Goal: Task Accomplishment & Management: Manage account settings

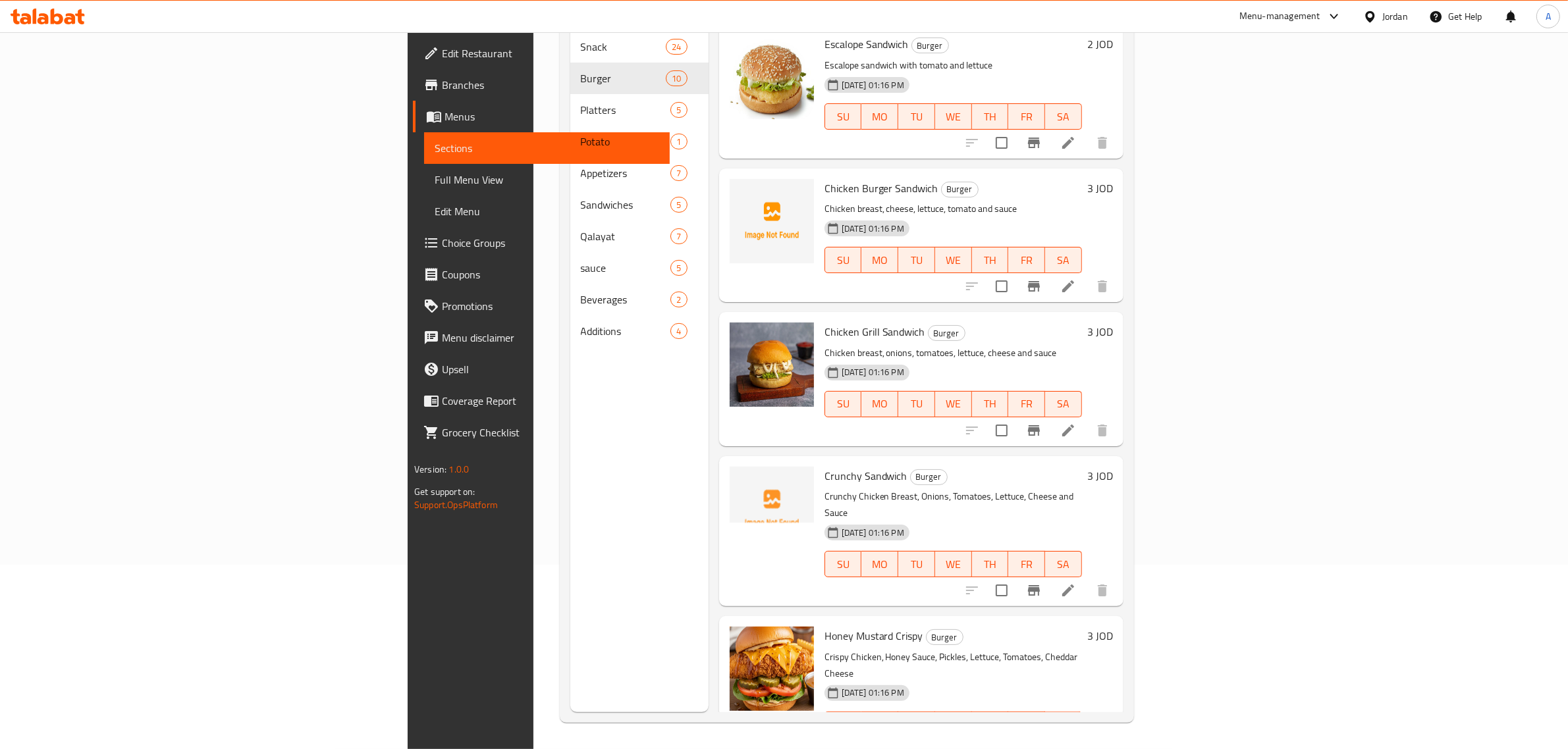
scroll to position [20, 0]
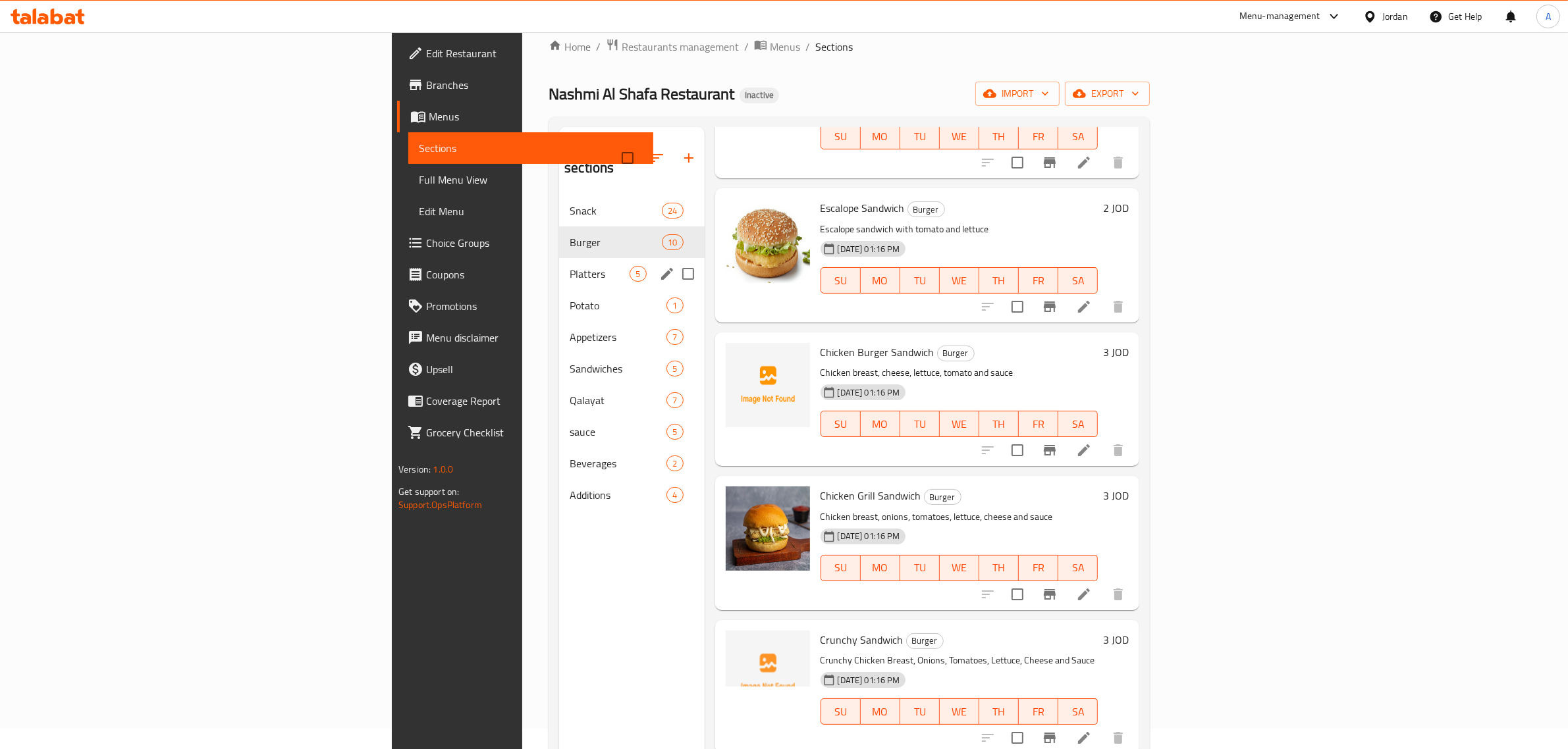
click at [570, 266] on span "Platters" at bounding box center [599, 274] width 60 height 16
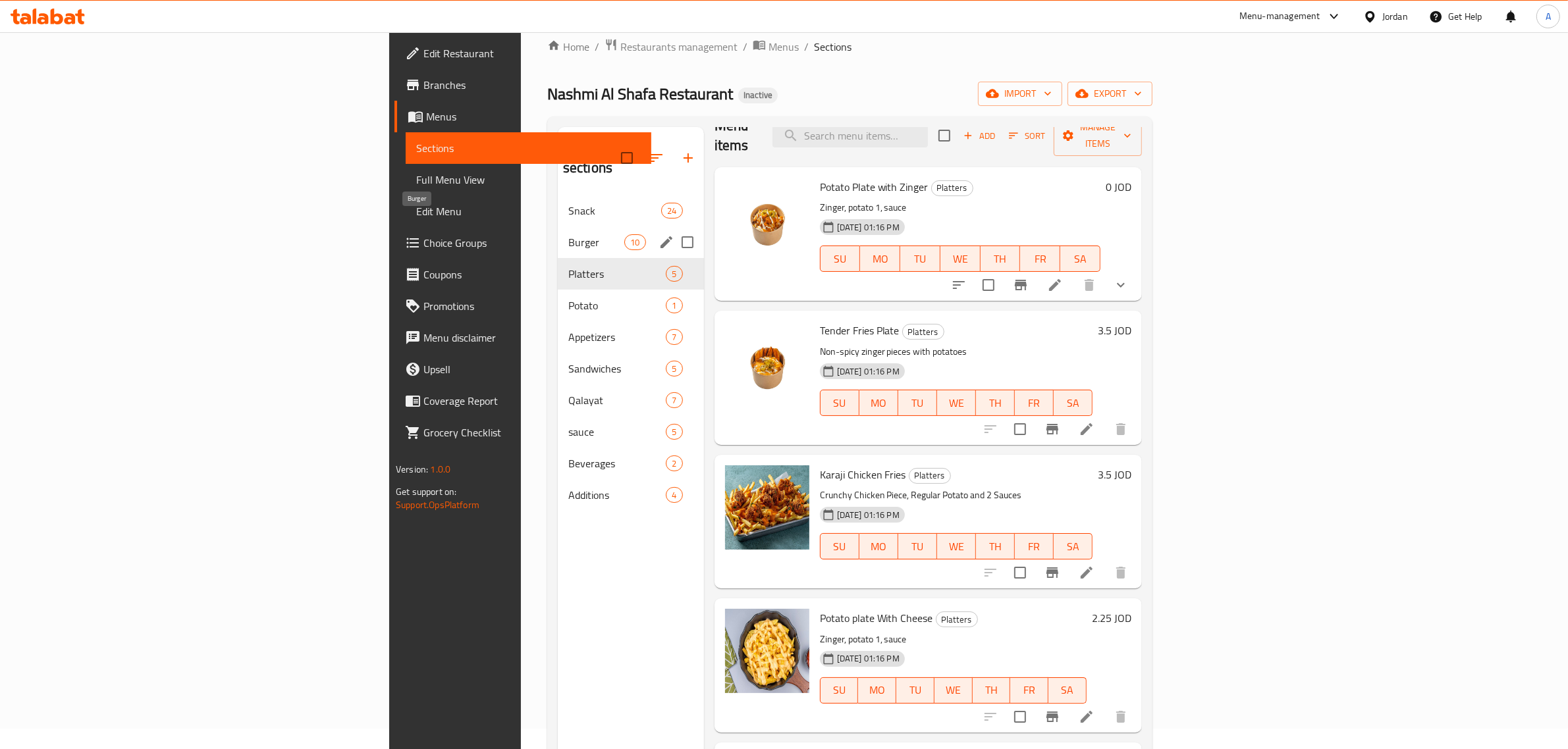
scroll to position [1, 0]
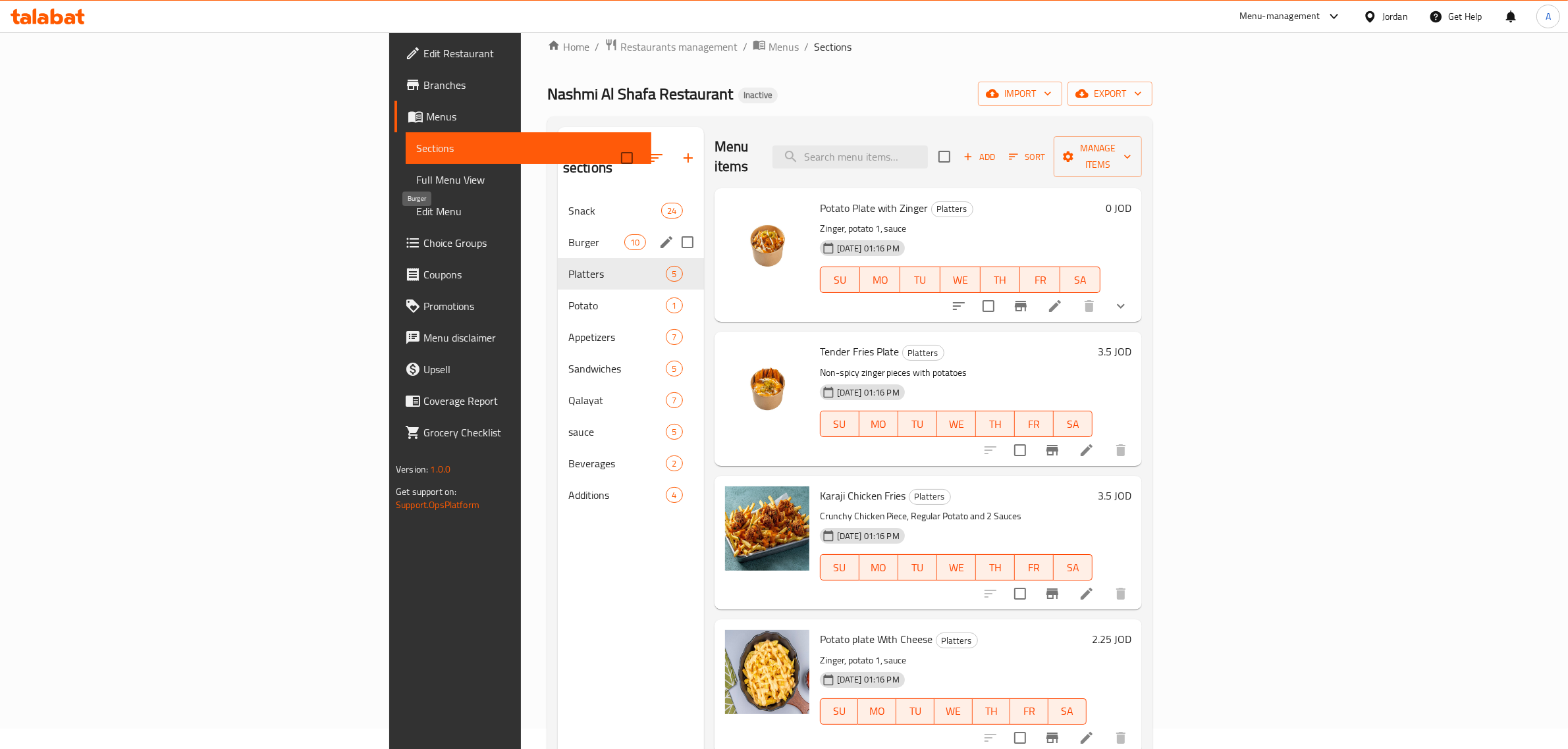
click at [568, 234] on span "Burger" at bounding box center [596, 241] width 56 height 16
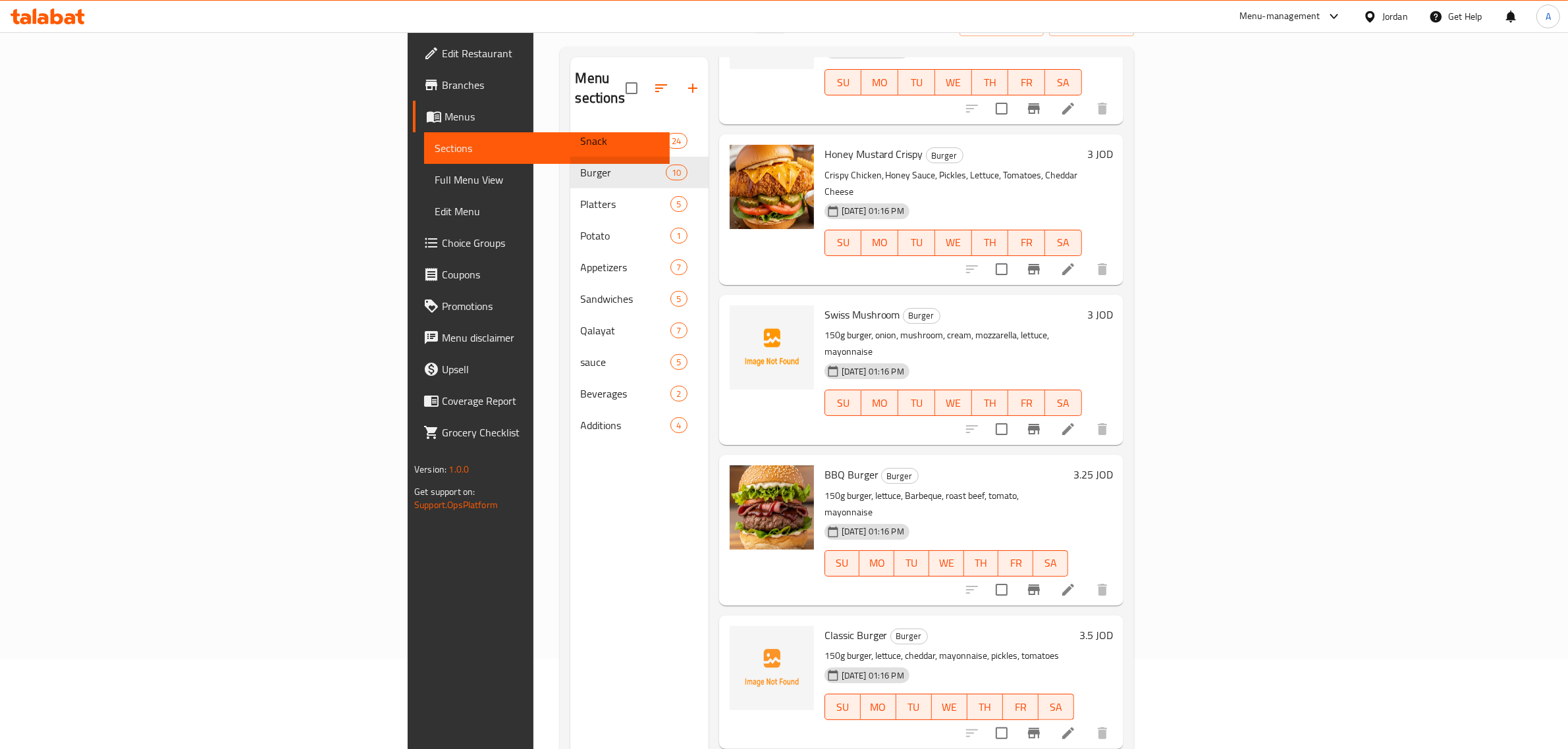
scroll to position [185, 0]
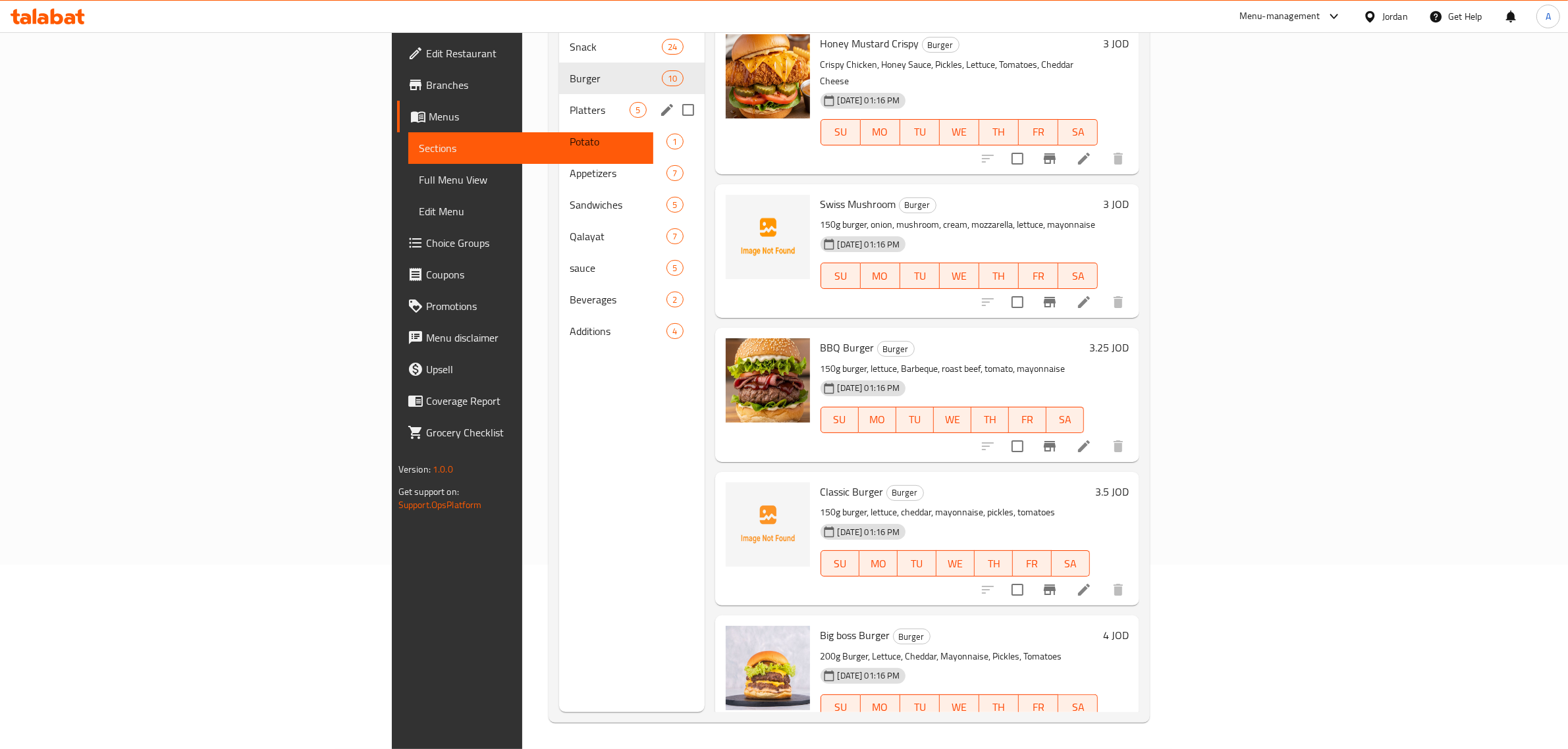
click at [559, 98] on div "Platters 5" at bounding box center [632, 110] width 145 height 31
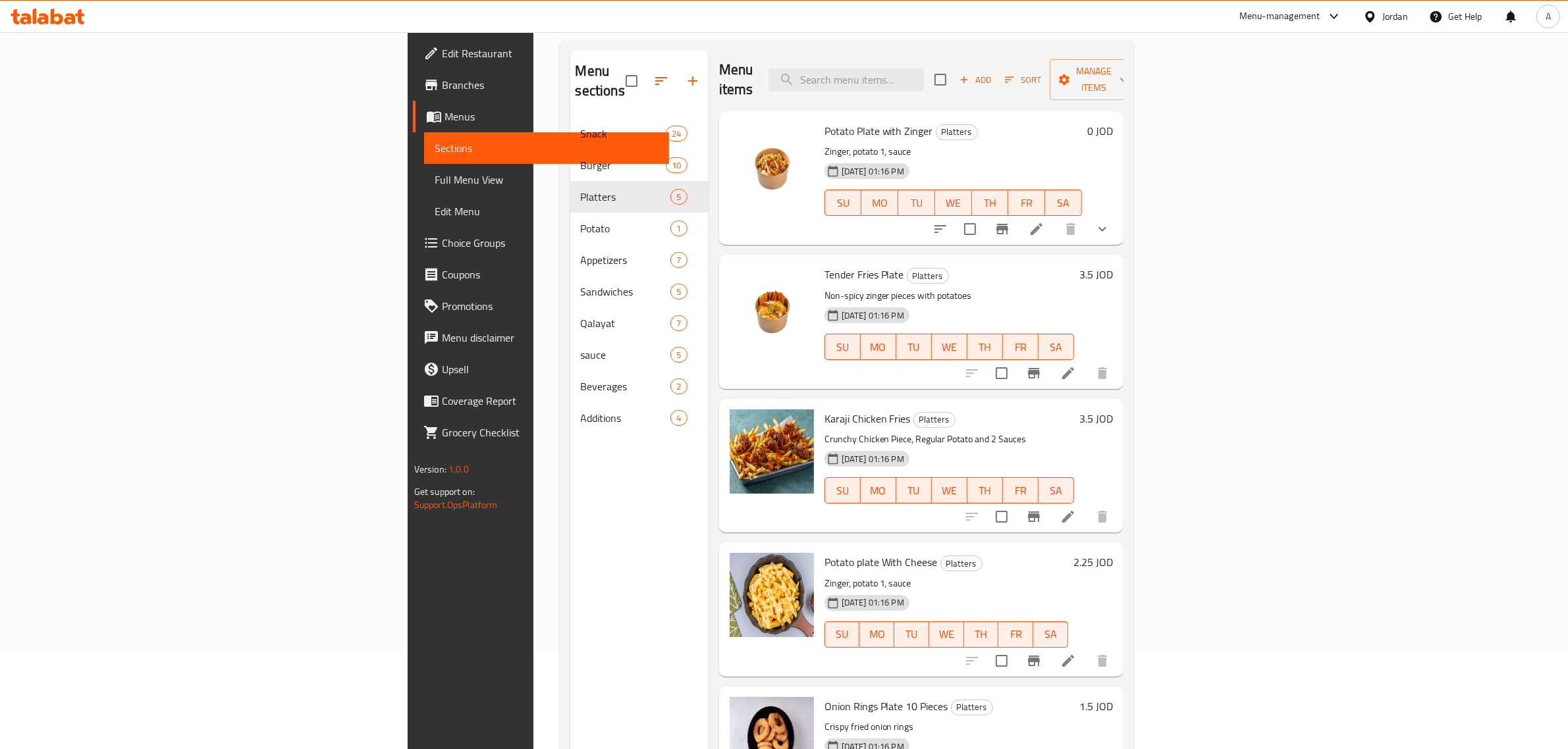
scroll to position [185, 0]
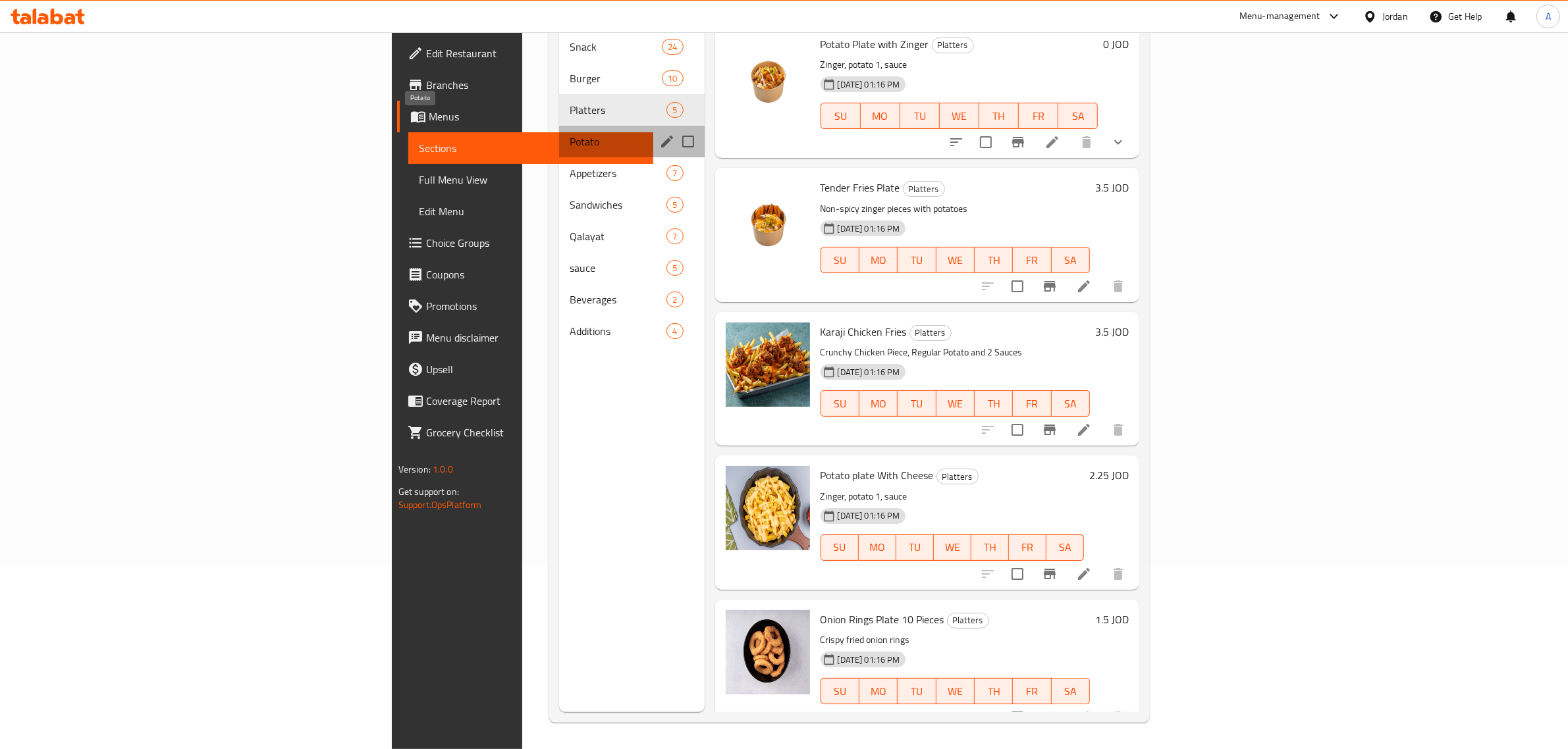
click at [570, 133] on span "Potato" at bounding box center [599, 141] width 60 height 16
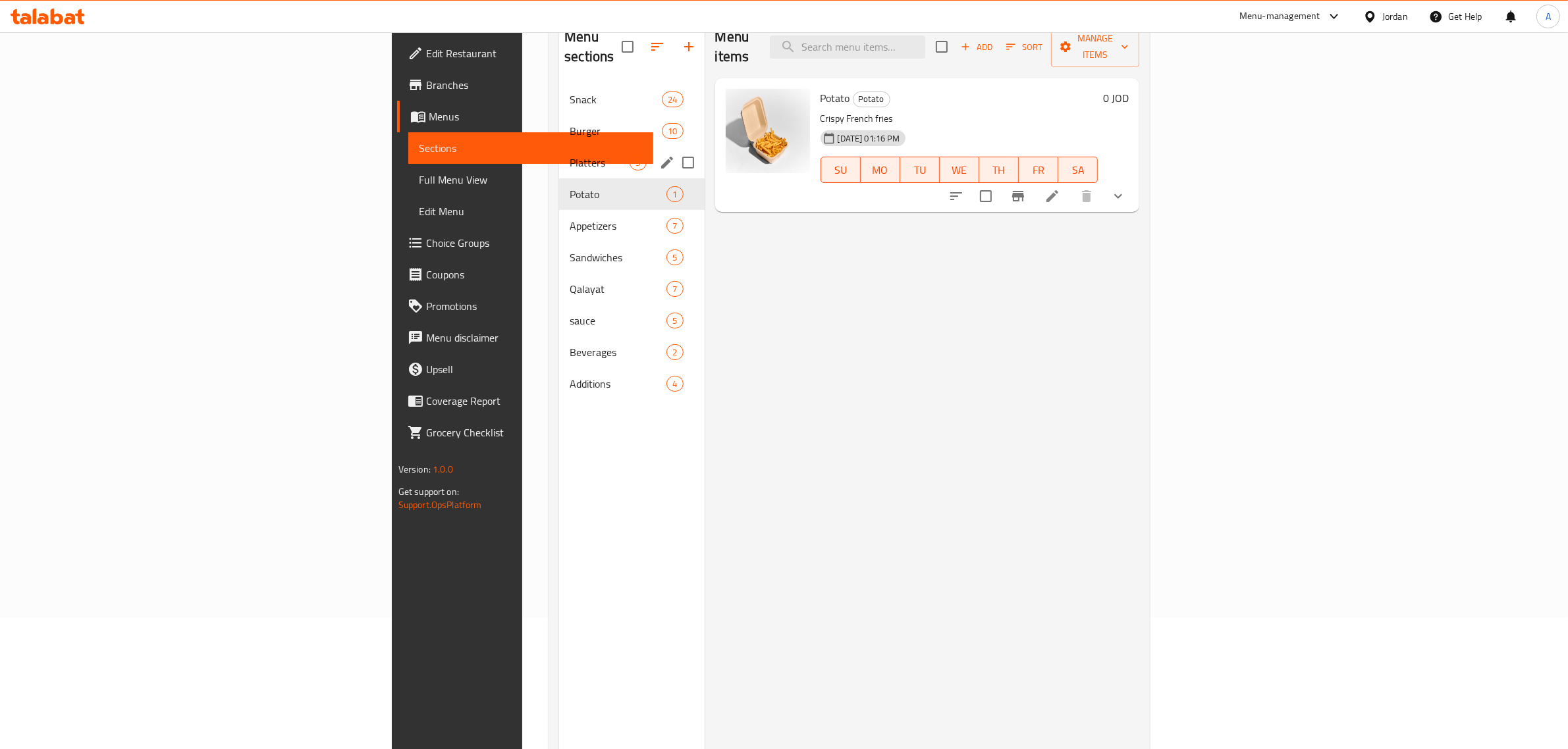
scroll to position [103, 0]
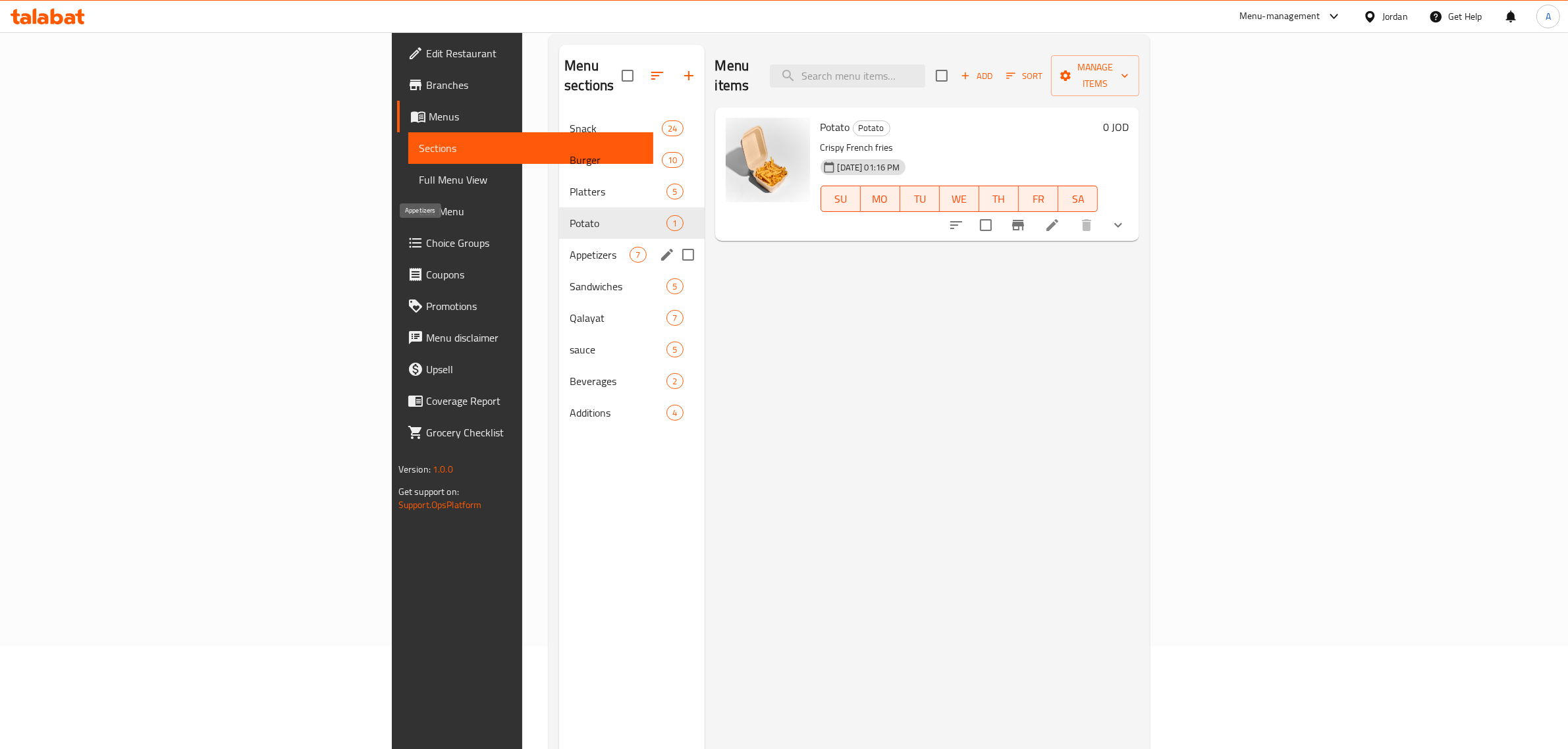
click at [570, 247] on span "Appetizers" at bounding box center [599, 254] width 60 height 16
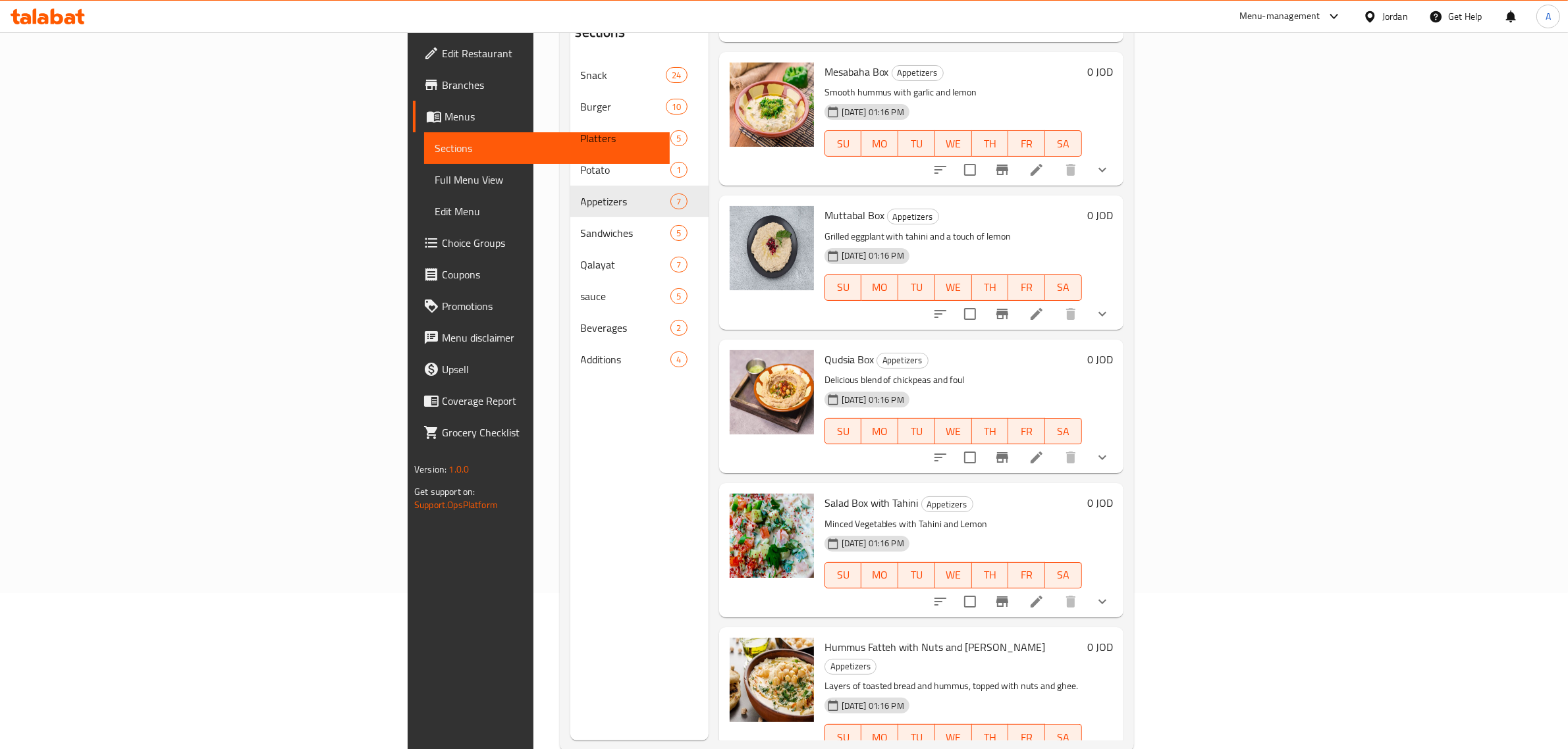
scroll to position [185, 0]
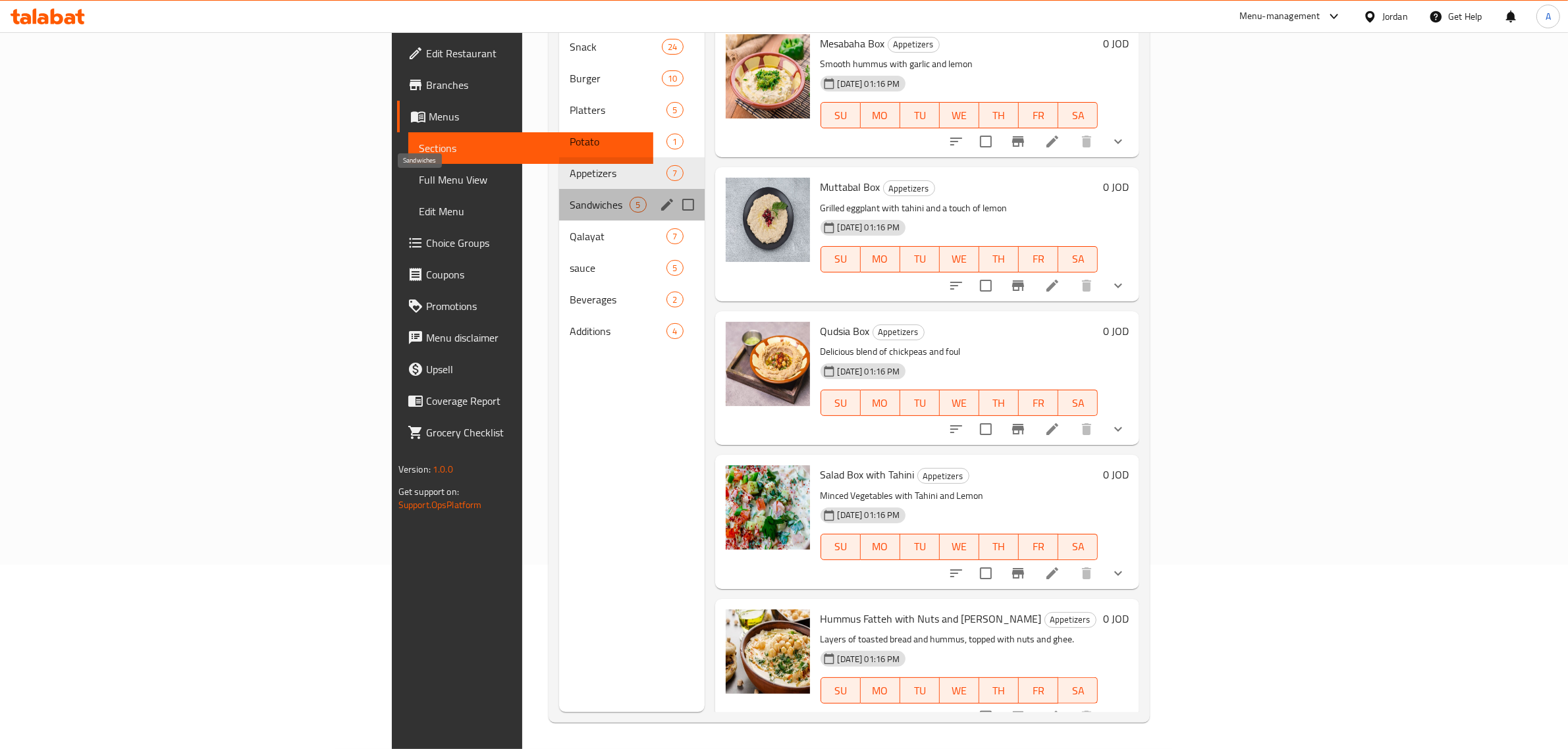
click at [570, 197] on span "Sandwiches" at bounding box center [599, 204] width 60 height 16
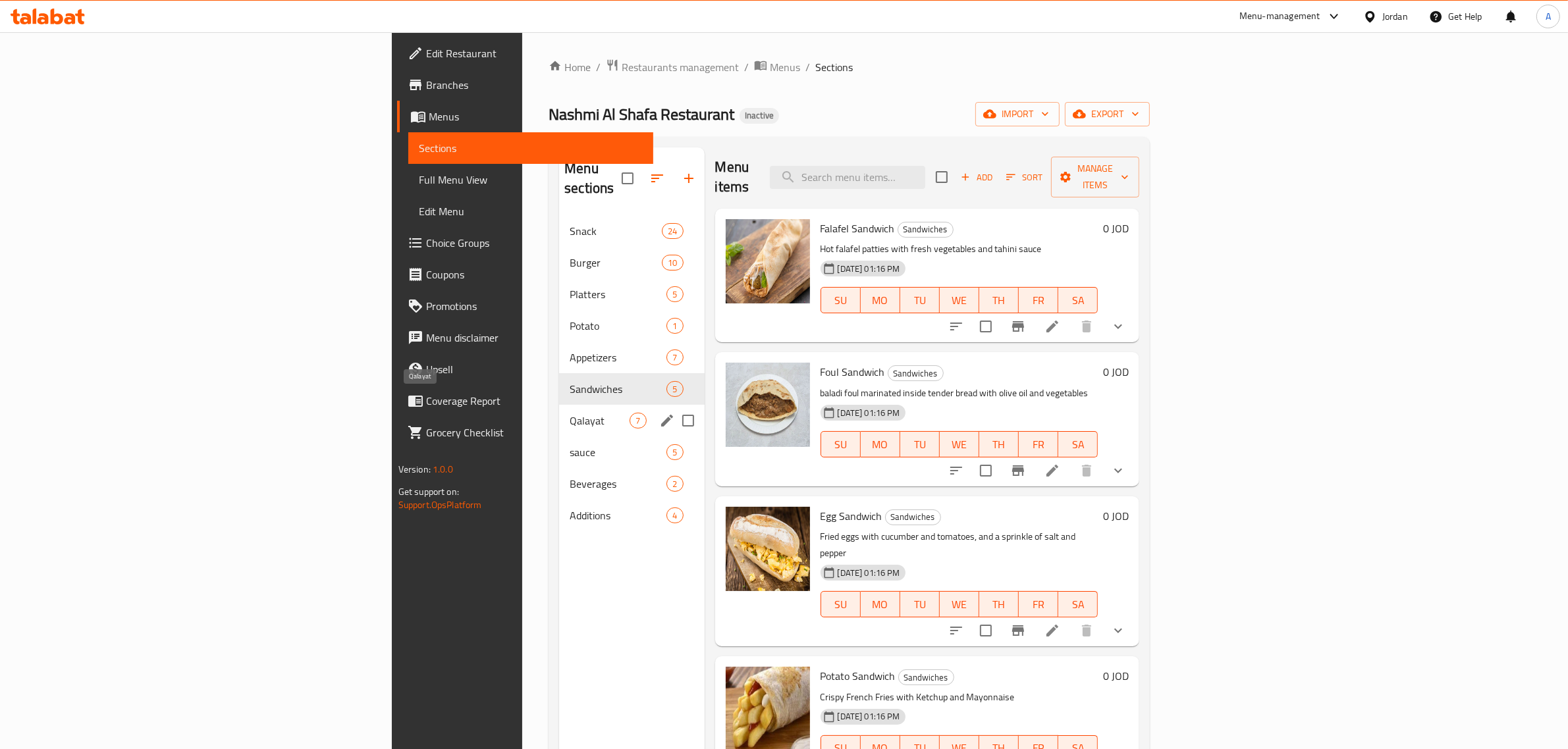
click at [570, 413] on span "Qalayat" at bounding box center [599, 420] width 60 height 16
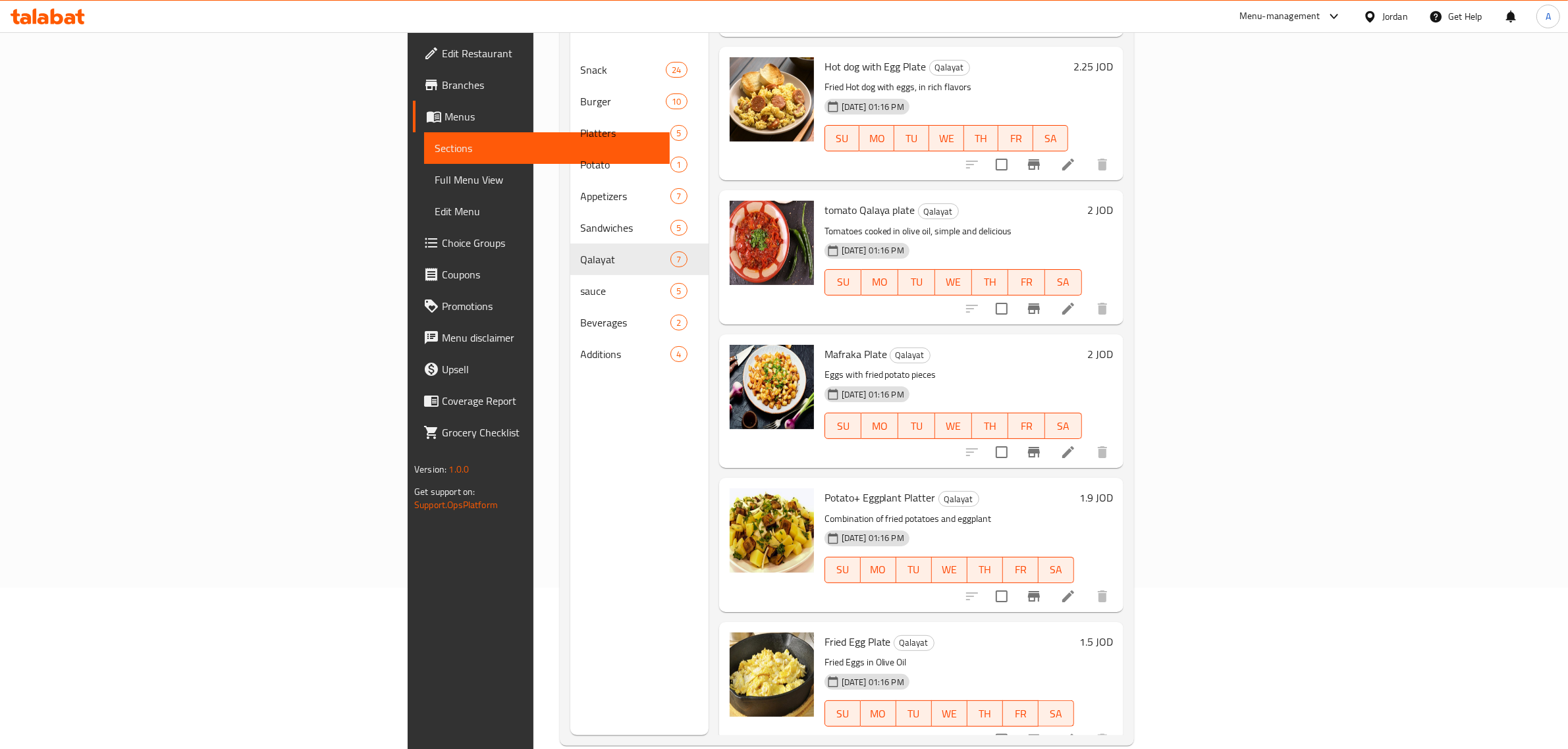
scroll to position [185, 0]
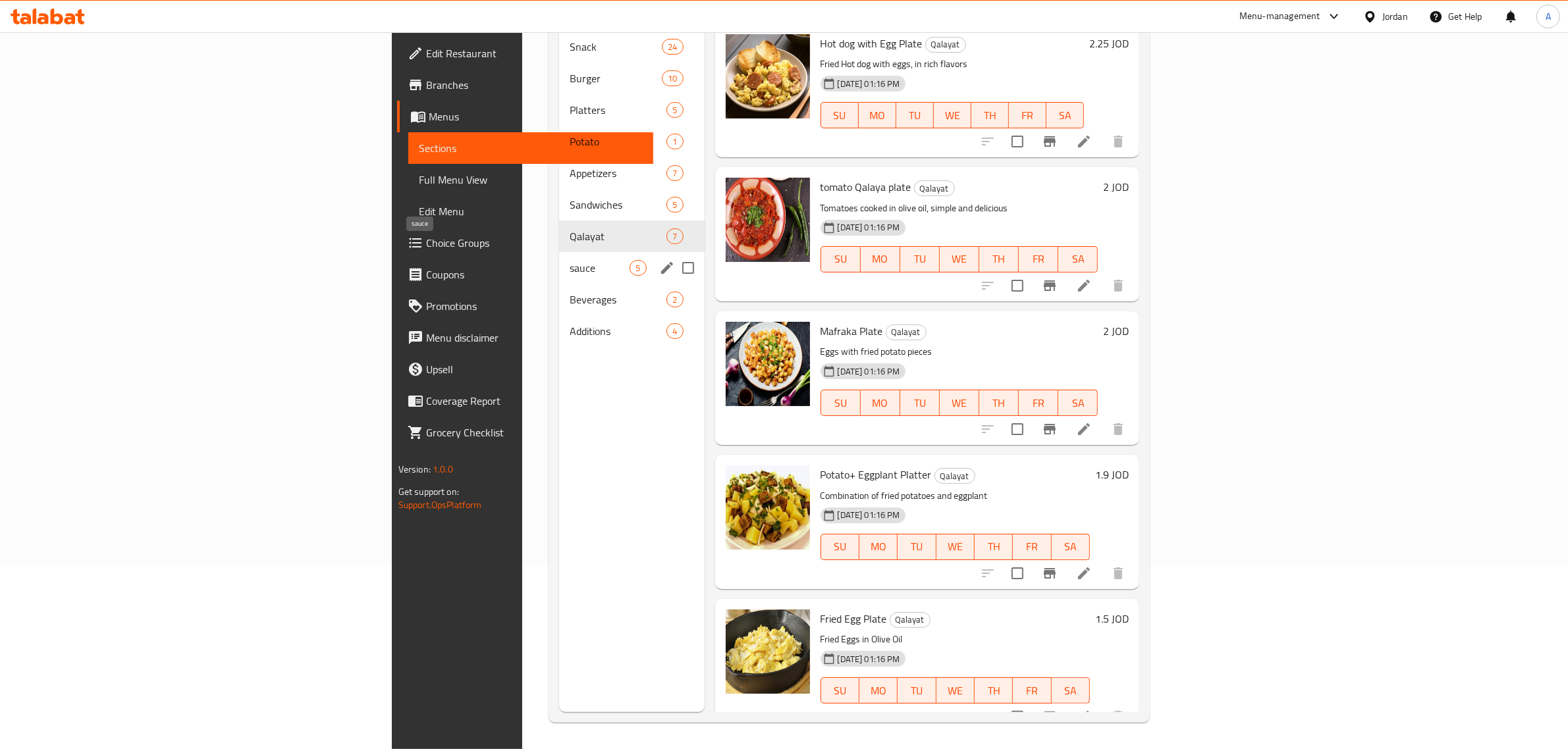
click at [570, 260] on span "sauce" at bounding box center [599, 268] width 60 height 16
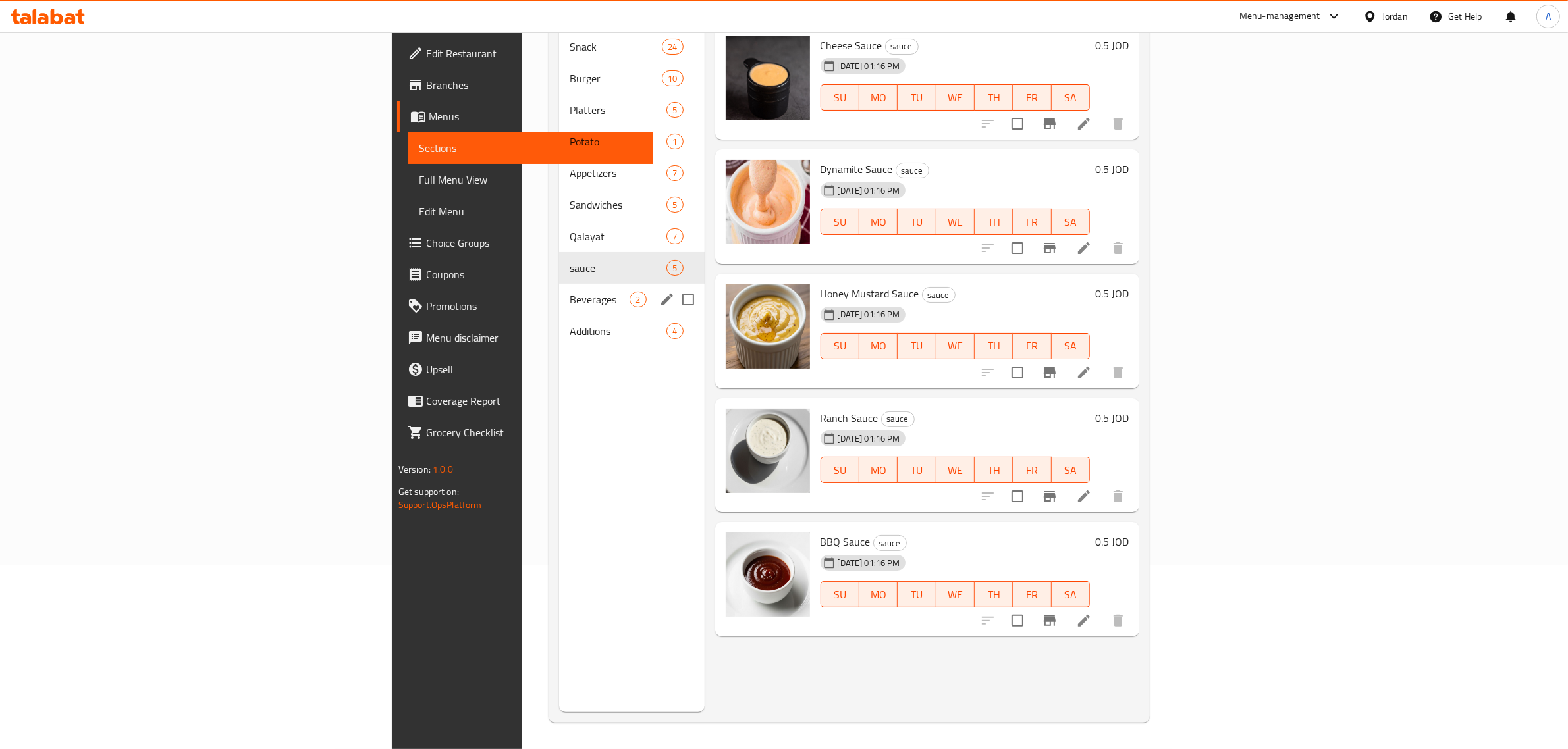
click at [559, 284] on div "Beverages 2" at bounding box center [632, 300] width 145 height 31
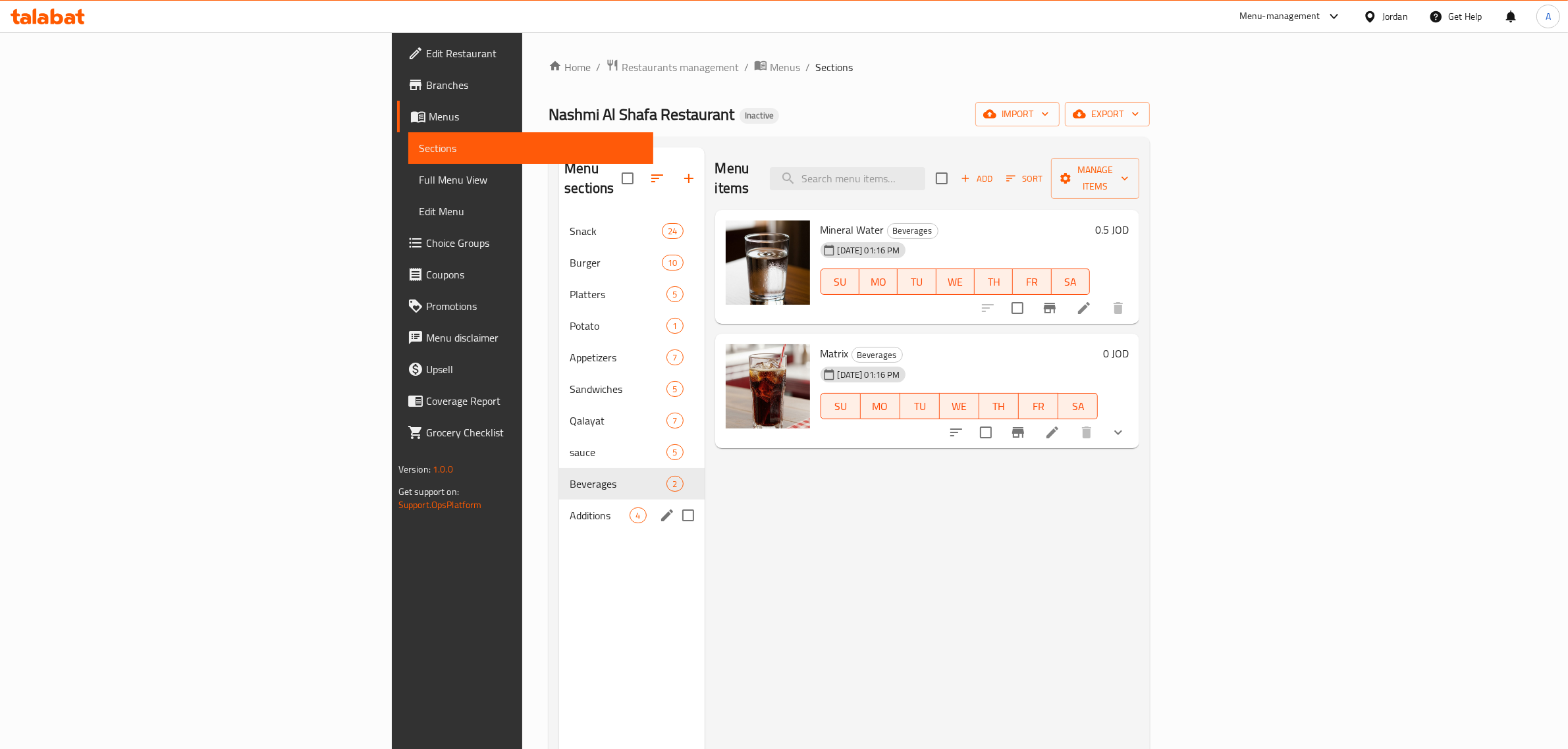
click at [559, 511] on div "Additions 4" at bounding box center [632, 515] width 145 height 31
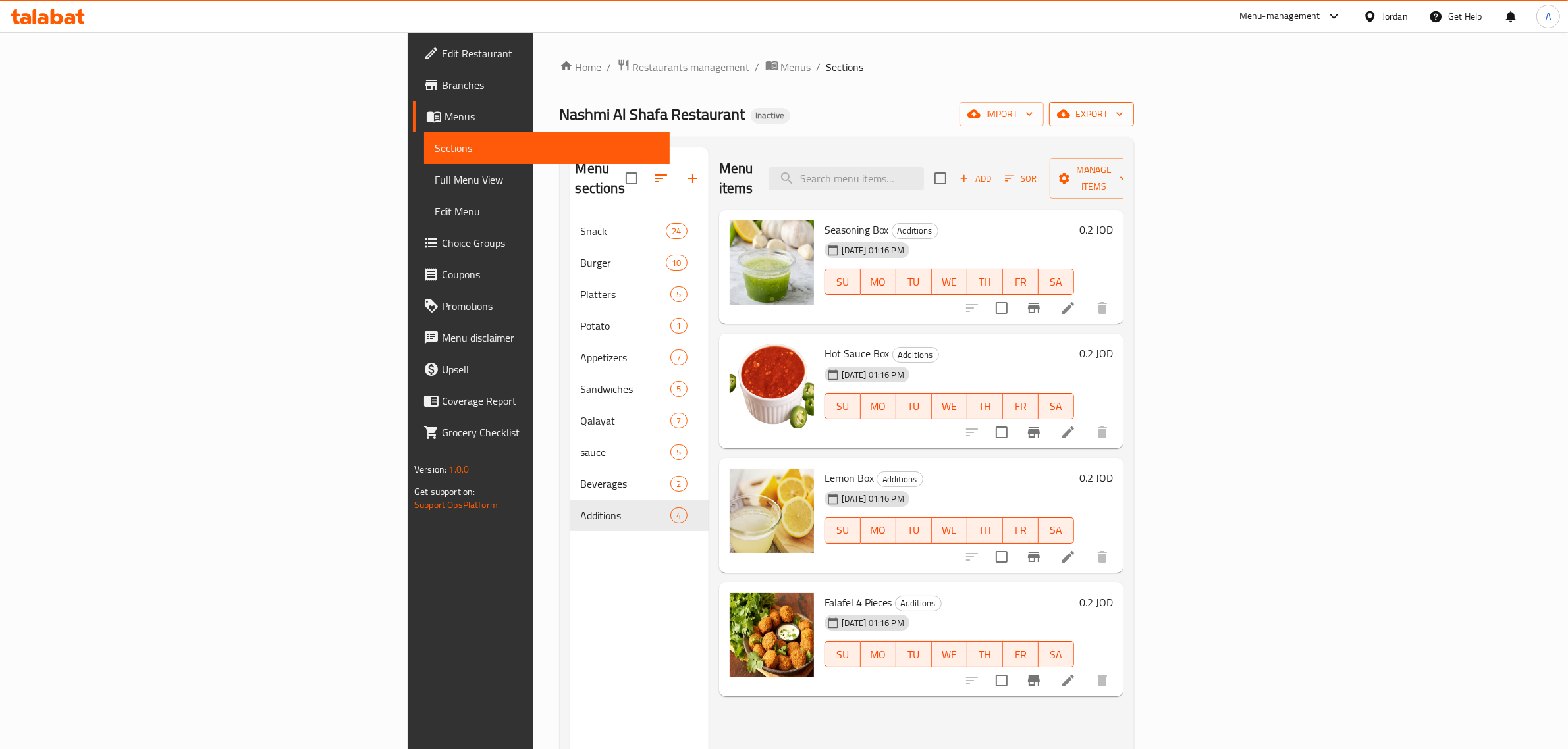
click at [1123, 116] on span "export" at bounding box center [1092, 114] width 64 height 16
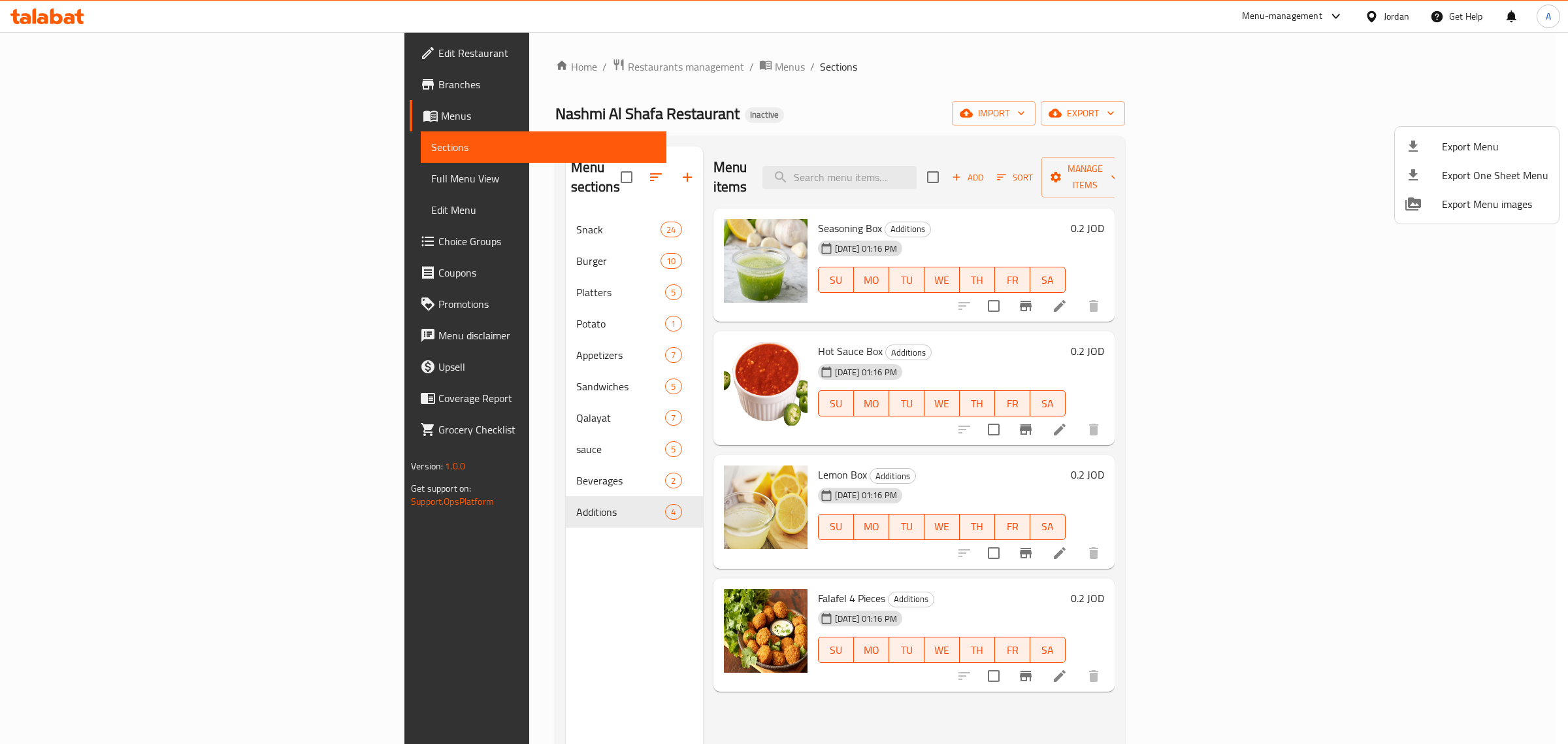
click at [1466, 138] on span "Export Menu" at bounding box center [1495, 146] width 107 height 16
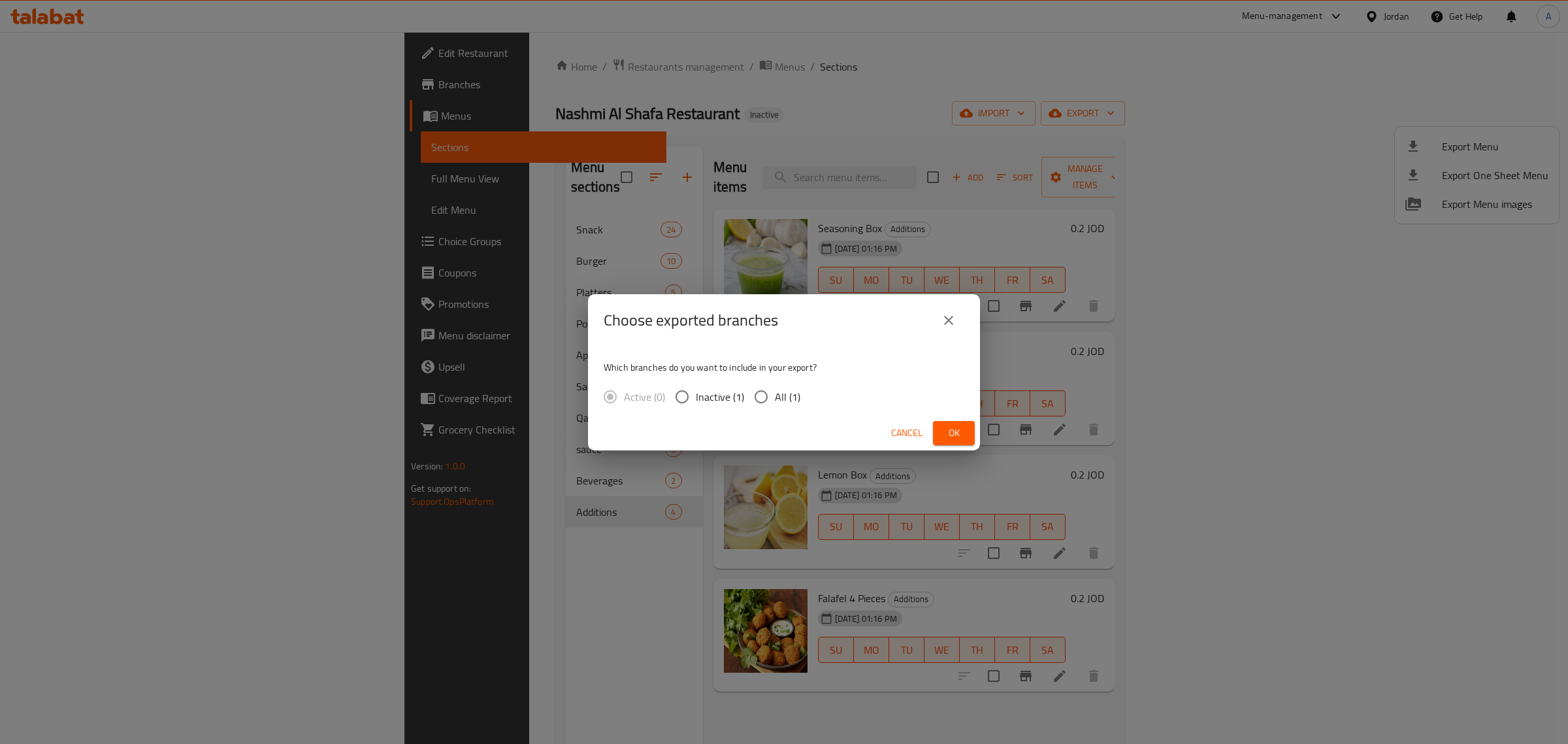
click at [805, 386] on div "Active (0) Inactive (1) All (1)" at bounding box center [707, 396] width 207 height 27
click at [757, 400] on input "All (1)" at bounding box center [761, 396] width 27 height 27
radio input "true"
click at [963, 438] on span "Ok" at bounding box center [954, 433] width 21 height 16
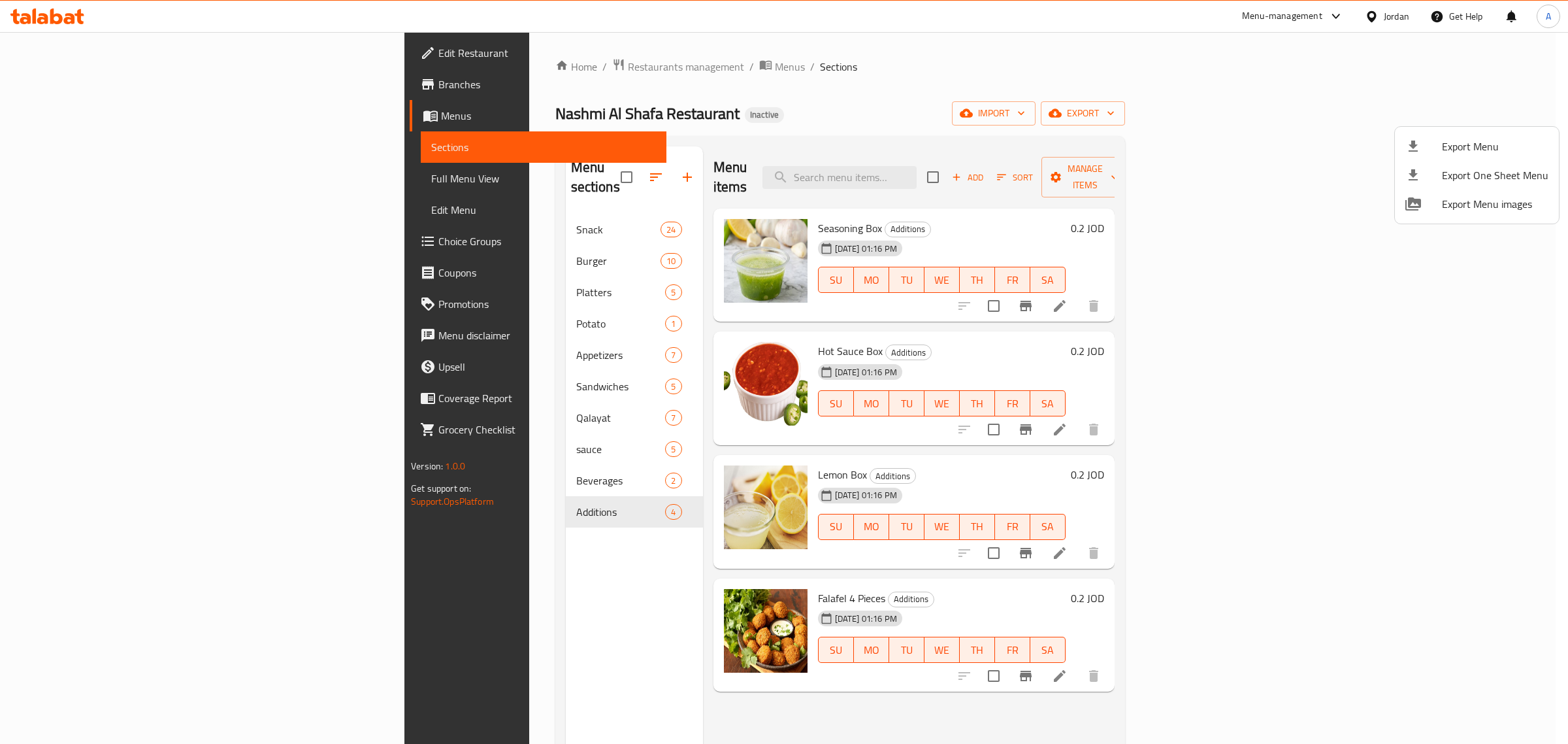
click at [1386, 12] on div at bounding box center [784, 372] width 1568 height 744
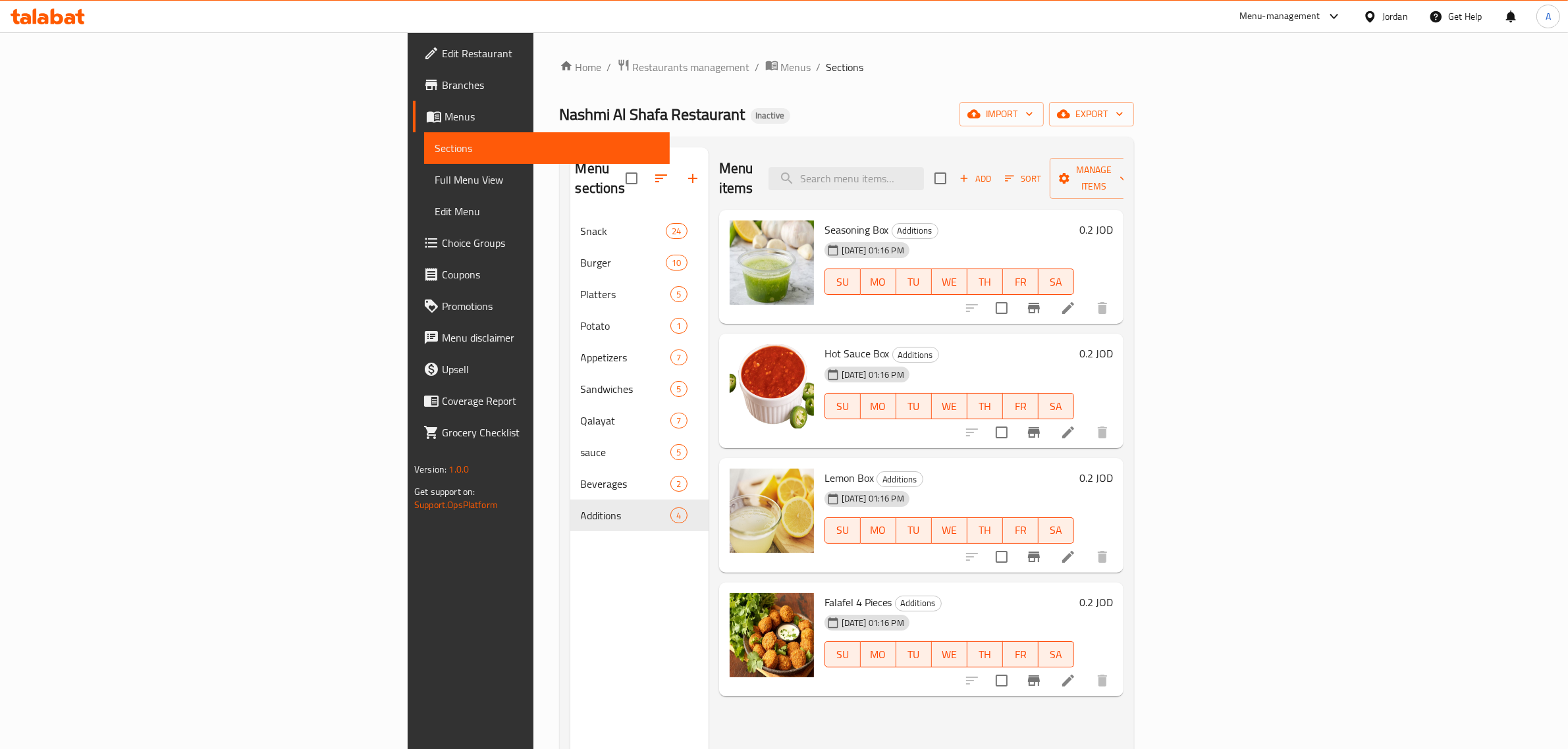
click at [1397, 15] on div "Jordan" at bounding box center [1395, 16] width 25 height 14
click at [1250, 139] on div "Egypt" at bounding box center [1308, 136] width 198 height 31
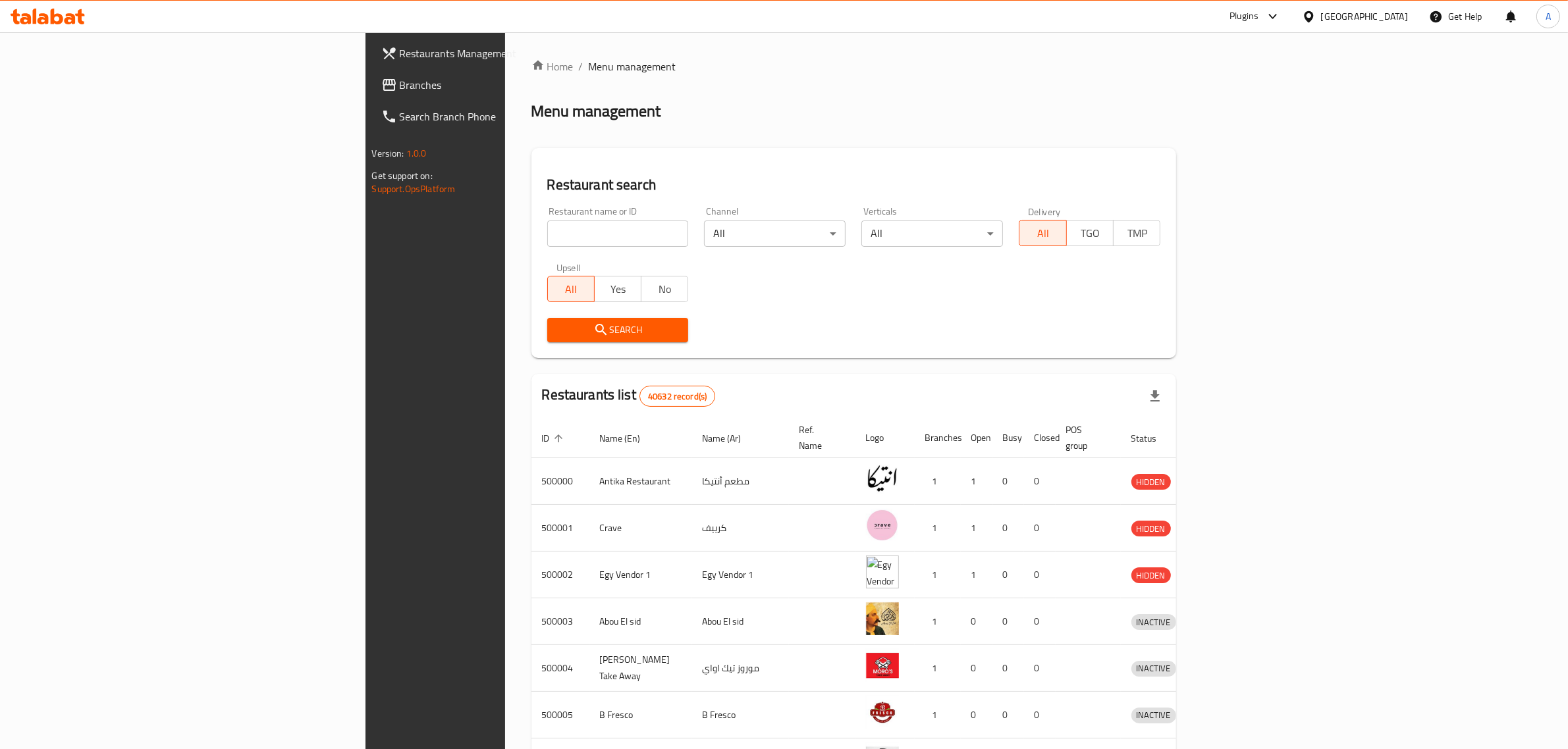
drag, startPoint x: 439, startPoint y: 216, endPoint x: 444, endPoint y: 231, distance: 15.8
click at [547, 218] on div "Restaurant name or ID Restaurant name or ID" at bounding box center [618, 227] width 142 height 40
click at [547, 231] on input "search" at bounding box center [618, 233] width 142 height 26
paste input "699931"
click button "Search" at bounding box center [618, 330] width 142 height 25
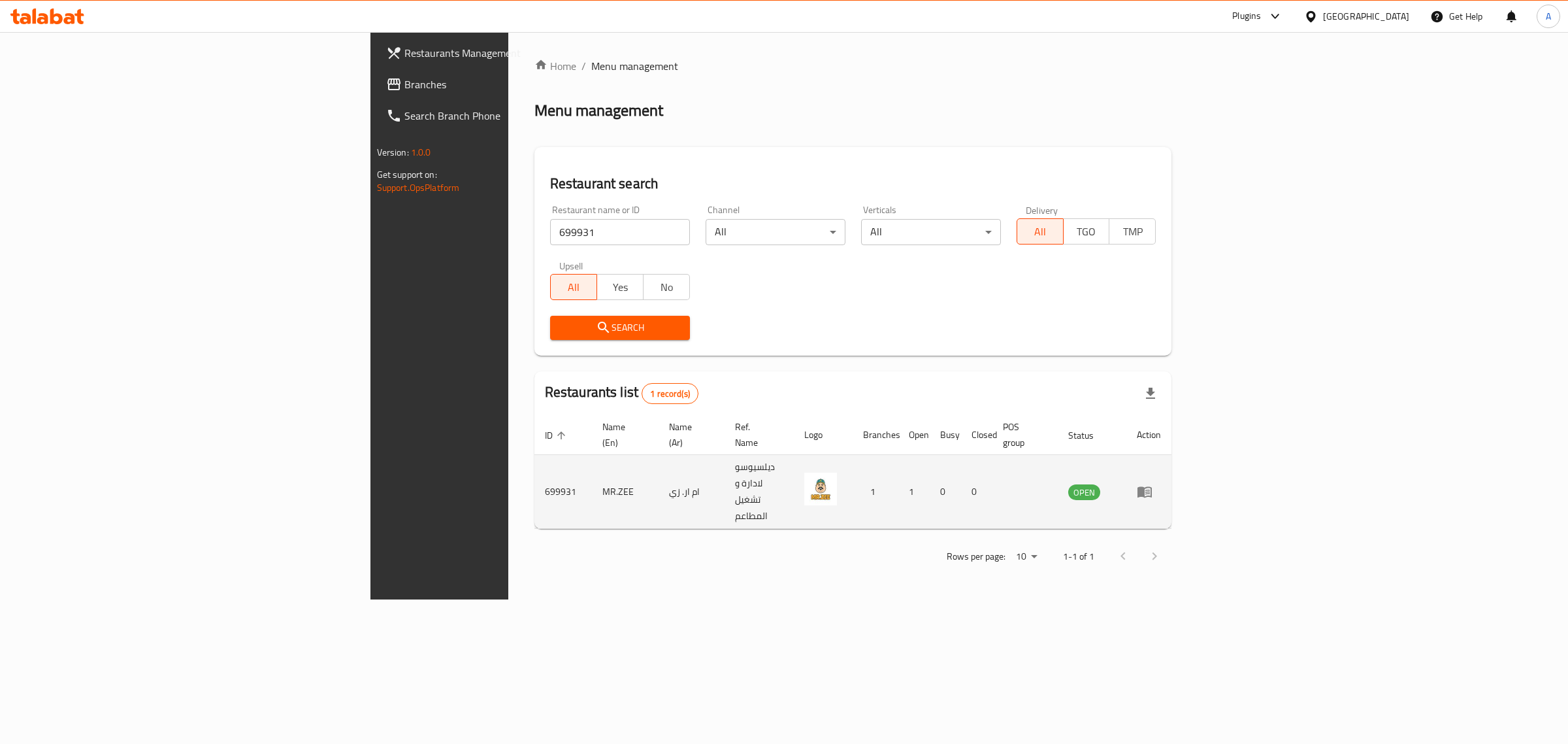
click at [592, 466] on td "MR.ZEE" at bounding box center [625, 492] width 67 height 74
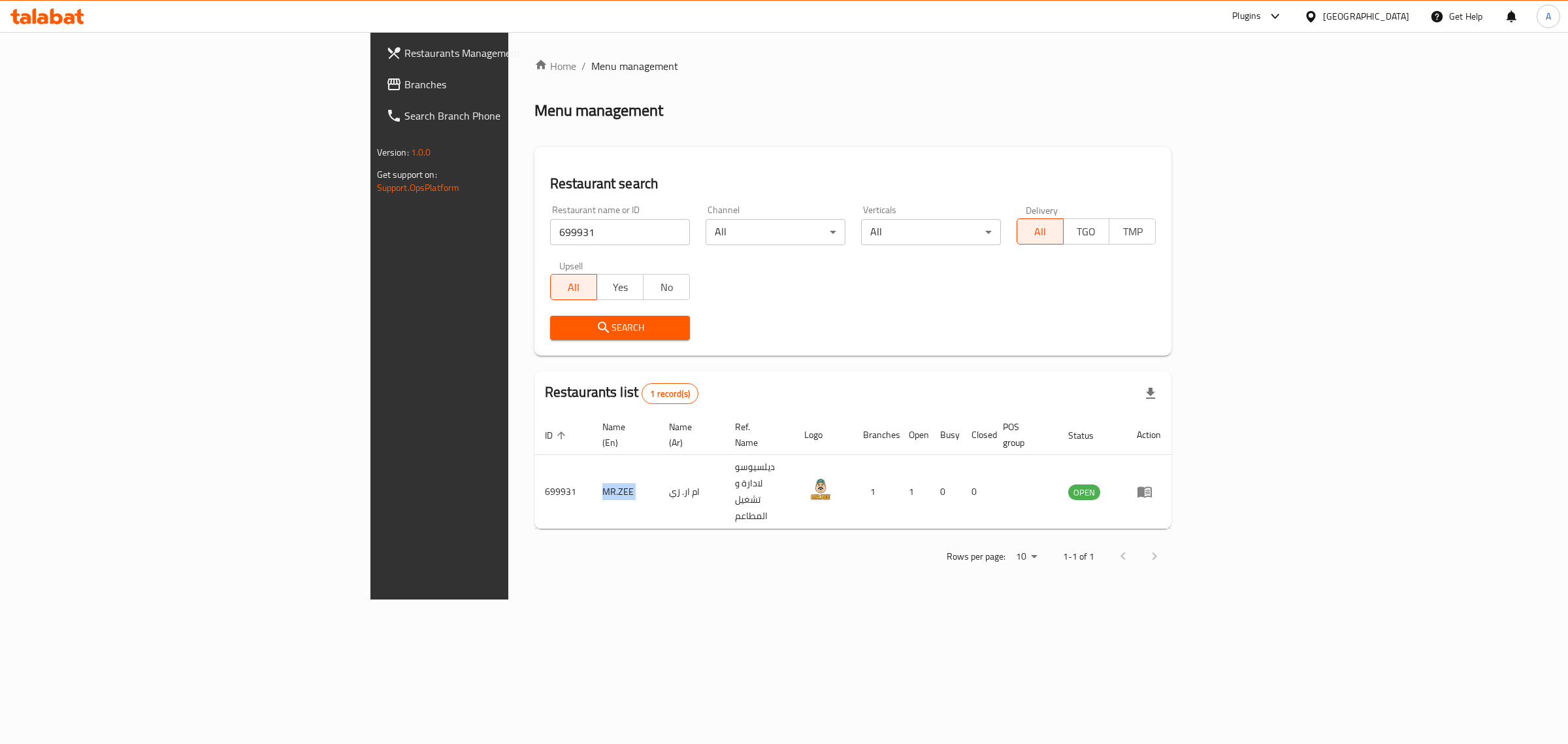
copy td "MR.ZEE"
click at [1323, 16] on div at bounding box center [1314, 16] width 19 height 14
click at [542, 253] on div "Upsell All Yes No" at bounding box center [620, 281] width 155 height 55
click at [542, 247] on div "Restaurant name or ID 699931 Restaurant name or ID" at bounding box center [620, 225] width 155 height 56
click at [551, 240] on input "699931" at bounding box center [620, 232] width 140 height 26
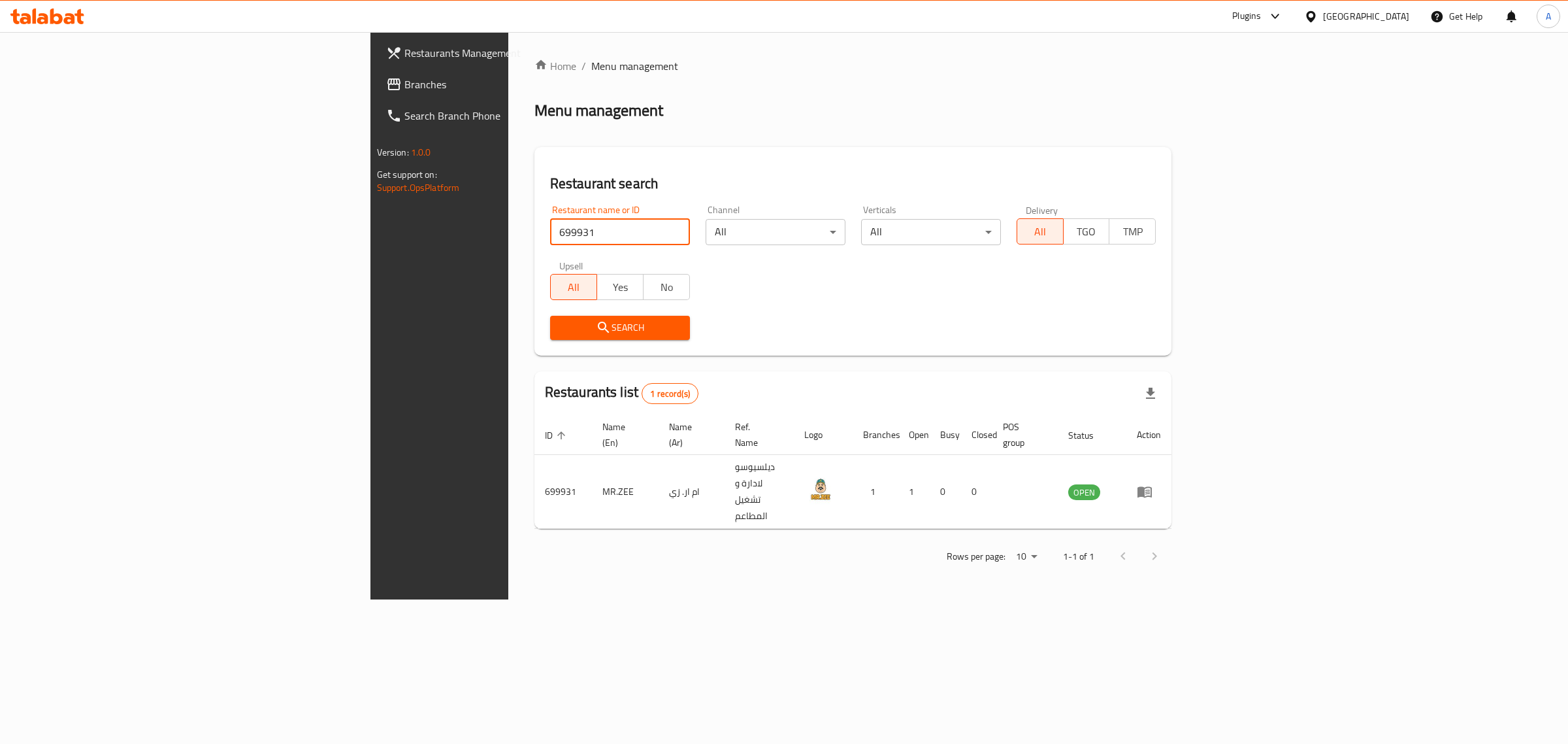
click at [551, 240] on input "699931" at bounding box center [620, 232] width 140 height 26
drag, startPoint x: 380, startPoint y: 233, endPoint x: 171, endPoint y: 238, distance: 209.1
click at [371, 238] on div "Restaurants Management Branches Search Branch Phone Version: 1.0.0 Get support …" at bounding box center [784, 315] width 828 height 567
paste input "667302"
type input "667302"
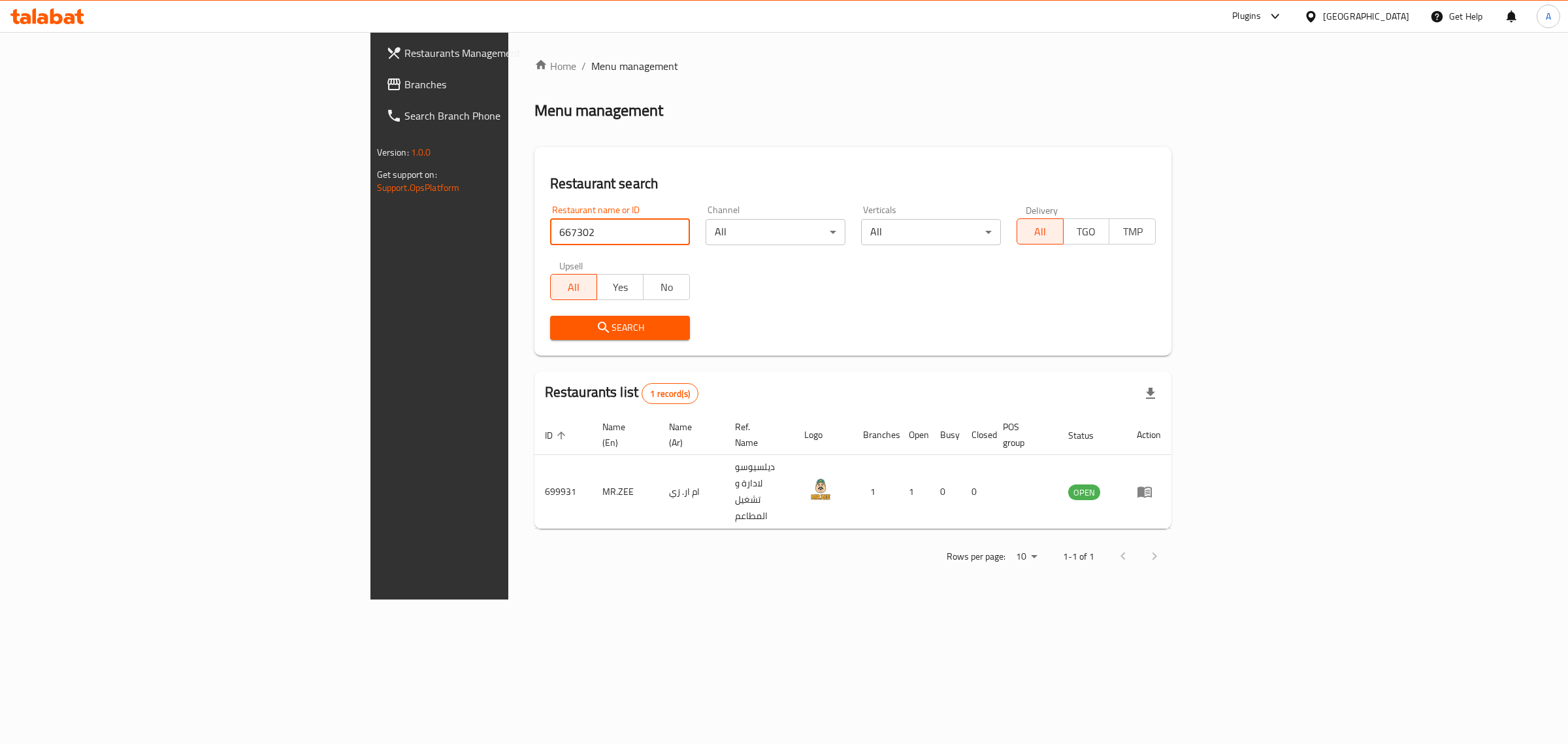
click button "Search" at bounding box center [620, 328] width 140 height 24
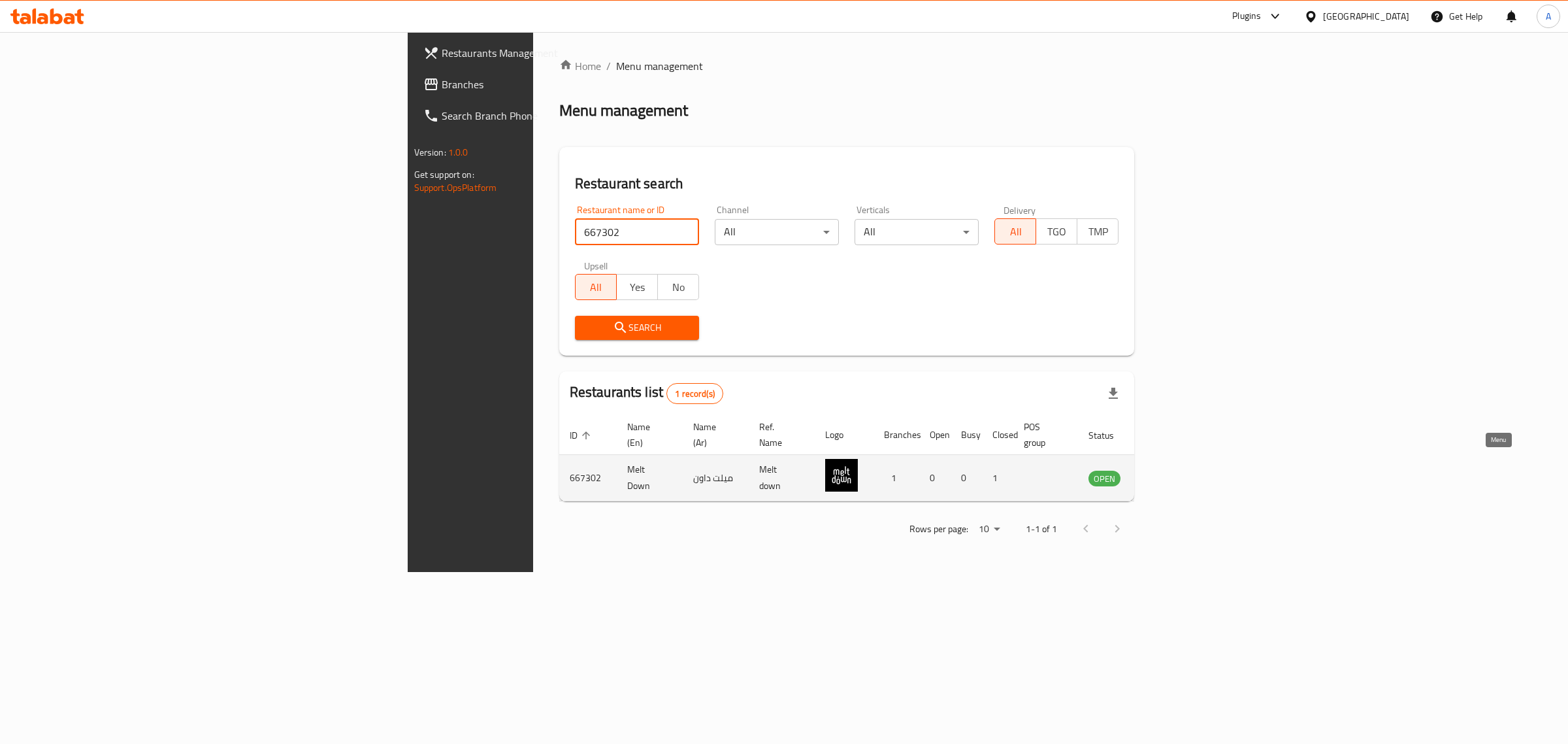
drag, startPoint x: 1484, startPoint y: 461, endPoint x: 1478, endPoint y: 461, distance: 6.0
click at [1388, 14] on div "Egypt" at bounding box center [1366, 16] width 87 height 14
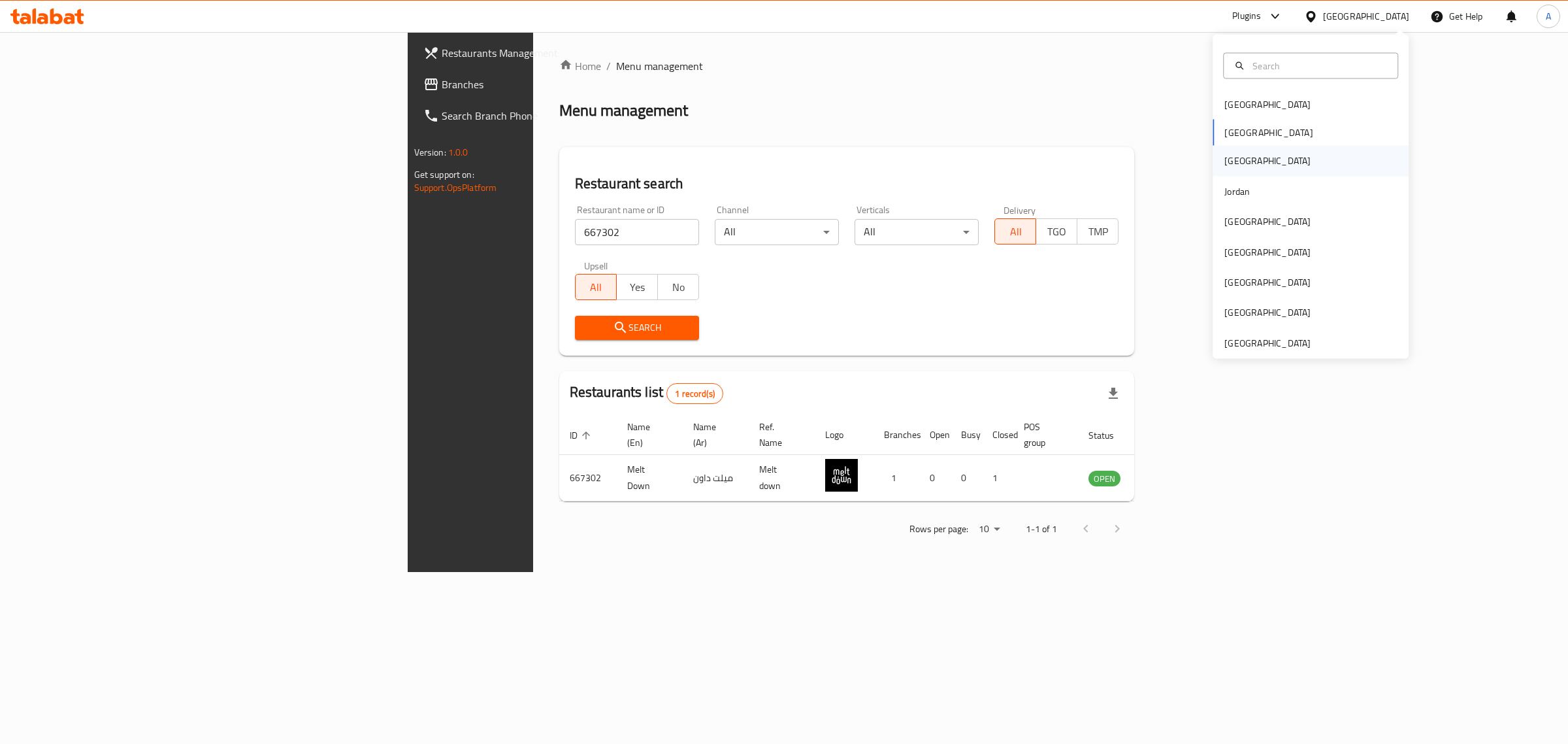
click at [1291, 165] on div "Iraq" at bounding box center [1310, 161] width 196 height 30
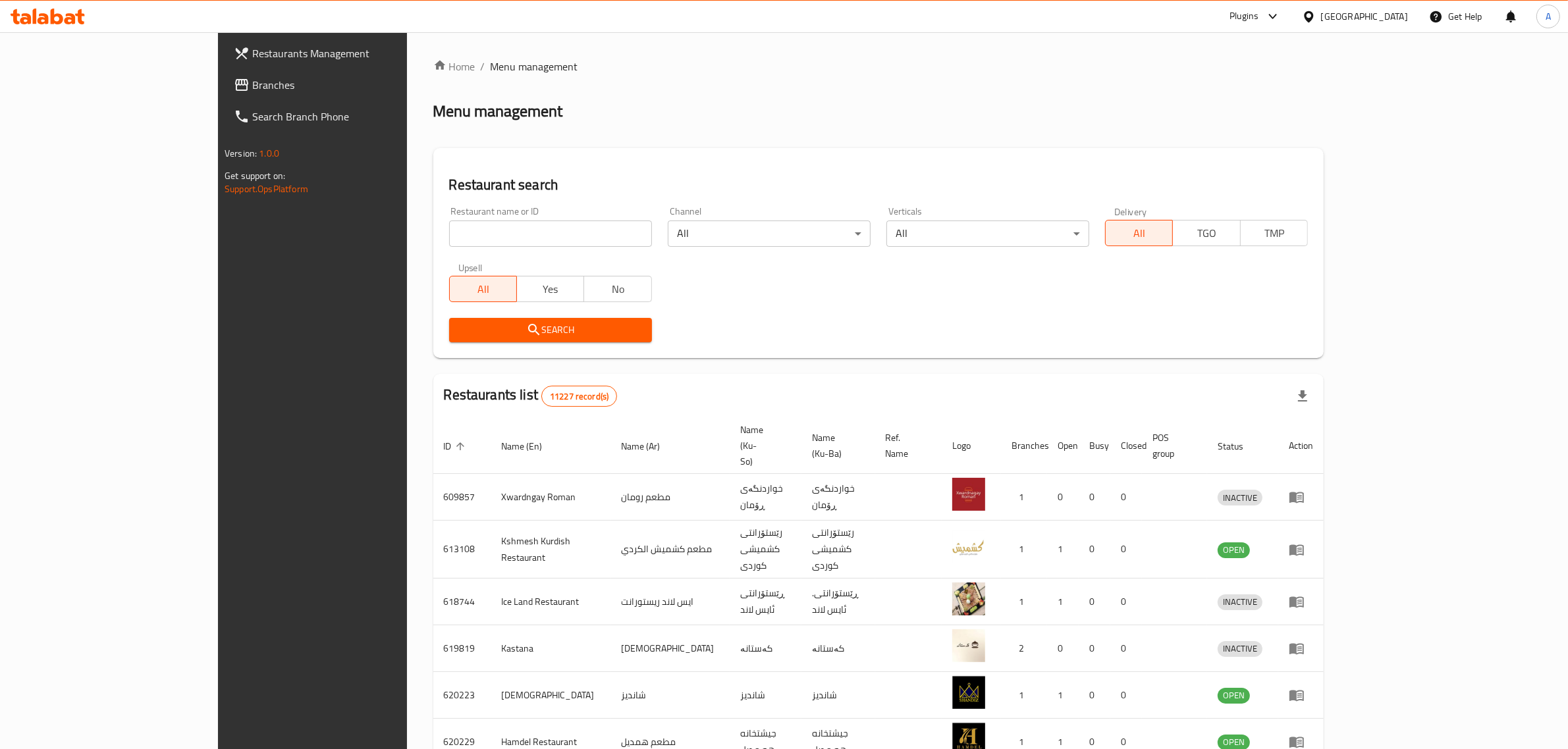
click at [566, 233] on input "search" at bounding box center [550, 233] width 203 height 26
paste input "Bakery and More"
type input "Bakery and More"
click button "Search" at bounding box center [550, 330] width 203 height 25
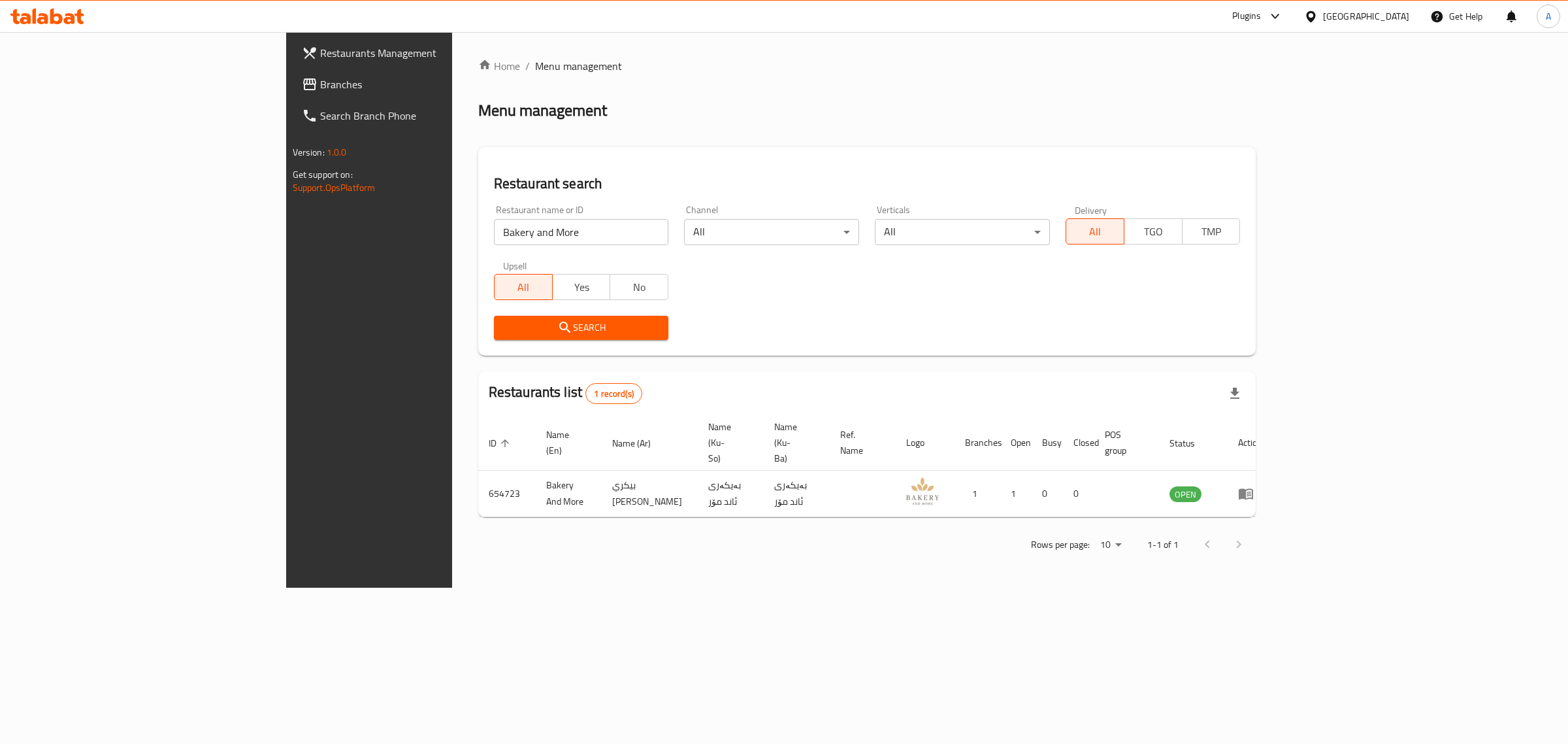
click at [1323, 19] on div at bounding box center [1314, 16] width 19 height 14
click at [1245, 276] on div "[GEOGRAPHIC_DATA]" at bounding box center [1310, 282] width 196 height 30
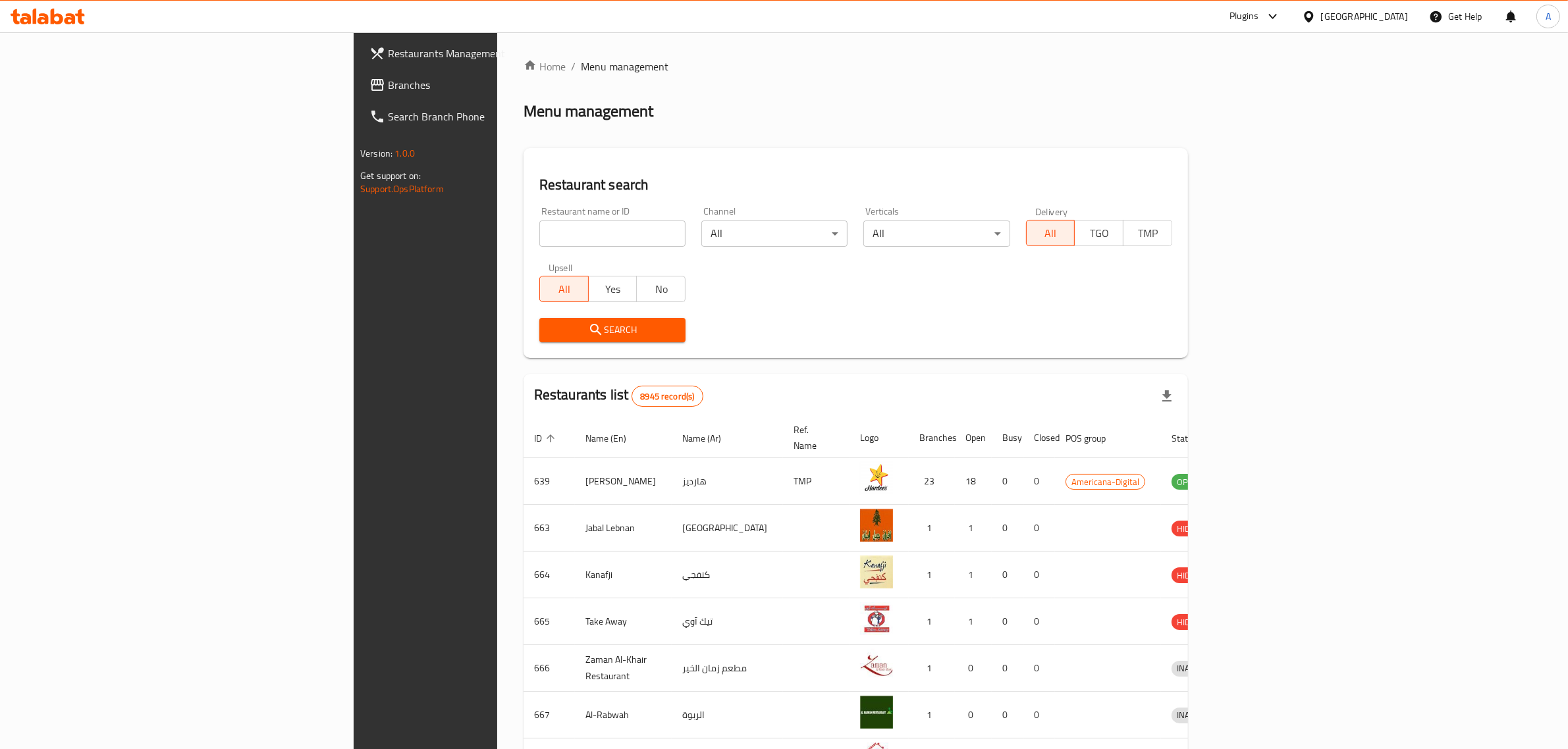
click at [359, 76] on link "Branches" at bounding box center [487, 85] width 256 height 31
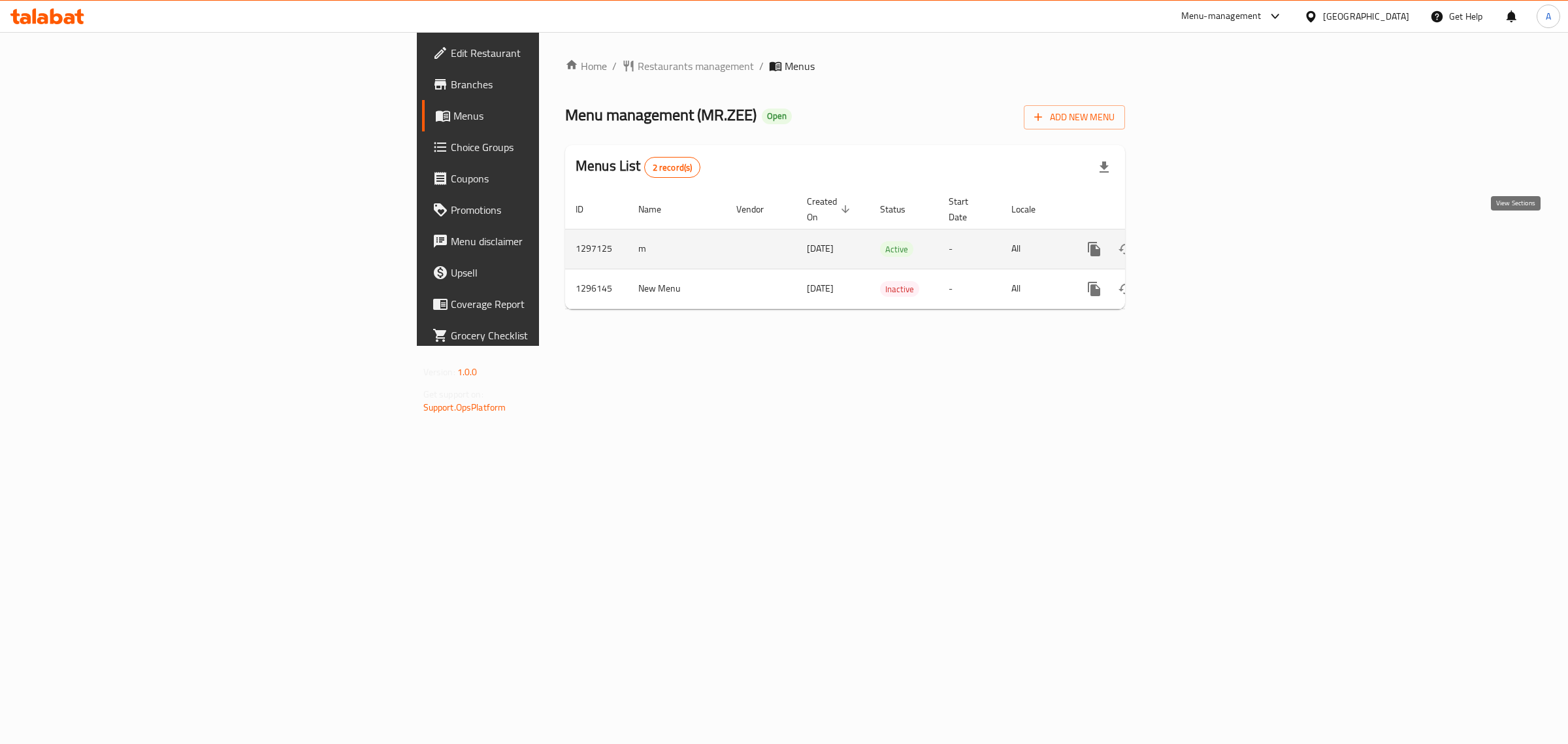
click at [1194, 243] on icon "enhanced table" at bounding box center [1188, 249] width 12 height 12
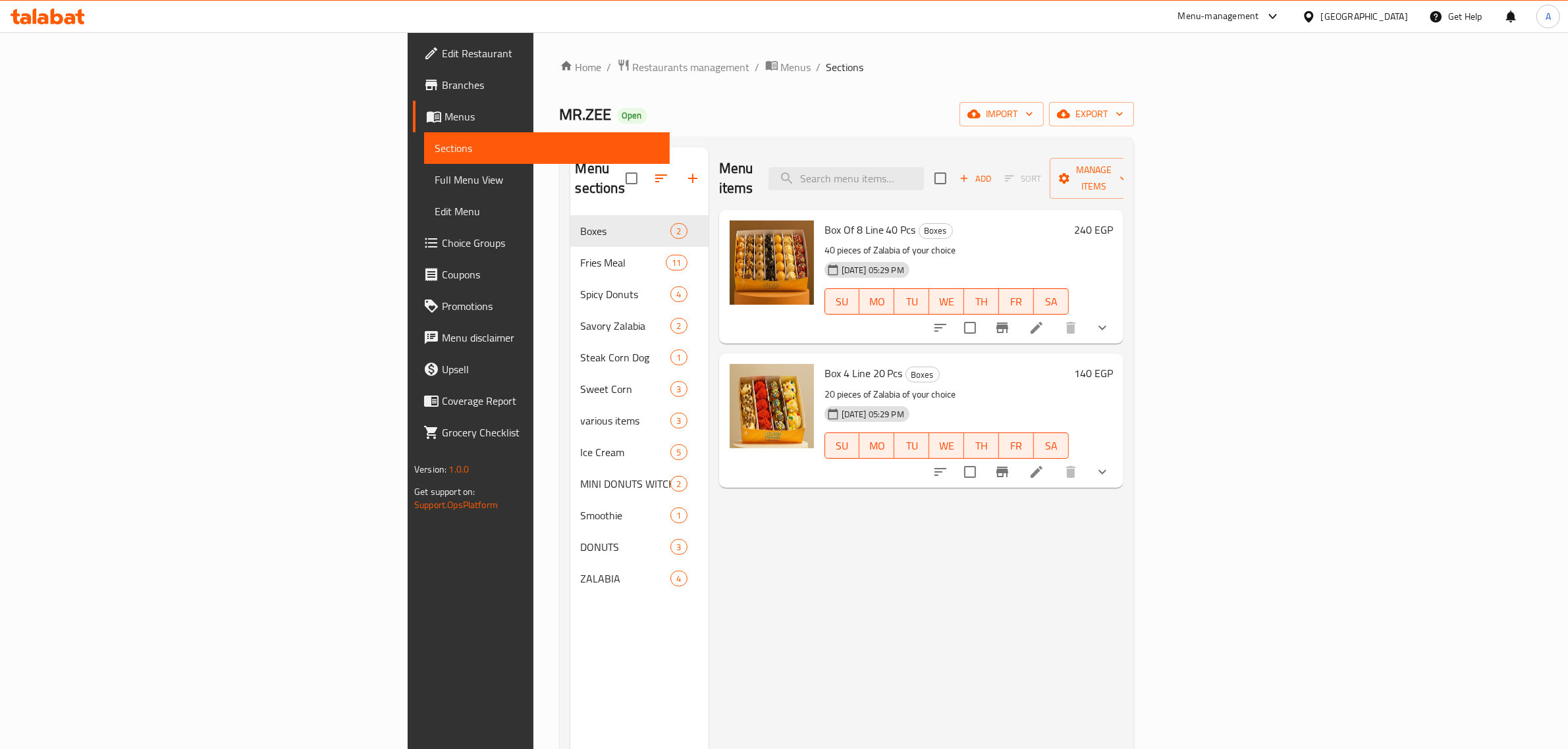
drag, startPoint x: 599, startPoint y: 69, endPoint x: 561, endPoint y: 10, distance: 70.2
click at [599, 68] on ol "Home / Restaurants management / Menus / Sections" at bounding box center [847, 67] width 574 height 17
click at [980, 114] on icon "button" at bounding box center [974, 114] width 13 height 13
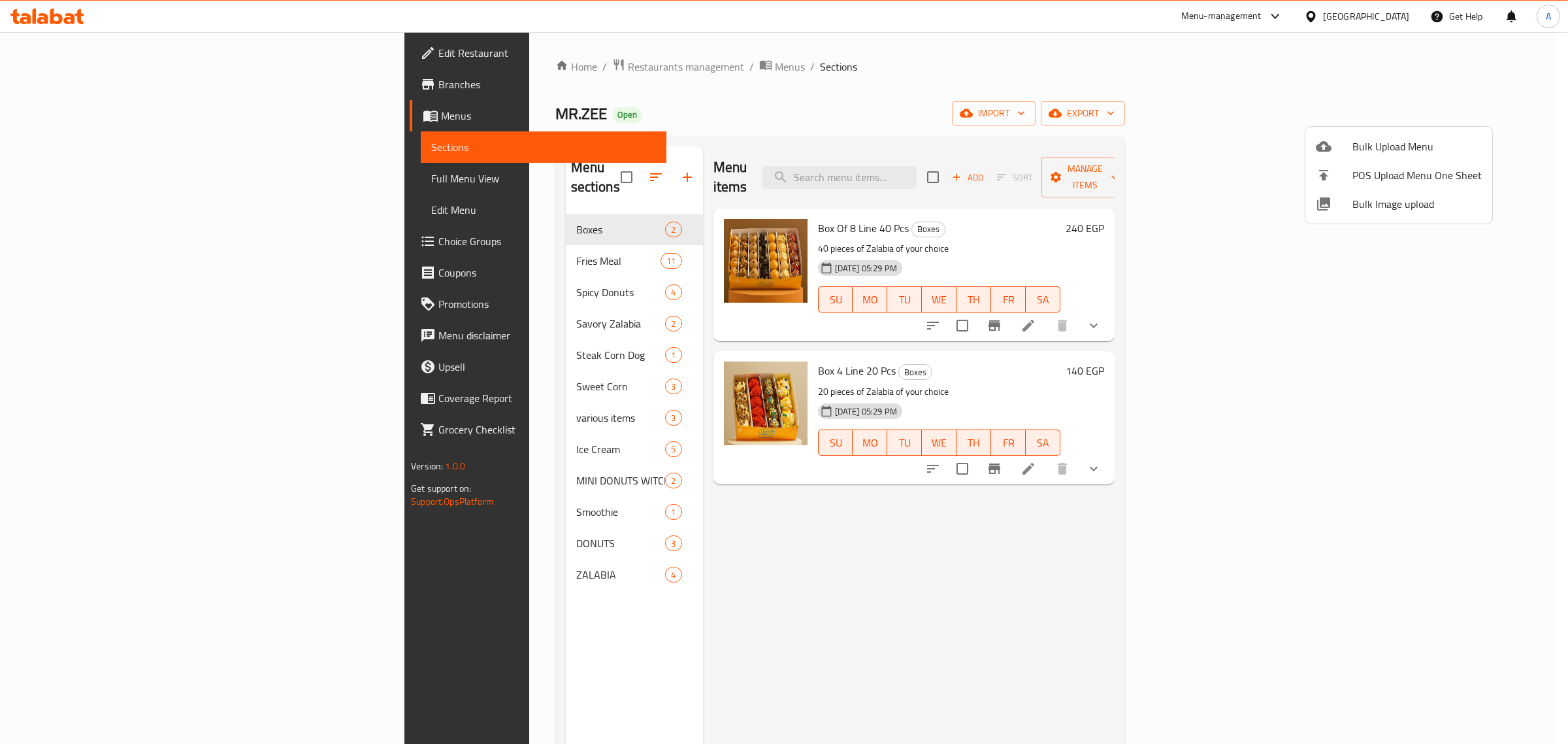
click at [1377, 204] on span "Bulk Image upload" at bounding box center [1417, 204] width 129 height 16
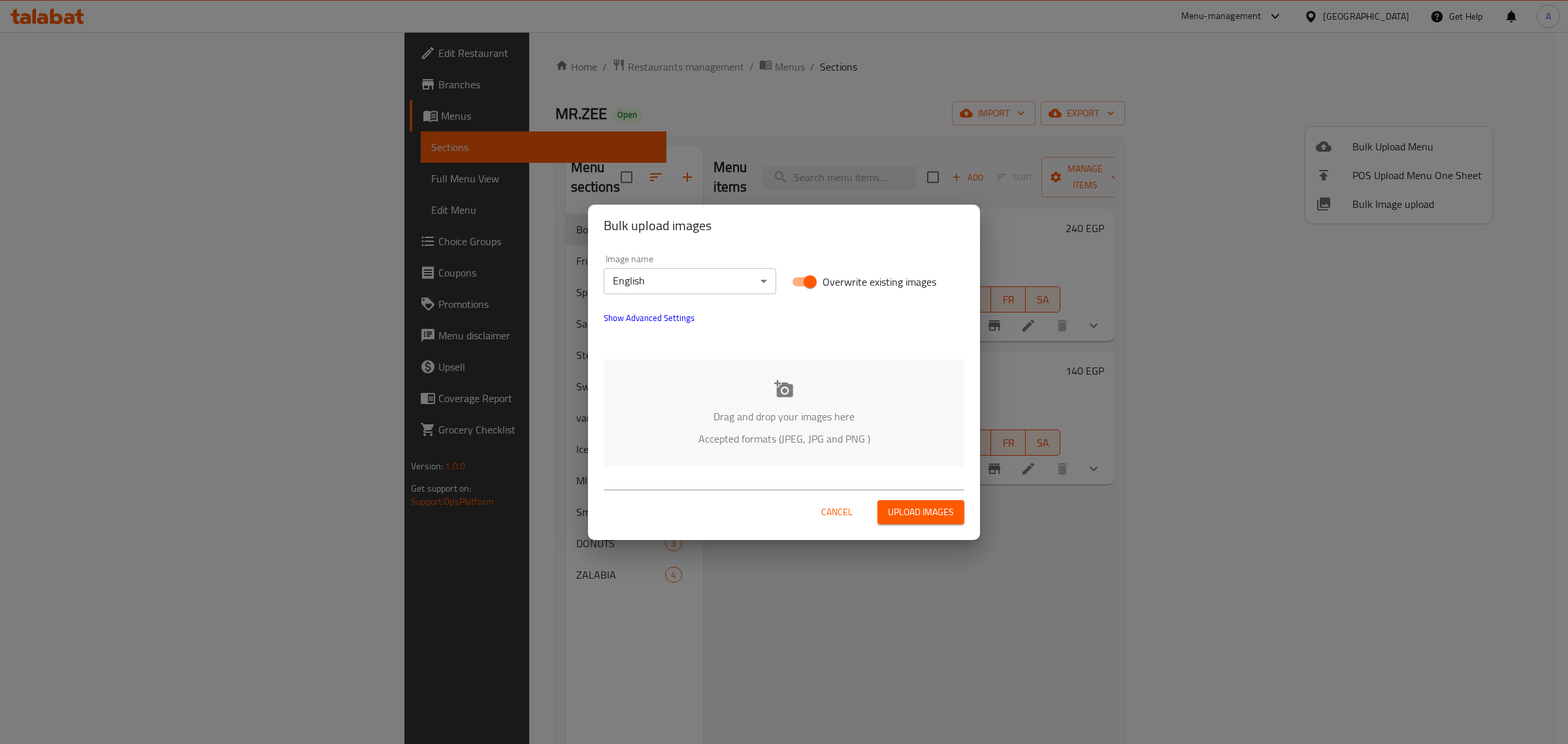
click at [698, 327] on div "Image name English ​ Overwrite existing images Show Advanced Settings" at bounding box center [784, 298] width 377 height 103
click at [684, 329] on div "Image name English ​ Overwrite existing images Show Advanced Settings" at bounding box center [784, 298] width 377 height 103
click at [684, 324] on span "Show Advanced Settings" at bounding box center [649, 318] width 91 height 16
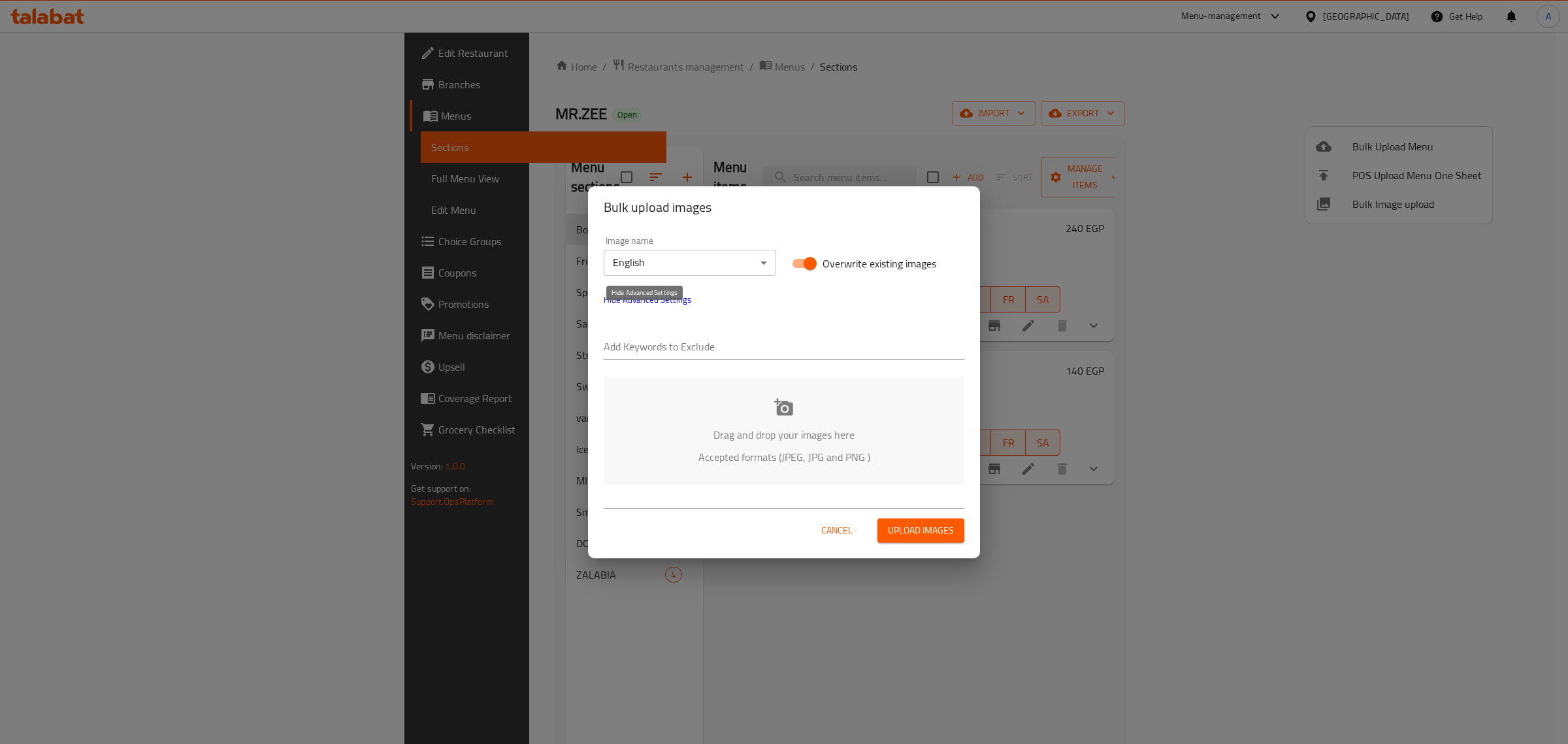
click at [683, 338] on input "text" at bounding box center [784, 348] width 360 height 21
paste input "Mr.Zee_"
type input "Mr.Zee_"
click at [827, 350] on input "text" at bounding box center [817, 348] width 295 height 21
paste input "Romel"
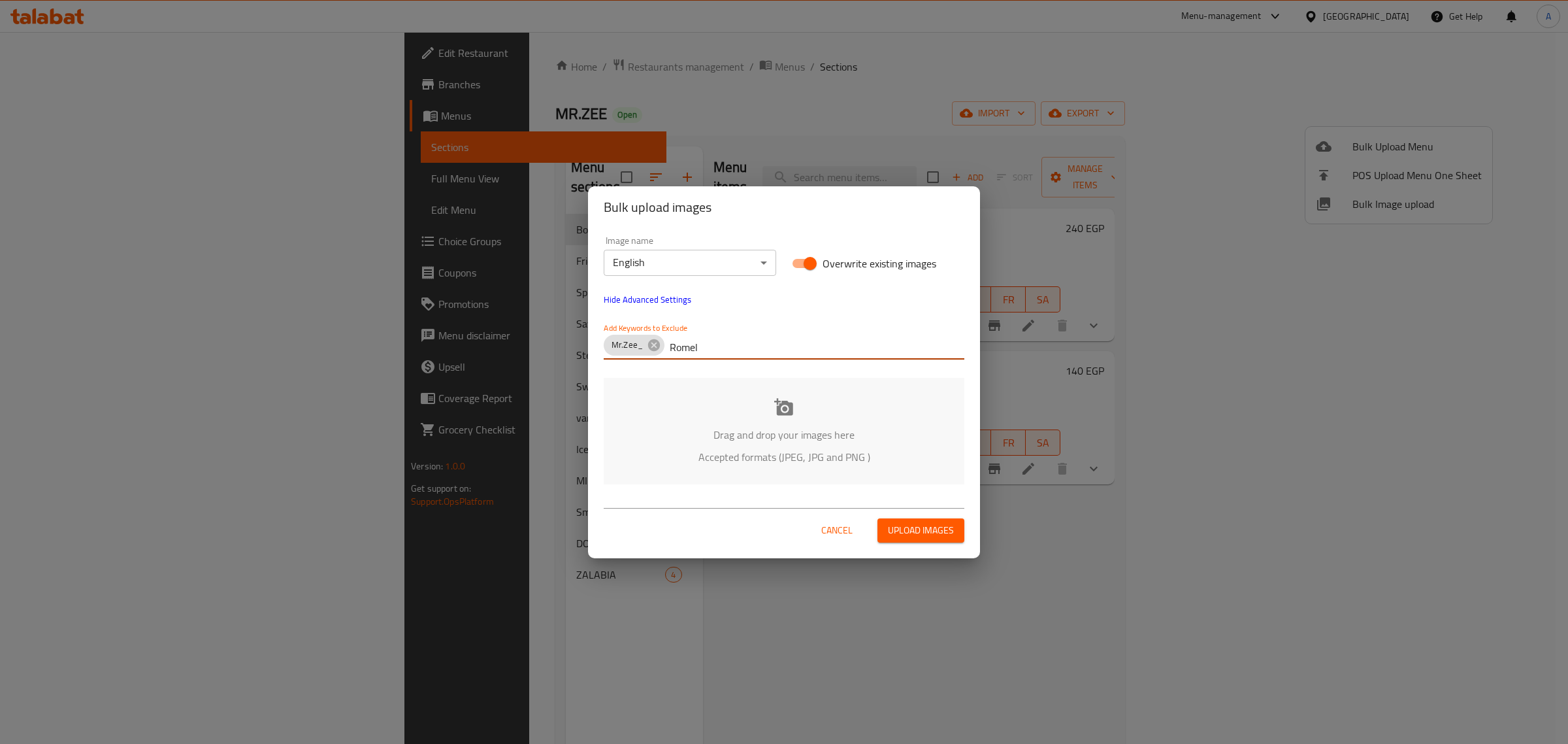
type input "Romel"
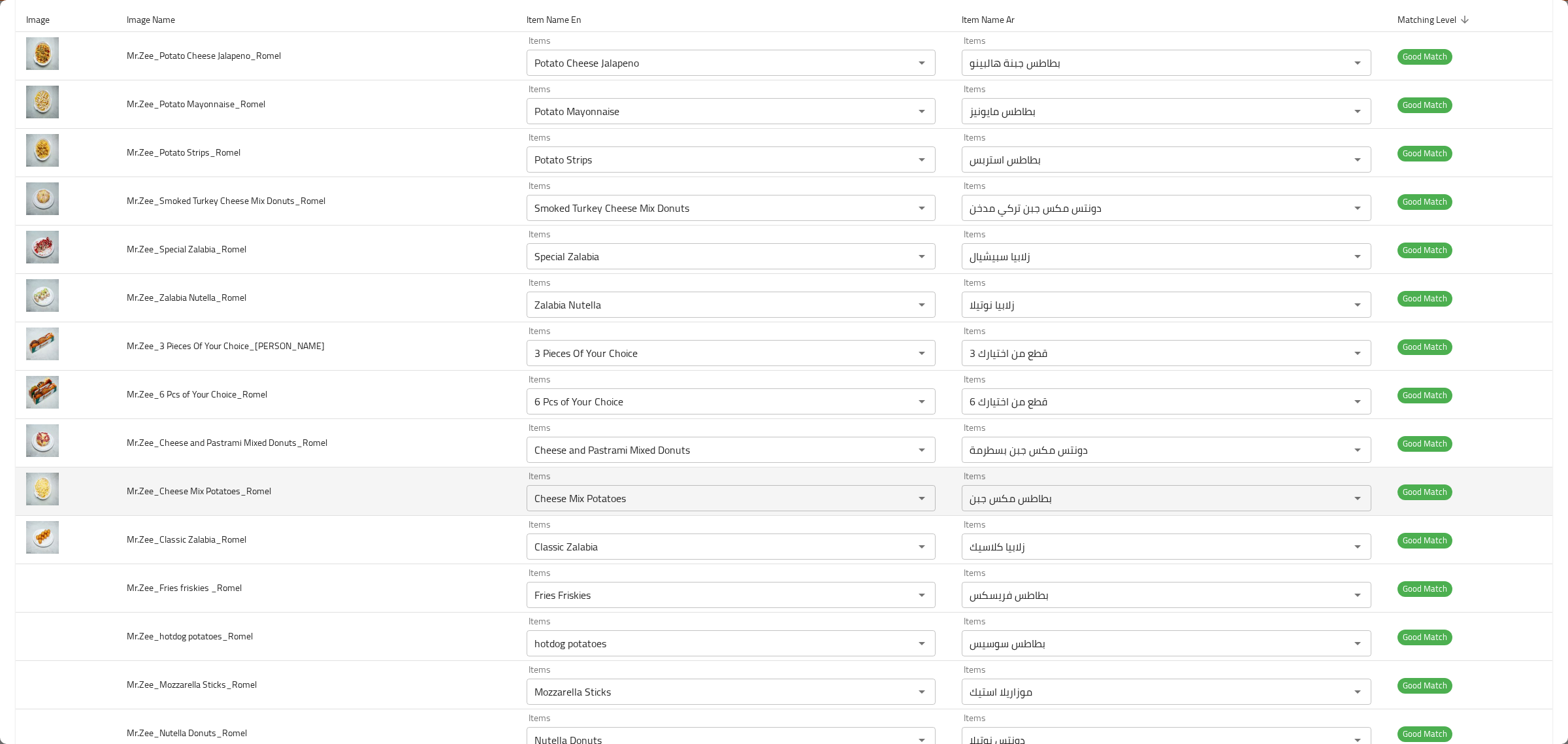
scroll to position [355, 0]
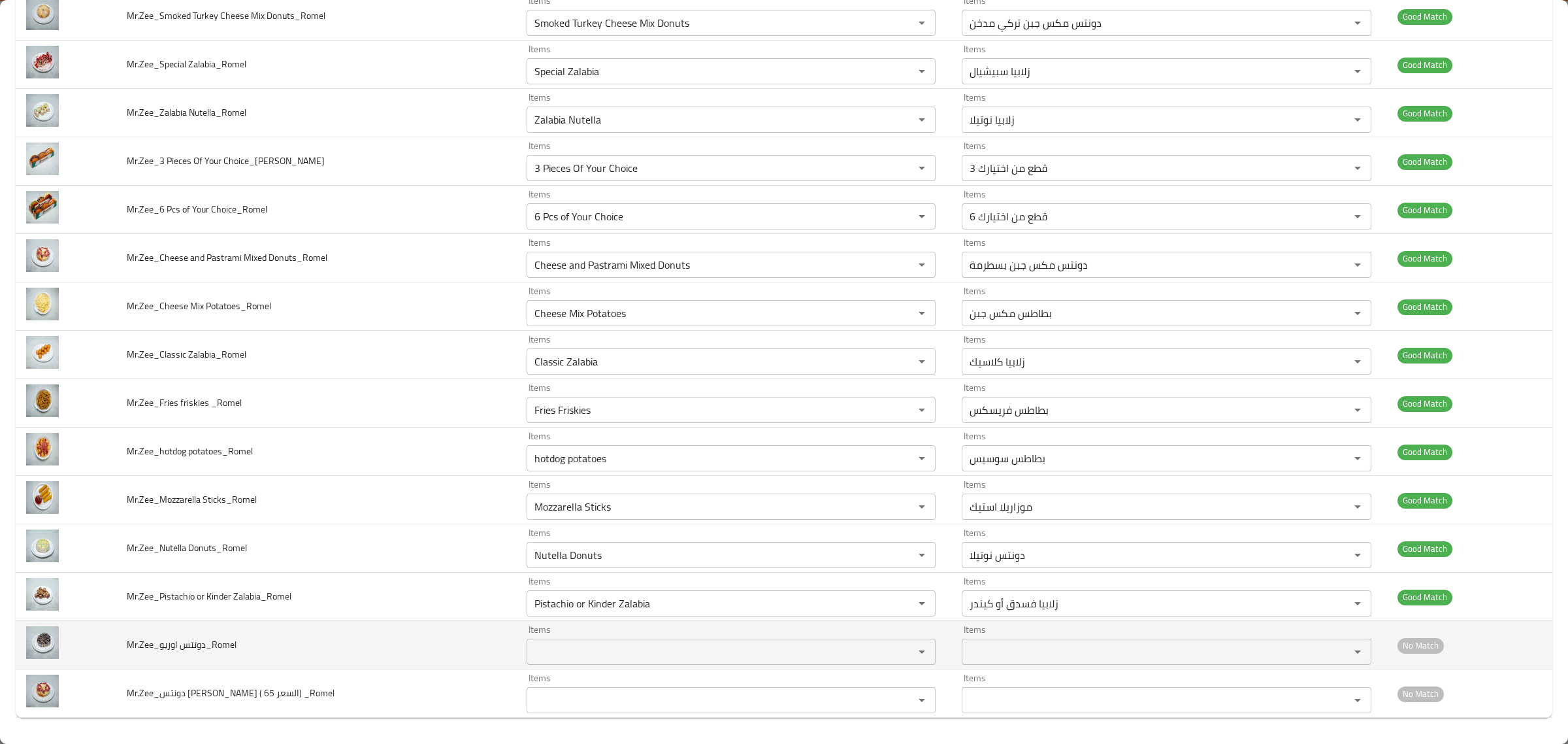
click at [806, 641] on div "Items" at bounding box center [732, 651] width 410 height 26
type اوريو_Romel "o"
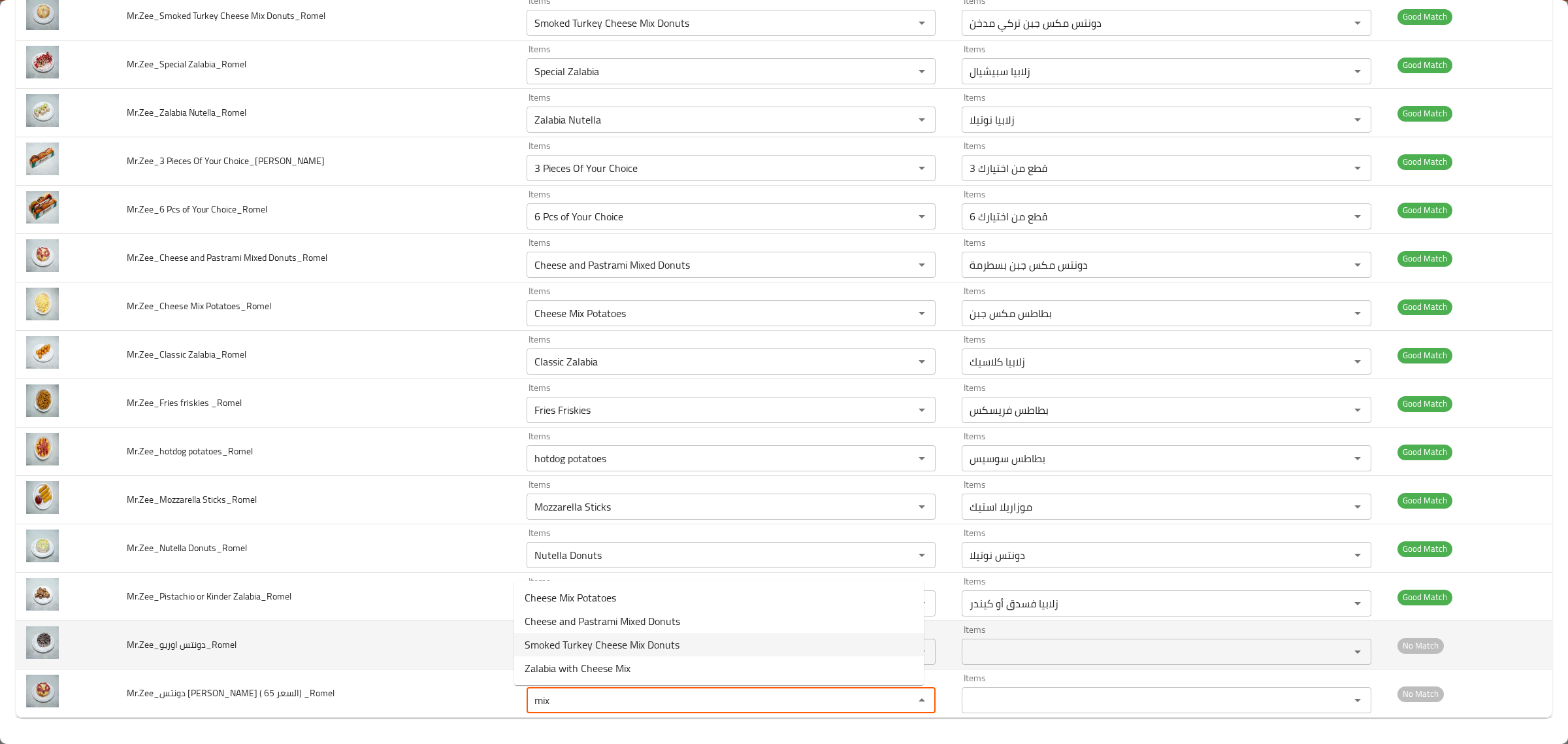
type _Romel "mix"
click at [482, 649] on td "Mr.Zee_دونتس اوريو_Romel" at bounding box center [316, 645] width 400 height 48
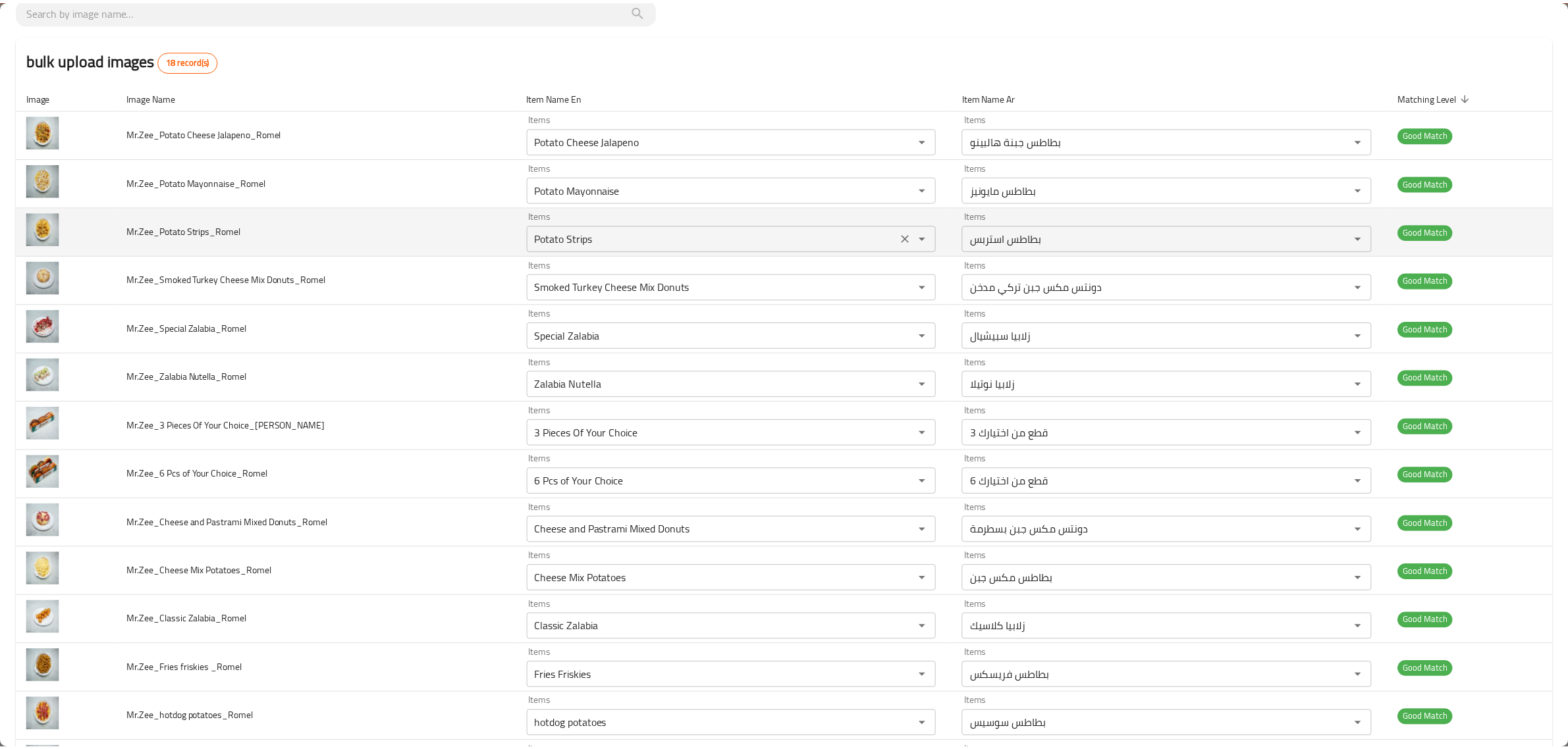
scroll to position [0, 0]
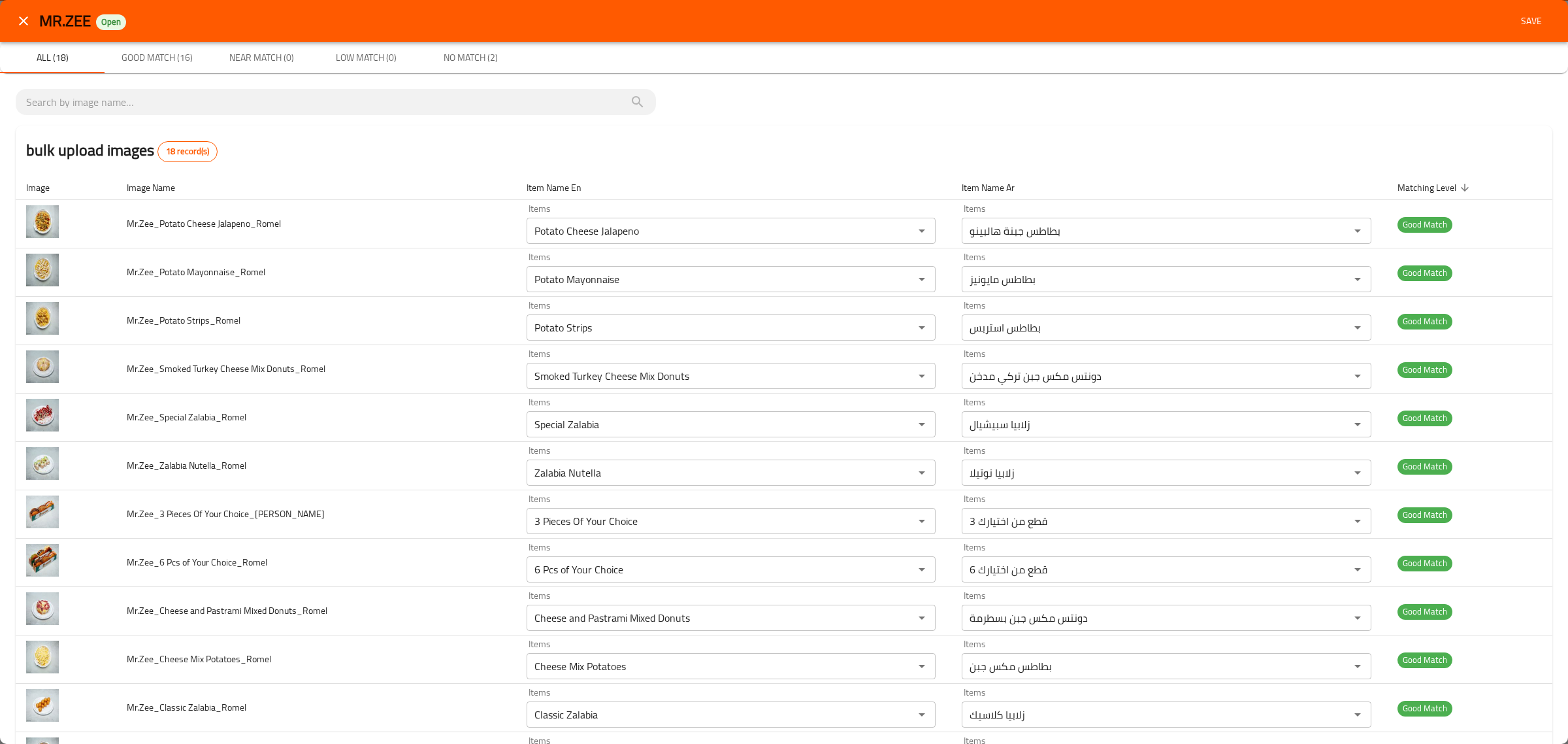
click at [1516, 17] on span "Save" at bounding box center [1532, 21] width 31 height 16
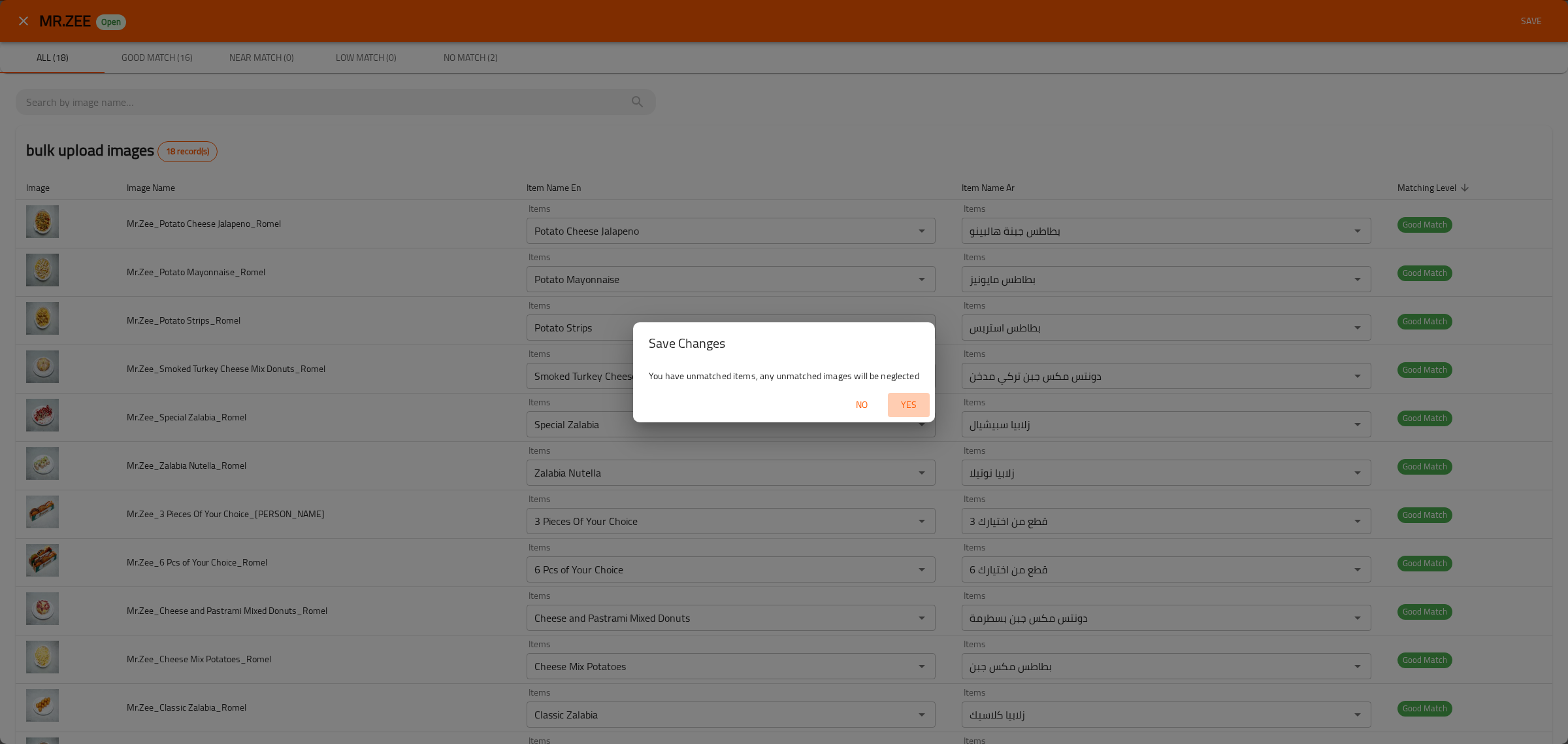
click at [915, 410] on span "Yes" at bounding box center [909, 405] width 31 height 16
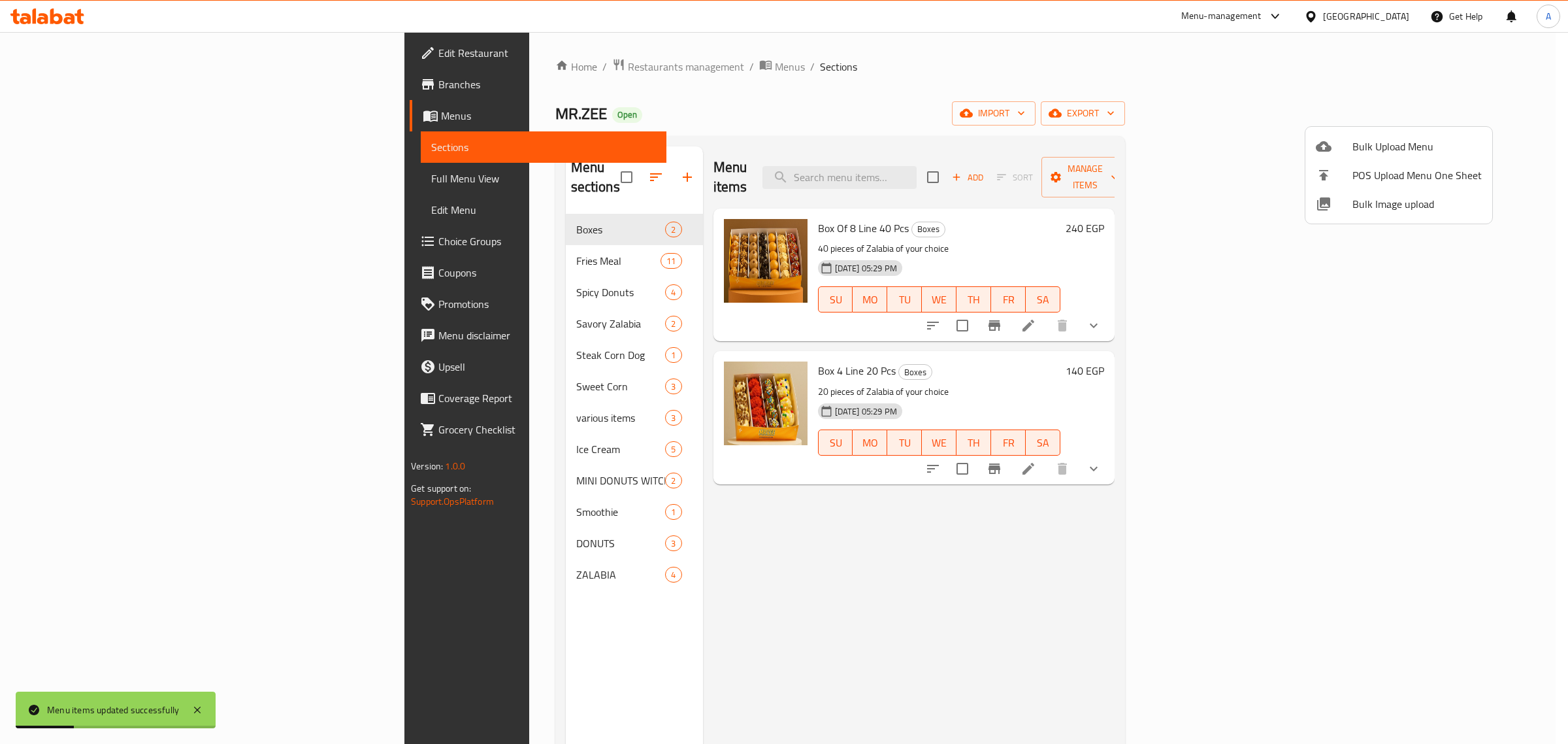
click at [472, 366] on div at bounding box center [784, 372] width 1568 height 744
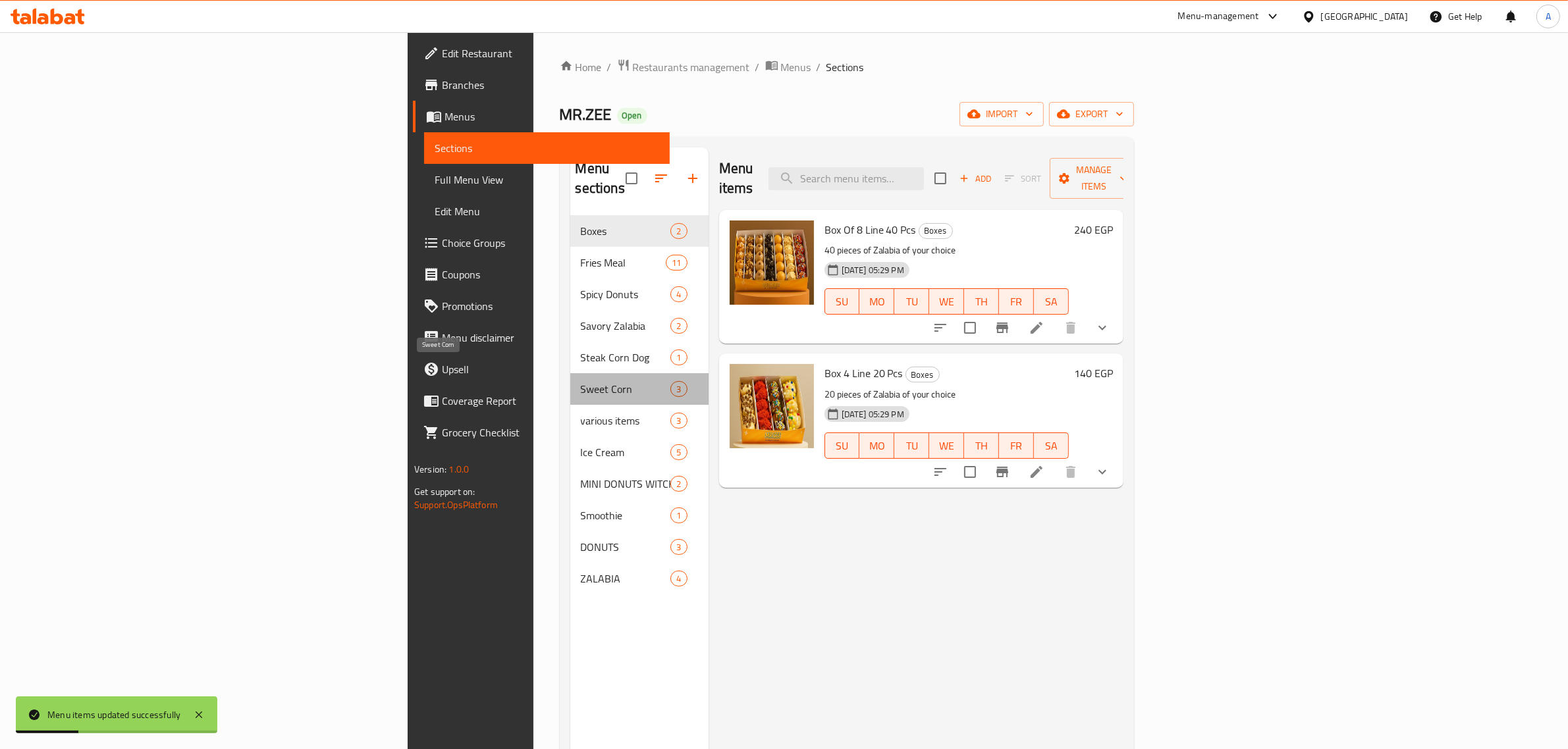
click at [581, 381] on span "Sweet Corn" at bounding box center [626, 388] width 90 height 16
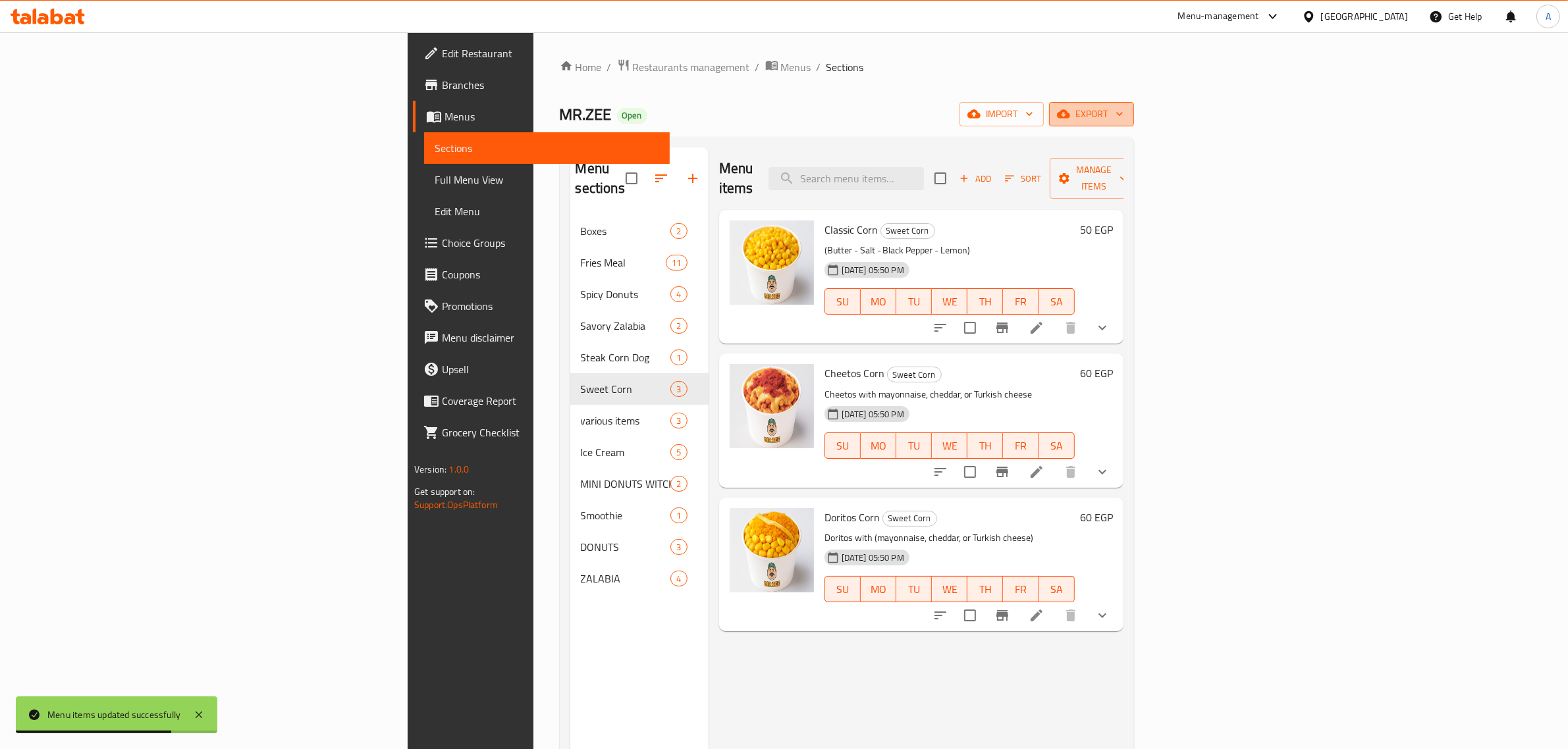
click at [1123, 110] on span "export" at bounding box center [1092, 114] width 64 height 16
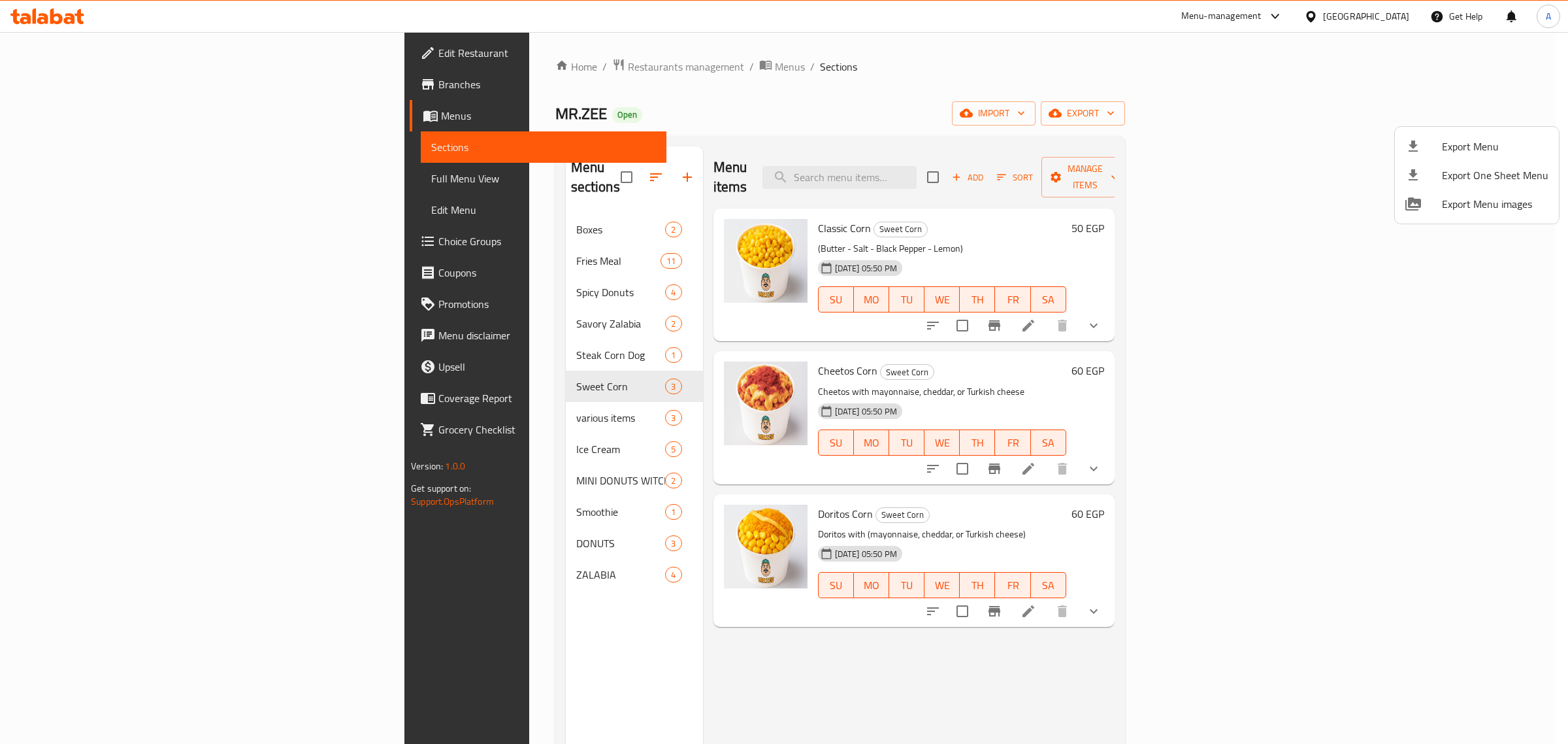
click at [744, 95] on div at bounding box center [784, 372] width 1568 height 744
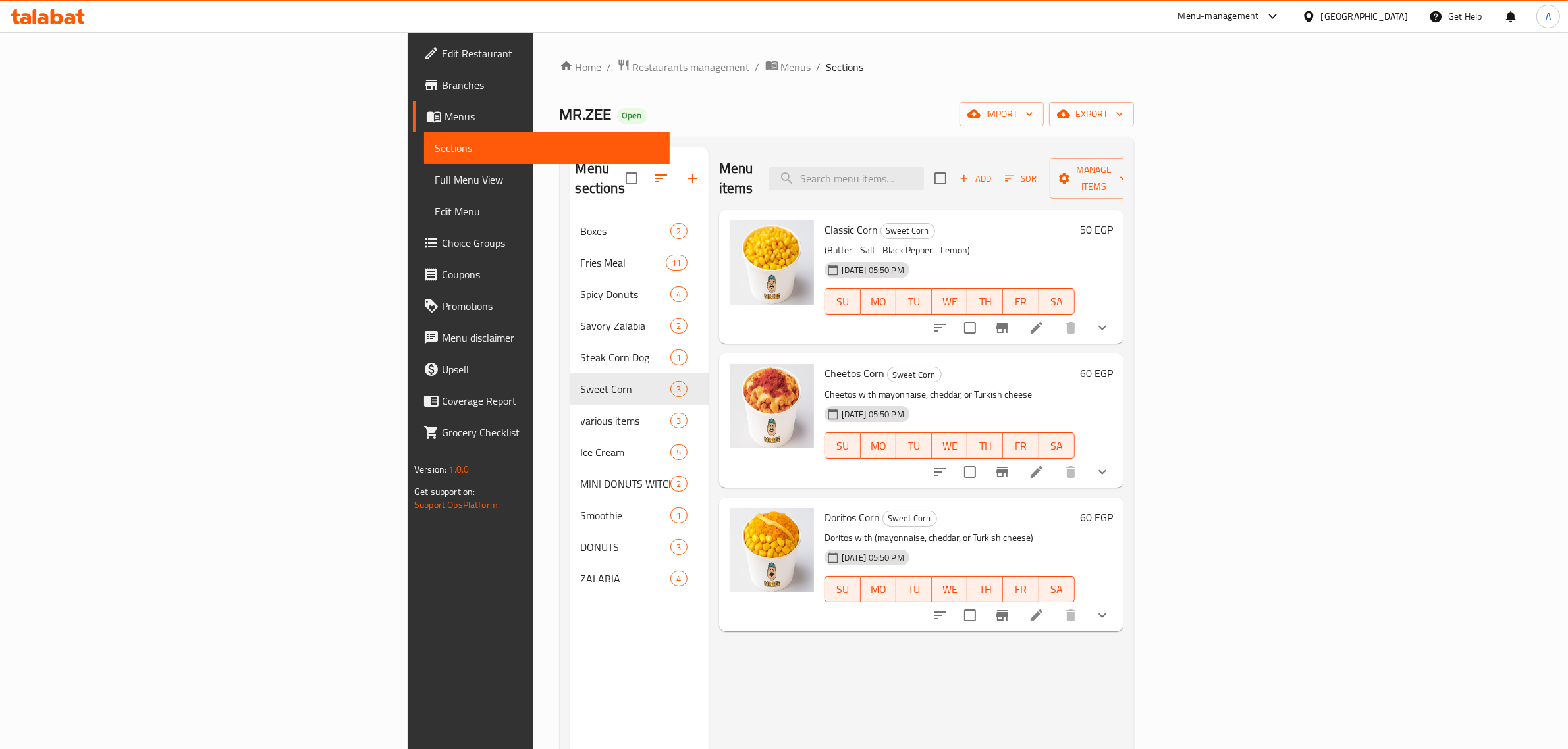
drag, startPoint x: 92, startPoint y: 166, endPoint x: 123, endPoint y: 181, distance: 34.4
click at [424, 166] on link "Full Menu View" at bounding box center [547, 180] width 245 height 31
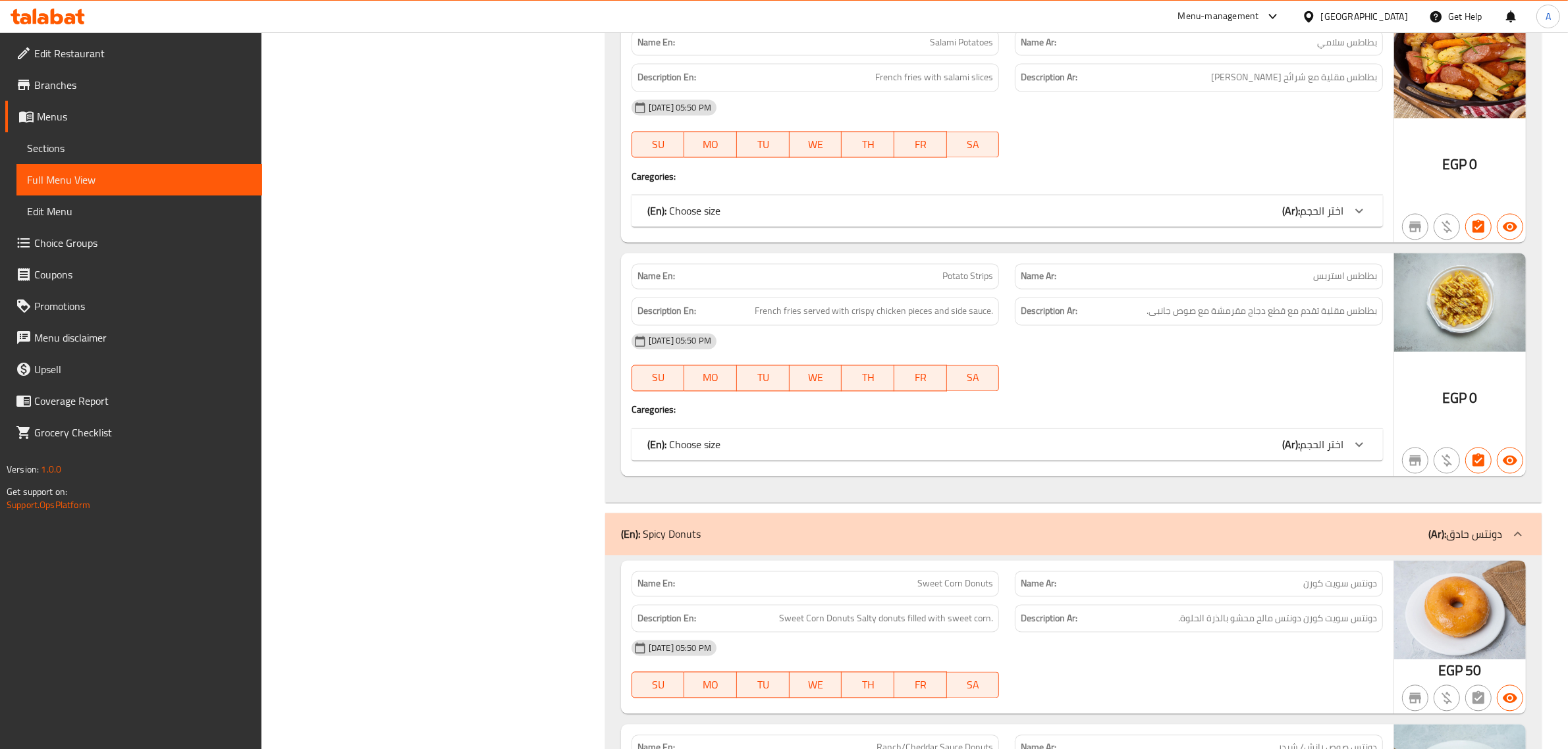
scroll to position [3164, 0]
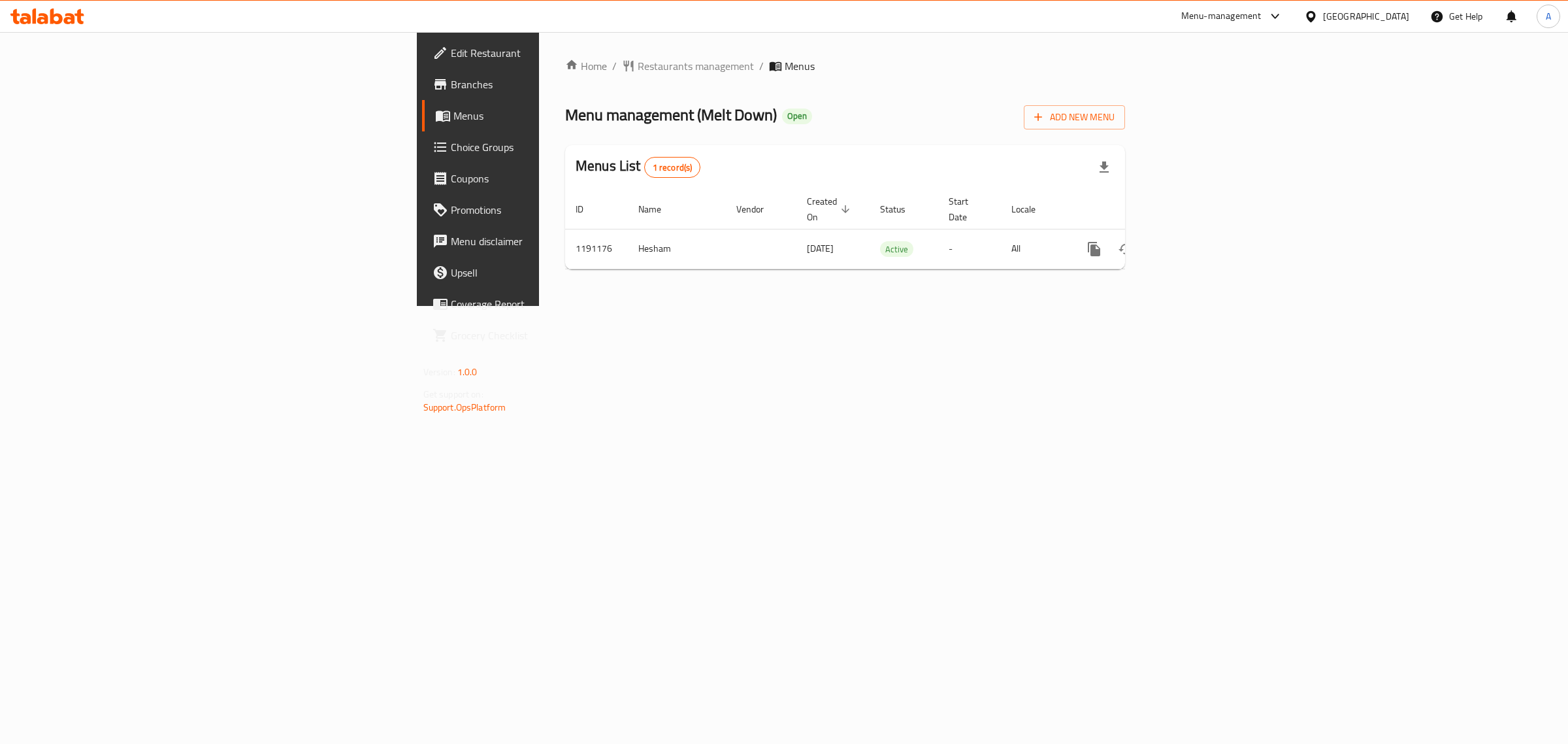
drag, startPoint x: 812, startPoint y: 143, endPoint x: 741, endPoint y: 137, distance: 71.3
click at [812, 143] on div "Home / Restaurants management / Menus Menu management ( Melt Down ) Open Add Ne…" at bounding box center [845, 169] width 560 height 221
click at [451, 47] on span "Edit Restaurant" at bounding box center [559, 53] width 218 height 16
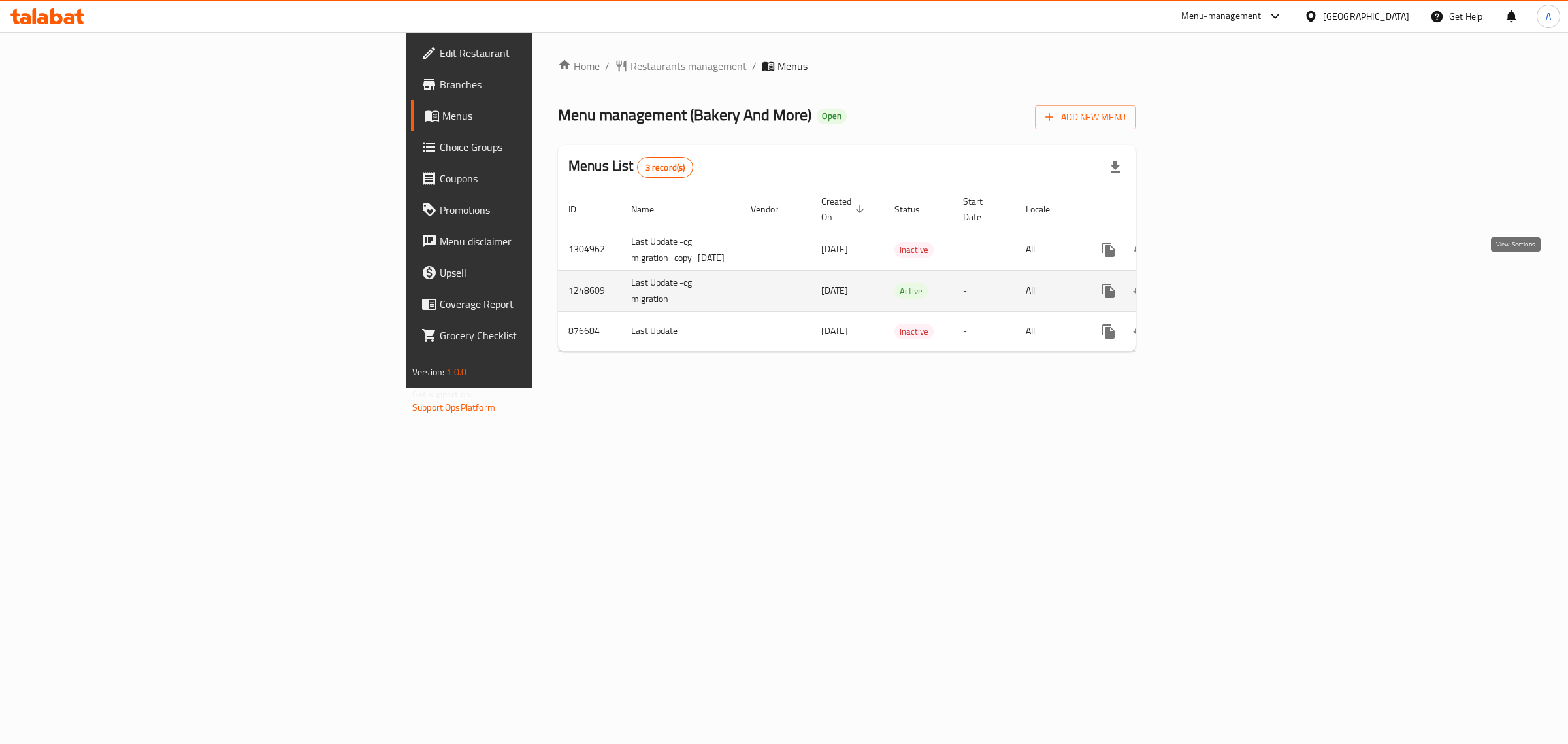
click at [1219, 288] on link "enhanced table" at bounding box center [1203, 291] width 31 height 31
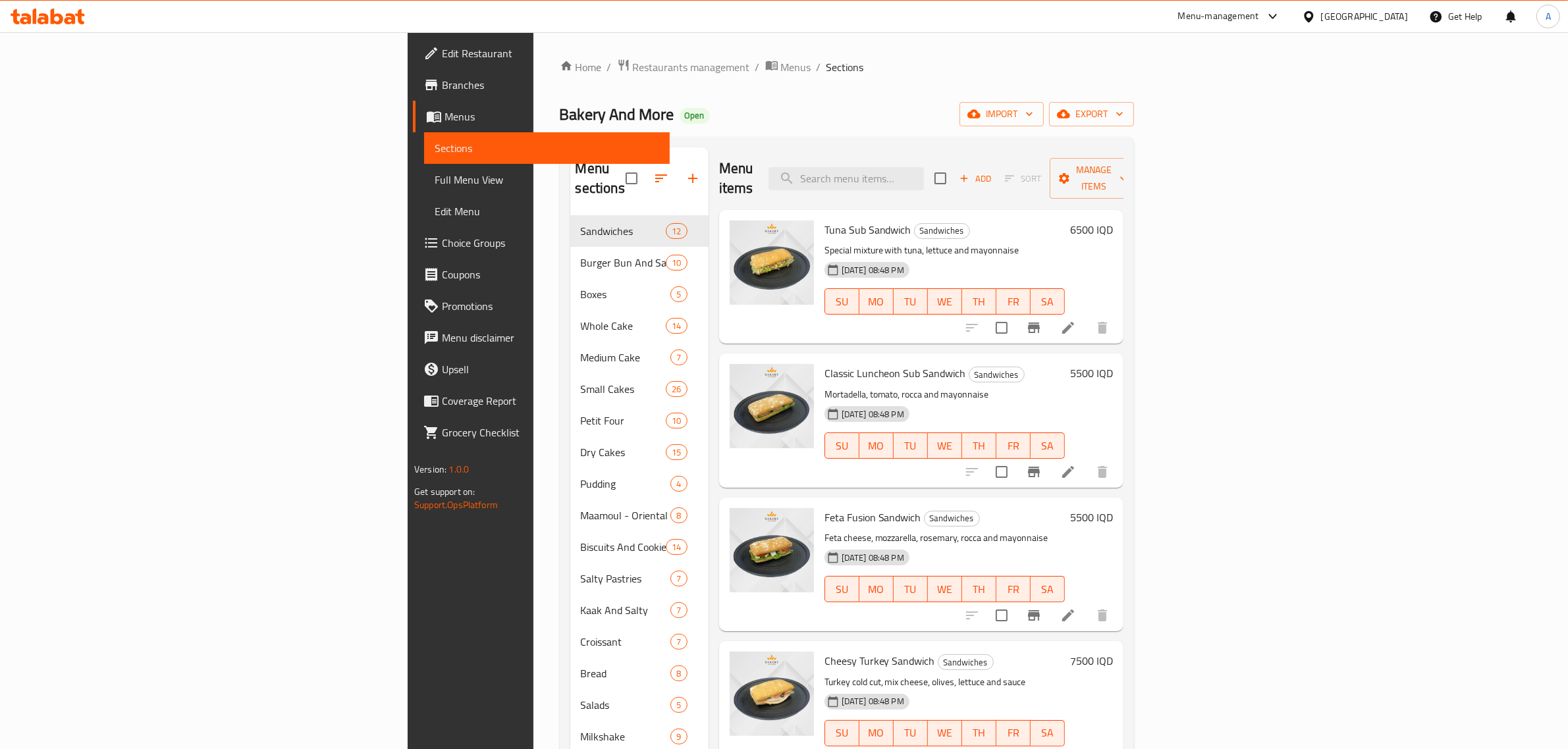
click at [734, 106] on div "Bakery And More Open import export" at bounding box center [847, 114] width 574 height 25
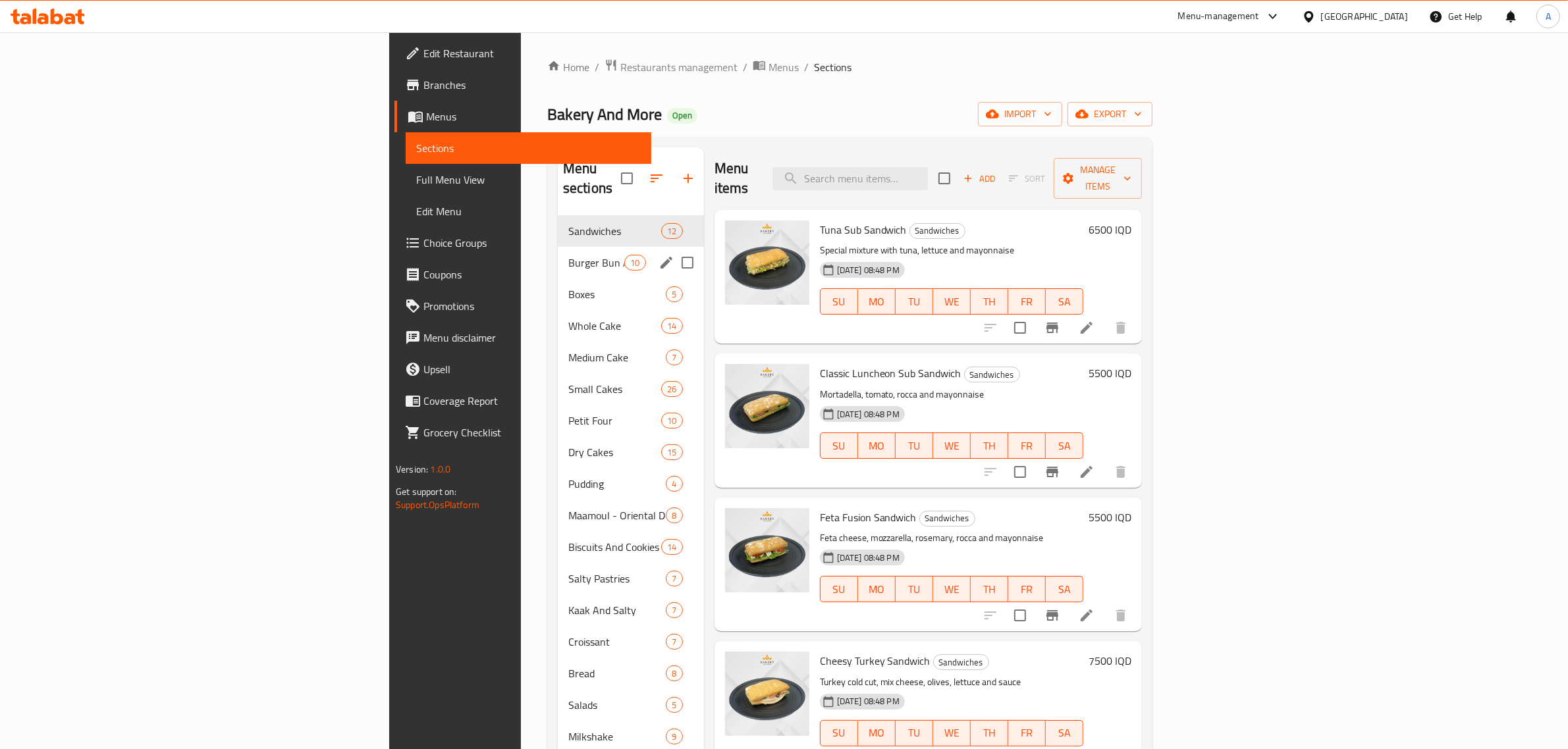
click at [568, 255] on span "Burger Bun And Sandwich Bread" at bounding box center [596, 262] width 56 height 16
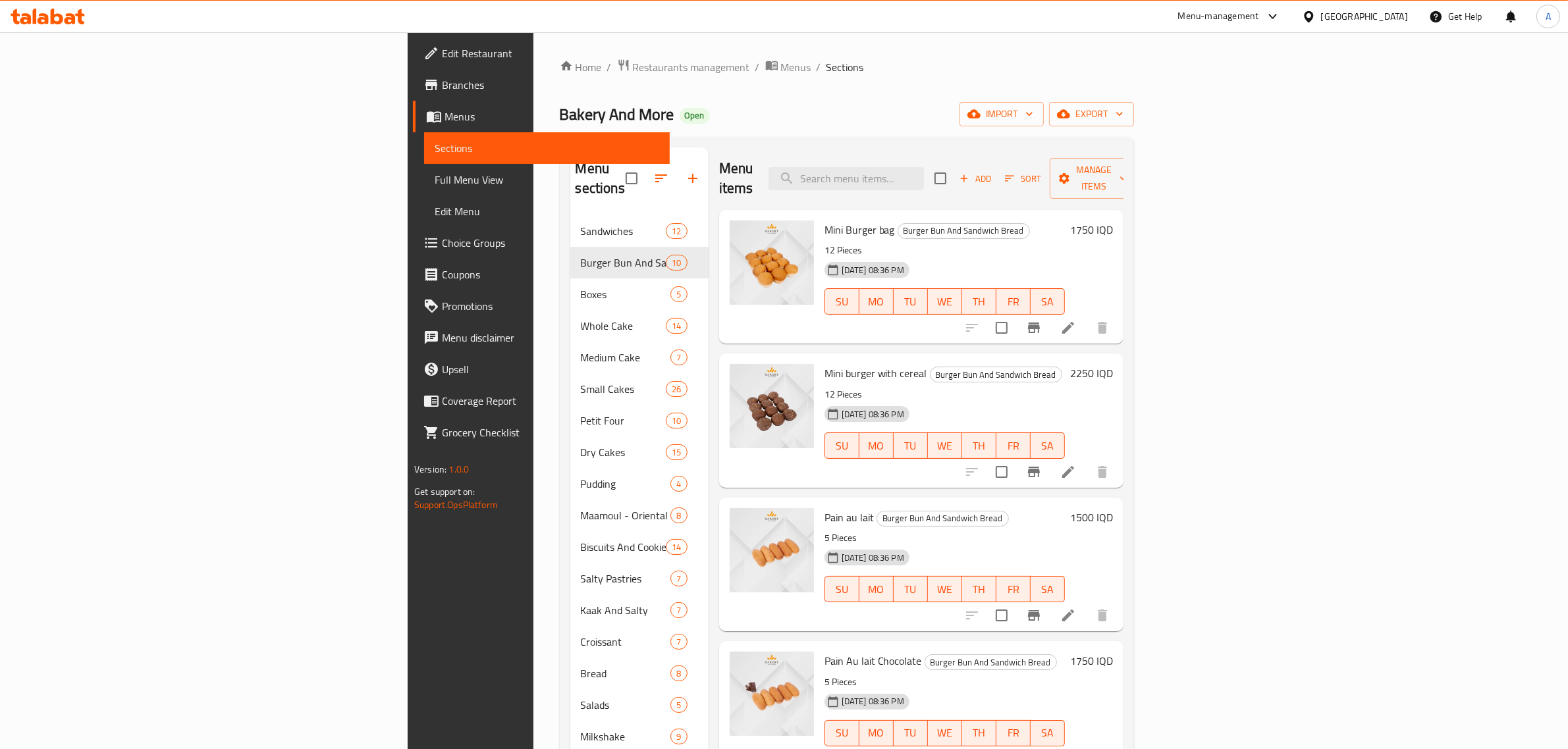
click at [959, 183] on div "Menu items Add Sort Manage items" at bounding box center [921, 179] width 404 height 63
click at [924, 179] on input "search" at bounding box center [846, 178] width 155 height 23
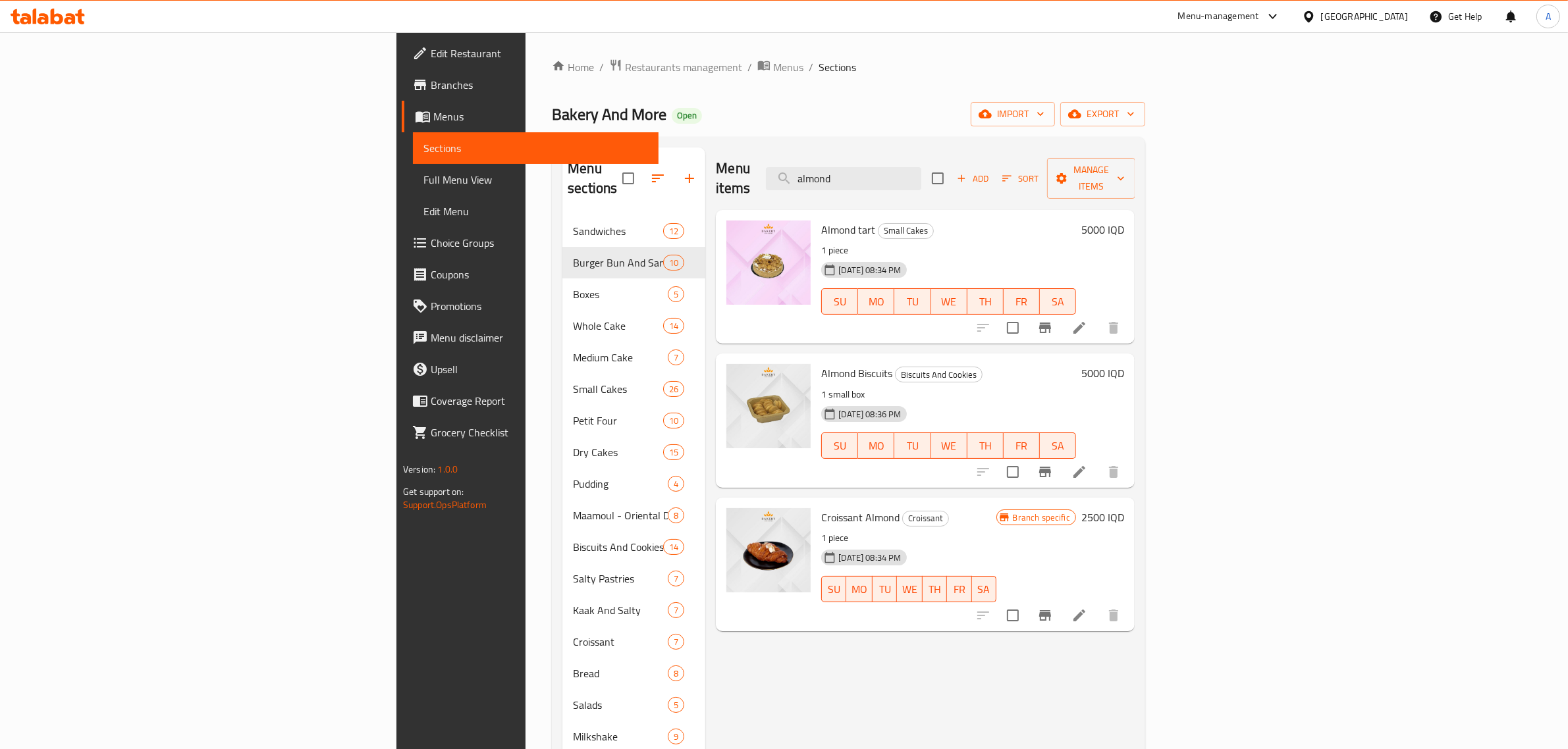
type input "almond"
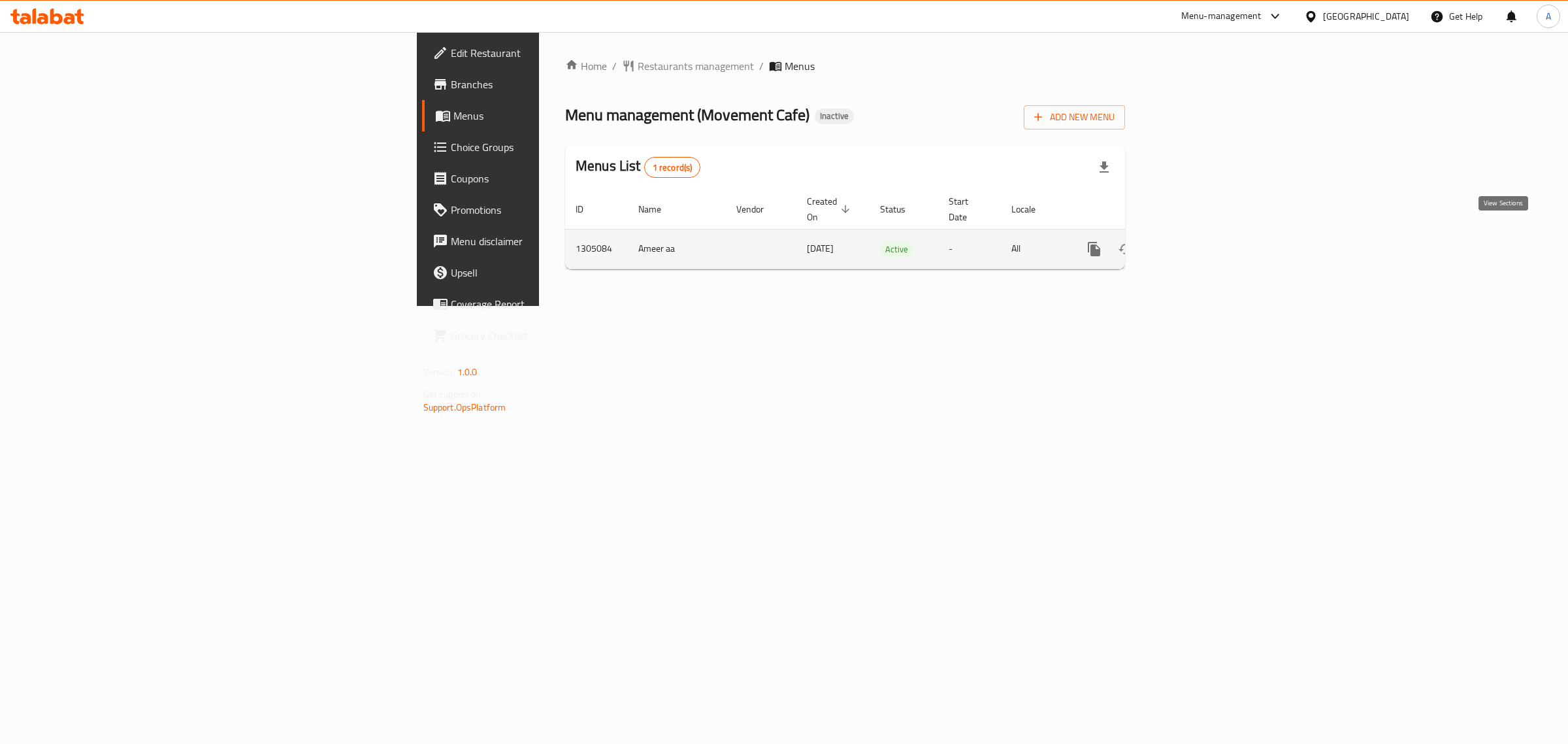
click at [1194, 243] on icon "enhanced table" at bounding box center [1188, 249] width 12 height 12
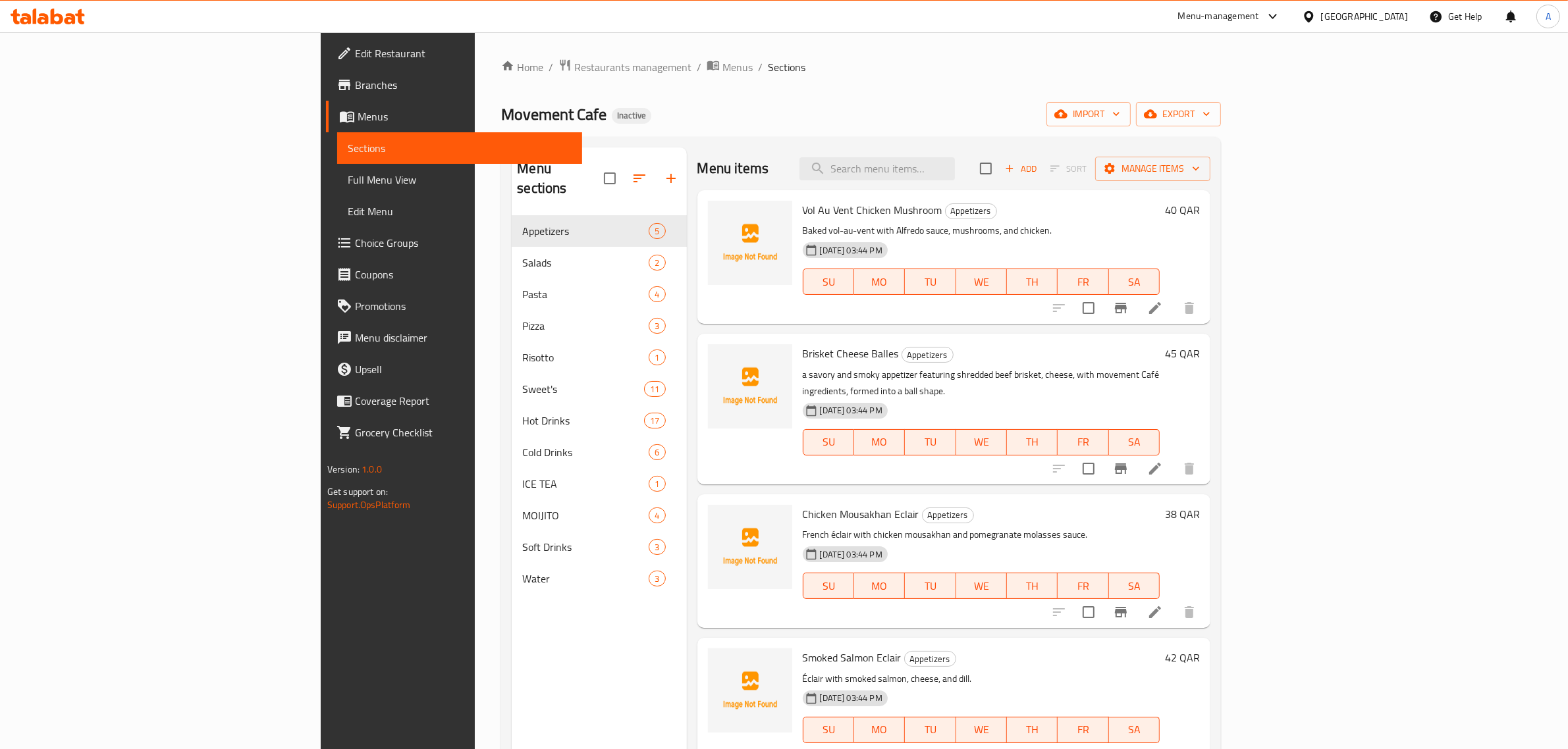
click at [646, 54] on div "Home / Restaurants management / Menus / Sections Movement Cafe Inactive import …" at bounding box center [861, 482] width 772 height 901
click at [1120, 112] on span "import" at bounding box center [1088, 114] width 63 height 16
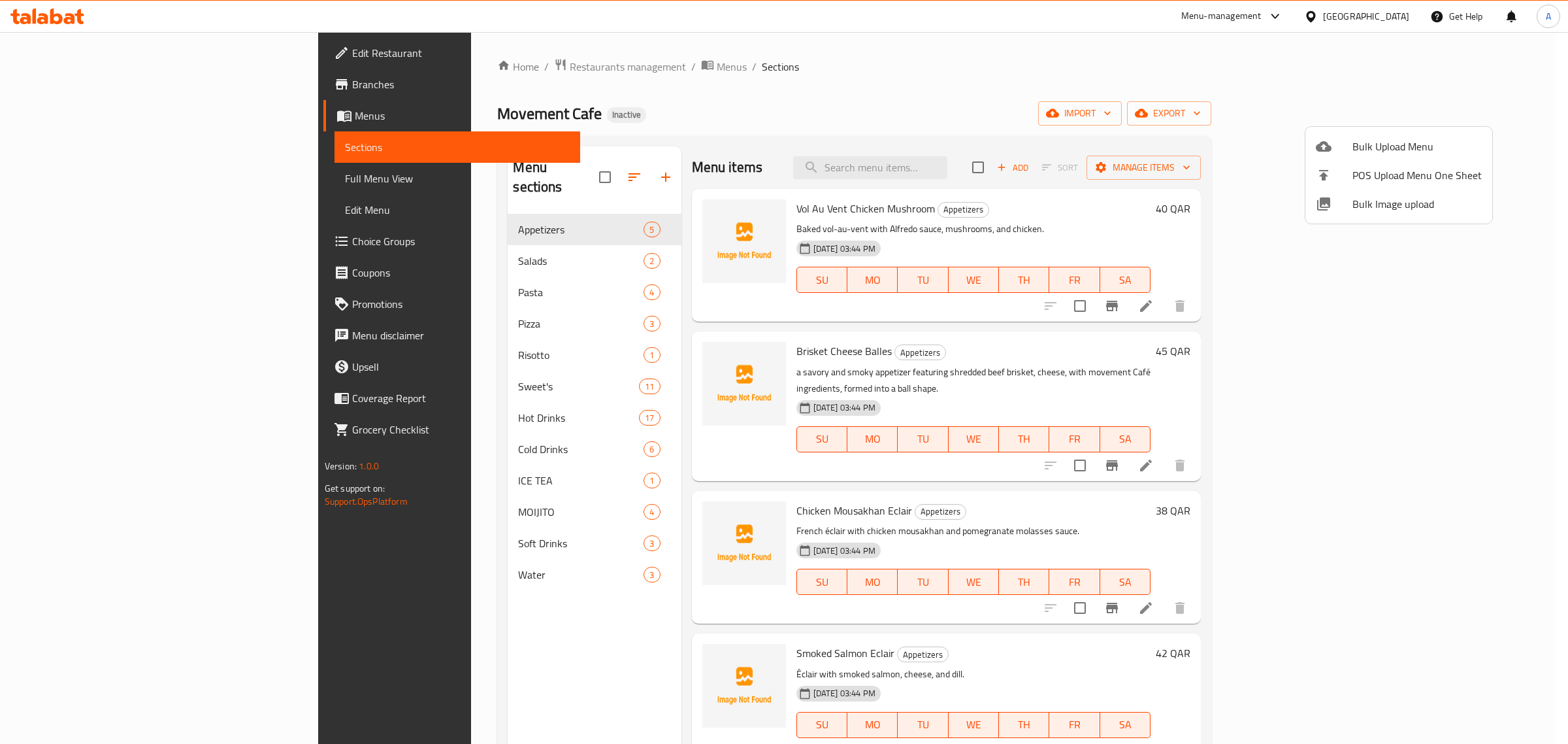
click at [1404, 196] on span "Bulk Image upload" at bounding box center [1417, 204] width 129 height 16
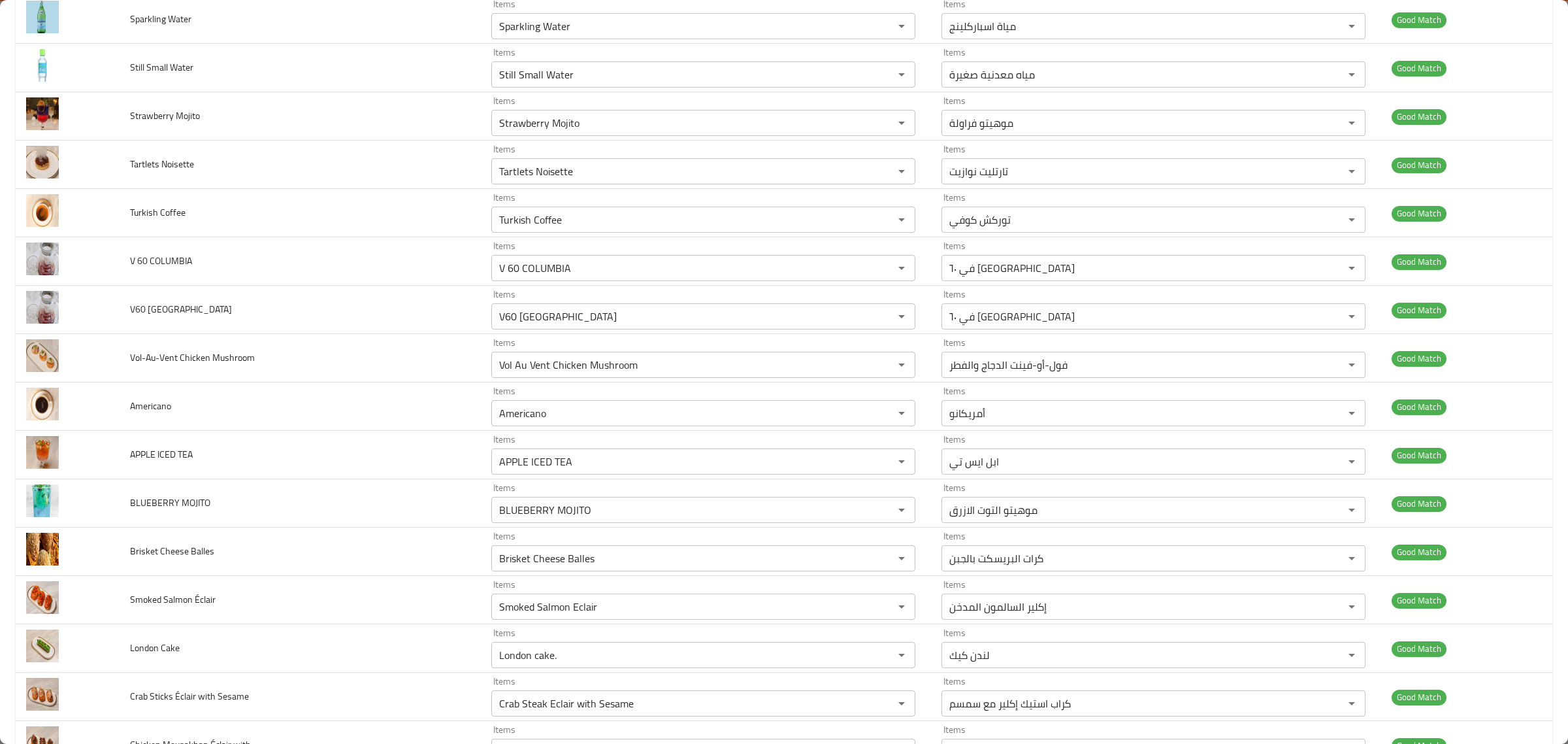
scroll to position [2697, 0]
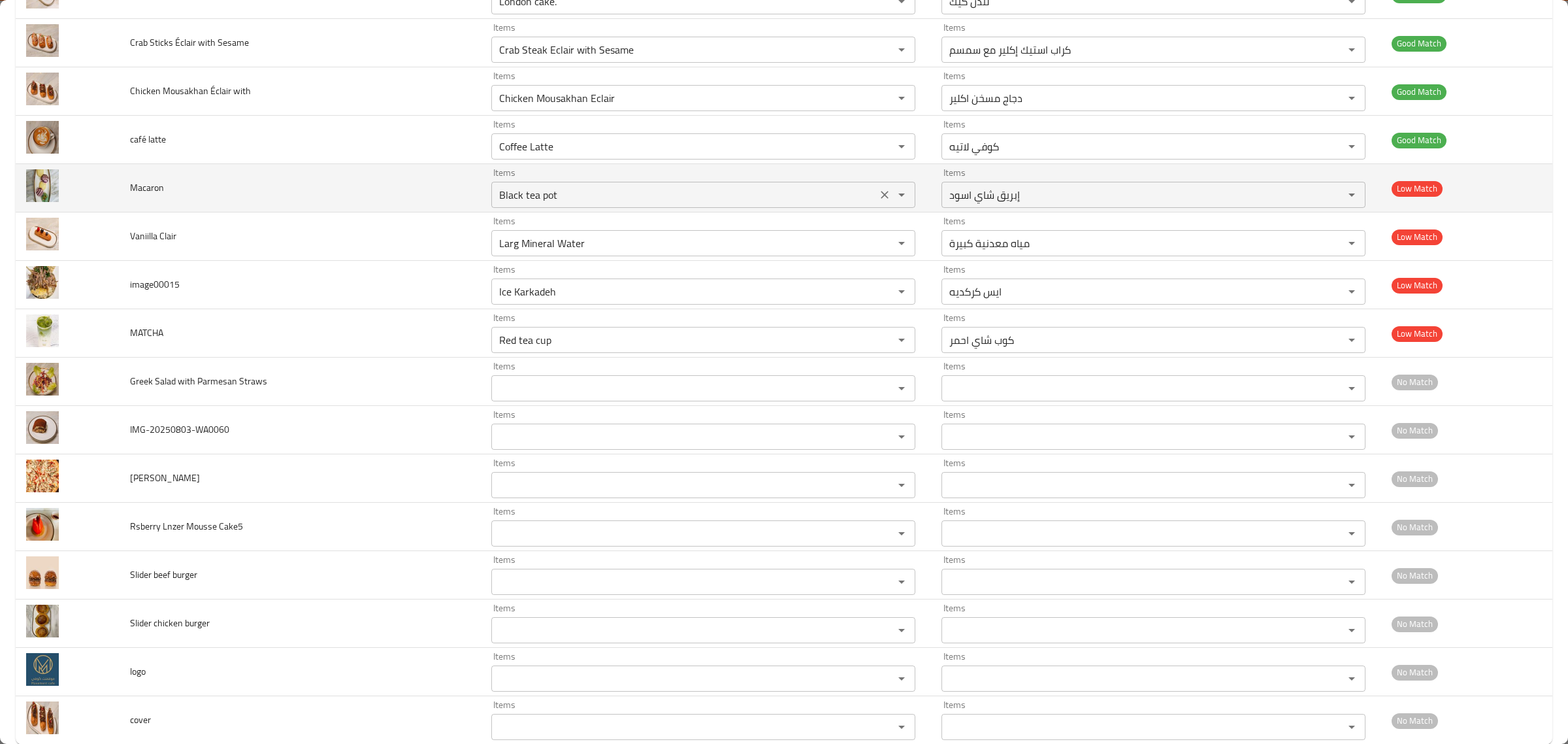
click at [686, 198] on input "Black tea pot" at bounding box center [684, 195] width 377 height 19
drag, startPoint x: 720, startPoint y: 190, endPoint x: 366, endPoint y: 175, distance: 354.3
click at [366, 175] on tr "Macaron Items Black tea pot Items Items إبريق شاي اسود Items Low Match" at bounding box center [784, 188] width 1537 height 48
click at [523, 204] on input "Black tea pot" at bounding box center [684, 195] width 377 height 19
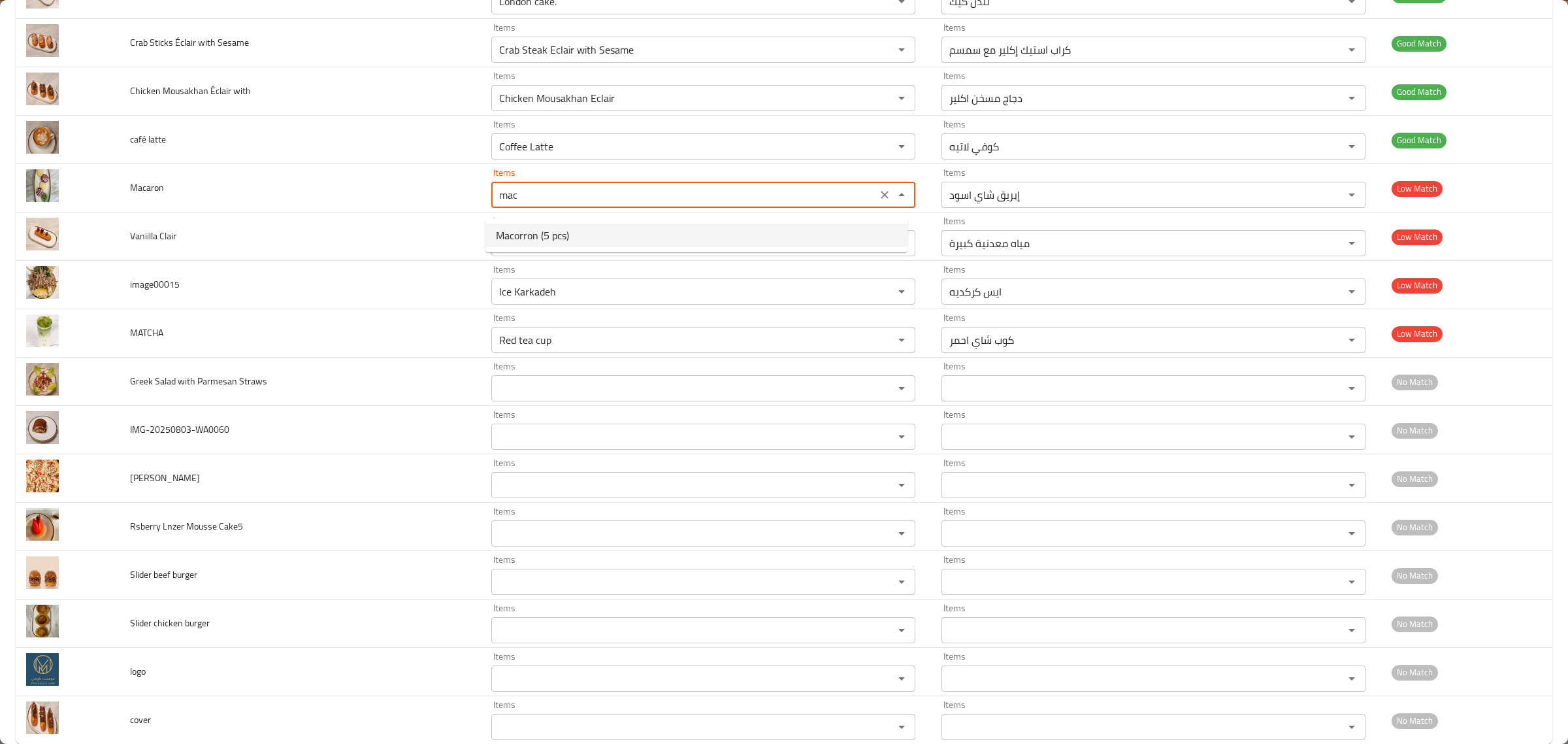
click at [525, 233] on span "Macorron (5 pcs)" at bounding box center [532, 235] width 73 height 16
type input "Macorron (5 pcs)"
type input "ماكارون (5 قطع)"
type input "Macorron (5 pcs)"
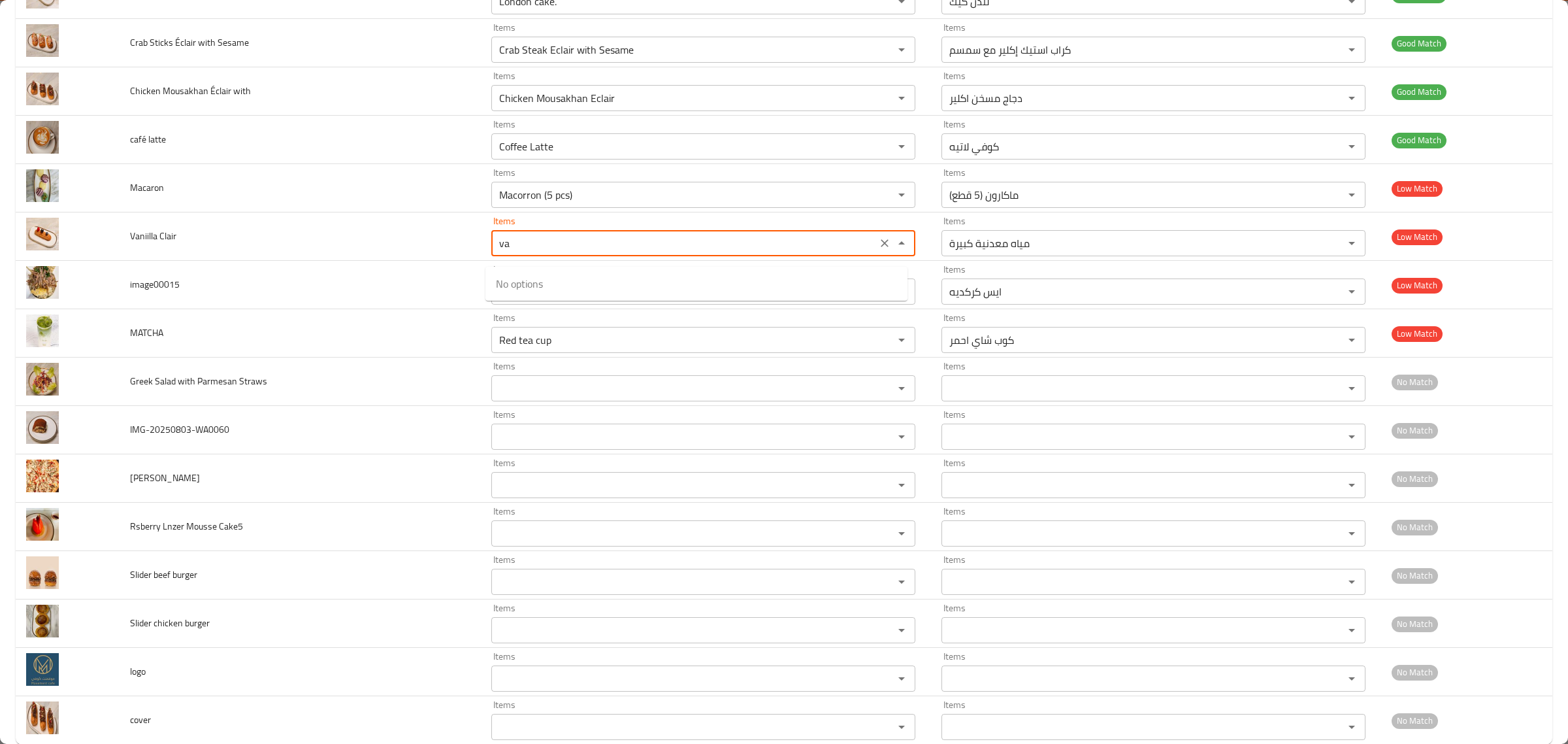
type Clair "v"
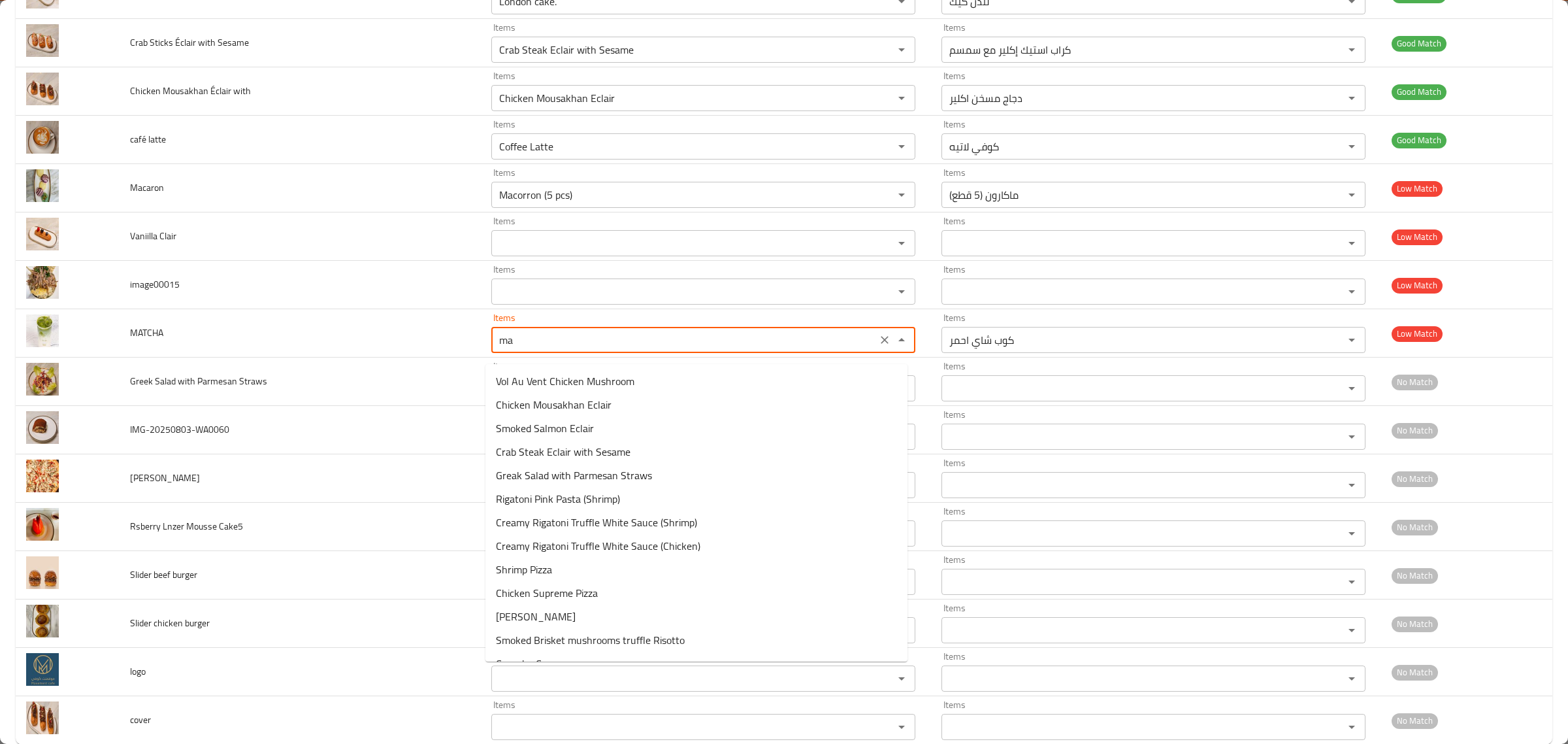
type input "mat"
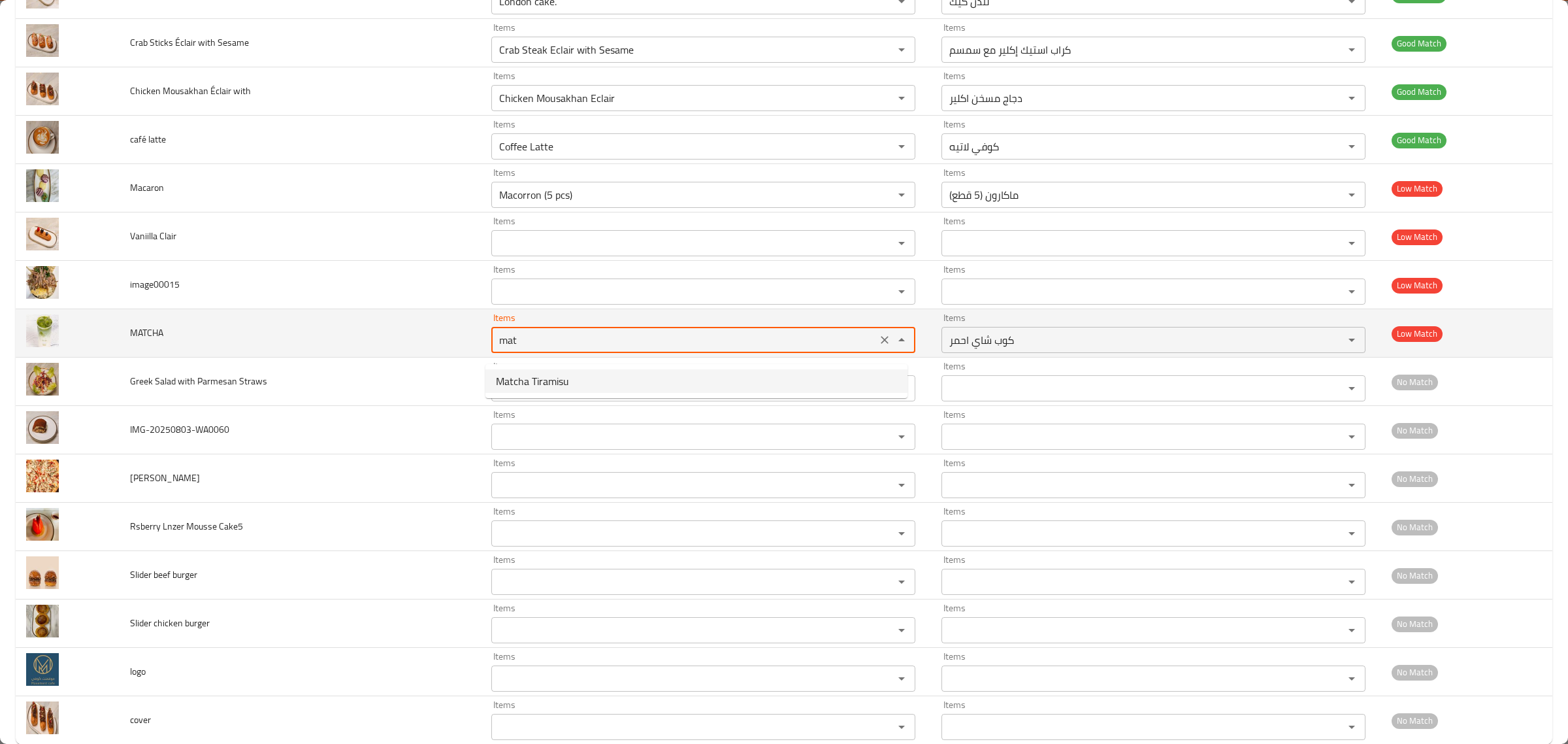
click at [875, 349] on button "Clear" at bounding box center [884, 340] width 18 height 19
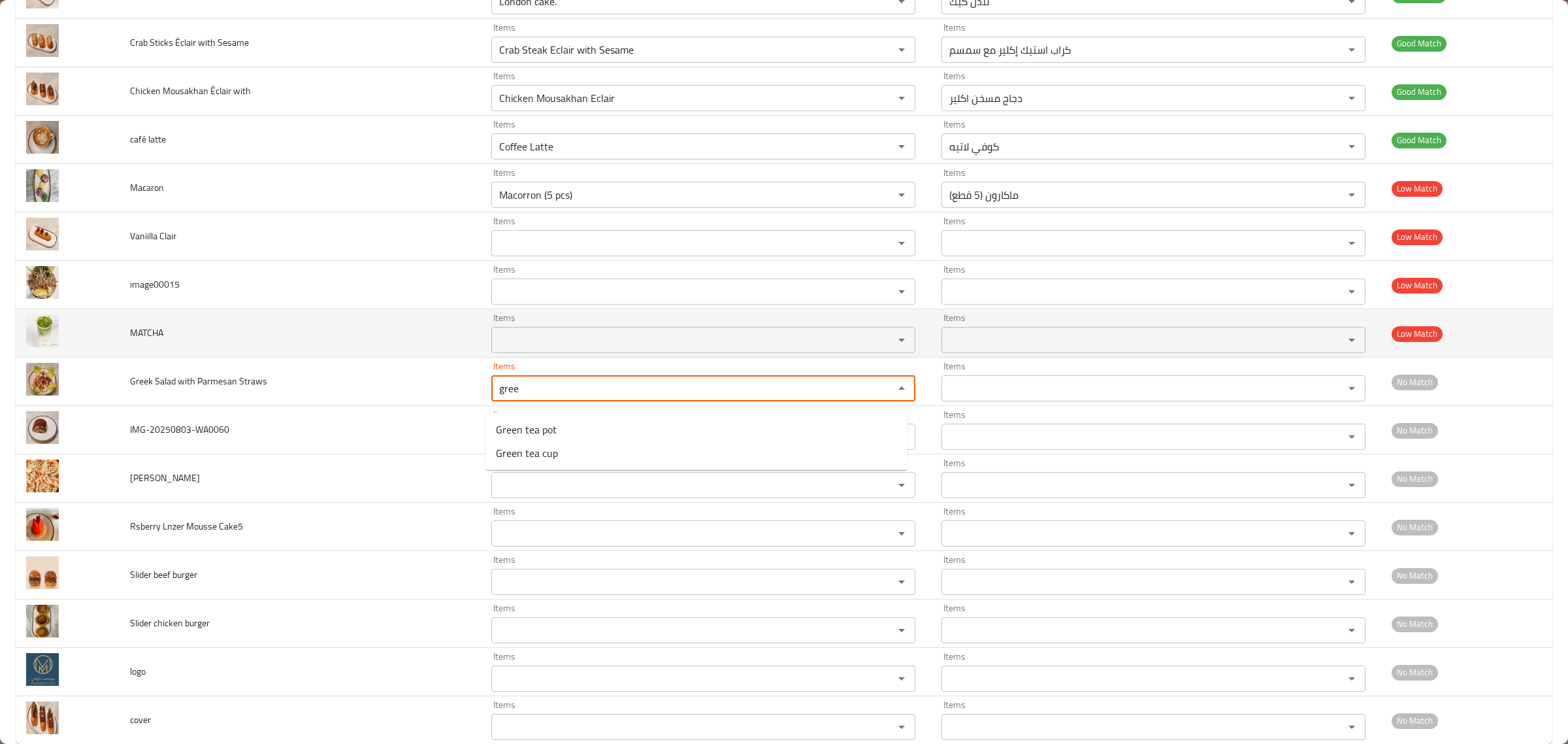
type Straws "gree"
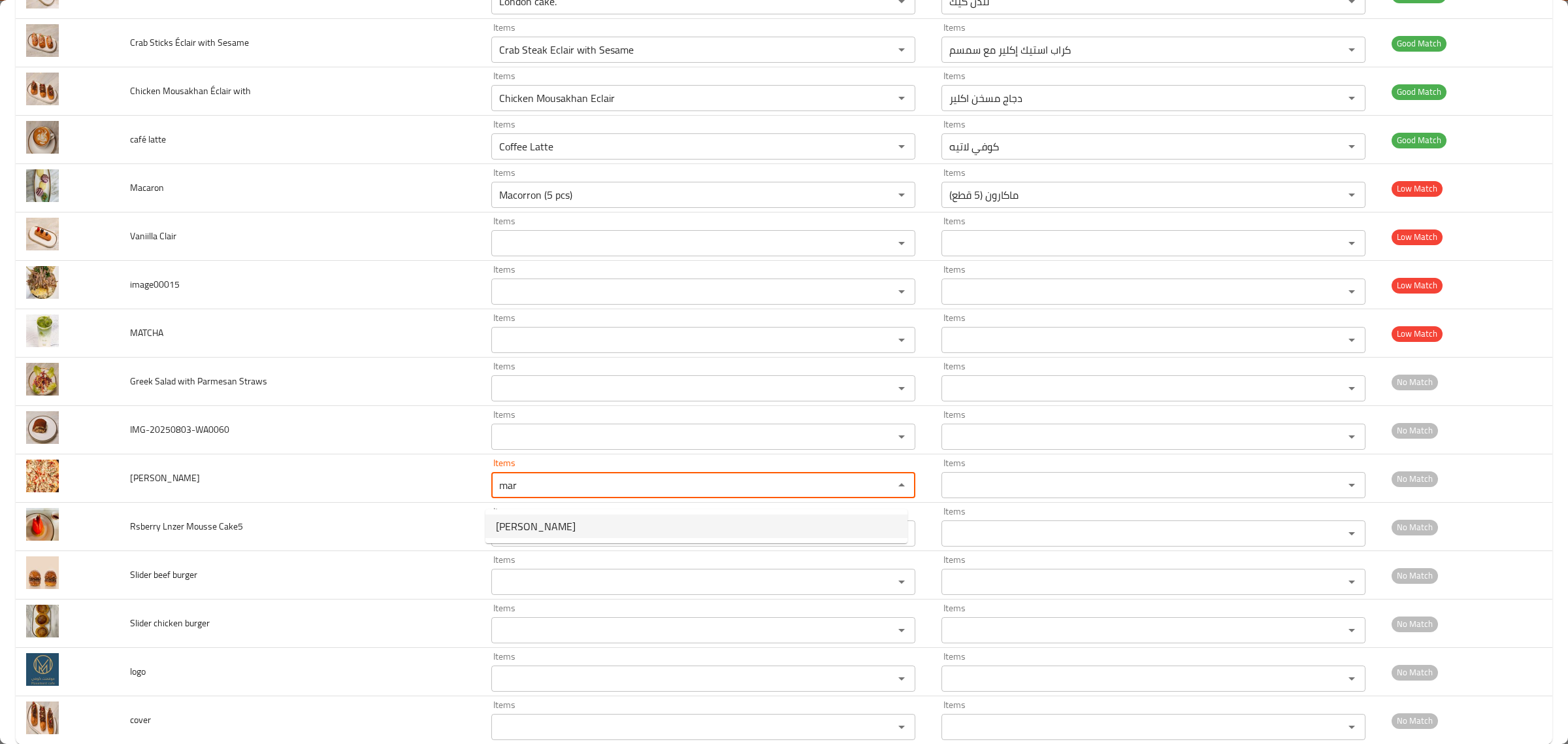
click at [716, 523] on li "Margarita Pizza" at bounding box center [696, 526] width 422 height 24
type input "Margarita Pizza"
type input "بيتزا مارجريتا"
type input "Margarita Pizza"
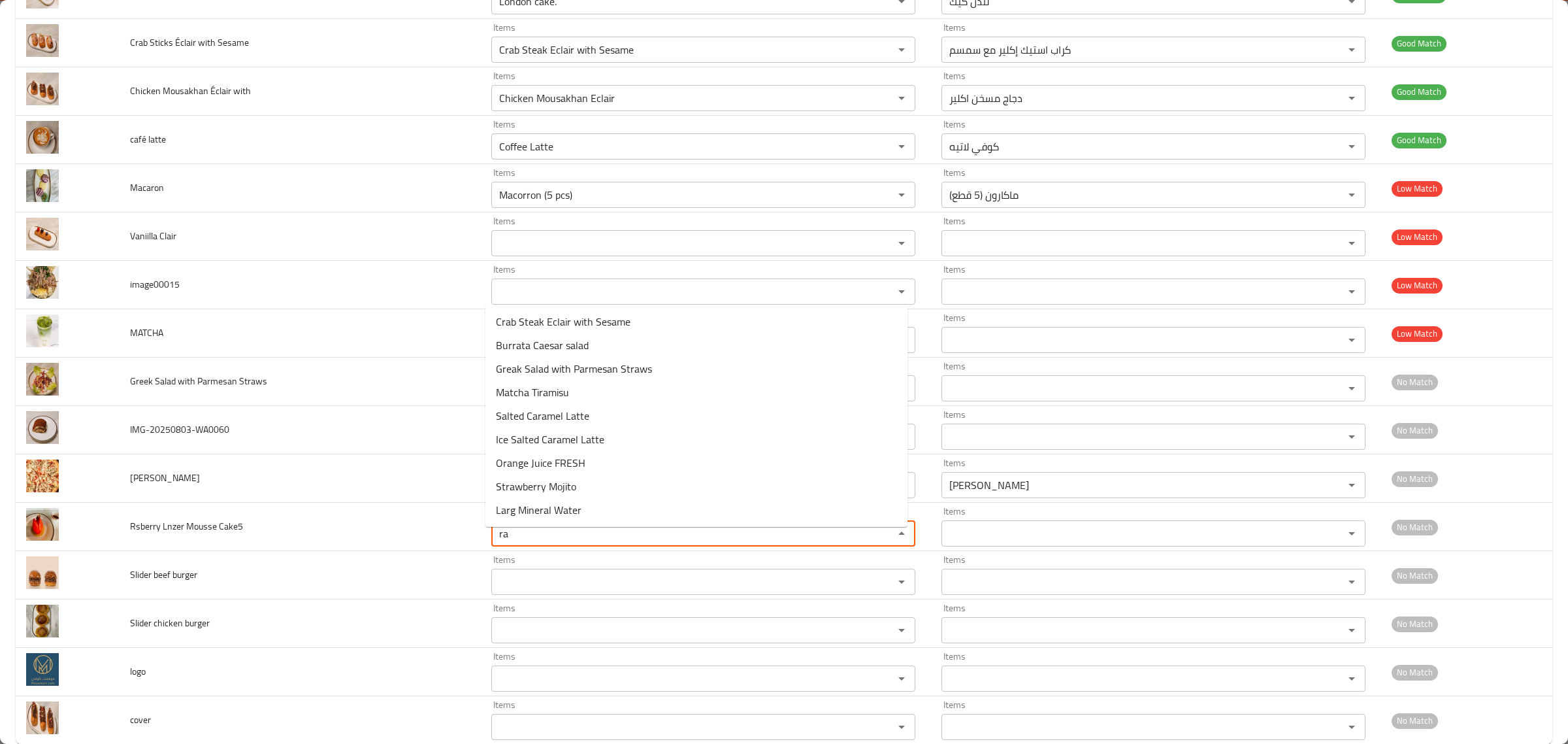
type Cake5 "r"
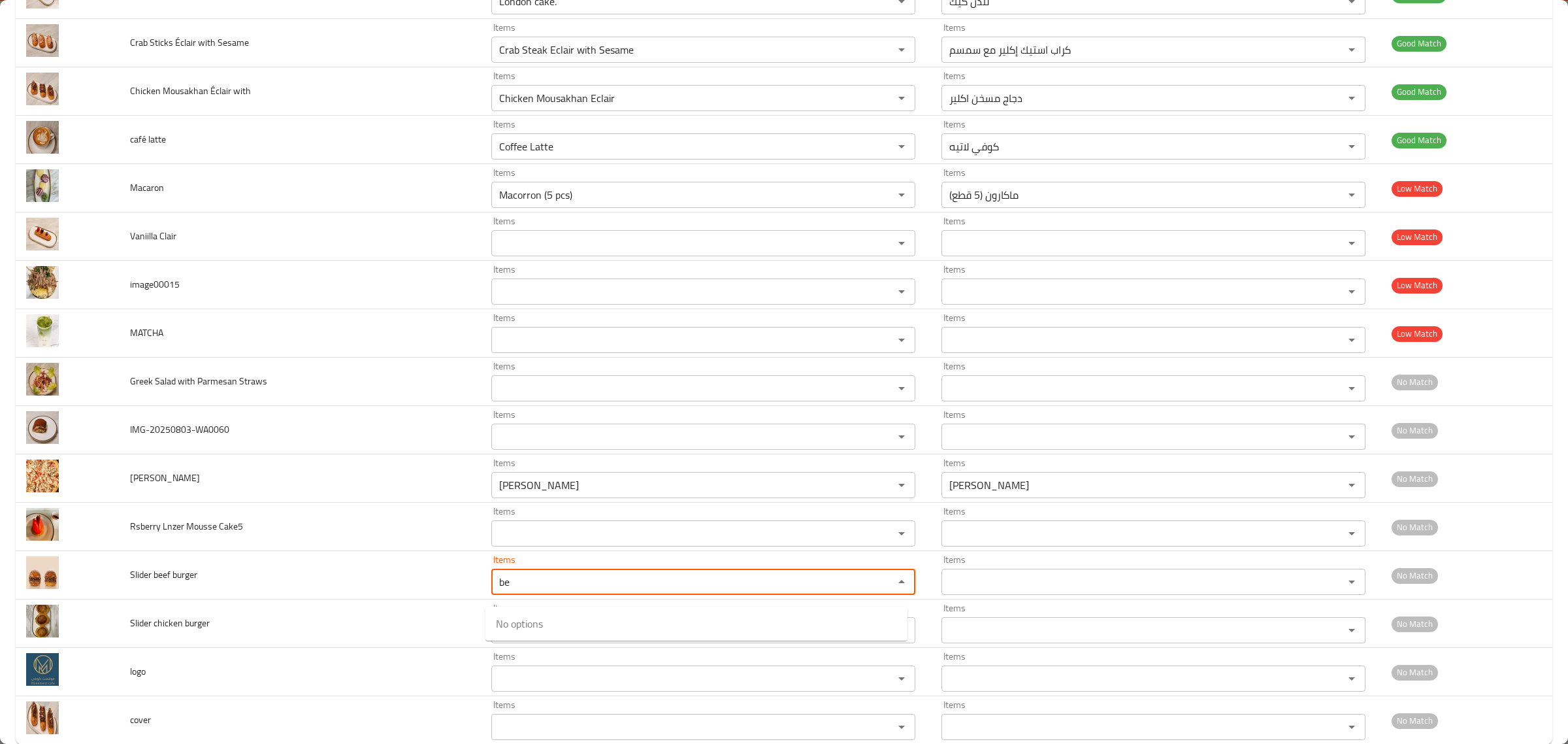
type burger "b"
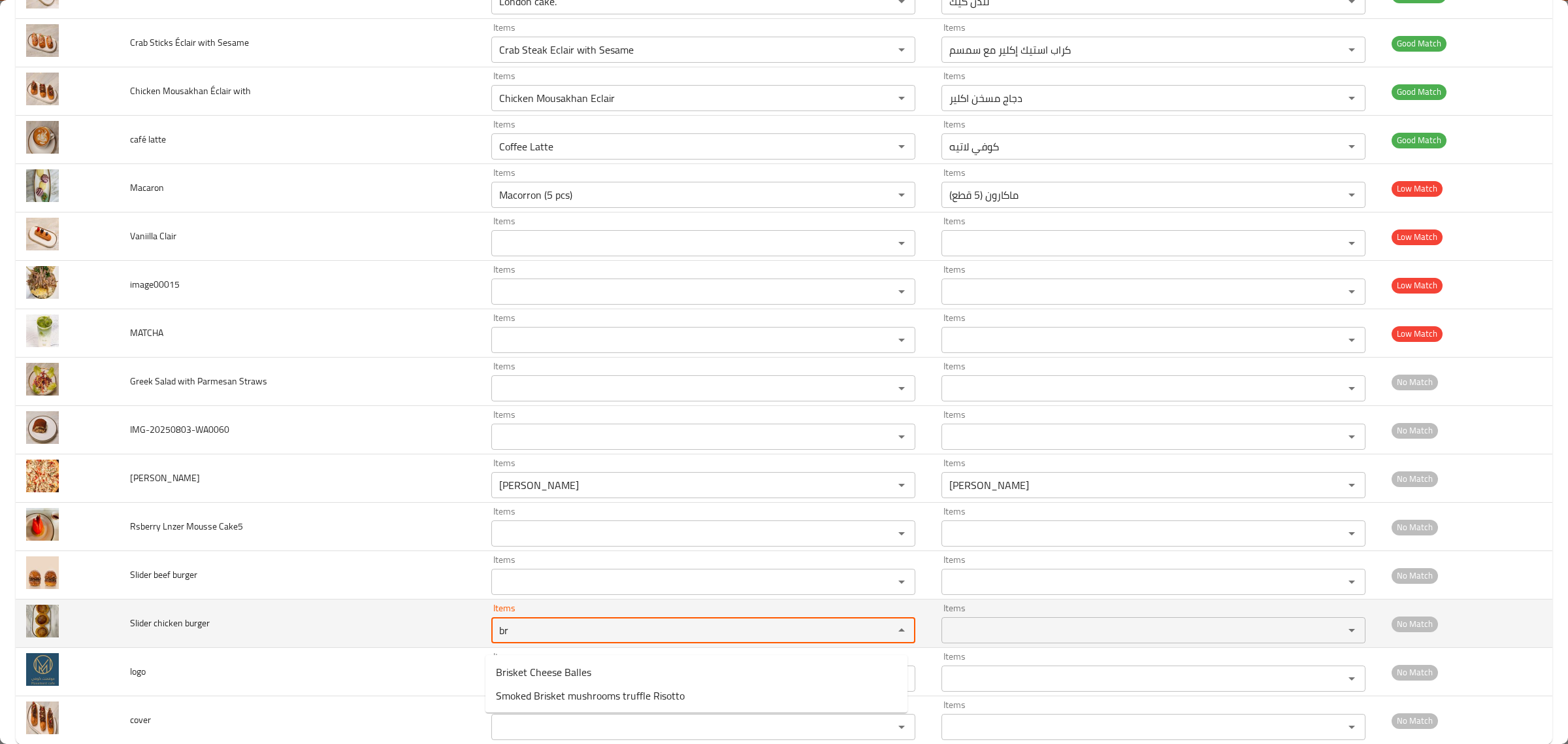
type burger "br"
click at [390, 648] on td "Slider chicken burger" at bounding box center [300, 623] width 361 height 48
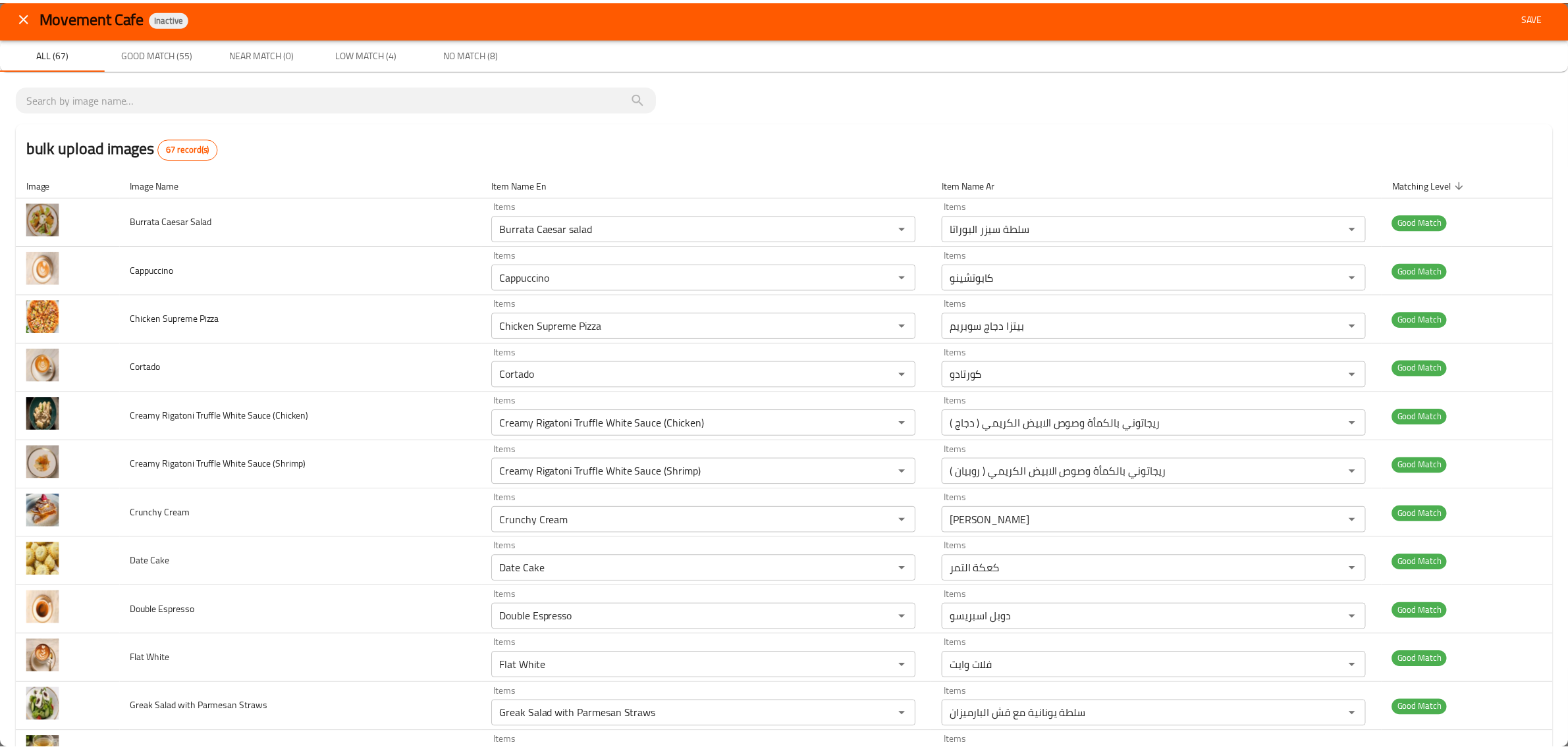
scroll to position [0, 0]
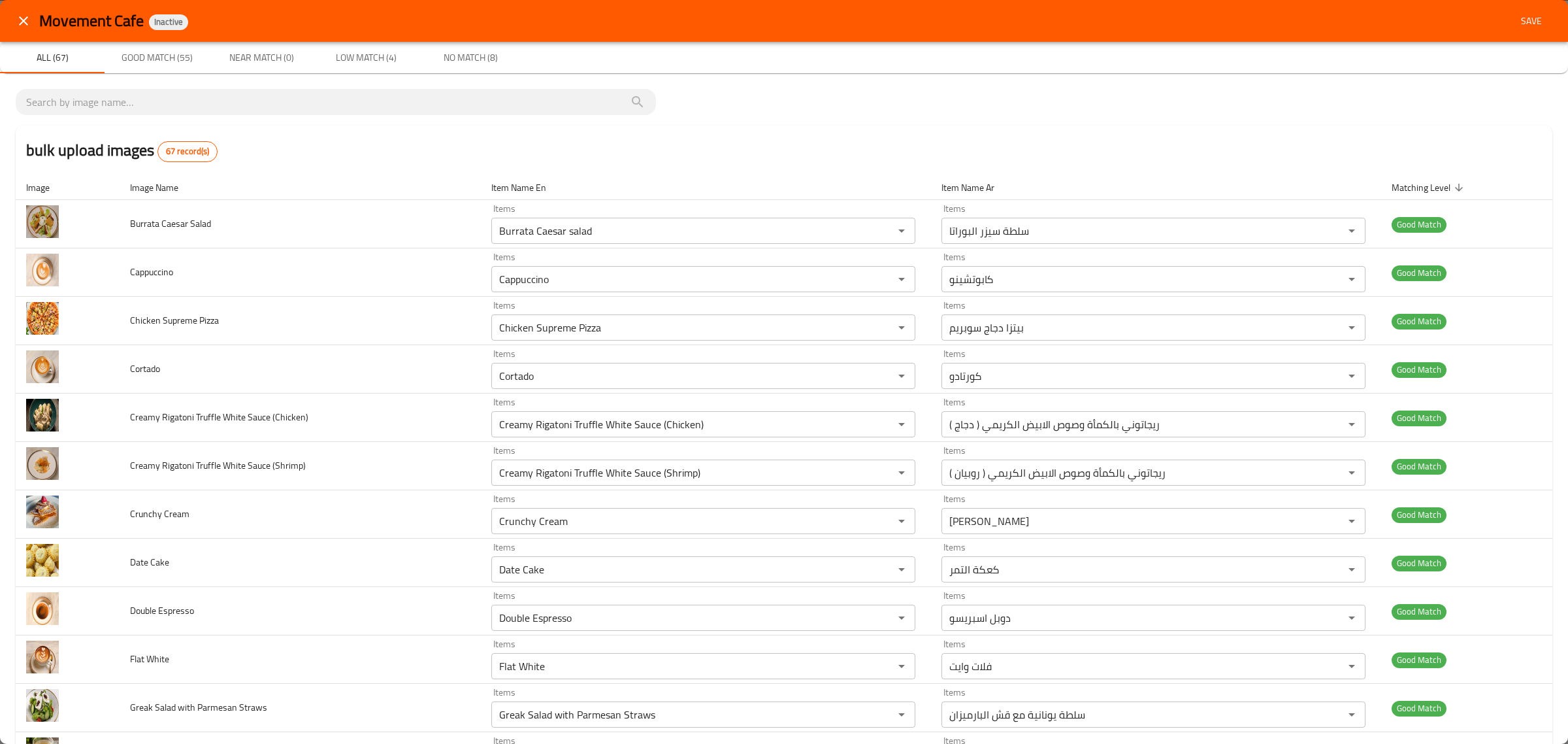
click at [1516, 27] on span "Save" at bounding box center [1532, 21] width 31 height 16
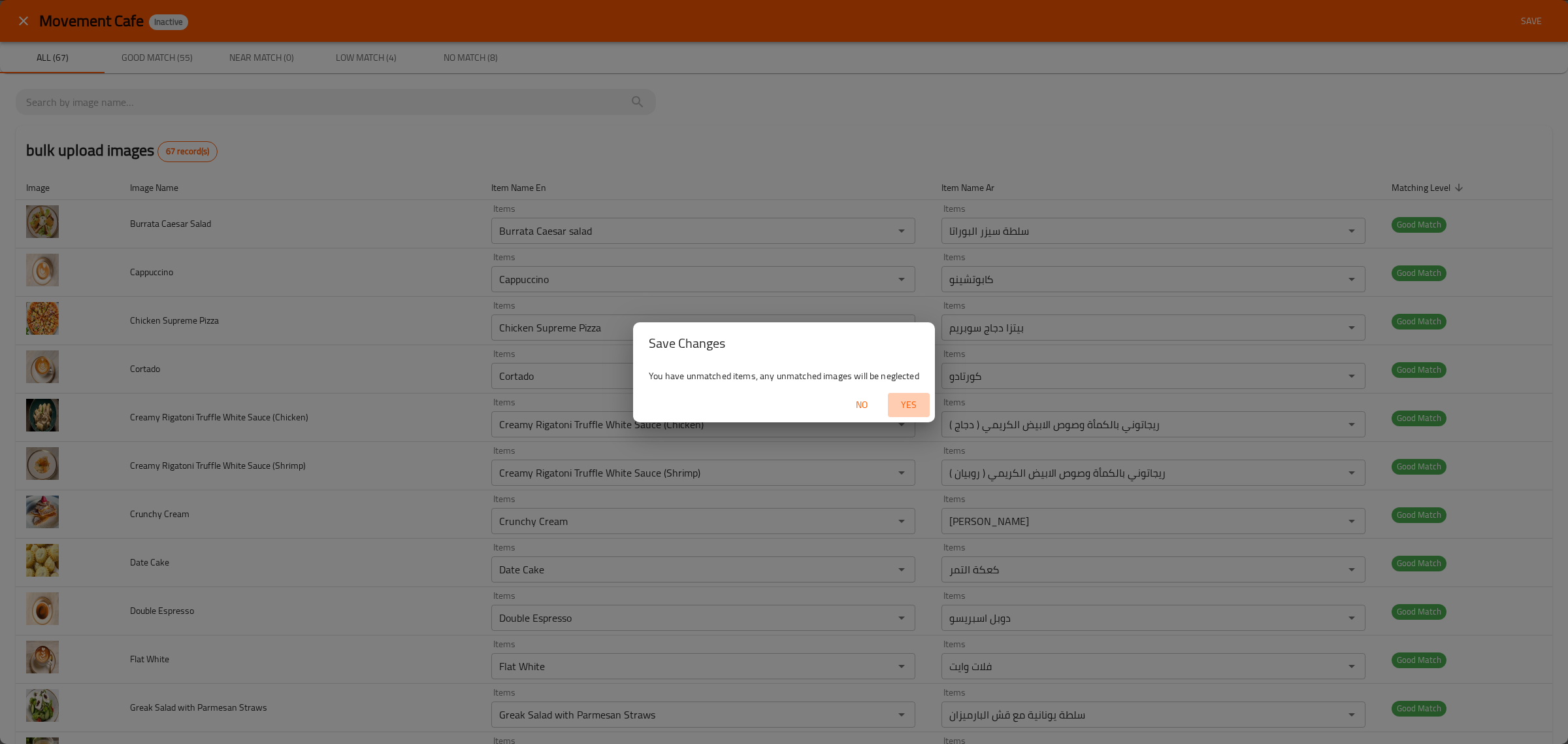
click at [909, 404] on span "Yes" at bounding box center [909, 405] width 31 height 16
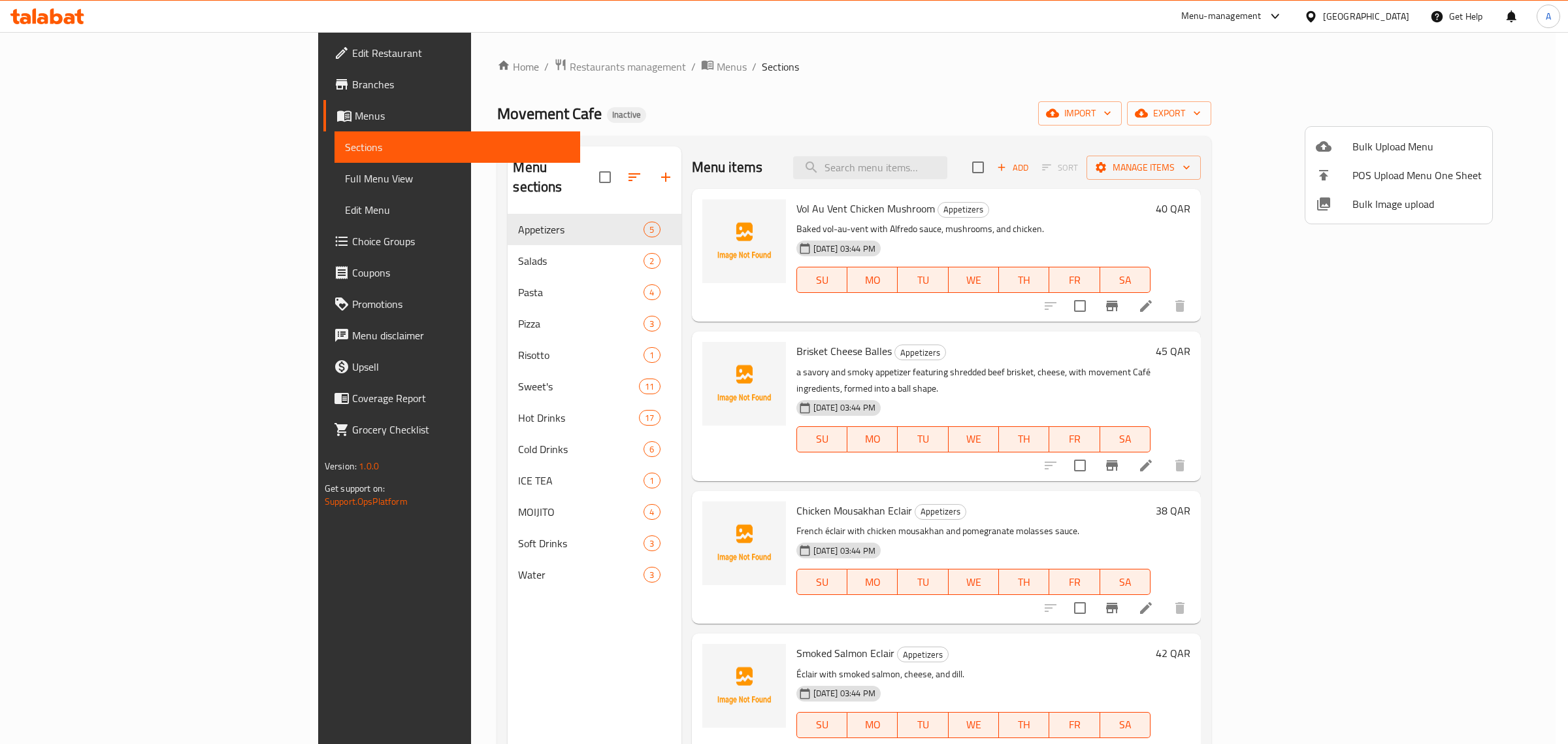
click at [417, 238] on div at bounding box center [784, 372] width 1568 height 744
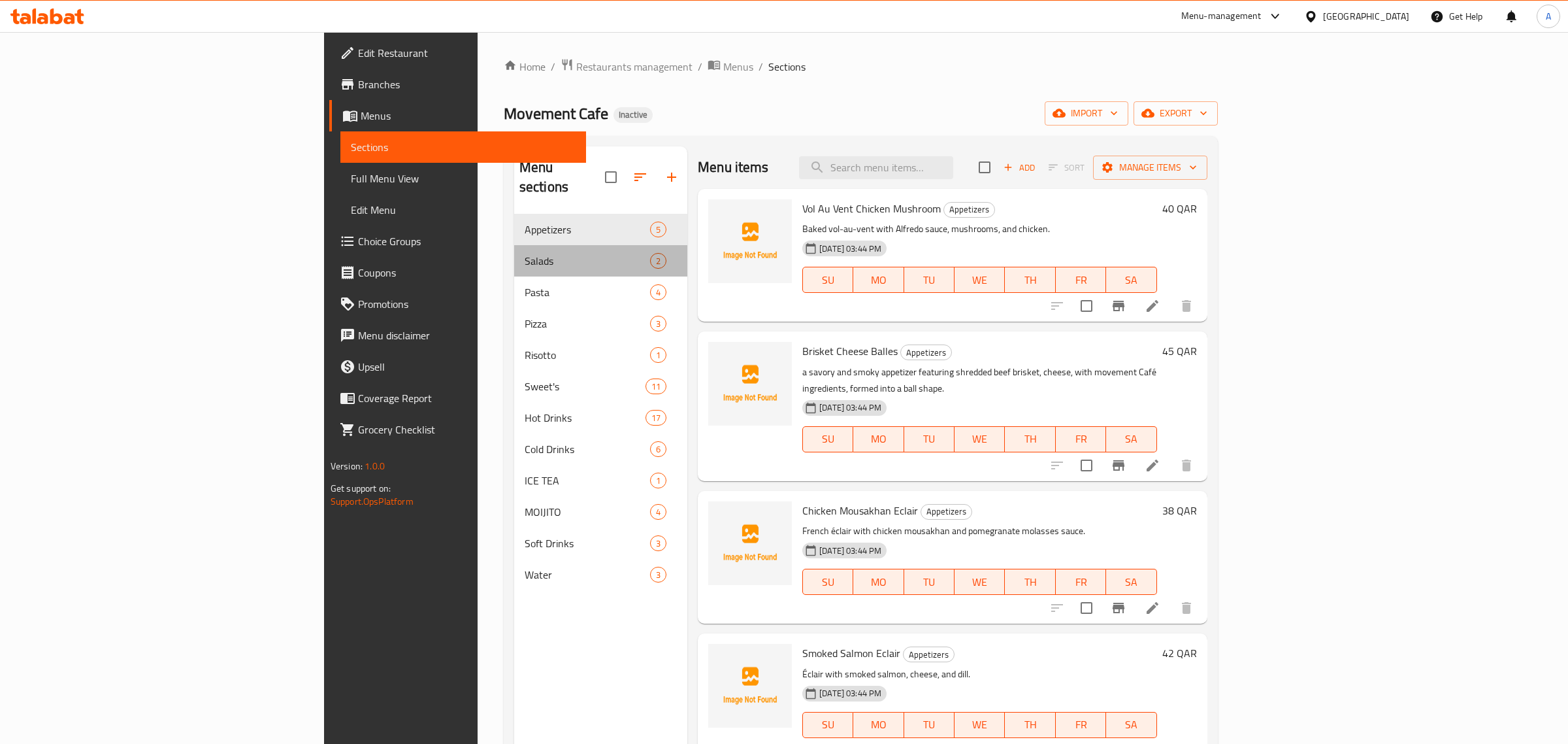
click at [525, 253] on span "Salads" at bounding box center [588, 261] width 126 height 16
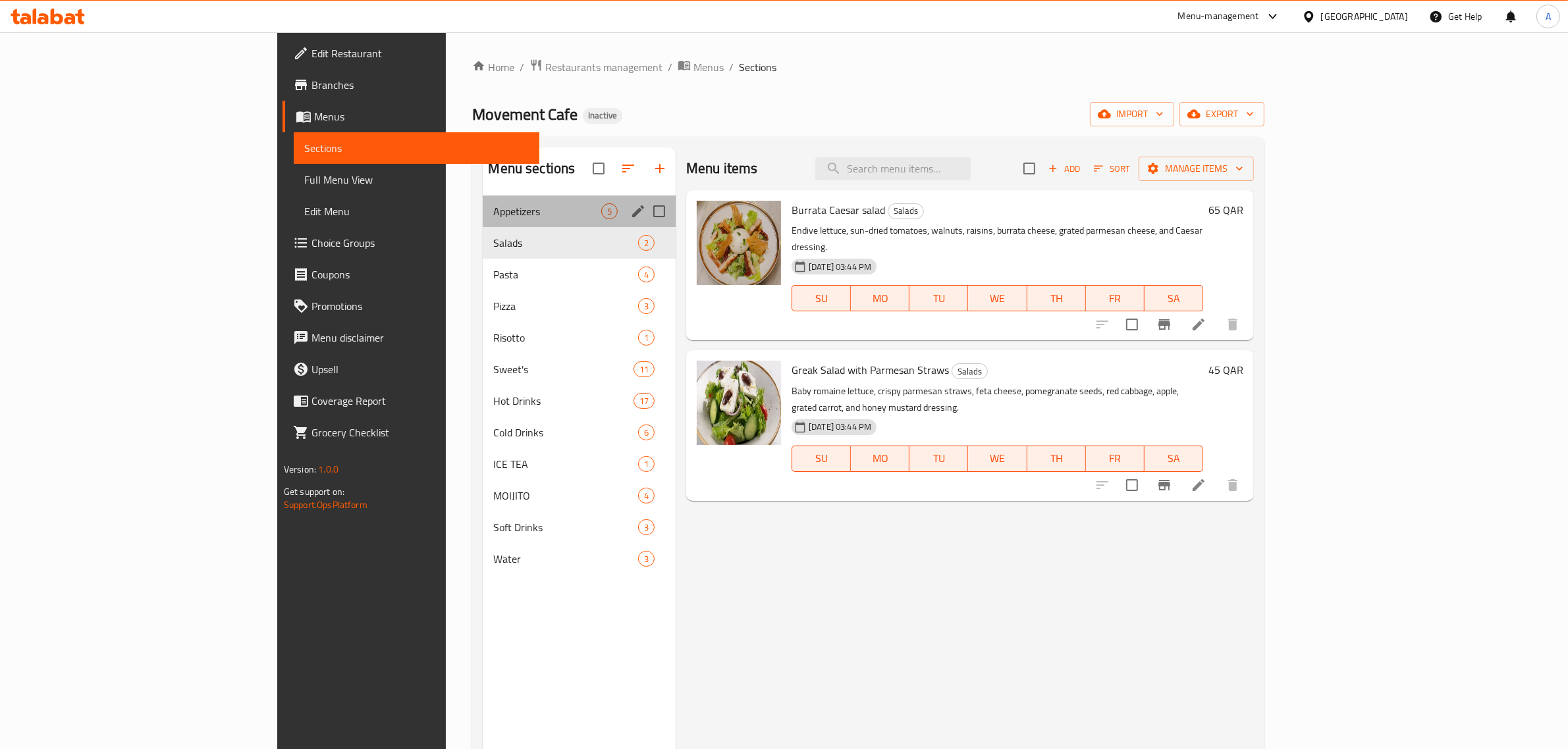
click at [482, 221] on div "Appetizers 5" at bounding box center [579, 211] width 193 height 31
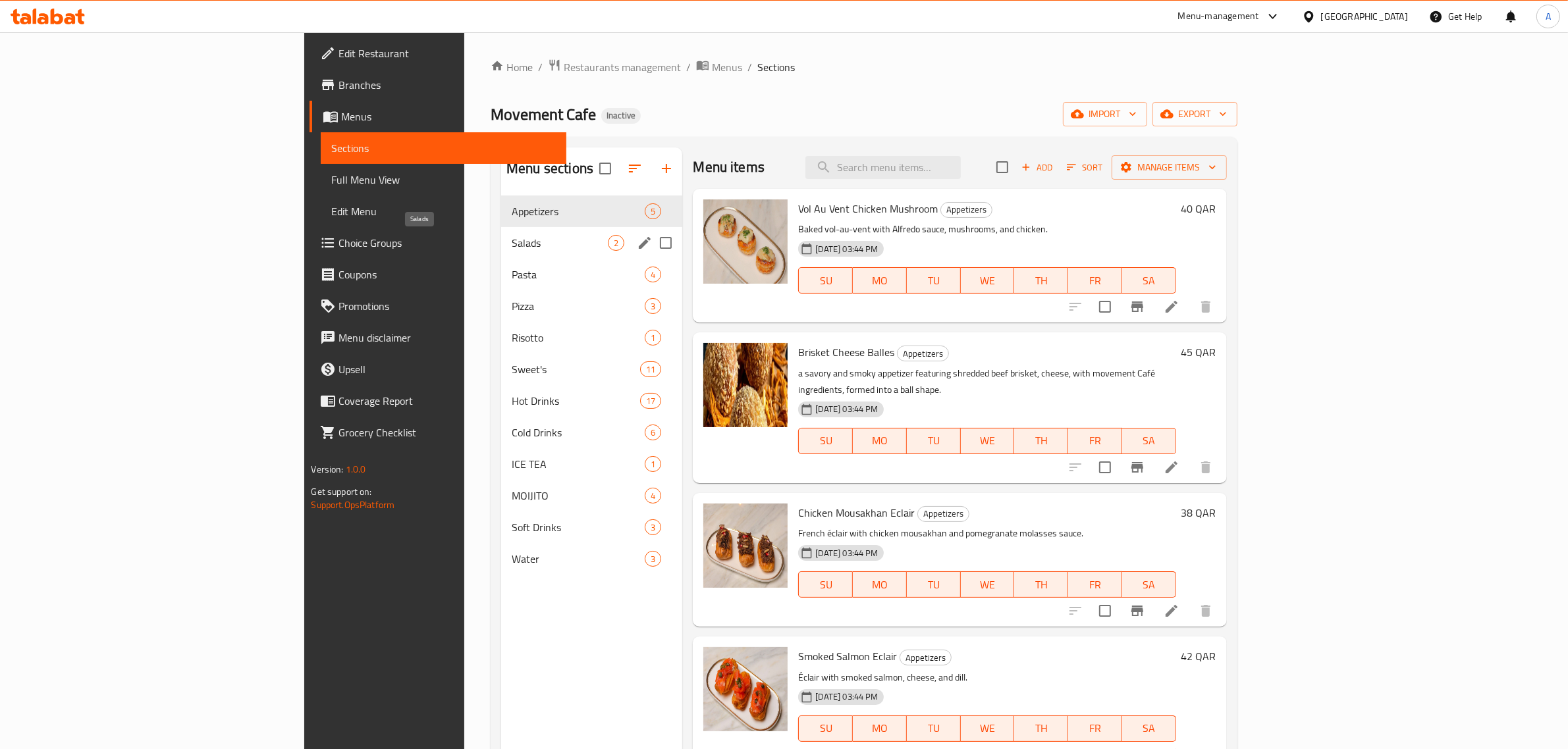
click at [511, 244] on span "Salads" at bounding box center [559, 242] width 96 height 16
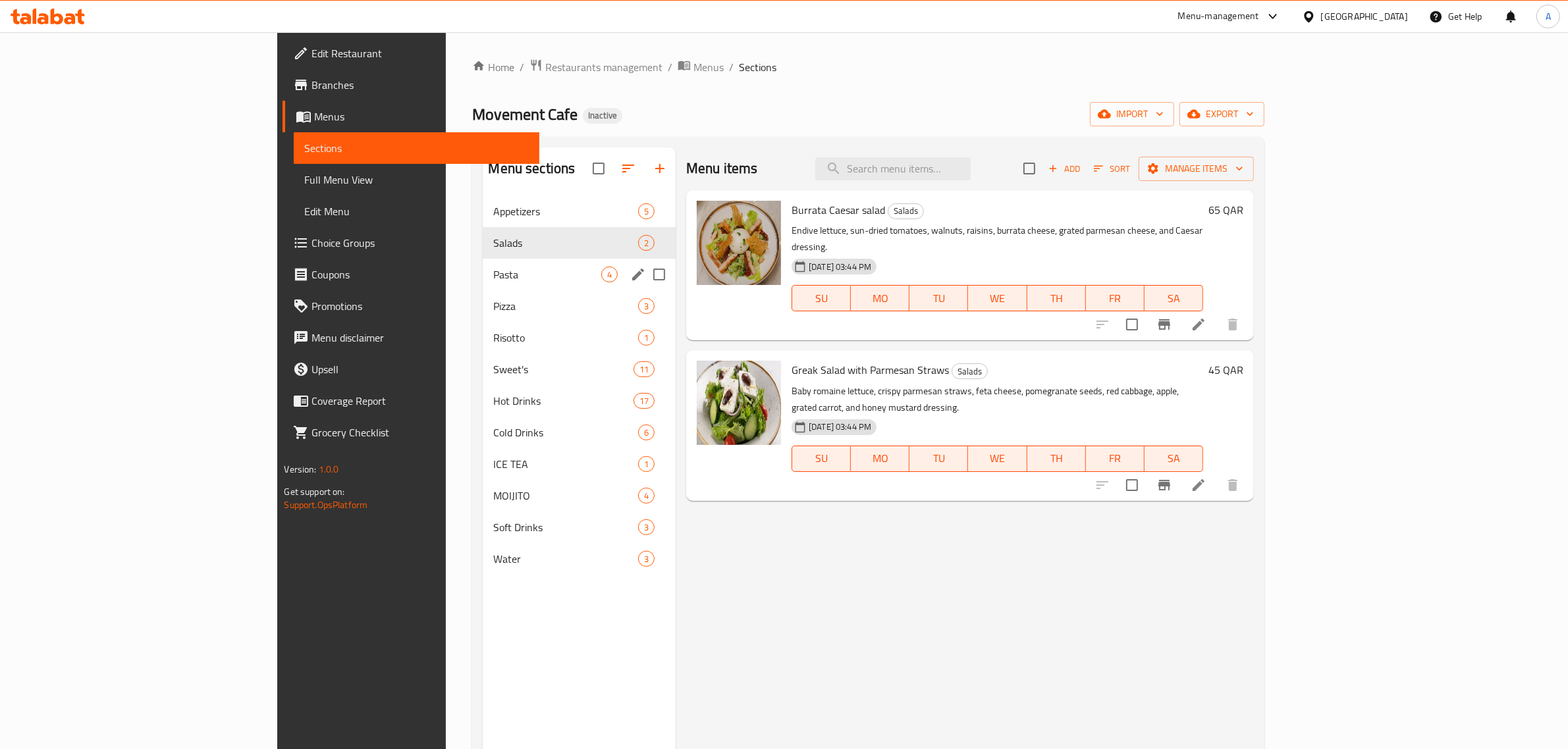
click at [482, 284] on div "Pasta 4" at bounding box center [579, 274] width 193 height 31
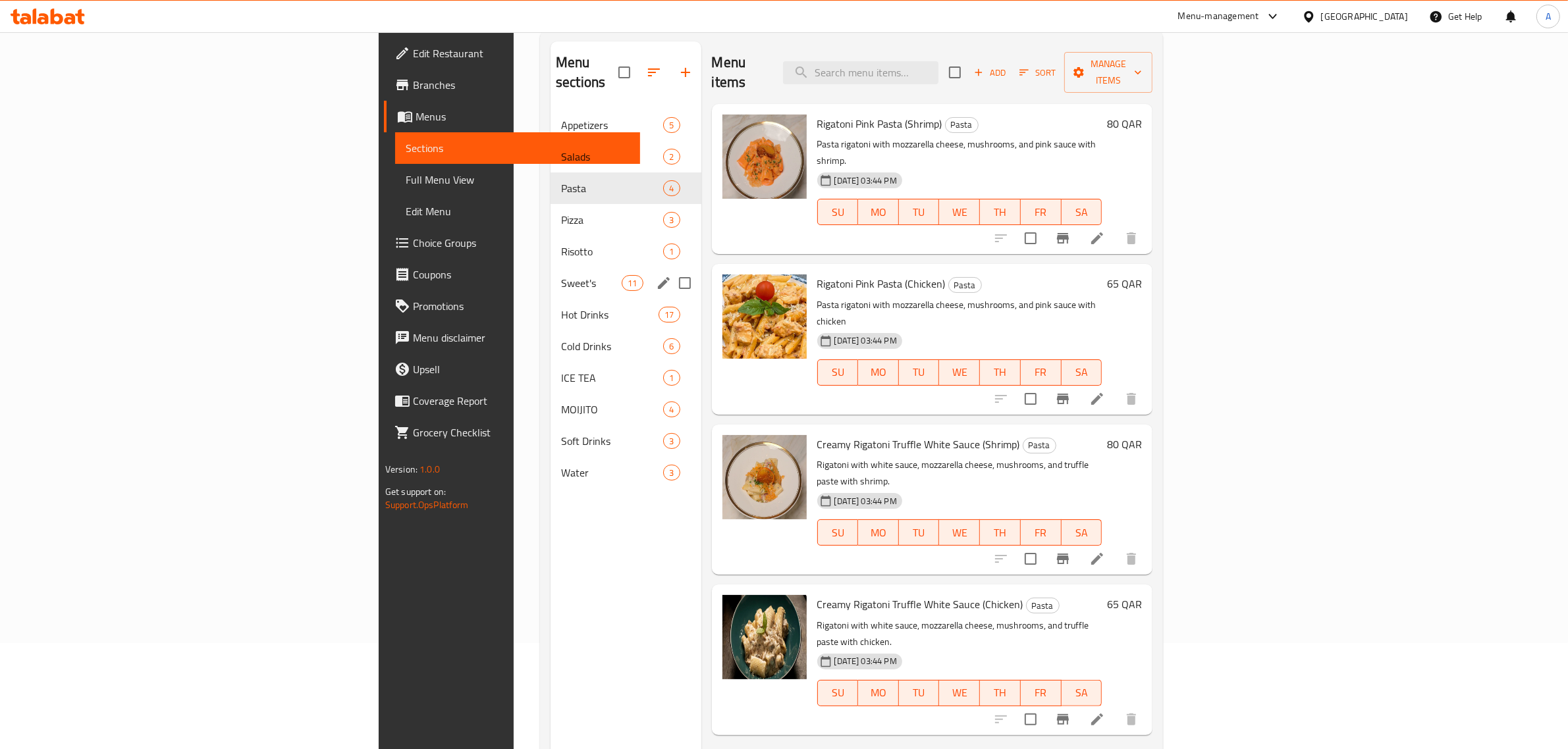
scroll to position [103, 0]
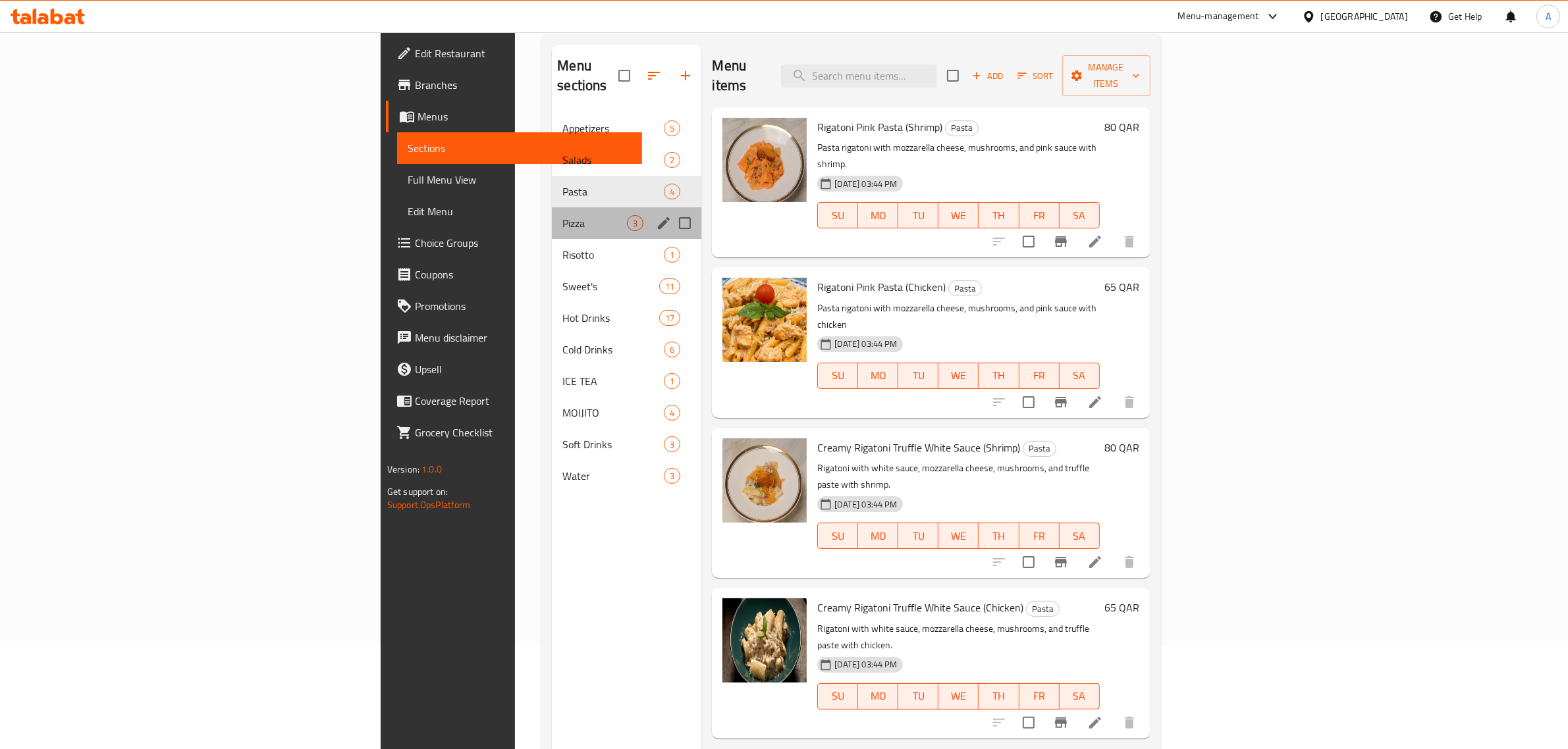
click at [562, 215] on span "Pizza" at bounding box center [594, 223] width 65 height 16
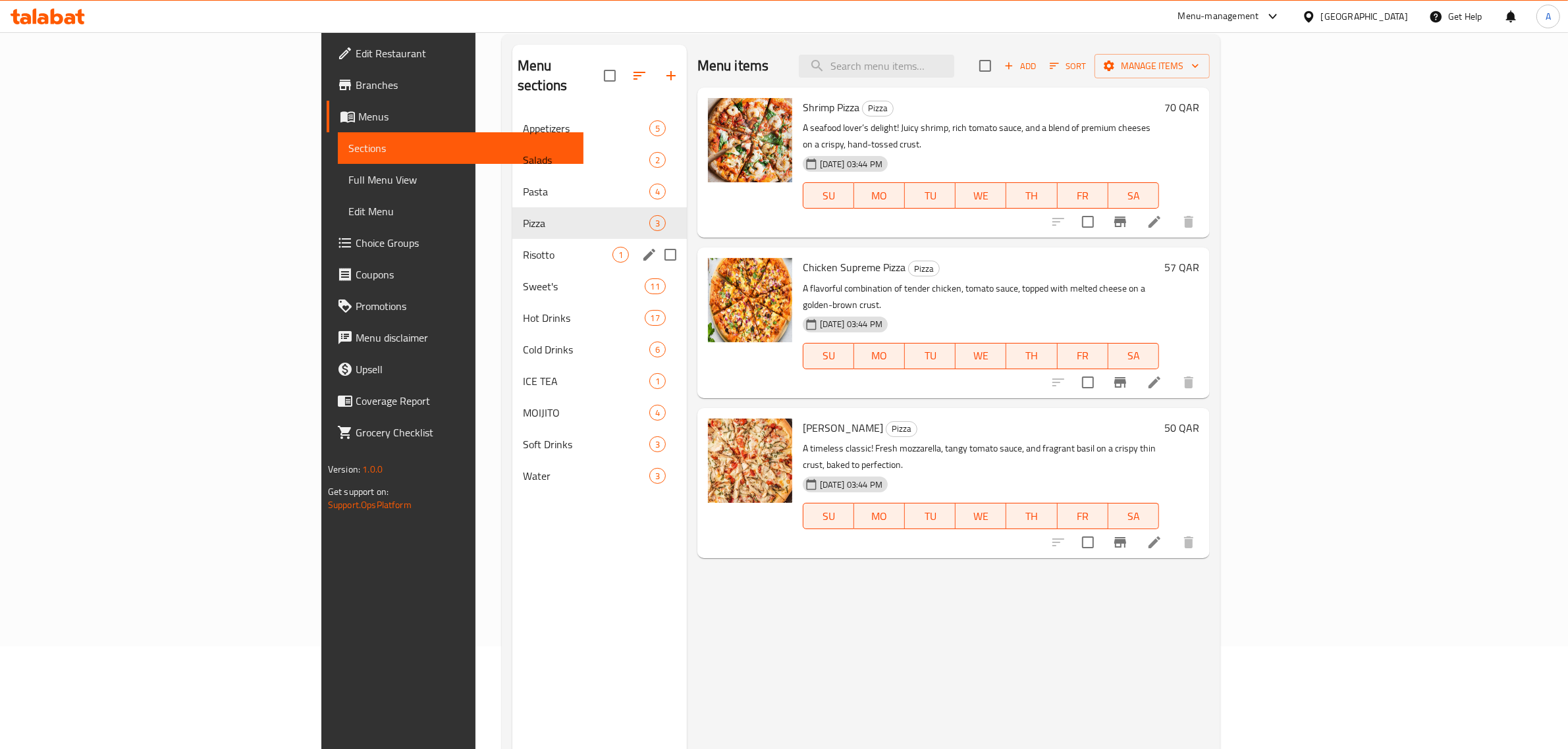
click at [512, 239] on div "Risotto 1" at bounding box center [599, 255] width 174 height 31
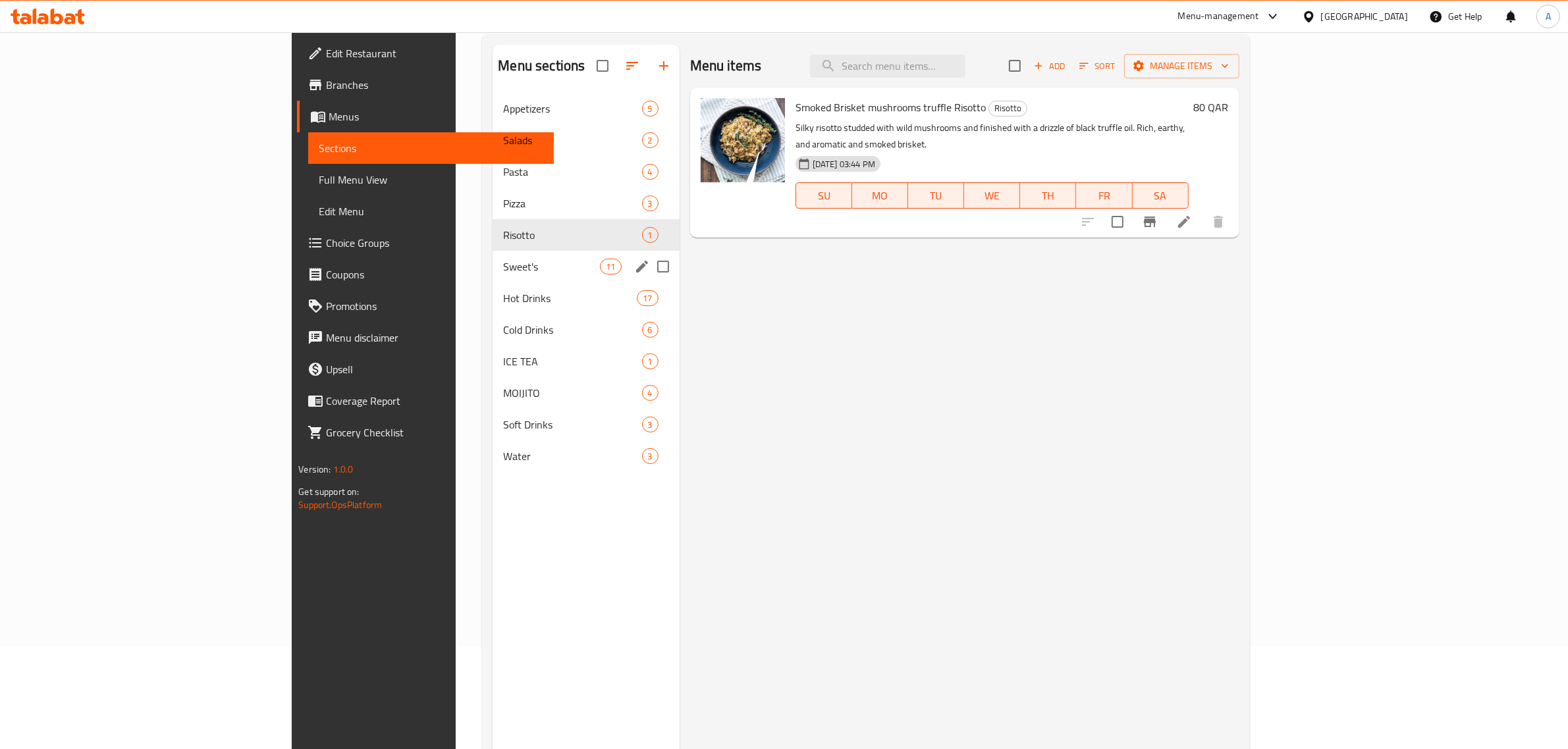
click at [503, 259] on span "Sweet's" at bounding box center [552, 266] width 97 height 16
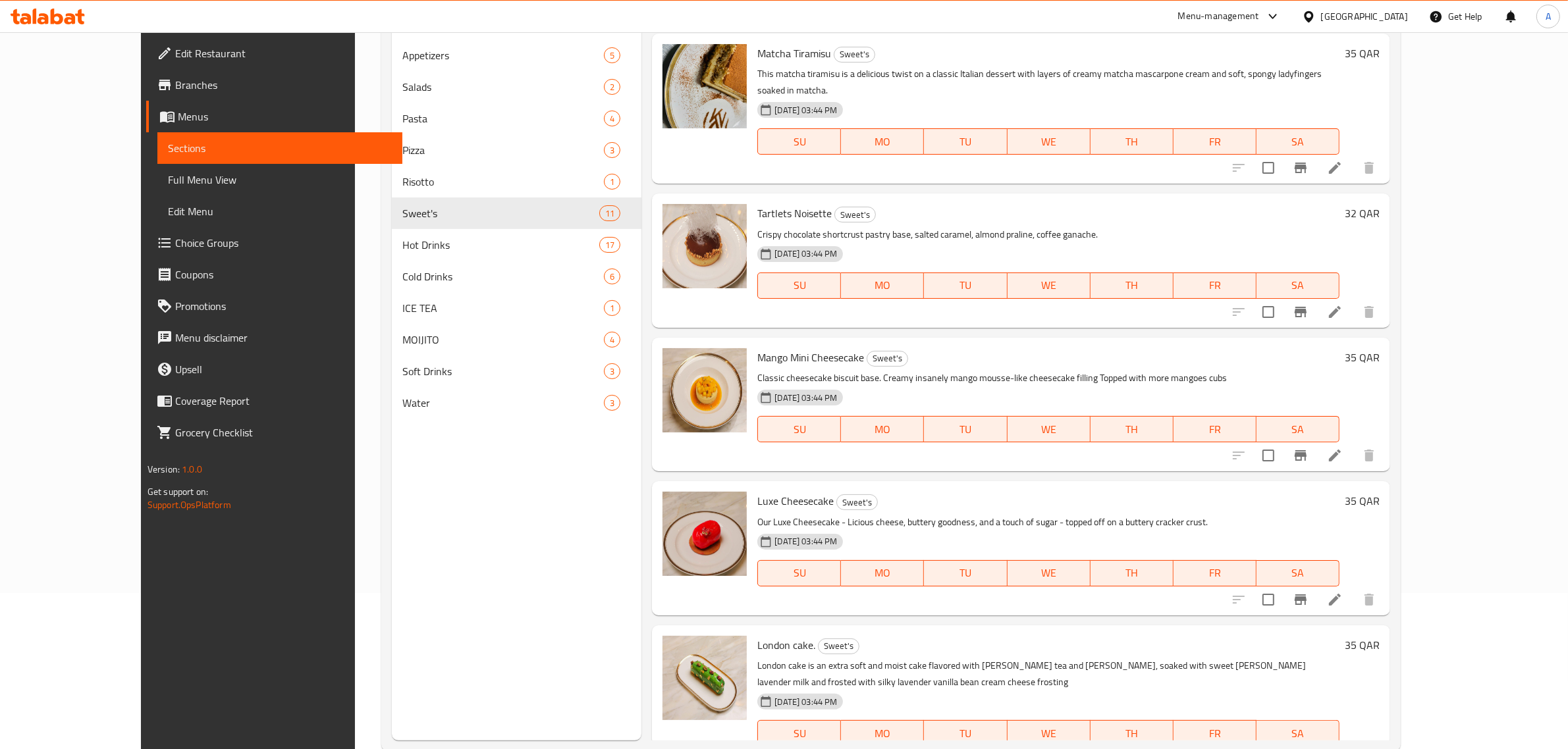
scroll to position [185, 0]
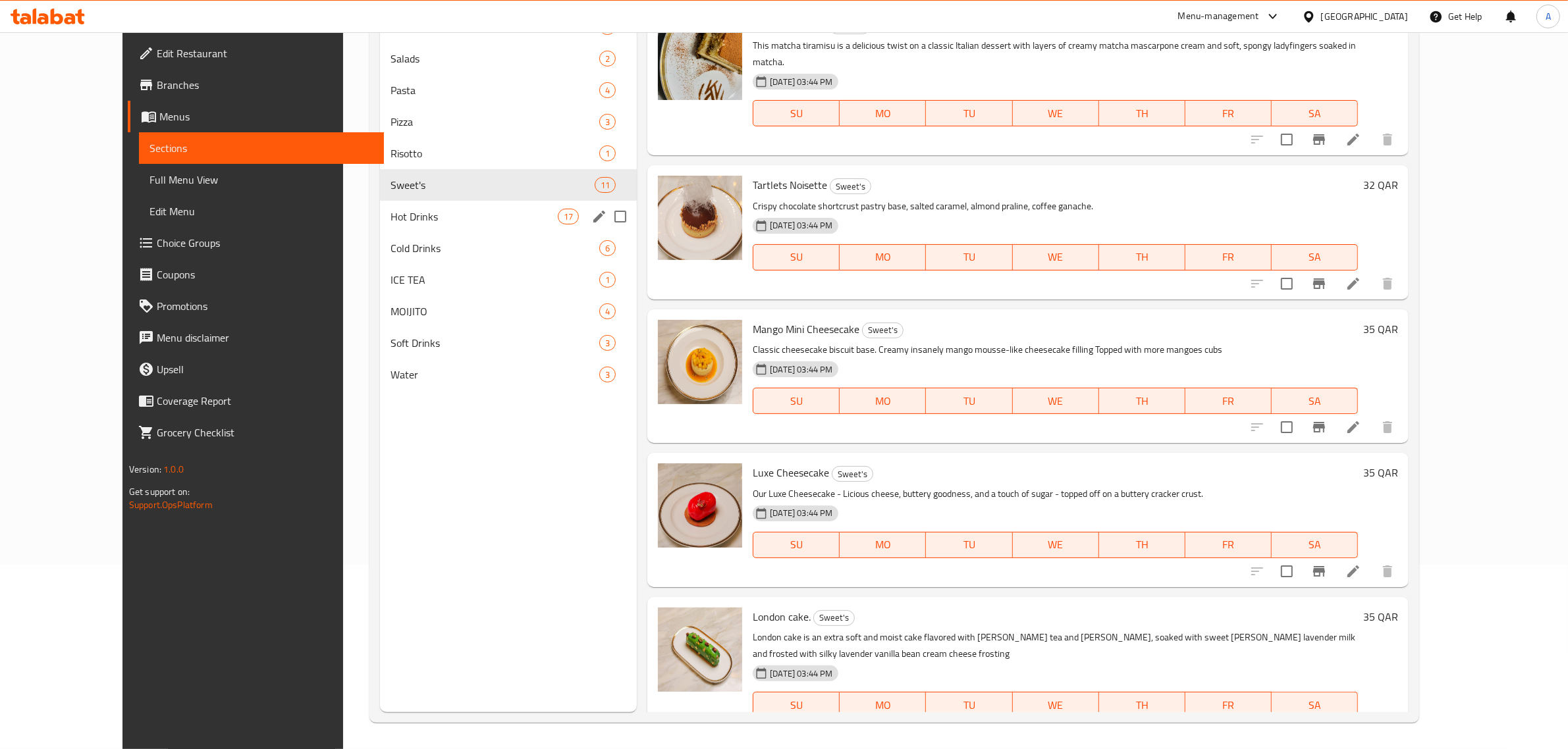
click at [391, 218] on span "Hot Drinks" at bounding box center [474, 216] width 167 height 16
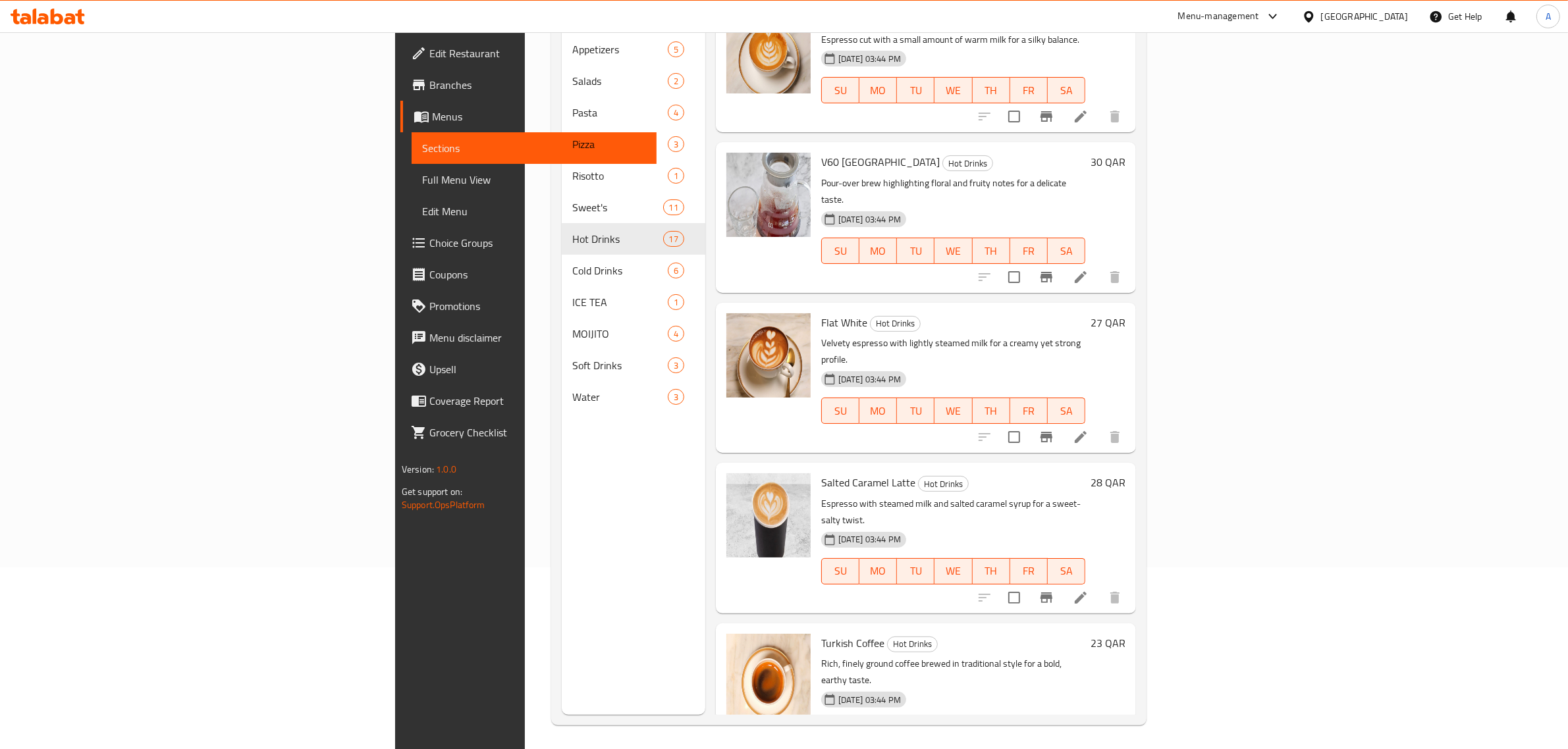
scroll to position [185, 0]
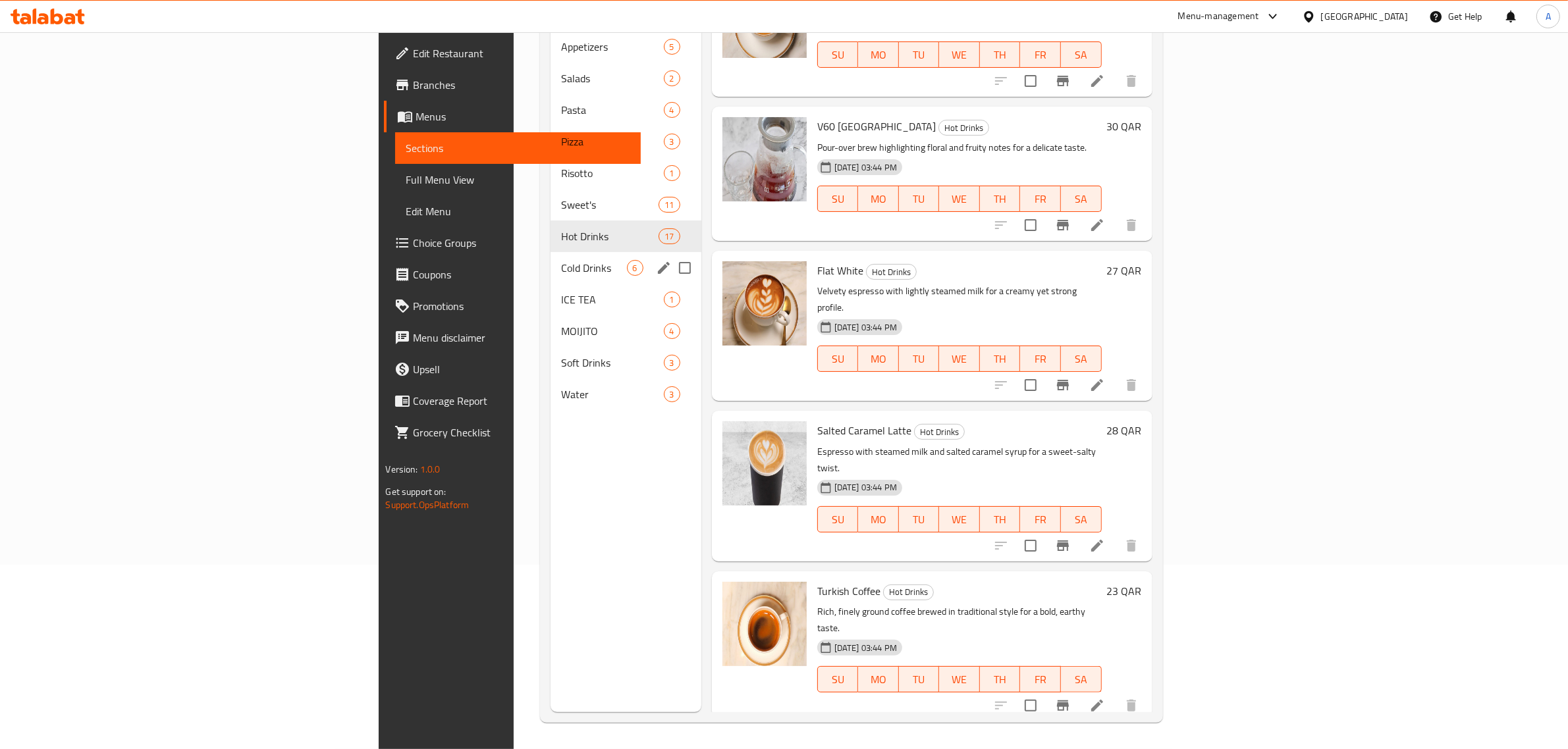
click at [561, 260] on span "Cold Drinks" at bounding box center [593, 268] width 65 height 16
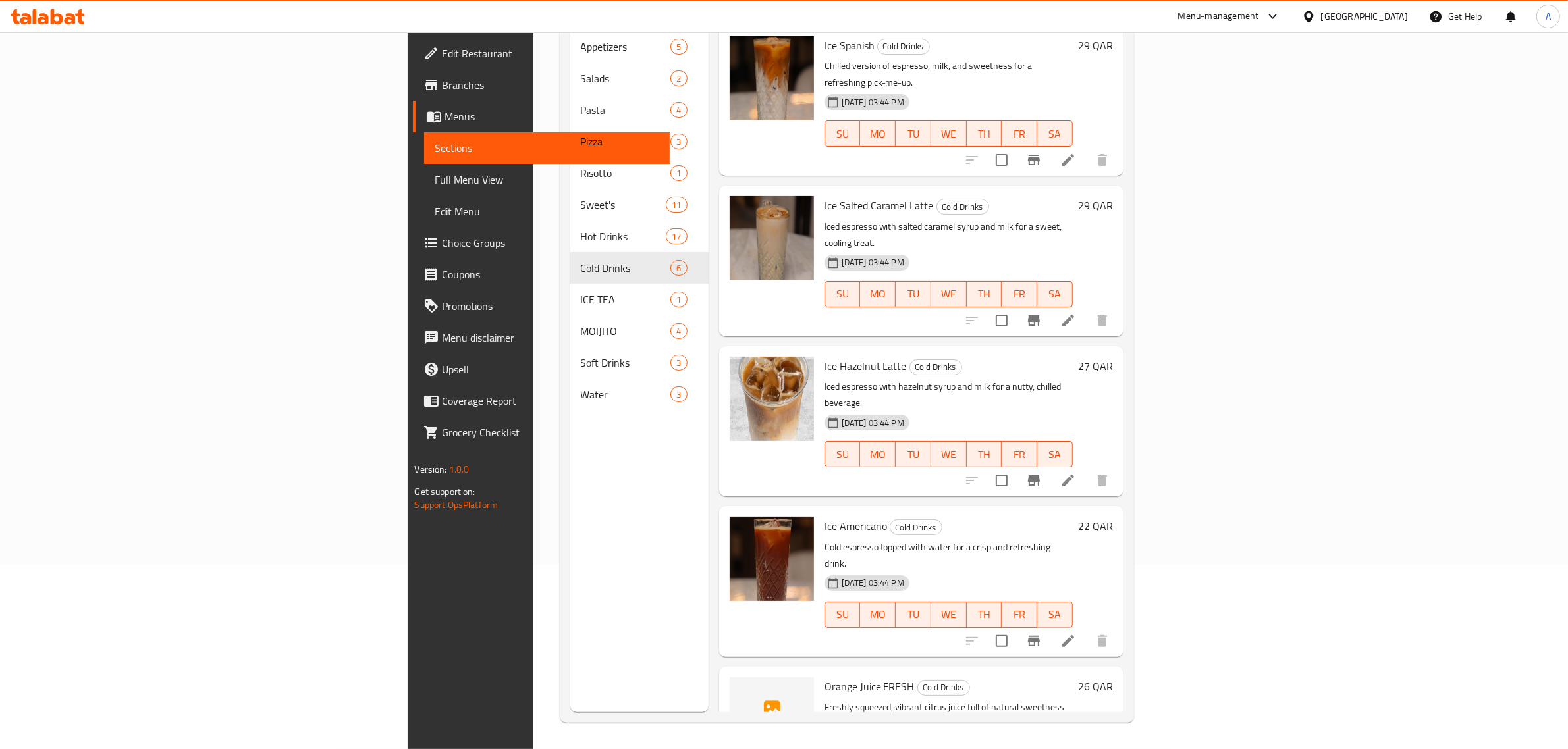
scroll to position [145, 0]
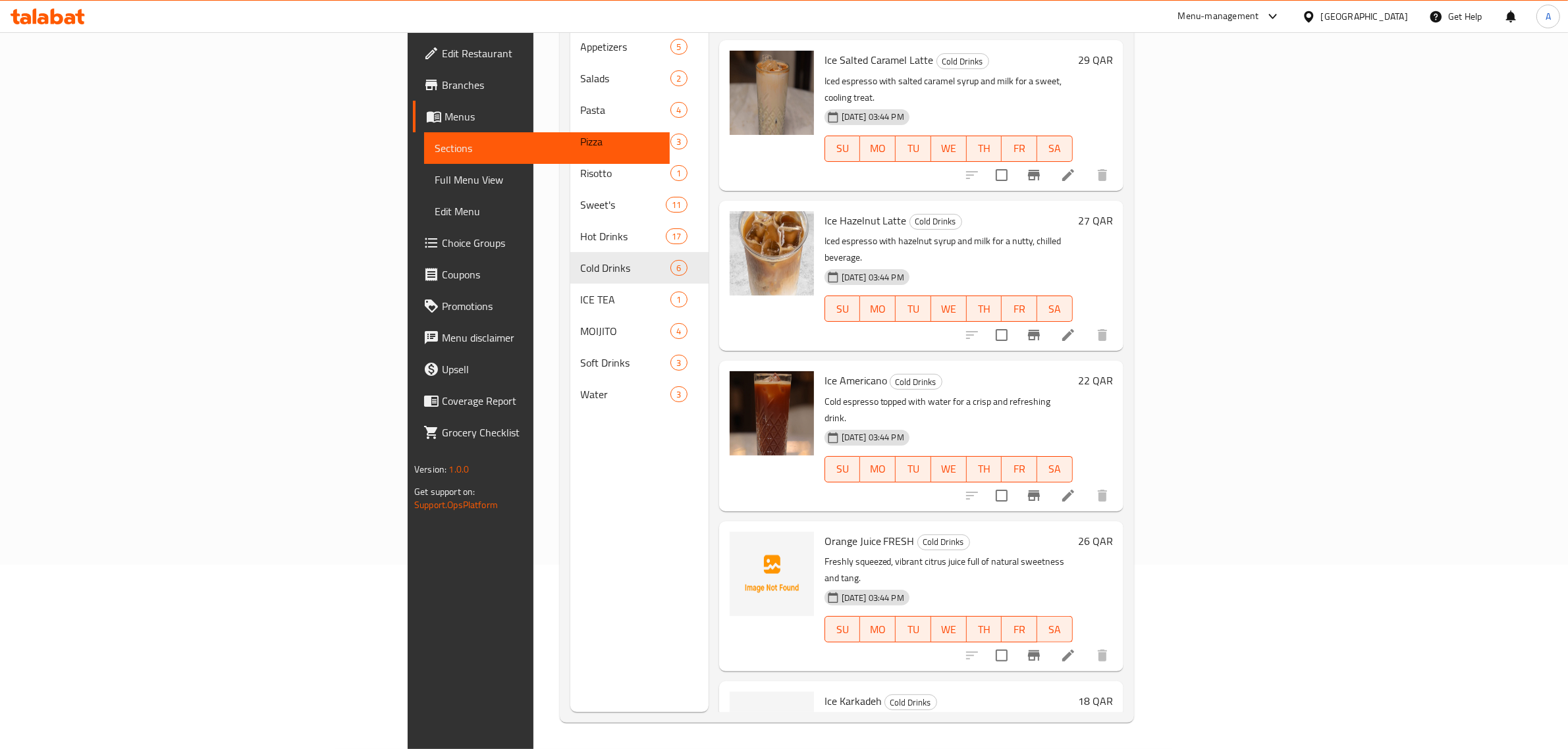
drag, startPoint x: 1033, startPoint y: 448, endPoint x: 350, endPoint y: 304, distance: 698.0
click at [1032, 532] on h6 "Orange Juice FRESH Cold Drinks" at bounding box center [948, 541] width 248 height 19
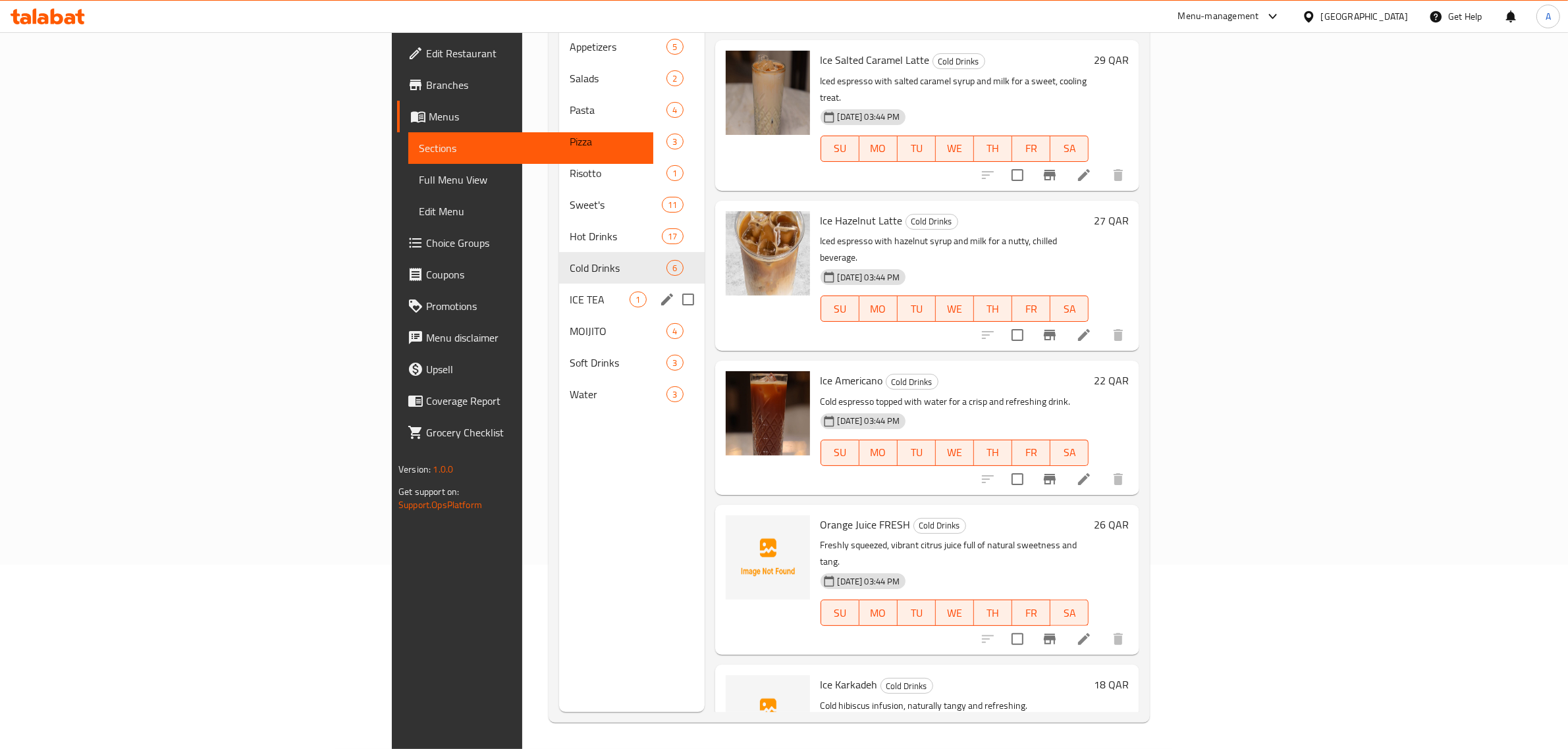
click at [570, 291] on span "ICE TEA" at bounding box center [599, 299] width 60 height 16
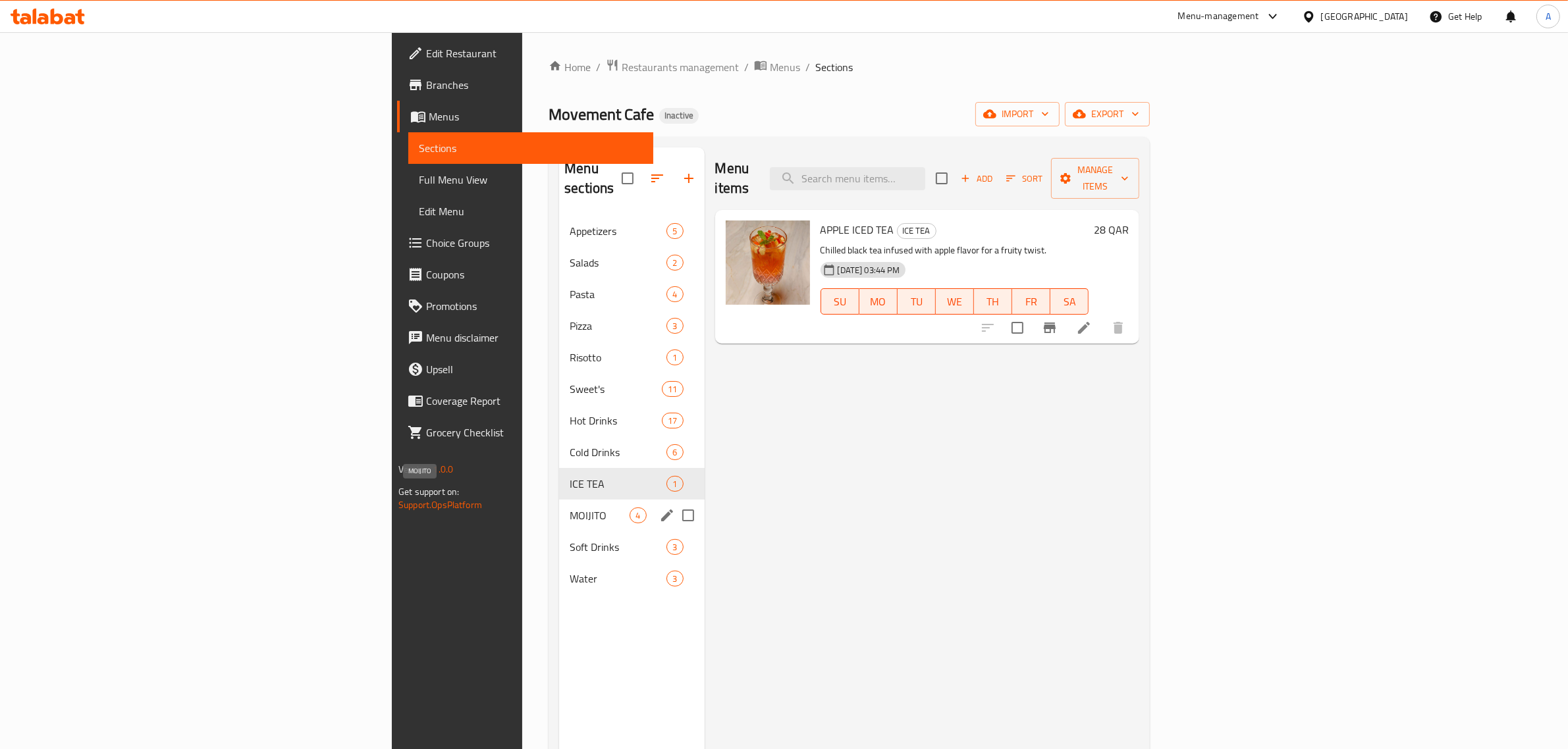
click at [570, 508] on span "MOIJITO" at bounding box center [599, 515] width 60 height 16
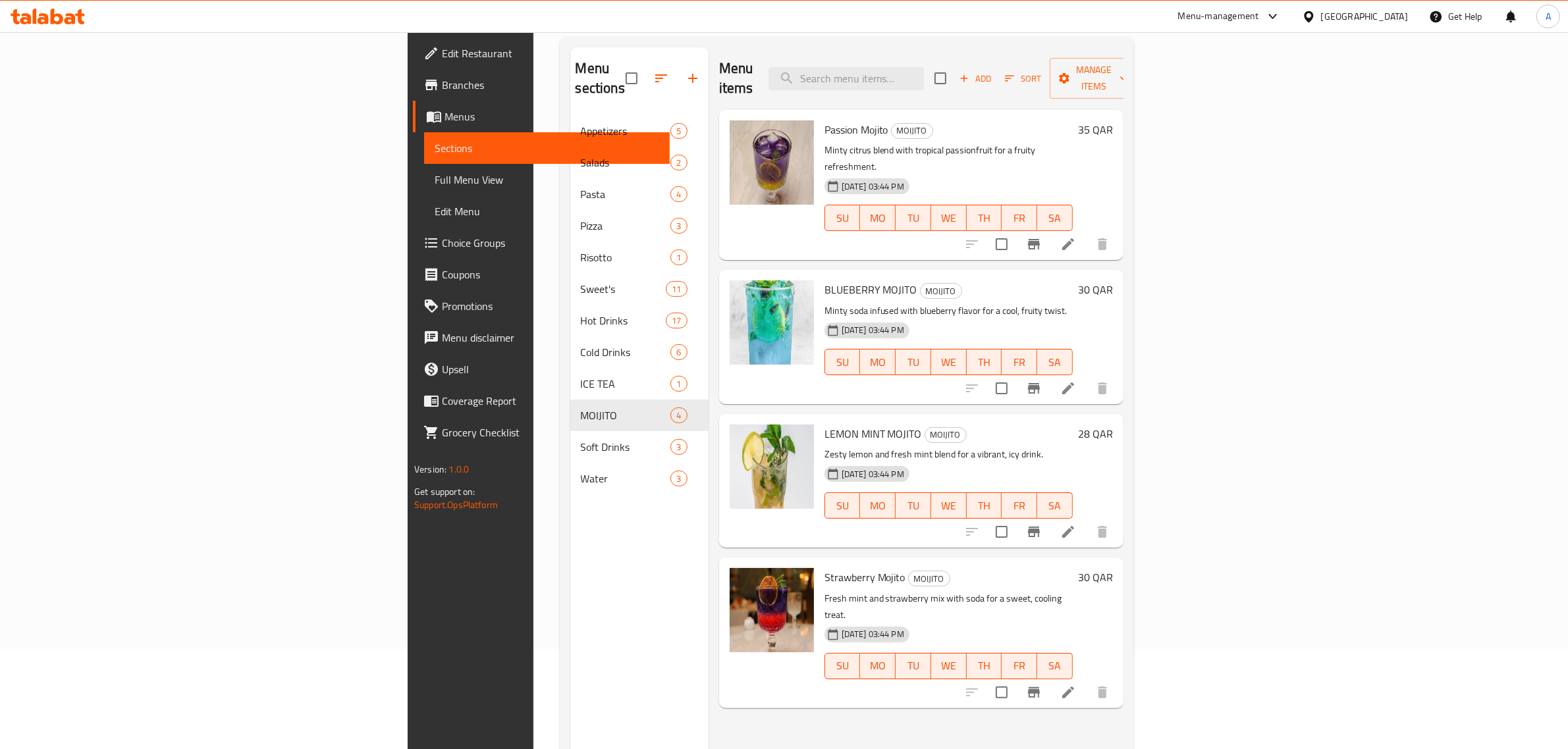
scroll to position [185, 0]
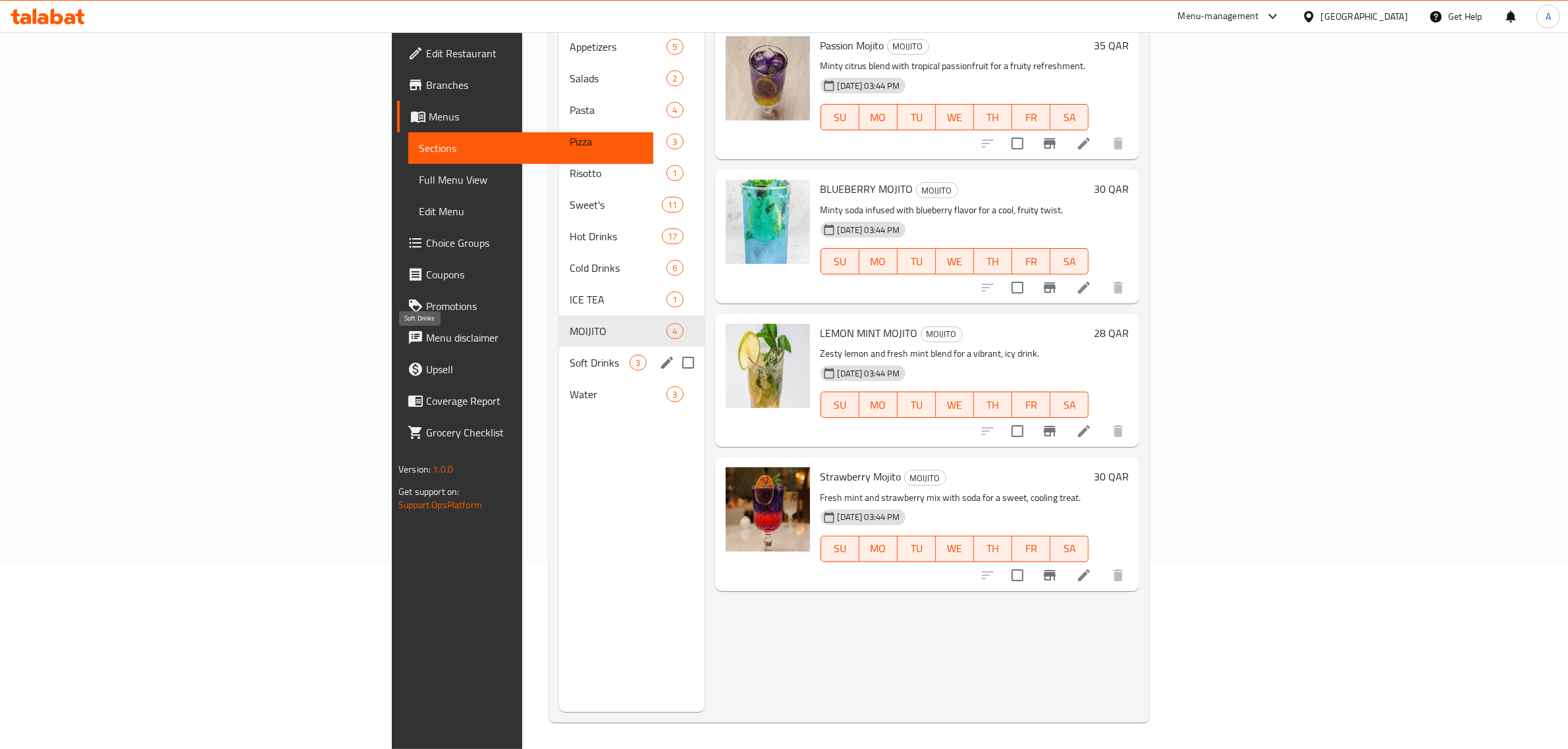
click at [570, 355] on span "Soft Drinks" at bounding box center [599, 362] width 60 height 16
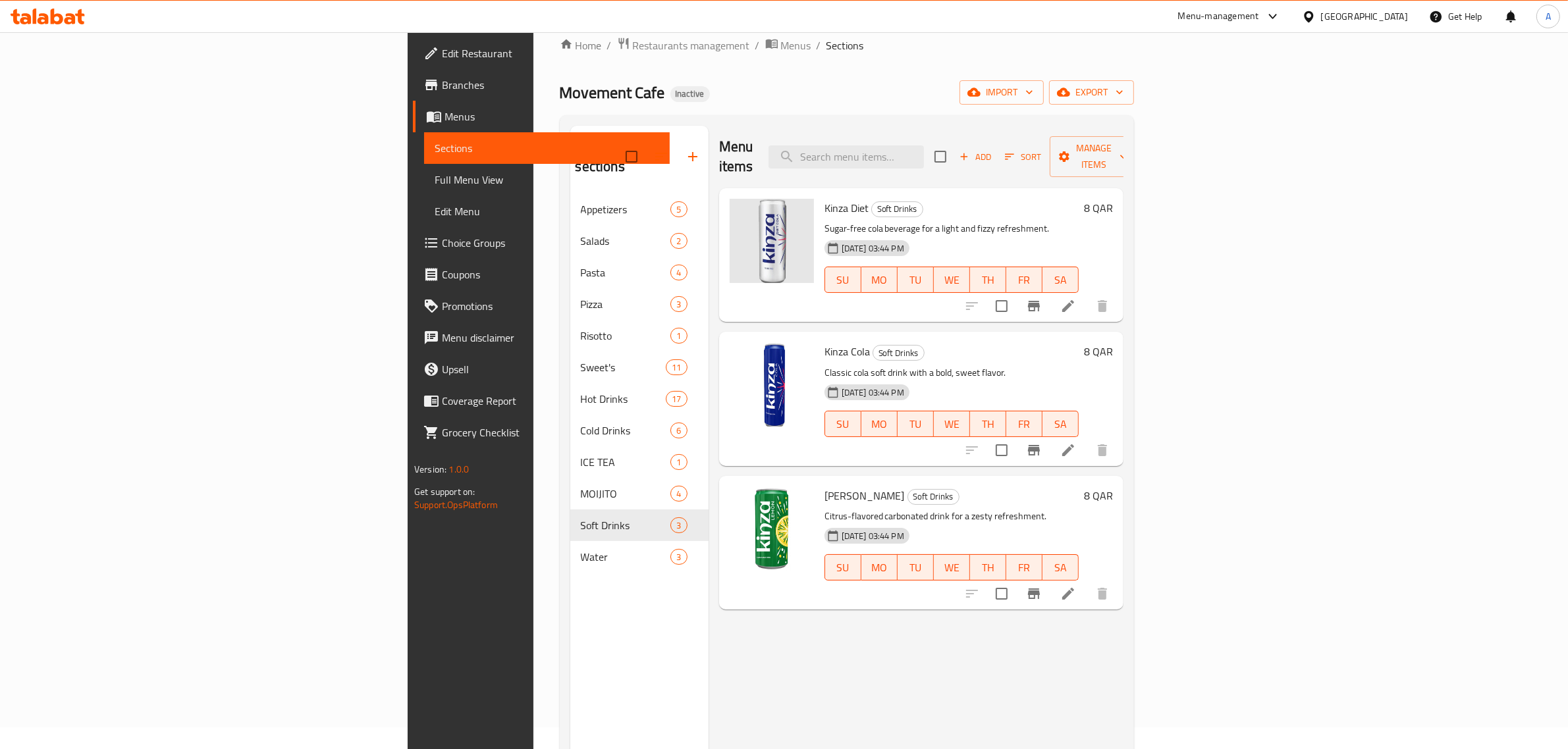
scroll to position [20, 0]
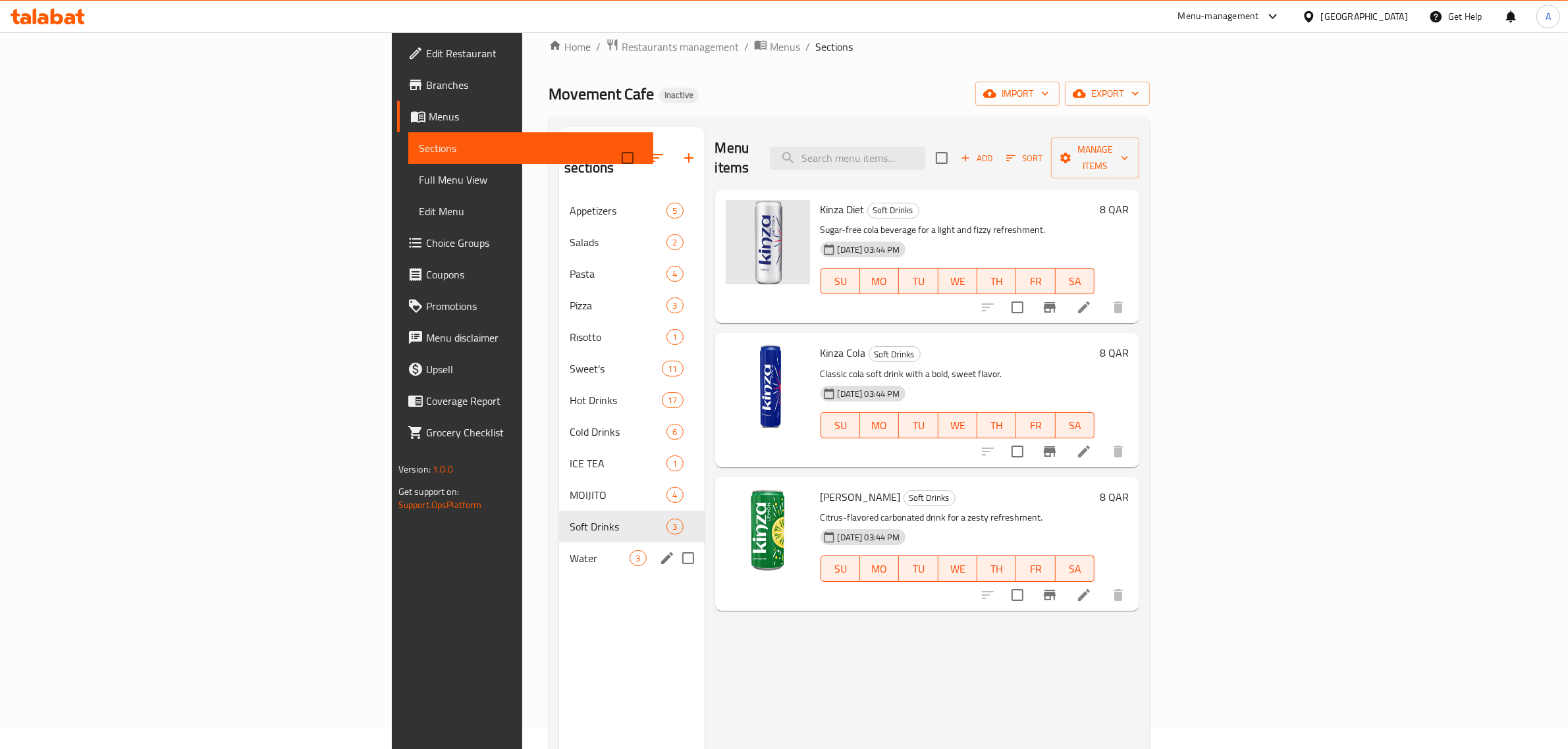
click at [559, 548] on div "Water 3" at bounding box center [632, 558] width 145 height 31
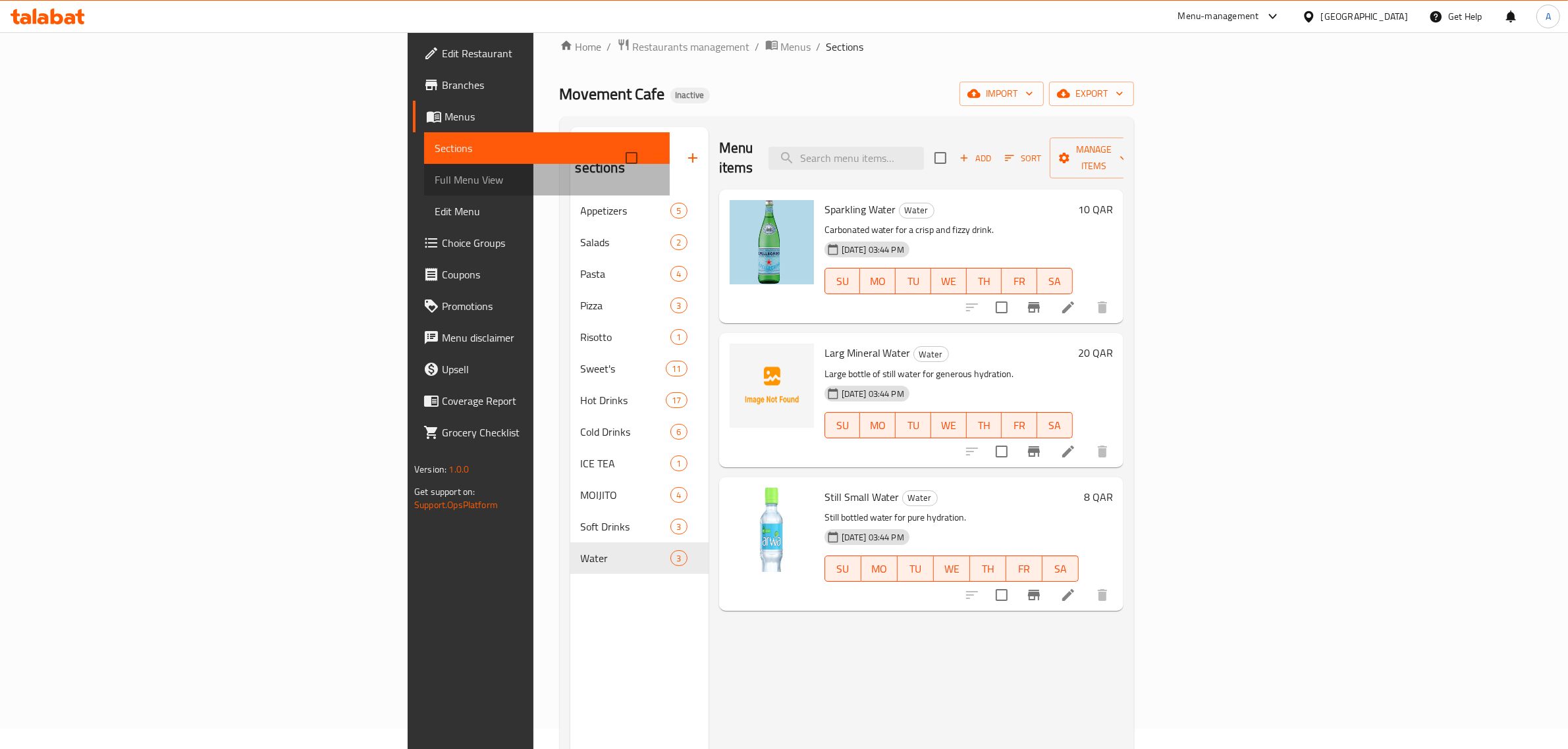
click at [435, 176] on span "Full Menu View" at bounding box center [547, 179] width 224 height 16
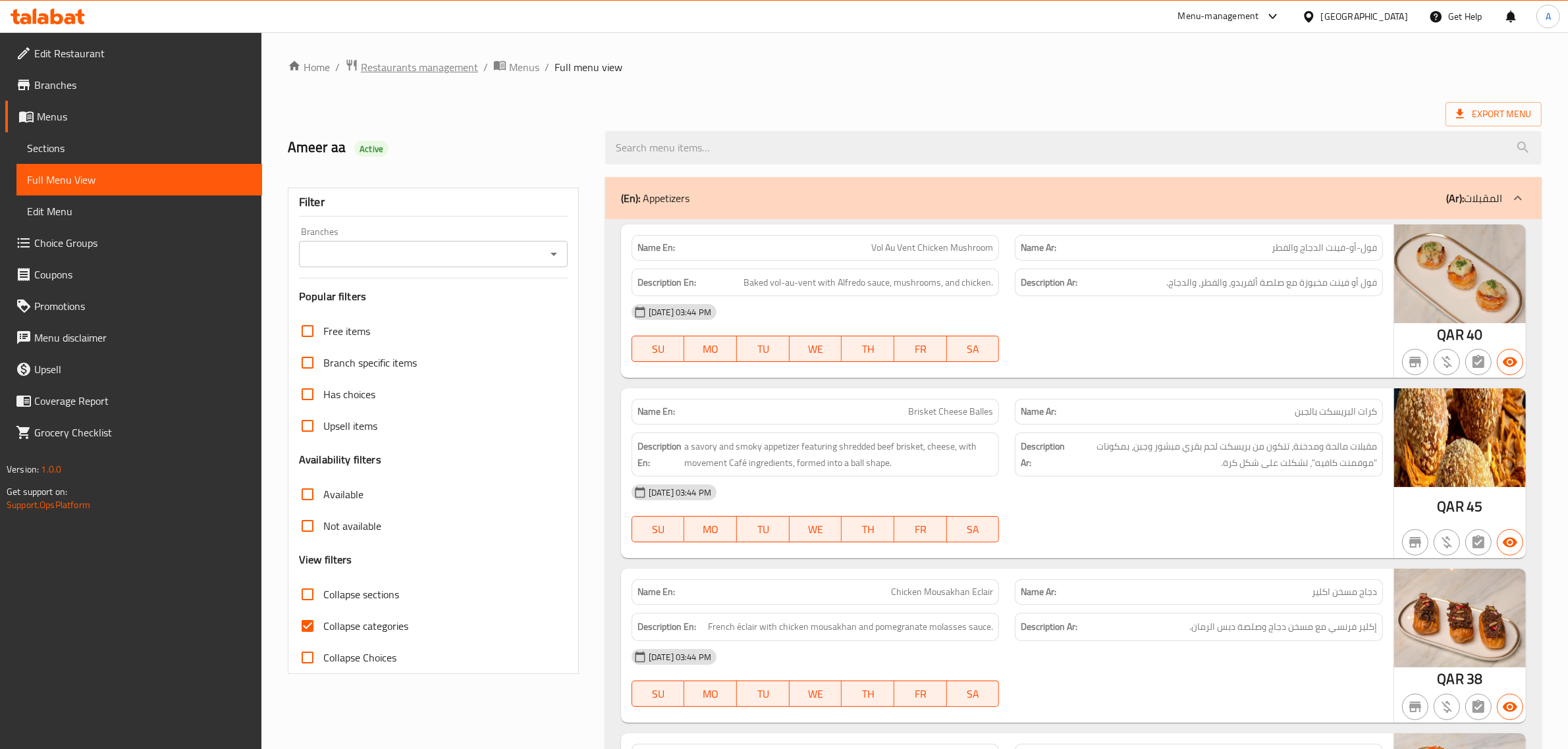
click at [395, 70] on span "Restaurants management" at bounding box center [419, 66] width 117 height 16
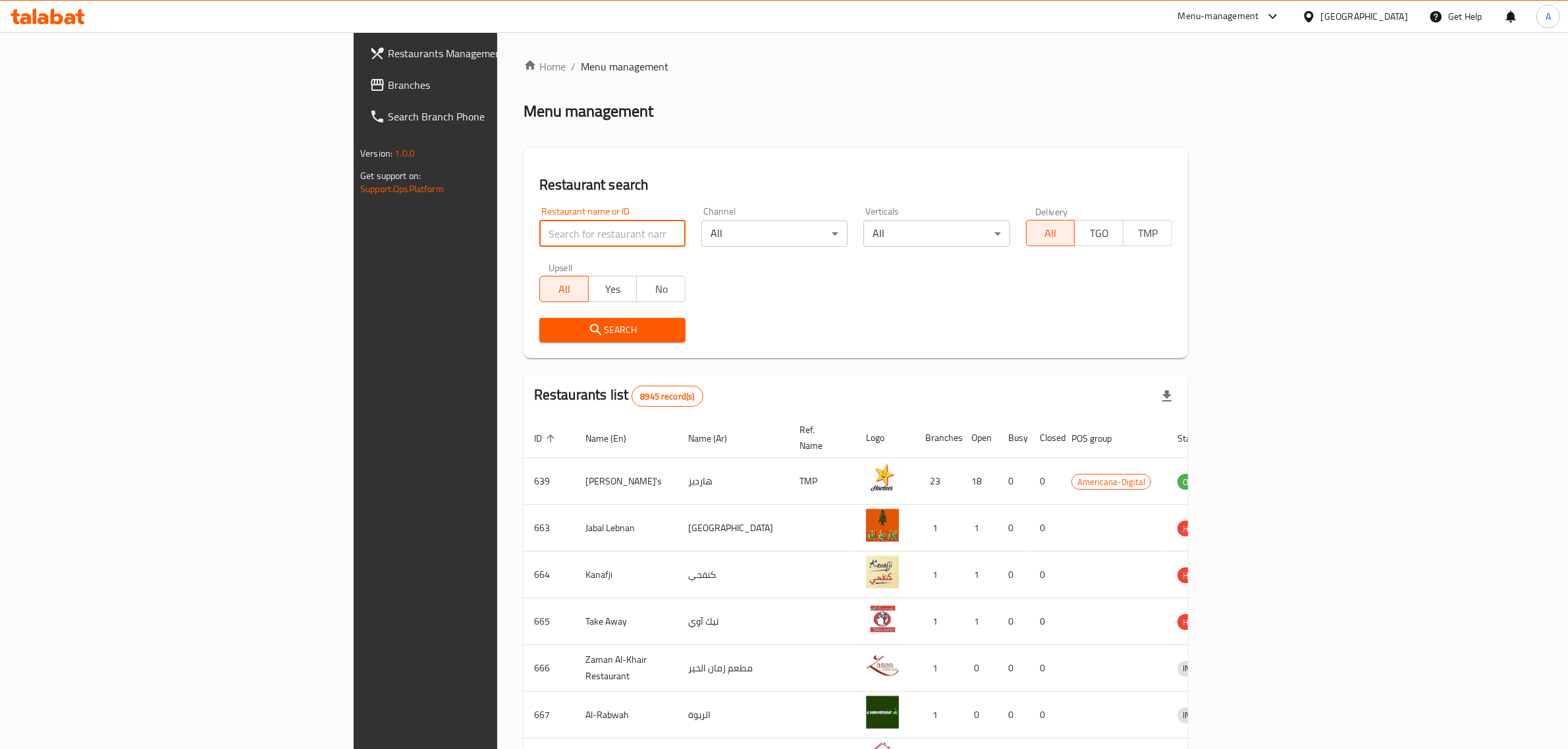
click at [539, 229] on input "search" at bounding box center [612, 233] width 146 height 26
paste input "Bo's Coffee"
type input "Bo's Coffee"
click button "Search" at bounding box center [612, 330] width 146 height 25
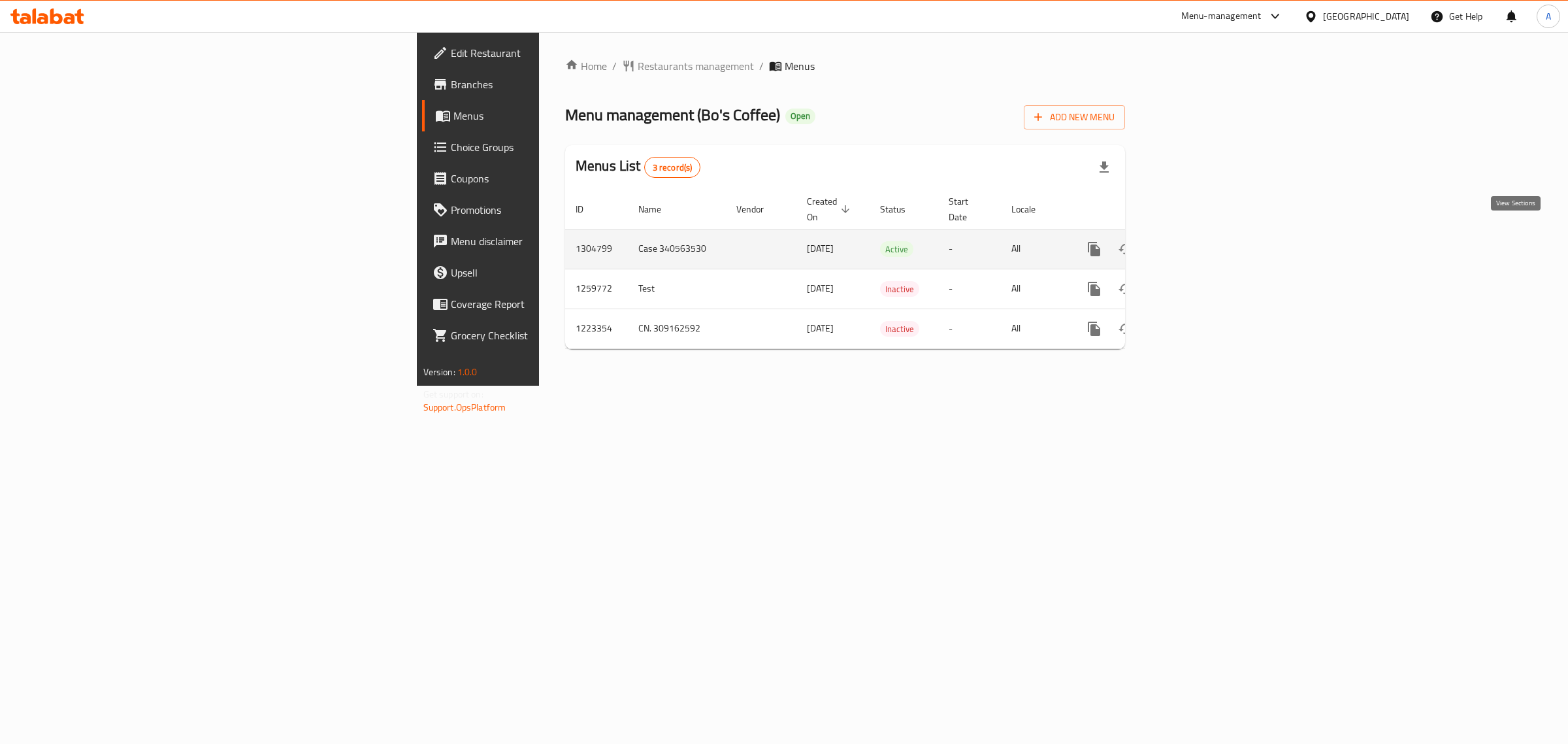
click at [1197, 241] on icon "enhanced table" at bounding box center [1188, 249] width 16 height 16
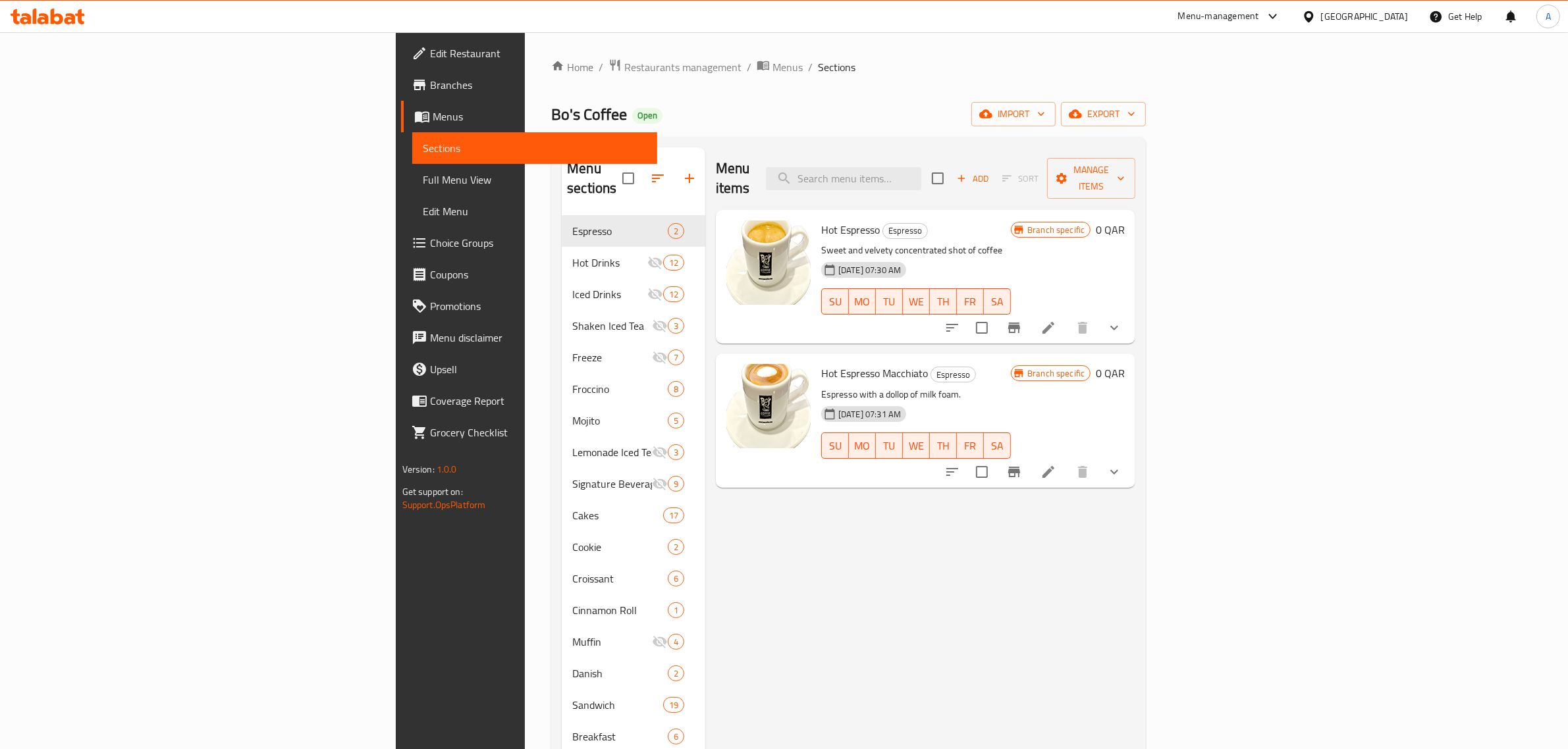
click at [731, 124] on div "Bo's Coffee Open import export" at bounding box center [848, 114] width 594 height 25
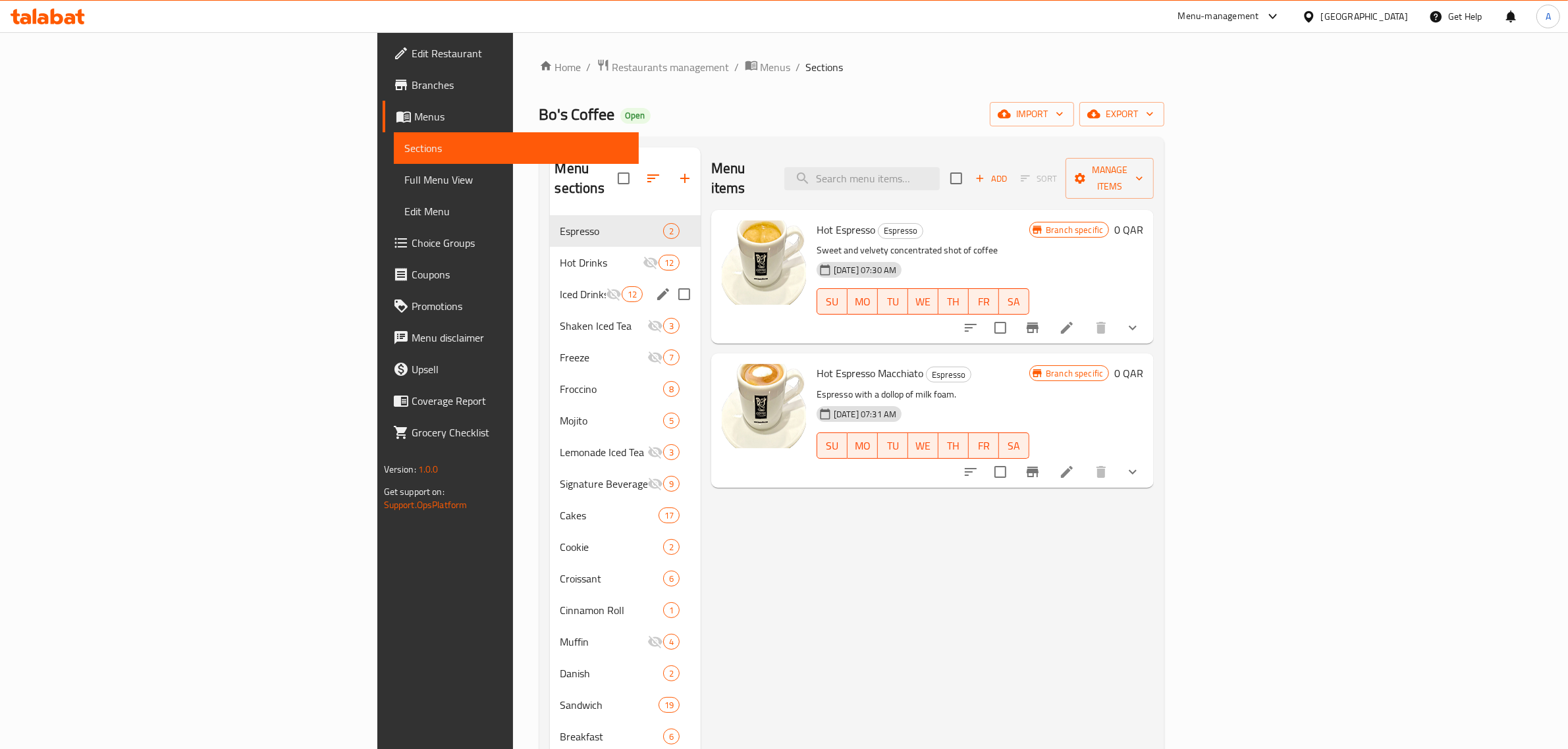
click at [560, 255] on span "Hot Drinks" at bounding box center [601, 262] width 82 height 16
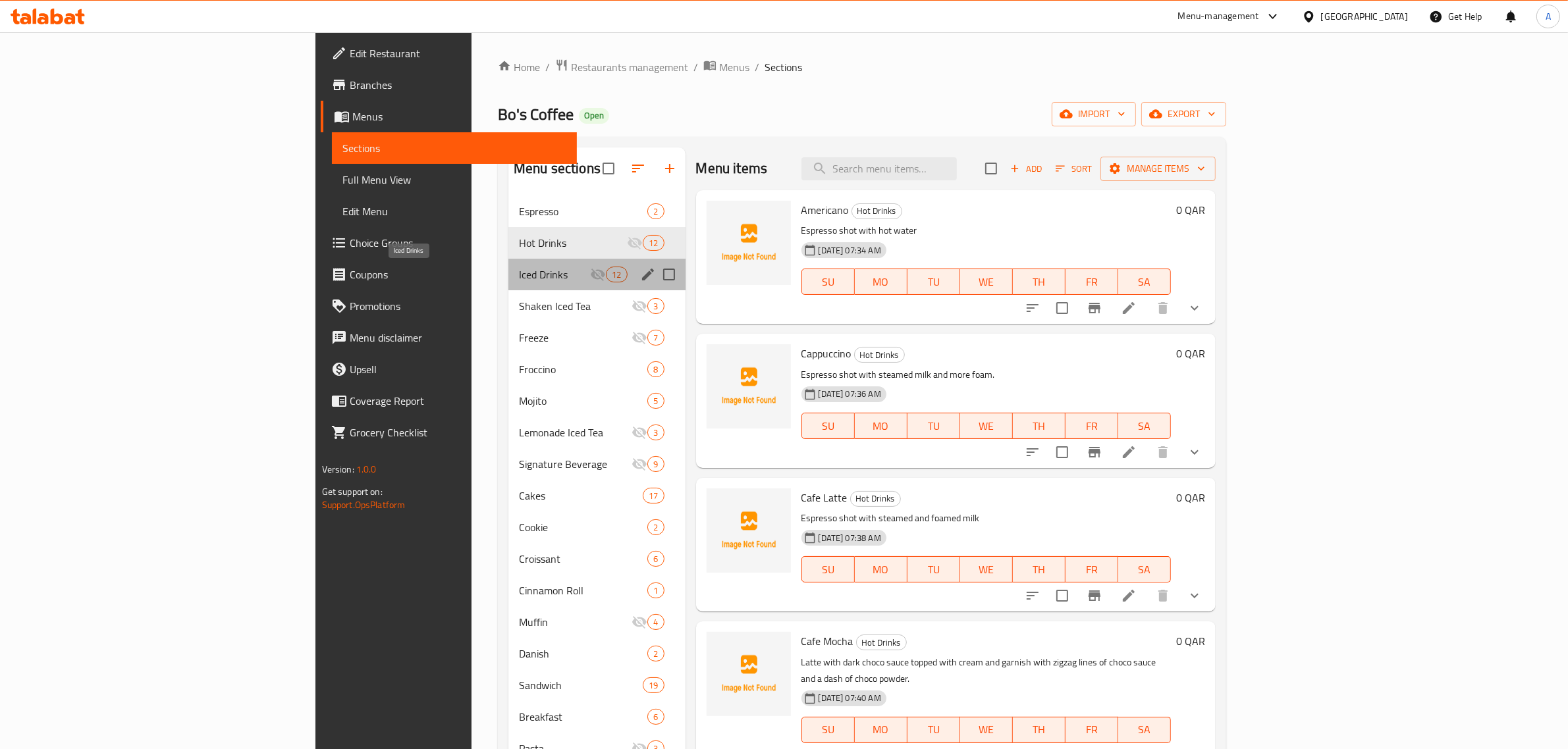
click at [519, 270] on span "Iced Drinks" at bounding box center [554, 274] width 71 height 16
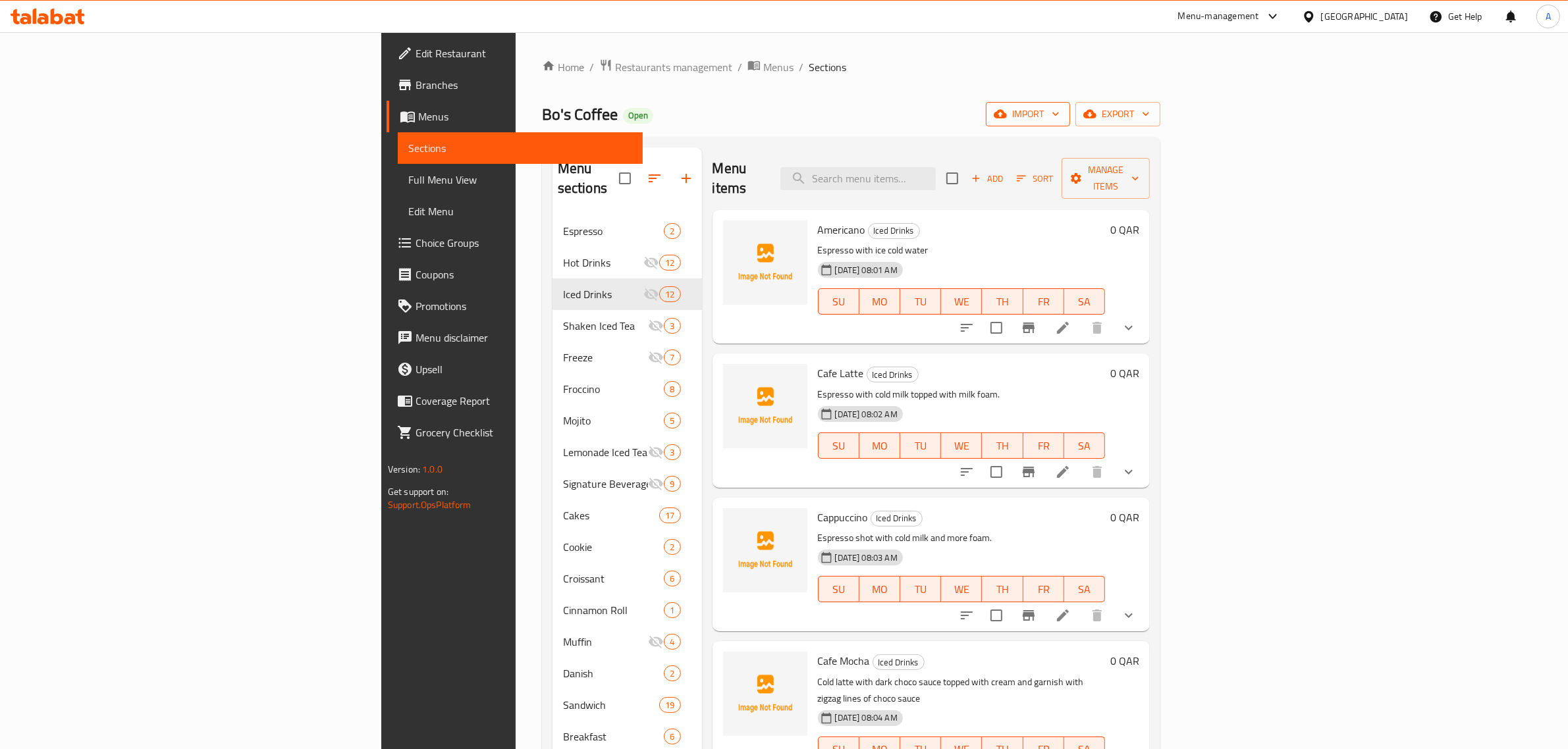
click at [1007, 110] on icon "button" at bounding box center [1001, 114] width 13 height 13
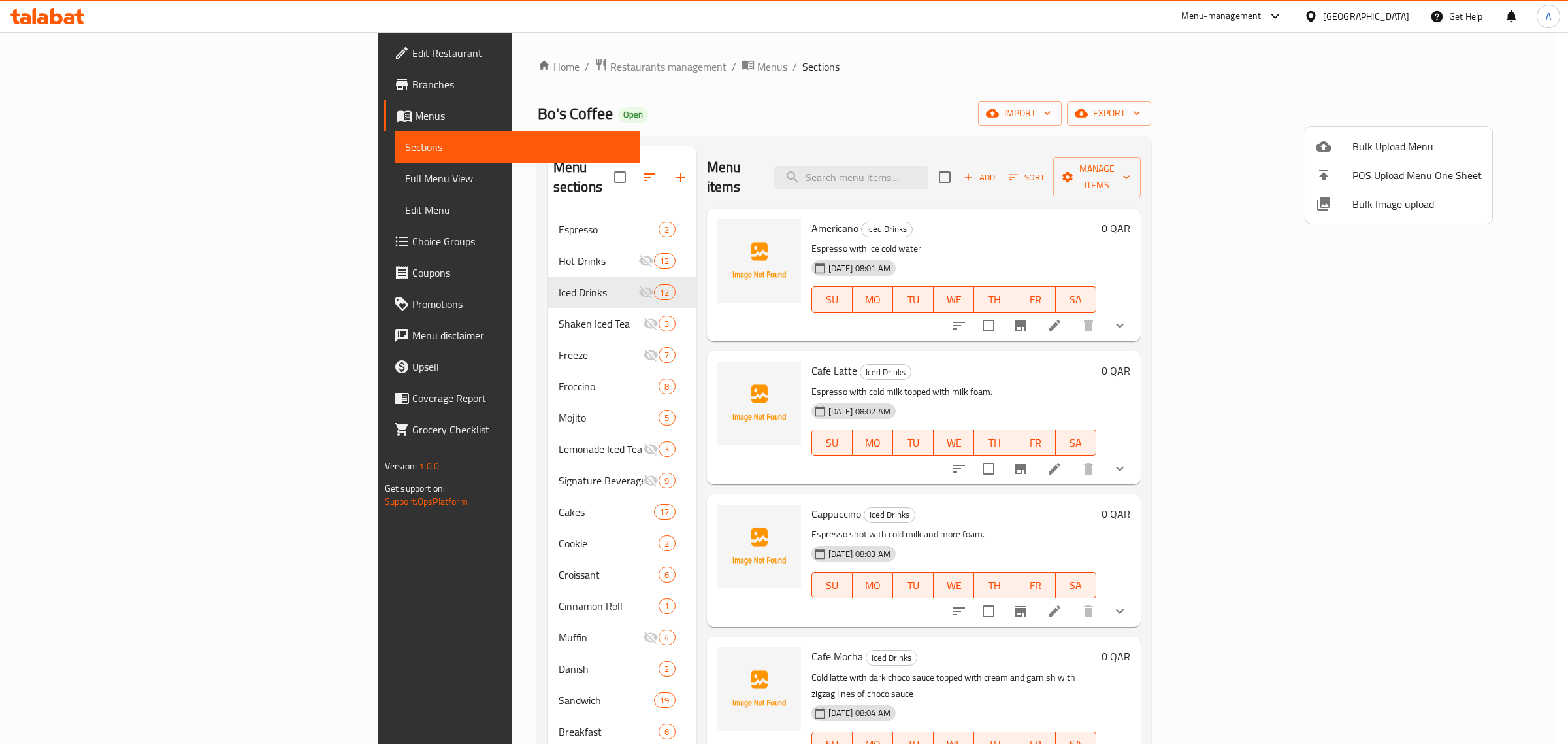
click at [1357, 201] on span "Bulk Image upload" at bounding box center [1417, 204] width 129 height 16
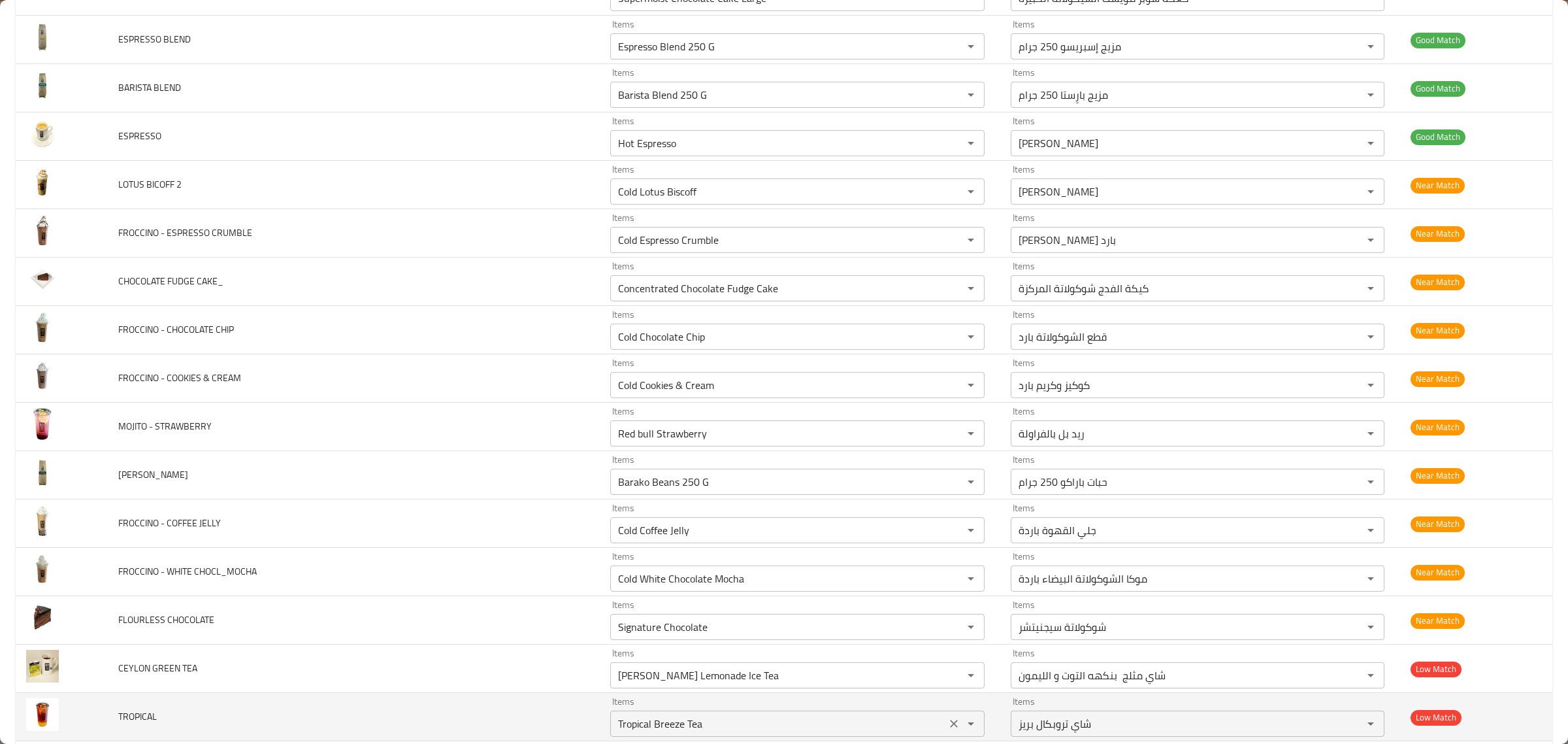
scroll to position [3187, 0]
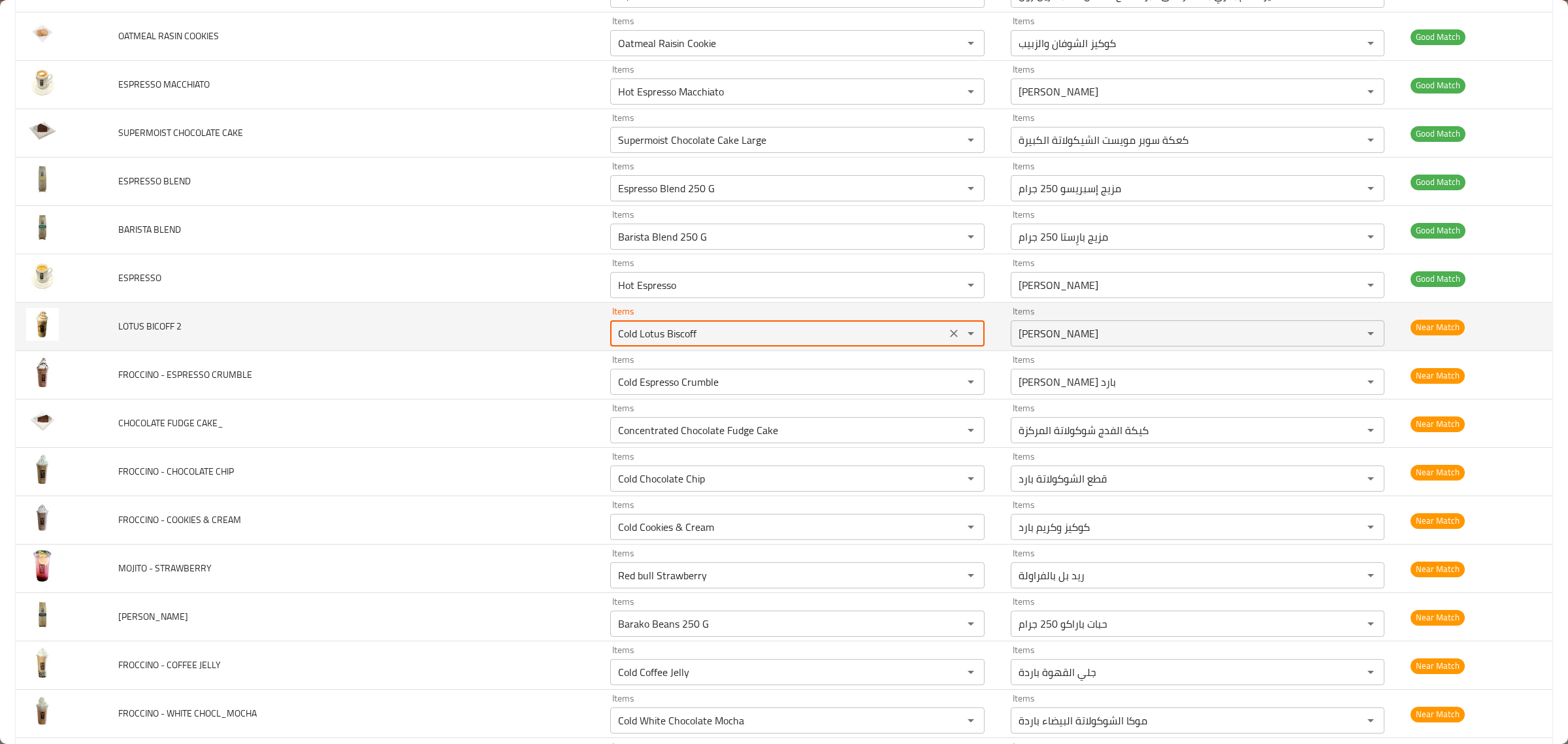
click at [740, 338] on 2 "Cold Lotus Biscoff" at bounding box center [778, 333] width 328 height 19
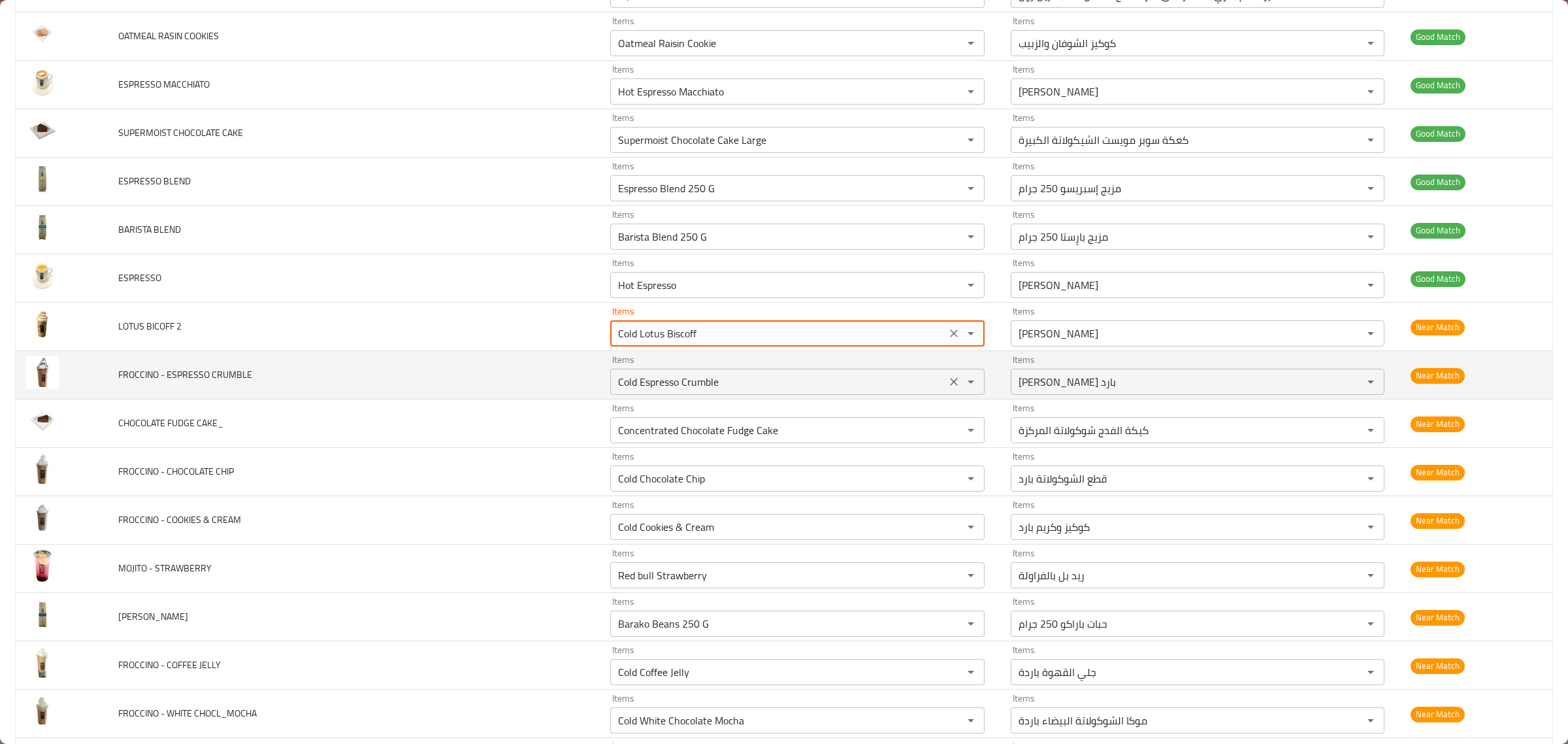
click at [781, 384] on CRUMBLE "Cold Espresso Crumble" at bounding box center [778, 381] width 328 height 19
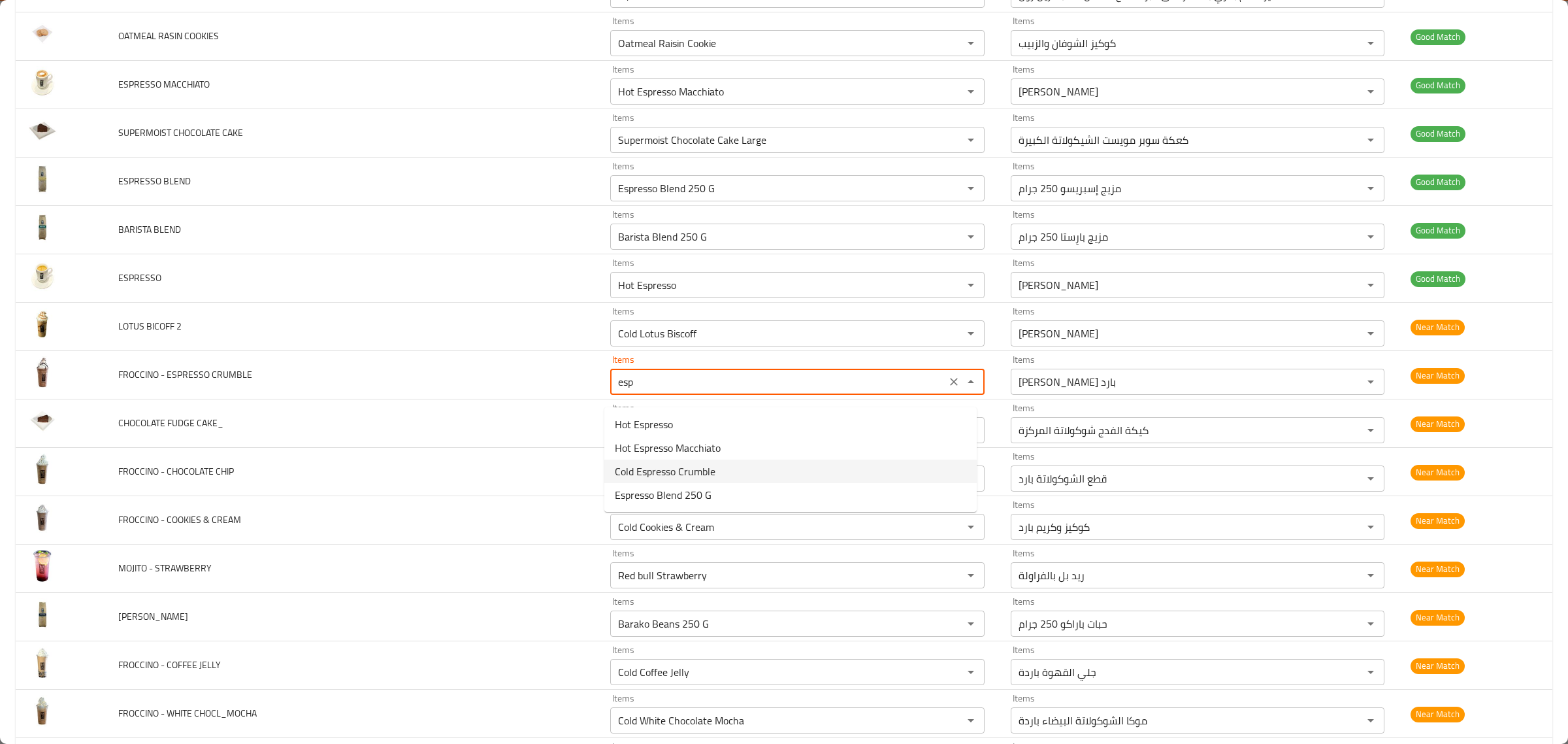
click at [732, 475] on CRUMBLE-option-2 "Cold Espresso Crumble" at bounding box center [790, 472] width 372 height 24
type CRUMBLE "Cold Espresso Crumble"
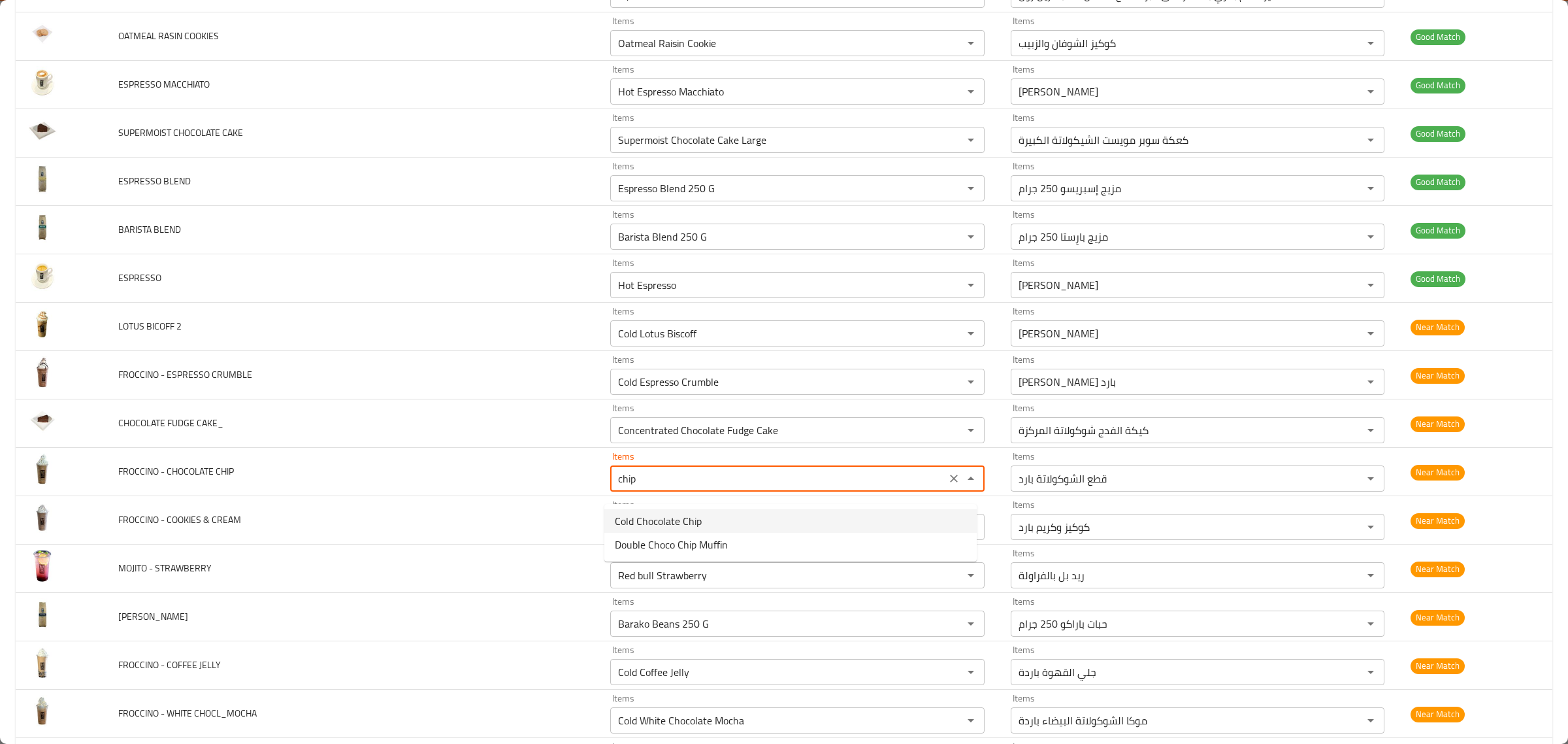
click at [748, 515] on CHIP-option-0 "Cold Chocolate Chip" at bounding box center [790, 521] width 372 height 24
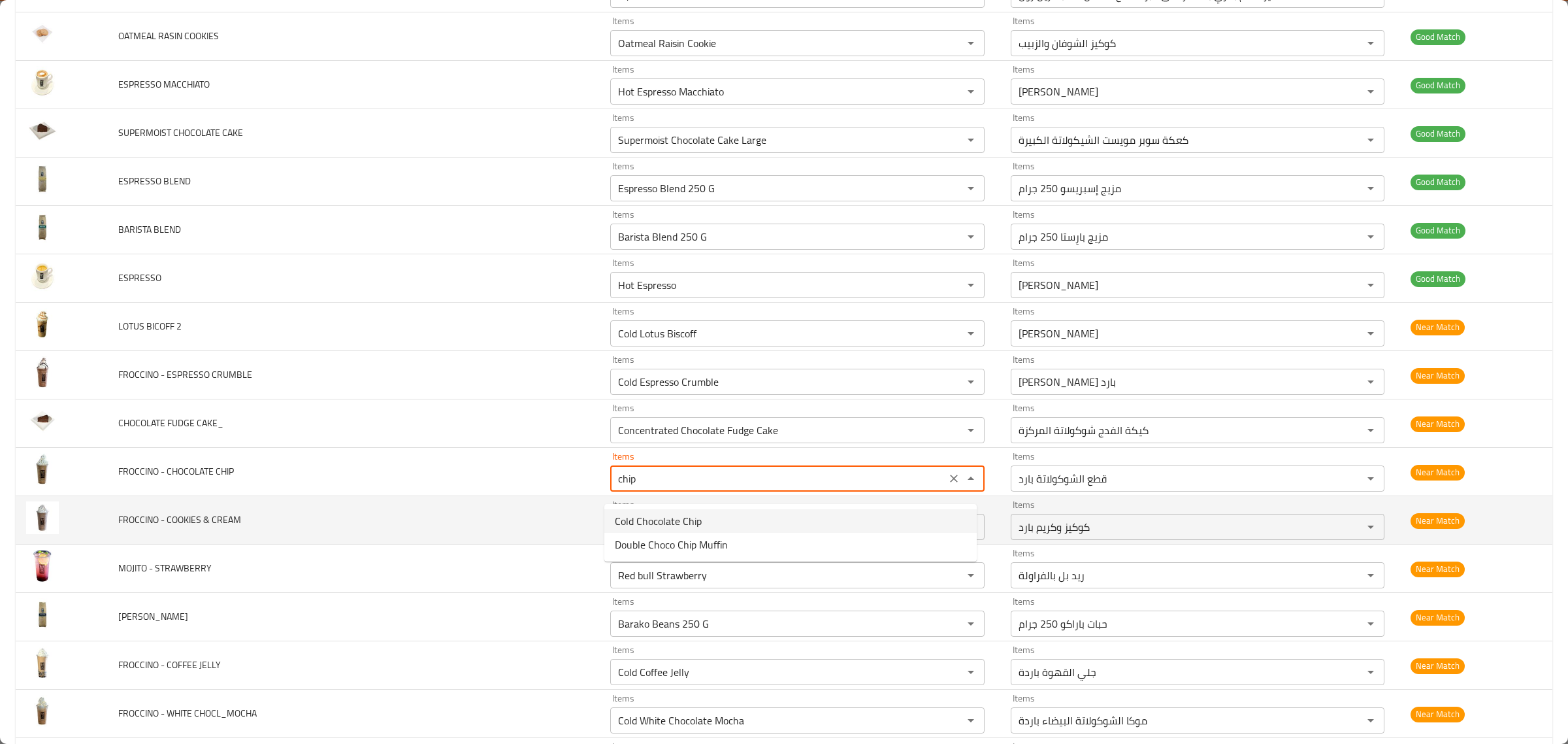
type CHIP "Cold Chocolate Chip"
click at [786, 536] on CREAM "Cold Cookies & Cream" at bounding box center [778, 526] width 328 height 19
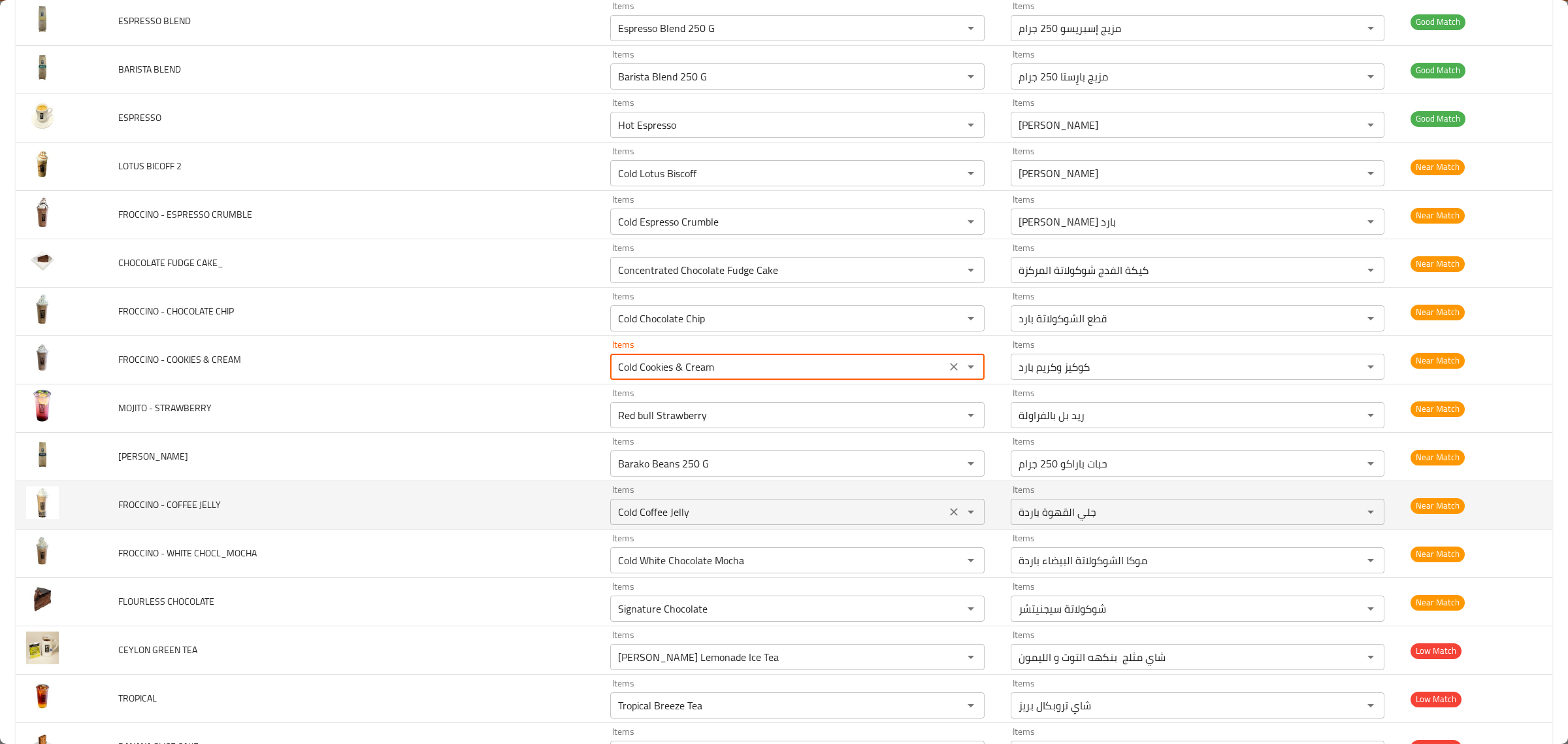
scroll to position [3351, 0]
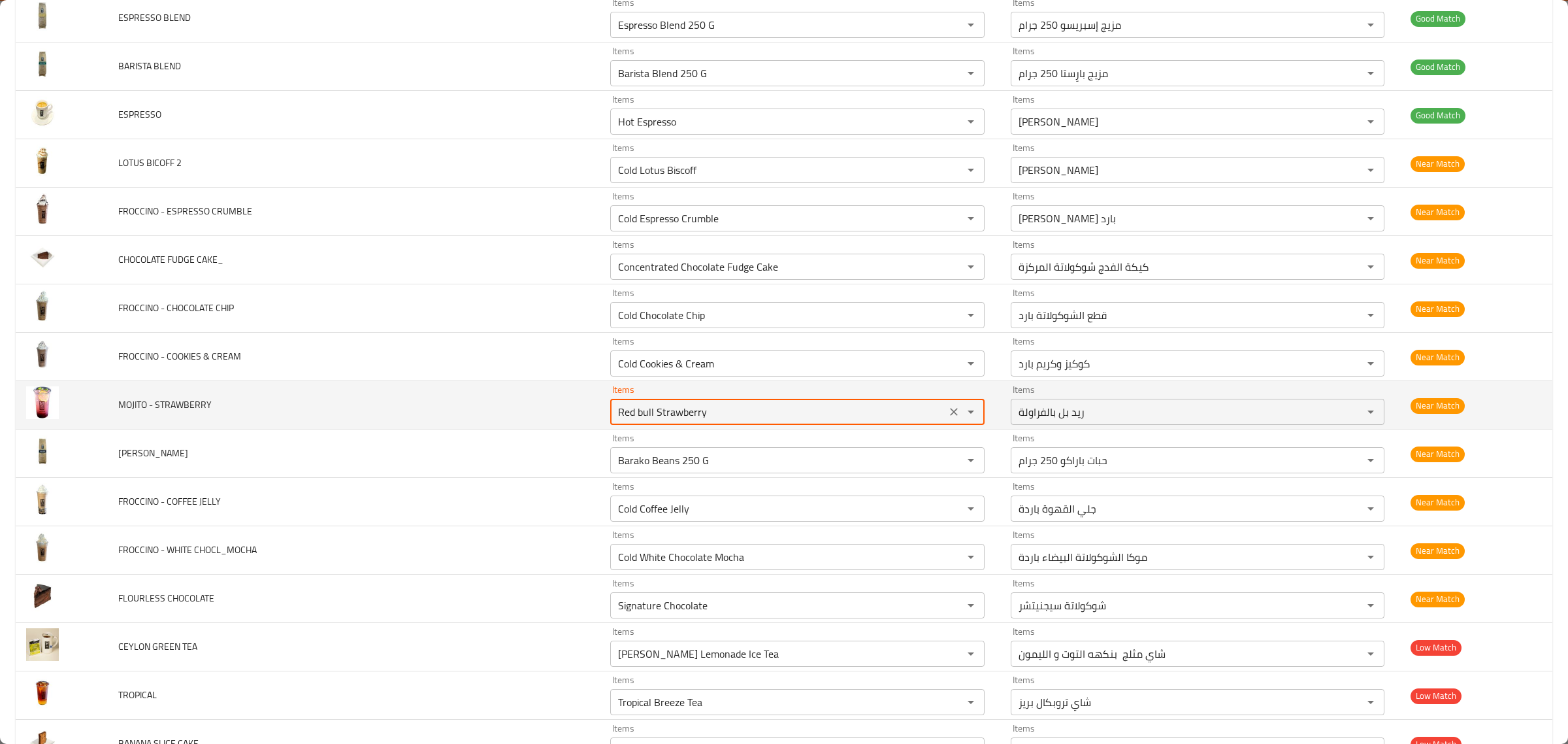
click at [794, 421] on STRAWBERRY "Red bull Strawberry" at bounding box center [778, 412] width 328 height 19
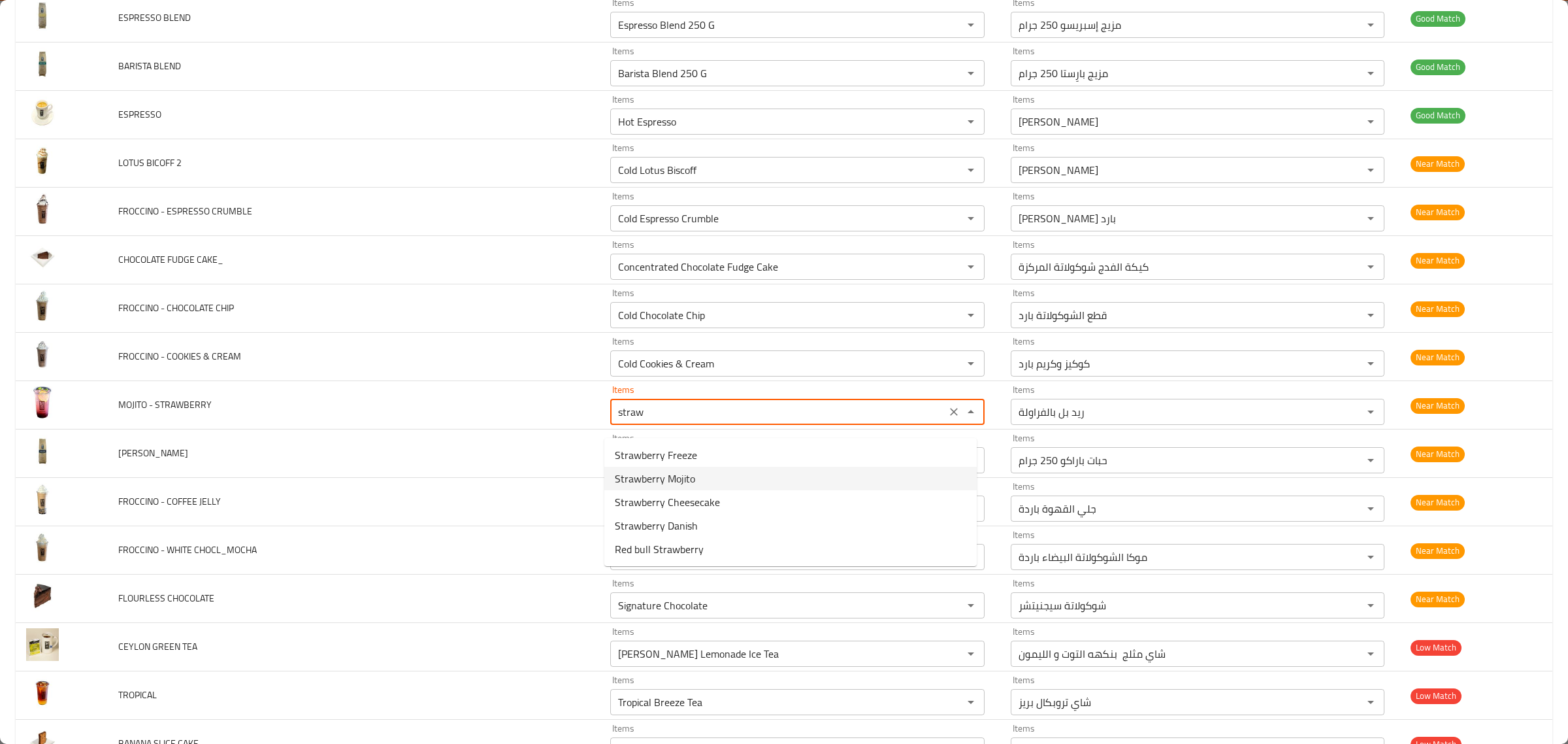
click at [738, 472] on STRAWBERRY-option-1 "Strawberry Mojito" at bounding box center [790, 479] width 372 height 24
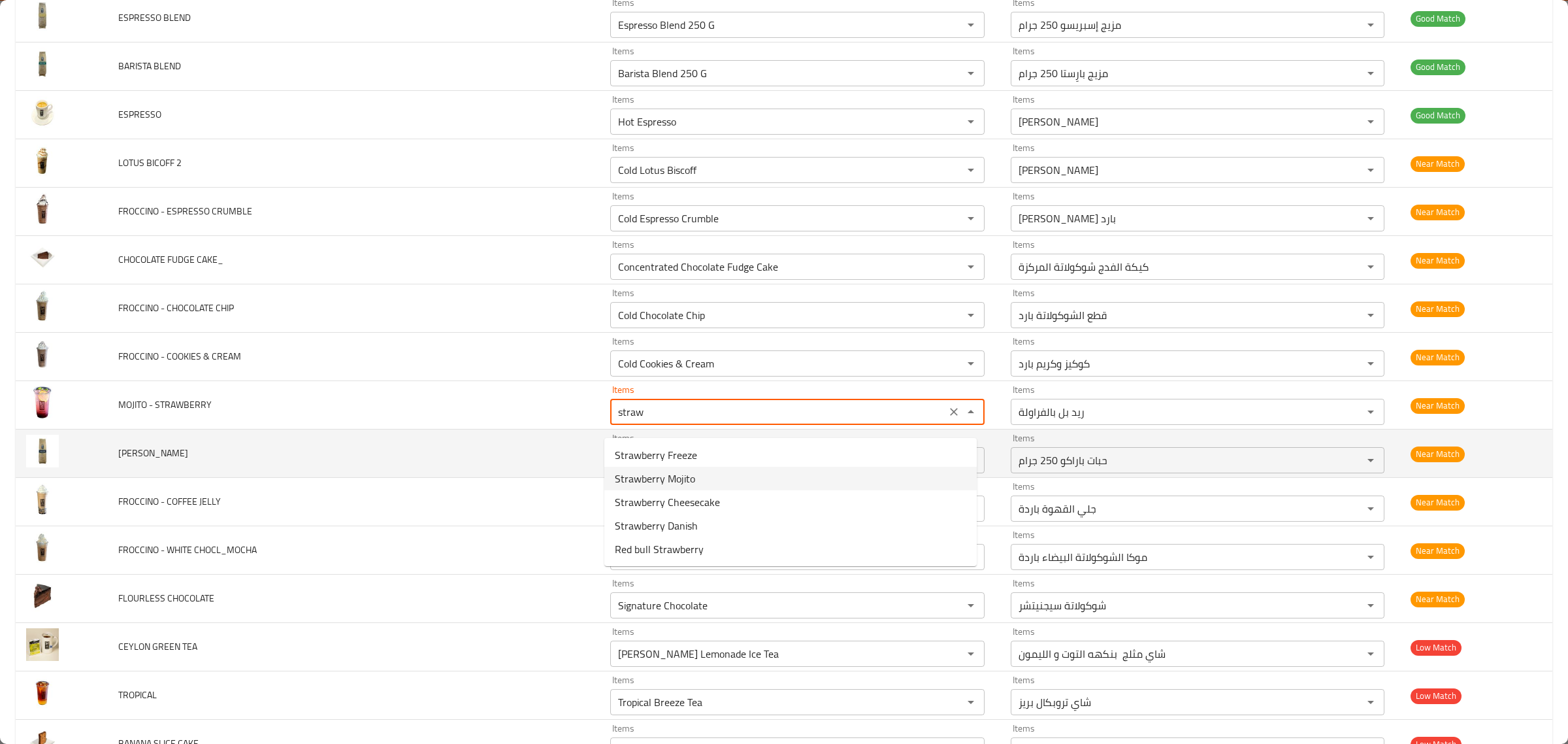
type STRAWBERRY "Strawberry Mojito"
type STRAWBERRY-ar "موهيتو فراولة"
type STRAWBERRY "Strawberry Mojito"
click at [775, 469] on BLEND "Barako Beans 250 G" at bounding box center [778, 460] width 328 height 19
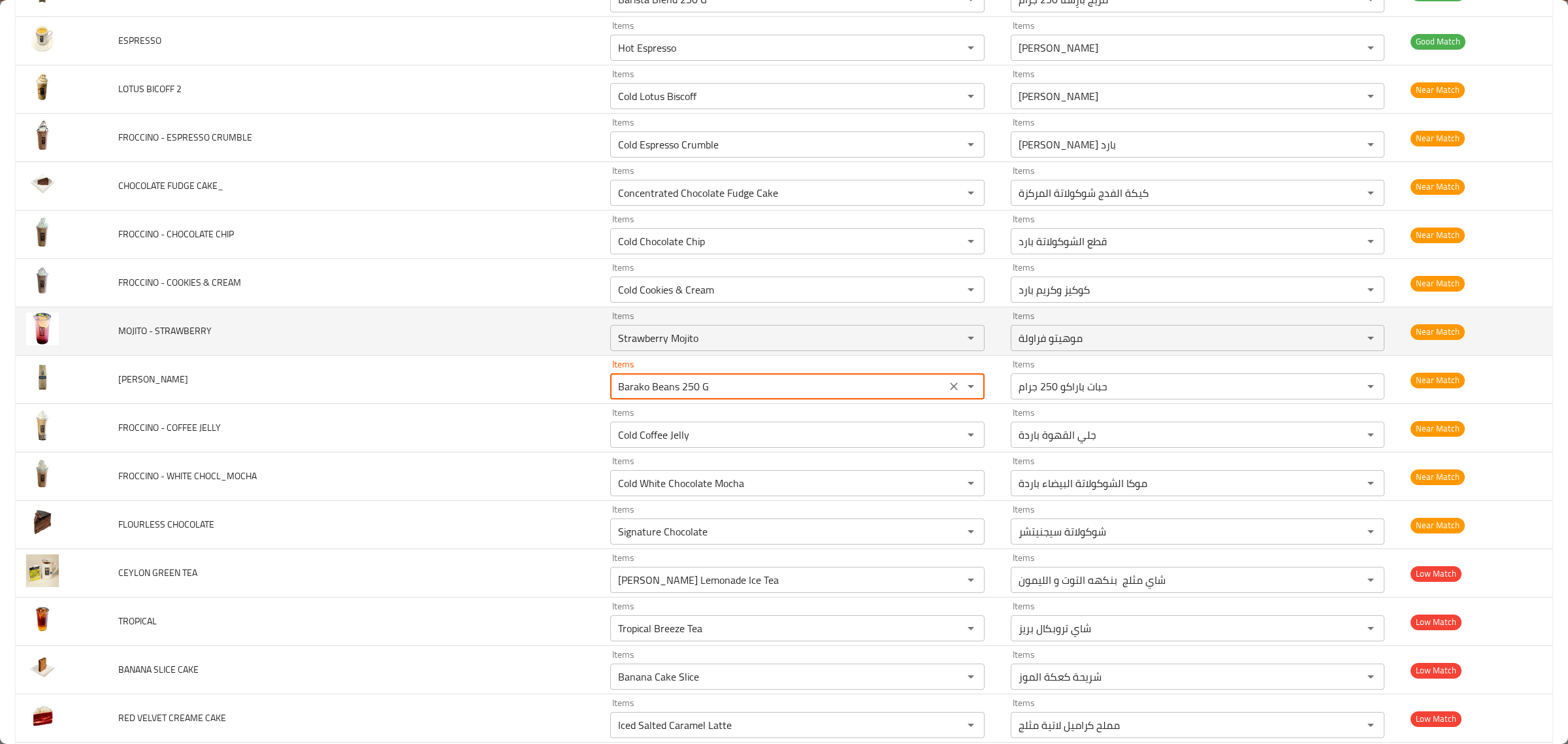
scroll to position [3432, 0]
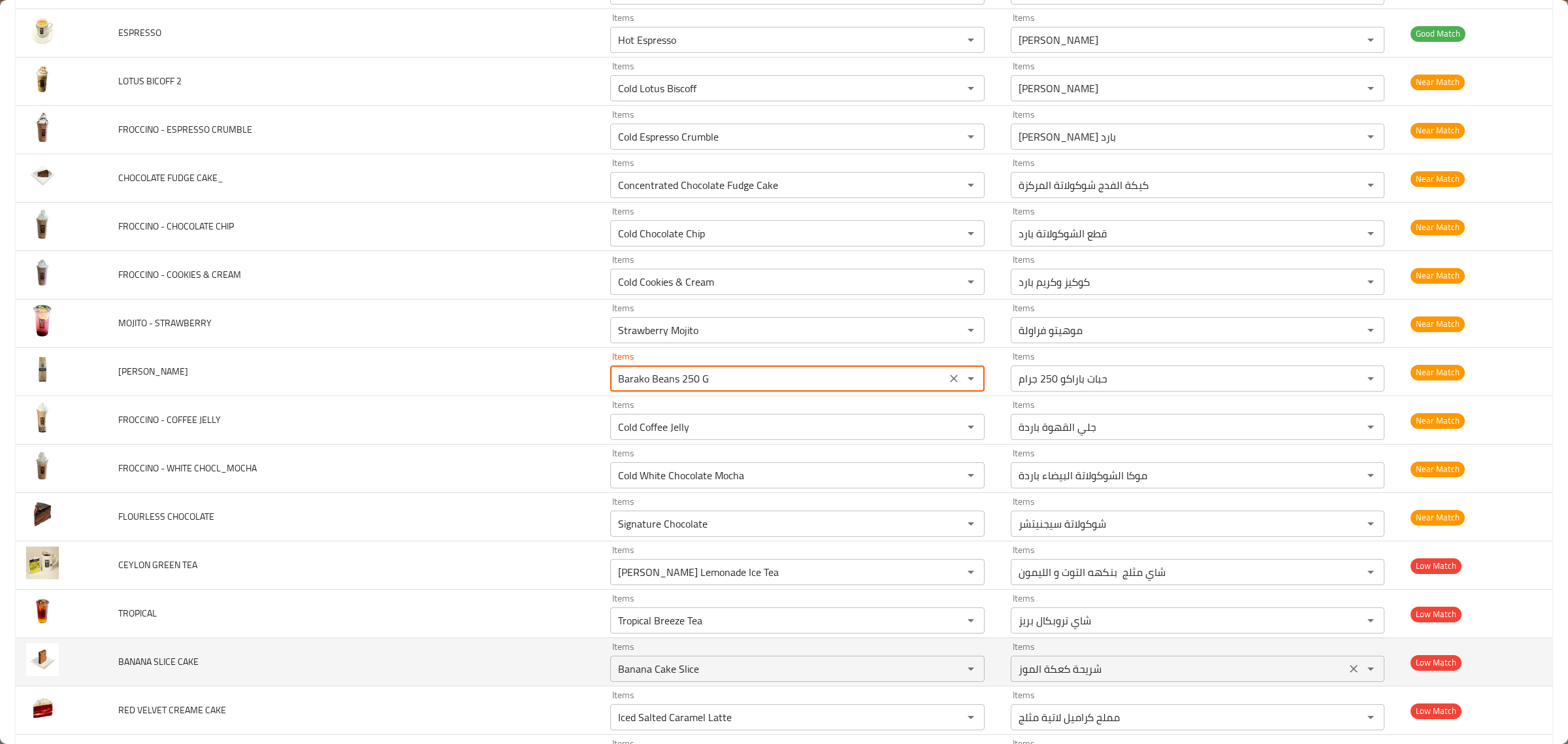
type BLEND "n"
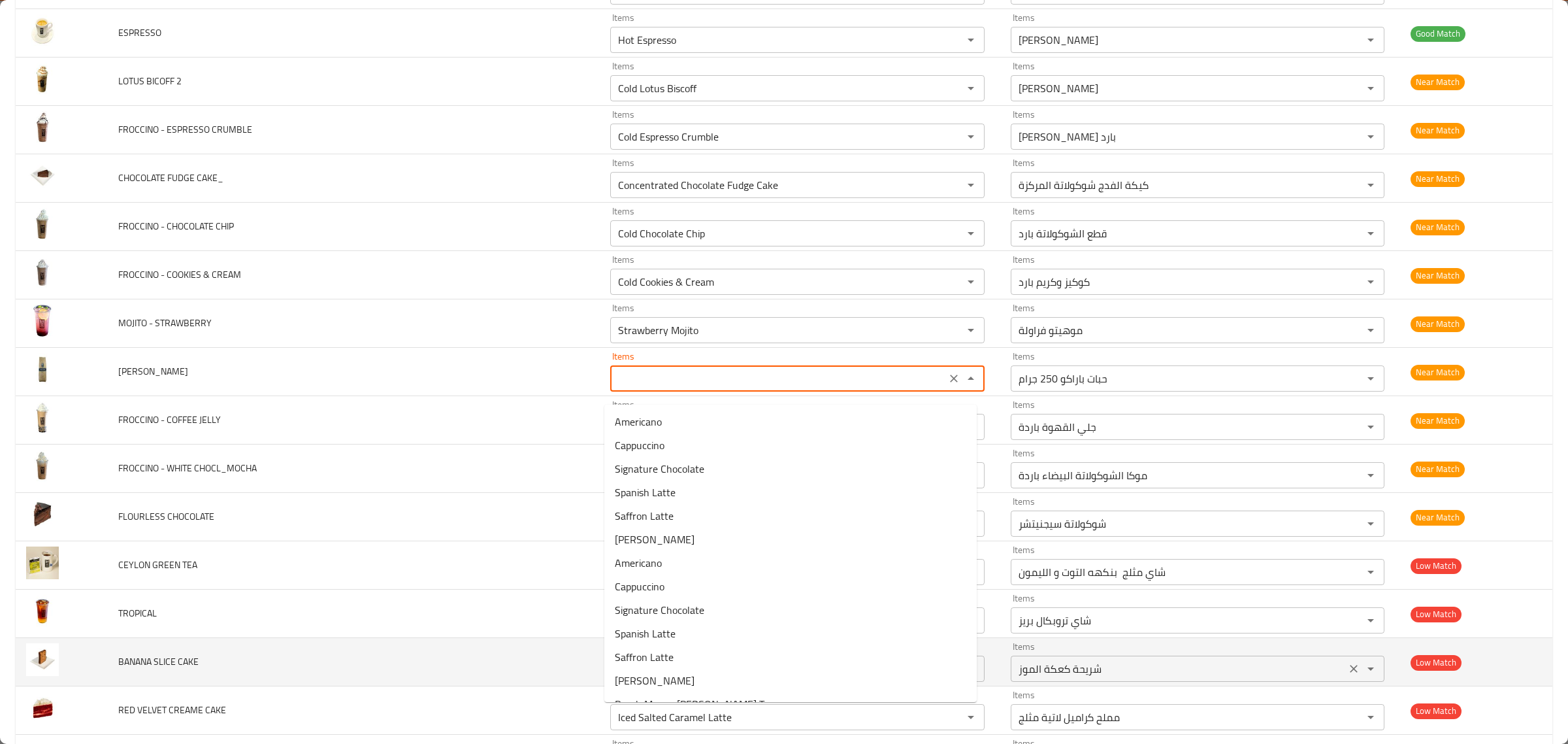
type BLEND "b"
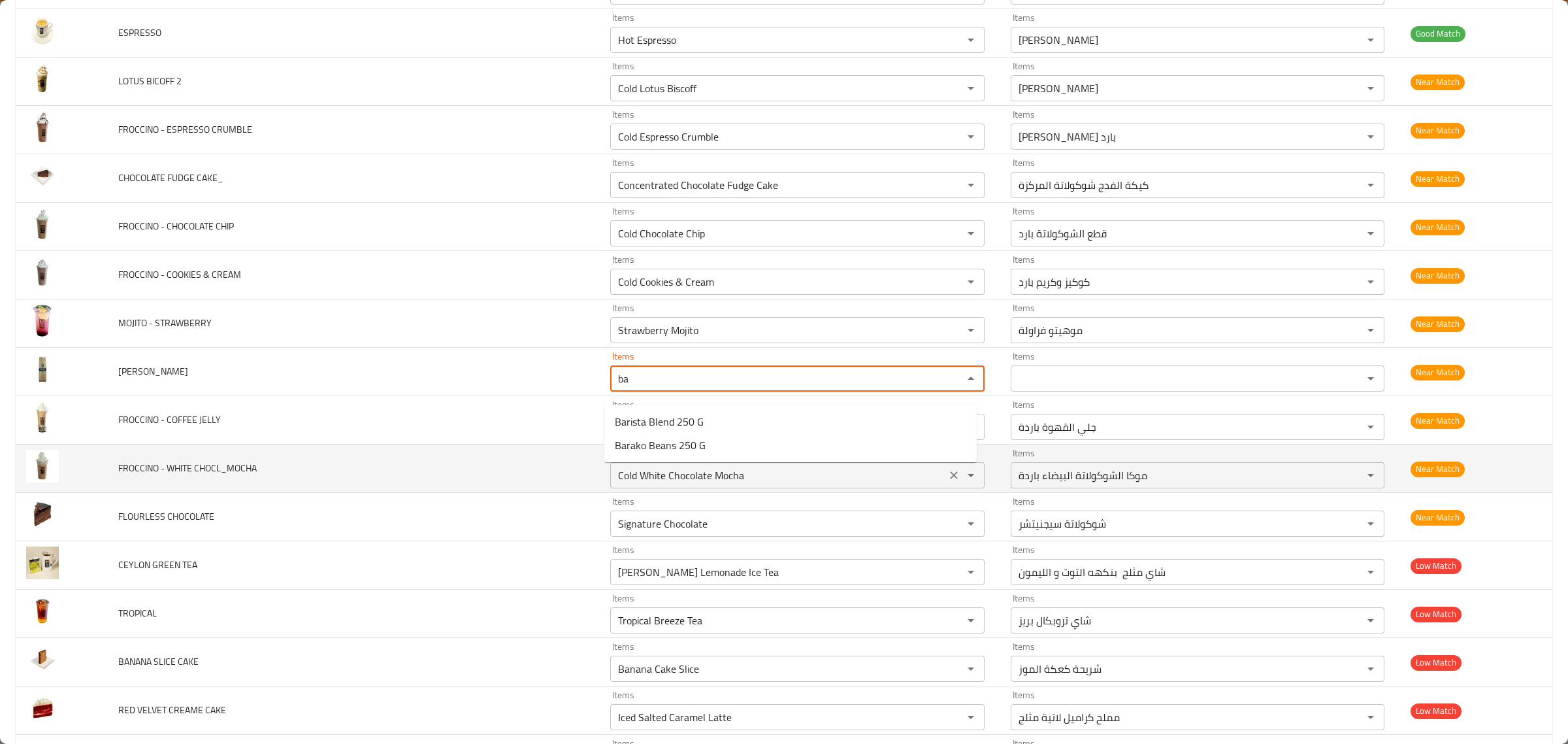
type BLEND "b"
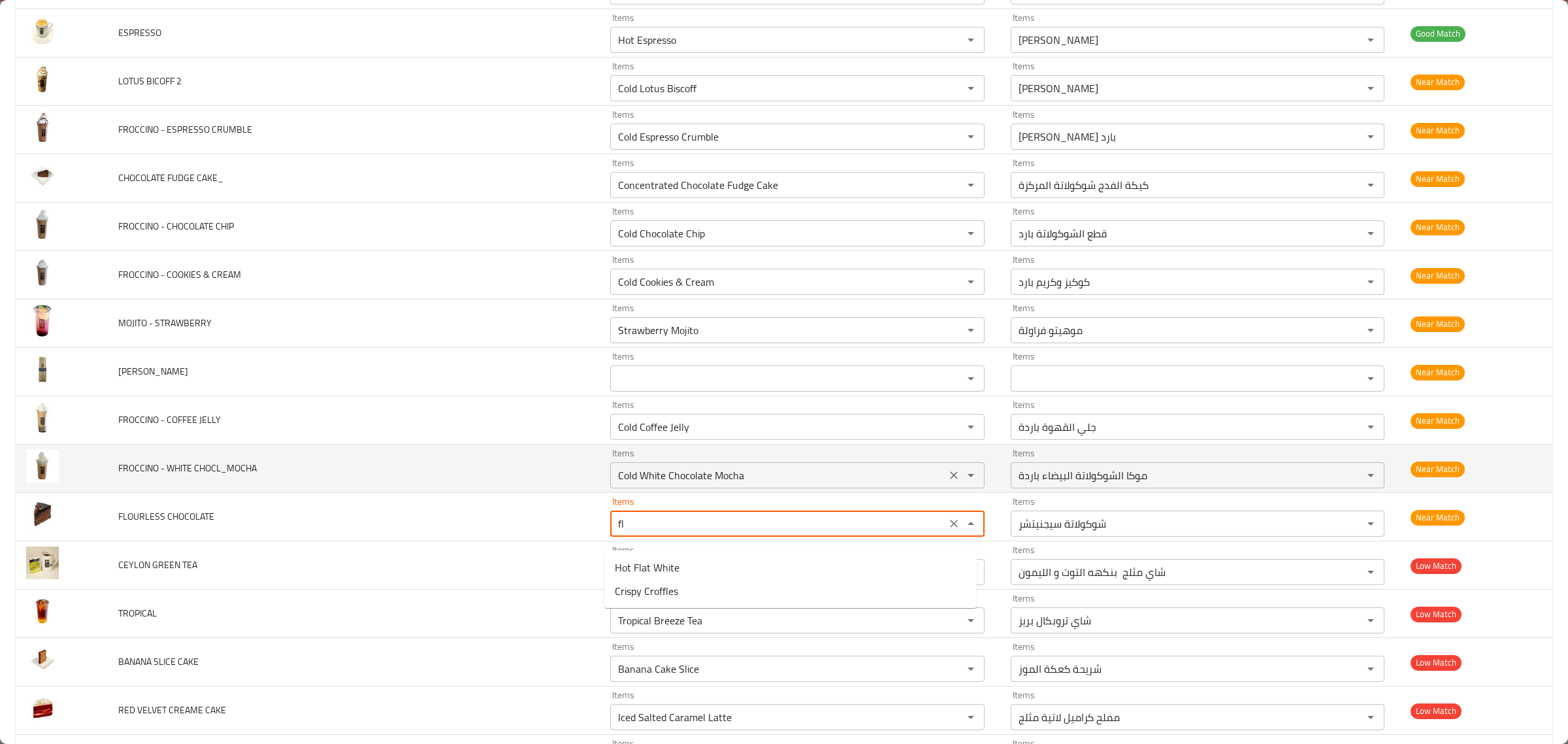
type CHOCOLATE "f"
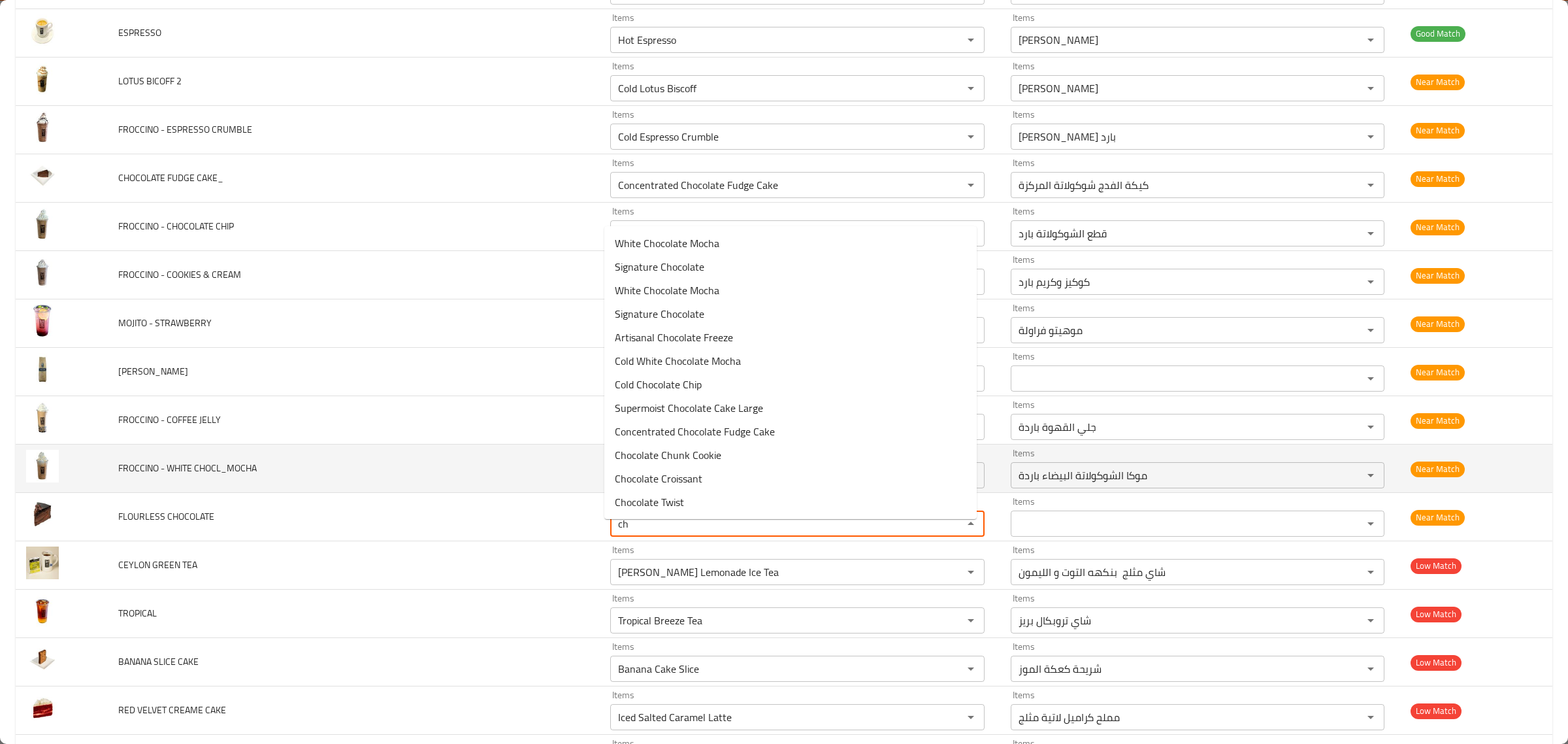
type CHOCOLATE "c"
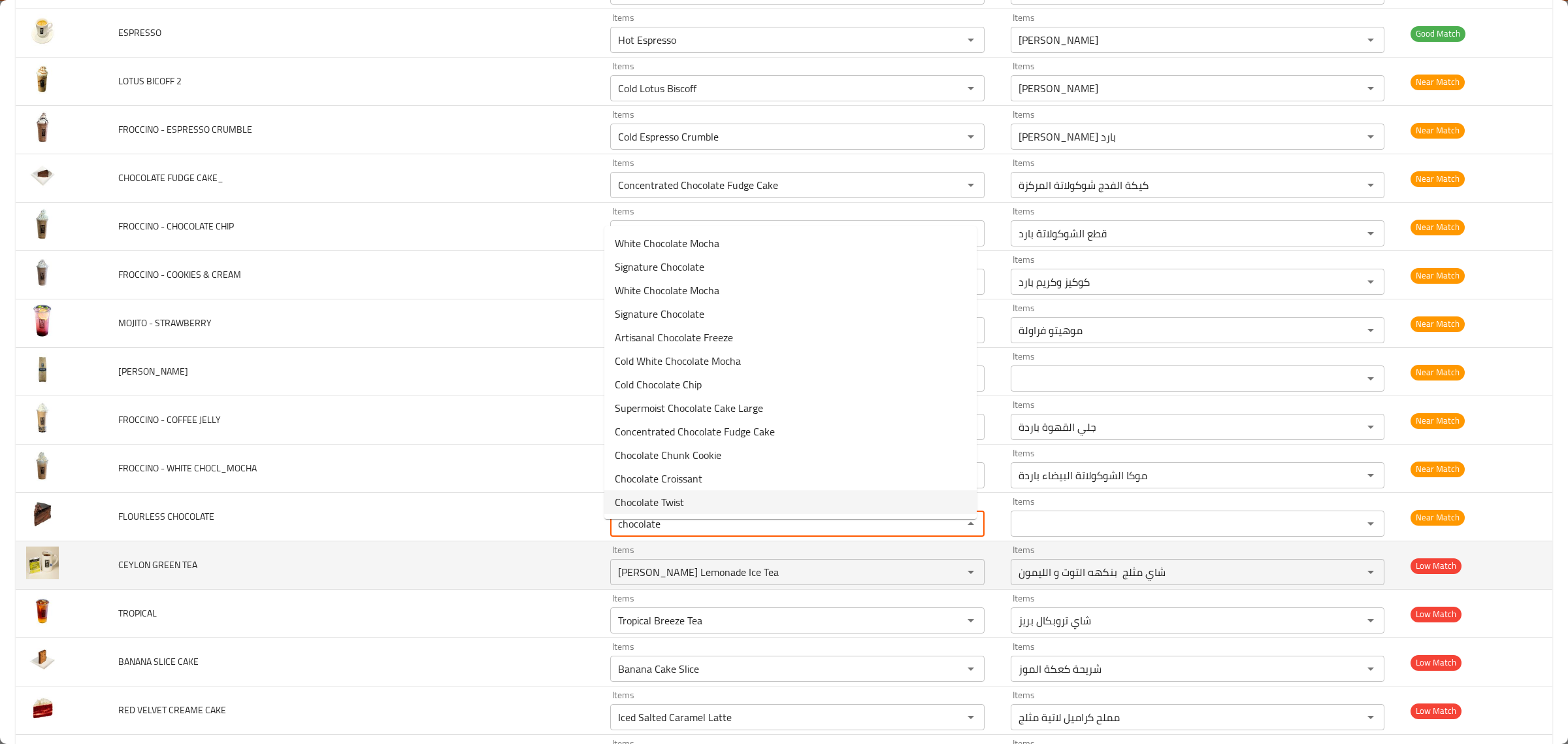
type CHOCOLATE "chocolate"
click at [539, 567] on td "CEYLON GREEN TEA" at bounding box center [354, 565] width 492 height 48
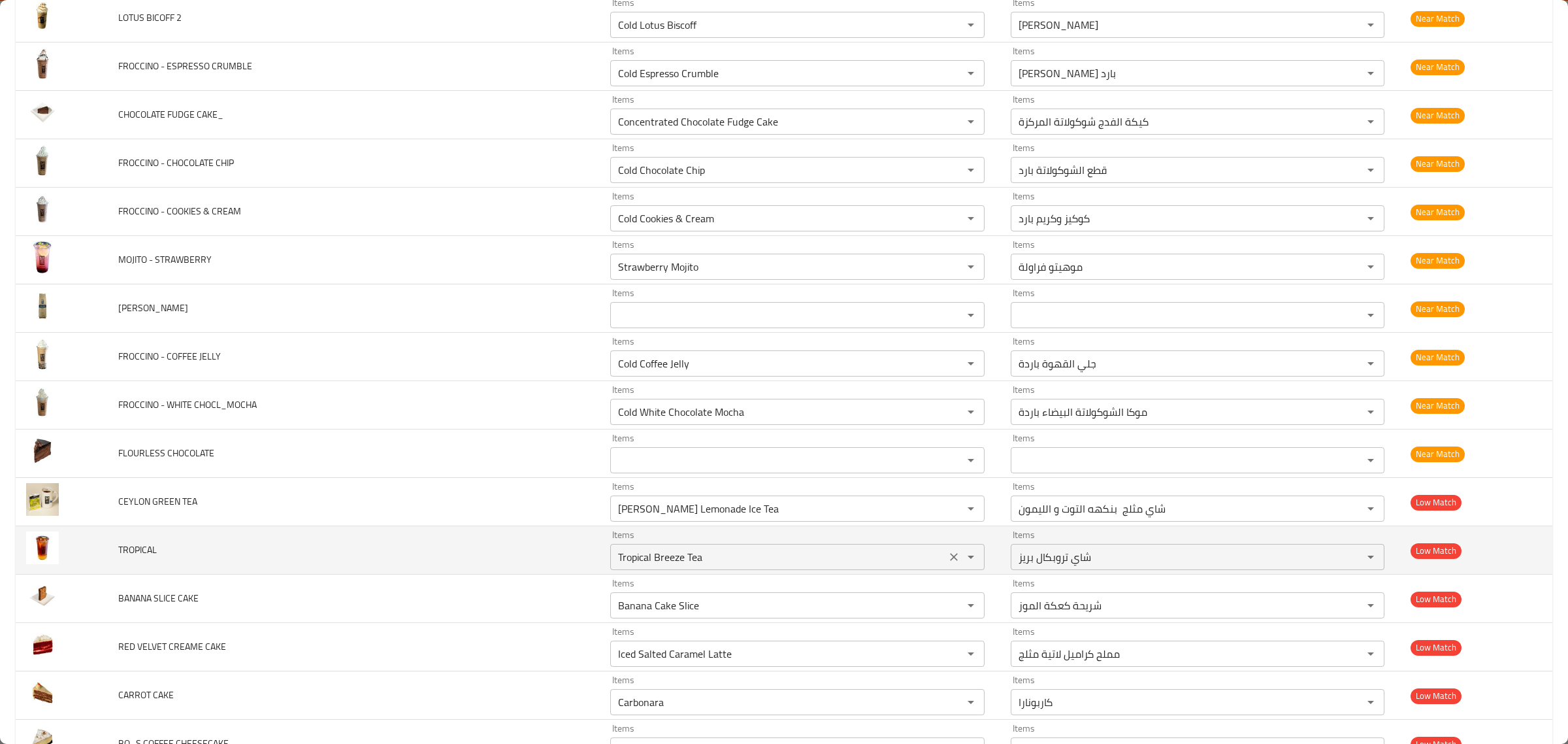
scroll to position [3513, 0]
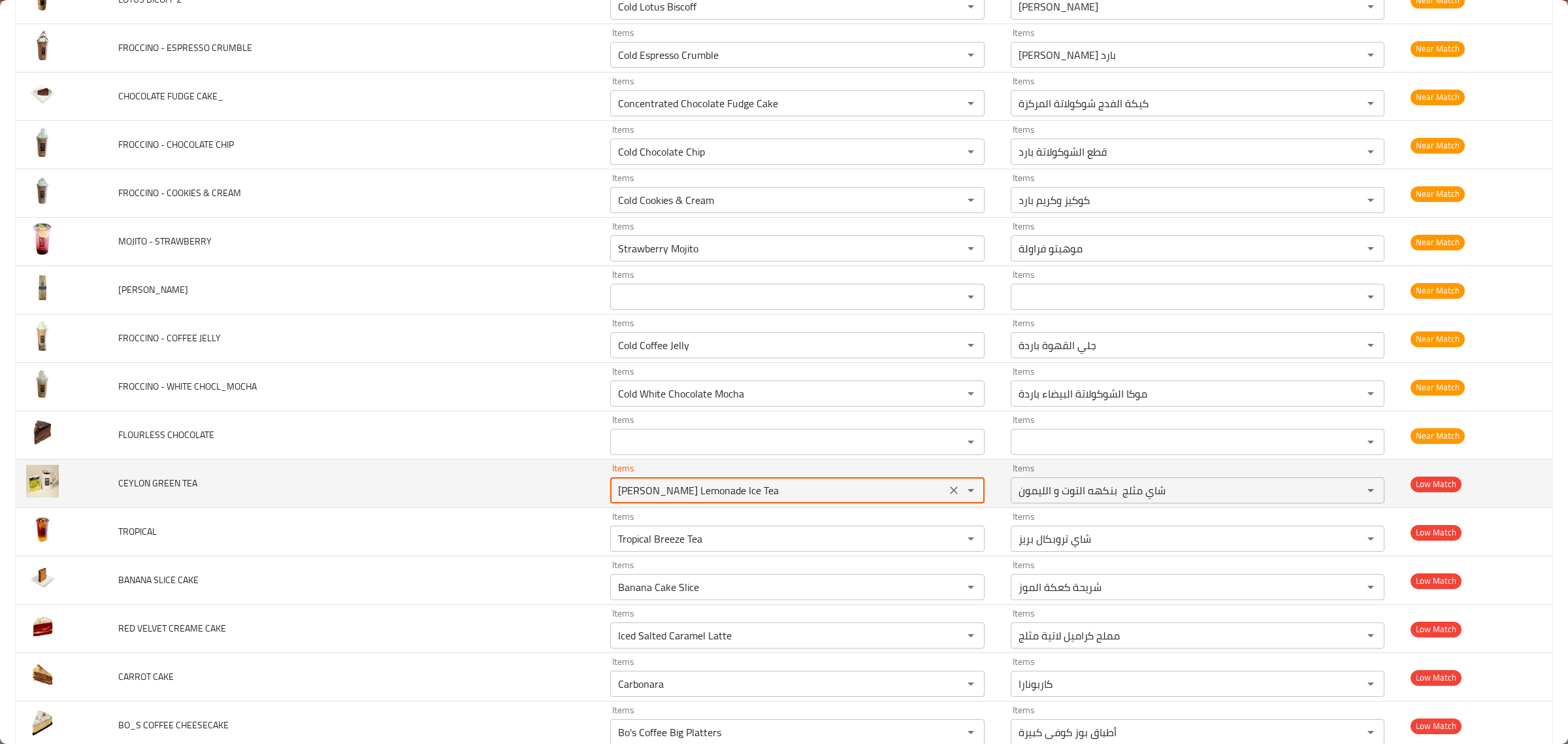
click at [775, 492] on TEA "[PERSON_NAME] Lemonade Ice Tea" at bounding box center [778, 490] width 328 height 19
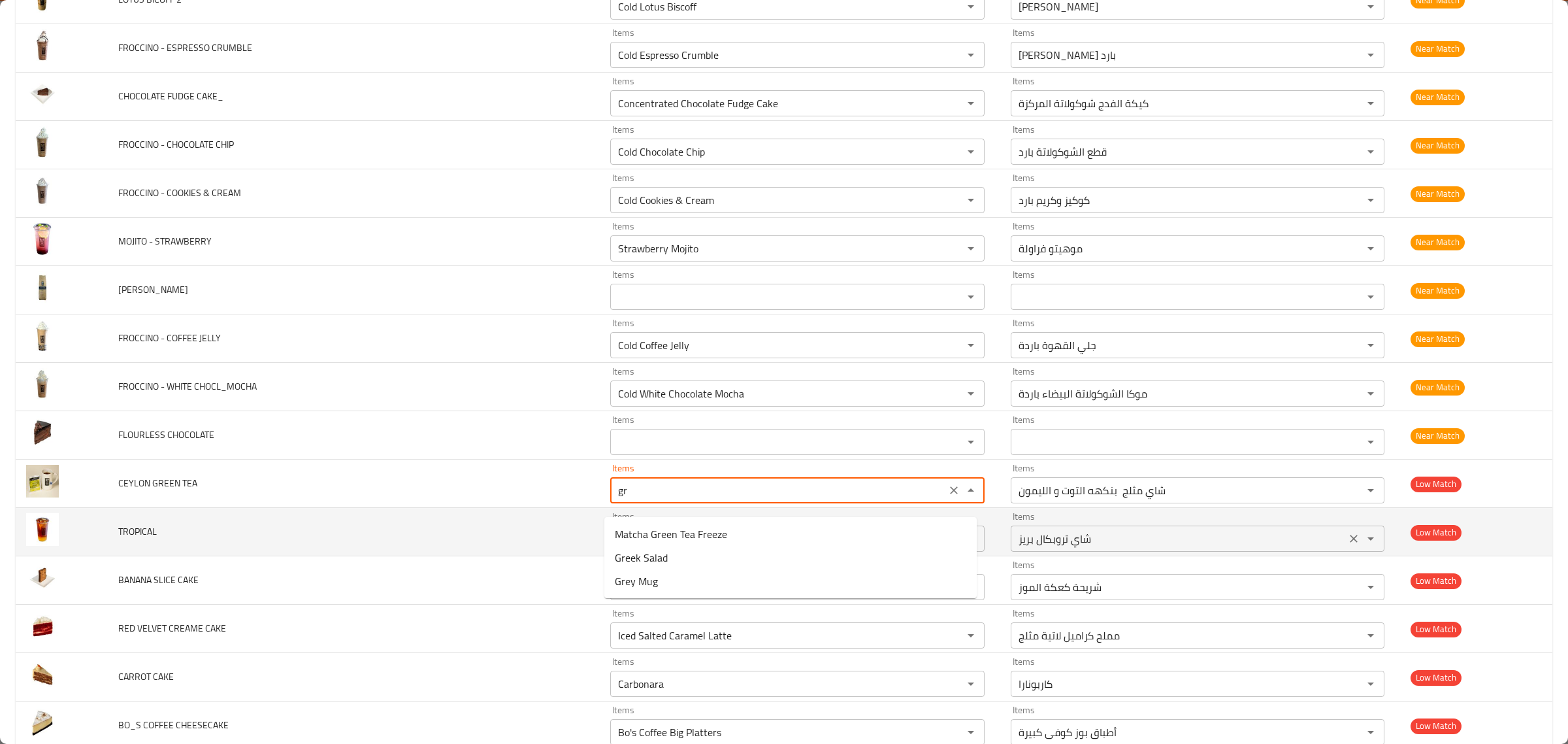
type TEA "g"
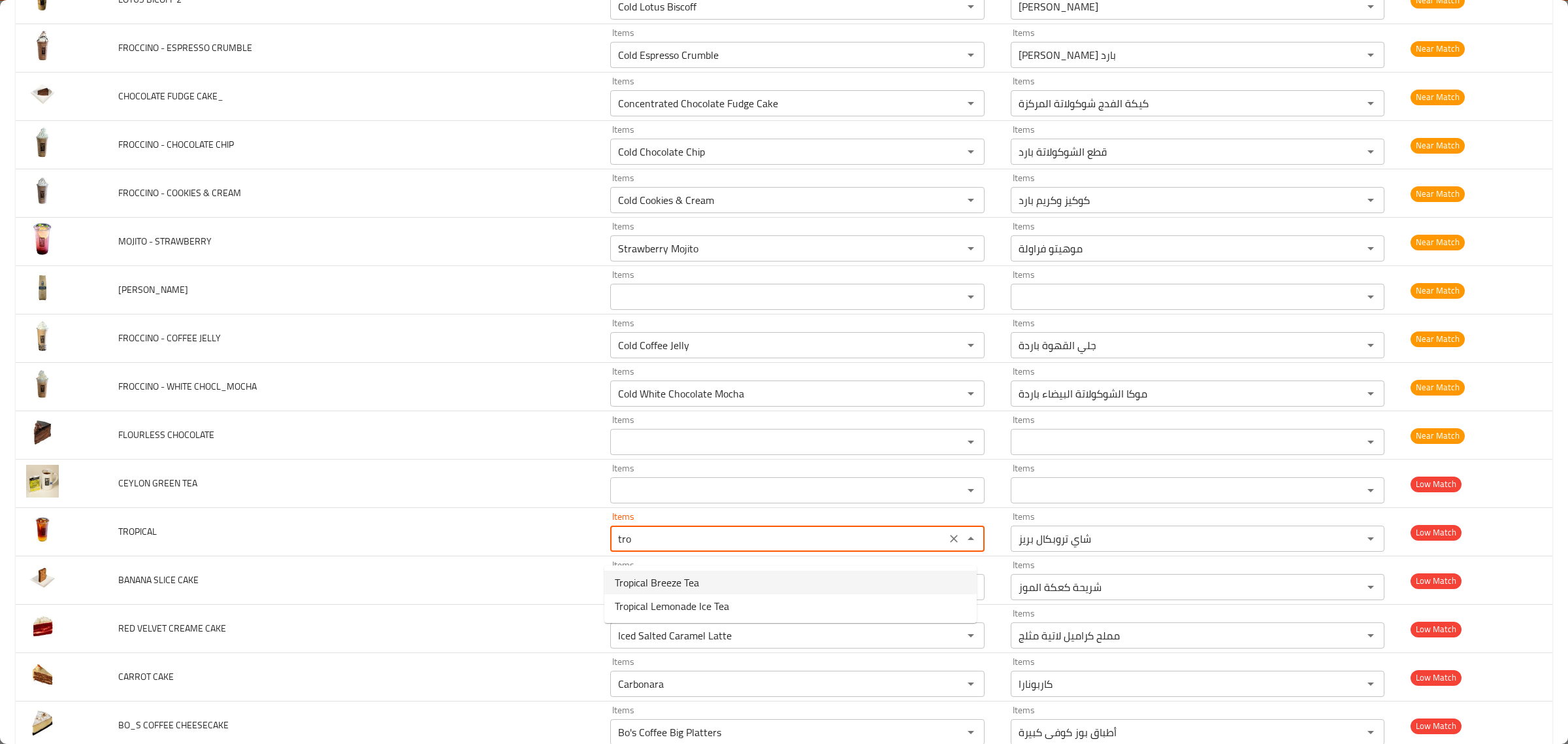
click at [613, 580] on li "Tropical Breeze Tea" at bounding box center [790, 583] width 372 height 24
type input "Tropical Breeze Tea"
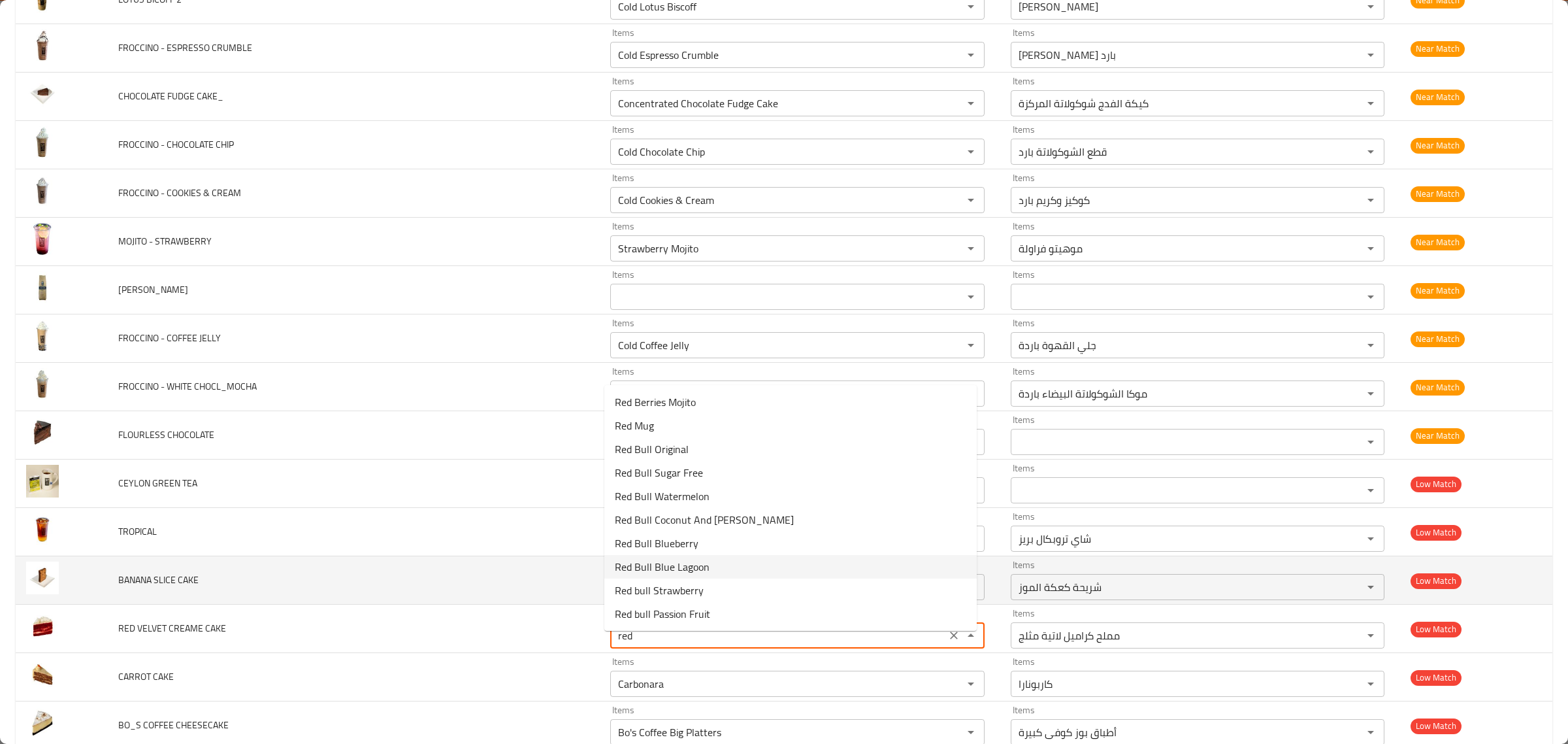
type CAKE "Iced Salted Caramel Latte"
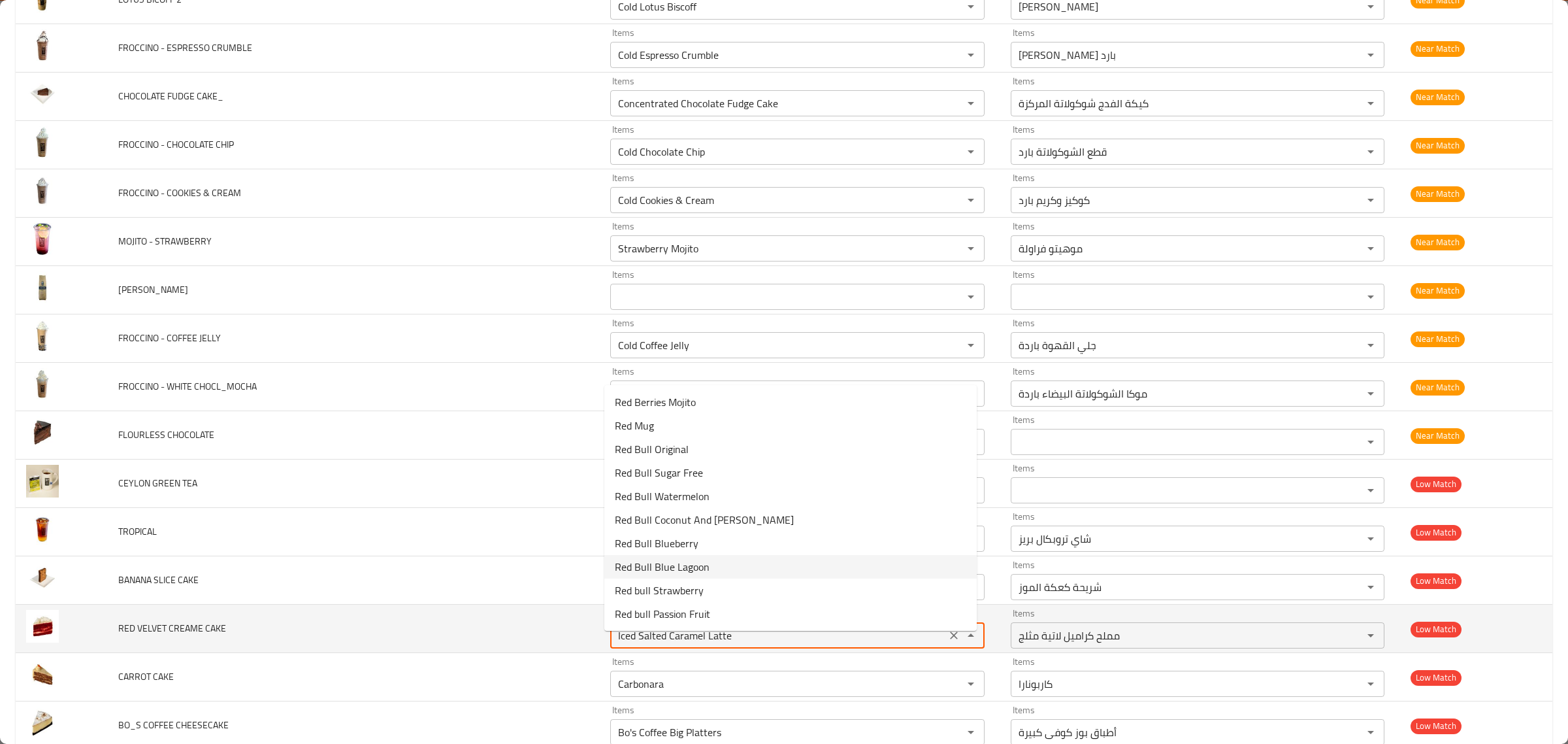
drag, startPoint x: 433, startPoint y: 600, endPoint x: 725, endPoint y: 651, distance: 296.4
click at [436, 601] on td "BANANA SLICE CAKE" at bounding box center [354, 580] width 492 height 48
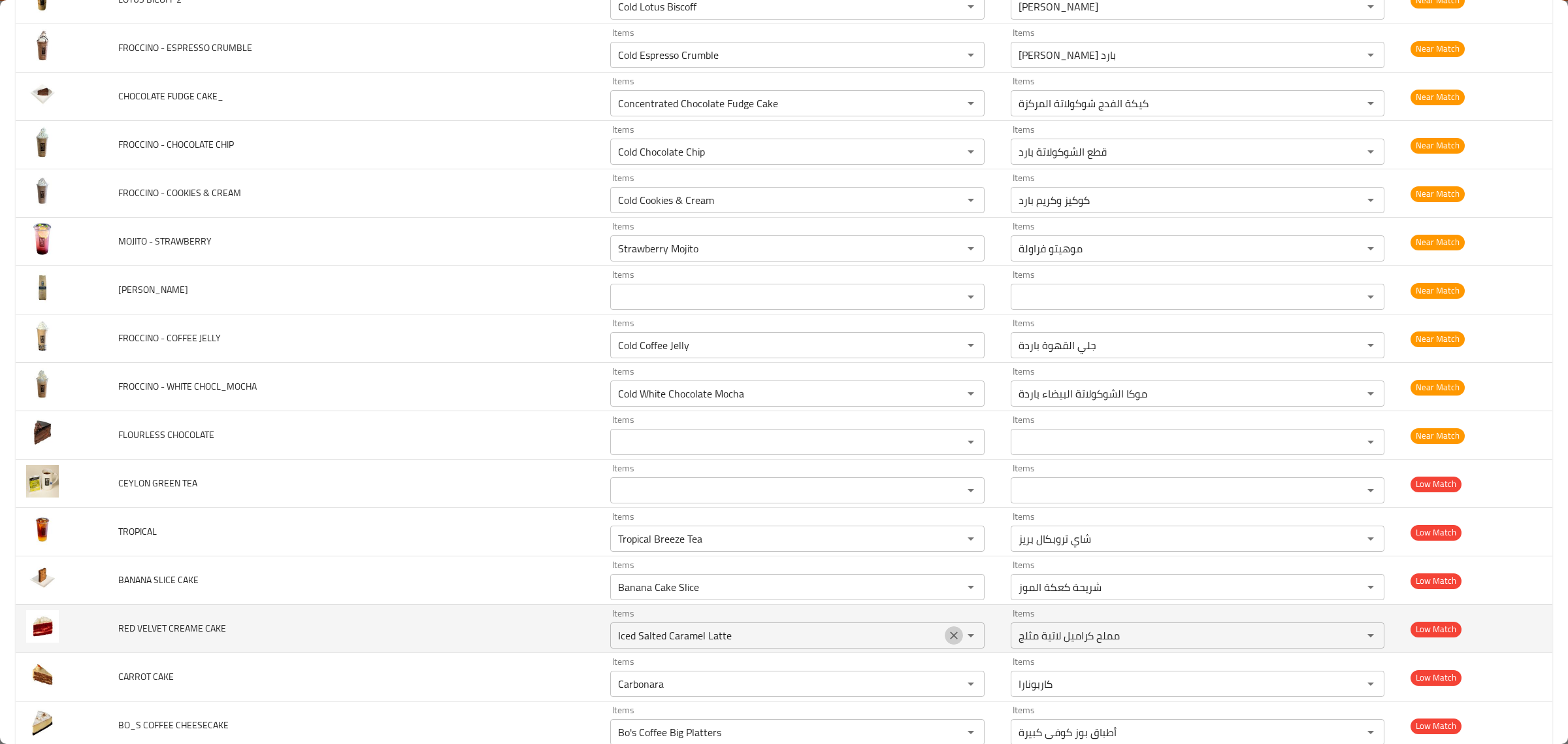
click at [947, 642] on icon "Clear" at bounding box center [954, 636] width 13 height 13
type CAKE "Carbonara"
click at [406, 628] on td "RED VELVET CREAME CAKE" at bounding box center [354, 629] width 492 height 48
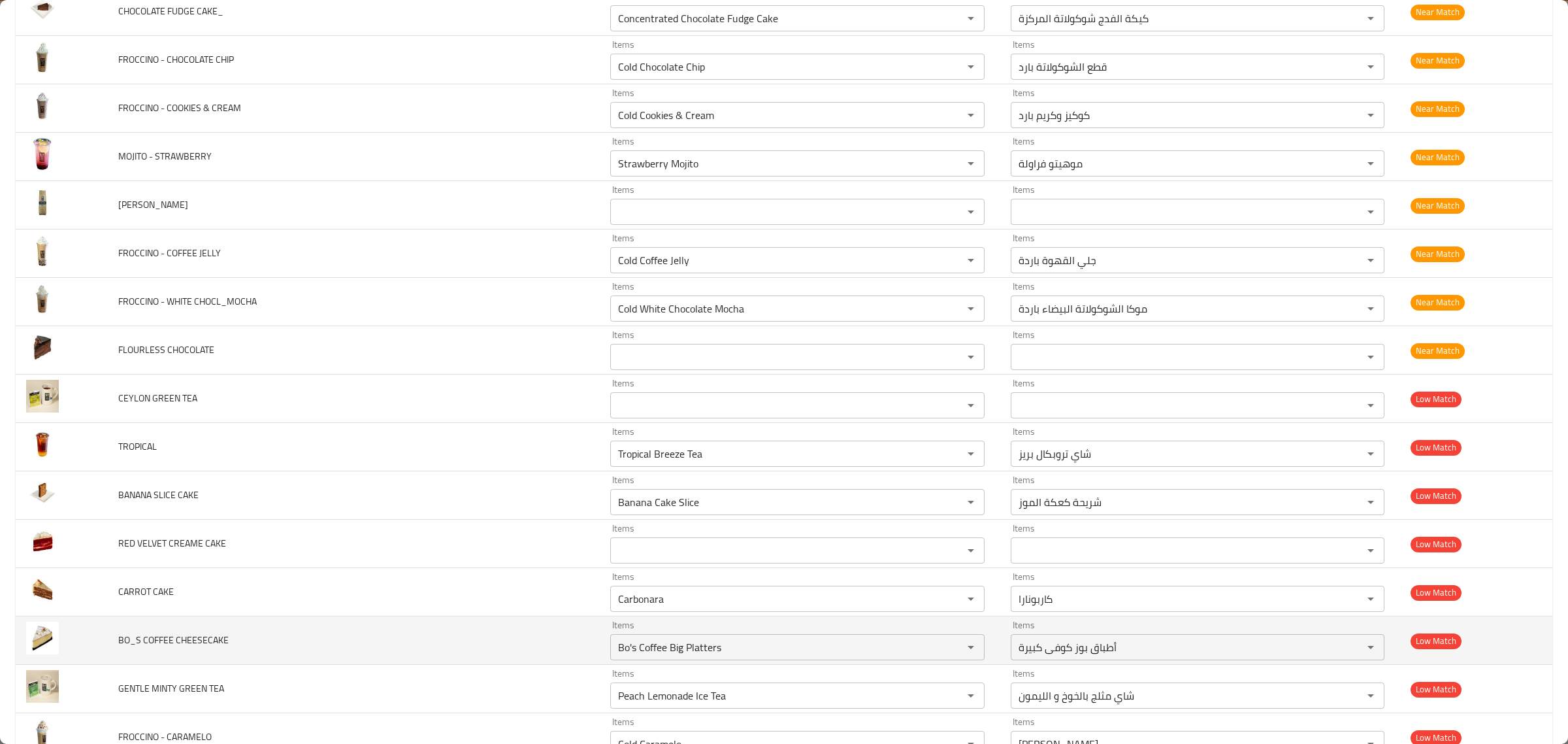
scroll to position [3677, 0]
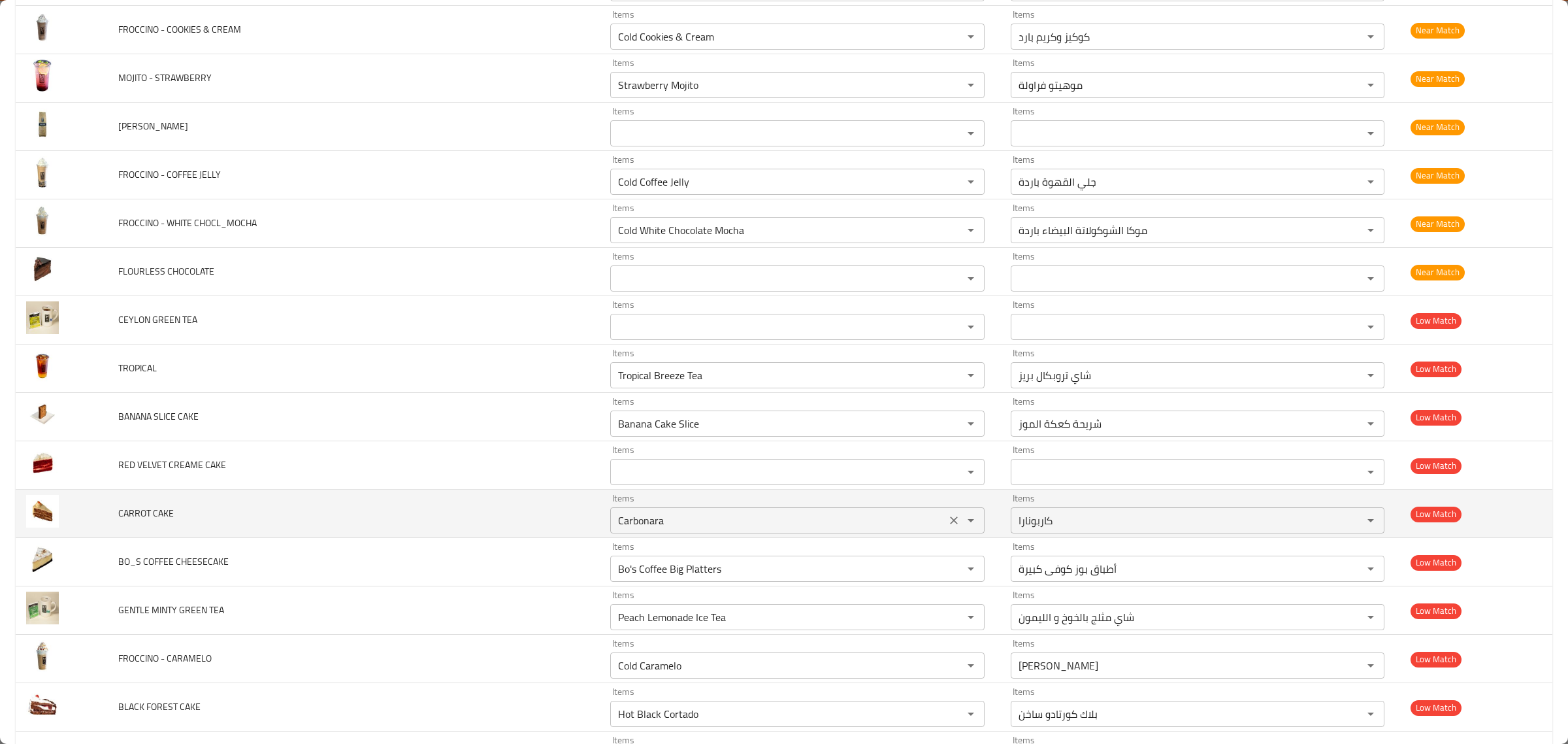
click at [945, 529] on div "enhanced table" at bounding box center [962, 520] width 34 height 19
click at [947, 527] on icon "Clear" at bounding box center [954, 520] width 13 height 13
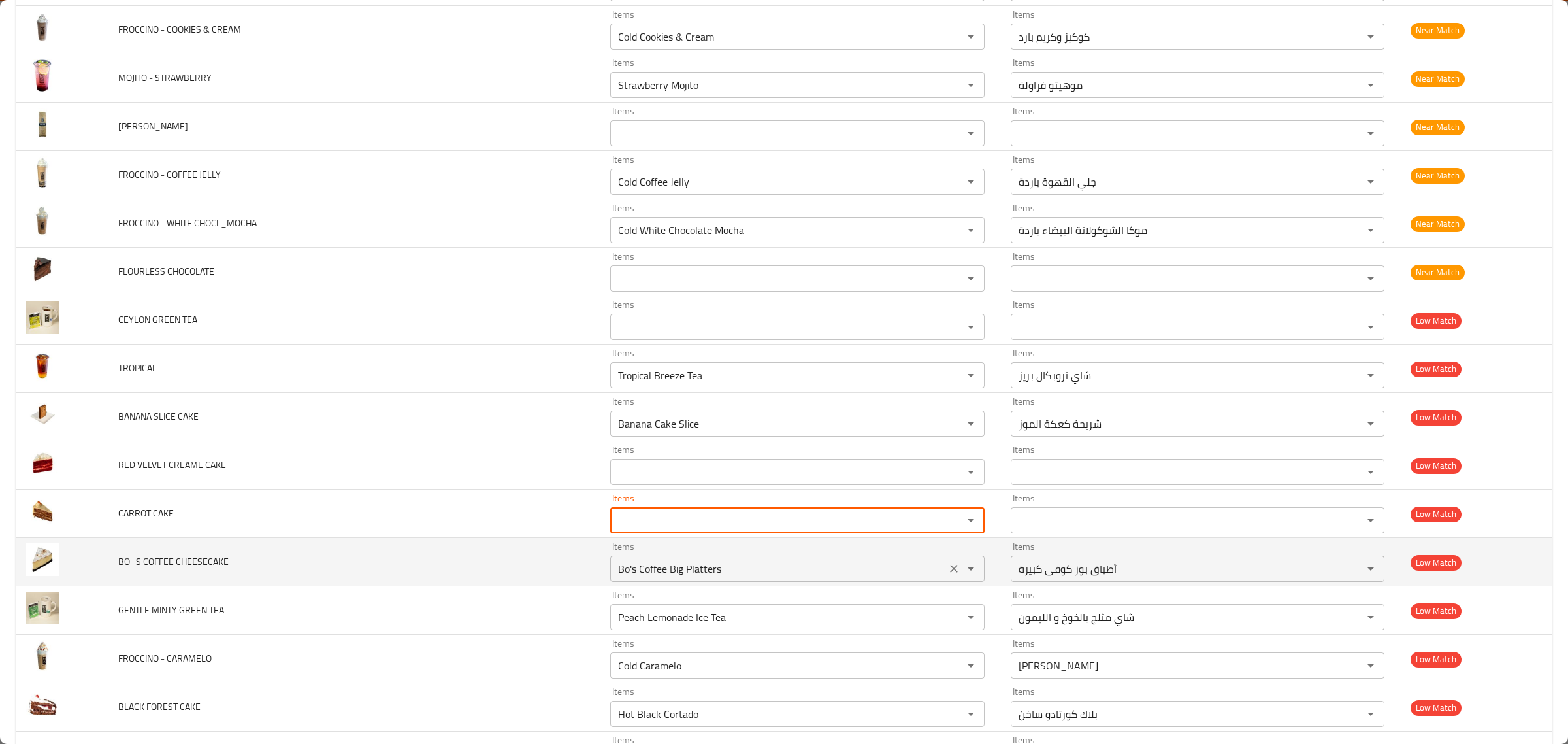
click at [897, 567] on div "[PERSON_NAME]'s Coffee Big Platters Items" at bounding box center [798, 569] width 374 height 26
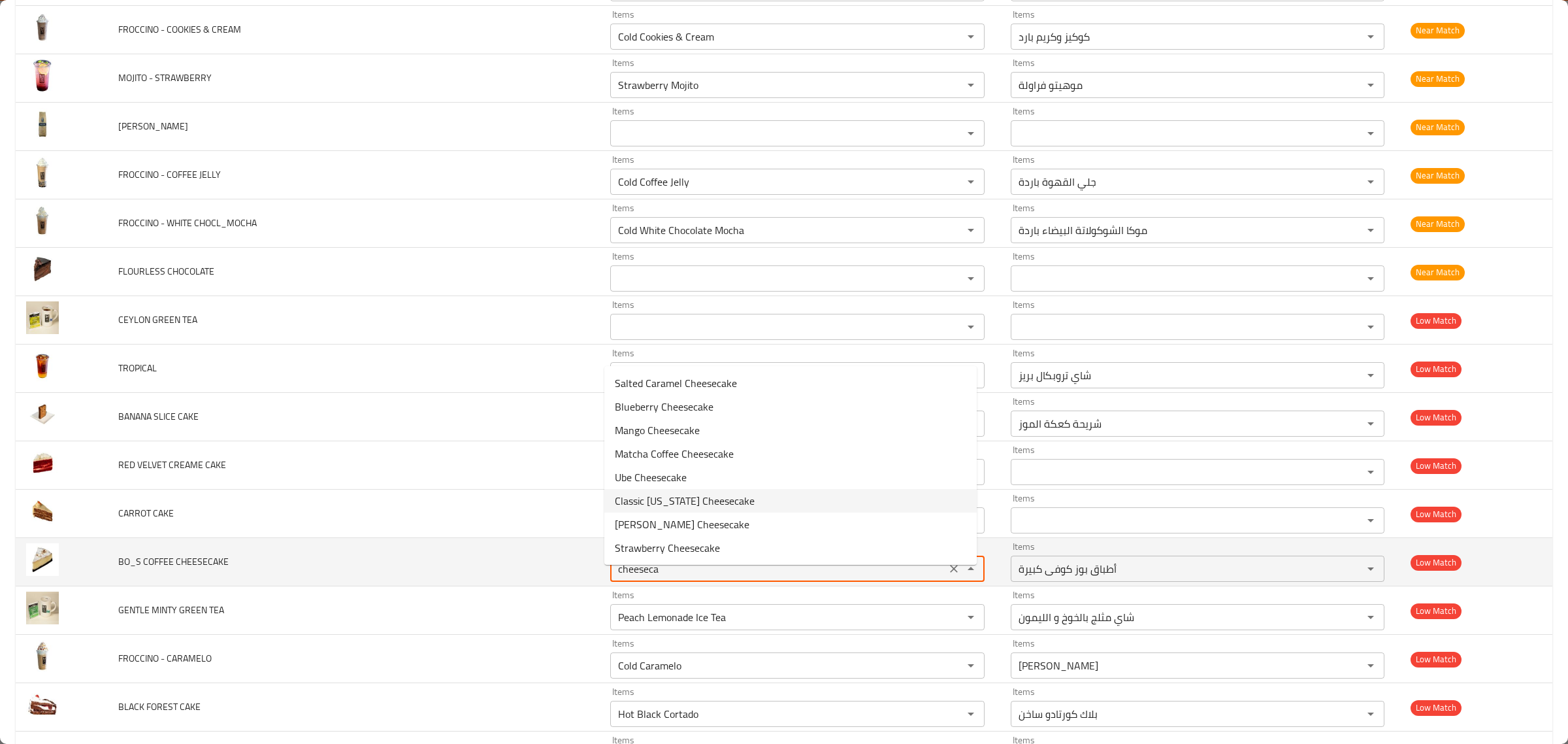
type CHEESECAKE "Bo's Coffee Big Platters"
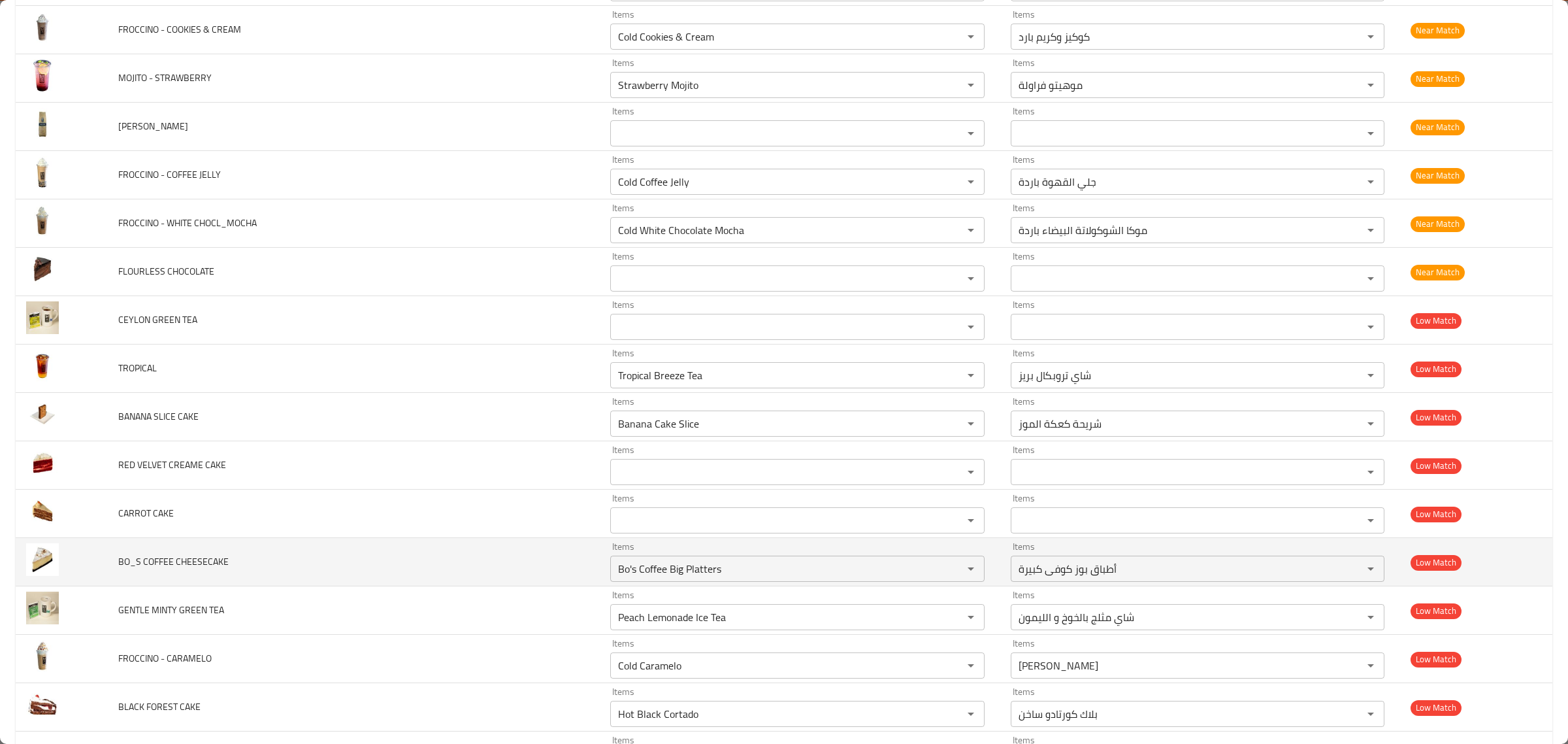
click at [534, 552] on td "BO_S COFFEE CHEESECAKE" at bounding box center [354, 562] width 492 height 48
click at [950, 573] on icon "Clear" at bounding box center [954, 569] width 8 height 8
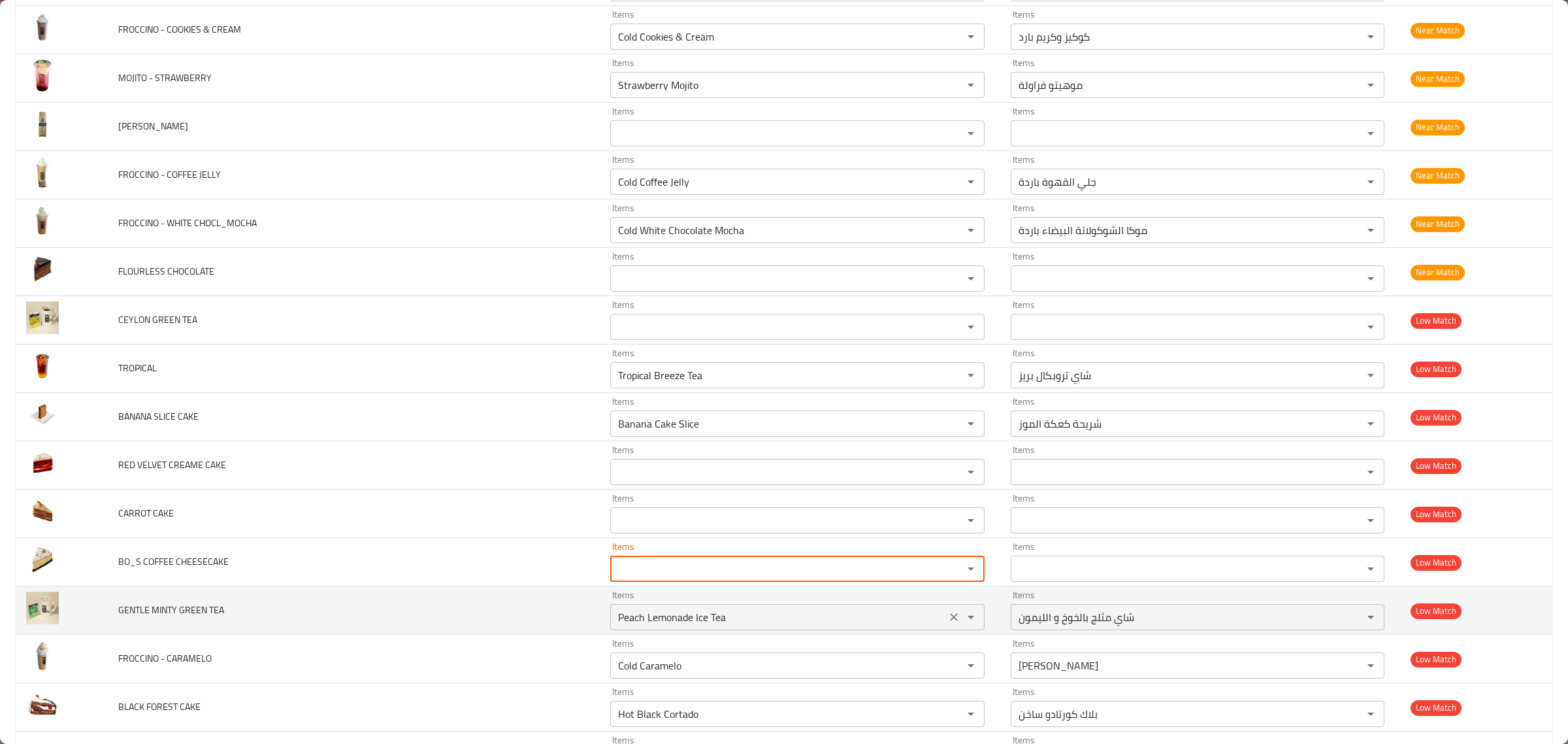
click at [915, 626] on TEA "Peach Lemonade Ice Tea" at bounding box center [778, 617] width 328 height 19
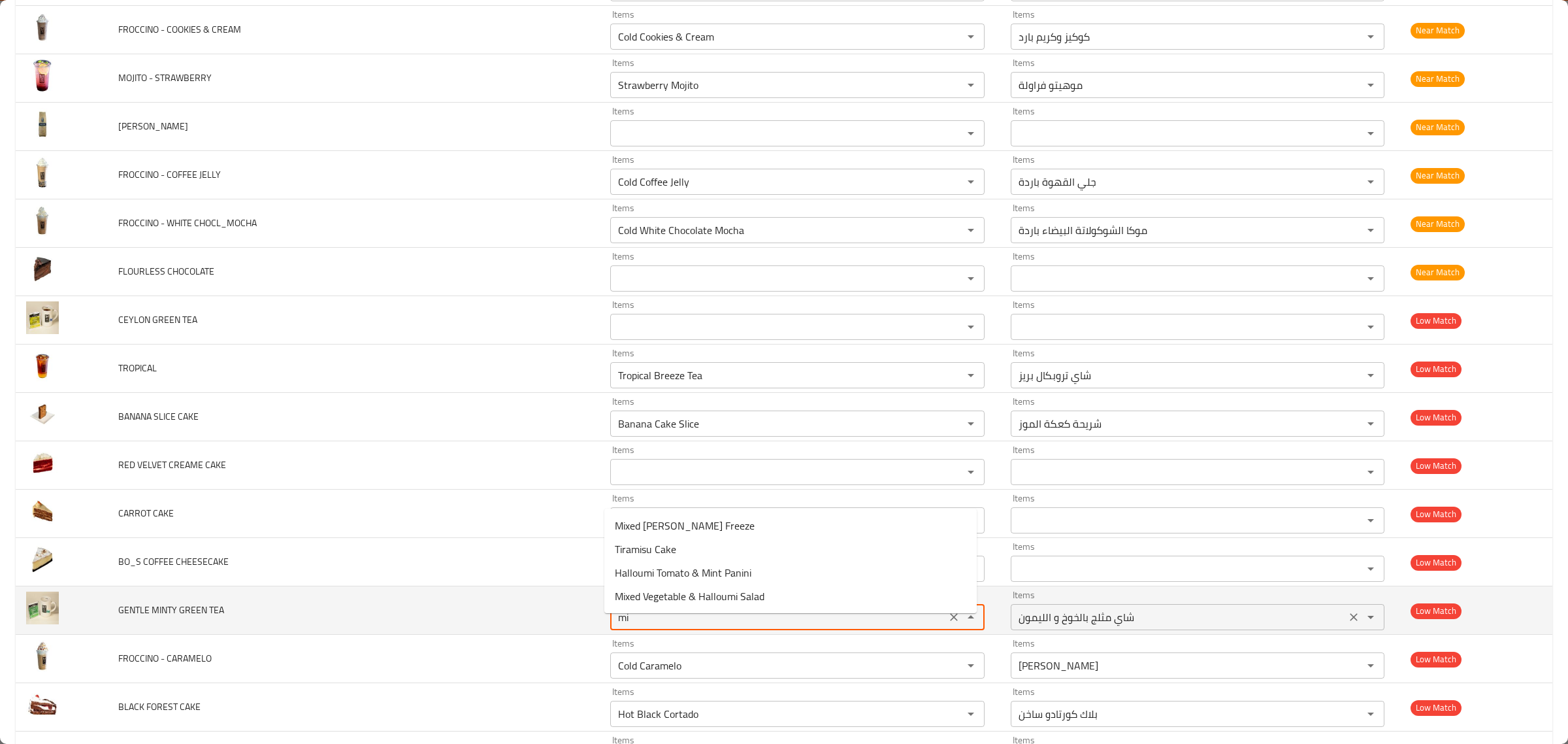
type TEA "min"
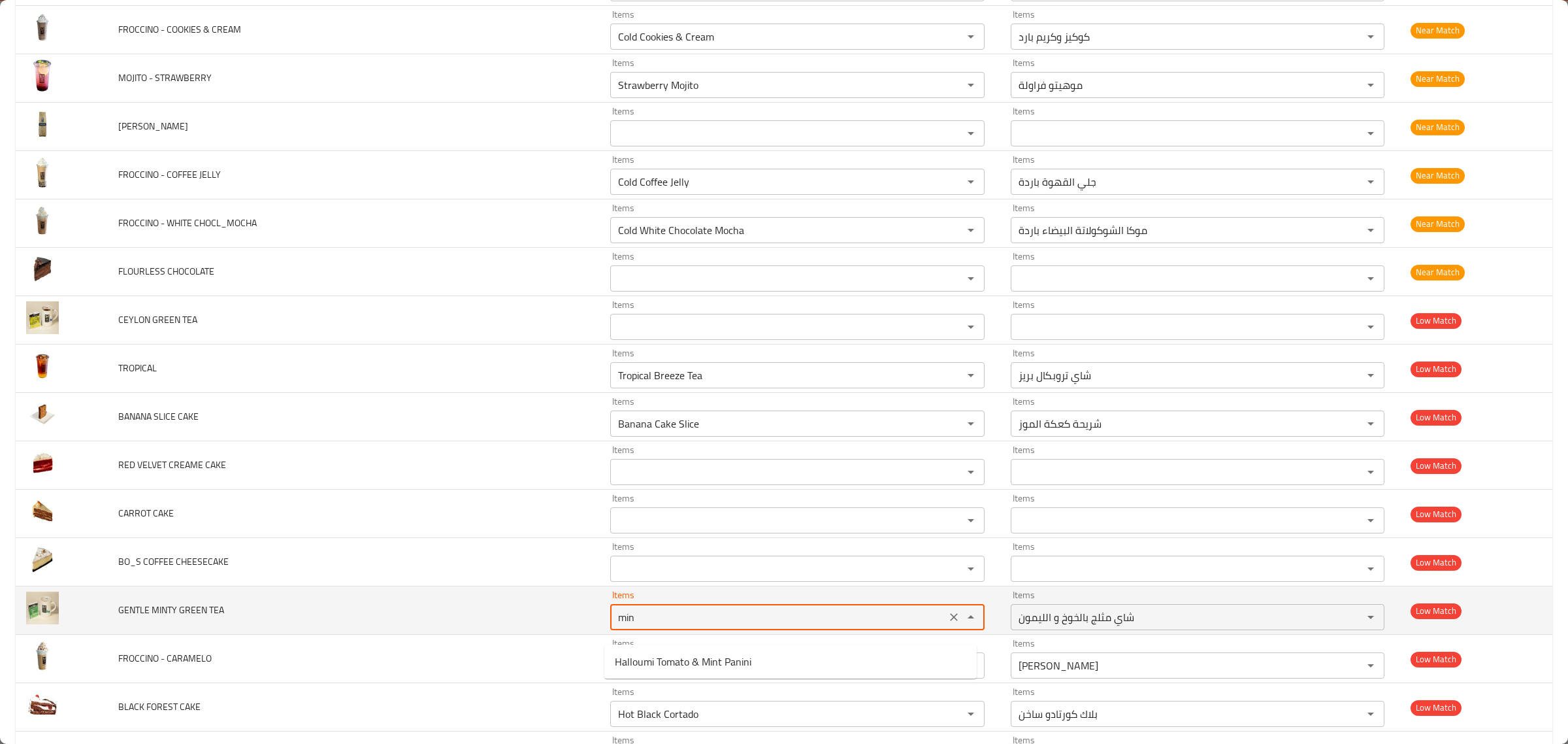
click at [949, 623] on icon "Clear" at bounding box center [954, 617] width 13 height 13
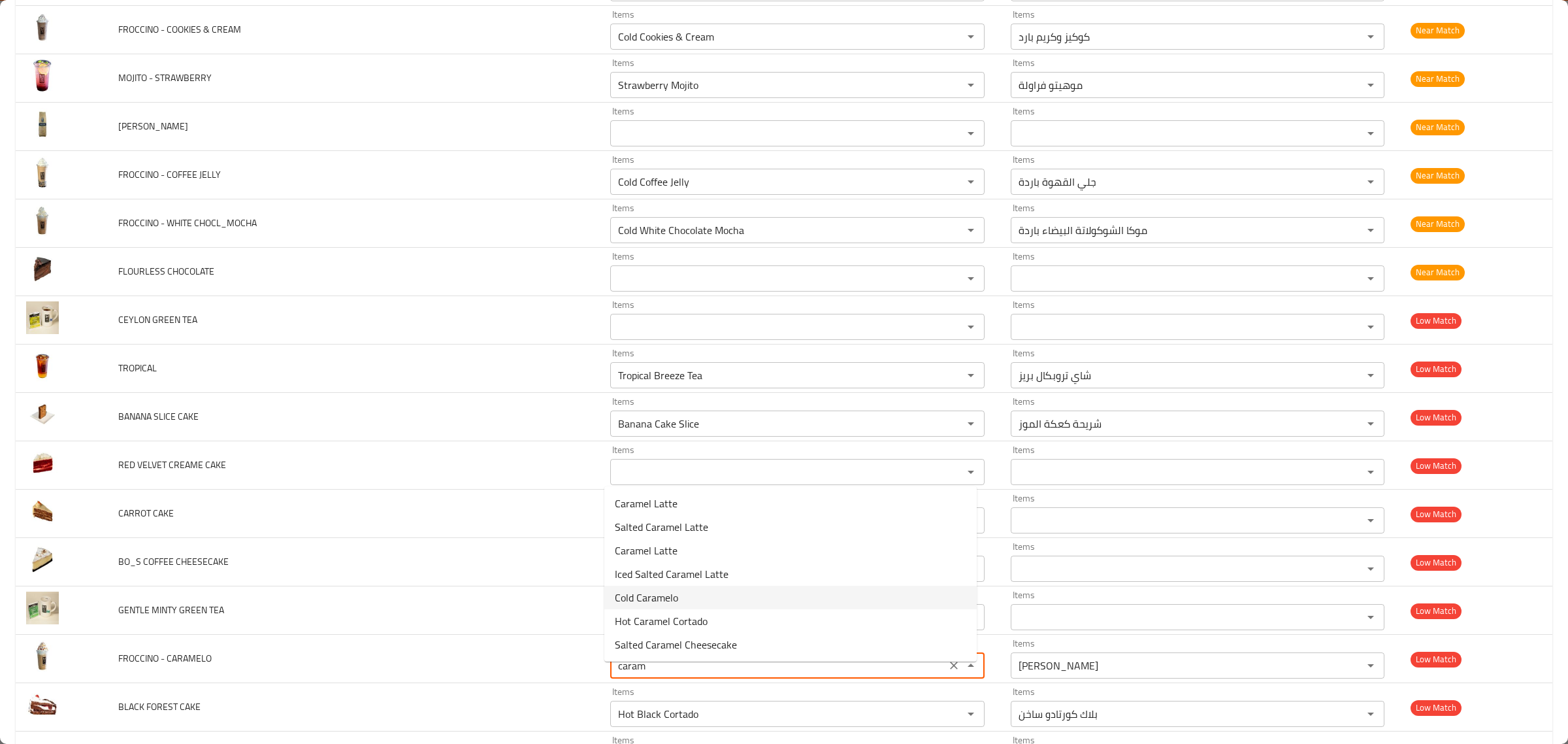
click at [767, 605] on CARAMELO-option-4 "Cold Caramelo" at bounding box center [790, 597] width 372 height 24
type CARAMELO "Cold Caramelo"
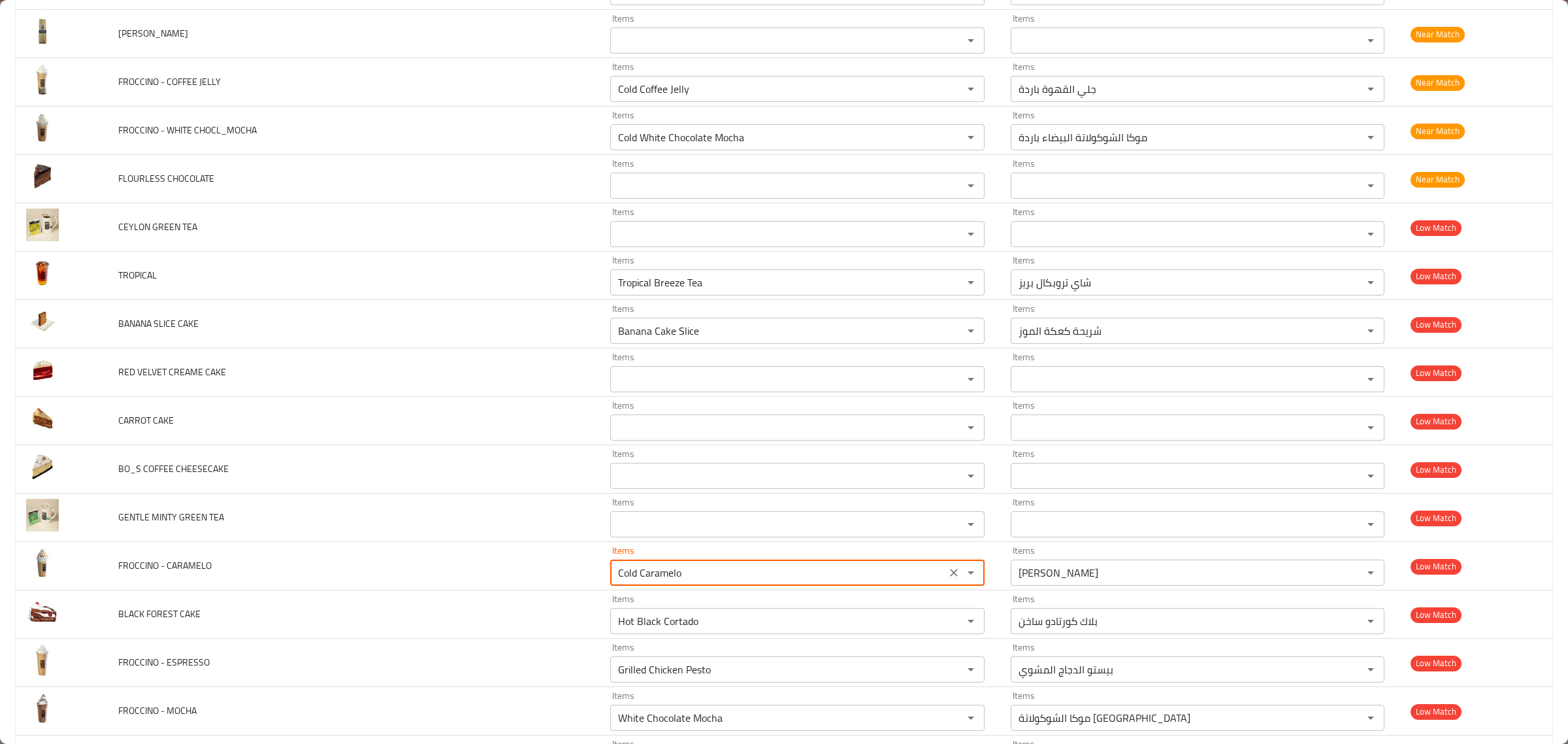
scroll to position [3922, 0]
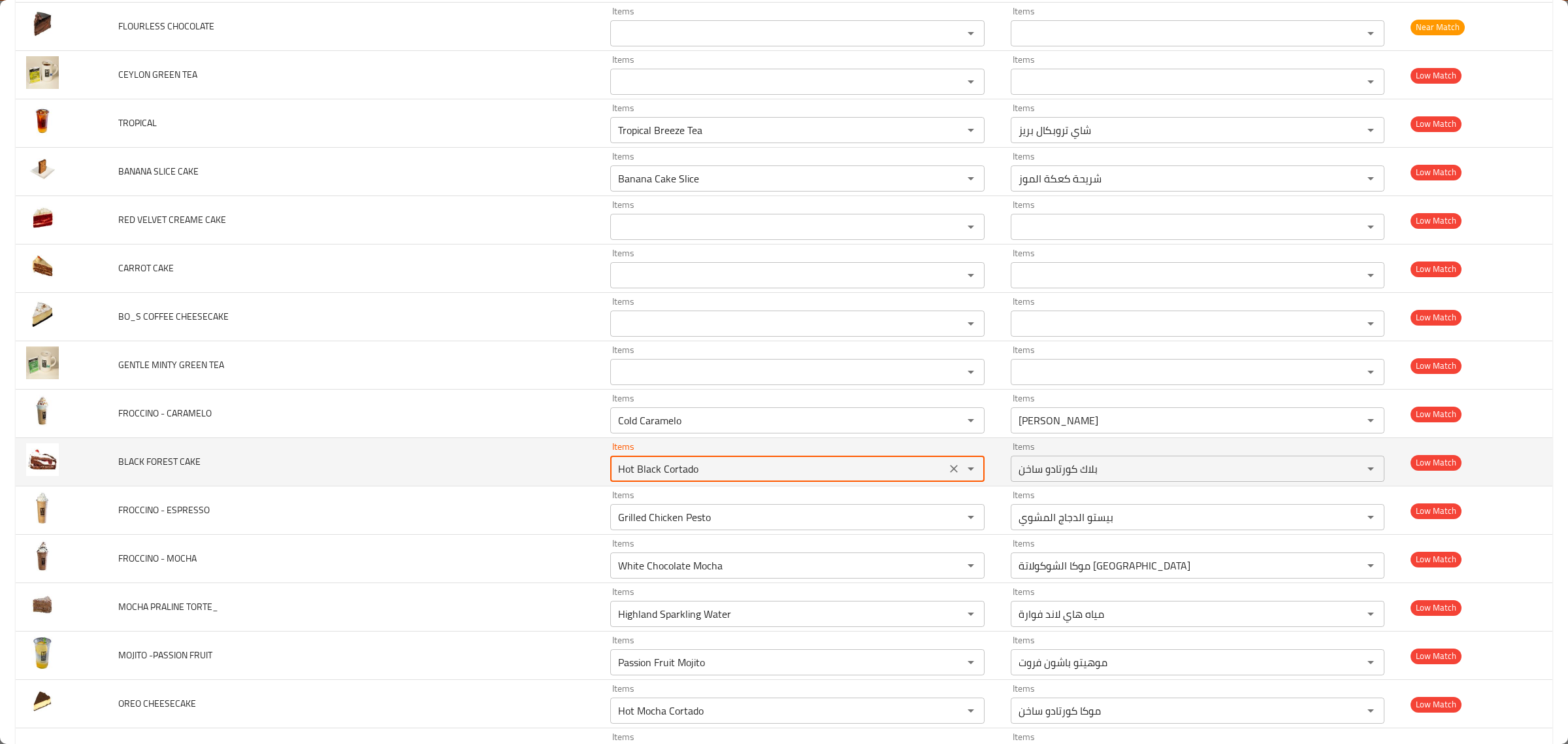
click at [824, 478] on CAKE "Hot Black Cortado" at bounding box center [778, 469] width 328 height 19
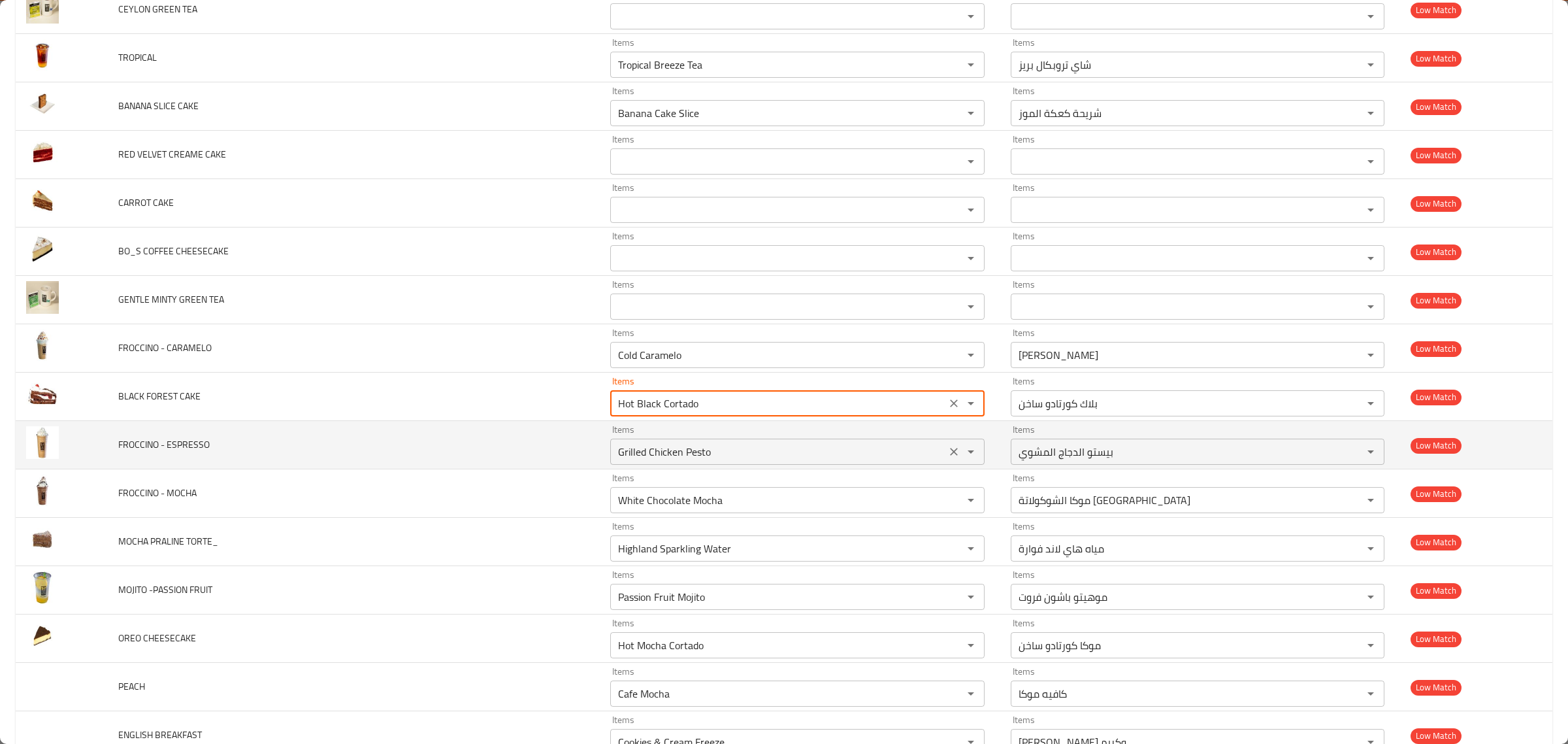
scroll to position [4004, 0]
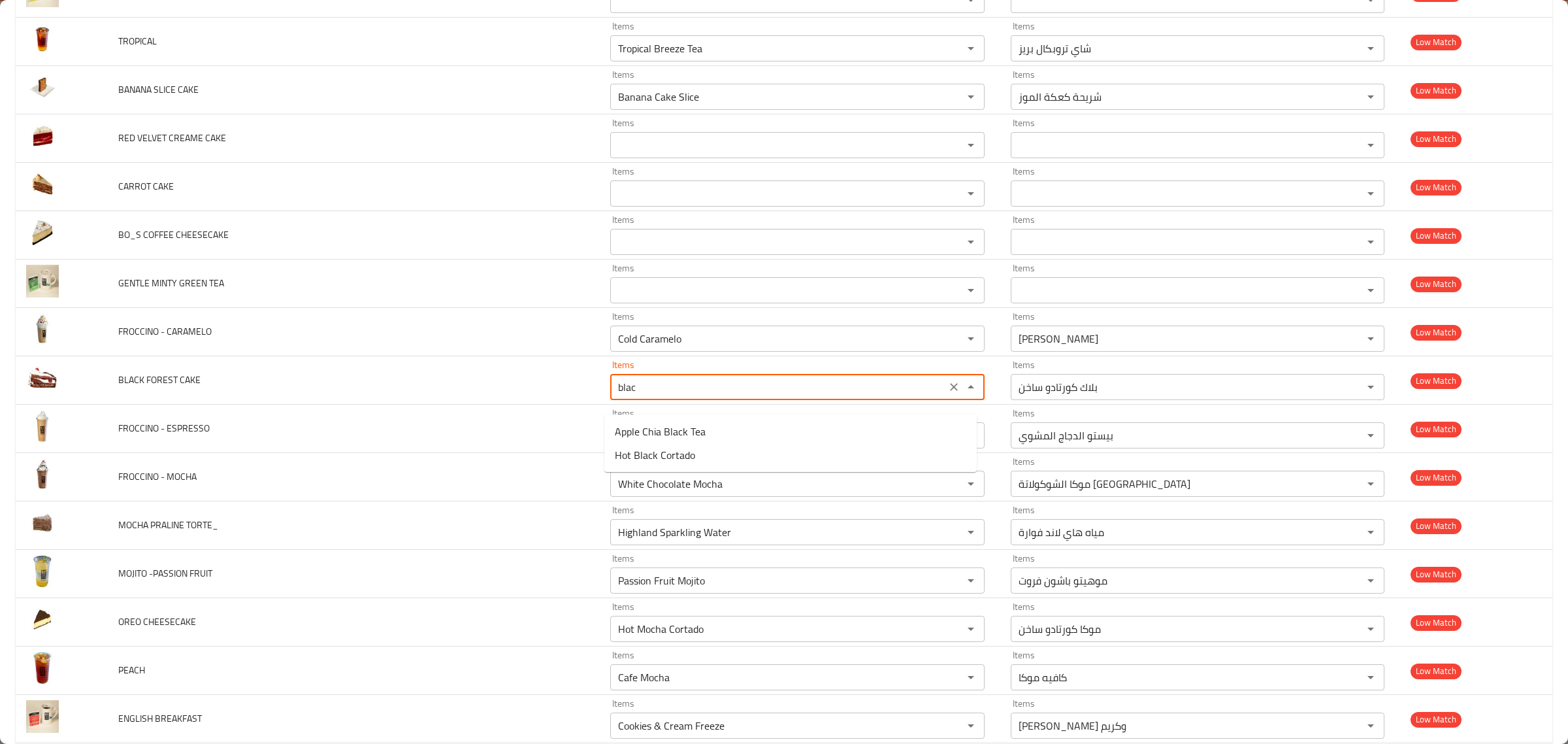
type CAKE "black"
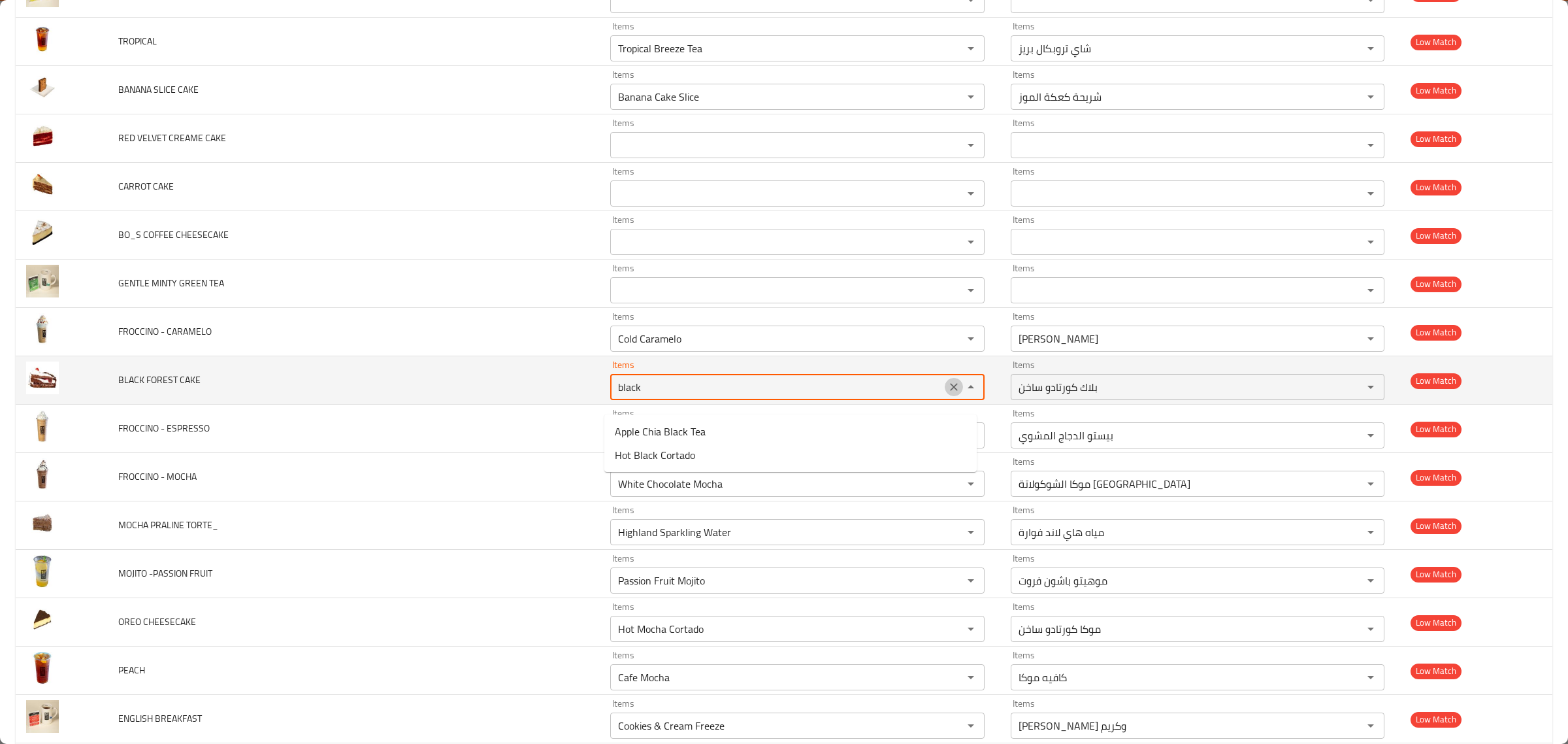
click at [947, 394] on icon "Clear" at bounding box center [954, 387] width 13 height 13
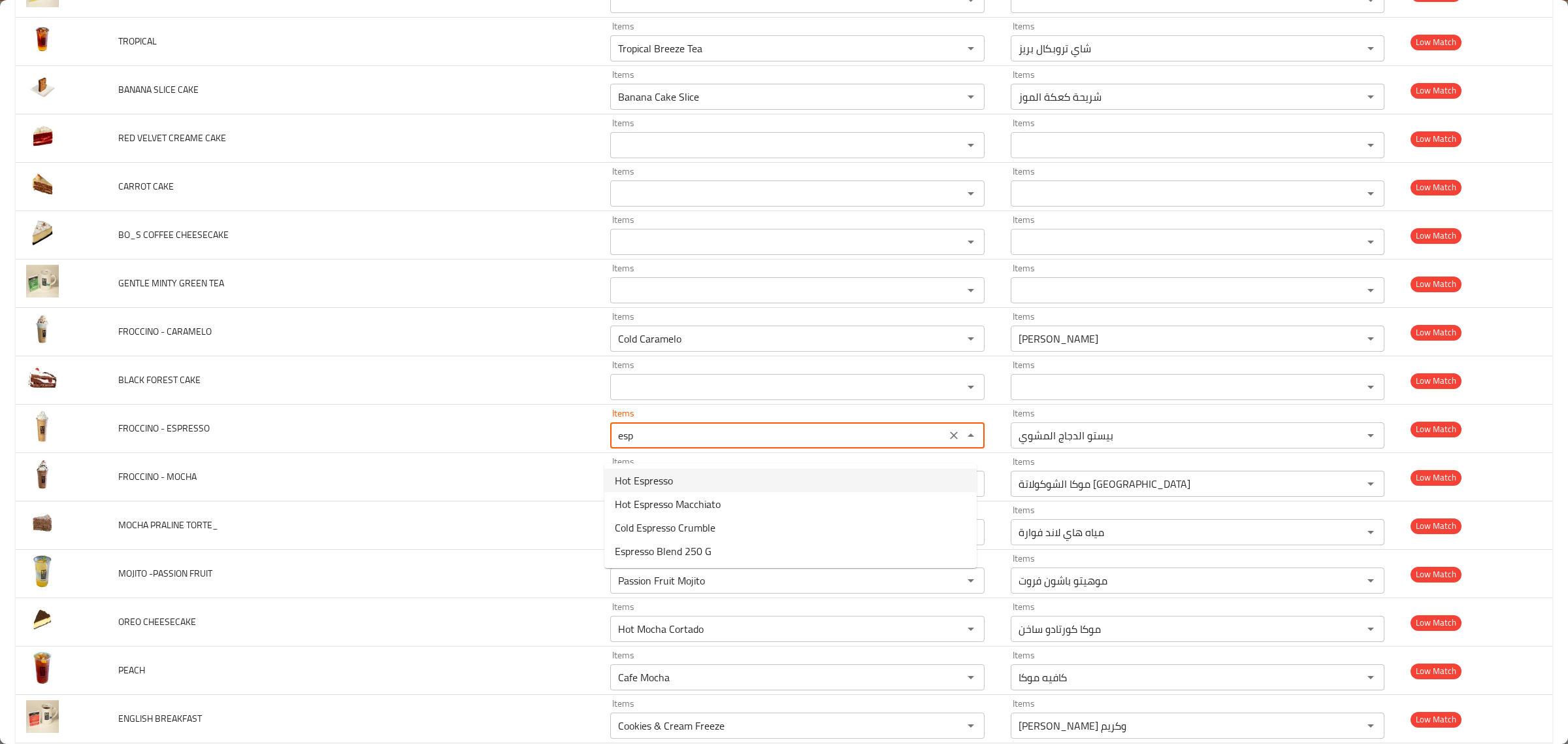
click at [673, 489] on span "Hot Espresso" at bounding box center [644, 480] width 58 height 16
type ESPRESSO "Hot Espresso"
type ESPRESSO-ar "[PERSON_NAME]"
type ESPRESSO "Hot Espresso"
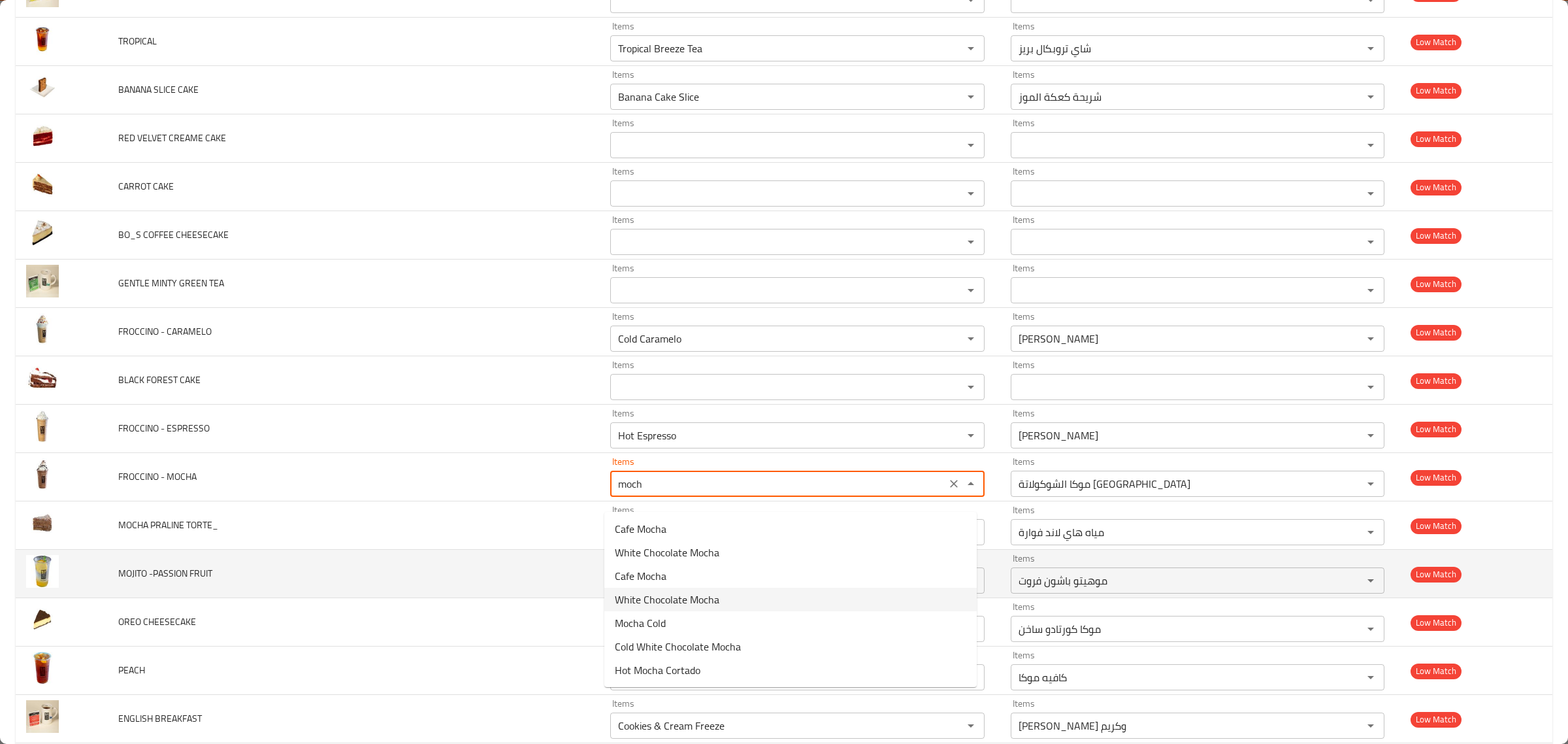
type MOCHA "White Chocolate Mocha"
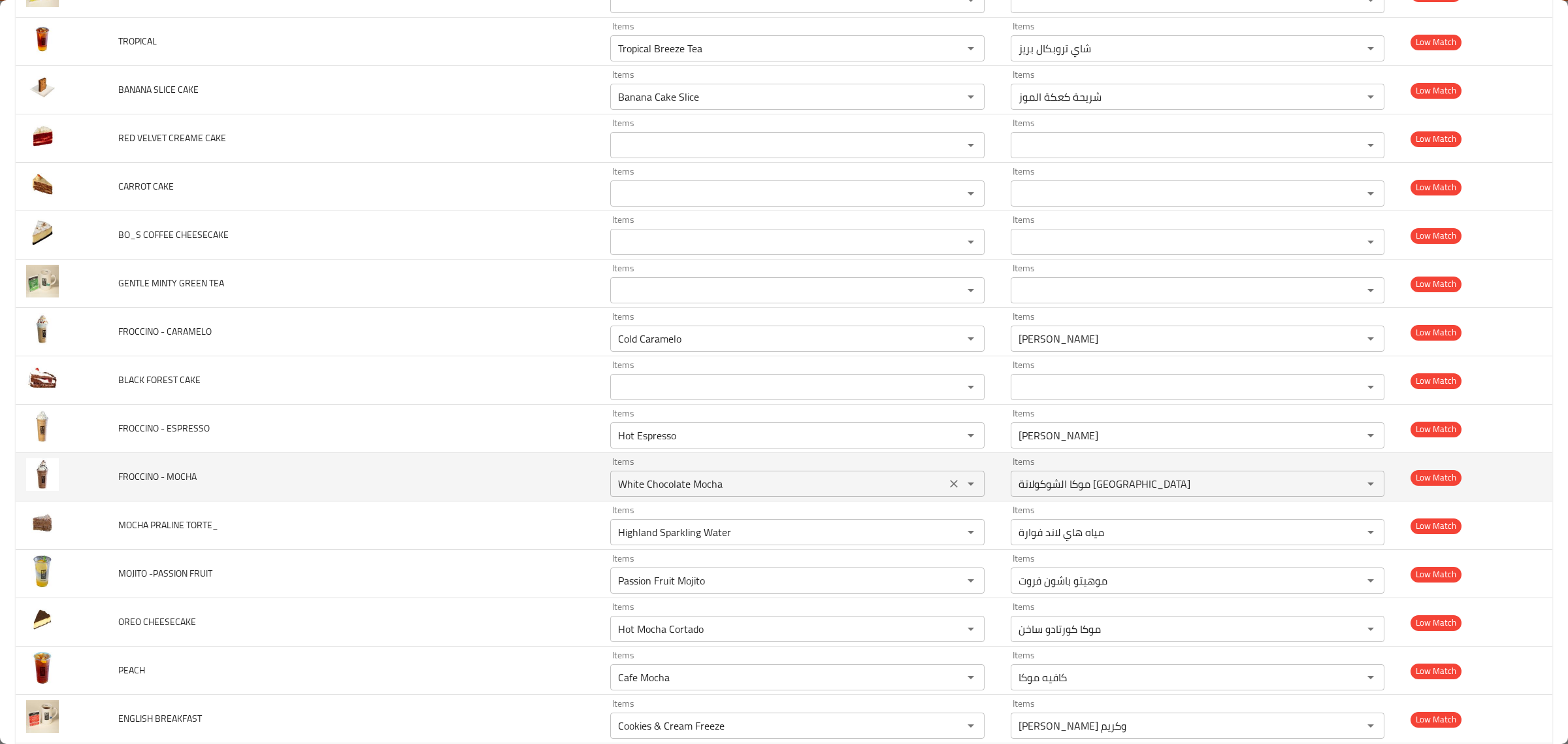
drag, startPoint x: 459, startPoint y: 583, endPoint x: 838, endPoint y: 491, distance: 390.0
click at [461, 583] on td "MOJITO -PASSION FRUIT" at bounding box center [354, 574] width 492 height 48
click at [947, 490] on icon "Clear" at bounding box center [954, 484] width 13 height 13
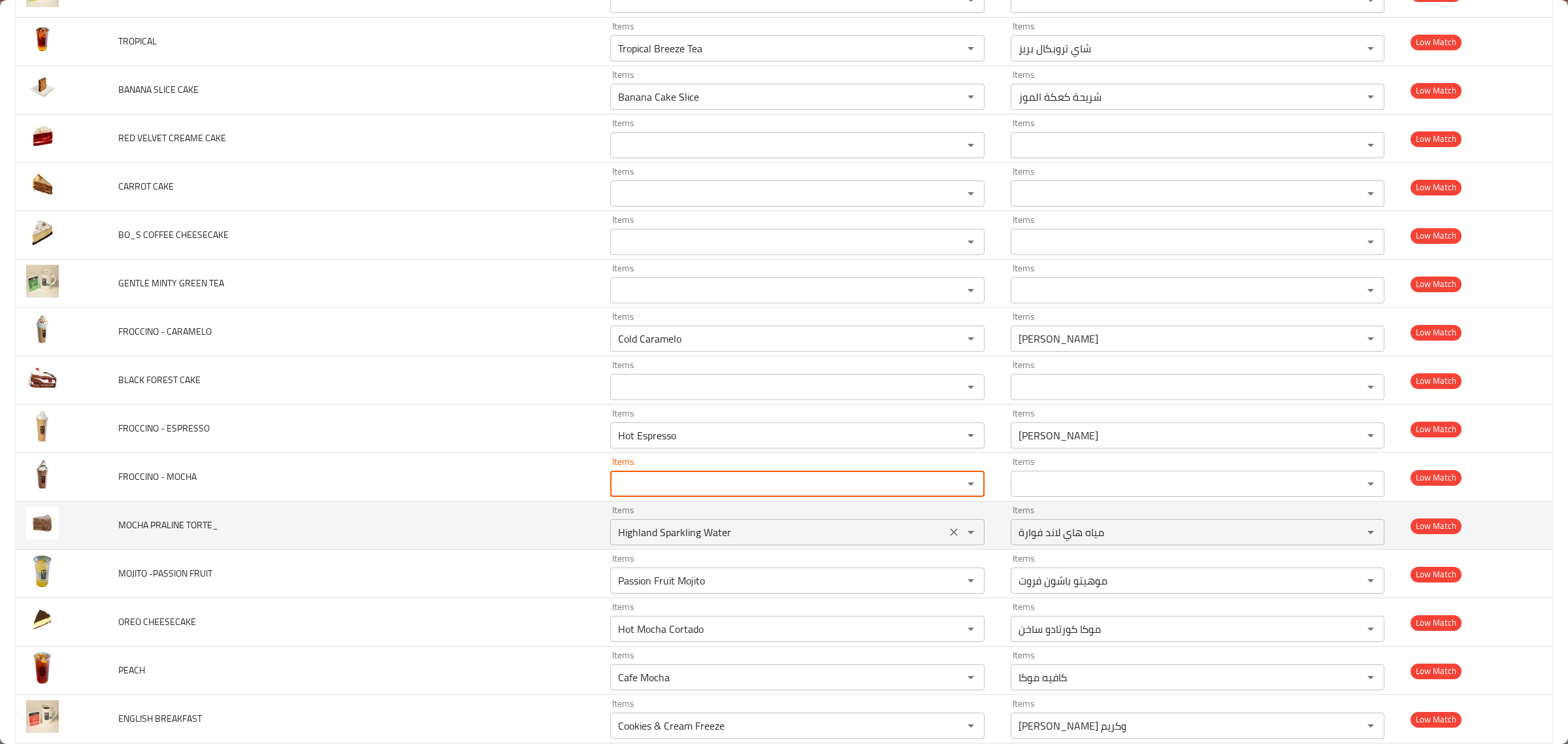
click at [886, 538] on TORTE_ "Highland Sparkling Water" at bounding box center [778, 532] width 328 height 19
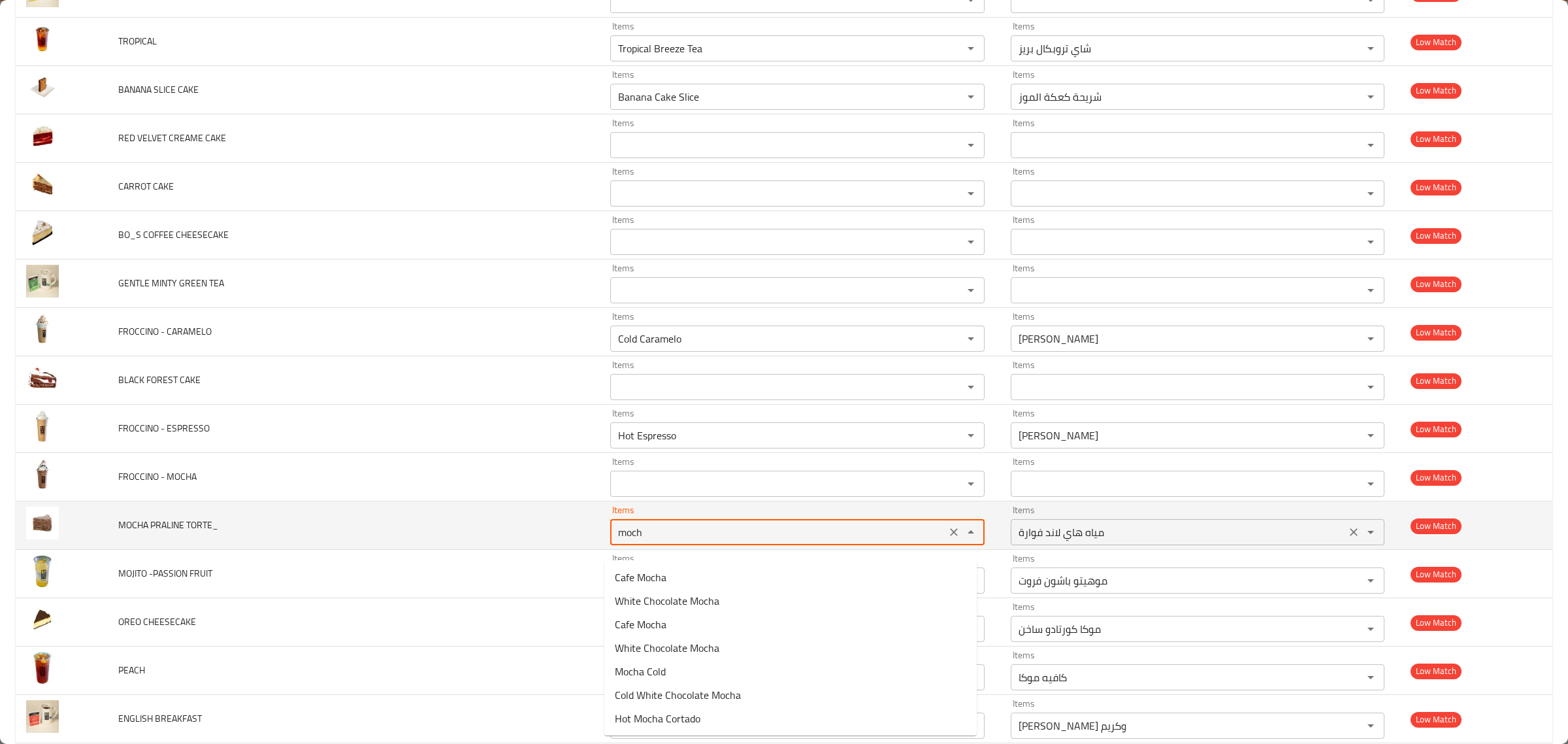
type TORTE_ "mocha"
click at [950, 536] on icon "Clear" at bounding box center [954, 532] width 8 height 8
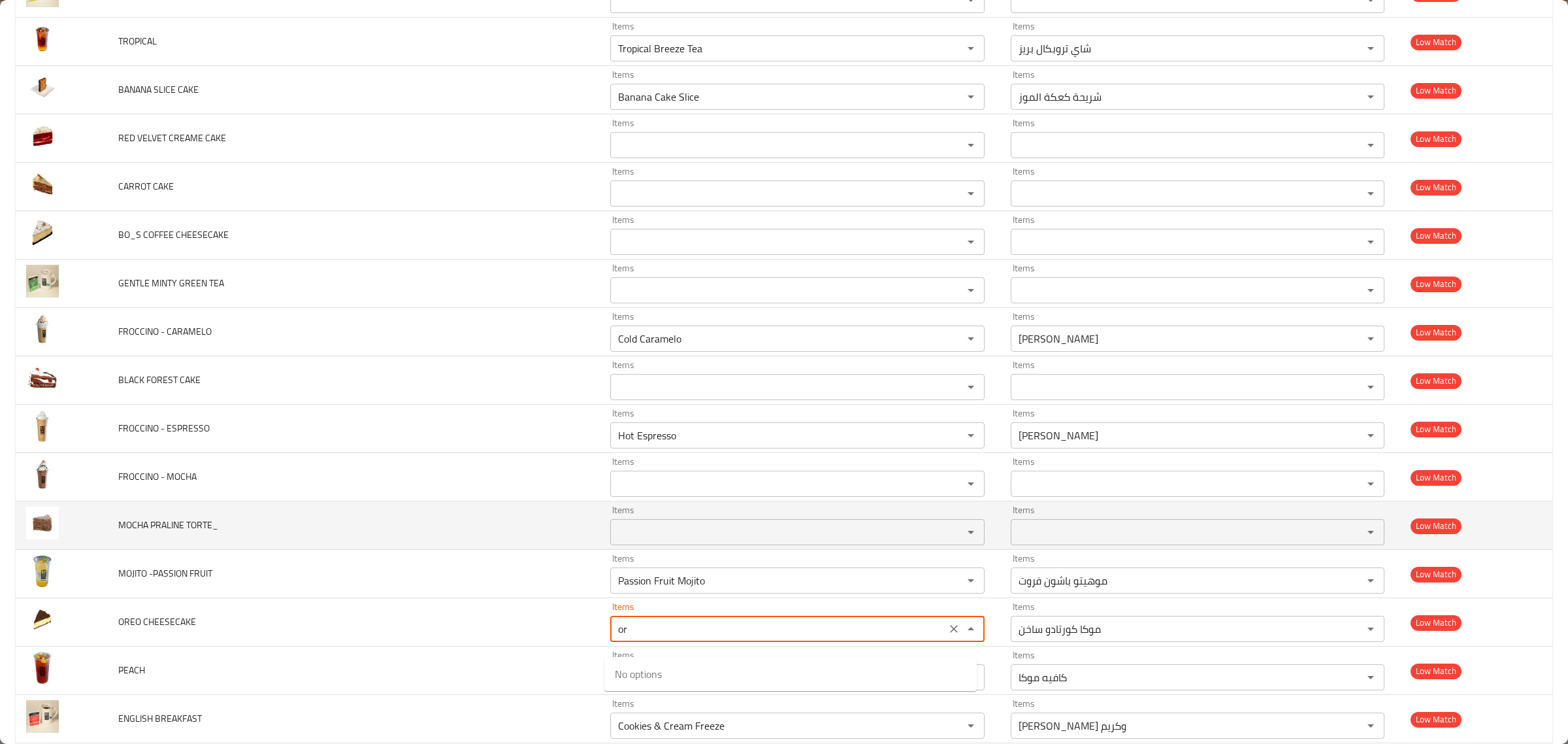
type CHEESECAKE "o"
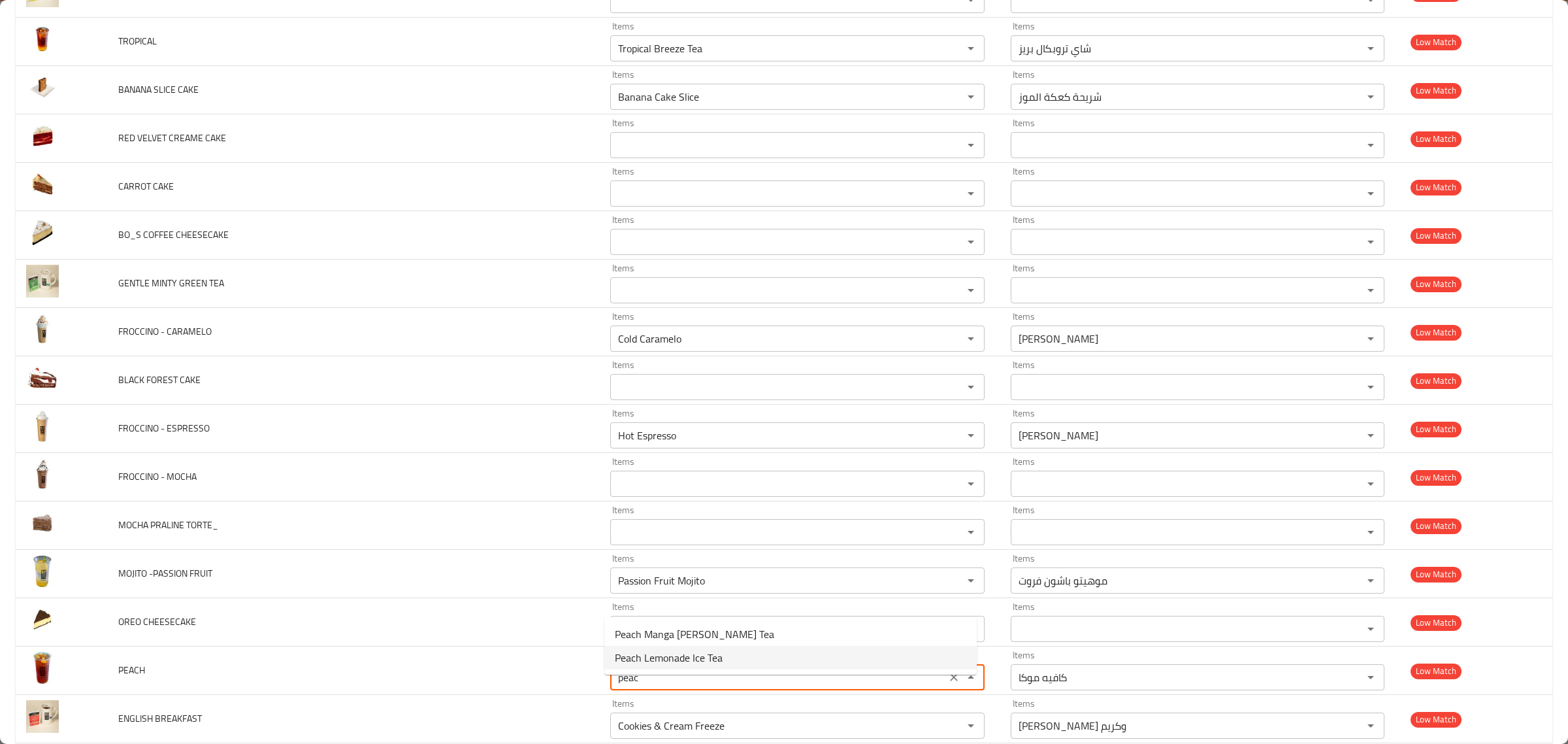
click at [741, 663] on li "Peach Lemonade Ice Tea" at bounding box center [790, 657] width 372 height 24
type input "Peach Lemonade Ice Tea"
type input "شاي مثلج بالخوخ و الليمون"
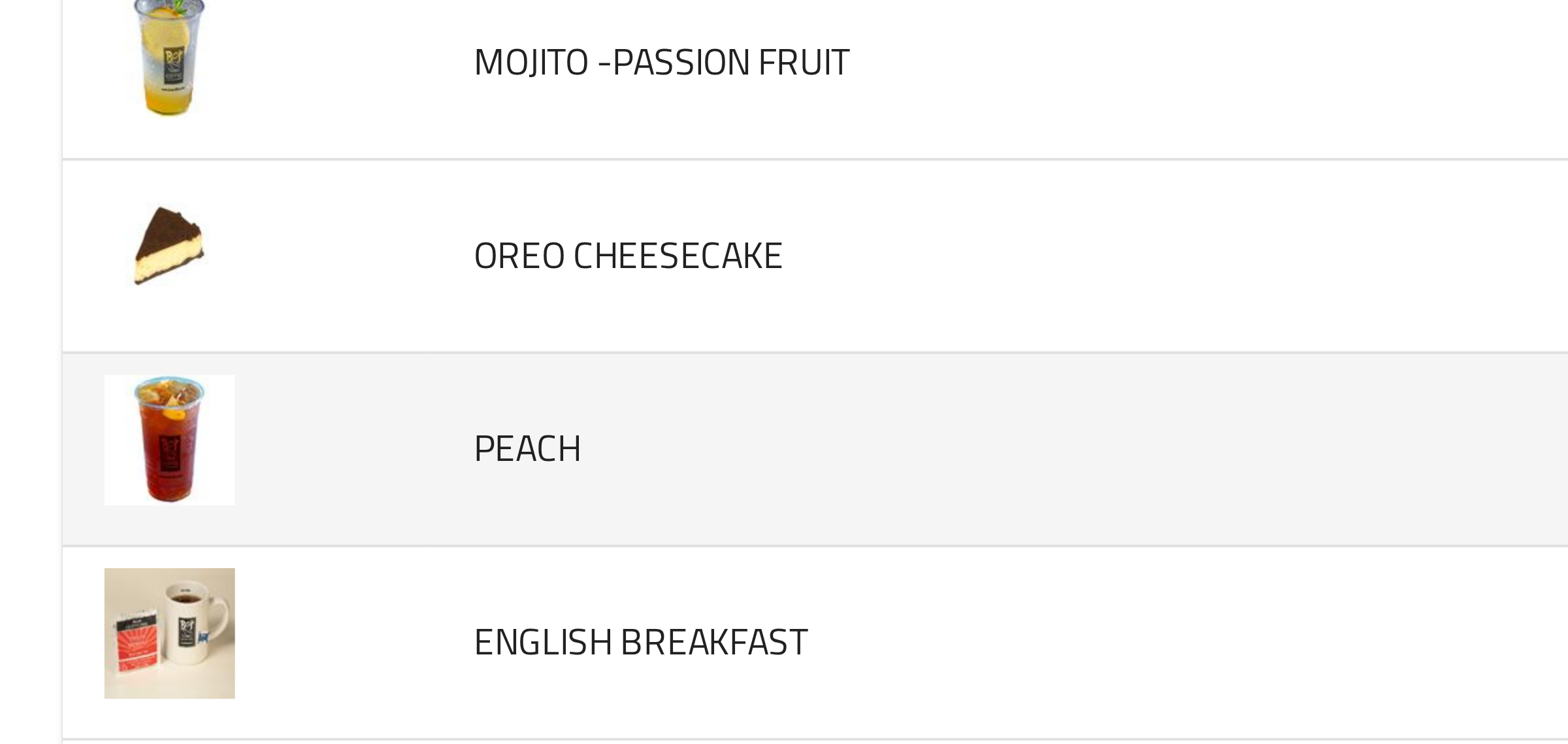
scroll to position [4197, 0]
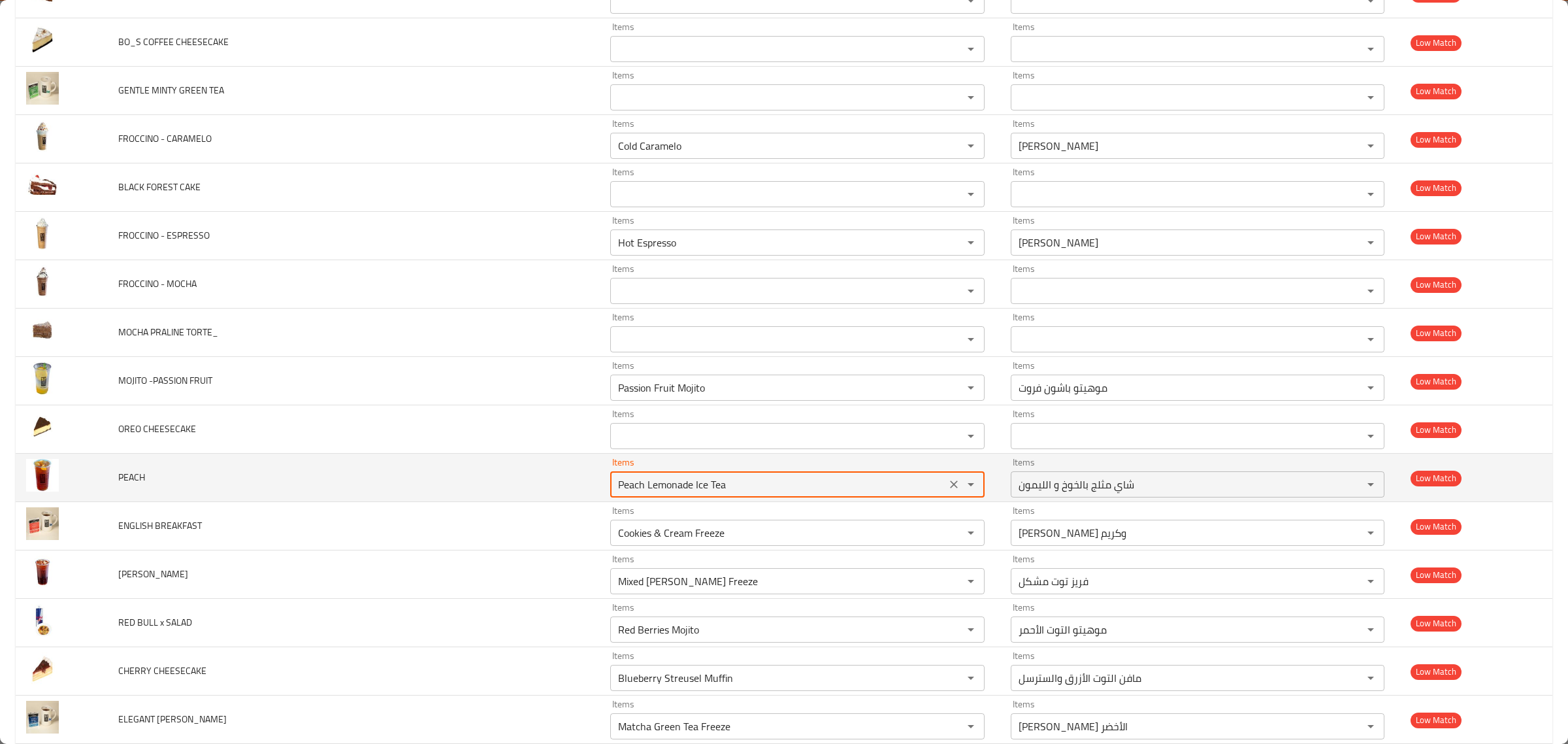
type input "Peach Lemonade Ice Tea"
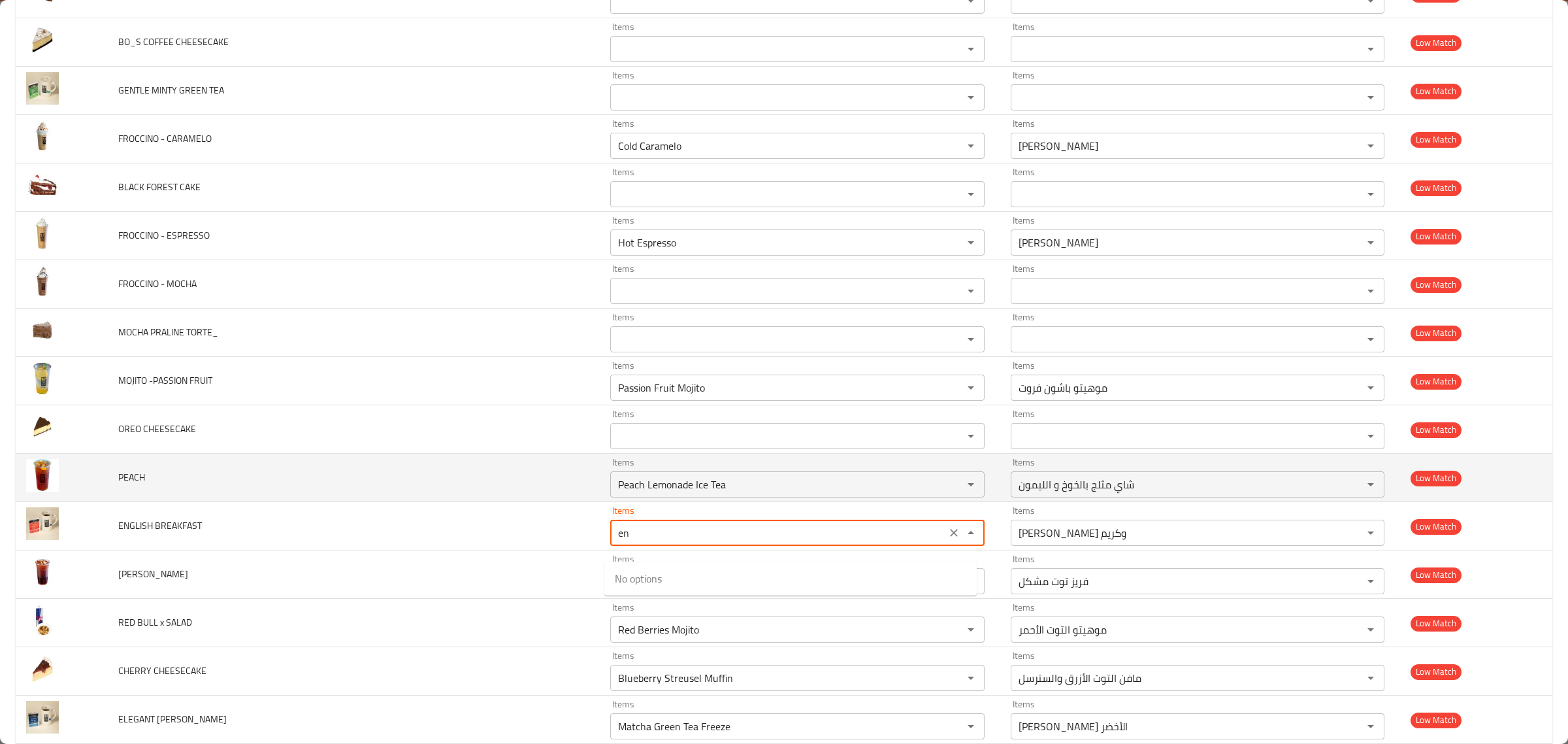
type BREAKFAST "e"
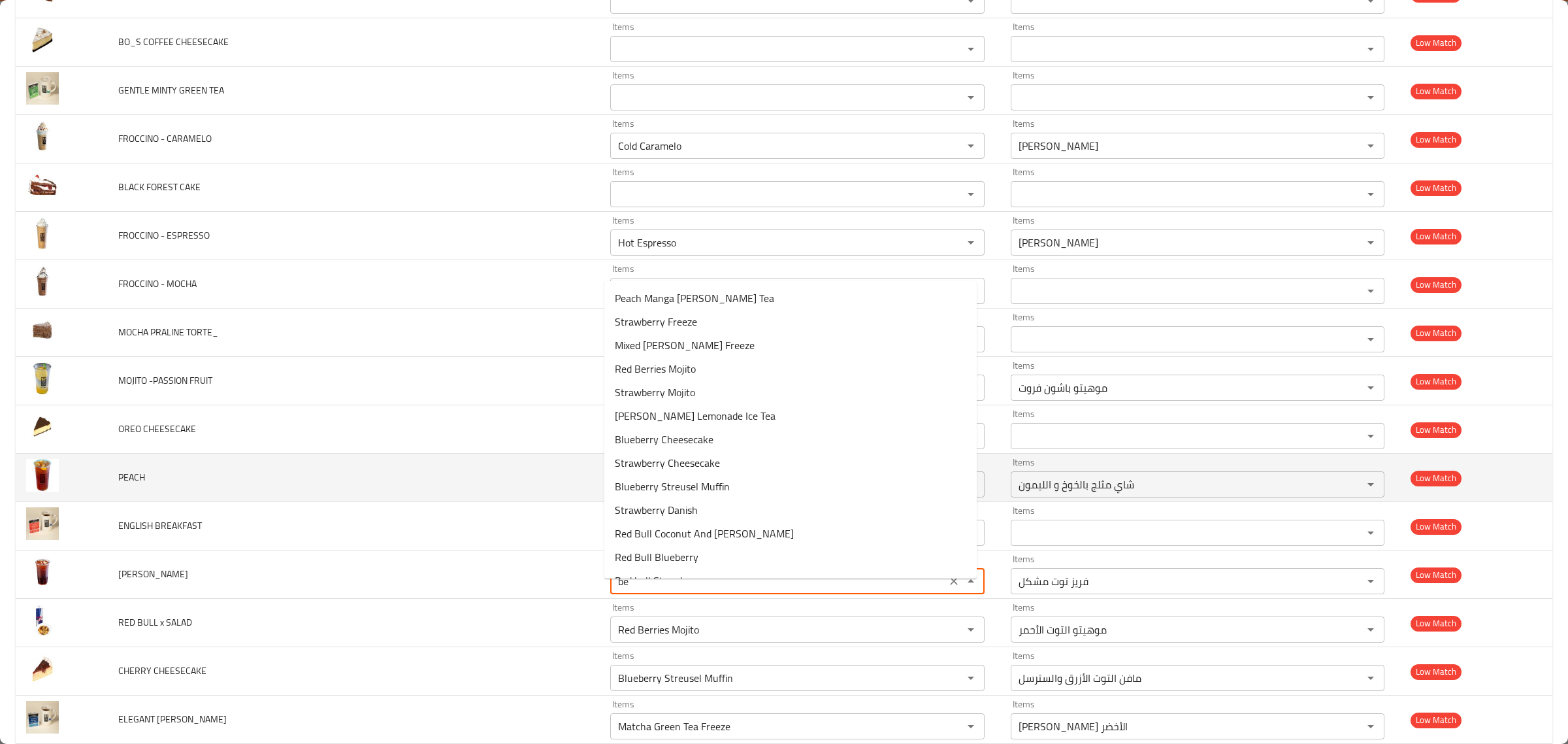
type input "b"
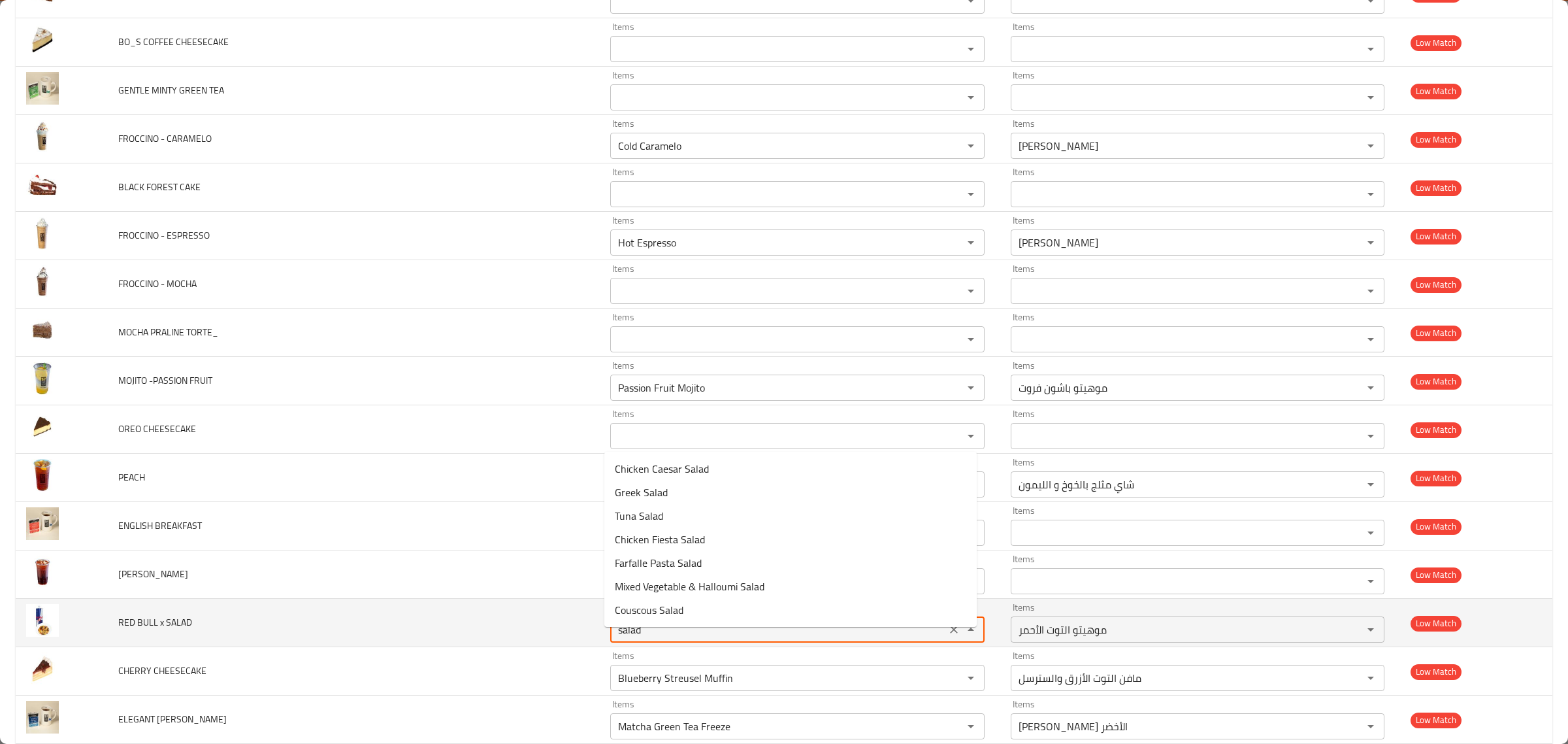
drag, startPoint x: 658, startPoint y: 645, endPoint x: 514, endPoint y: 637, distance: 144.2
click at [517, 639] on tr "RED BULL x SALAD Items salad Items Items موهيتو التوت الأحمر Items Low Match" at bounding box center [784, 623] width 1537 height 48
type SALAD "red"
click at [947, 636] on icon "Clear" at bounding box center [954, 630] width 13 height 13
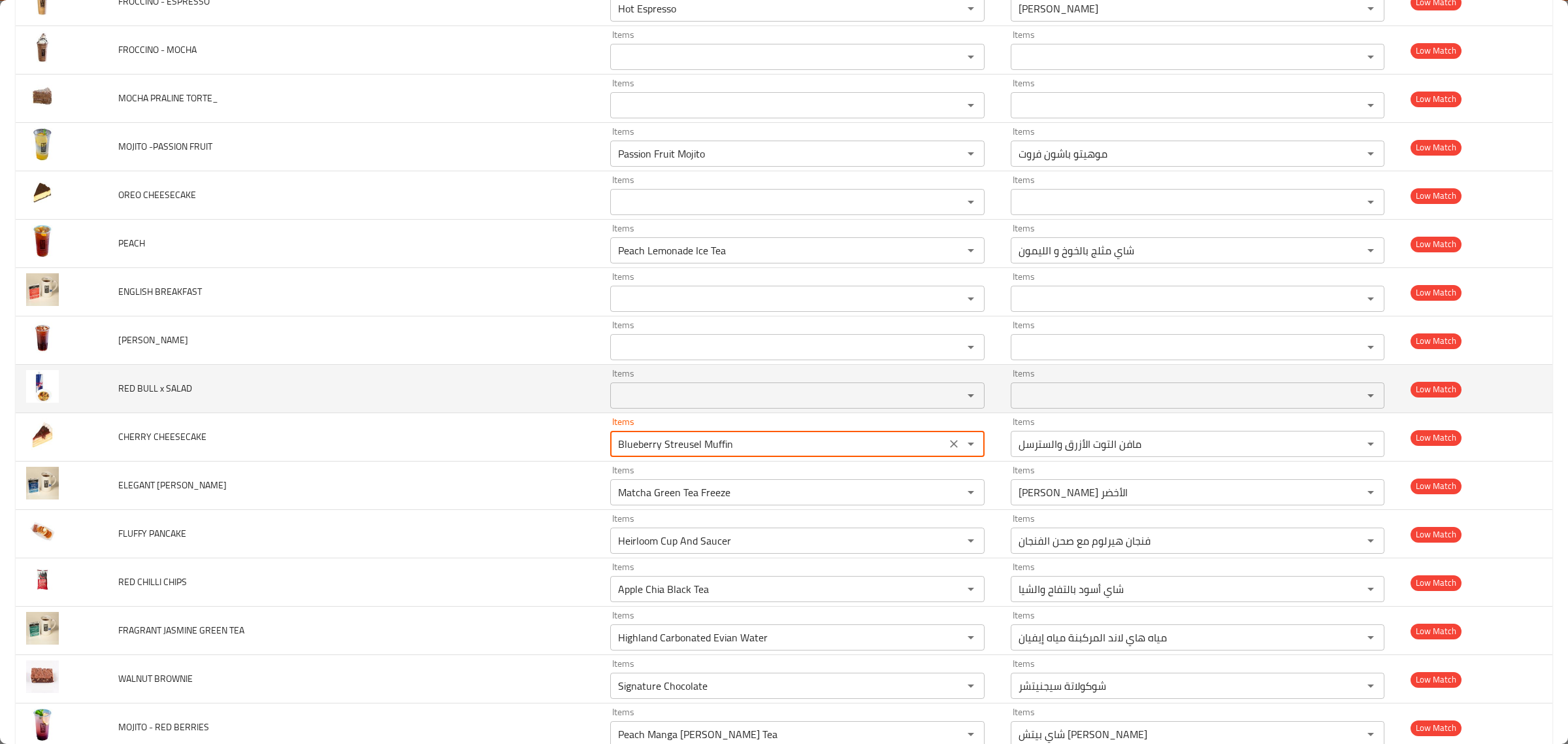
scroll to position [4442, 0]
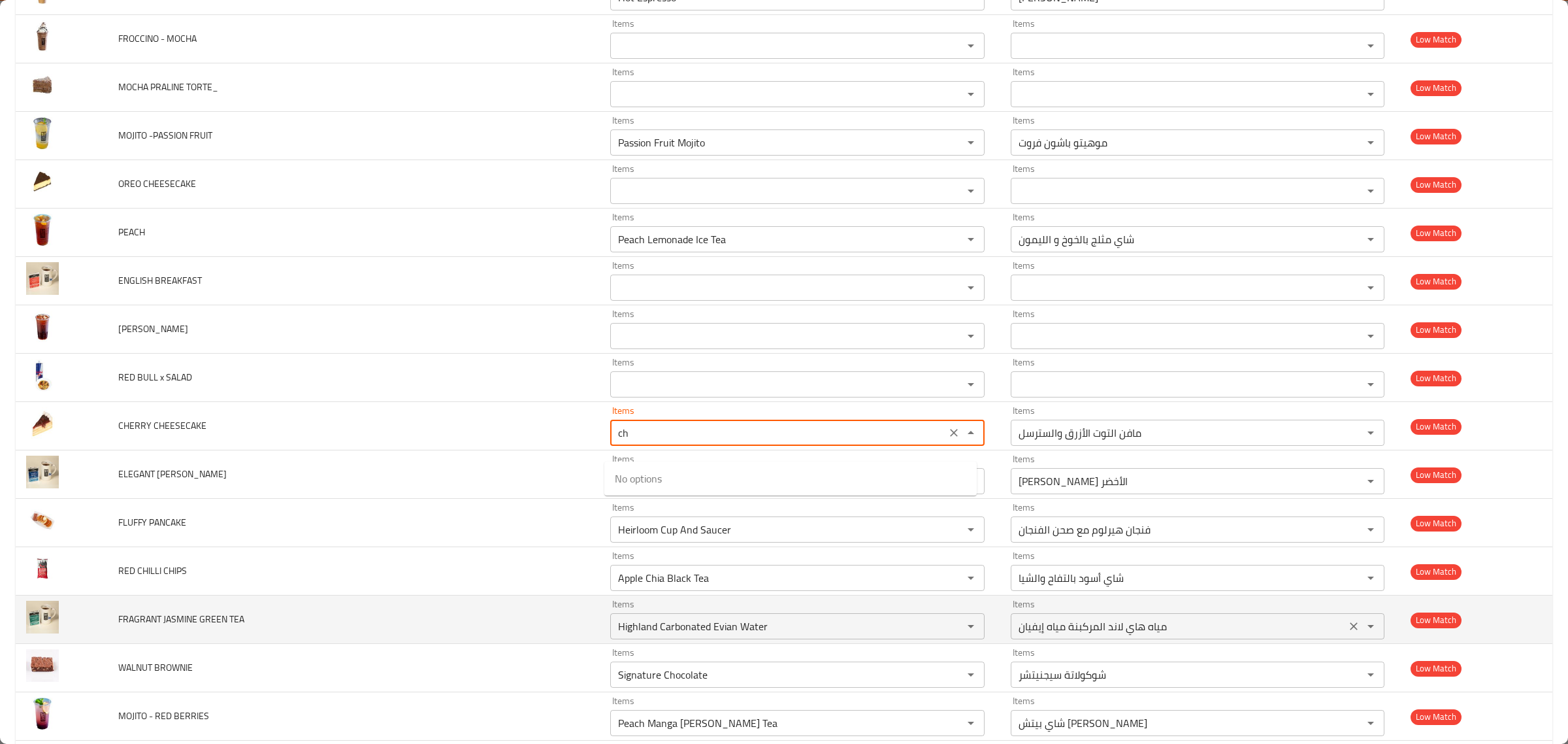
type CHEESECAKE "c"
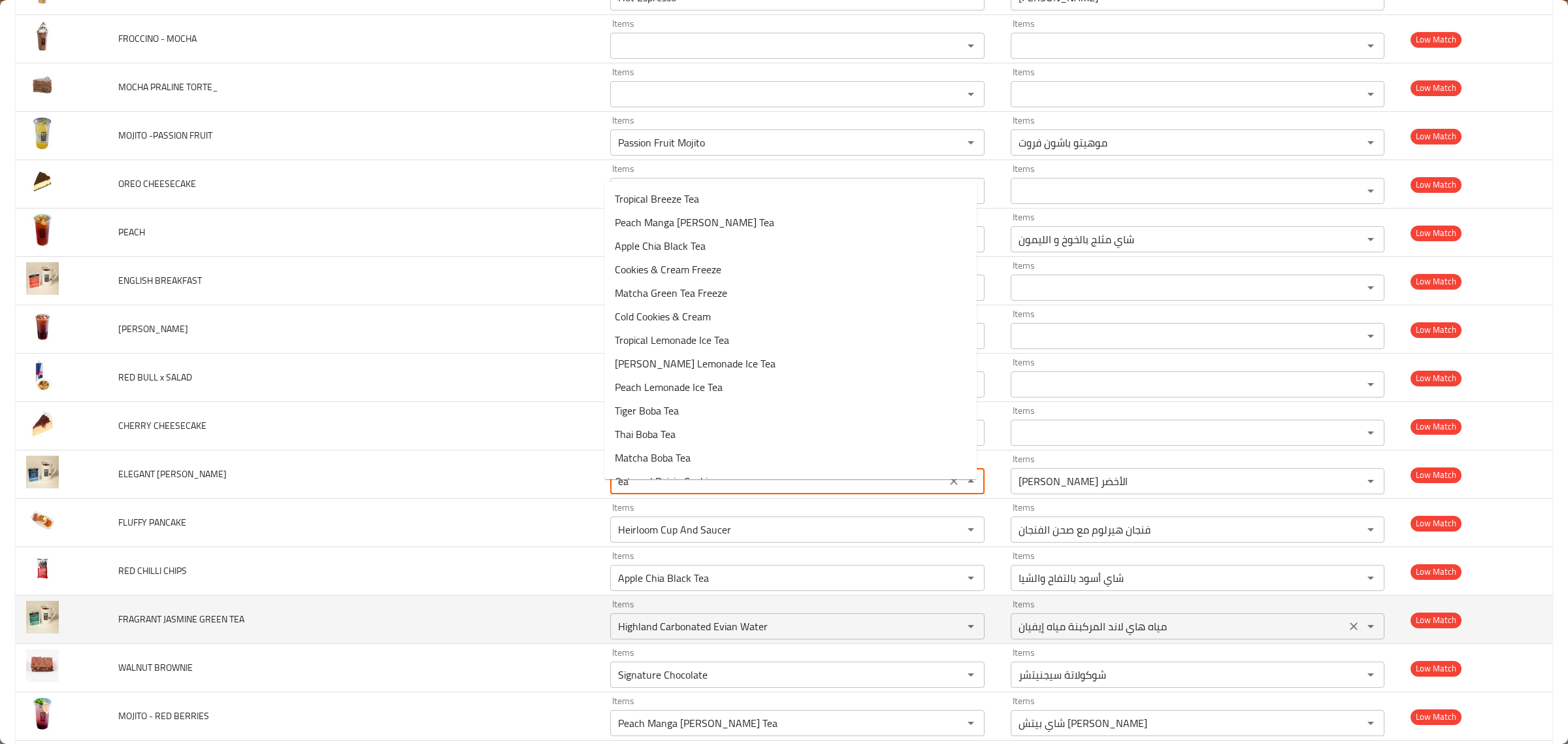
type GREY "e"
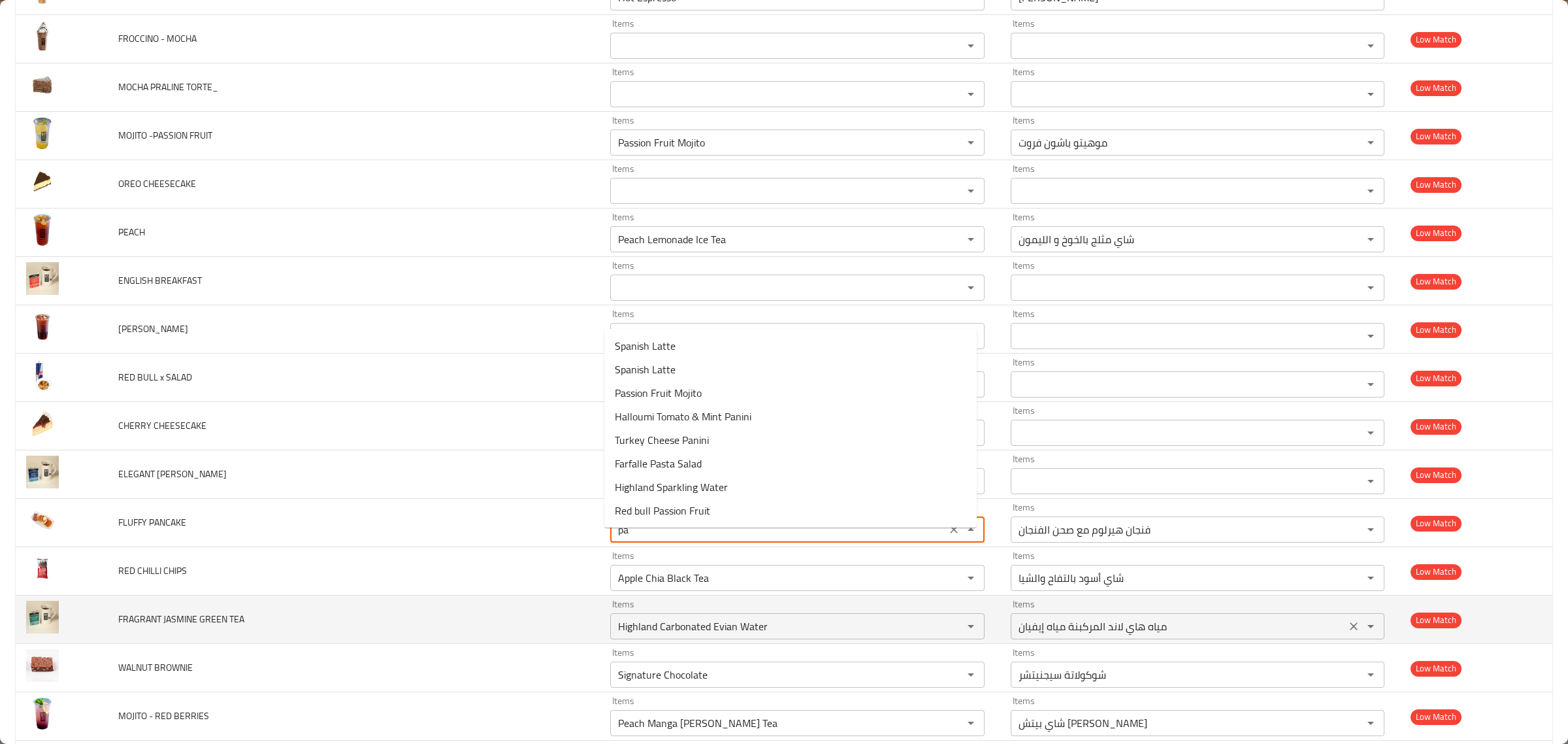
type PANCAKE "p"
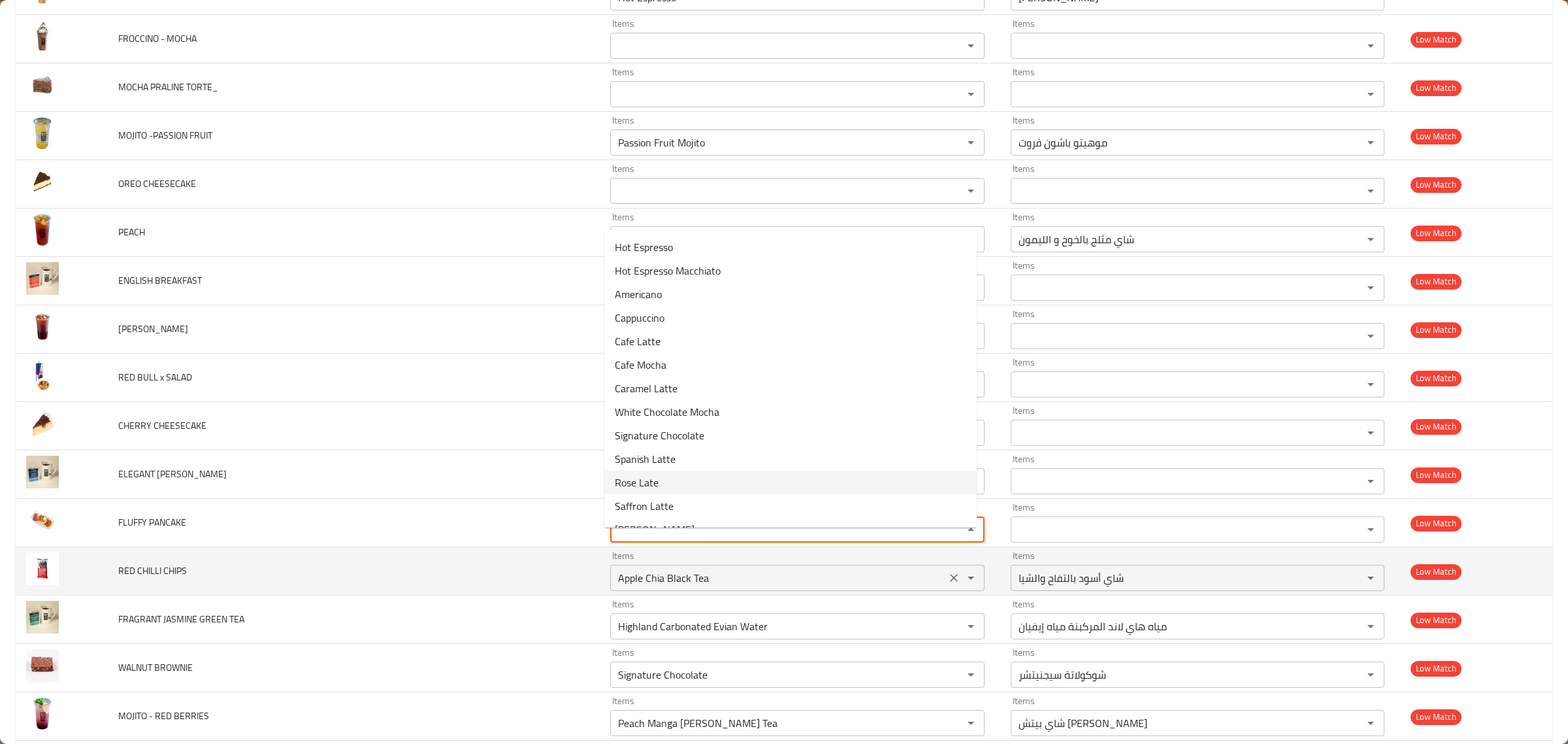
click at [611, 572] on div "Items Apple Chia Black Tea Items" at bounding box center [798, 571] width 374 height 40
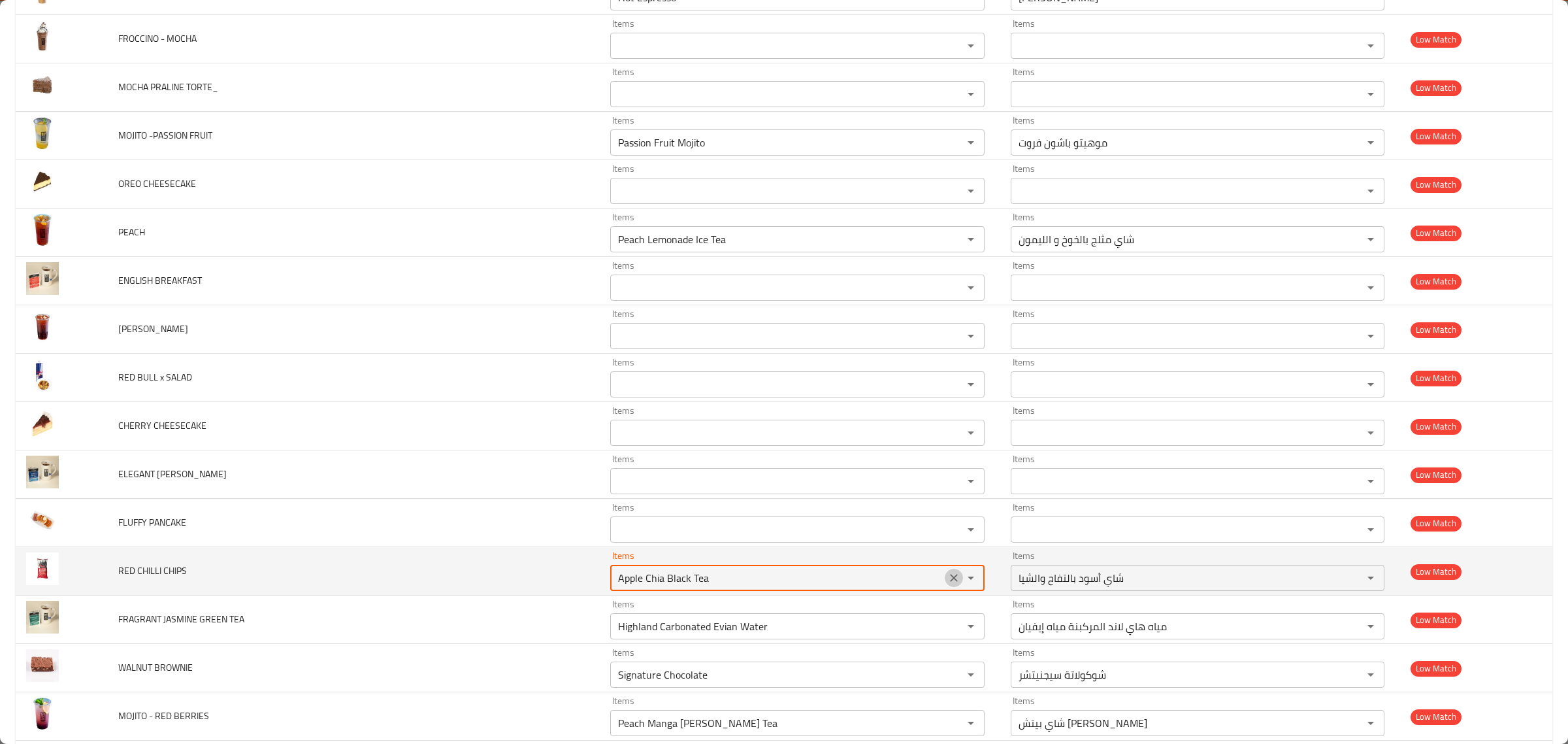
click at [947, 584] on icon "Clear" at bounding box center [954, 578] width 13 height 13
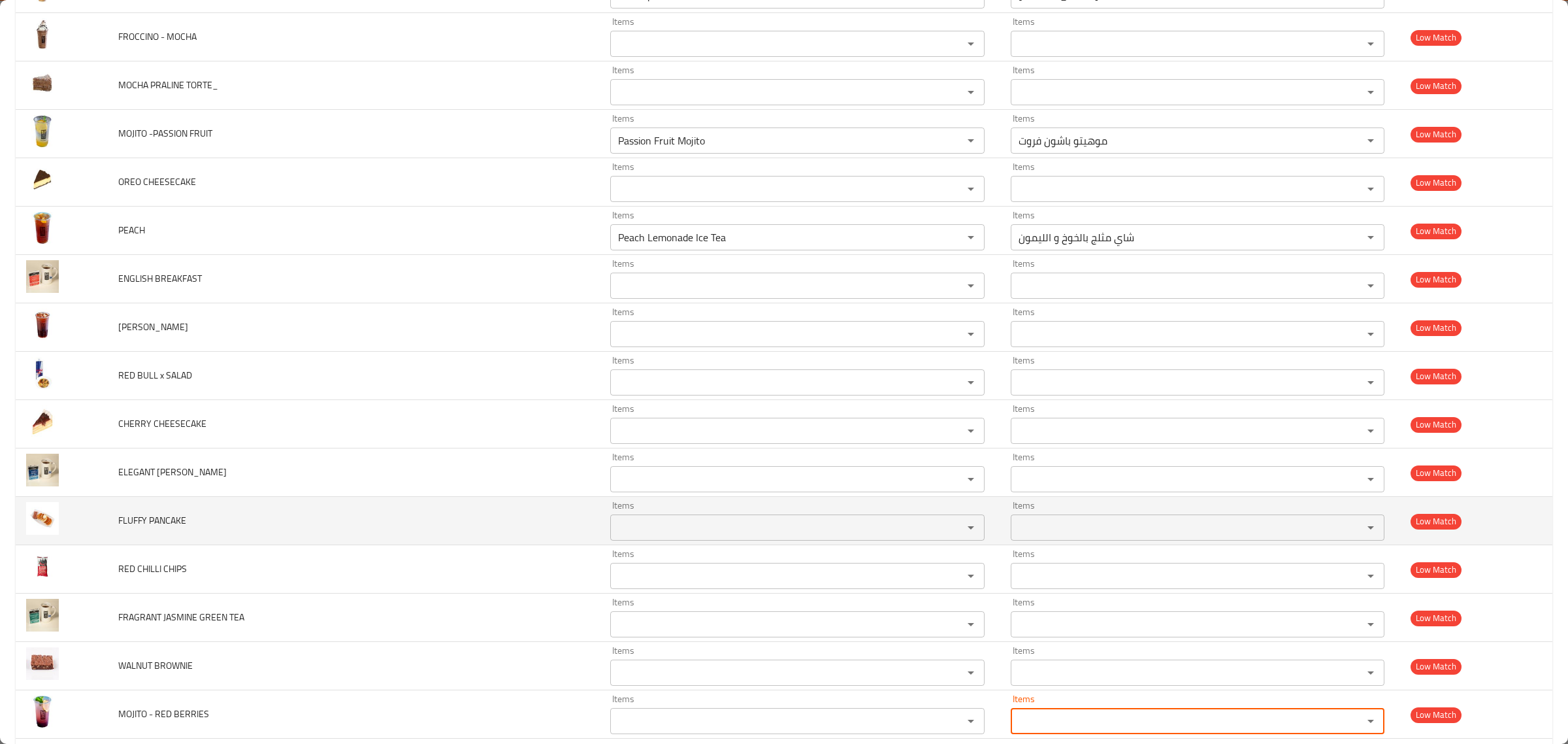
scroll to position [4855, 0]
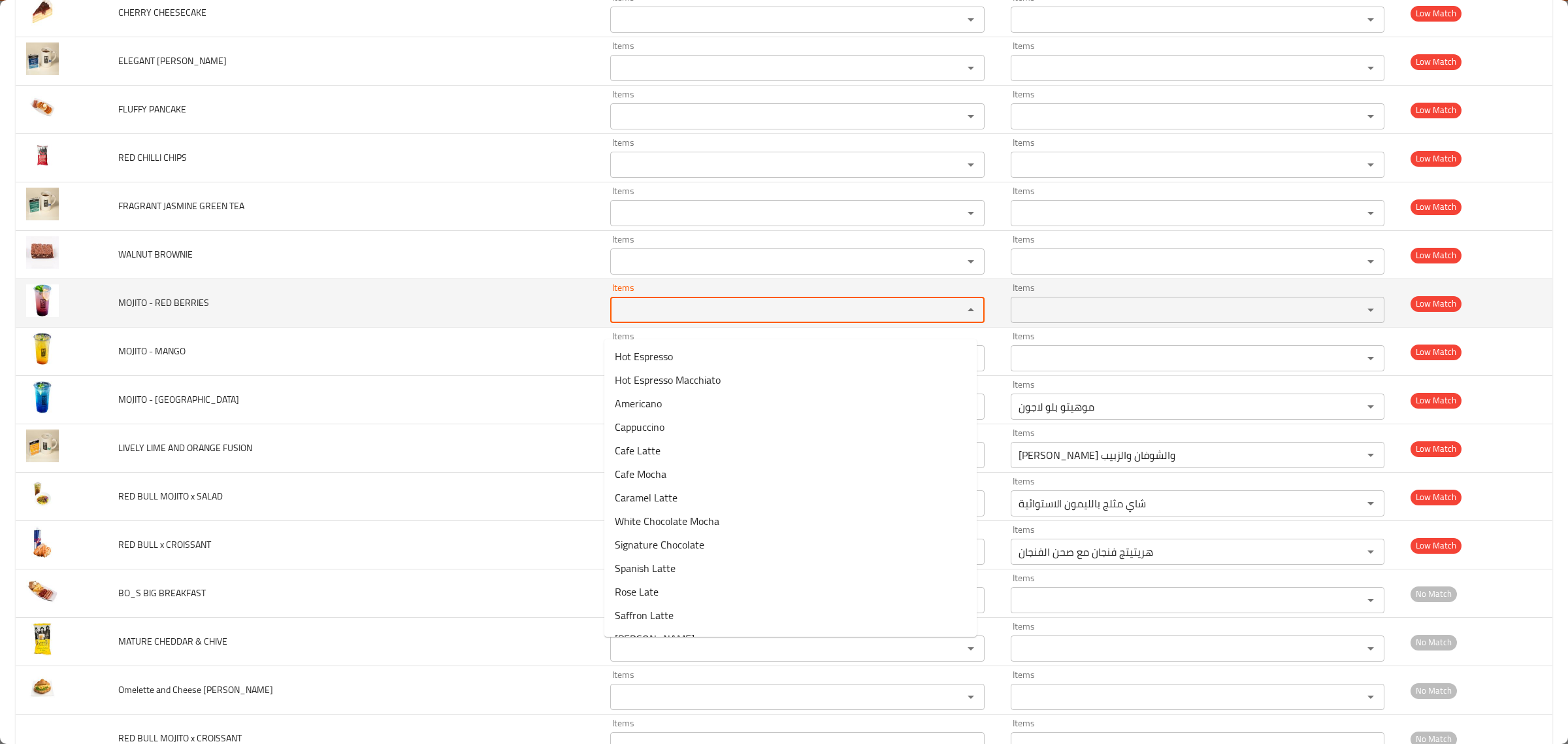
click at [755, 319] on BERRIES "Items" at bounding box center [778, 309] width 328 height 19
click at [912, 319] on BERRIES "red" at bounding box center [778, 309] width 328 height 19
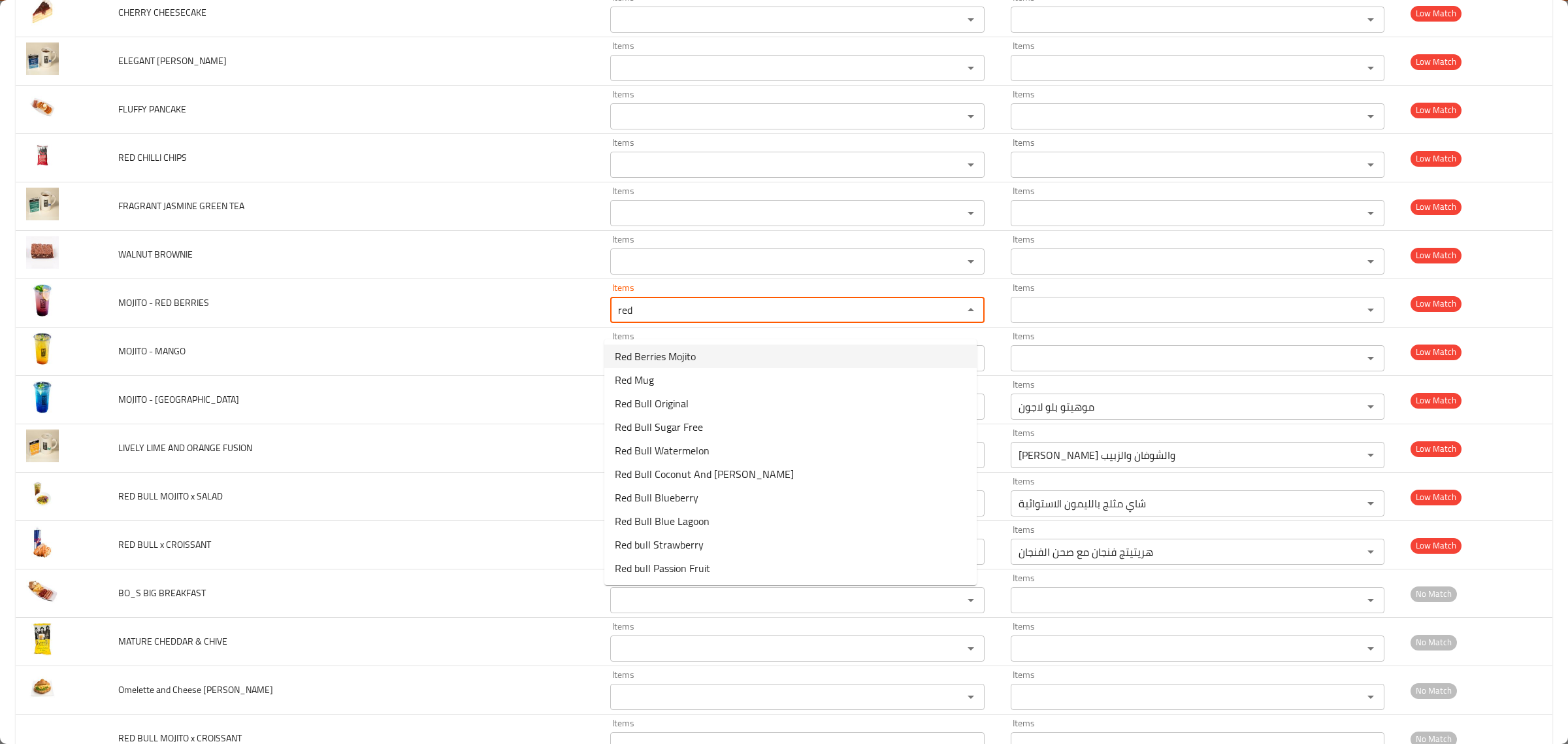
click at [882, 352] on BERRIES-option-0 "Red Berries Mojito" at bounding box center [790, 356] width 372 height 24
type BERRIES "Red Berries Mojito"
type BERRIES-ar "موهيتو التوت الأحمر"
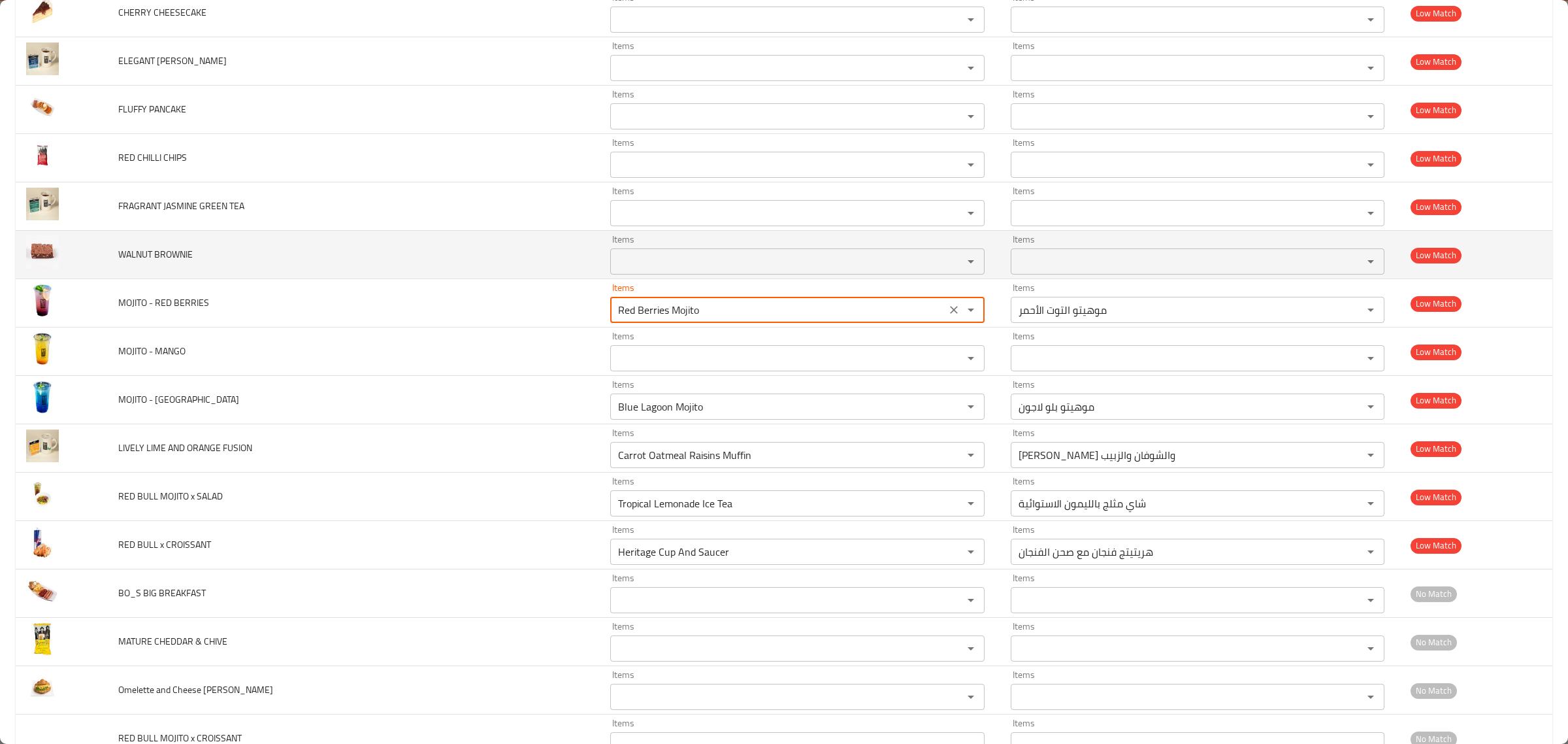
type BERRIES "Red Berries Mojito"
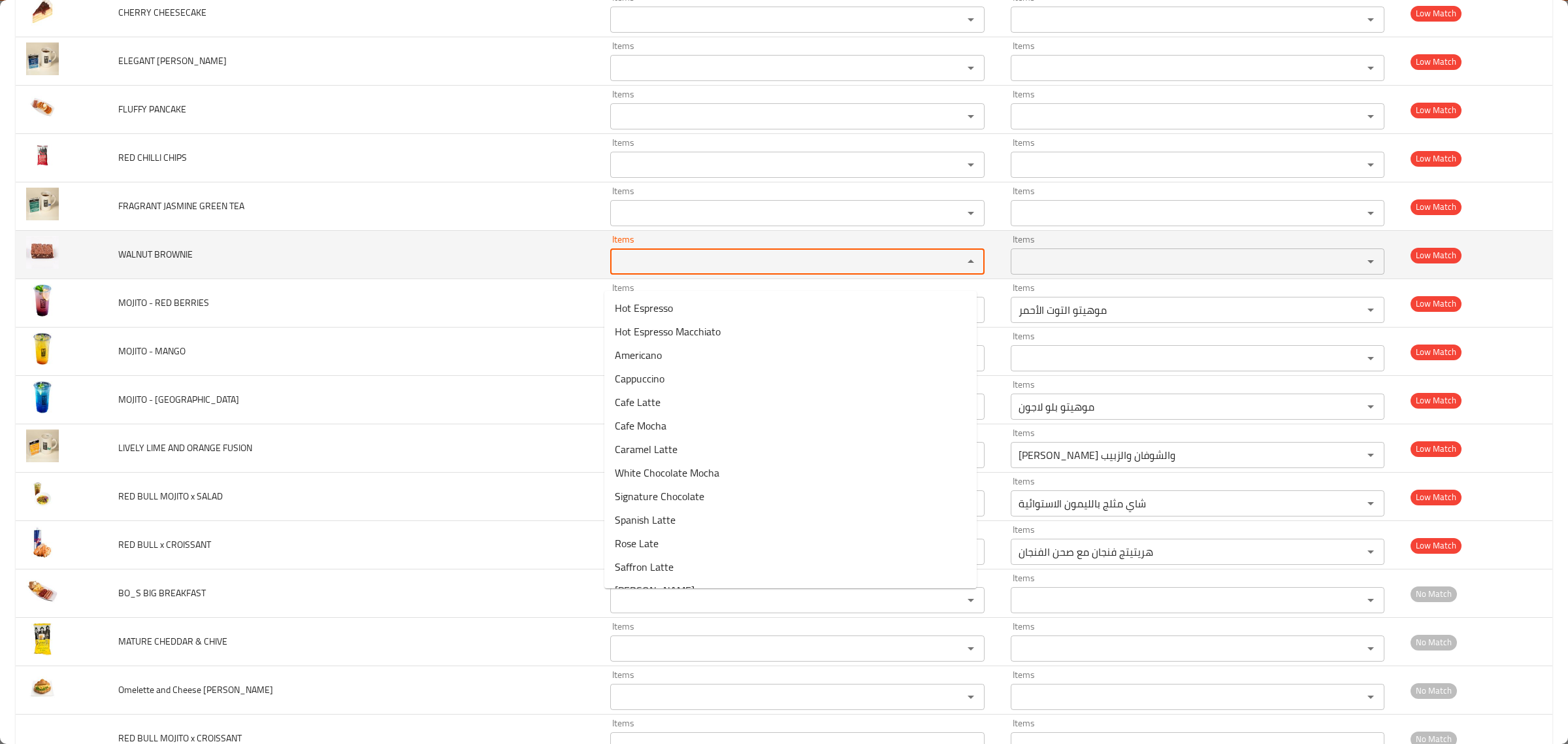
click at [892, 271] on BROWNIE "Items" at bounding box center [778, 261] width 328 height 19
type BROWNIE "w"
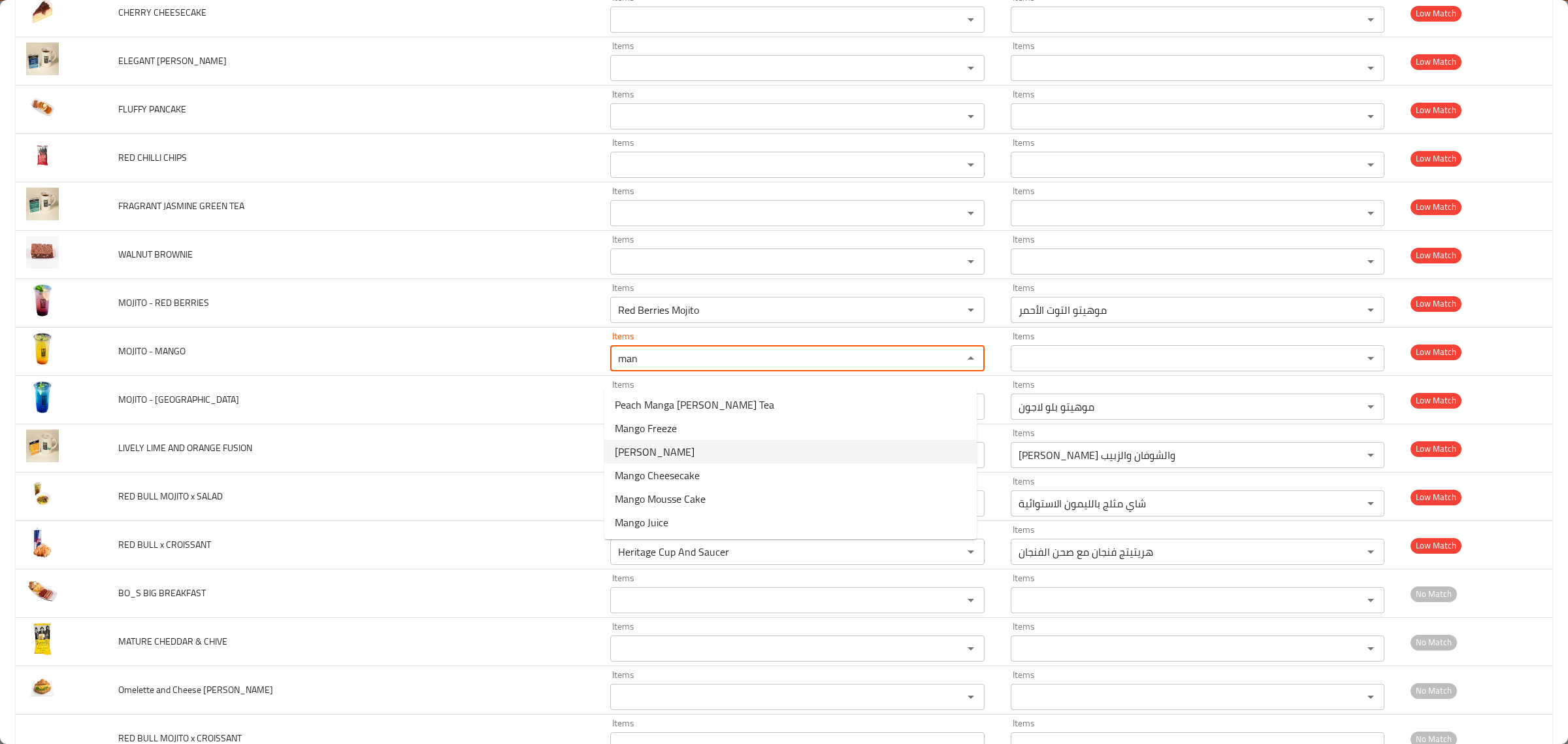
click at [676, 456] on MANGO-option-2 "[PERSON_NAME]" at bounding box center [790, 452] width 372 height 24
type MANGO "[PERSON_NAME]"
type MANGO-ar "[PERSON_NAME]"
type MANGO "[PERSON_NAME]"
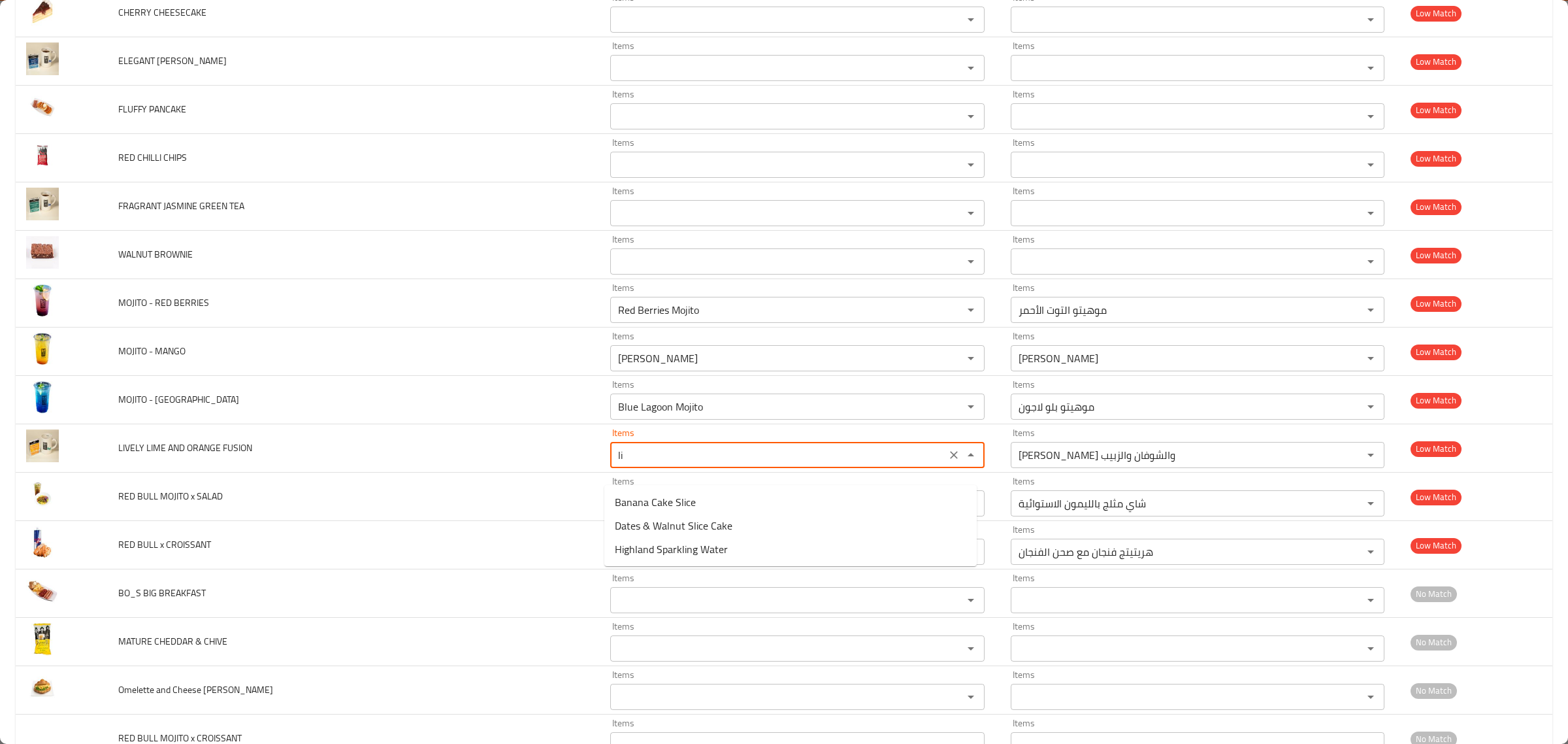
type FUSION "l"
type FUSION "o"
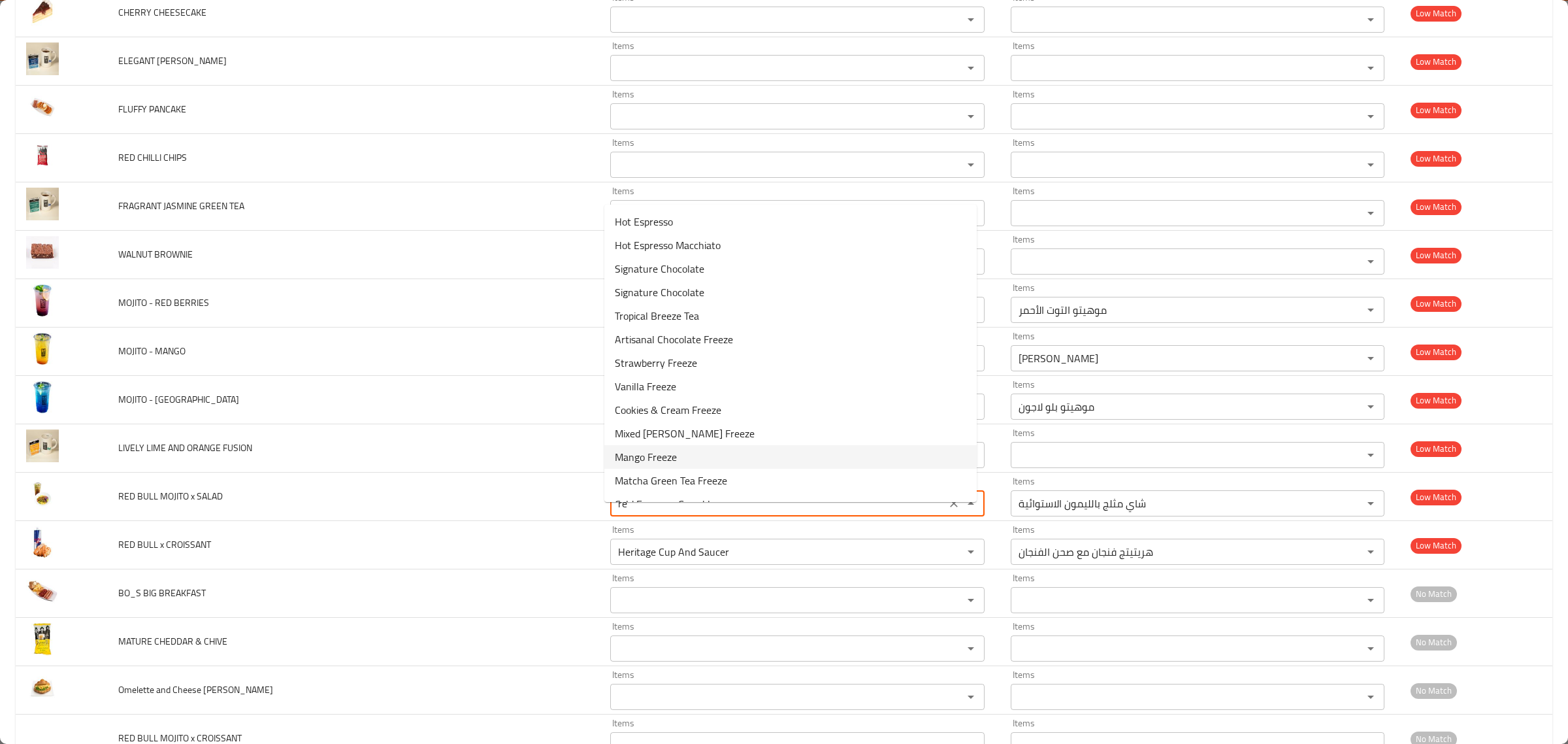
type SALAD "r"
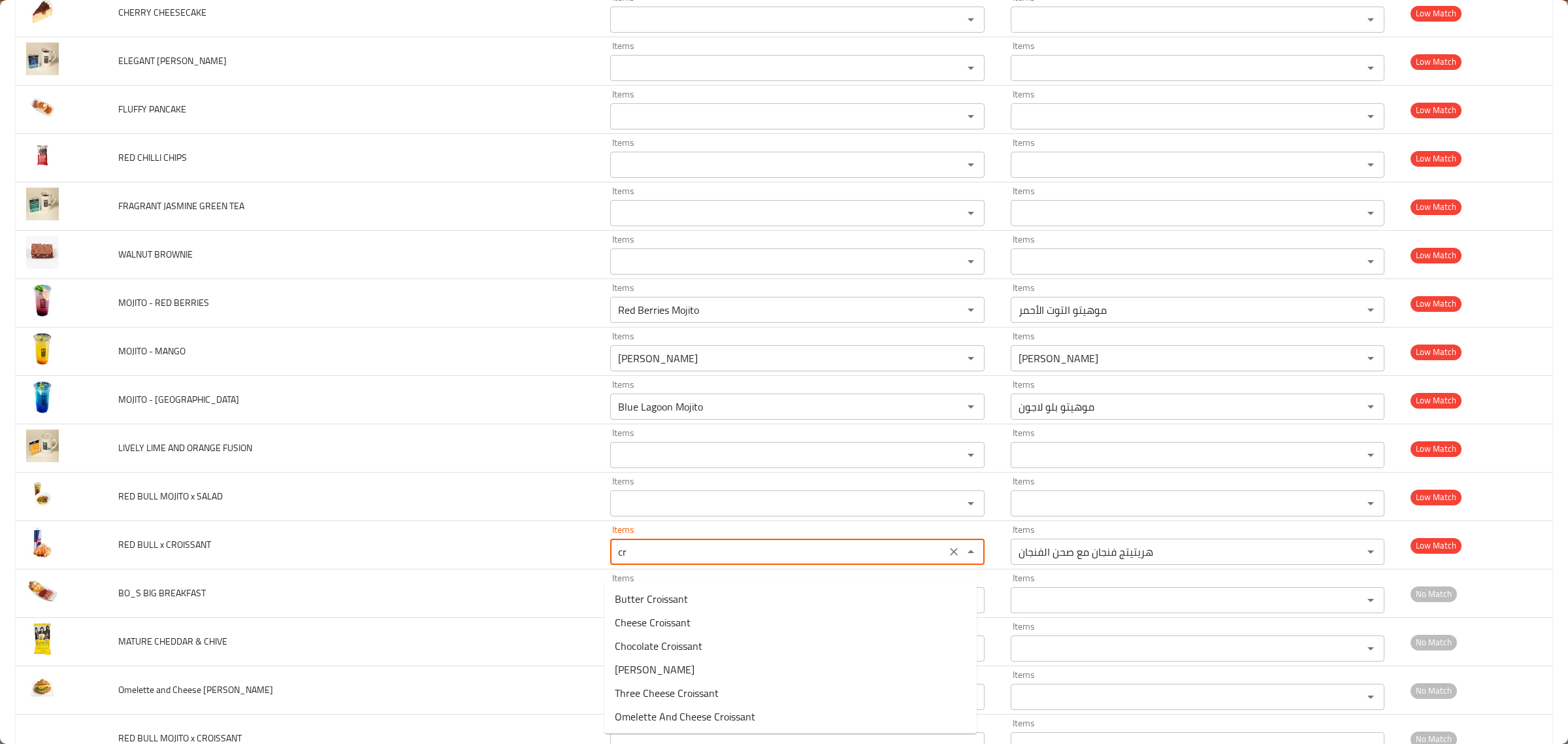
type CROISSANT "c"
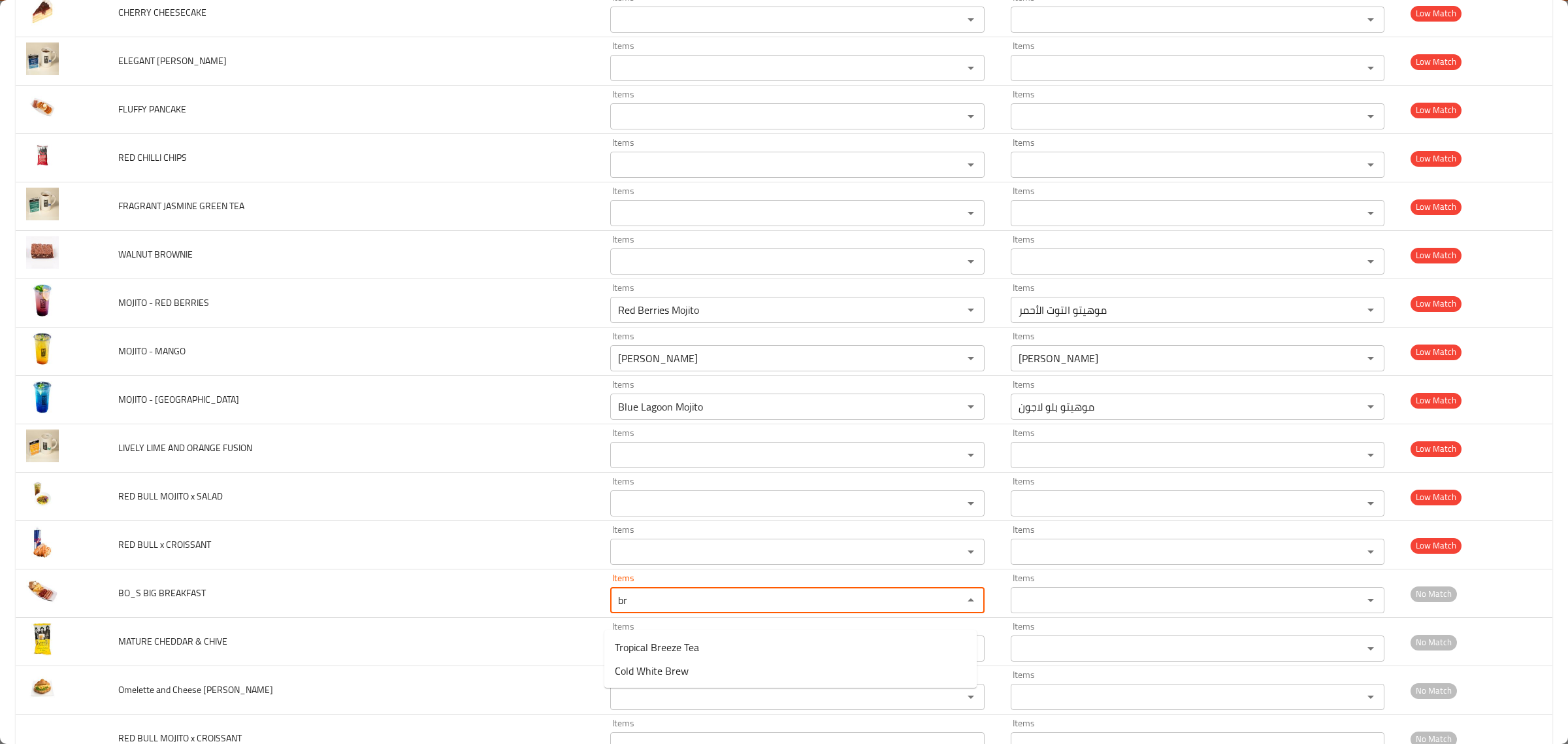
type BREAKFAST "b"
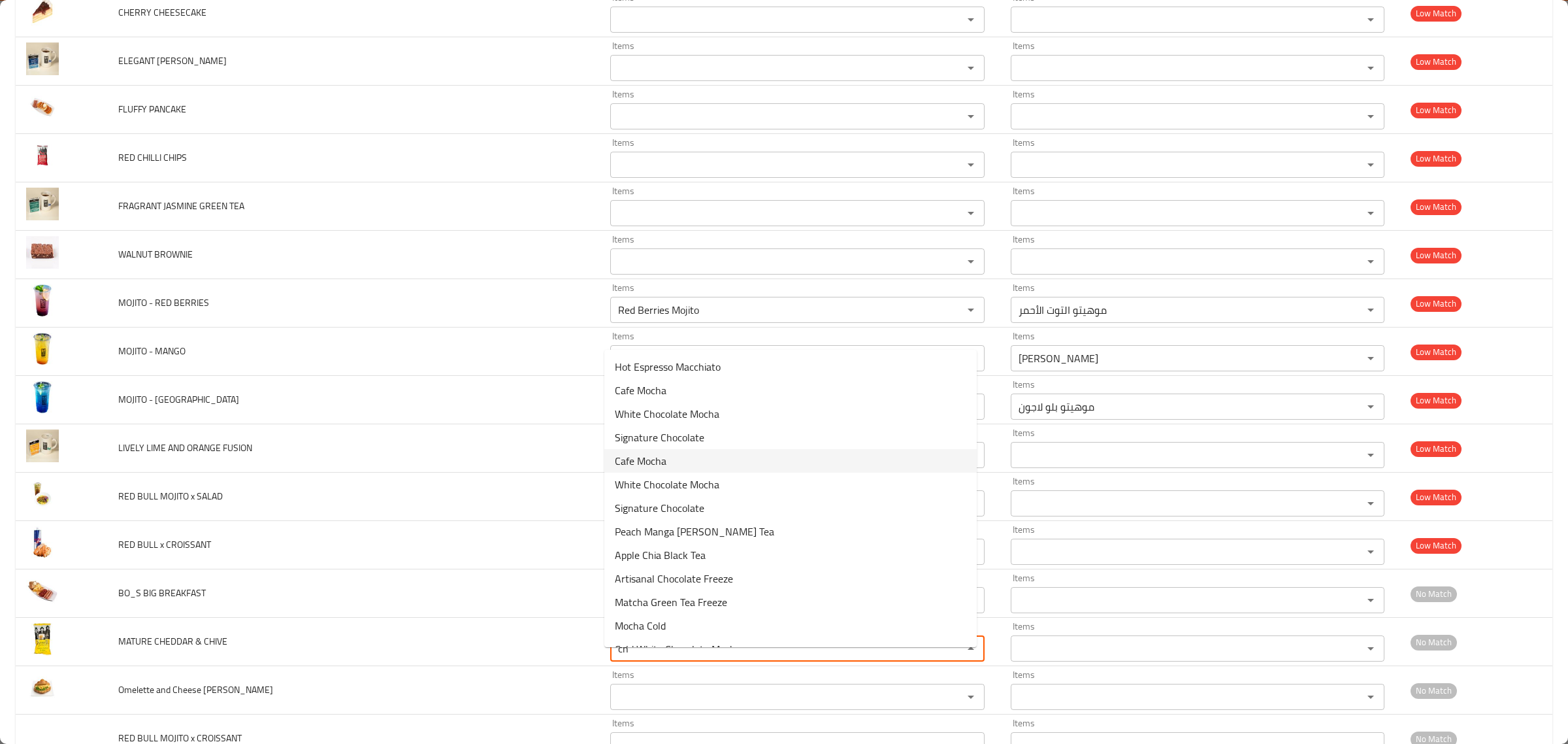
type CHIVE "c"
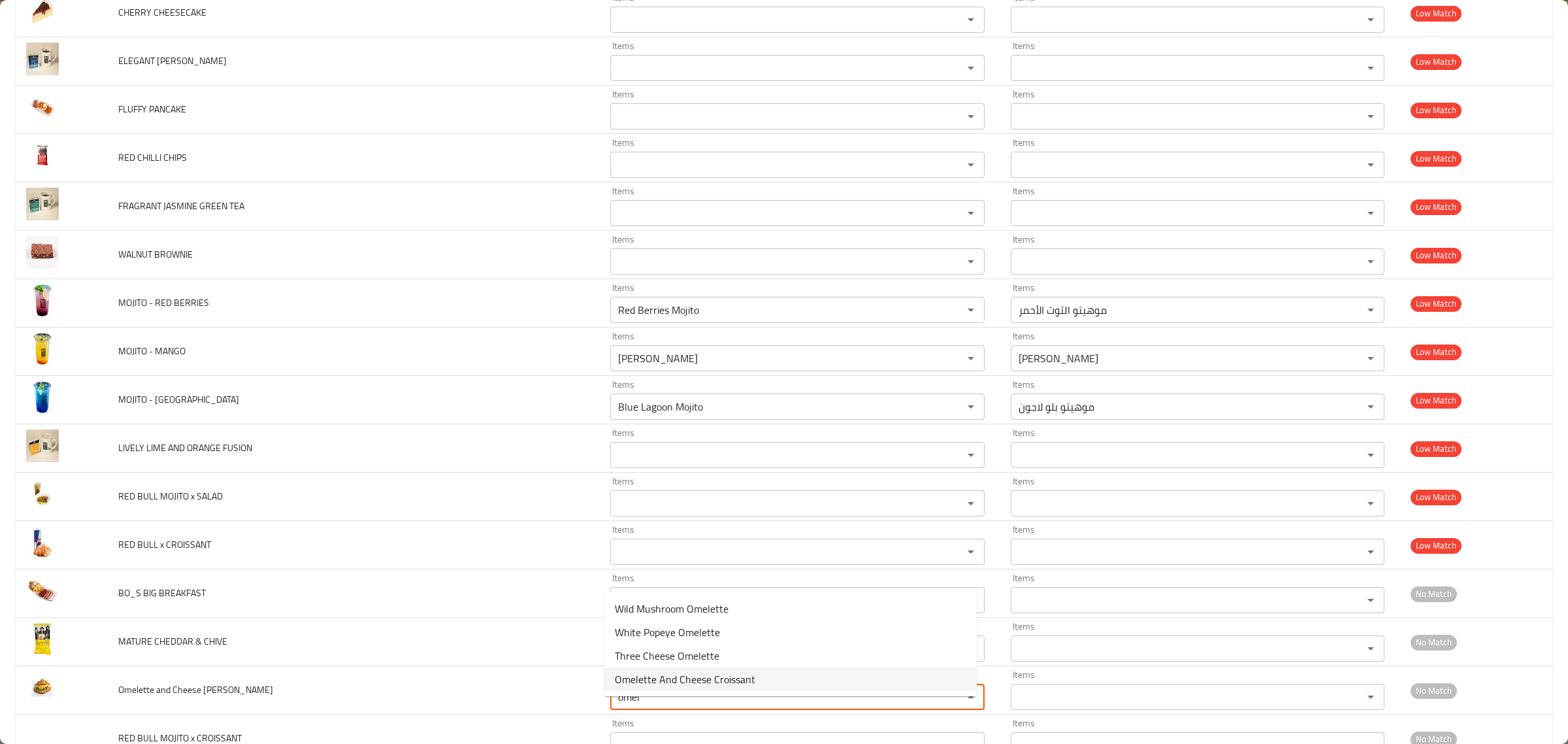
click at [713, 668] on Croisant-option-3 "Omelette And Cheese Croissant" at bounding box center [790, 680] width 372 height 24
type Croisant "Omelette And Cheese Croissant"
type Croisant-ar "كرواسان بالأومليت والجبن"
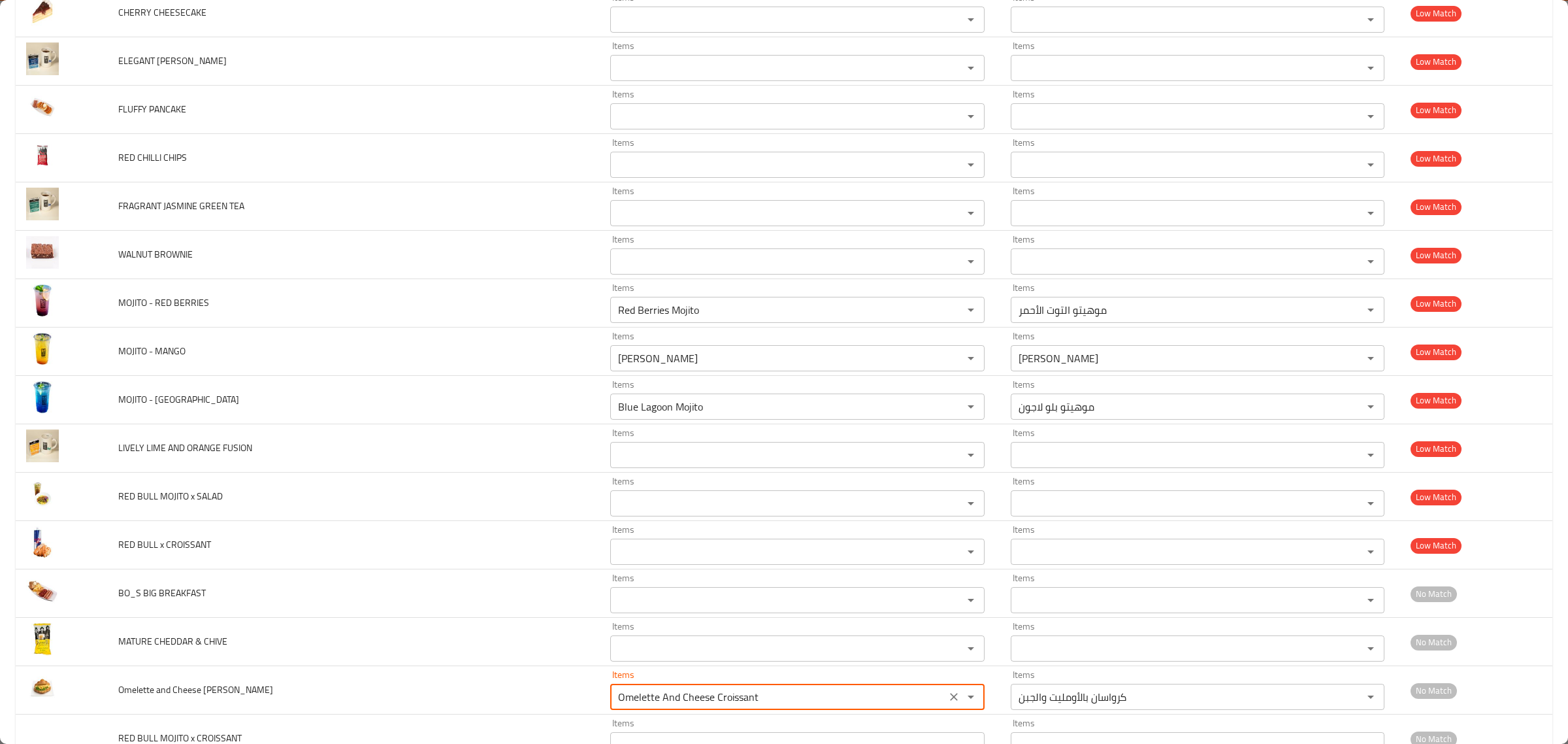
type Croisant "Omelette And Cheese Croissant"
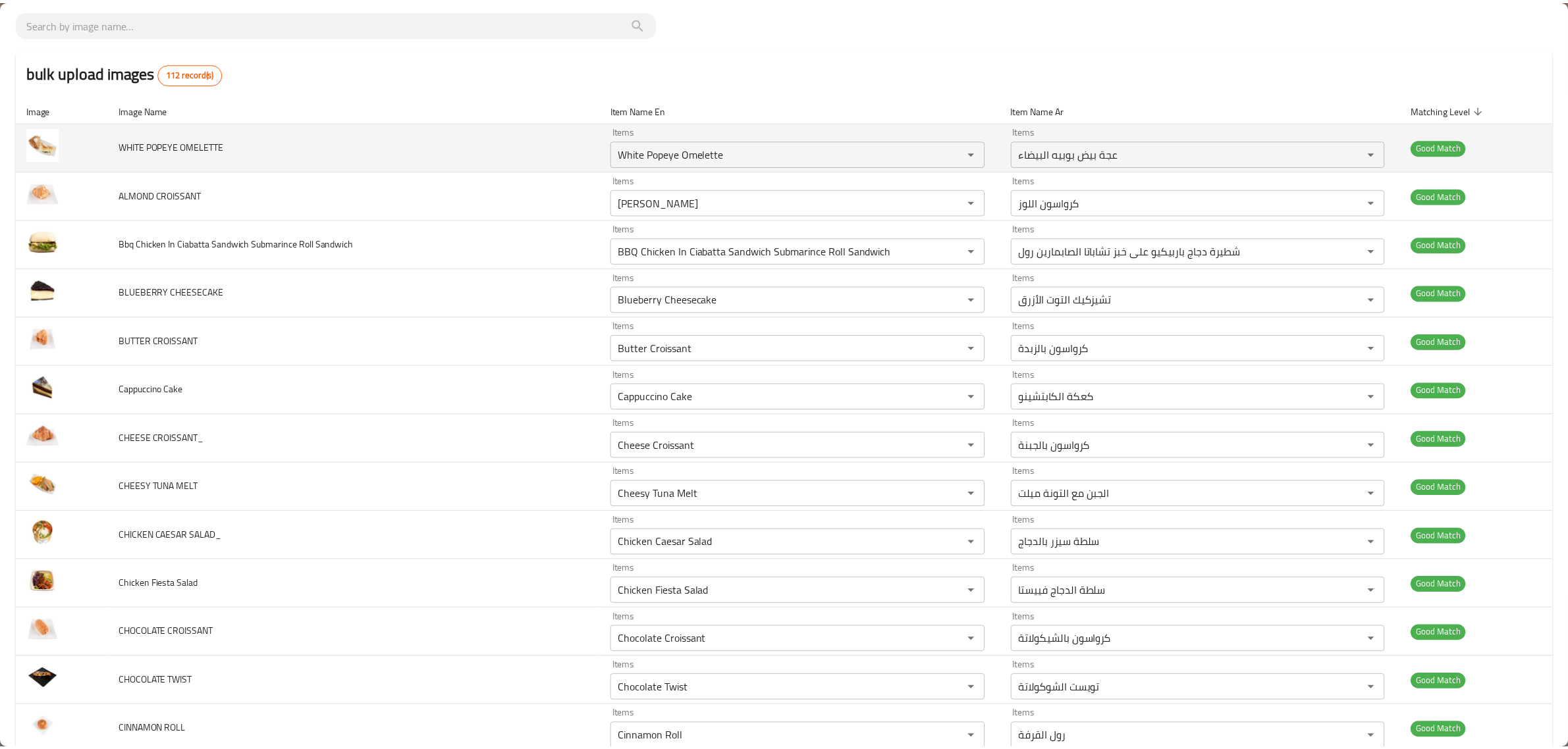
scroll to position [0, 0]
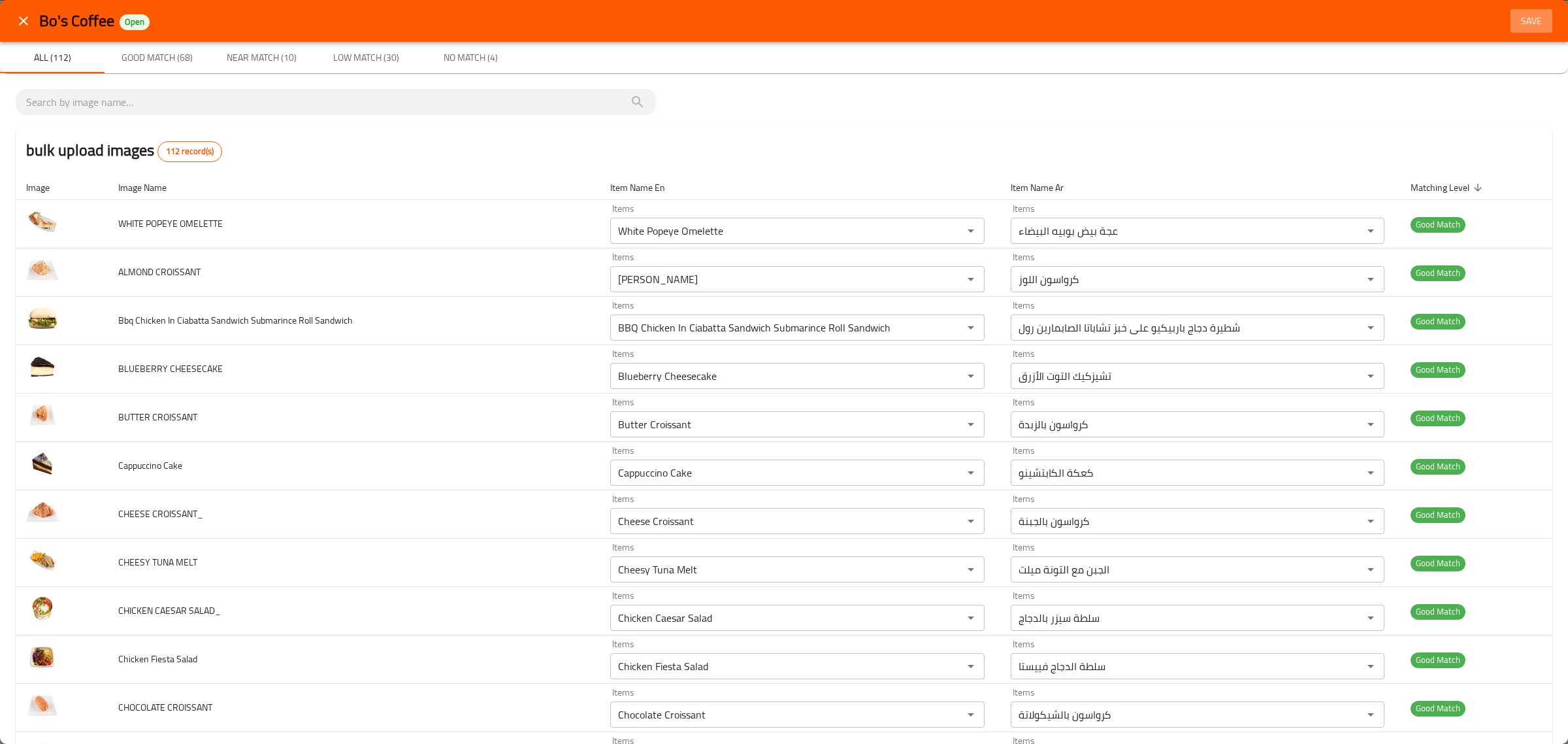
click at [1523, 25] on span "Save" at bounding box center [1532, 21] width 31 height 16
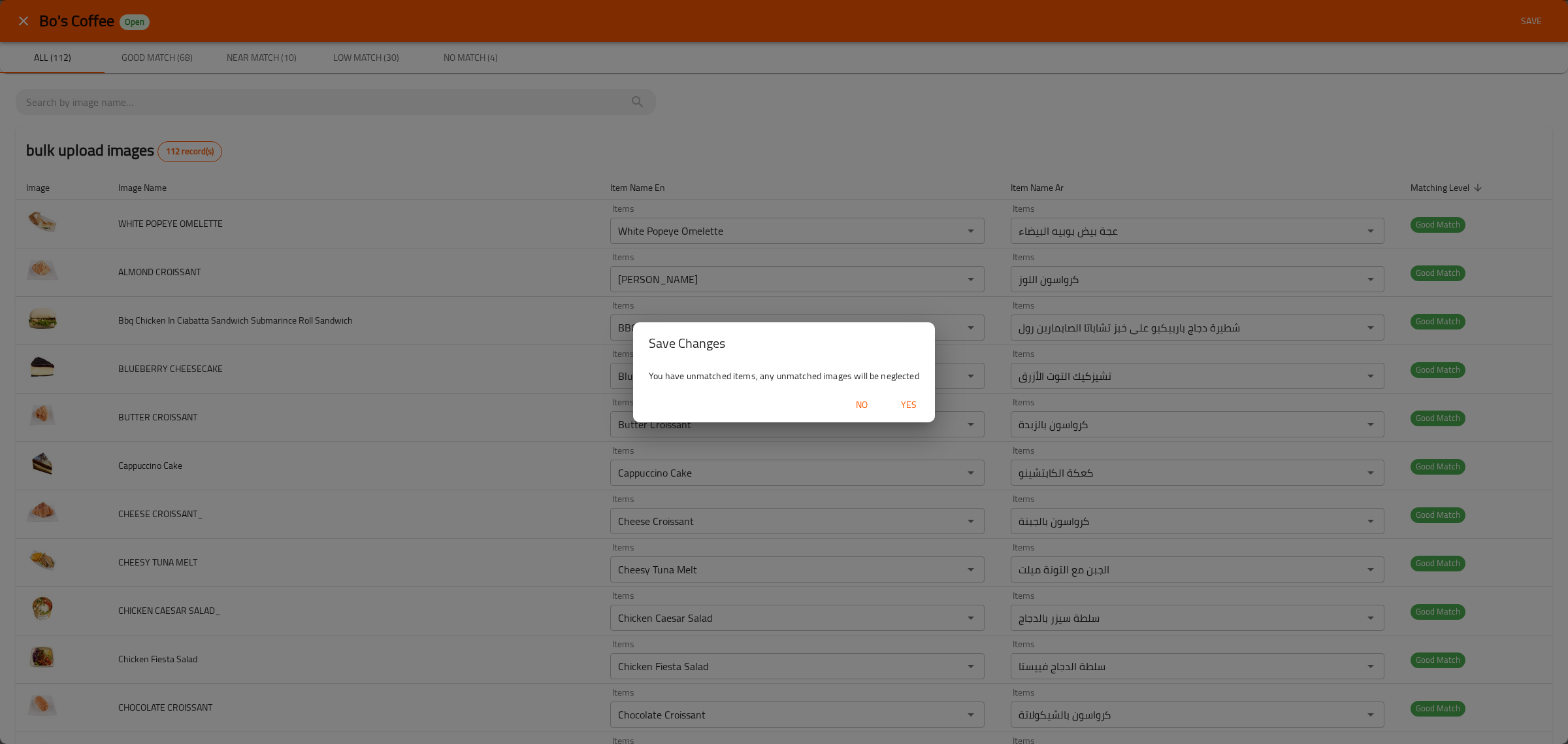
click at [910, 401] on span "Yes" at bounding box center [909, 405] width 31 height 16
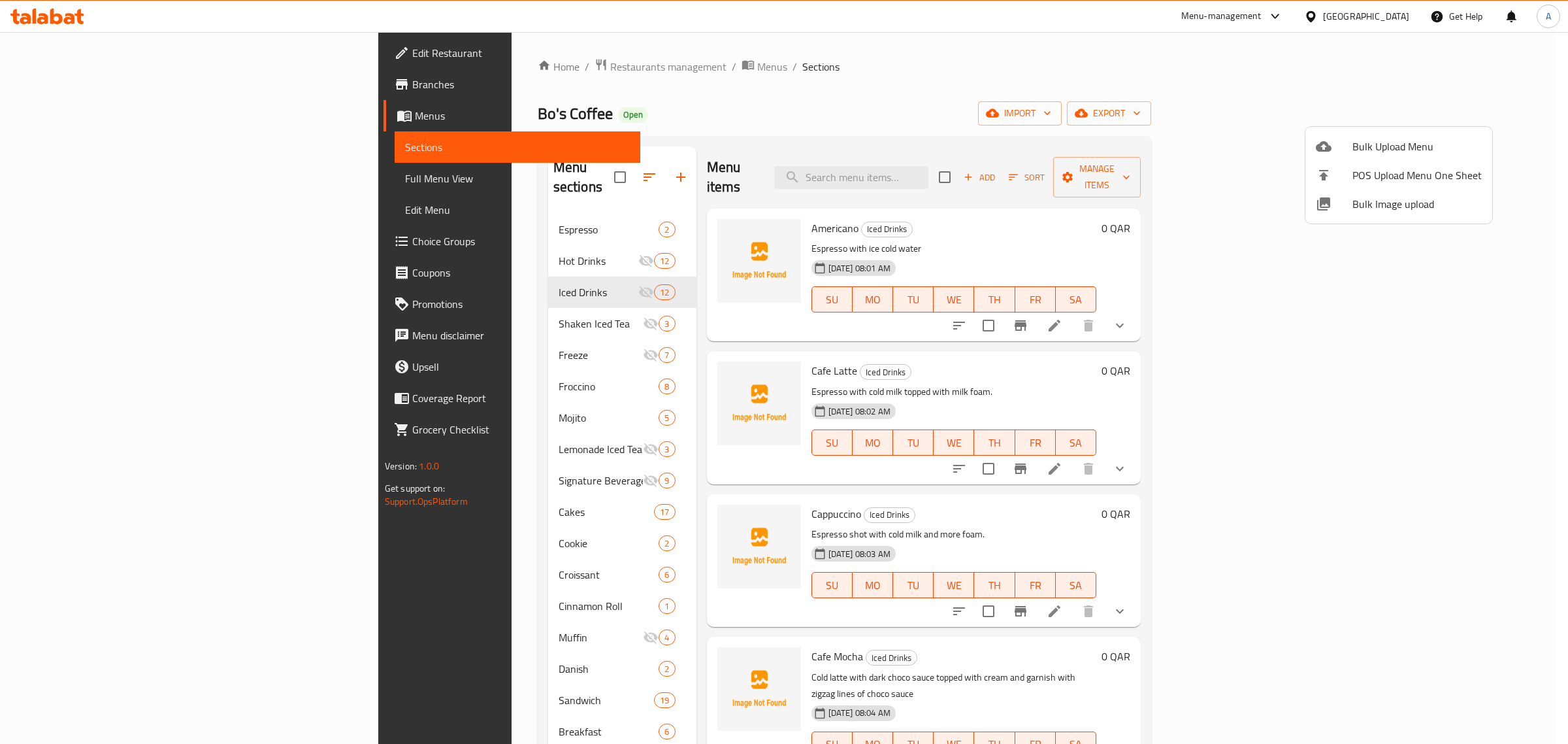
click at [353, 219] on div at bounding box center [784, 372] width 1568 height 744
click at [548, 219] on div "Espresso 2" at bounding box center [622, 229] width 148 height 31
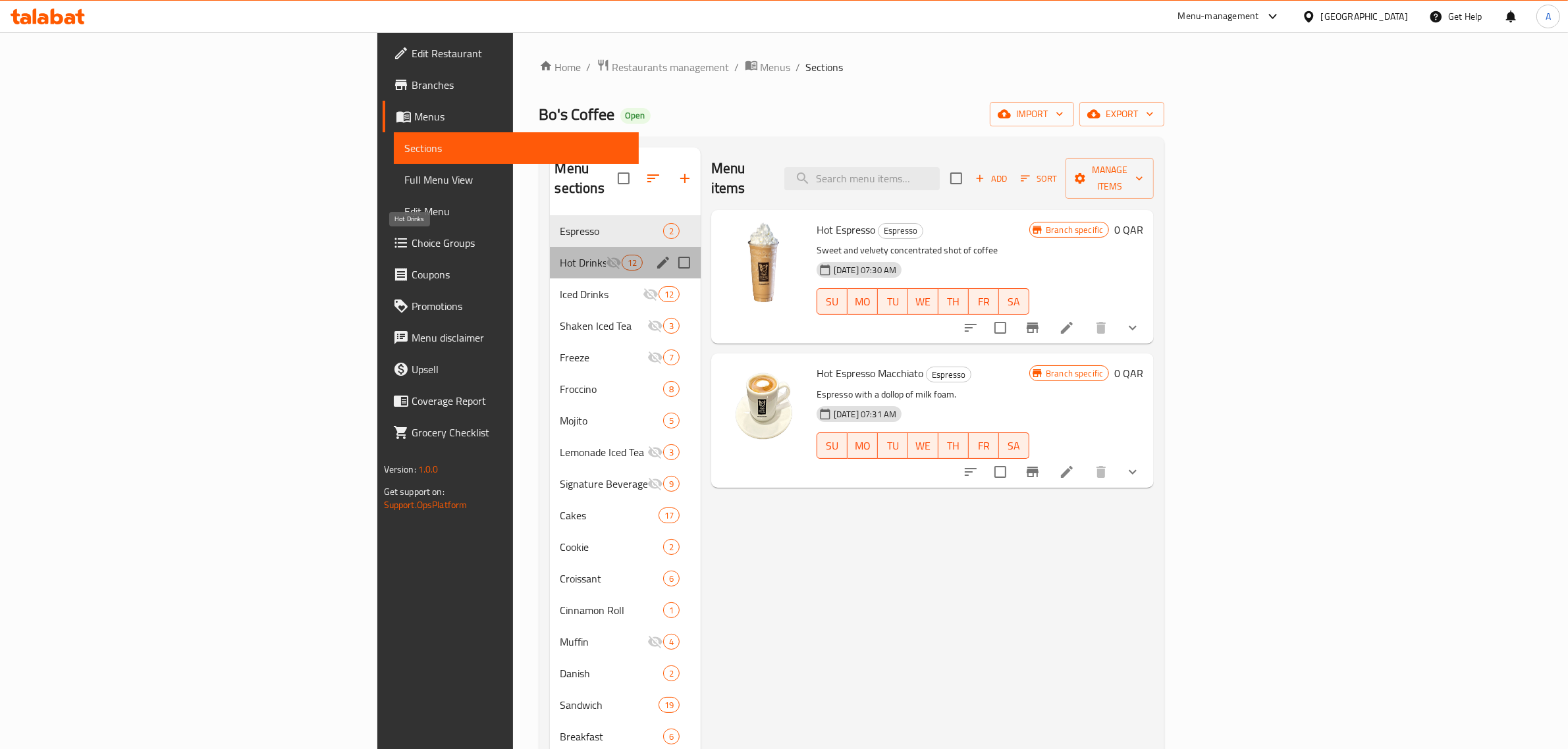
click at [560, 255] on span "Hot Drinks" at bounding box center [582, 262] width 45 height 16
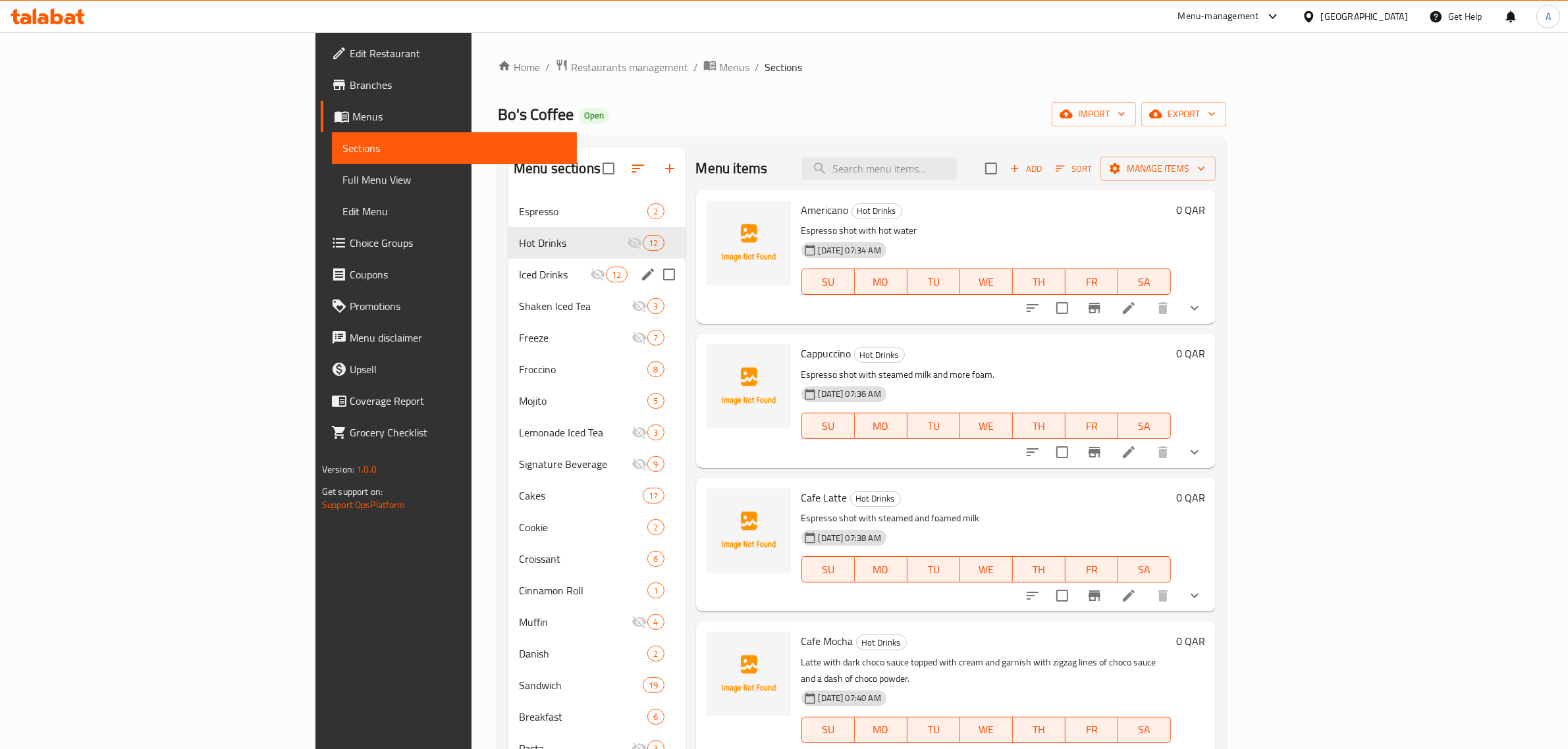
click at [509, 265] on div "Iced Drinks 12" at bounding box center [597, 274] width 177 height 31
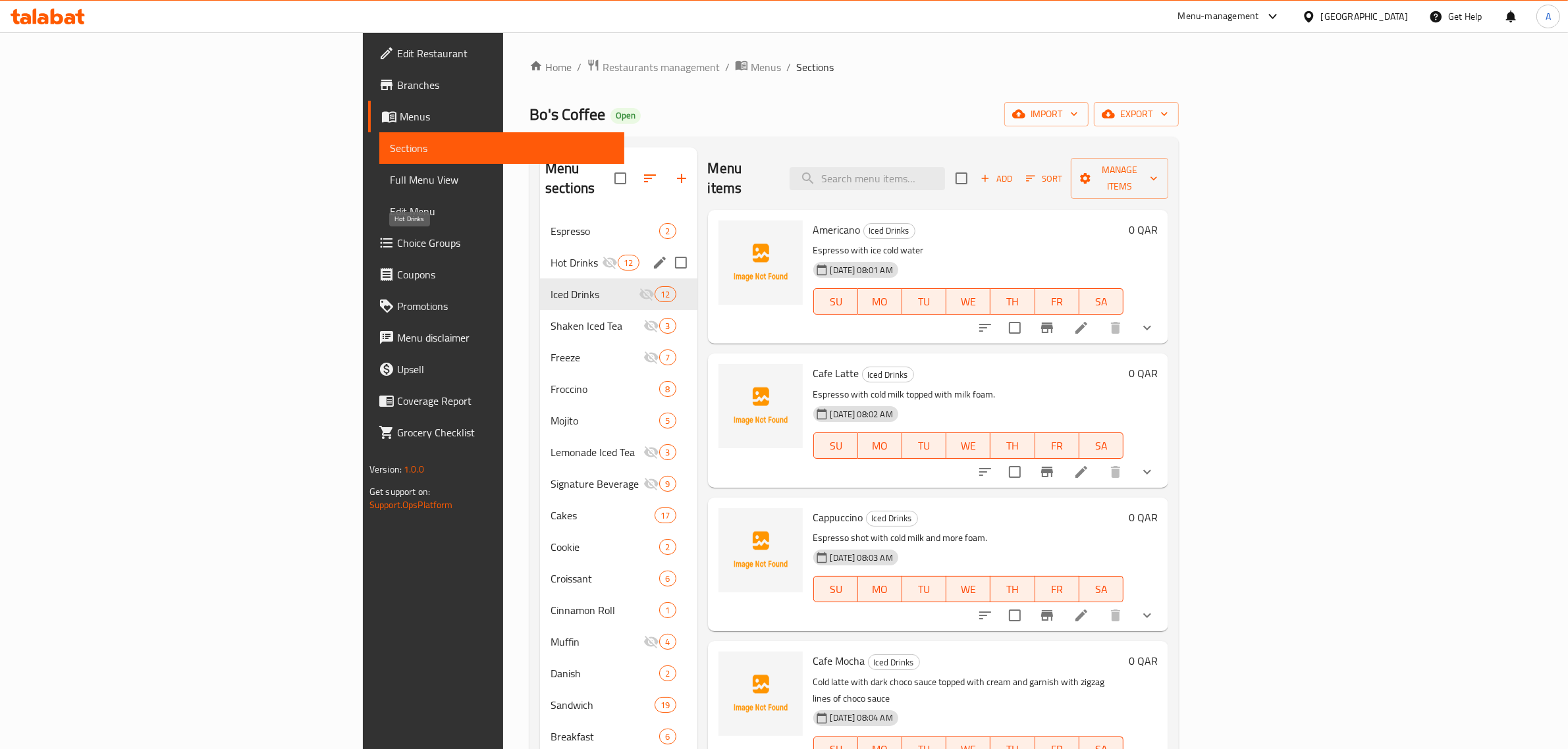
click at [550, 255] on span "Hot Drinks" at bounding box center [576, 262] width 51 height 16
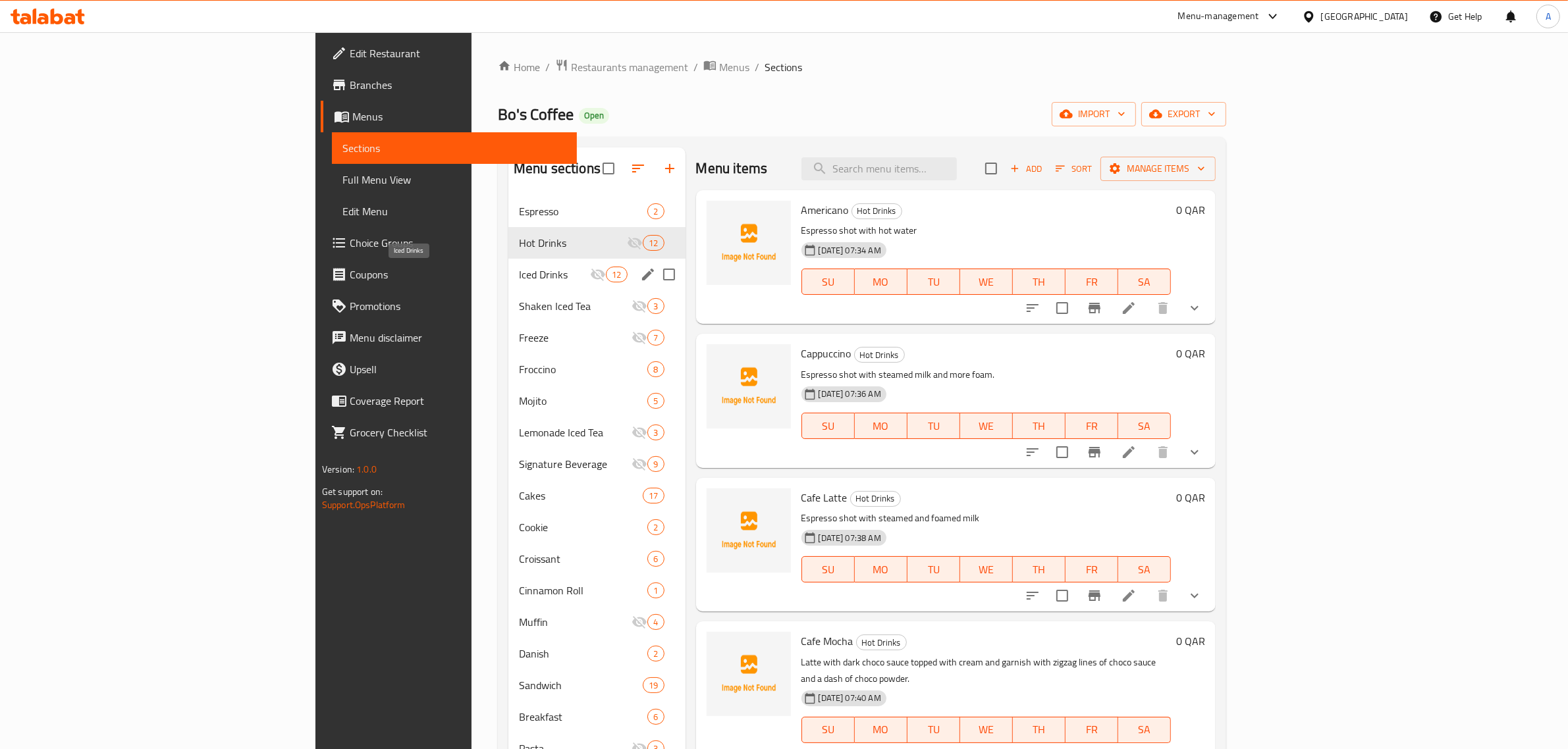
click at [519, 279] on span "Iced Drinks" at bounding box center [554, 274] width 71 height 16
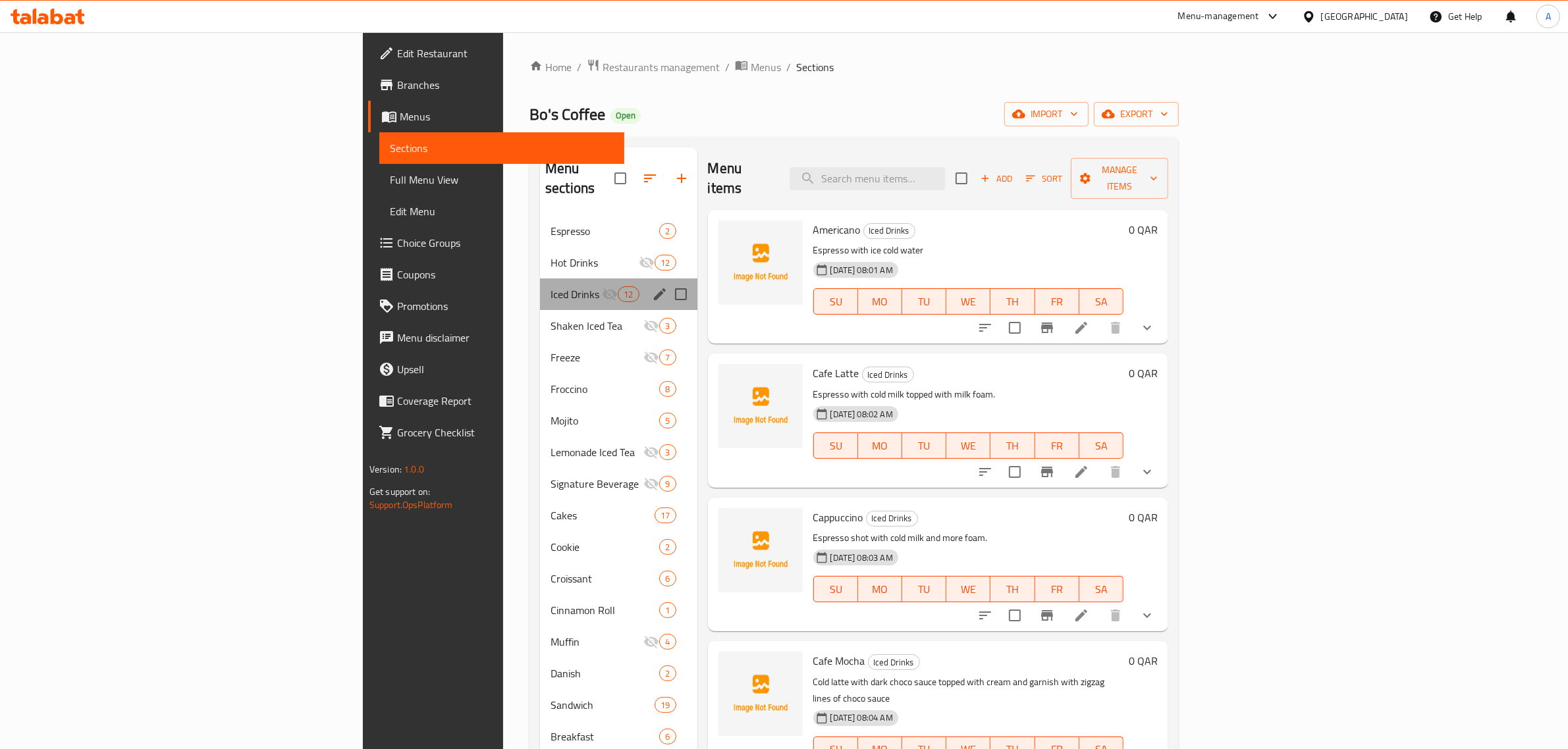
click at [540, 279] on div "Iced Drinks 12" at bounding box center [618, 294] width 157 height 31
click at [540, 252] on div "Hot Drinks 12" at bounding box center [618, 262] width 157 height 31
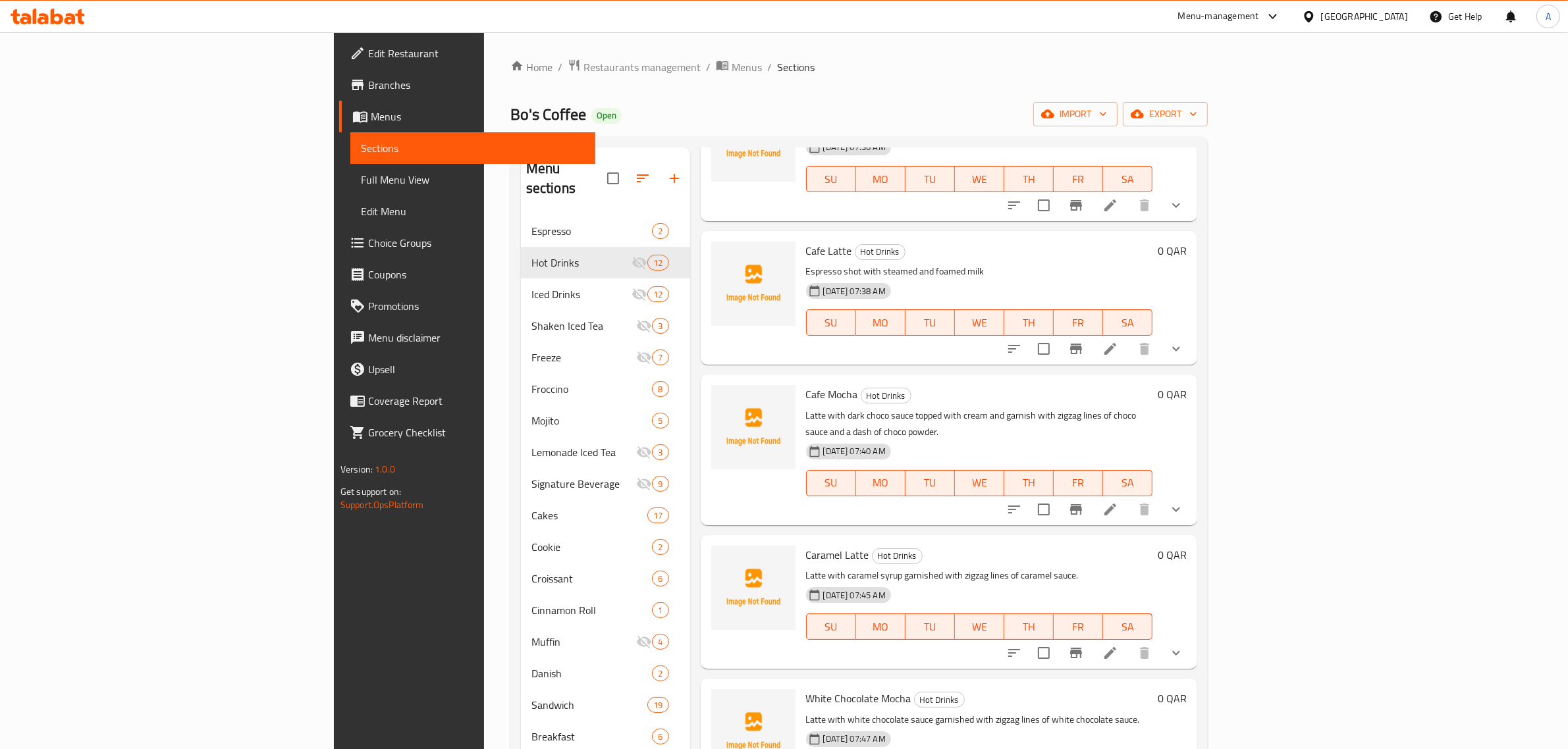
scroll to position [411, 0]
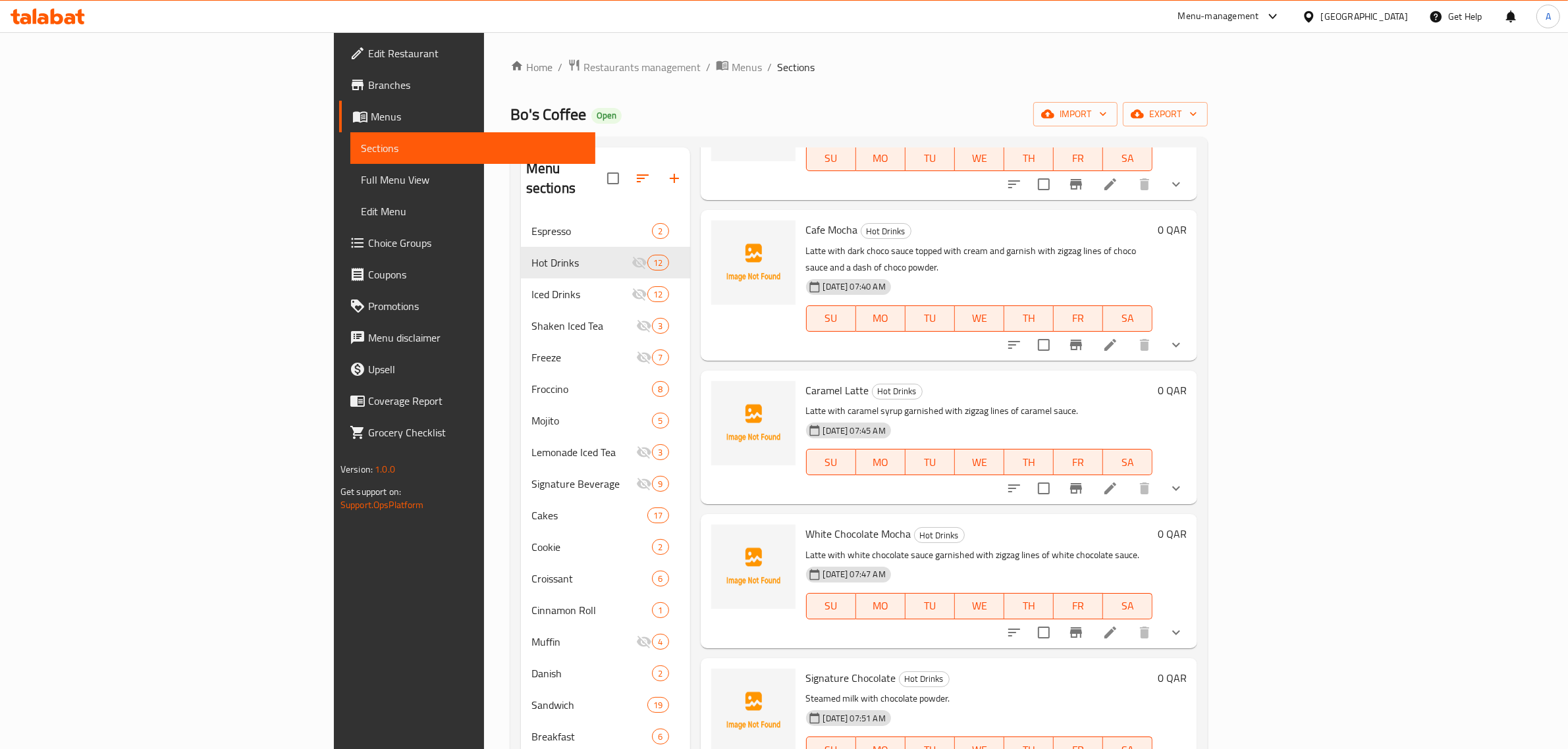
click at [806, 380] on span "Caramel Latte" at bounding box center [837, 390] width 63 height 19
copy span "Caramel"
click at [806, 524] on span "White Chocolate Mocha" at bounding box center [858, 534] width 105 height 19
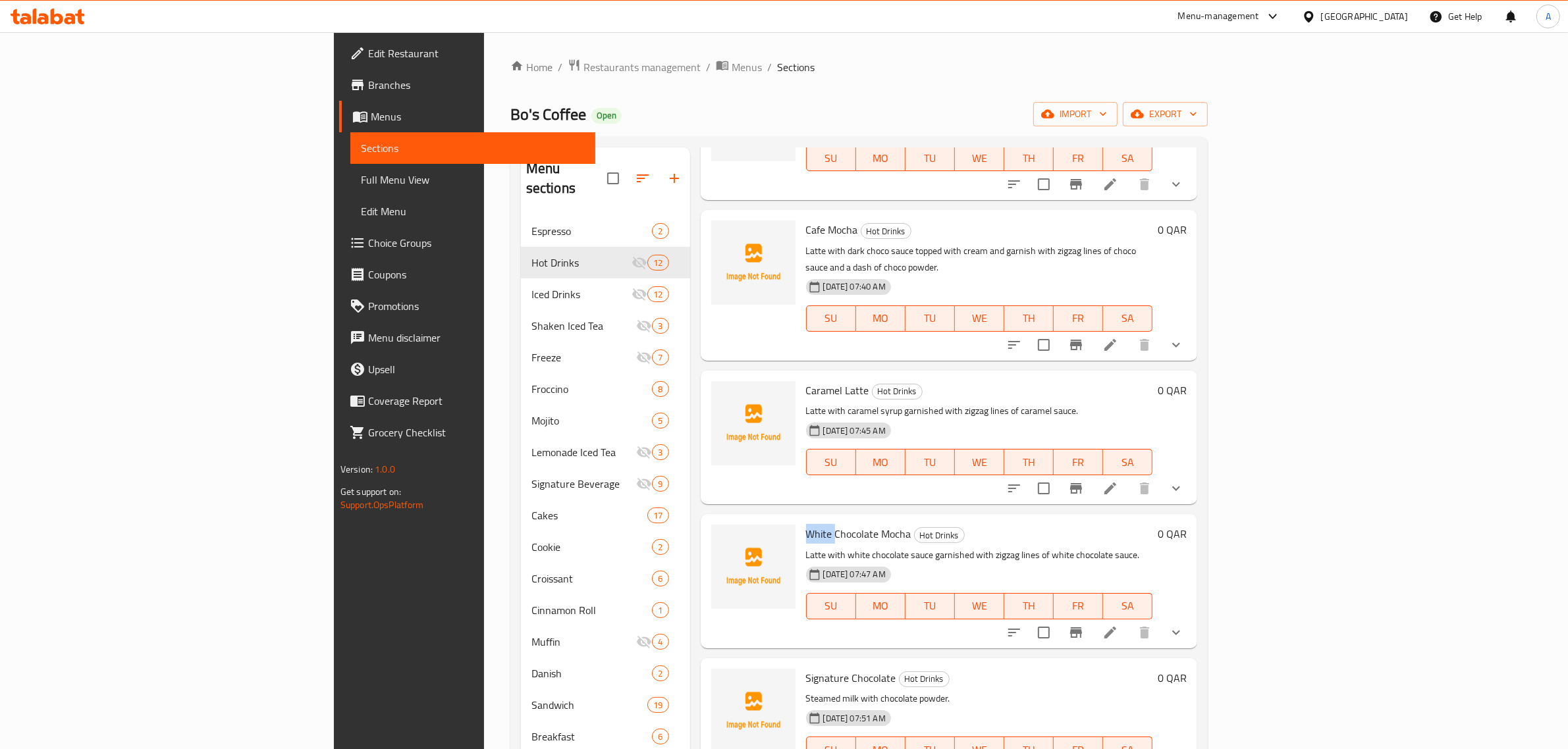
copy span "White"
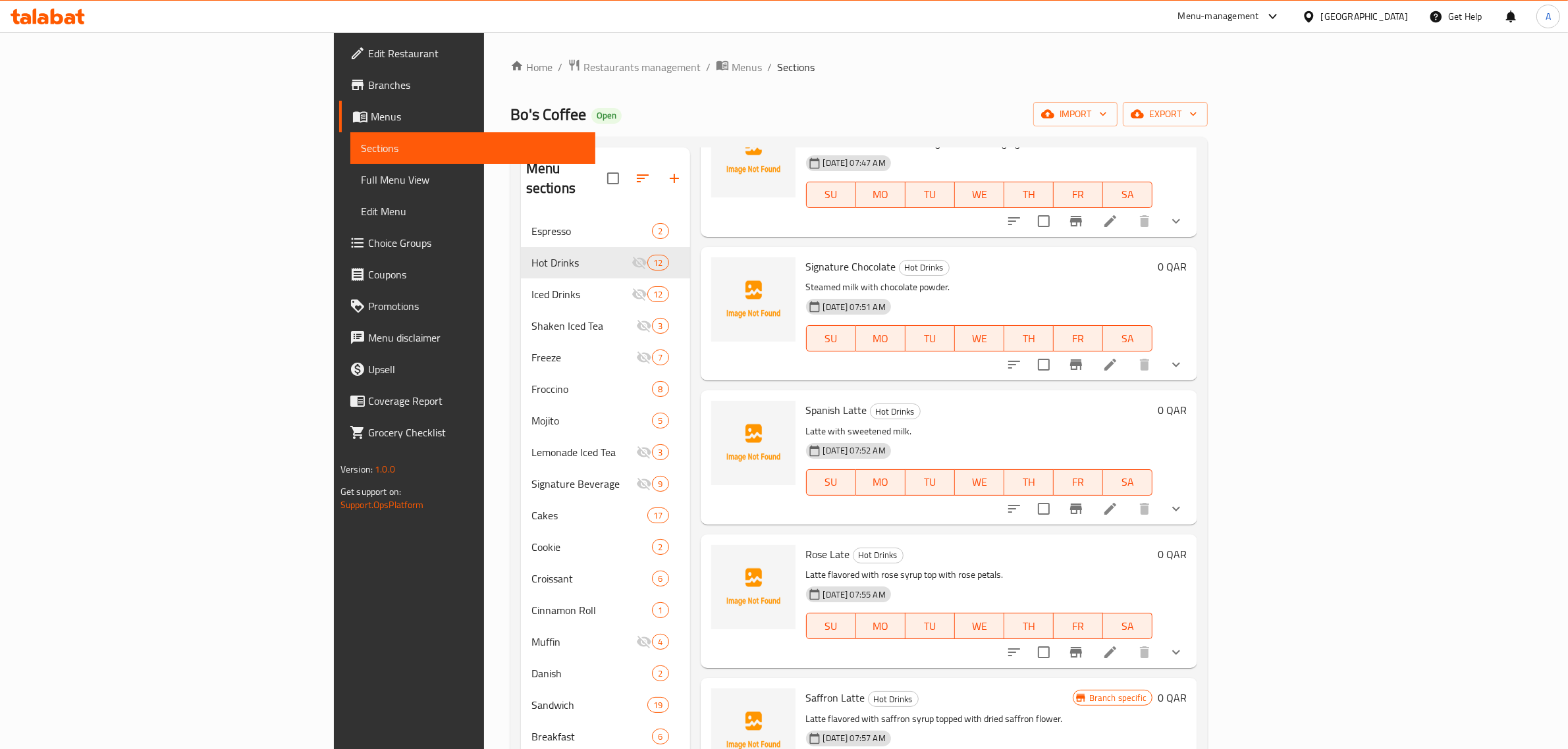
scroll to position [905, 0]
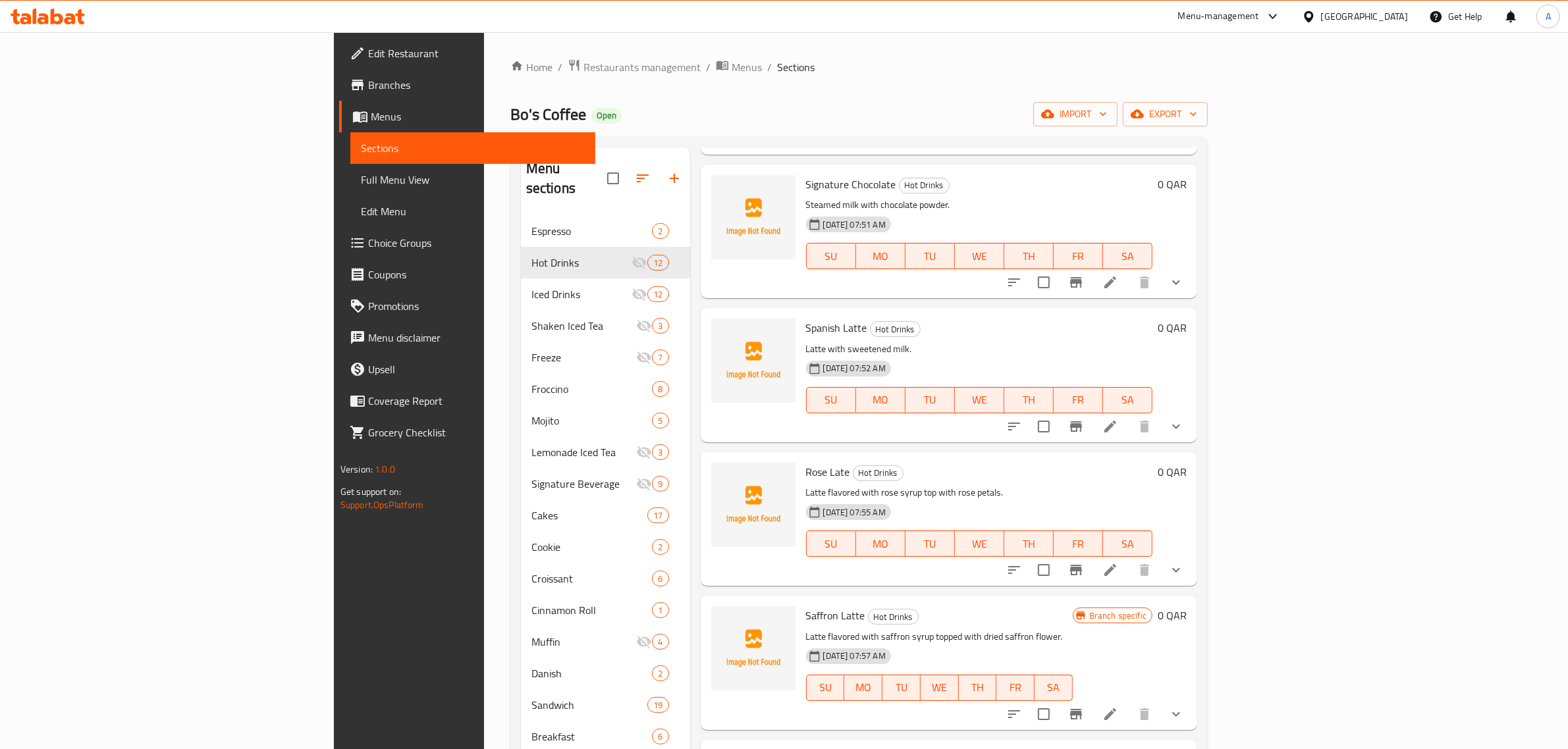
click at [806, 318] on span "Spanish Latte" at bounding box center [837, 328] width 61 height 19
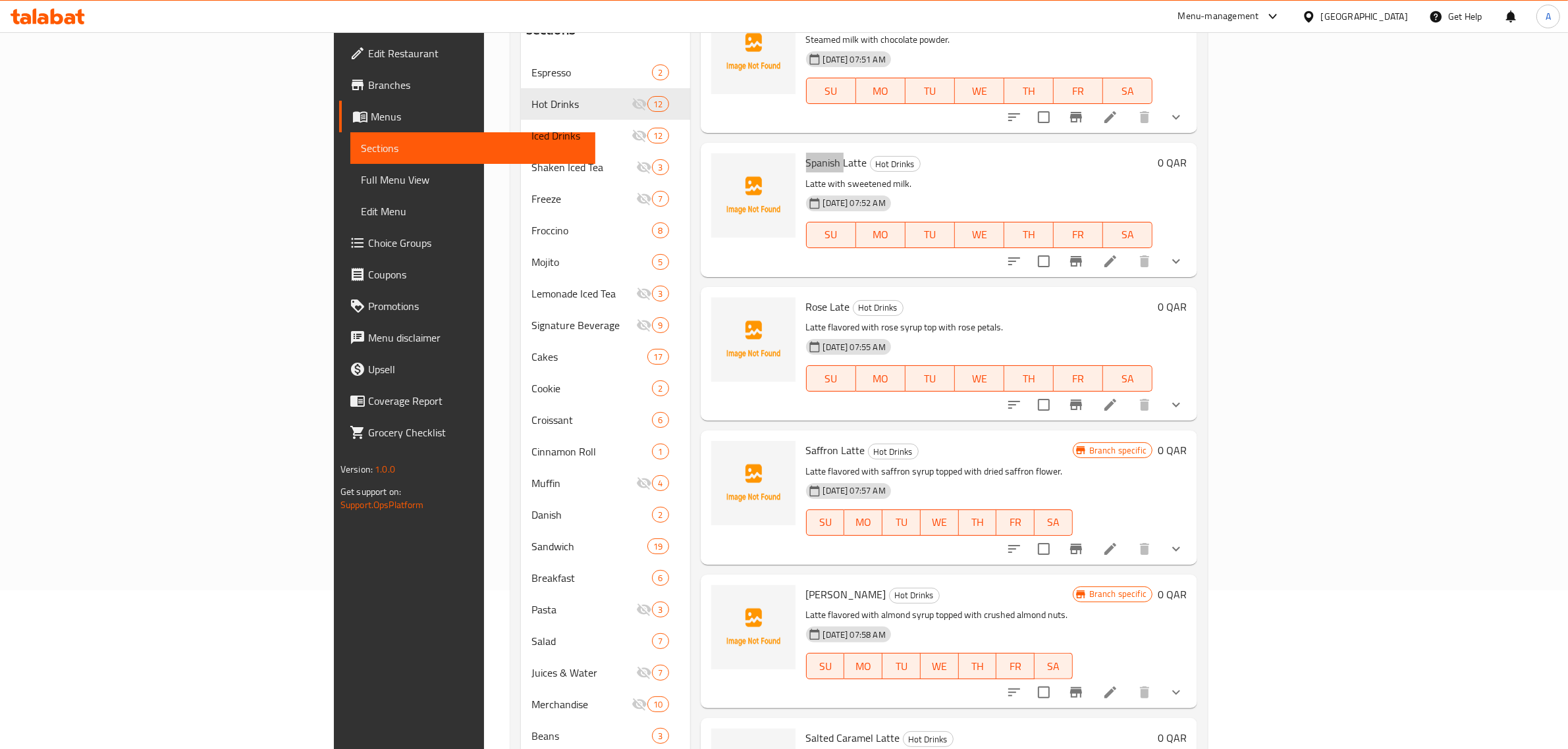
scroll to position [277, 0]
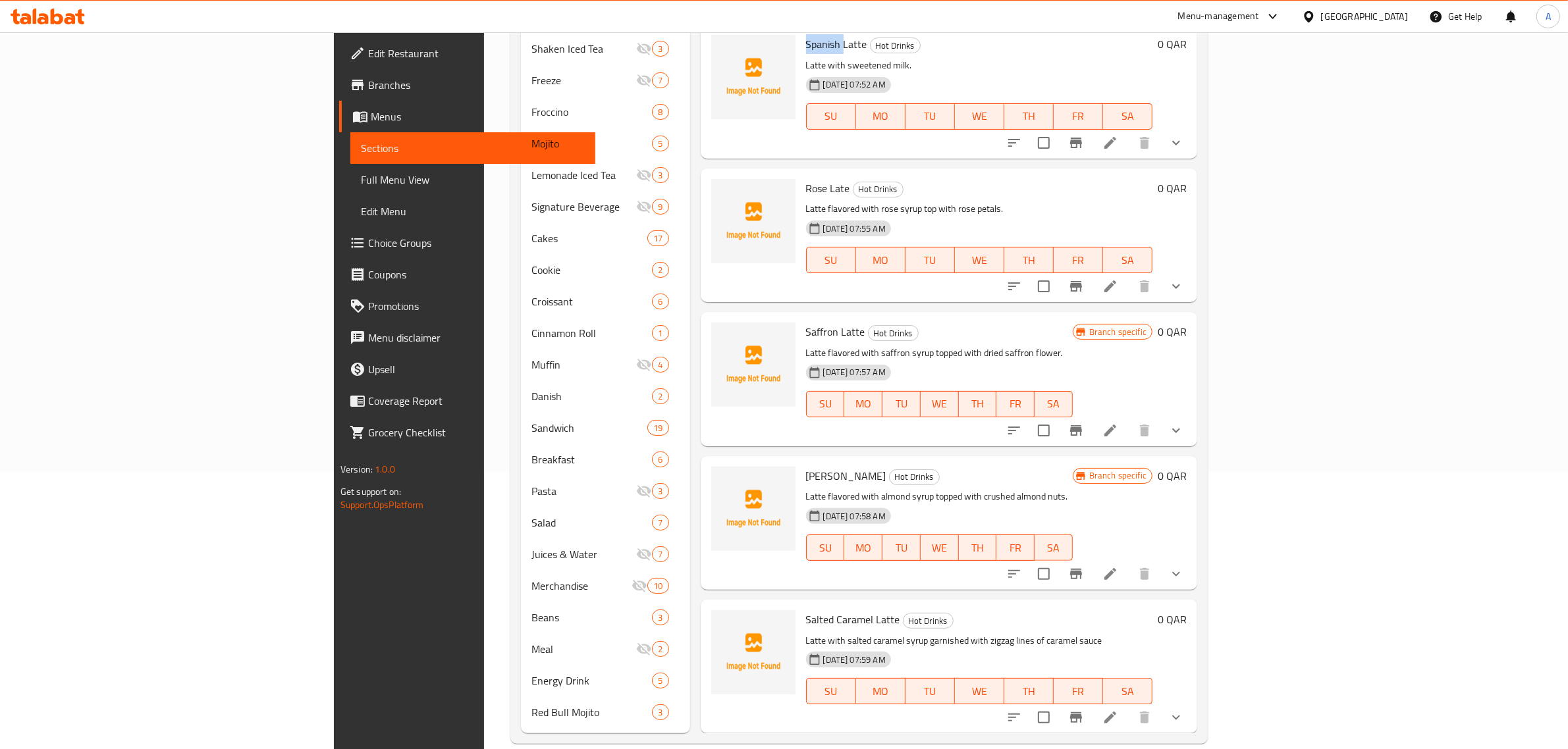
click at [806, 322] on span "Saffron Latte" at bounding box center [835, 332] width 59 height 19
copy span "Saffron"
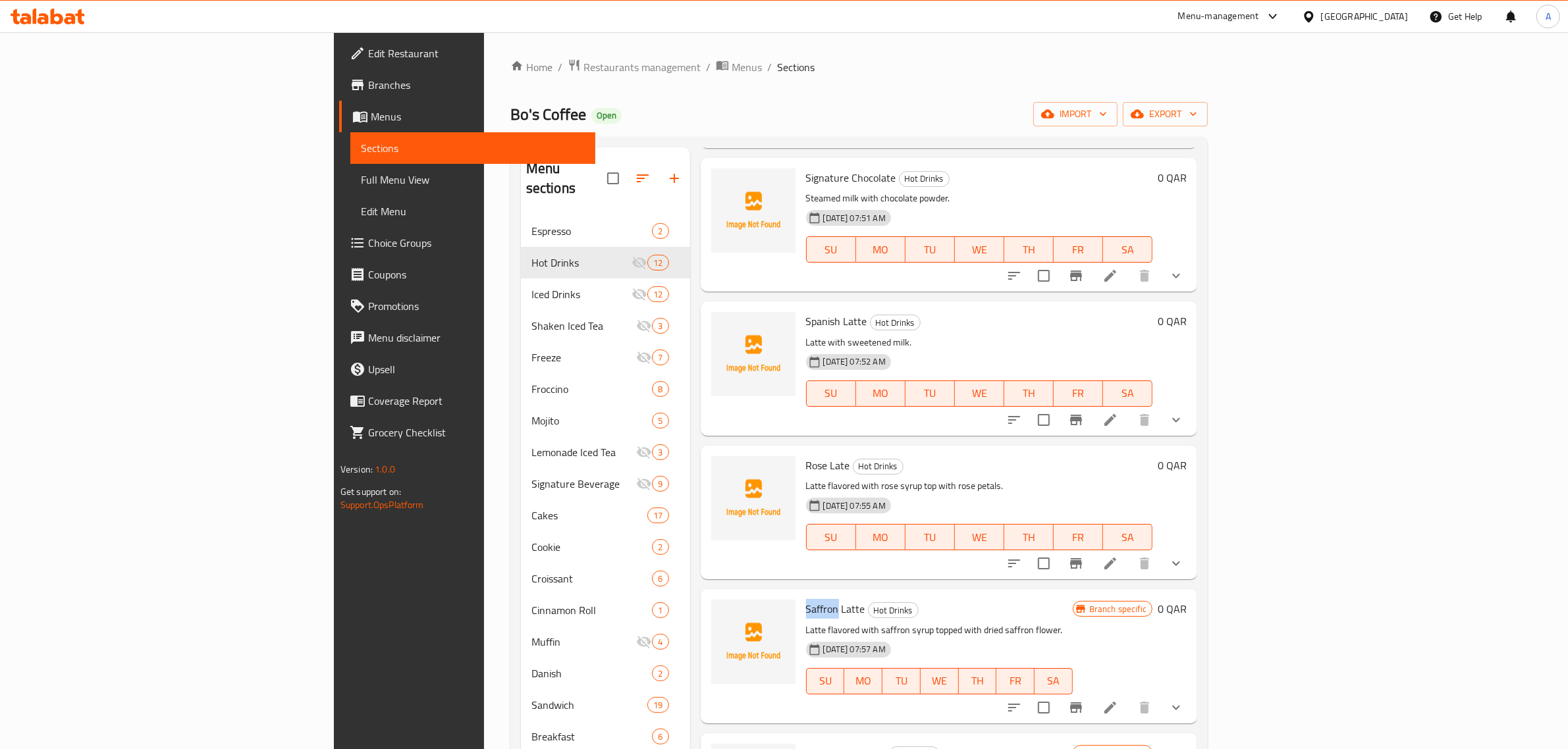
scroll to position [422, 0]
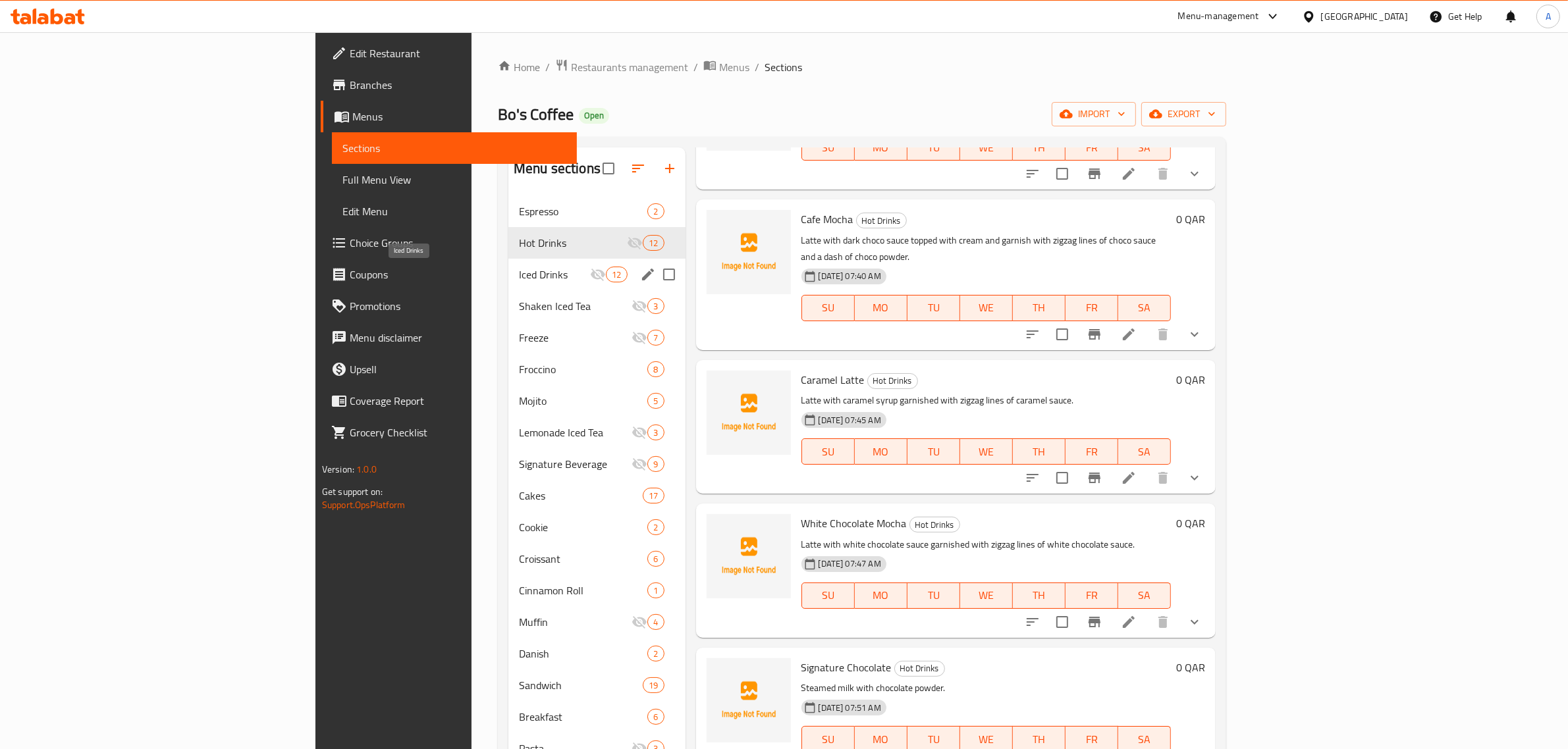
click at [519, 281] on span "Iced Drinks" at bounding box center [554, 274] width 71 height 16
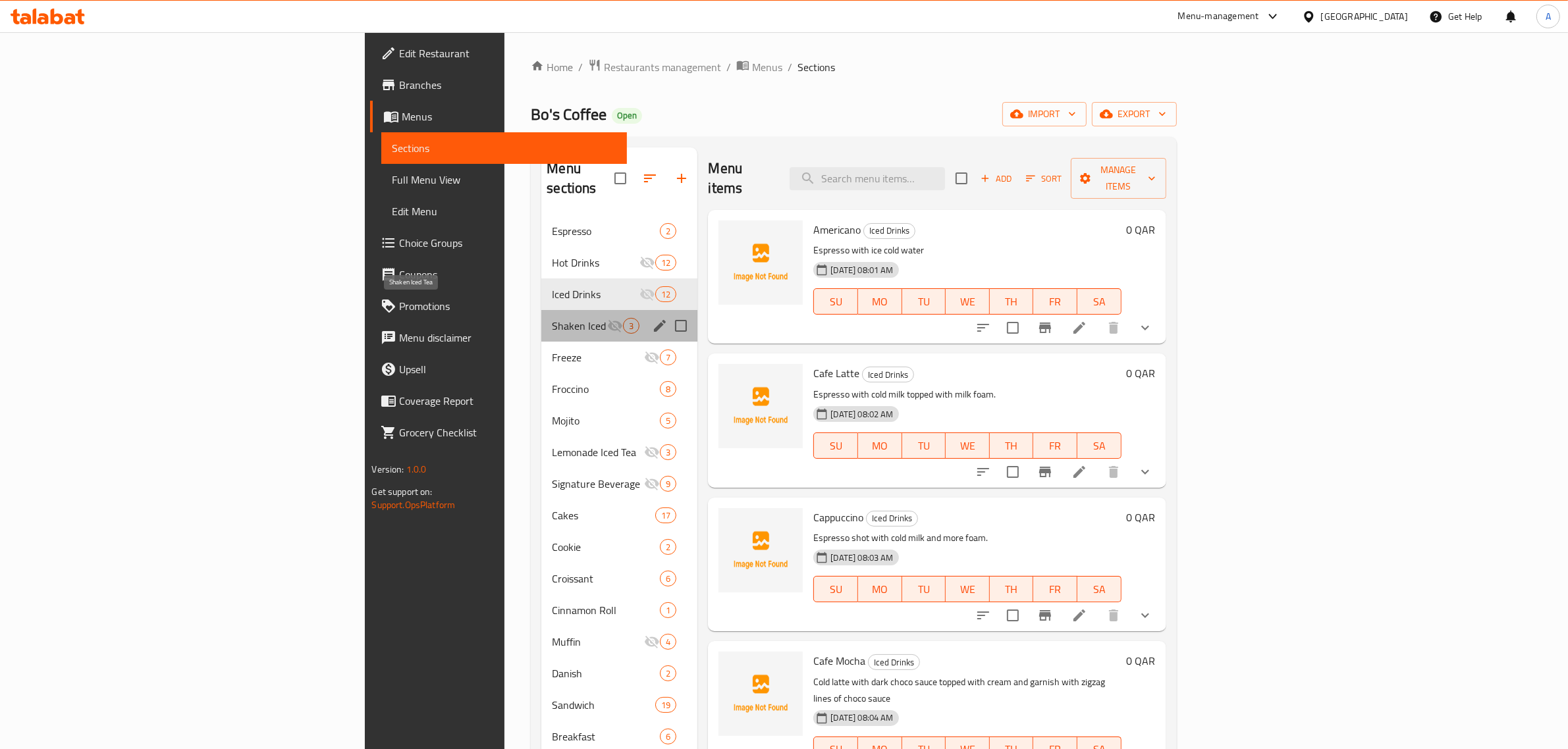
click at [552, 318] on span "Shaken Iced Tea" at bounding box center [579, 326] width 55 height 16
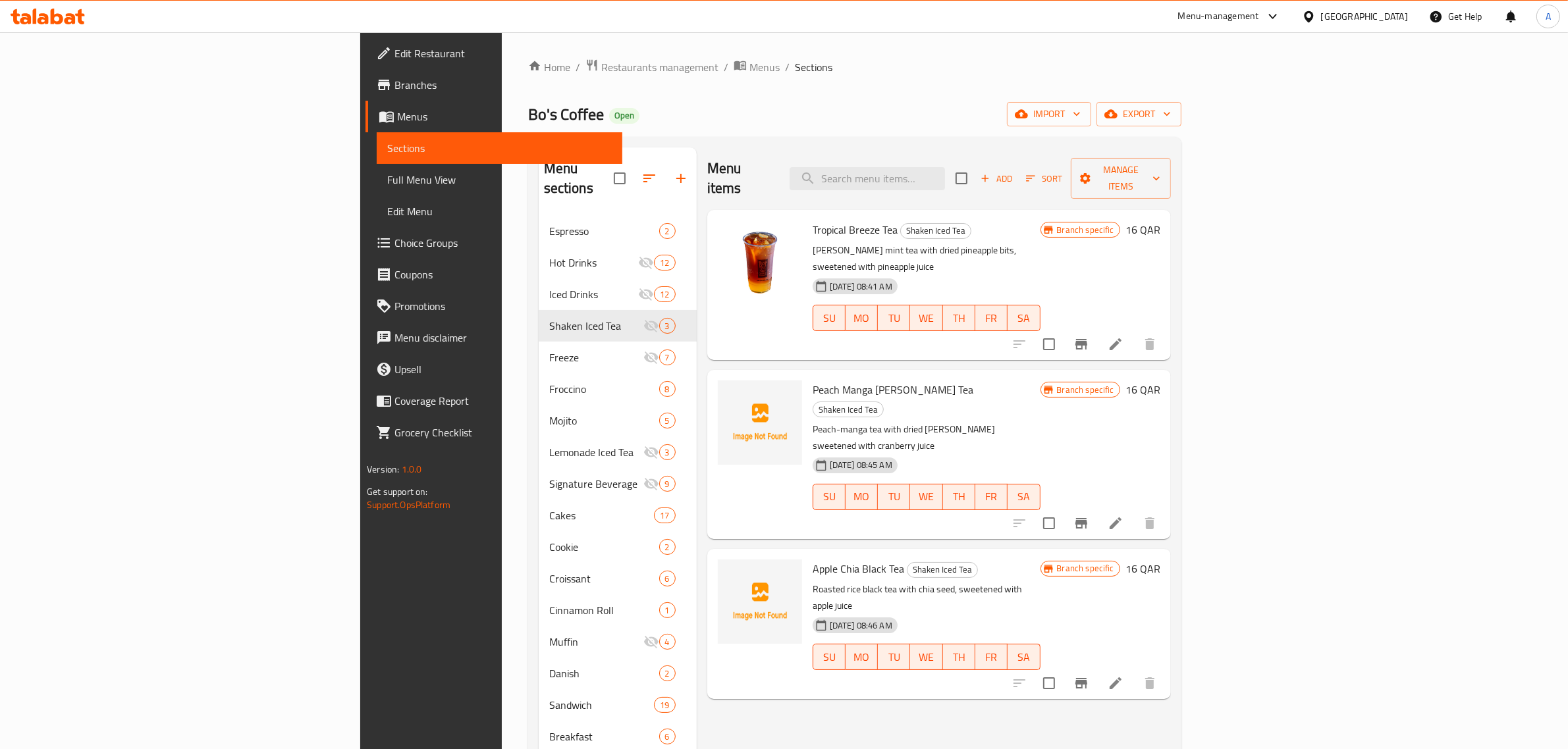
click at [813, 380] on span "Peach Manga [PERSON_NAME] Tea" at bounding box center [892, 390] width 160 height 19
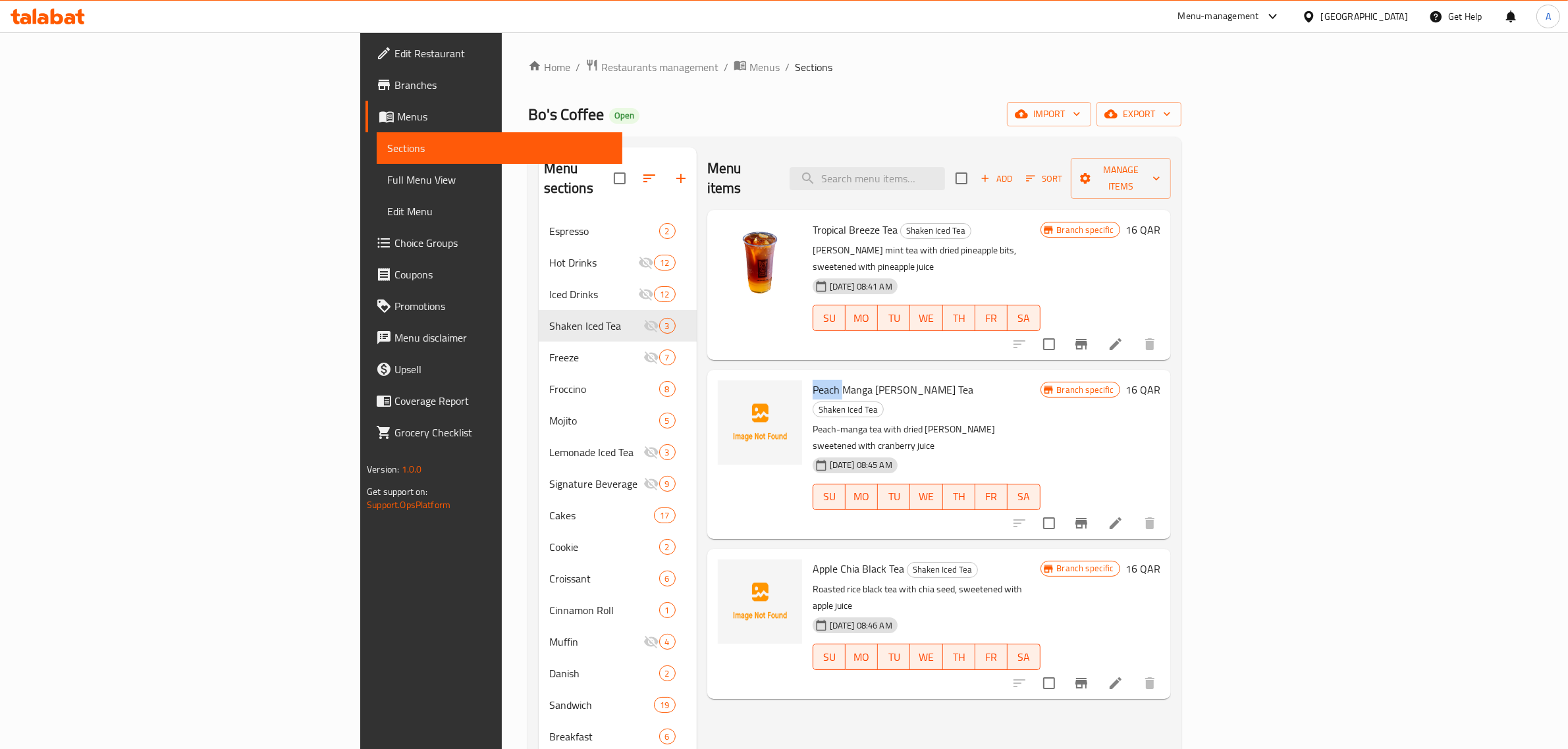
click at [813, 380] on span "Peach Manga [PERSON_NAME] Tea" at bounding box center [892, 390] width 160 height 19
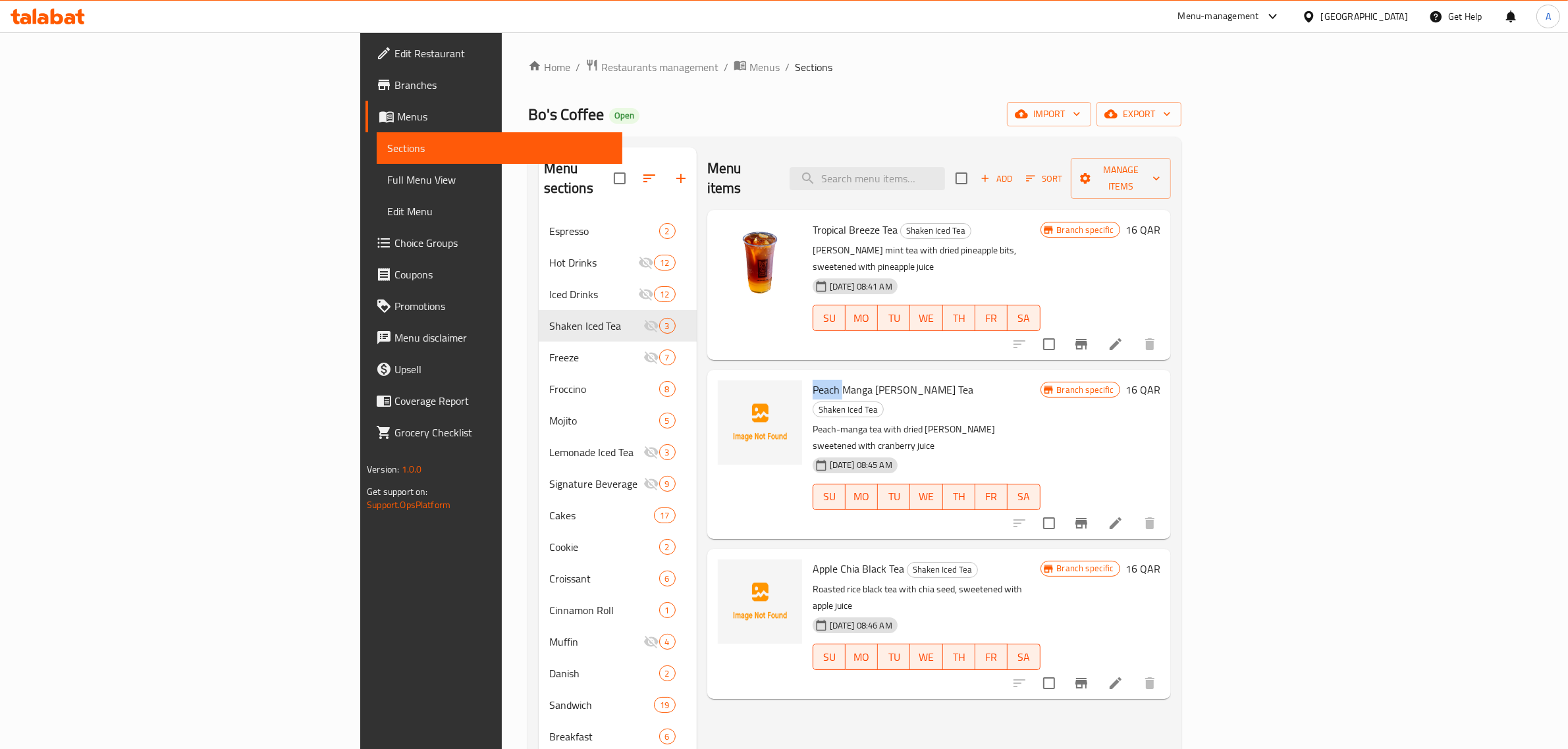
copy span "Peach"
click at [813, 559] on span "Apple Chia Black Tea" at bounding box center [858, 569] width 92 height 19
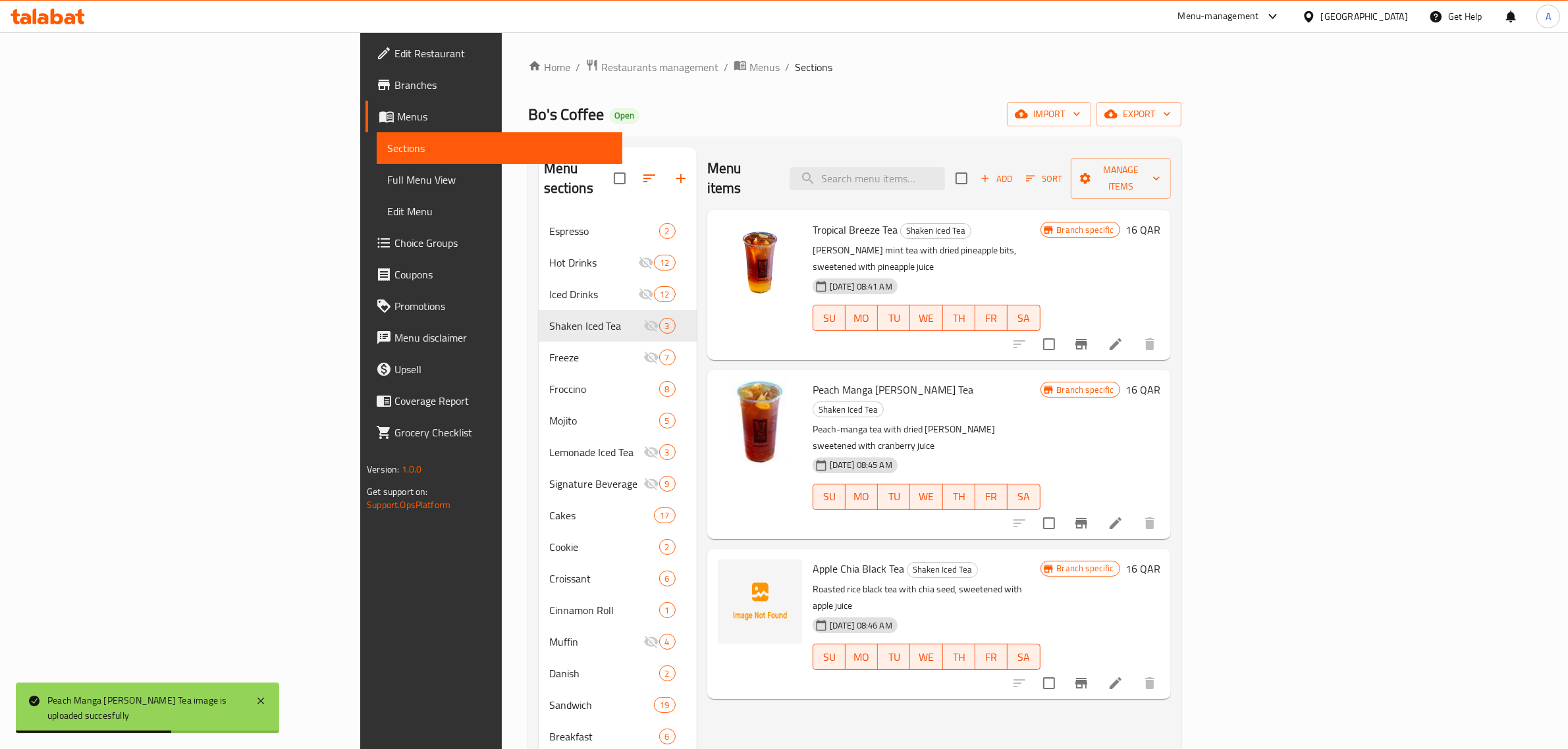
click at [921, 549] on div "Apple Chia Black Tea Shaken Iced Tea Roasted rice black tea with chia seed, swe…" at bounding box center [939, 623] width 464 height 150
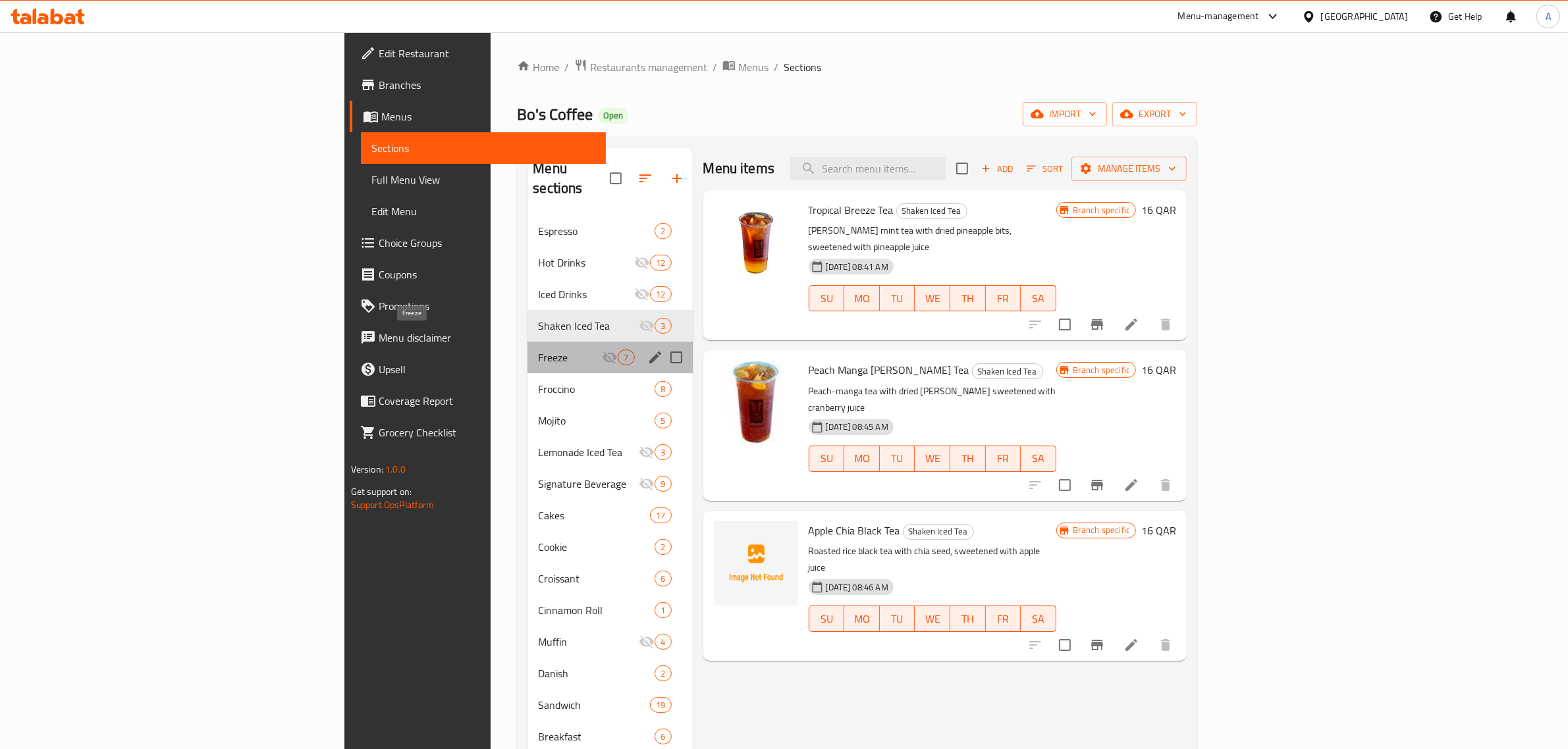
click at [538, 350] on span "Freeze" at bounding box center [570, 357] width 64 height 16
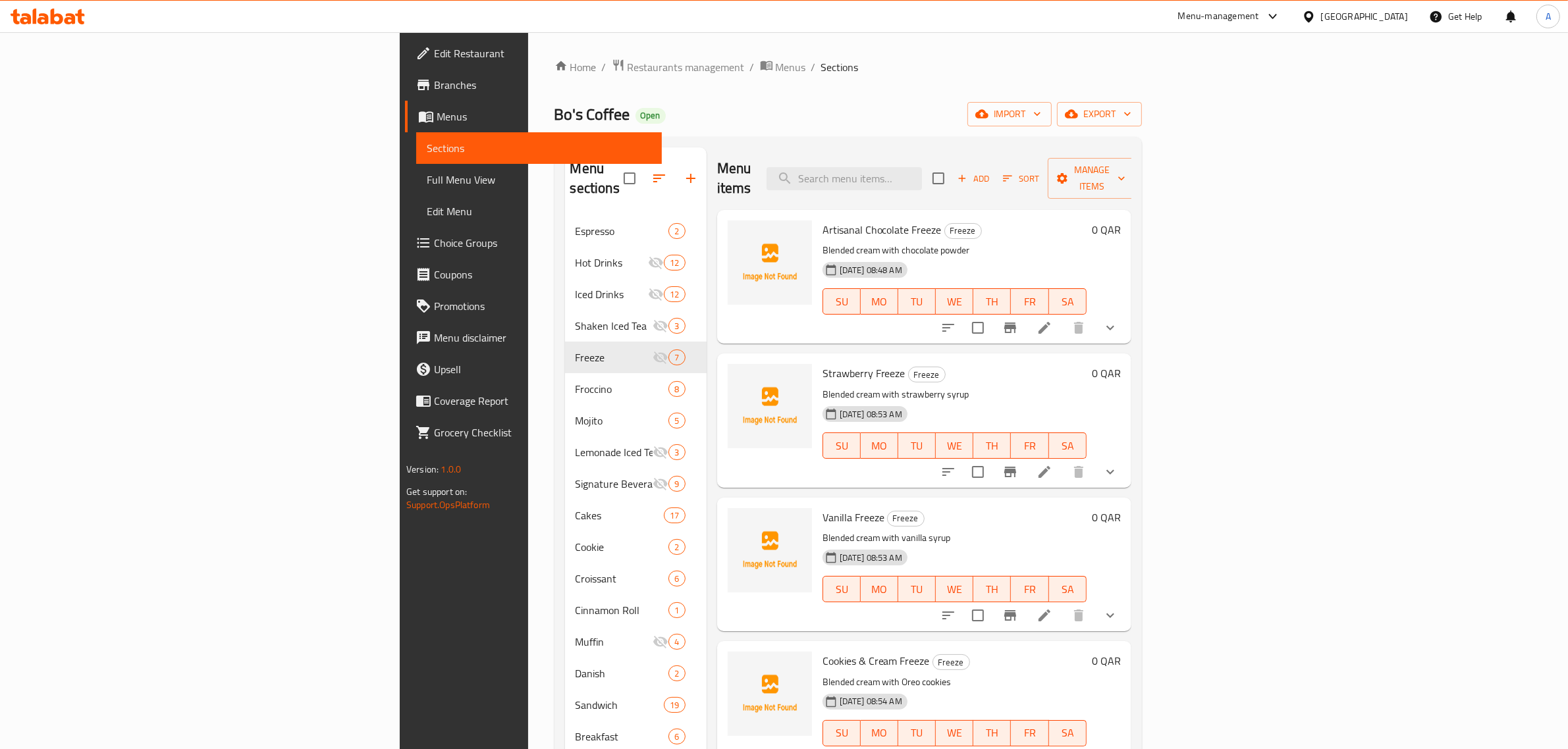
click at [822, 220] on span "Artisanal Chocolate Freeze" at bounding box center [882, 230] width 119 height 19
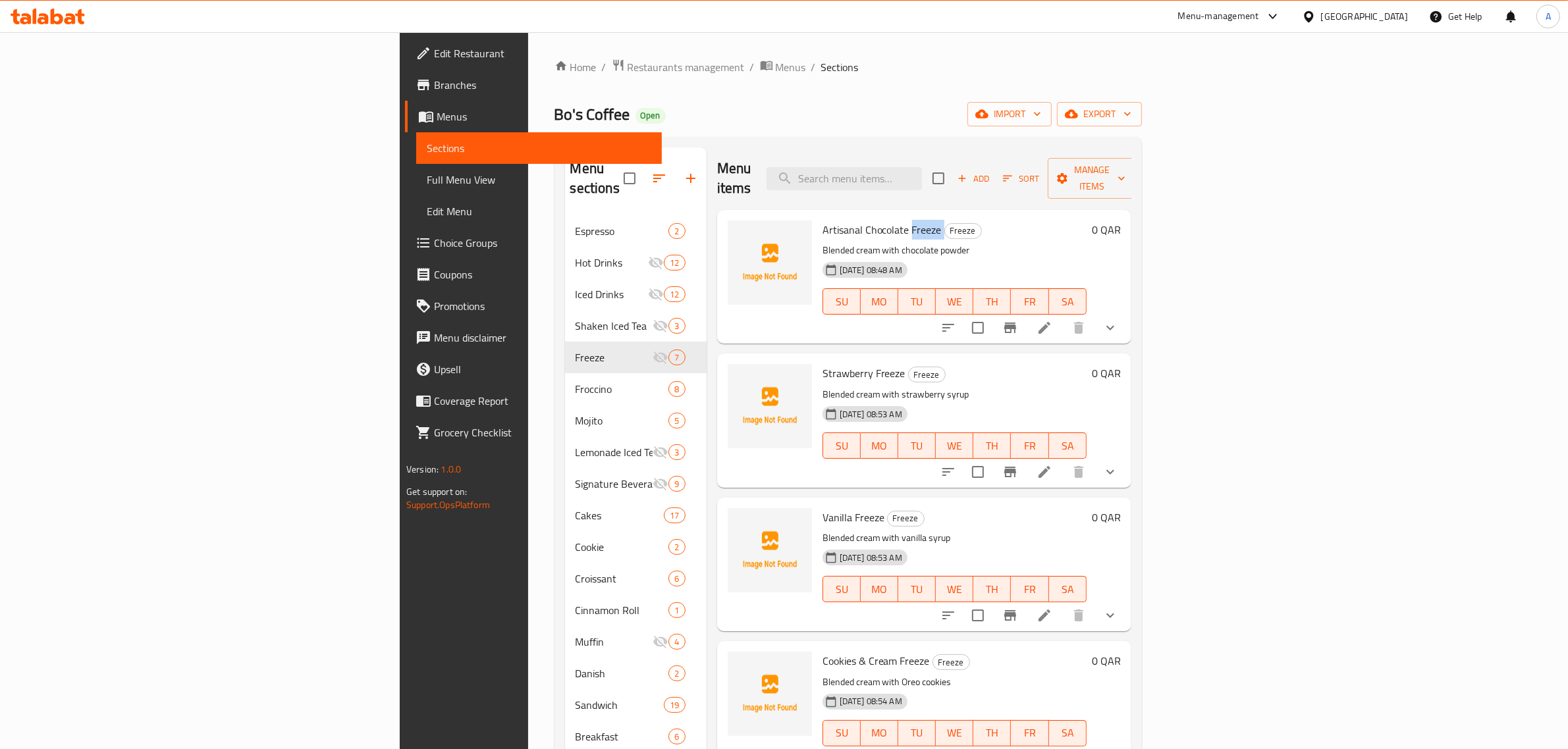
click at [822, 220] on span "Artisanal Chocolate Freeze" at bounding box center [882, 230] width 119 height 19
copy h6 "Freeze"
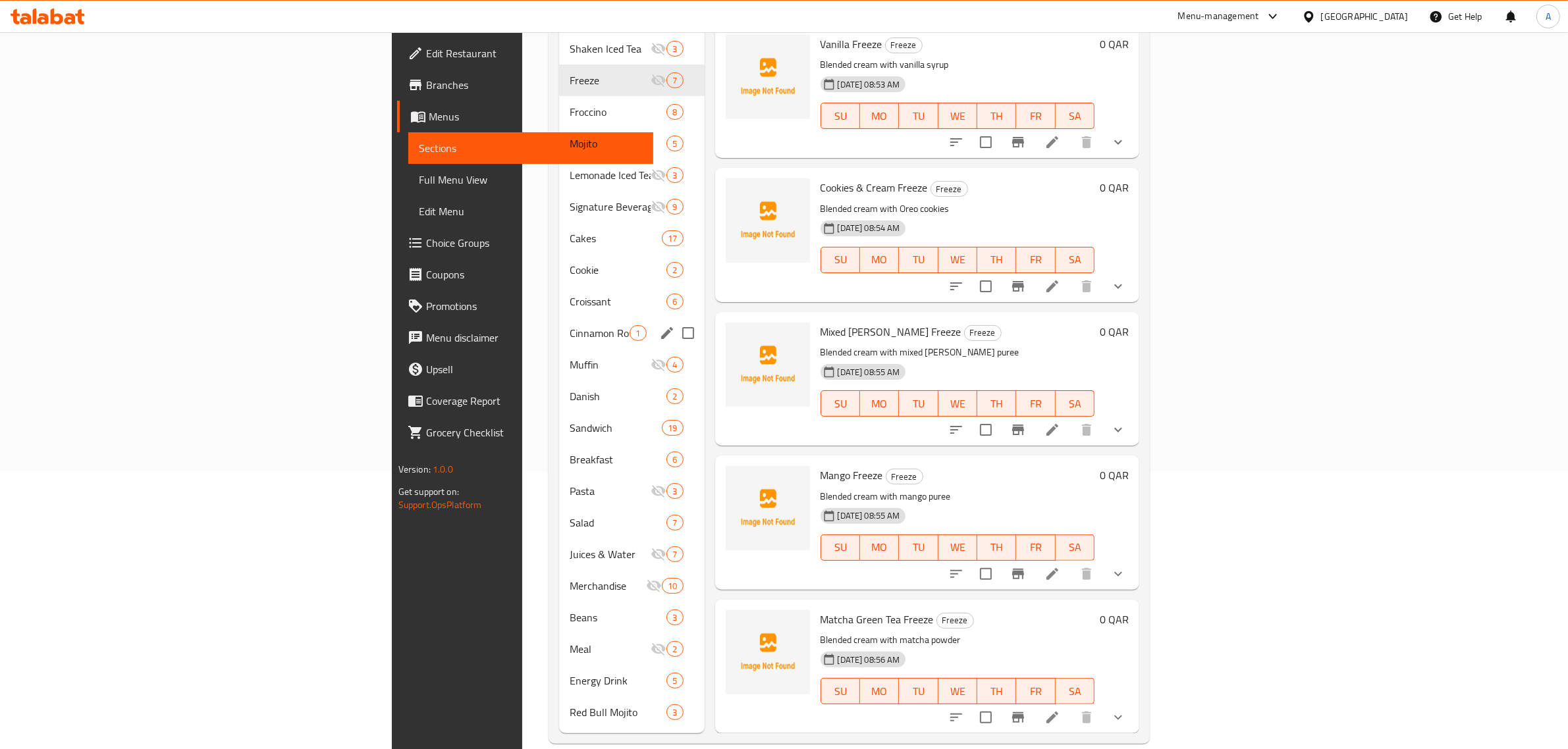
scroll to position [195, 0]
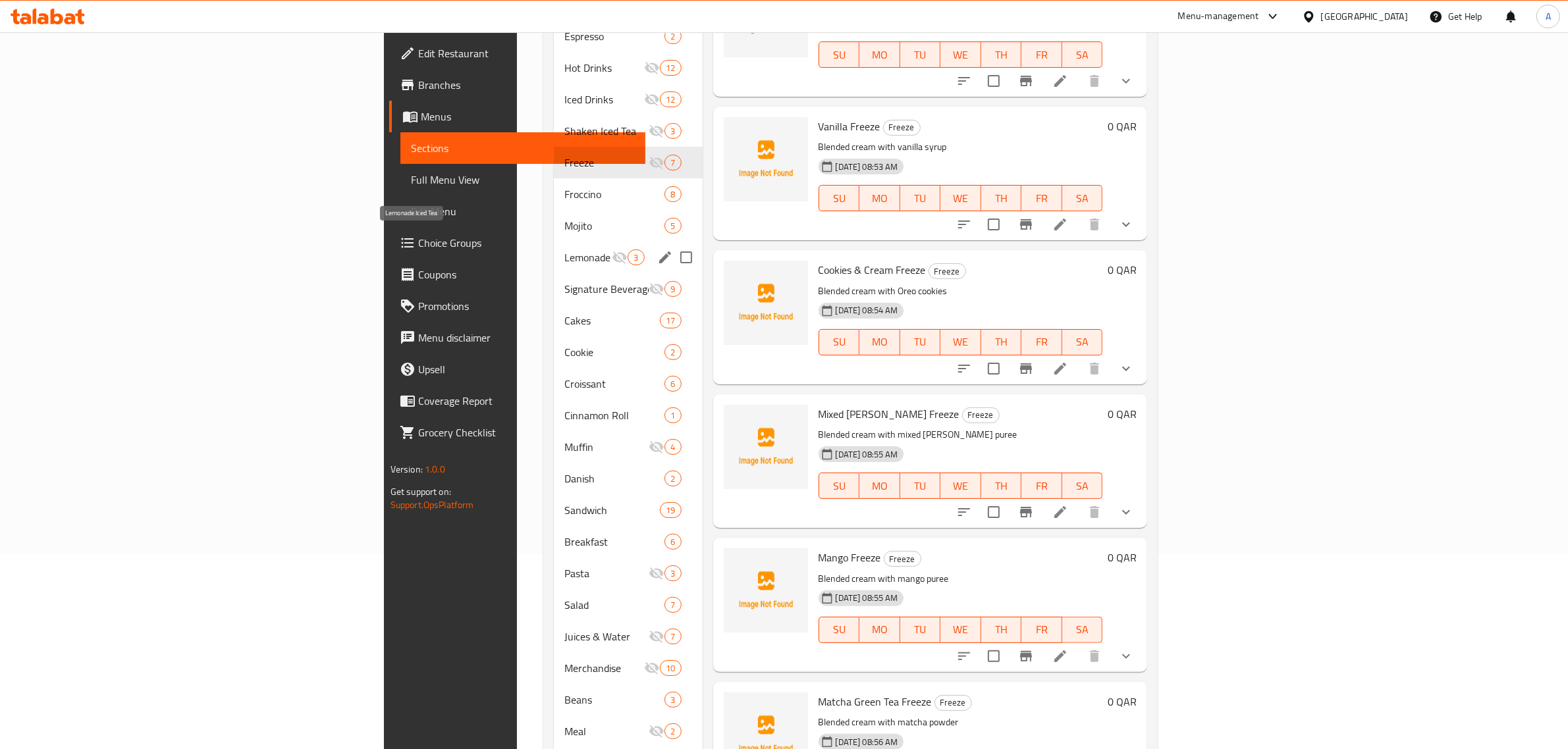
click at [564, 250] on span "Lemonade Iced Tea" at bounding box center [588, 257] width 48 height 16
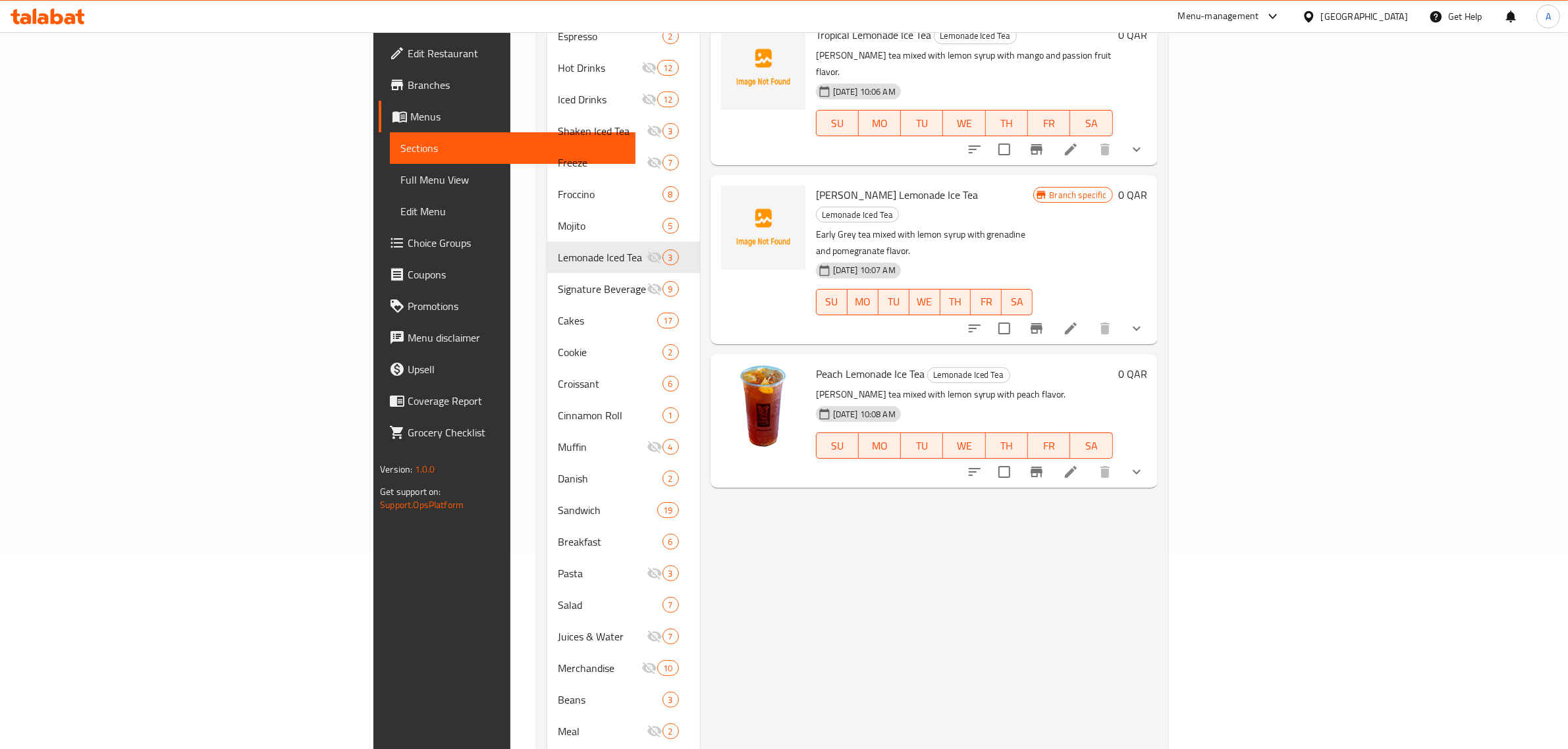
scroll to position [31, 0]
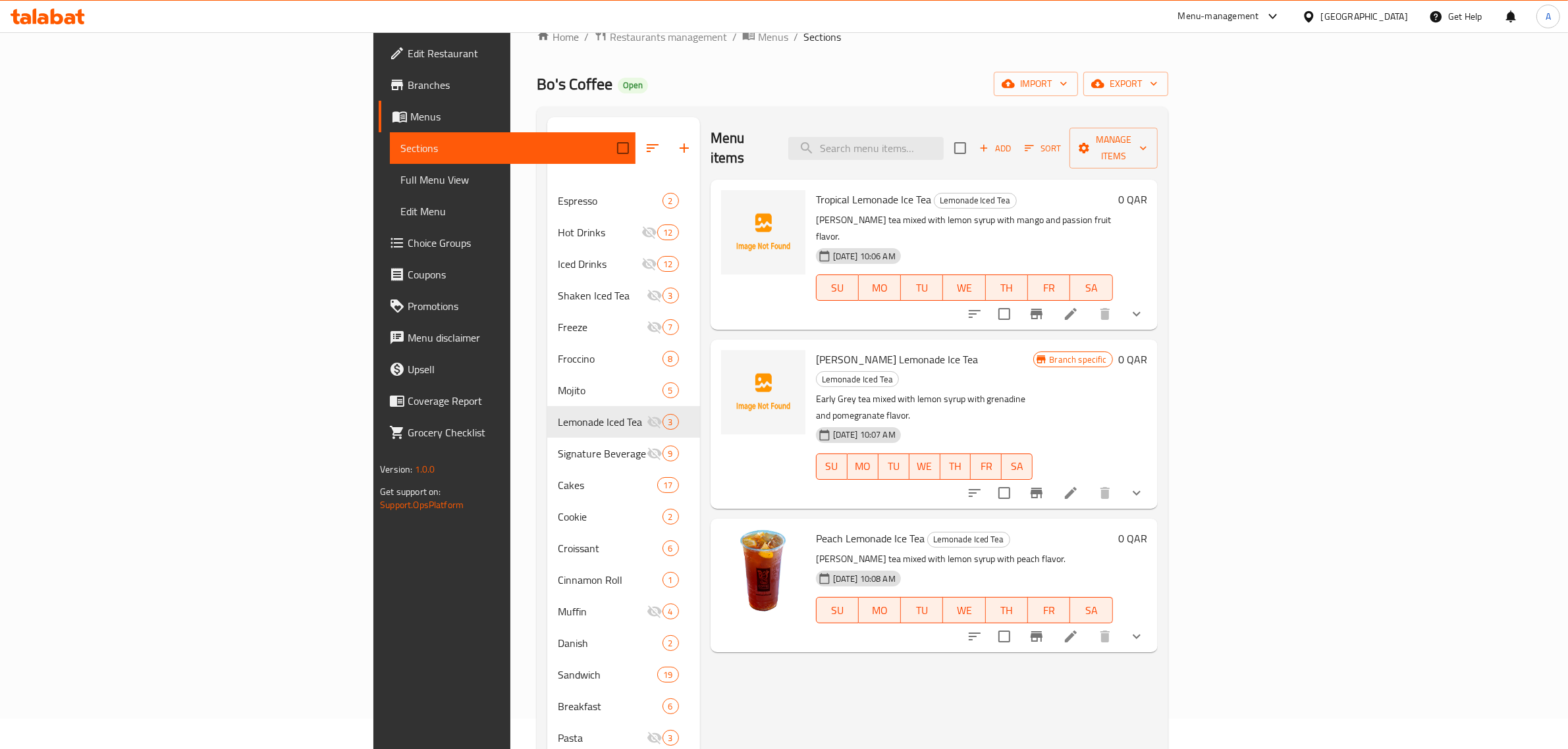
click at [816, 189] on span "Tropical Lemonade Ice Tea" at bounding box center [873, 199] width 116 height 19
copy span "Tropical"
click at [943, 137] on input "search" at bounding box center [866, 148] width 155 height 23
paste input "Tropical"
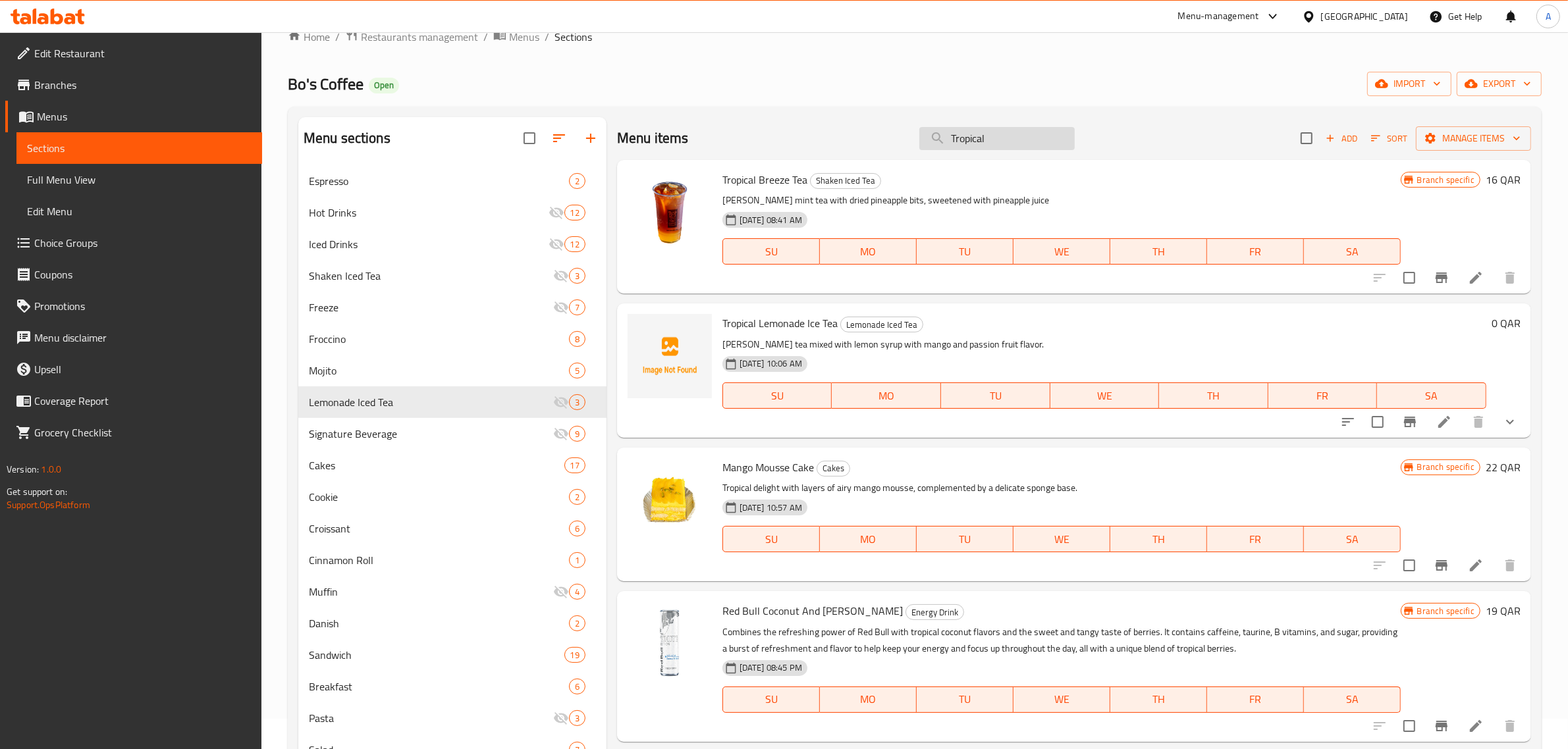
type input "Tropical"
click at [980, 139] on input "Tropical" at bounding box center [997, 138] width 155 height 23
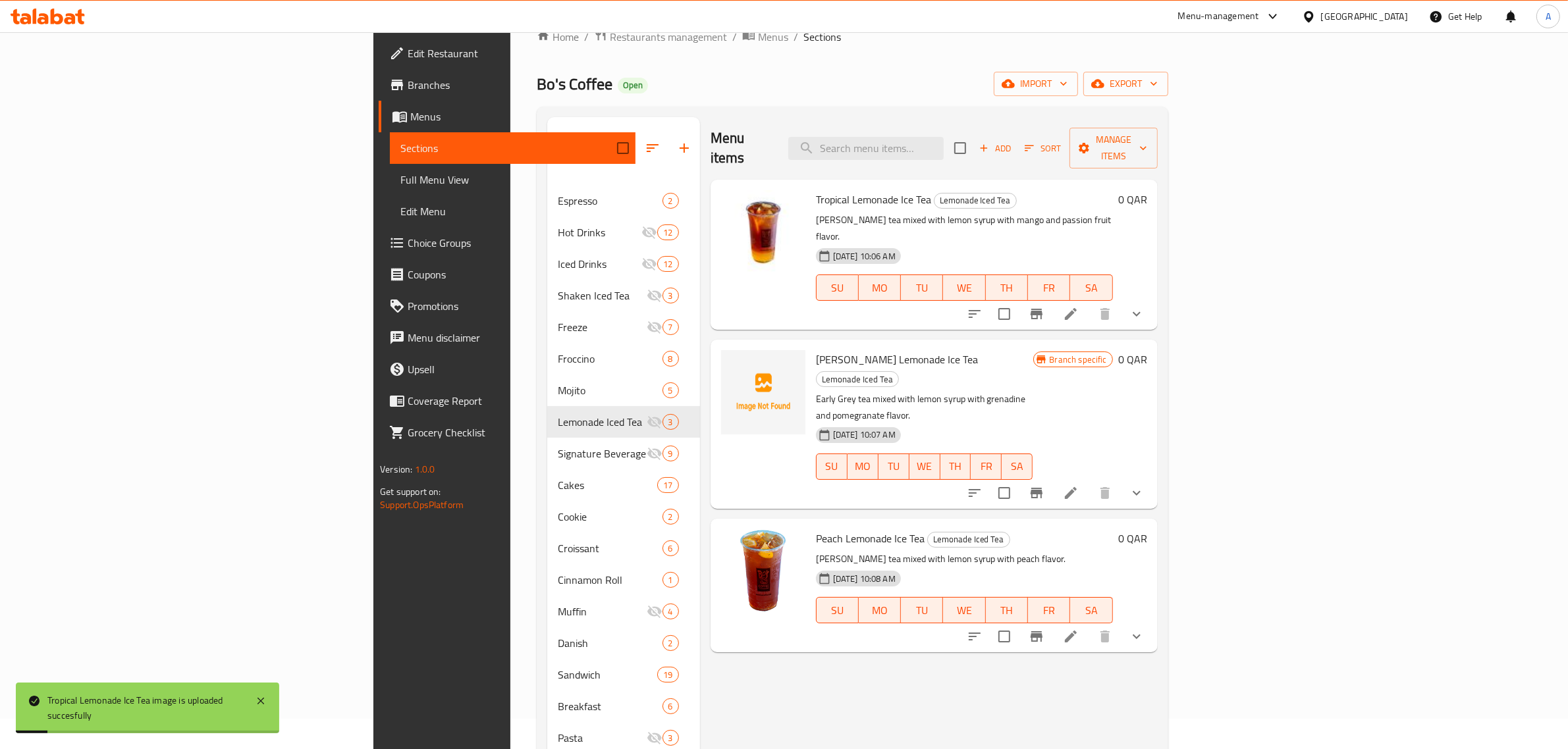
click at [816, 350] on span "[PERSON_NAME] Lemonade Ice Tea" at bounding box center [896, 359] width 162 height 19
copy span "Berry"
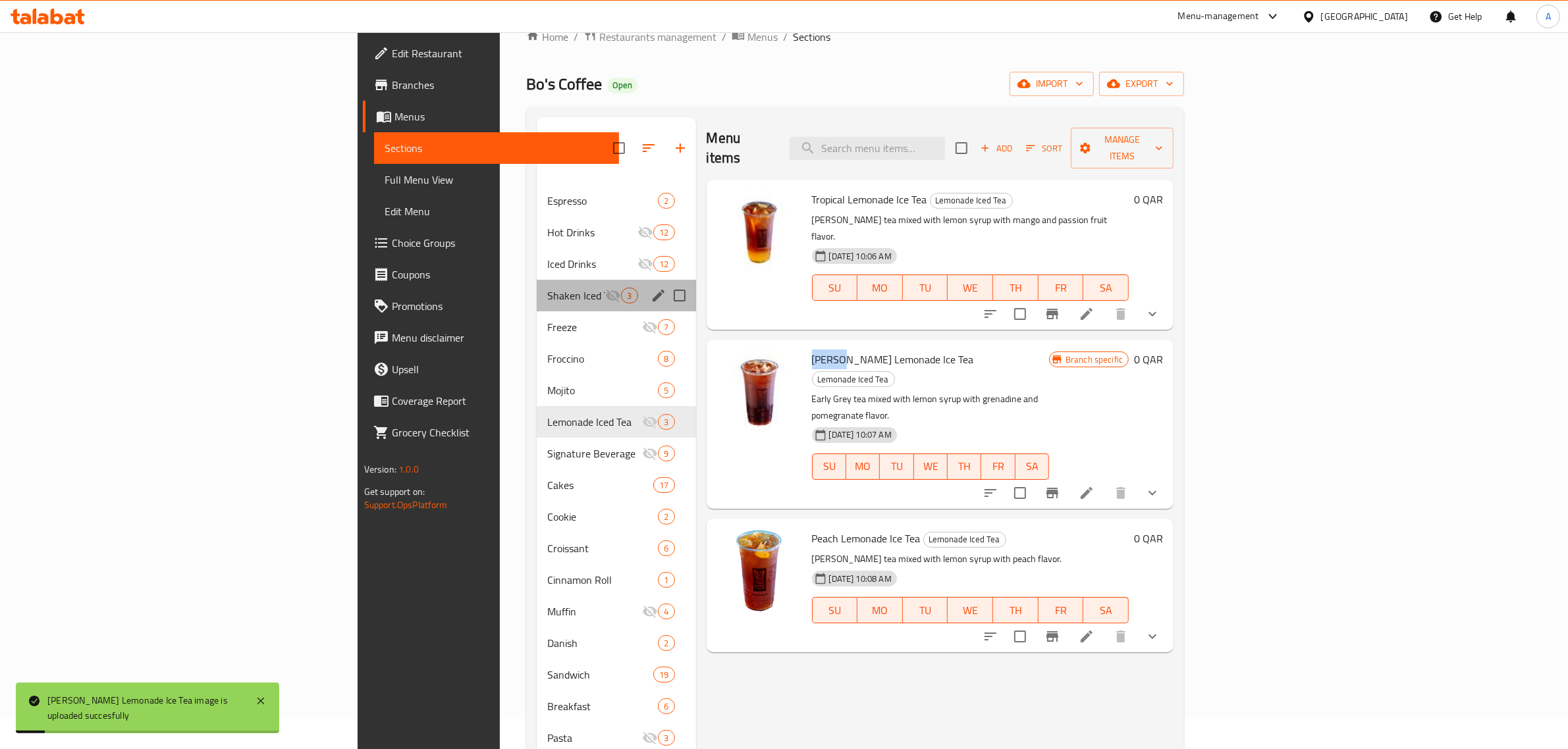
click at [537, 279] on div "Shaken Iced Tea 3" at bounding box center [617, 295] width 160 height 31
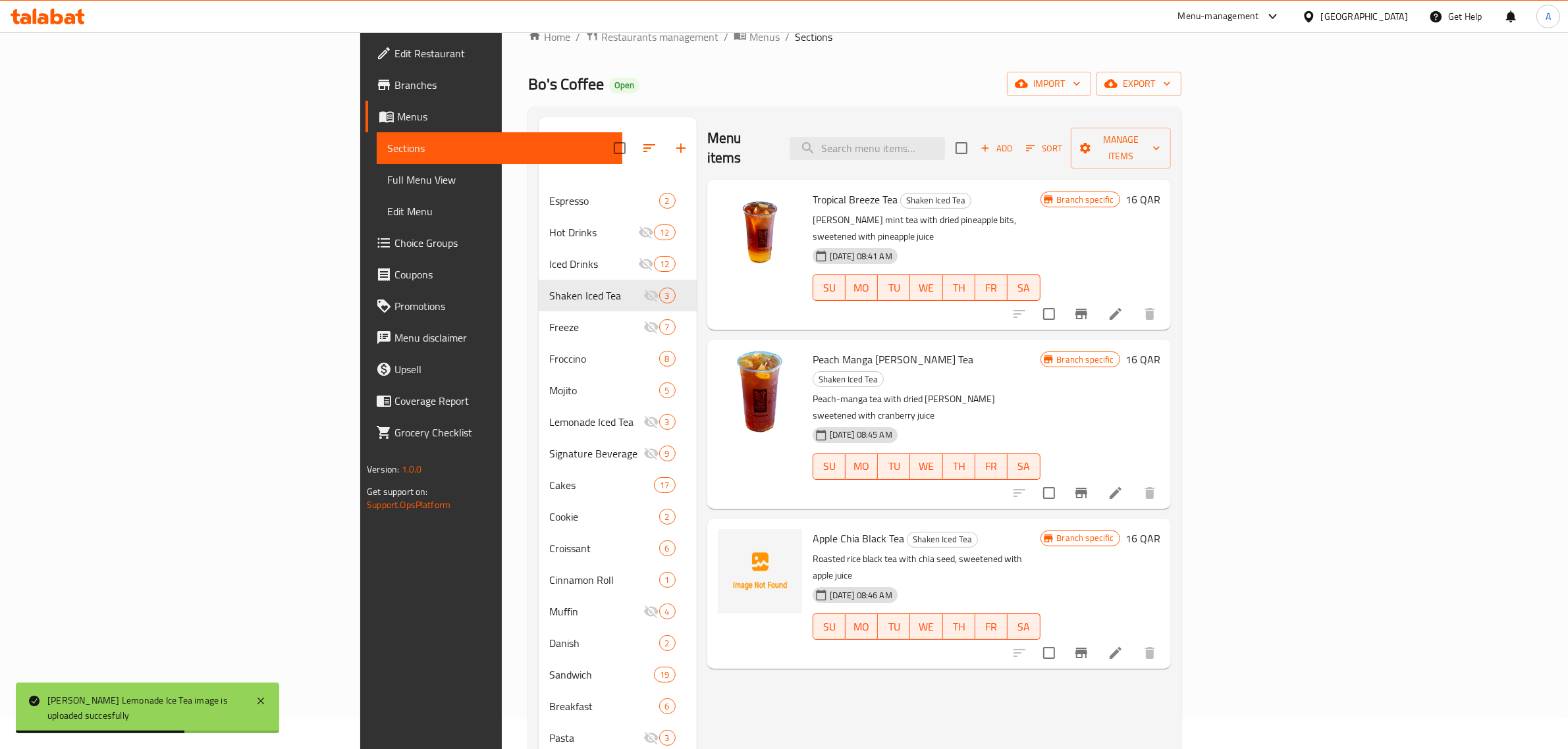
click at [813, 528] on span "Apple Chia Black Tea" at bounding box center [858, 538] width 92 height 19
copy span "Chia"
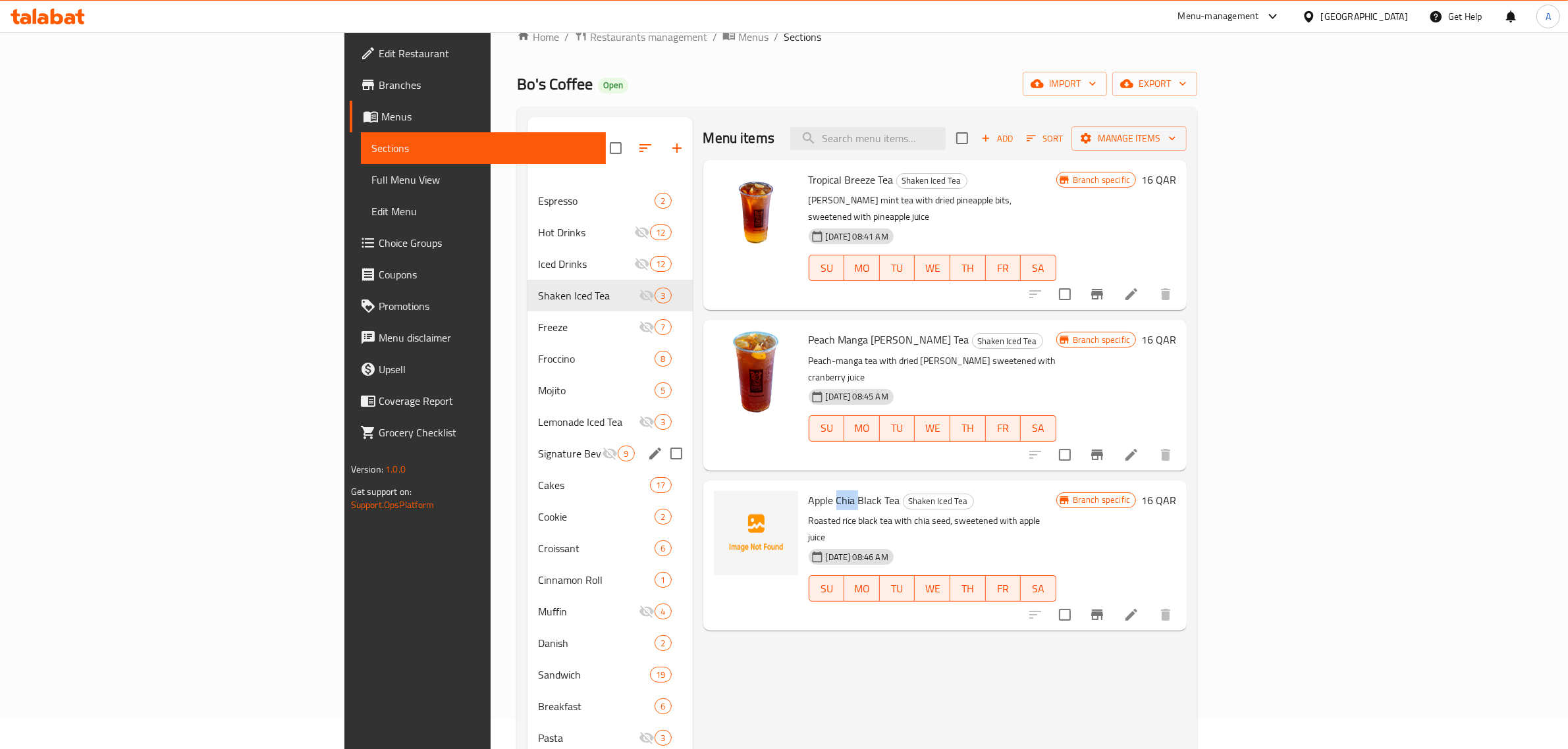
click at [527, 437] on div "Signature Beverage 9" at bounding box center [609, 453] width 165 height 31
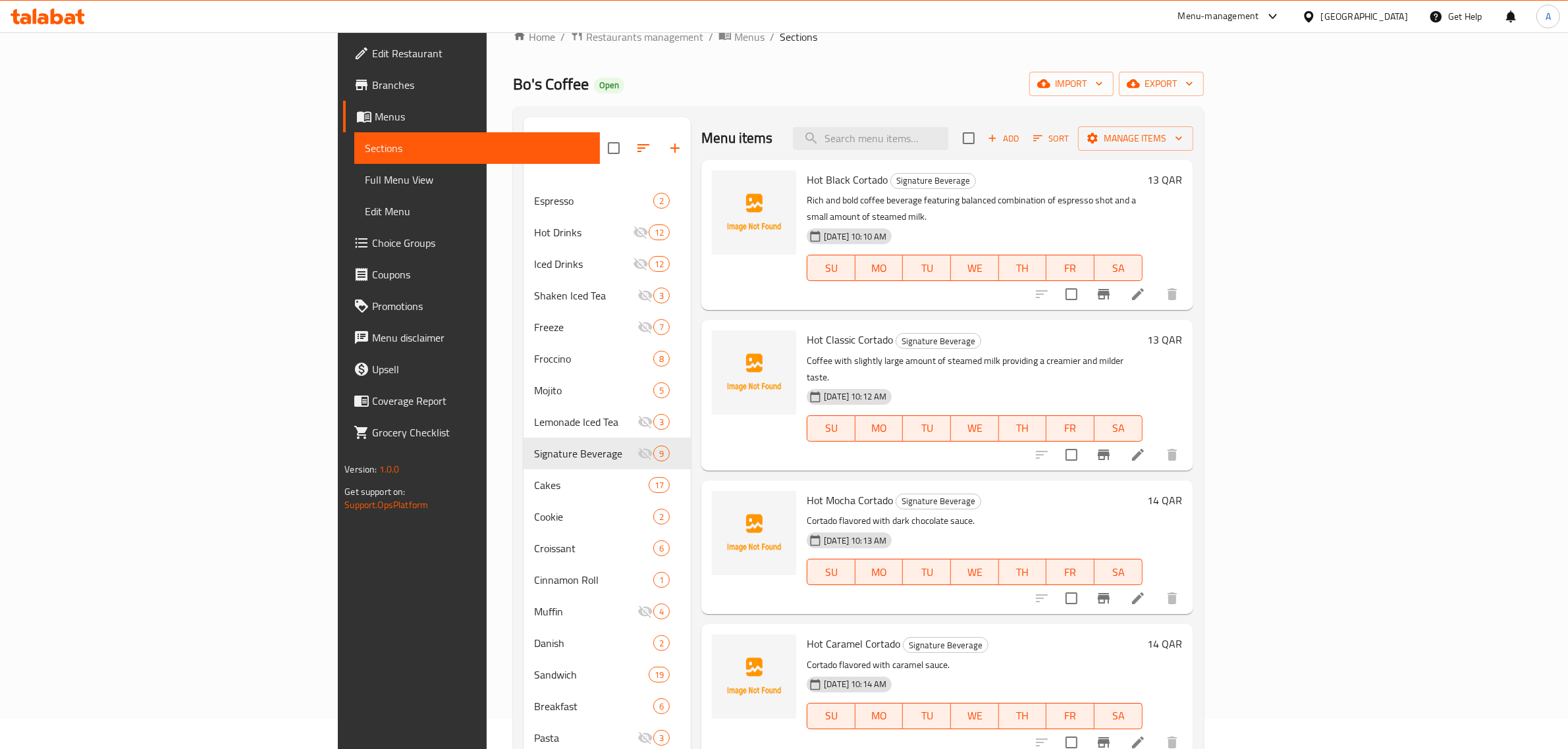
click at [807, 182] on span "Hot Black Cortado" at bounding box center [847, 180] width 81 height 19
click at [807, 181] on span "Hot Black Cortado" at bounding box center [847, 180] width 81 height 19
copy h6 "Cortado"
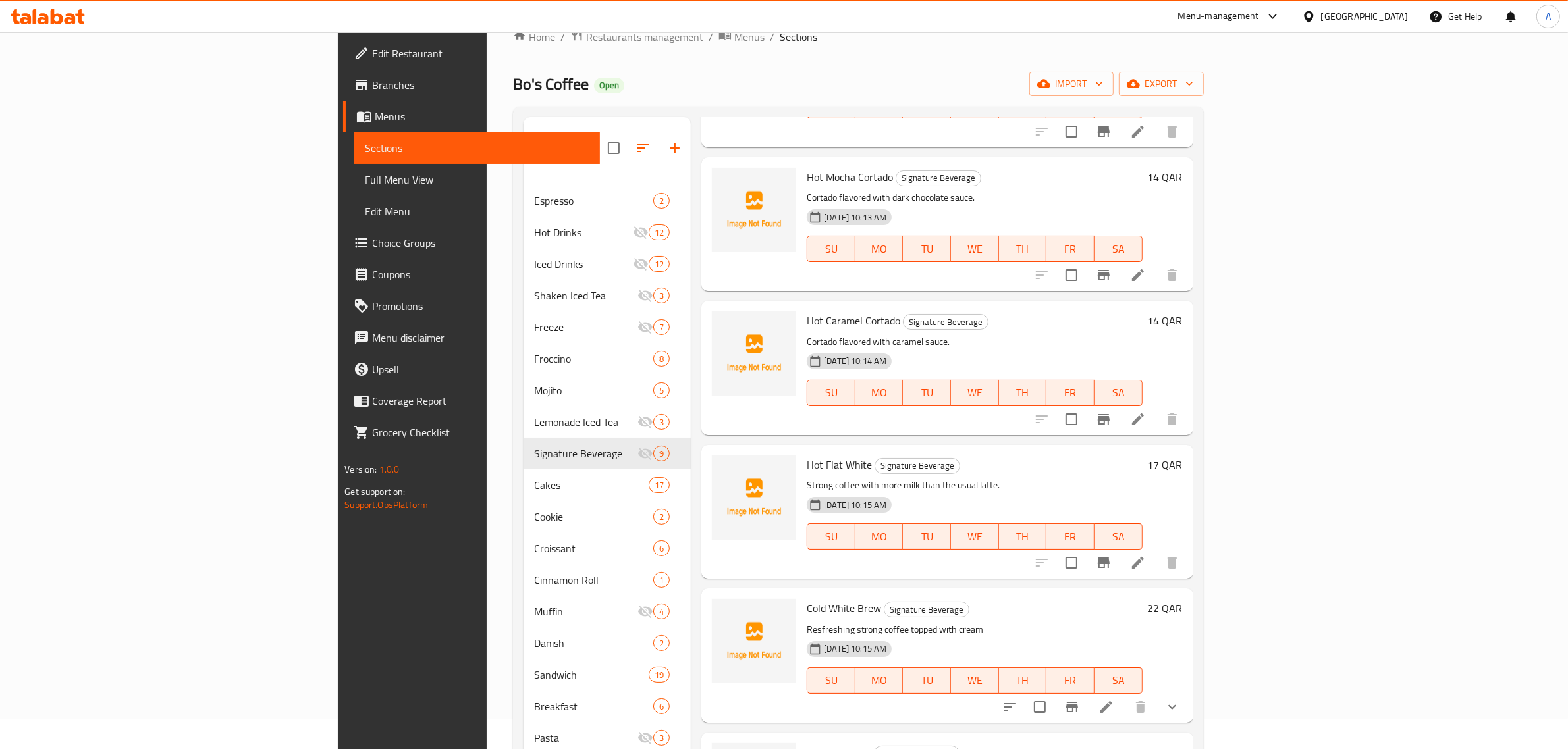
scroll to position [329, 0]
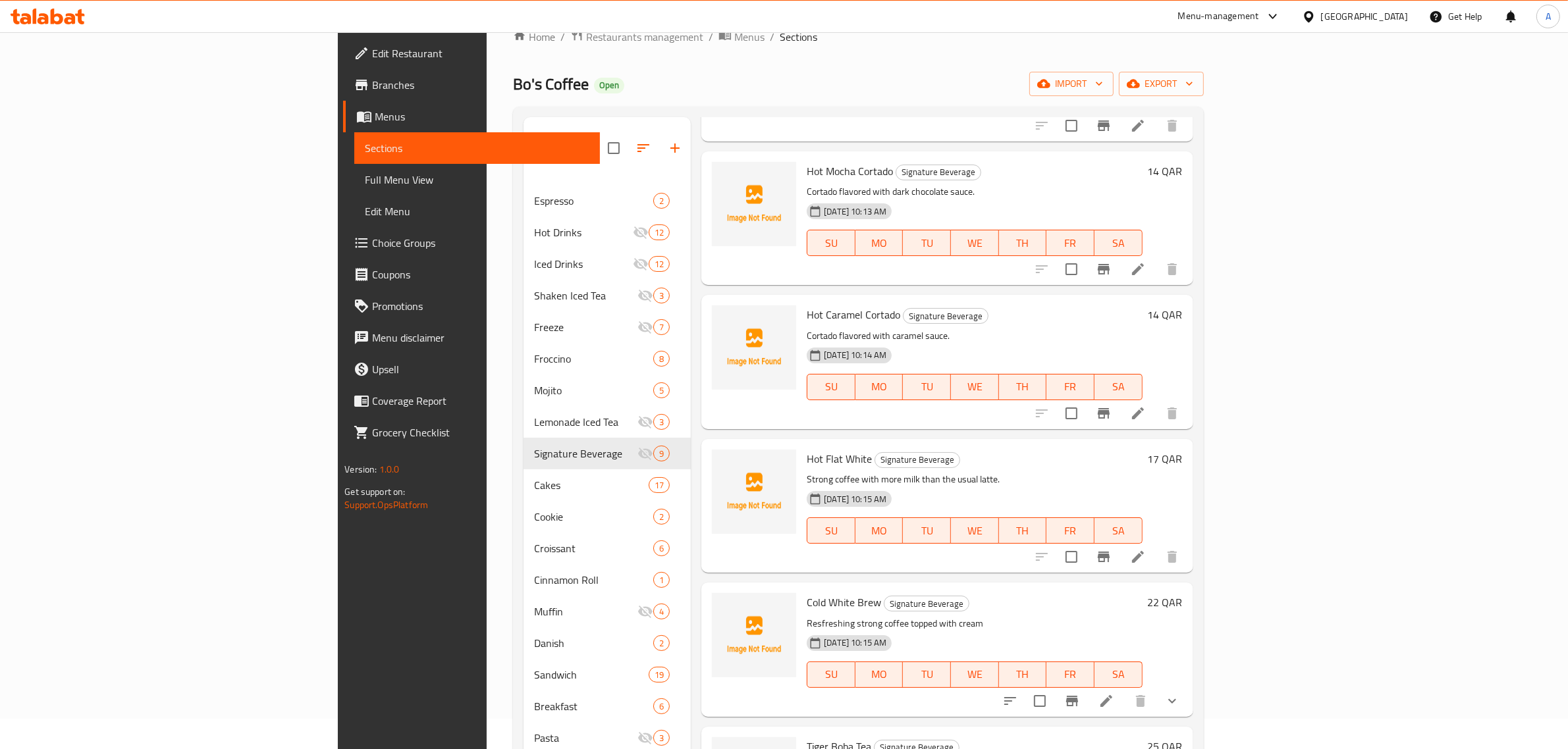
click at [807, 449] on span "Hot Flat White" at bounding box center [839, 458] width 65 height 19
copy span "Flat"
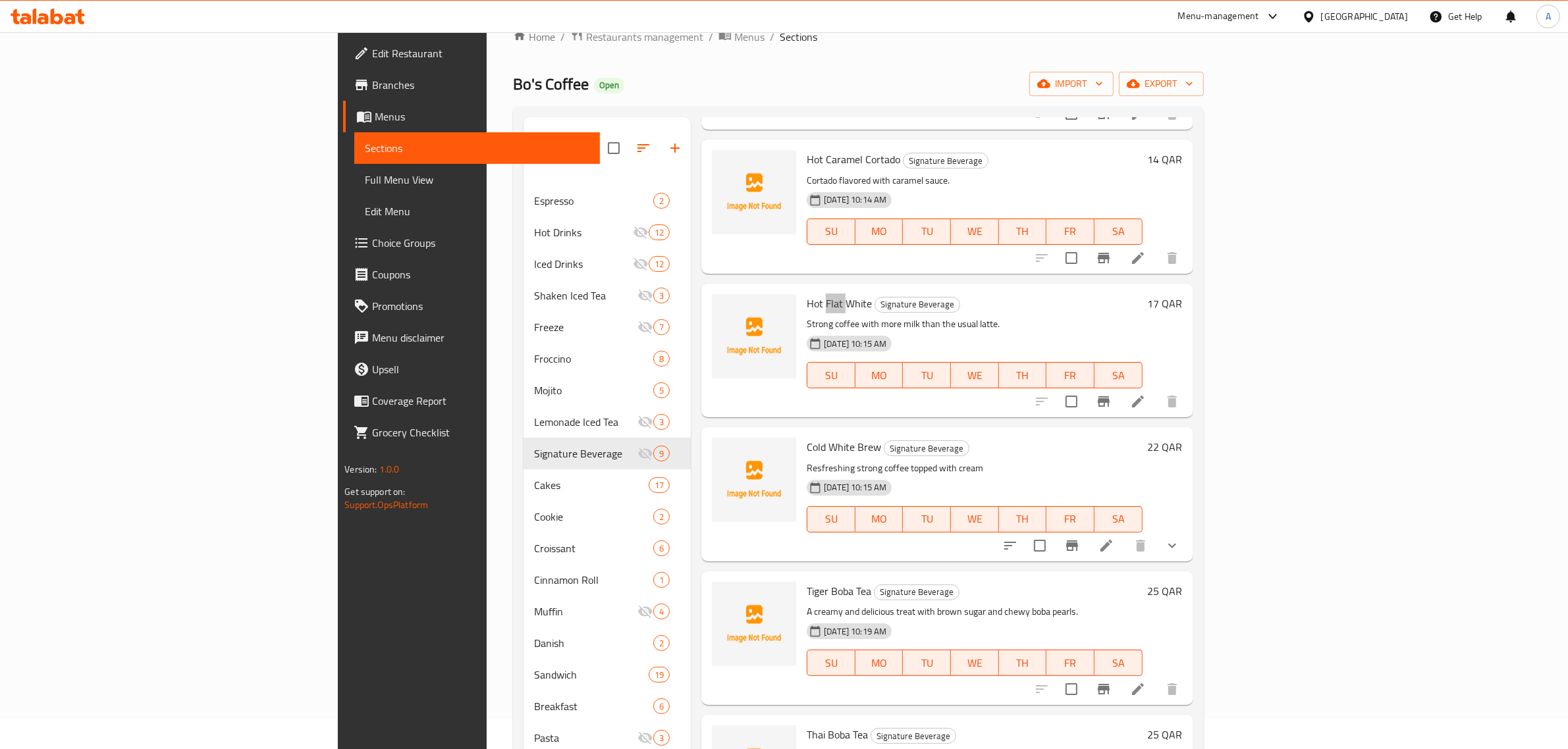
scroll to position [195, 0]
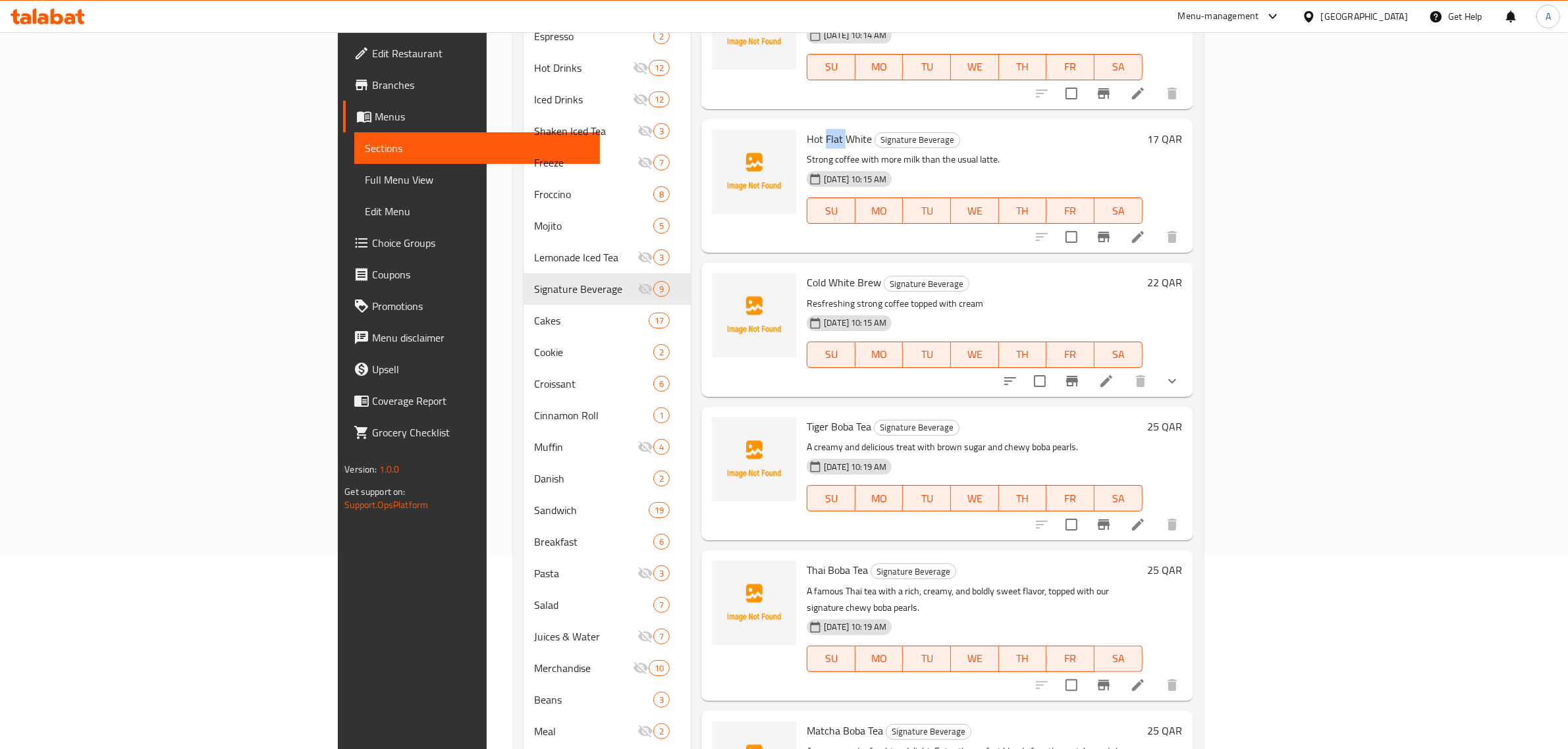
click at [807, 417] on span "Tiger Boba Tea" at bounding box center [839, 426] width 65 height 19
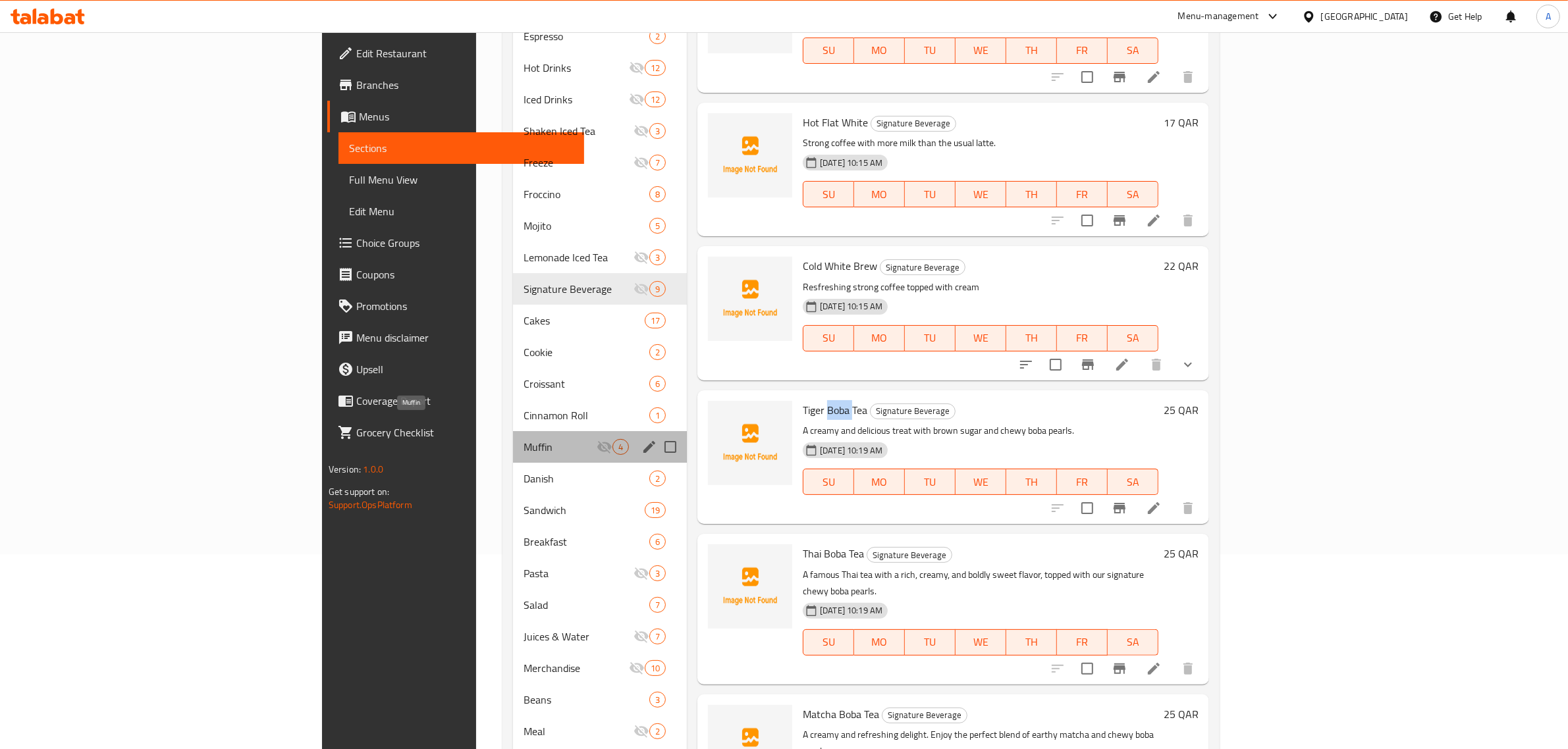
click at [523, 439] on span "Muffin" at bounding box center [560, 446] width 73 height 16
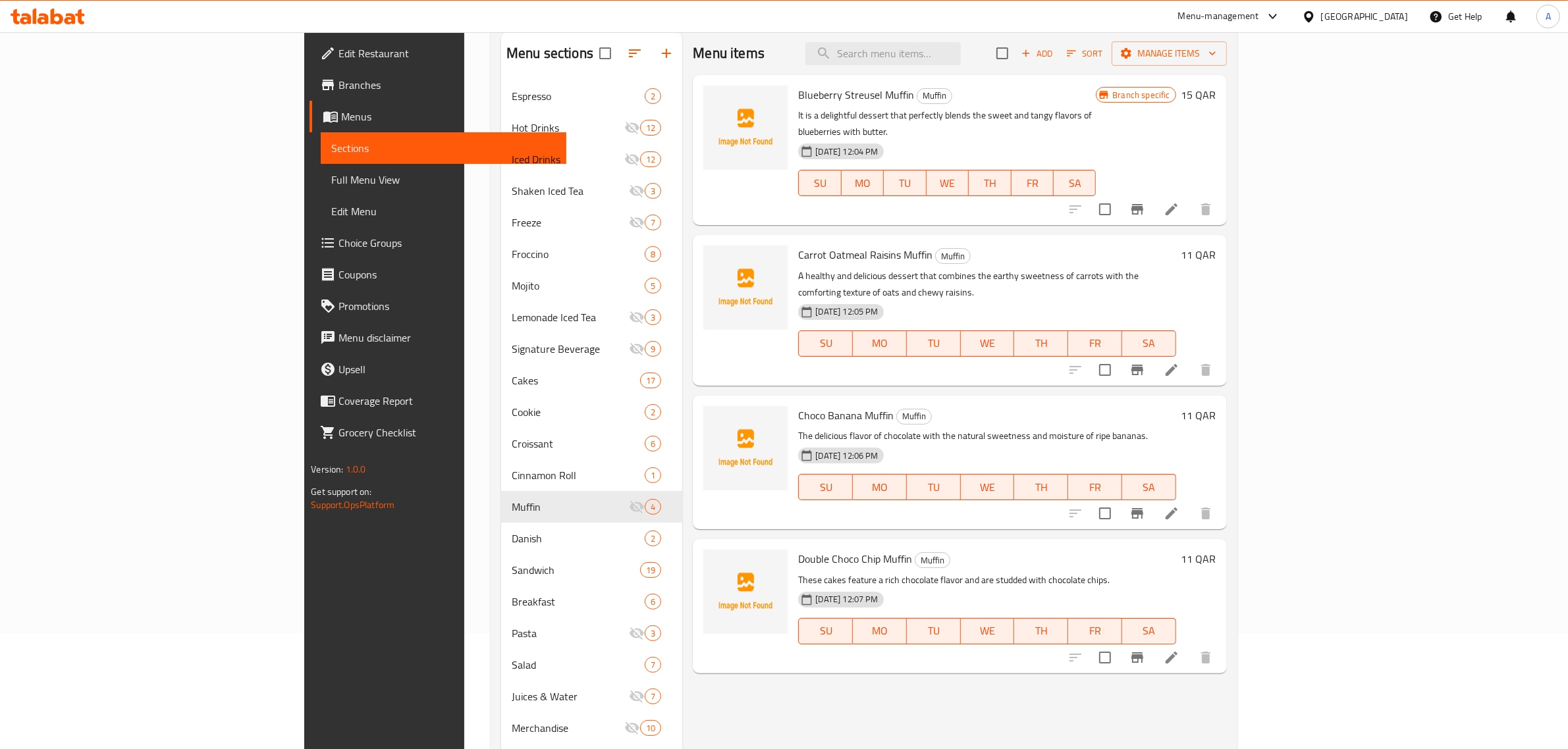
scroll to position [31, 0]
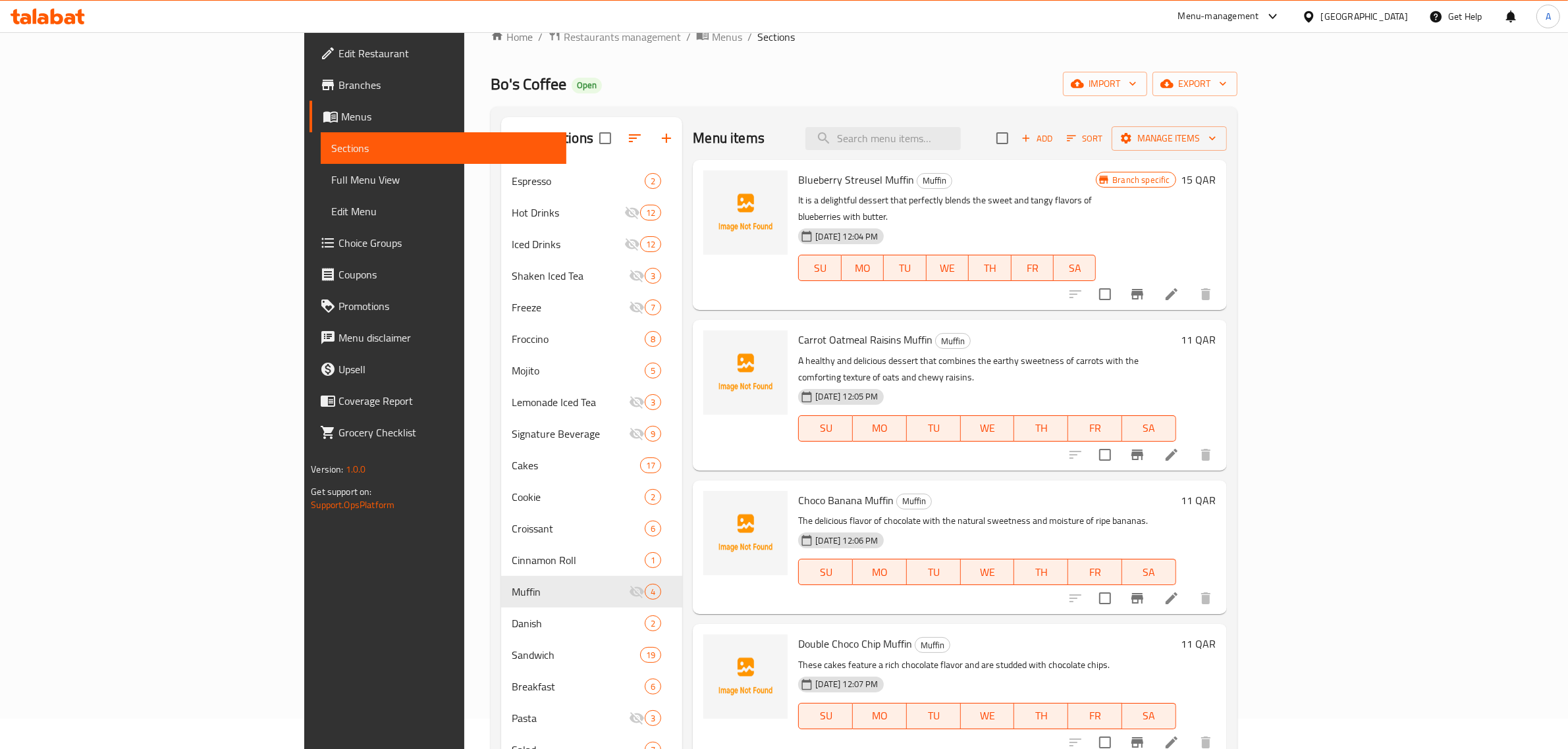
click at [810, 180] on span "Blueberry Streusel Muffin" at bounding box center [855, 180] width 116 height 19
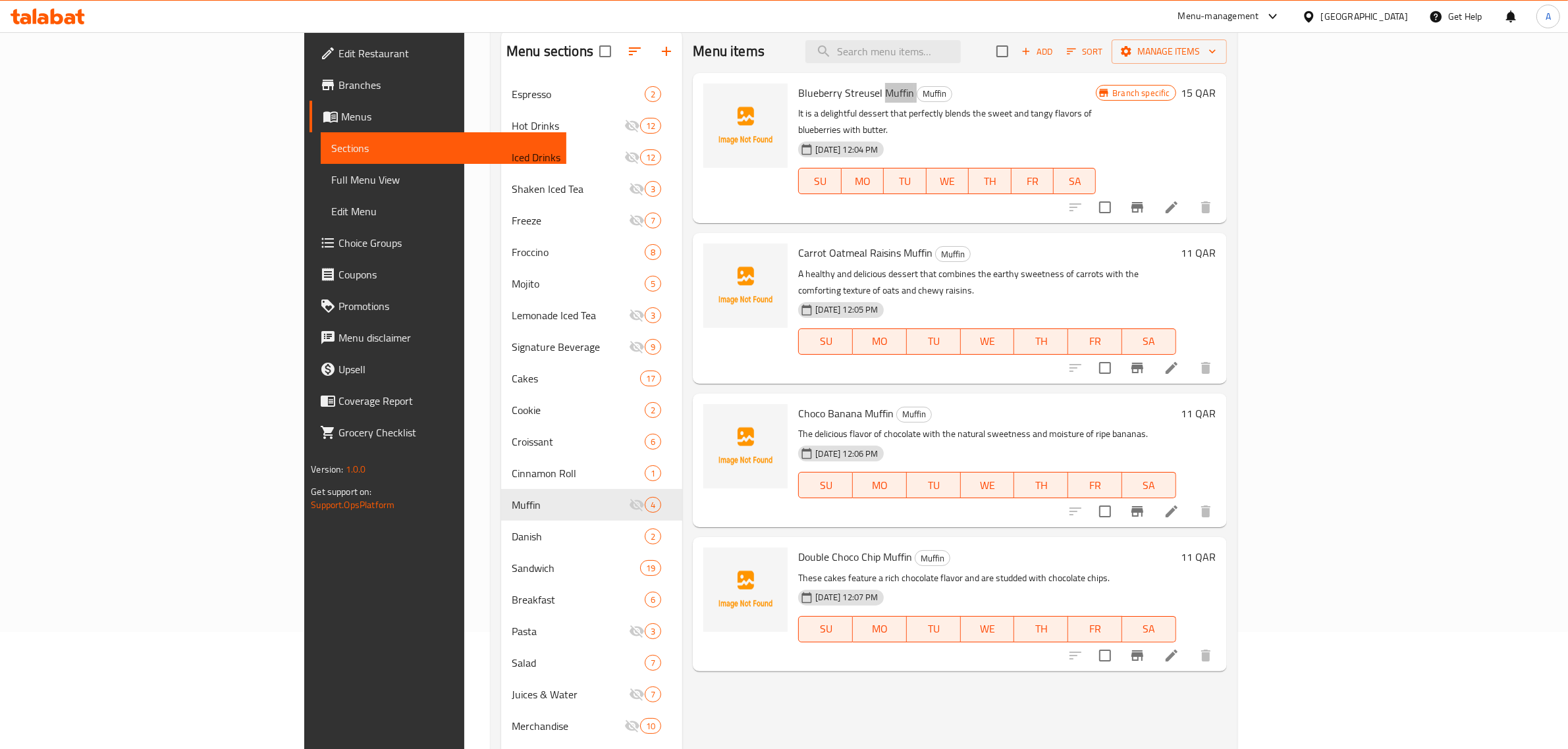
scroll to position [277, 0]
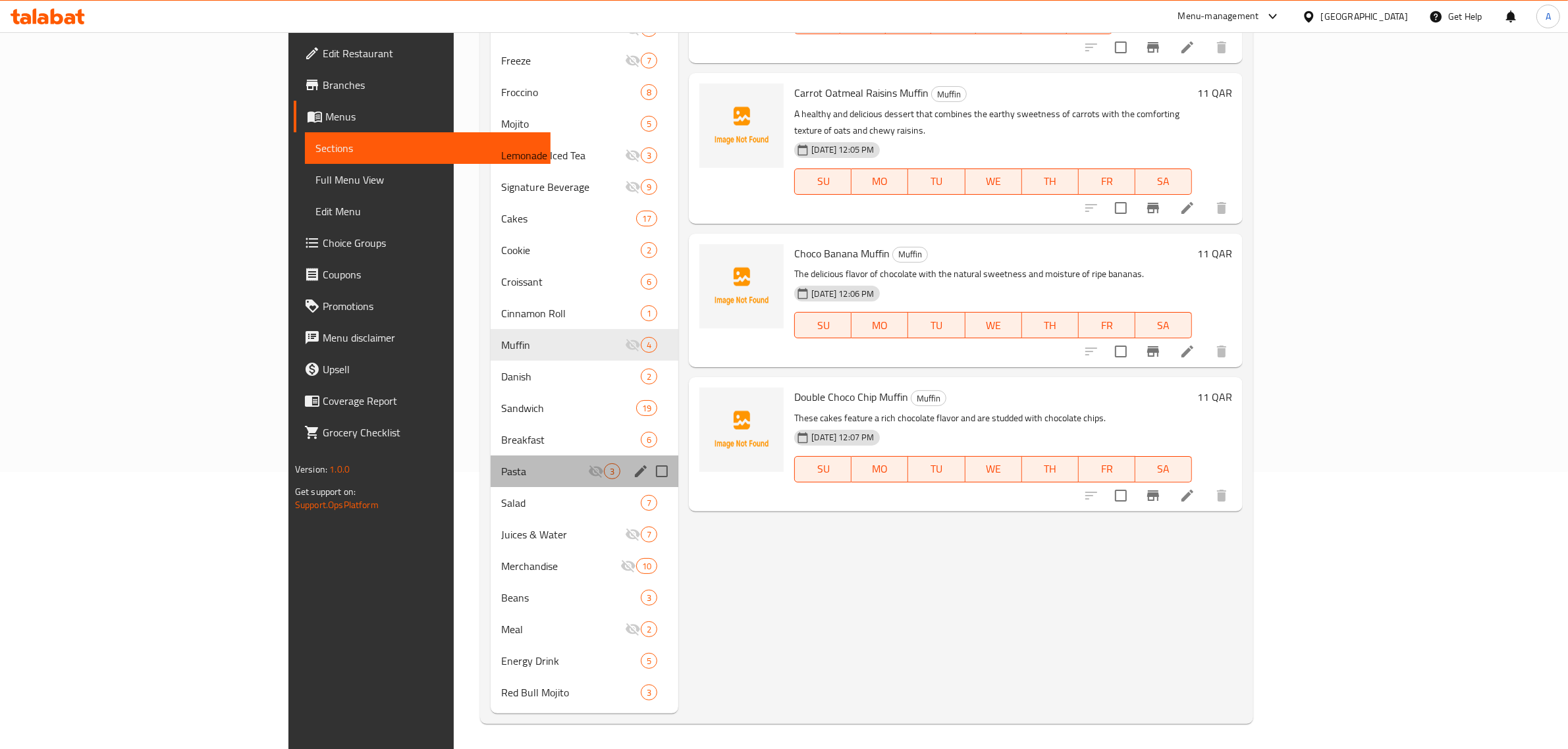
click at [491, 459] on div "Pasta 3" at bounding box center [585, 471] width 189 height 31
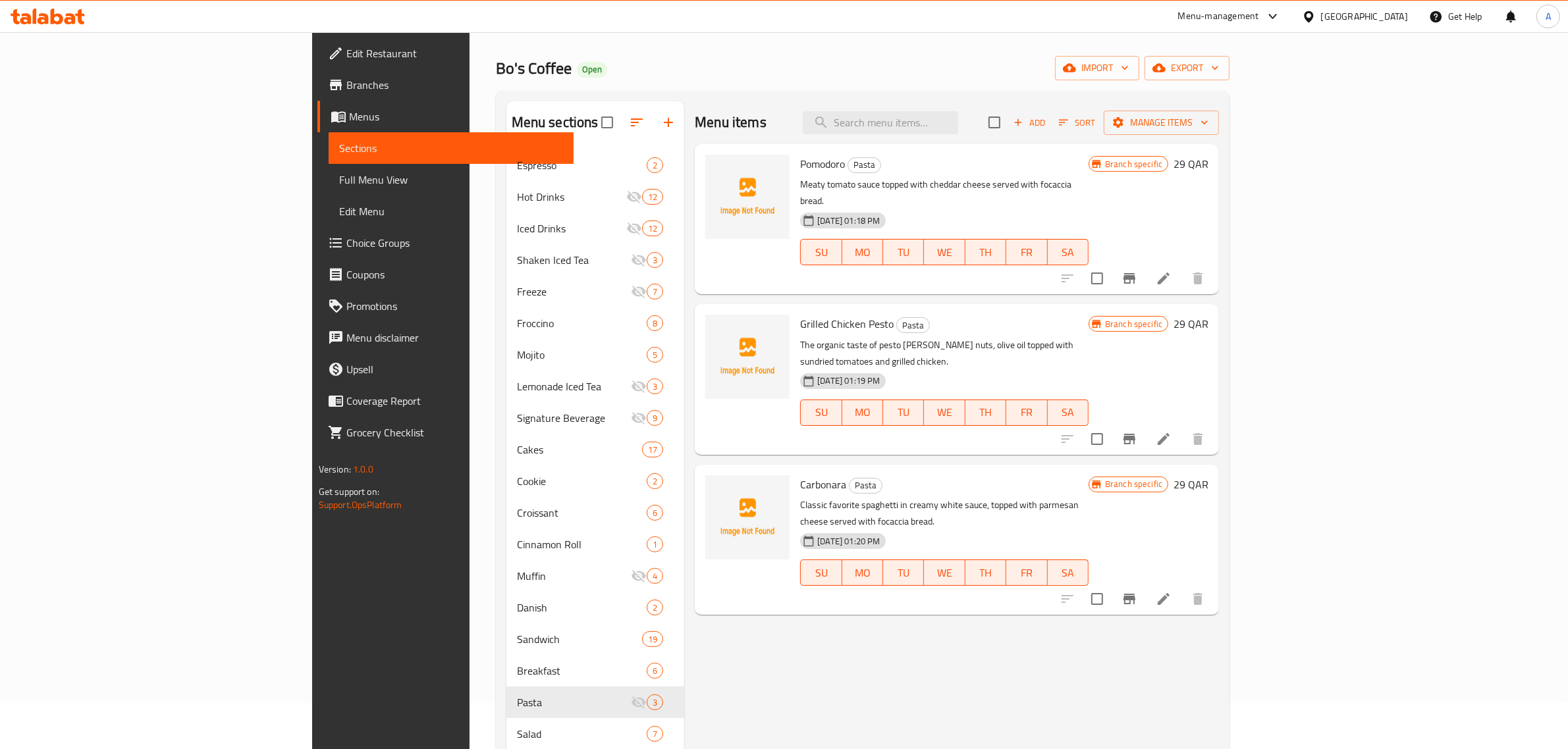
scroll to position [31, 0]
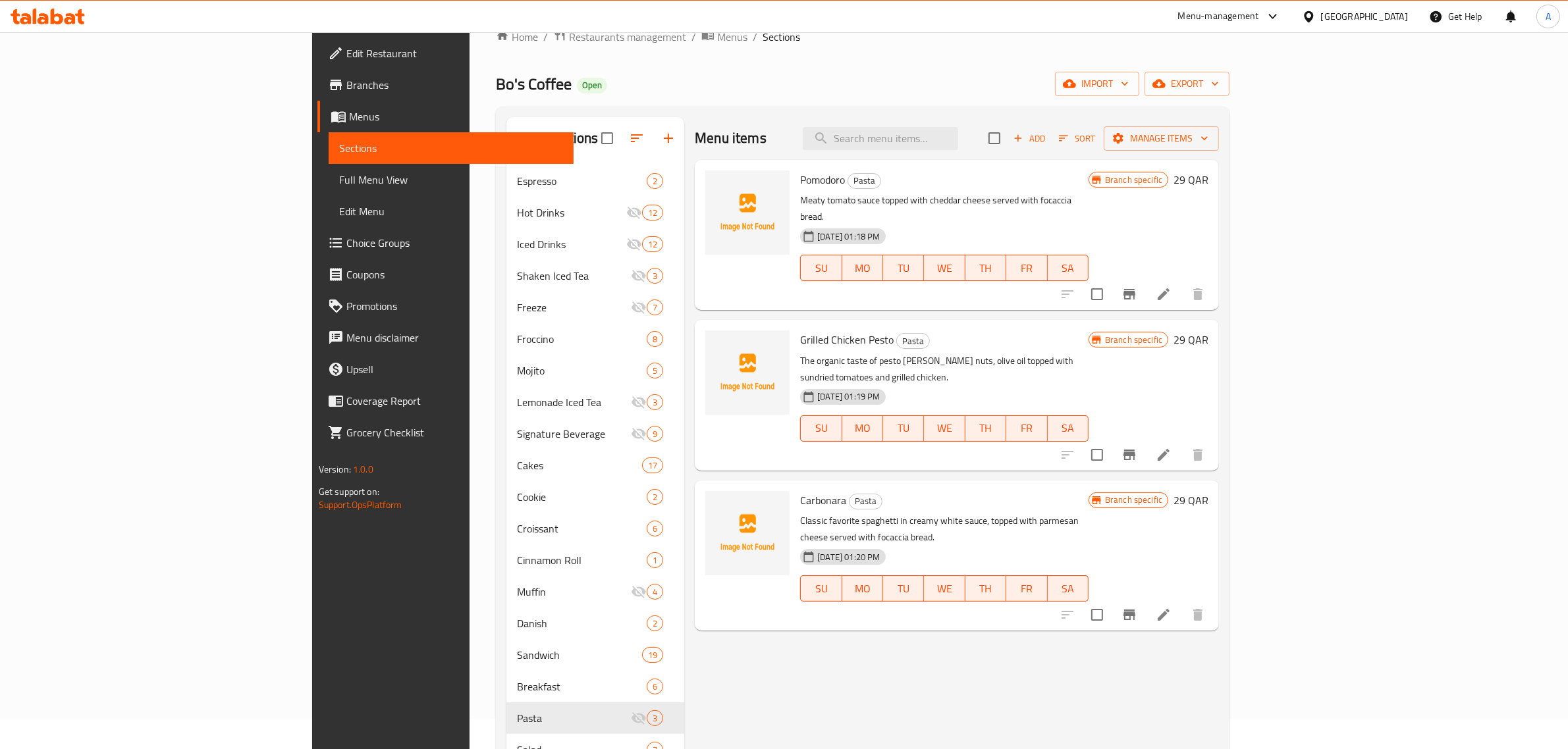
click at [800, 186] on span "Pomodoro" at bounding box center [822, 180] width 45 height 19
click at [800, 177] on span "Pomodoro" at bounding box center [822, 180] width 45 height 19
click at [800, 329] on span "Grilled Chicken Pesto" at bounding box center [846, 339] width 93 height 19
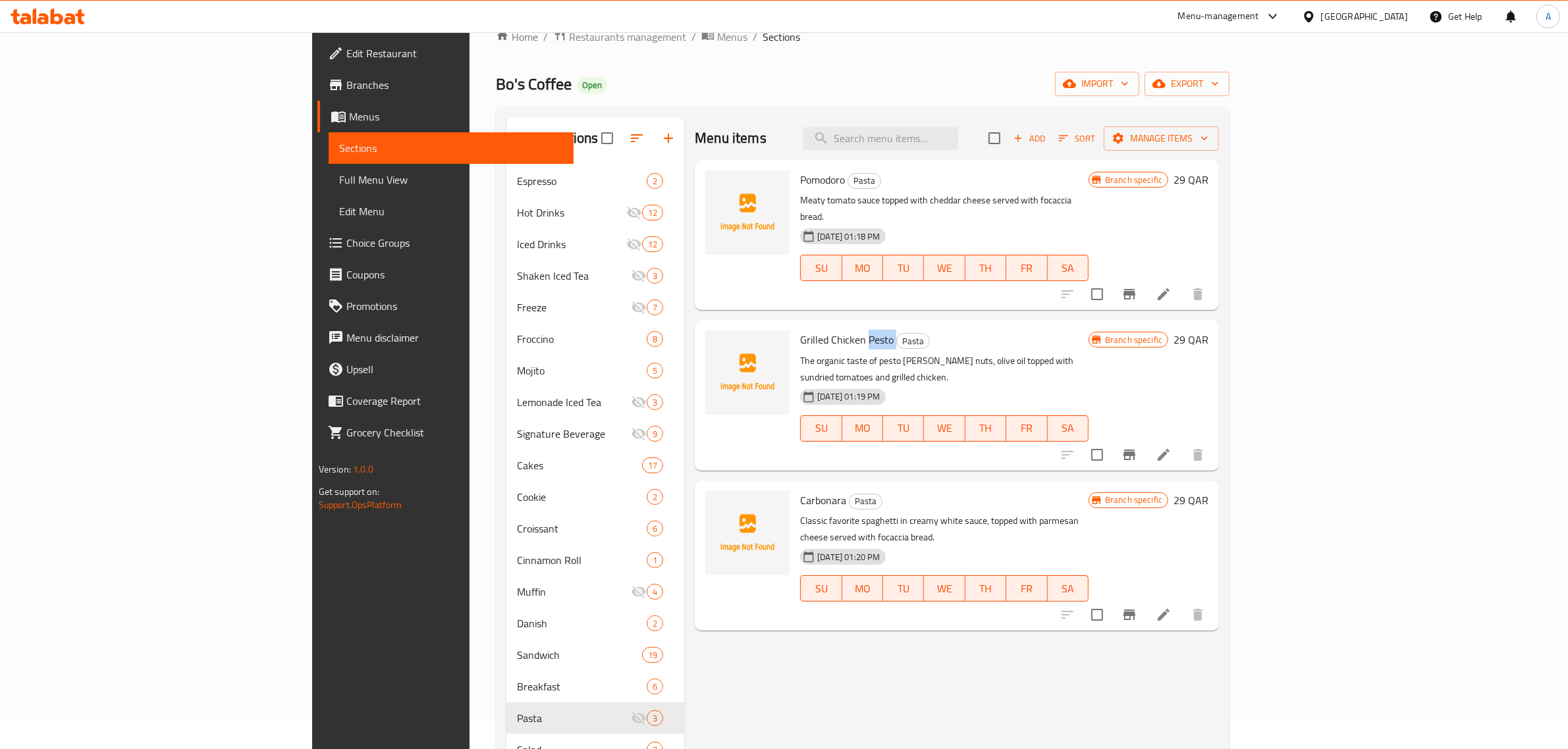
click at [800, 329] on span "Grilled Chicken Pesto" at bounding box center [846, 339] width 93 height 19
click at [800, 490] on span "Carbonara" at bounding box center [823, 500] width 46 height 19
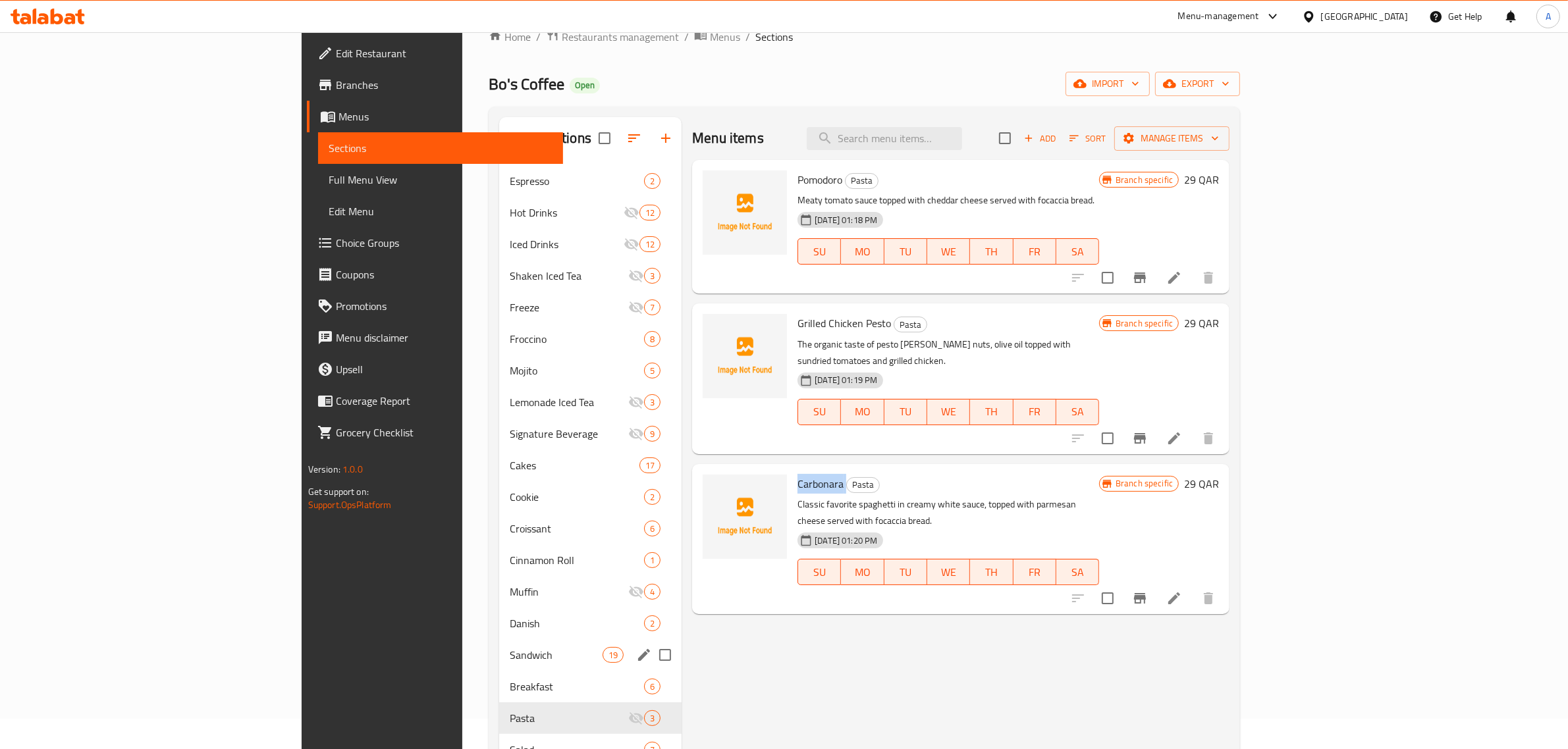
scroll to position [277, 0]
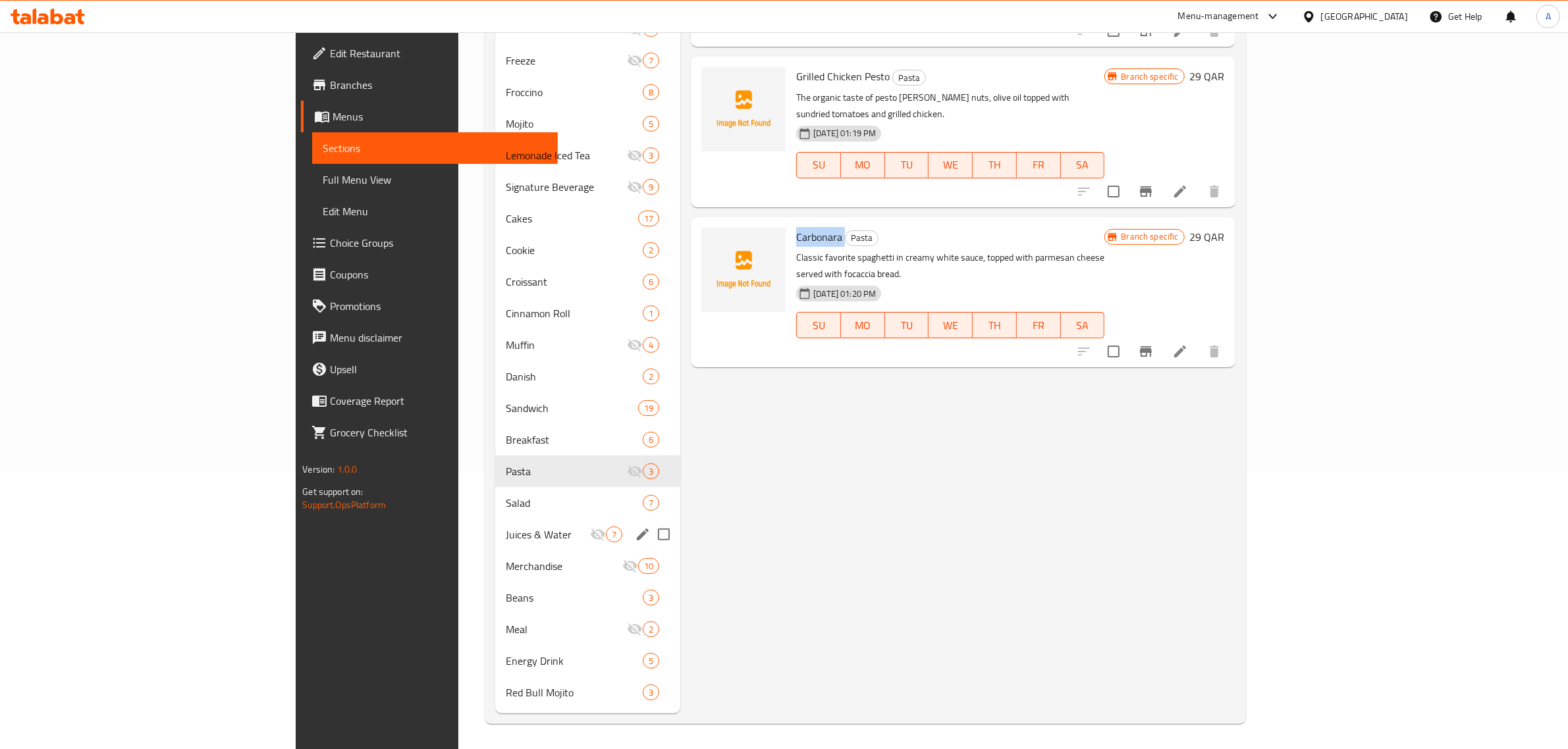
click at [495, 542] on div "Juices & Water 7" at bounding box center [588, 534] width 185 height 31
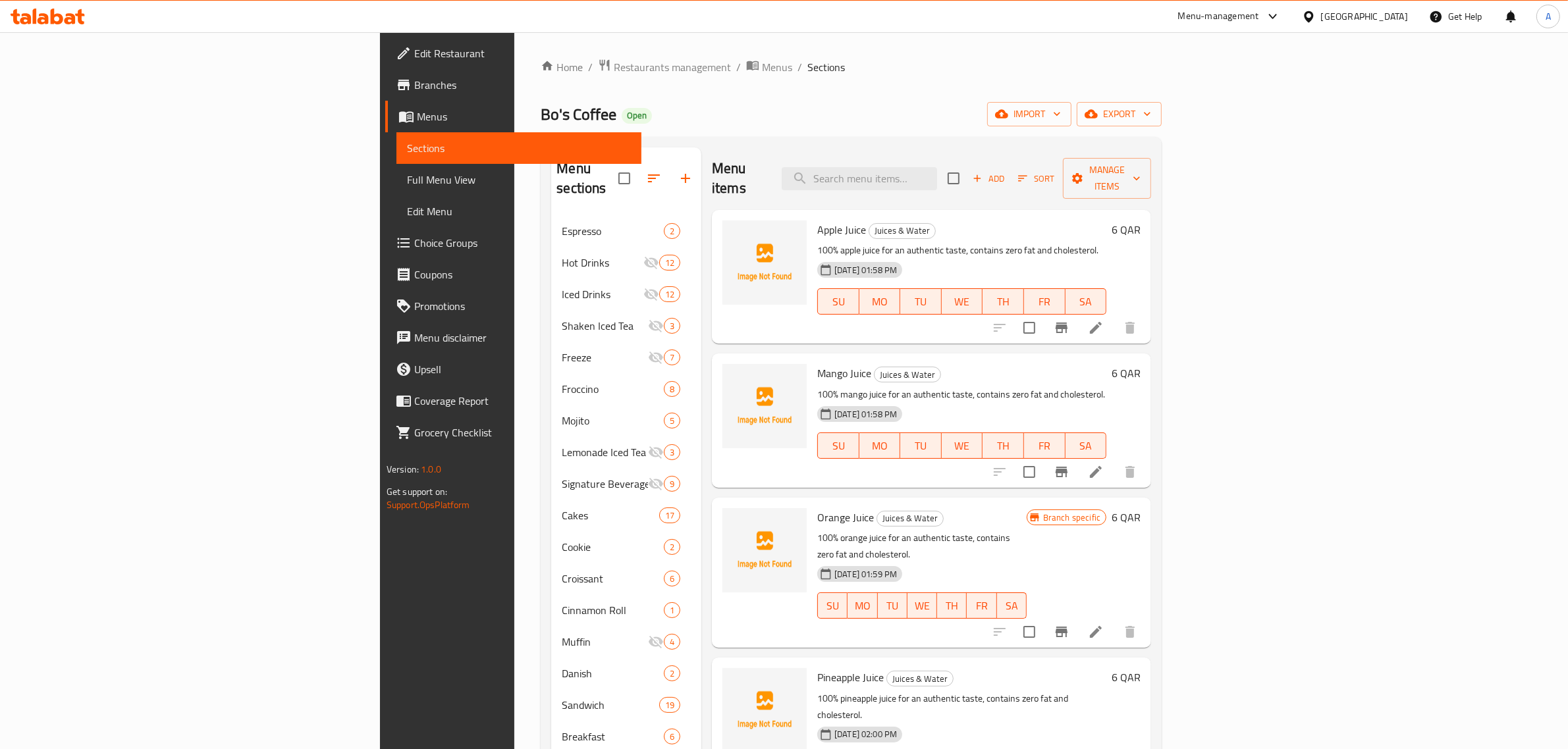
click at [817, 220] on span "Apple Juice" at bounding box center [841, 230] width 48 height 19
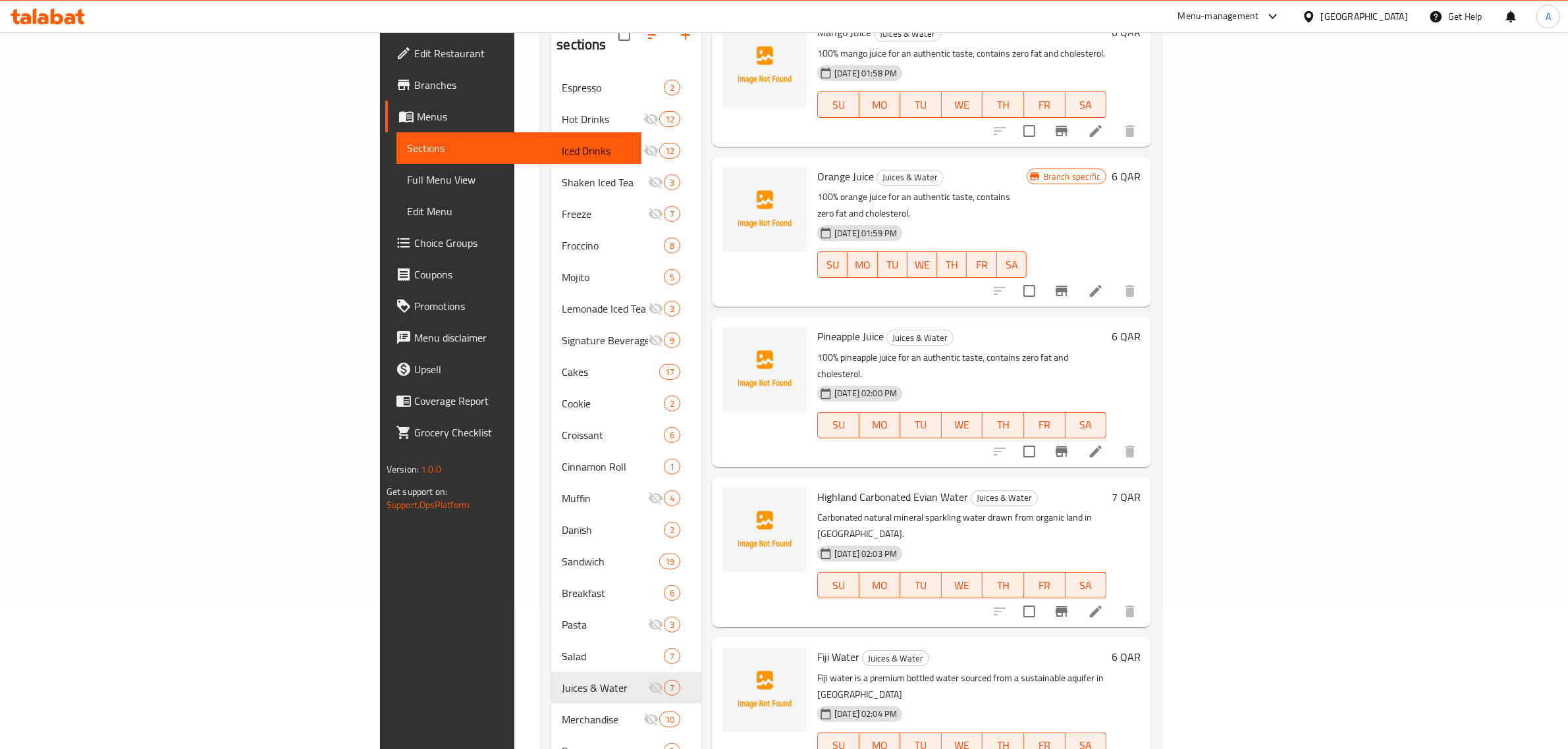
scroll to position [277, 0]
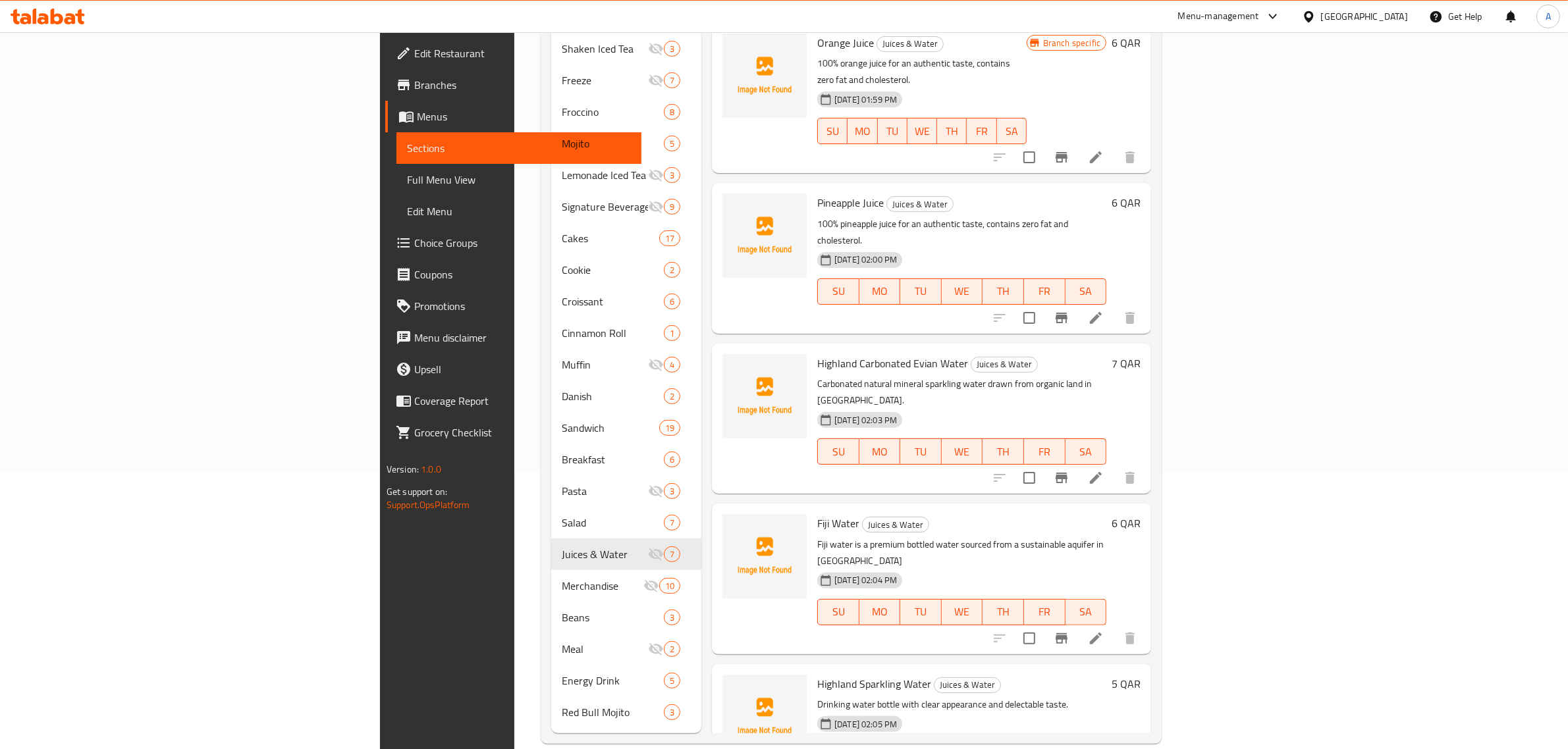
click at [817, 513] on span "Fiji Water" at bounding box center [838, 523] width 42 height 19
click at [812, 669] on div "Highland Sparkling Water Juices & Water Drinking water bottle with clear appear…" at bounding box center [962, 730] width 300 height 123
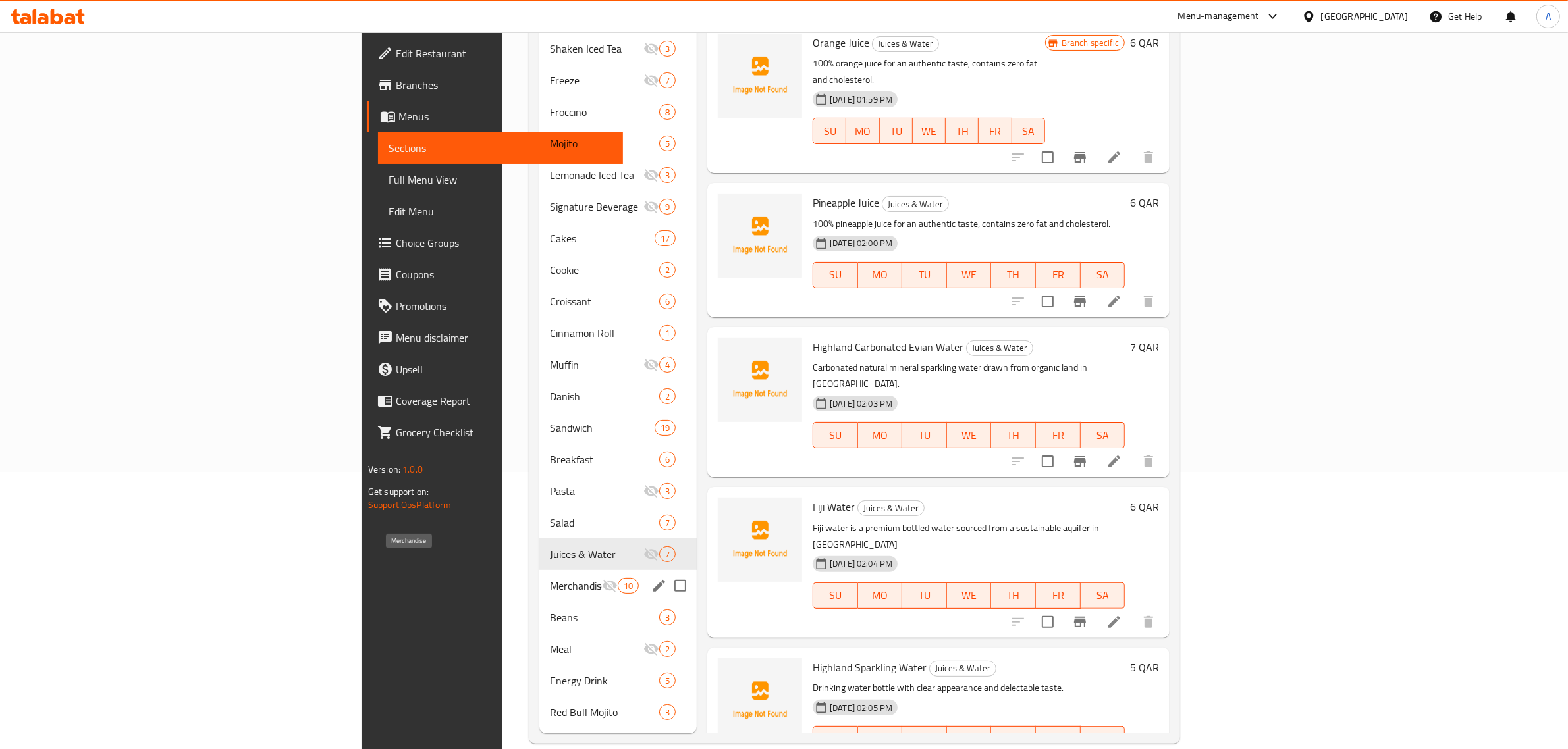
click at [550, 578] on span "Merchandise" at bounding box center [576, 585] width 52 height 16
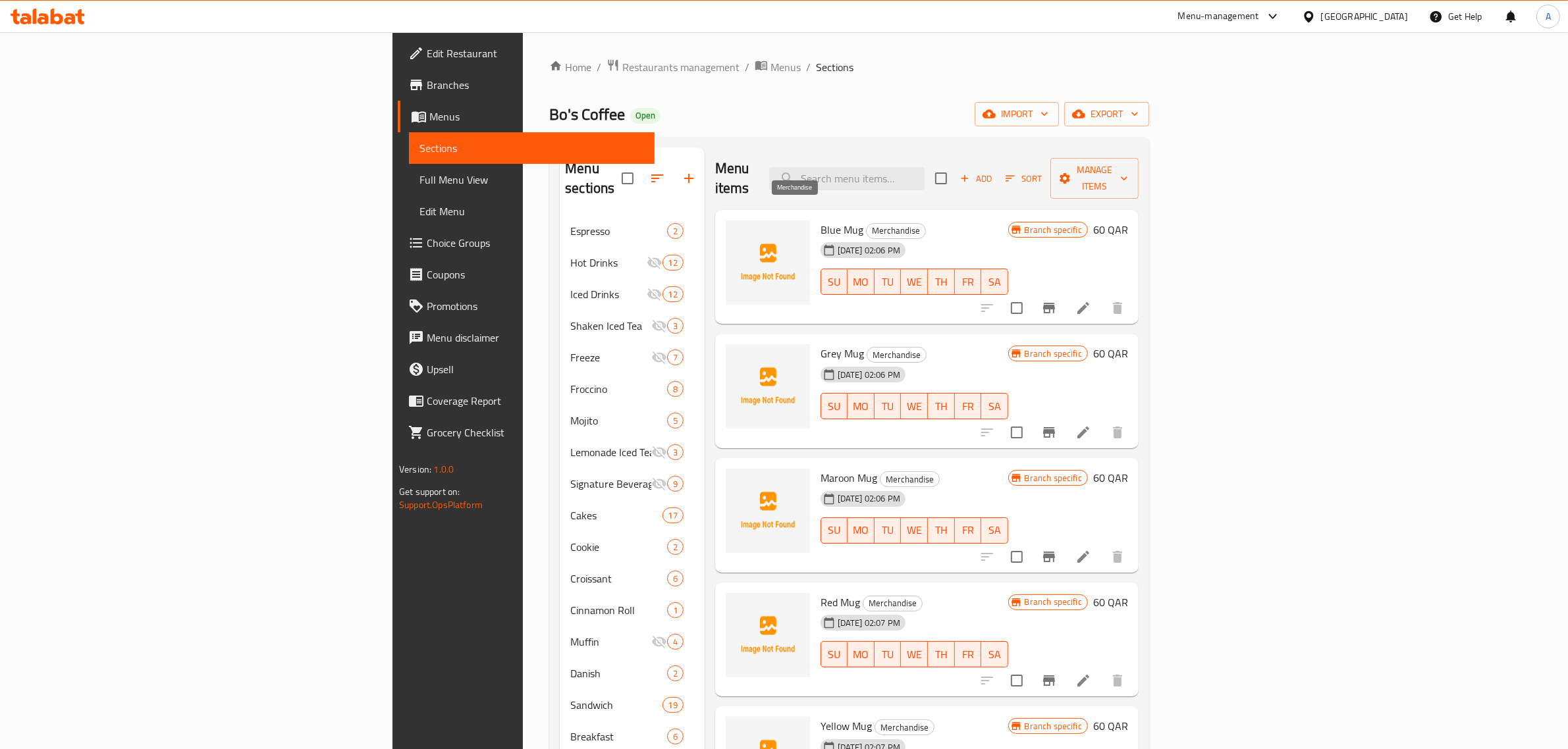
click at [820, 220] on span "Blue Mug" at bounding box center [841, 230] width 42 height 19
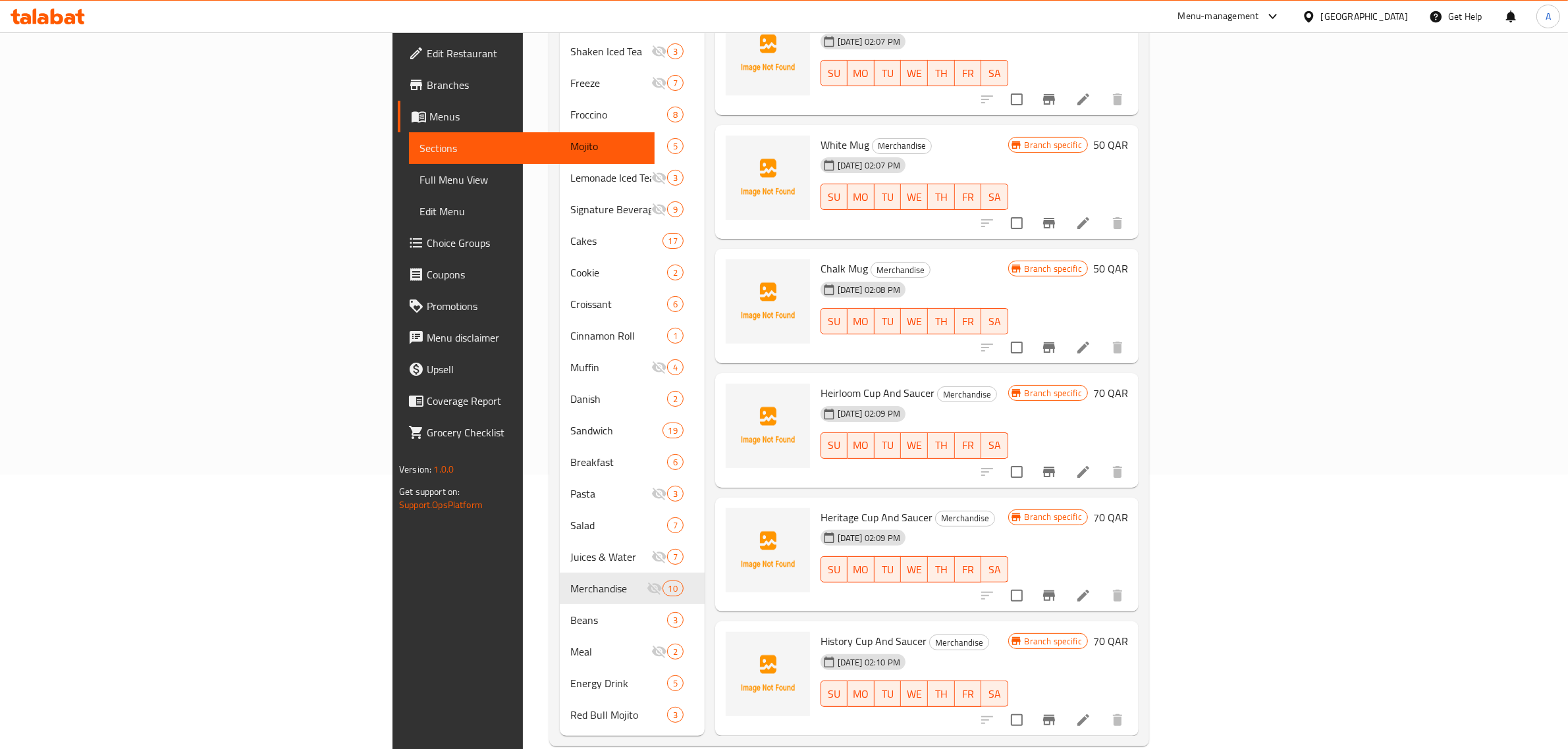
scroll to position [277, 0]
click at [815, 398] on div "[DATE] 02:09 PM" at bounding box center [840, 411] width 49 height 26
click at [820, 380] on span "Heirloom Cup And Saucer" at bounding box center [877, 390] width 114 height 19
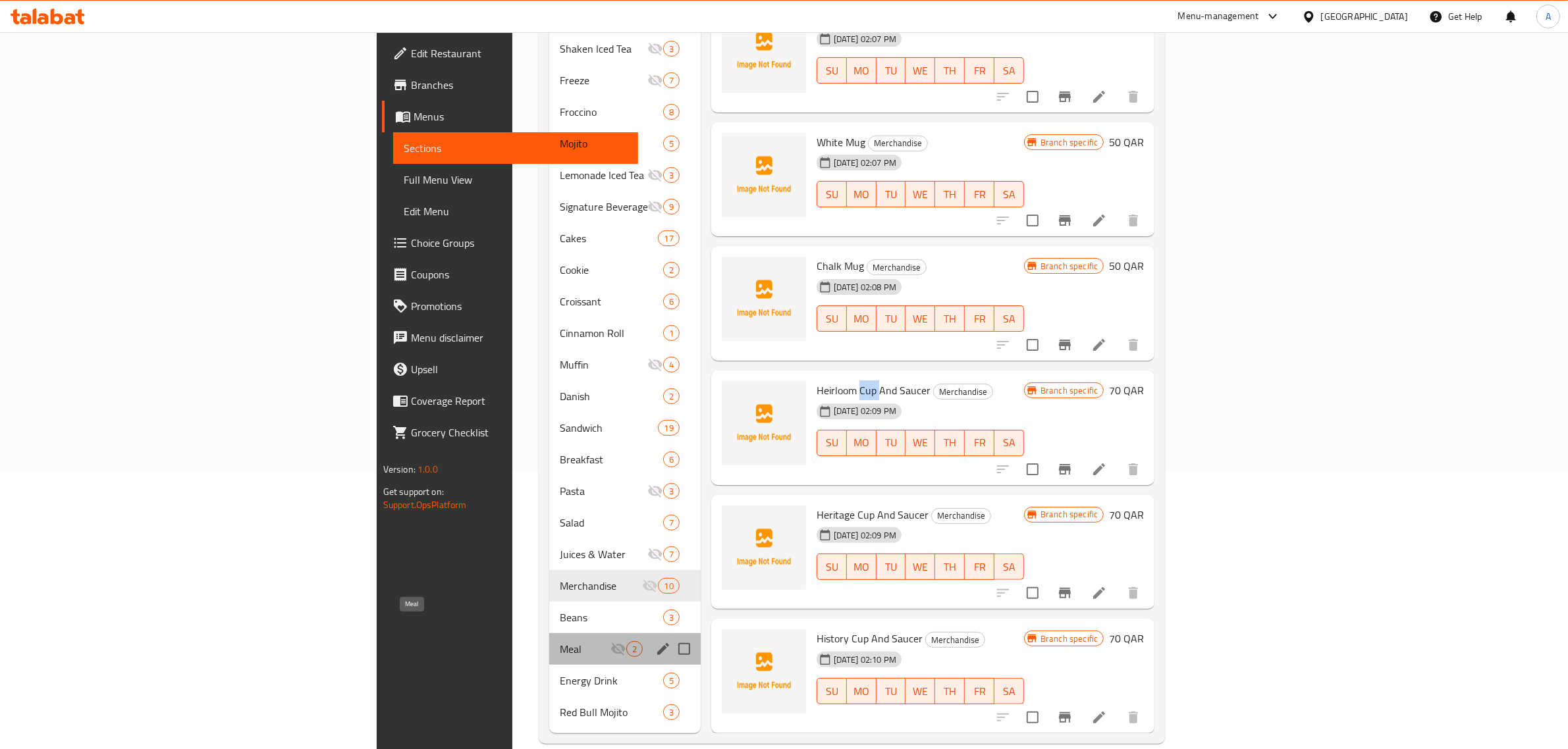
click at [560, 641] on span "Meal" at bounding box center [585, 648] width 51 height 16
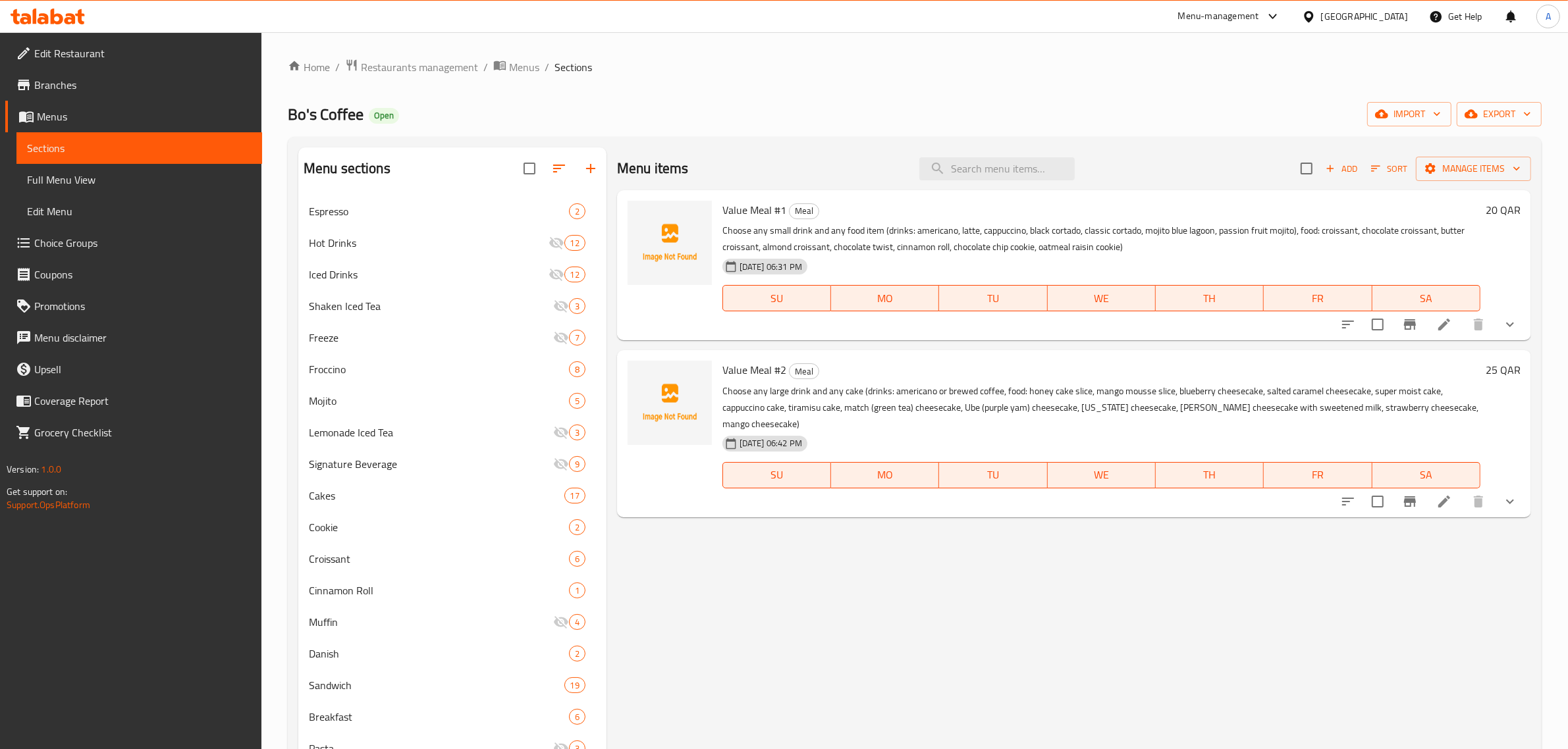
scroll to position [277, 0]
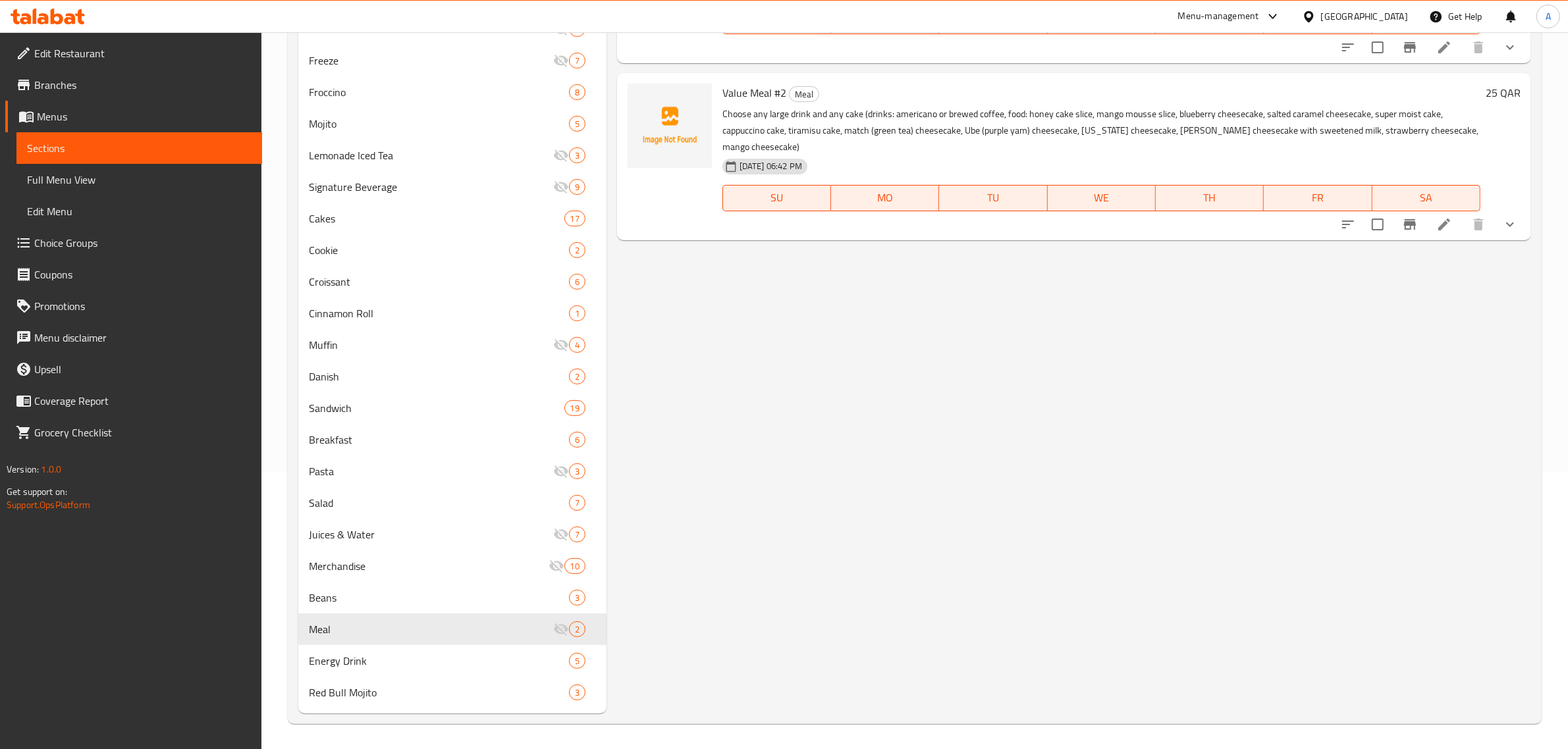
click at [765, 351] on div "Menu items Add Sort Manage items Value Meal #1 Meal Choose any small drink and …" at bounding box center [1068, 291] width 925 height 843
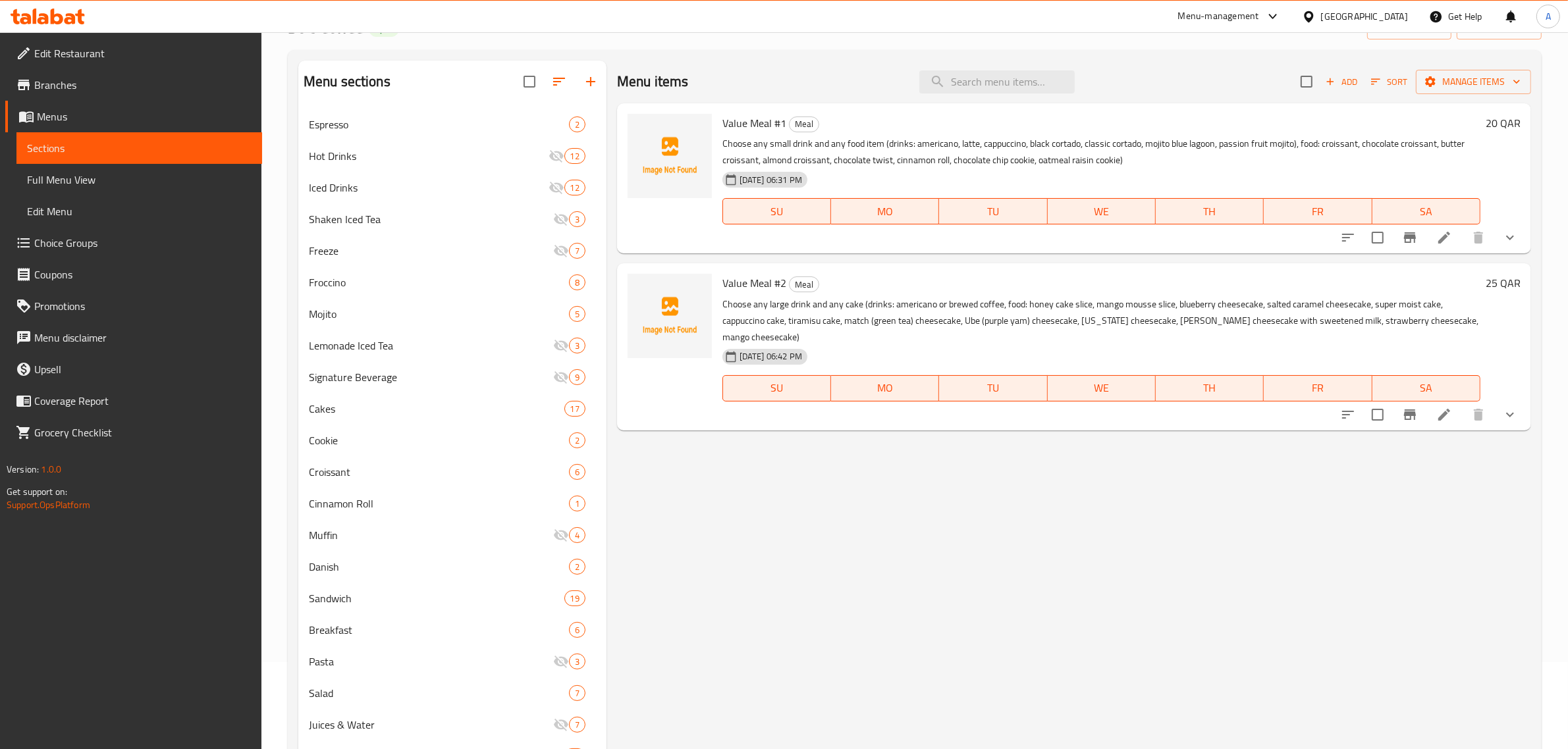
scroll to position [0, 0]
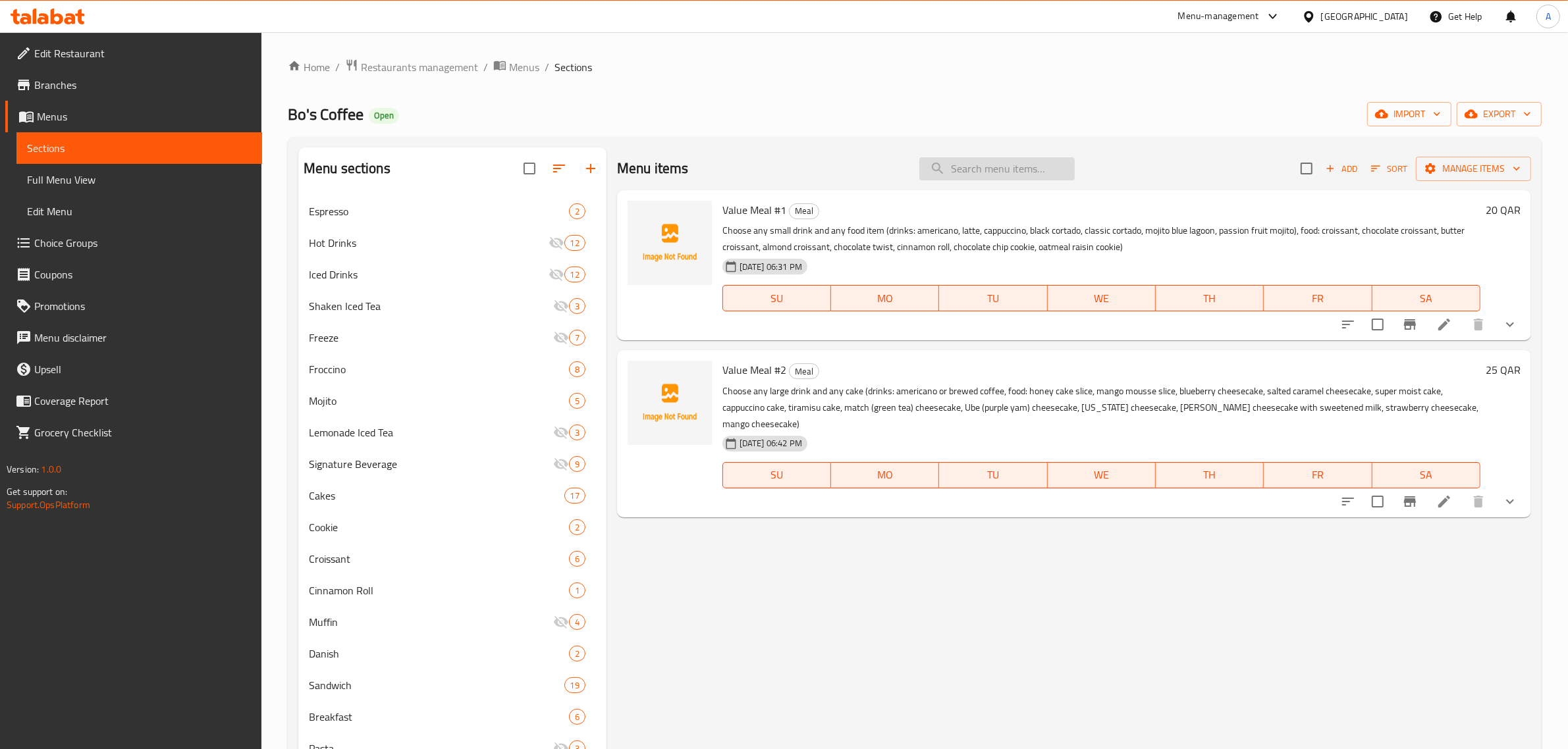
click at [948, 166] on input "search" at bounding box center [997, 168] width 155 height 23
paste input "Strawberry"
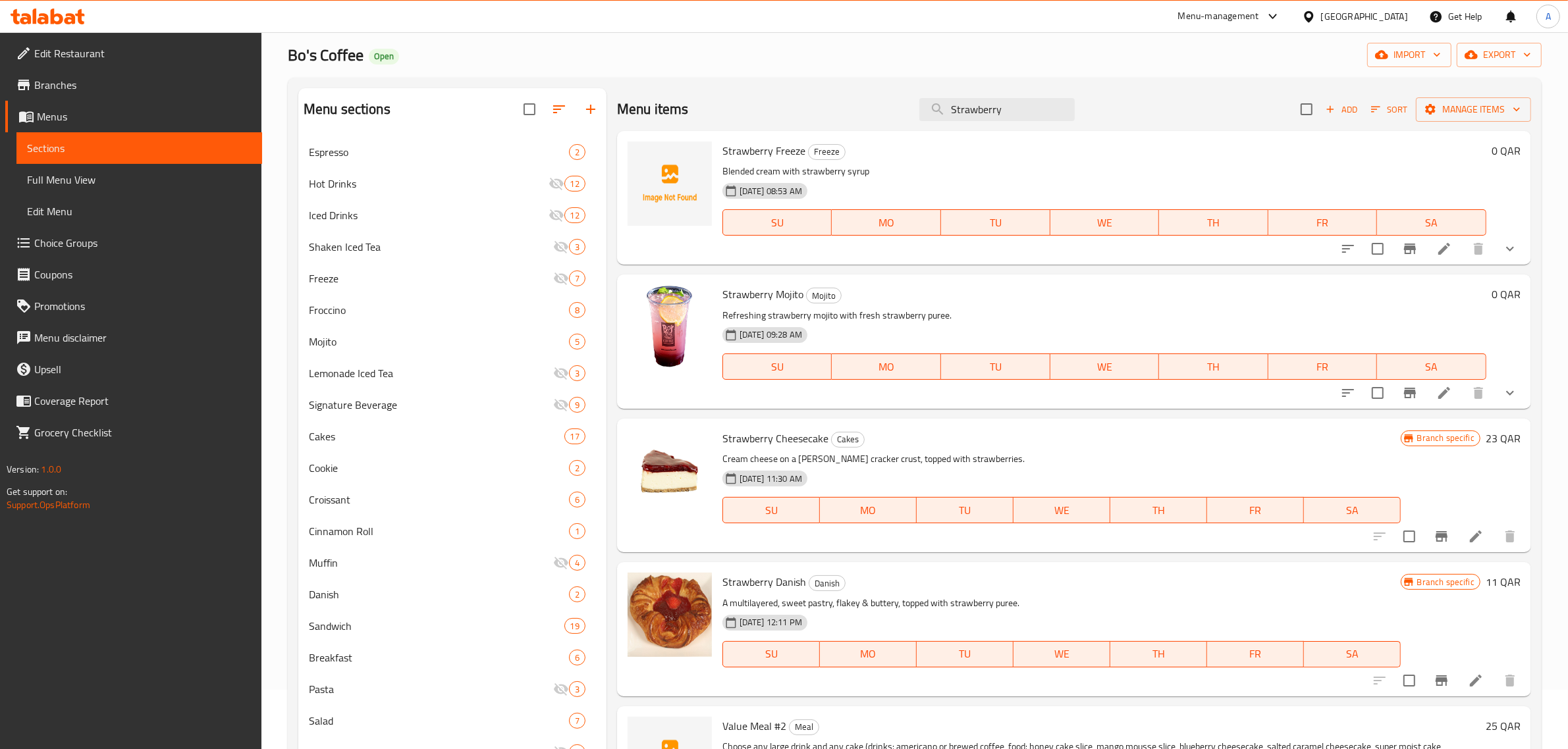
scroll to position [31, 0]
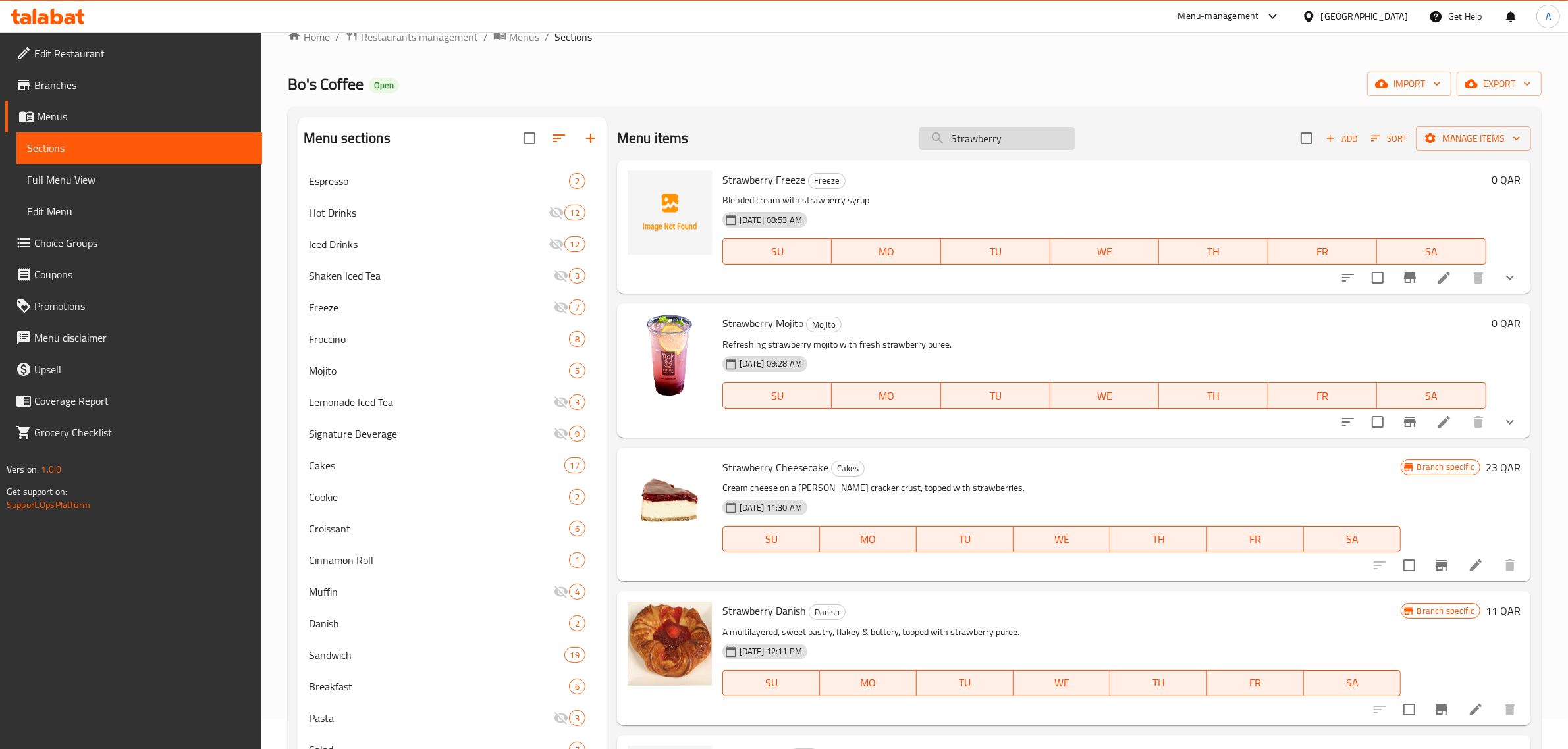
click at [1033, 129] on input "Strawberry" at bounding box center [997, 138] width 155 height 23
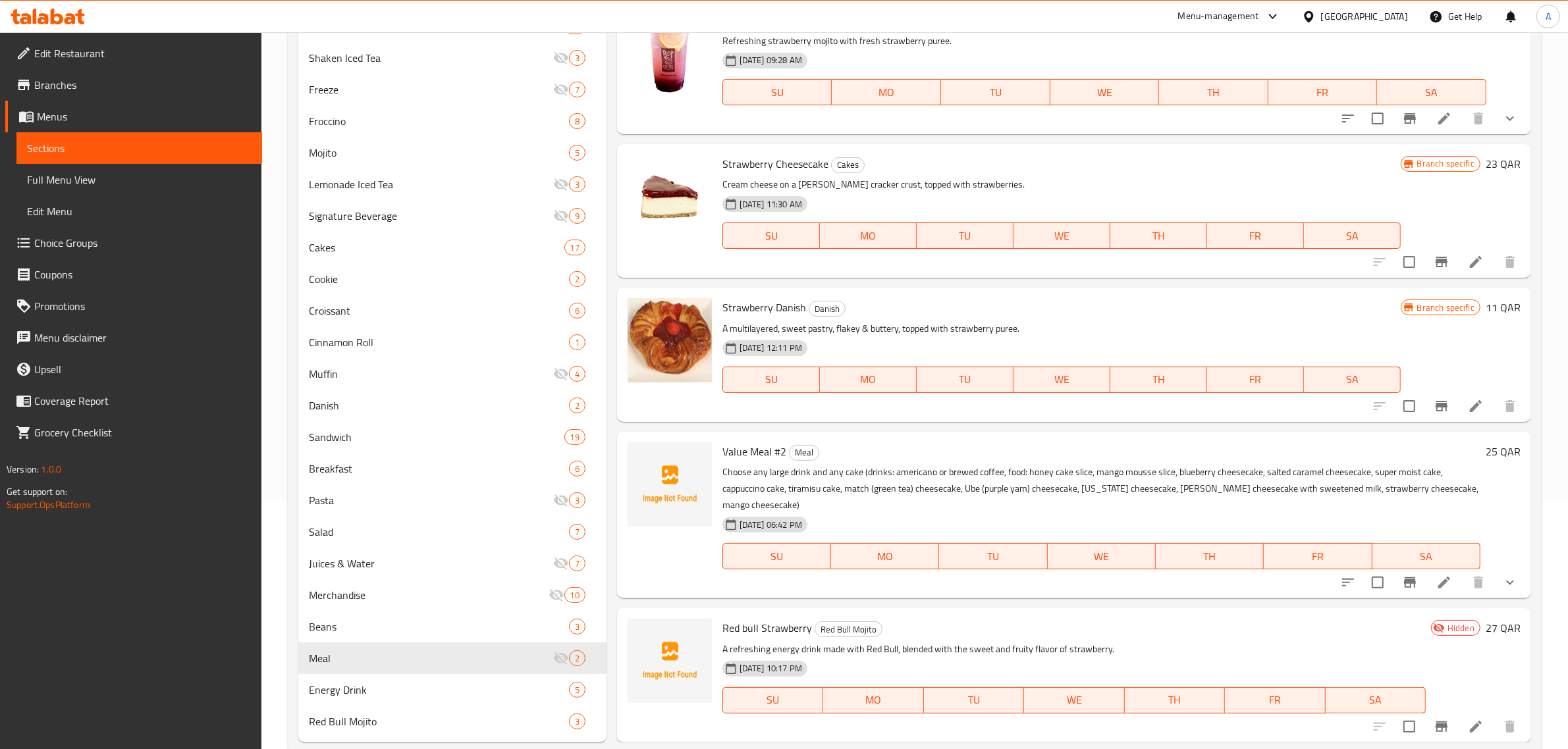
scroll to position [277, 0]
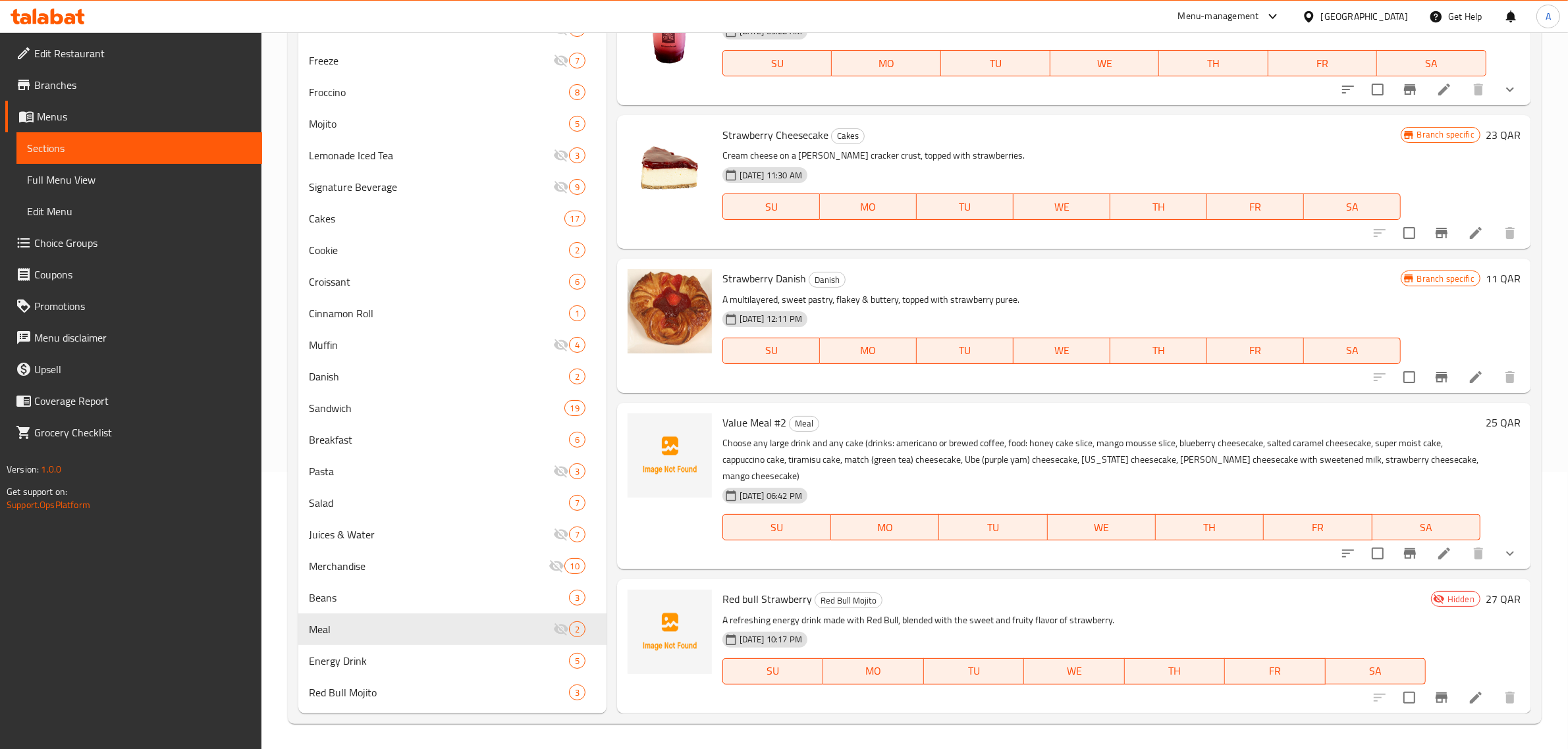
click at [932, 447] on p "Choose any large drink and any cake (drinks: americano or brewed coffee, food: …" at bounding box center [1101, 460] width 758 height 49
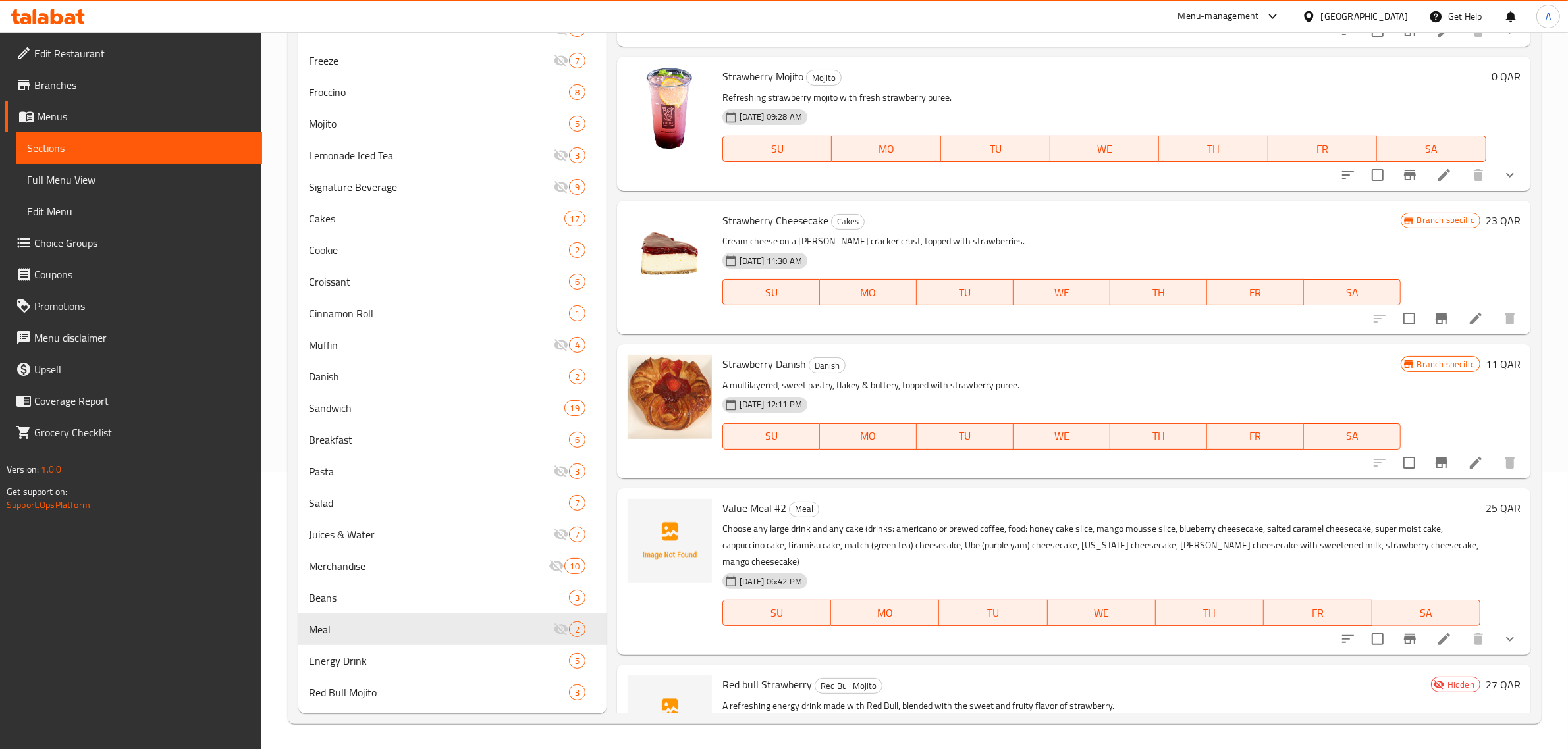
scroll to position [0, 0]
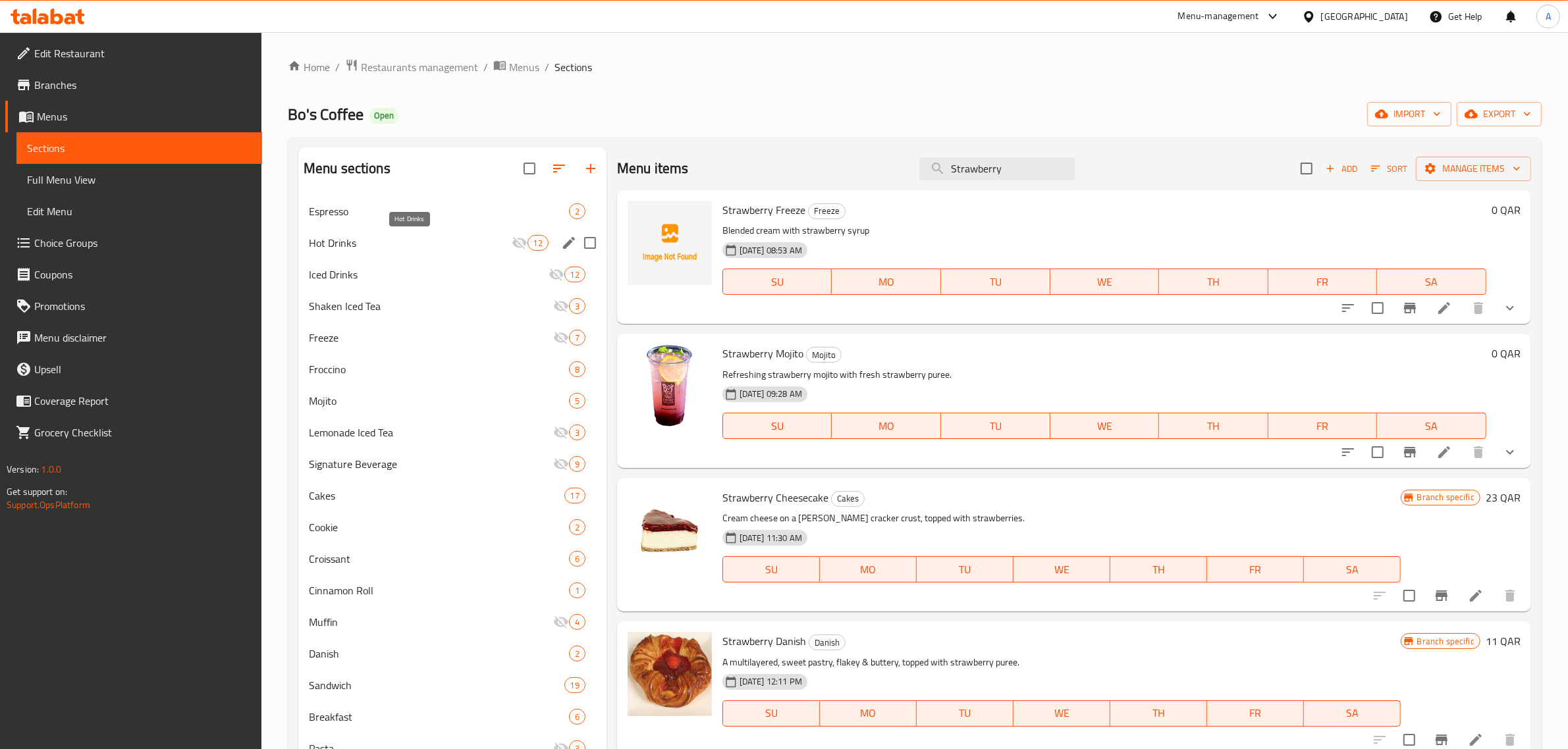
click at [416, 238] on span "Hot Drinks" at bounding box center [410, 242] width 203 height 16
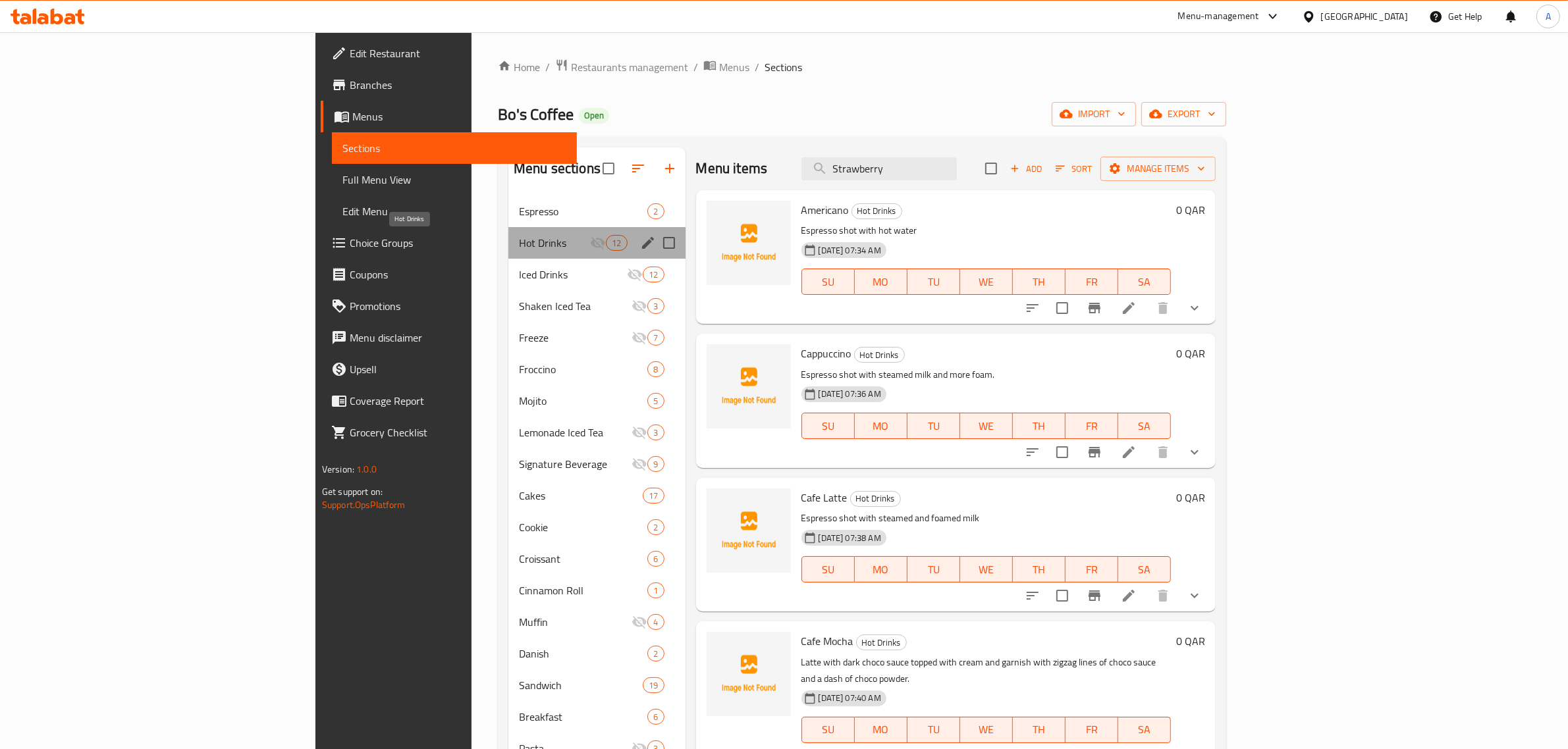
drag, startPoint x: 375, startPoint y: 239, endPoint x: 312, endPoint y: 240, distance: 63.0
click at [519, 240] on span "Hot Drinks" at bounding box center [554, 242] width 71 height 16
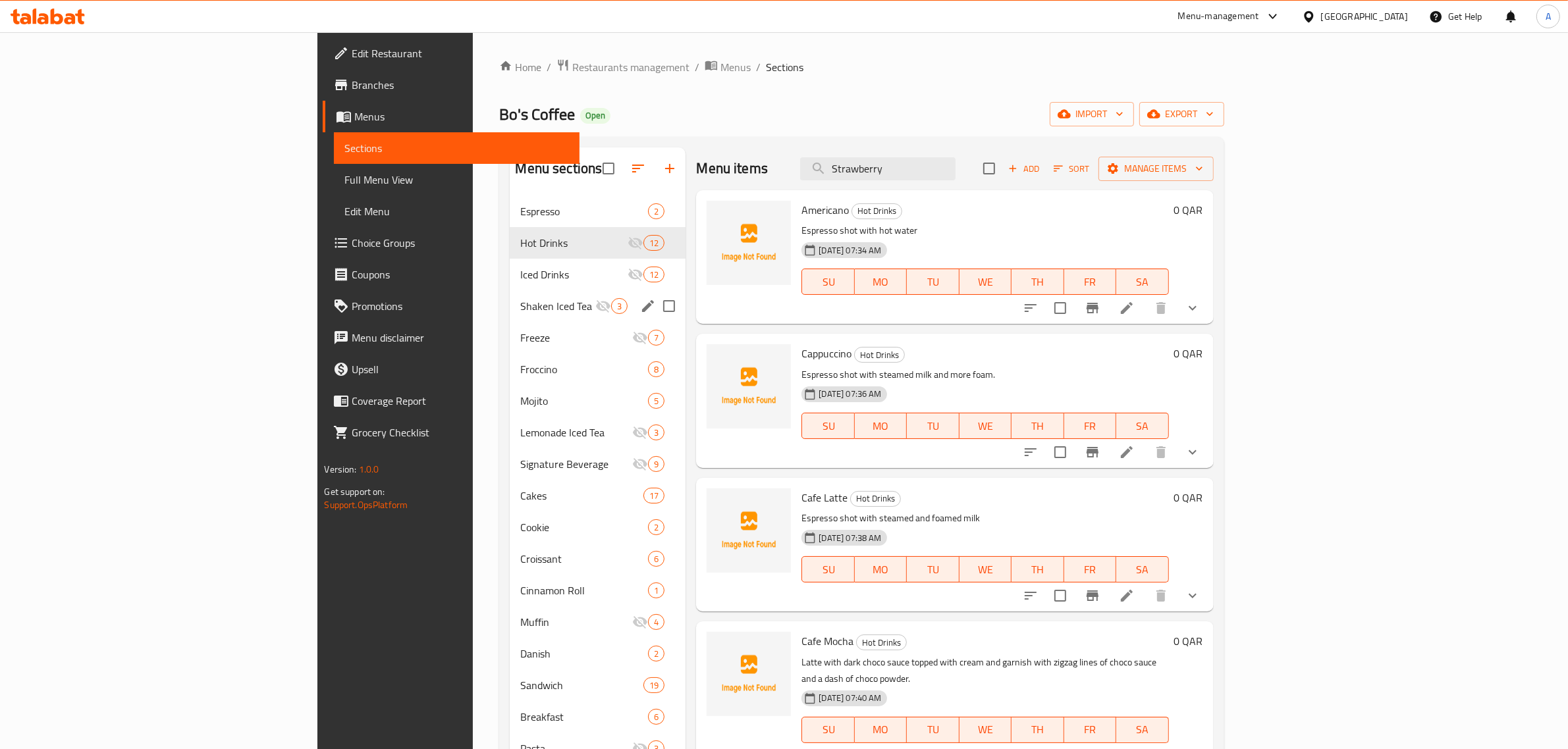
click at [509, 297] on div "Shaken Iced Tea 3" at bounding box center [597, 306] width 176 height 31
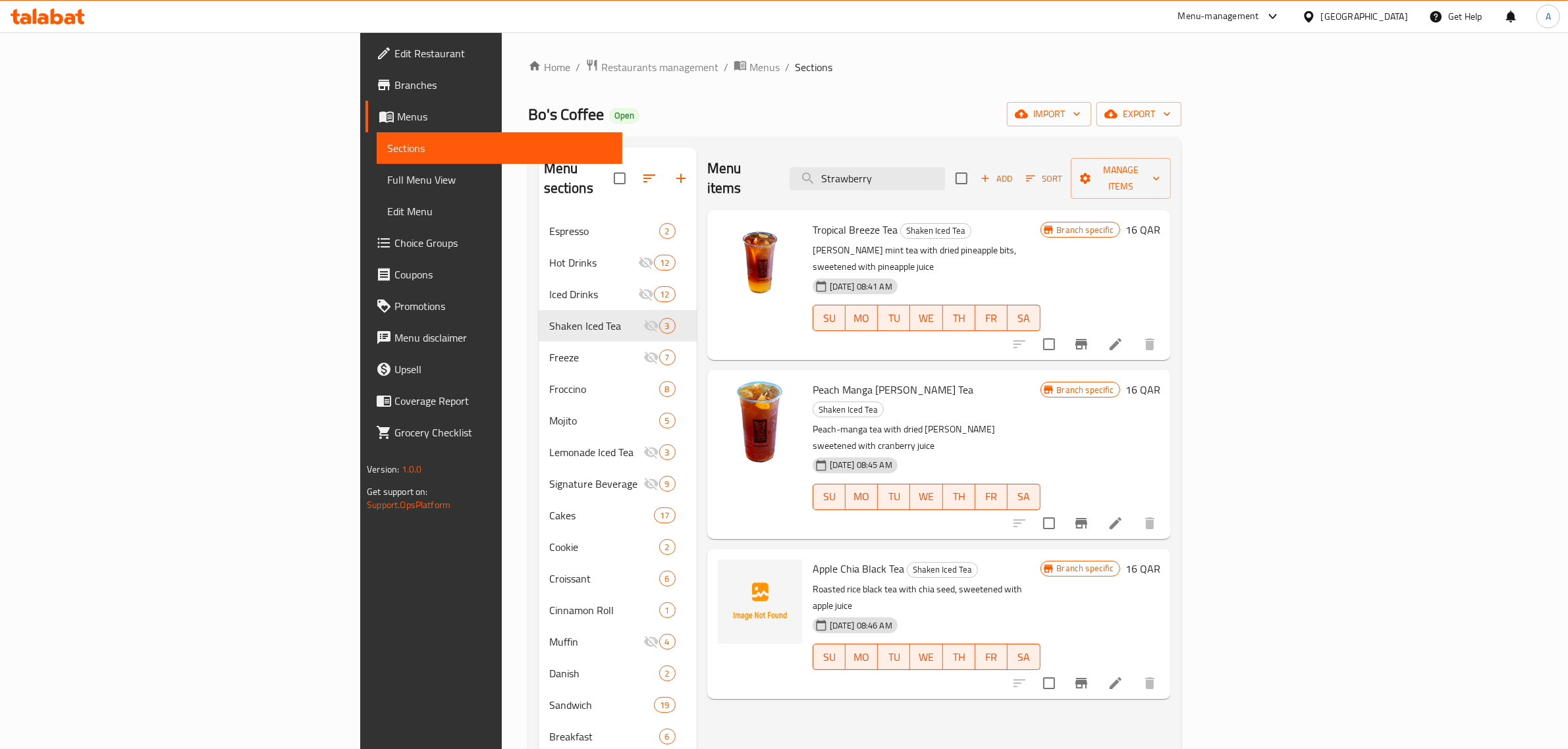
click at [813, 559] on span "Apple Chia Black Tea" at bounding box center [858, 569] width 92 height 19
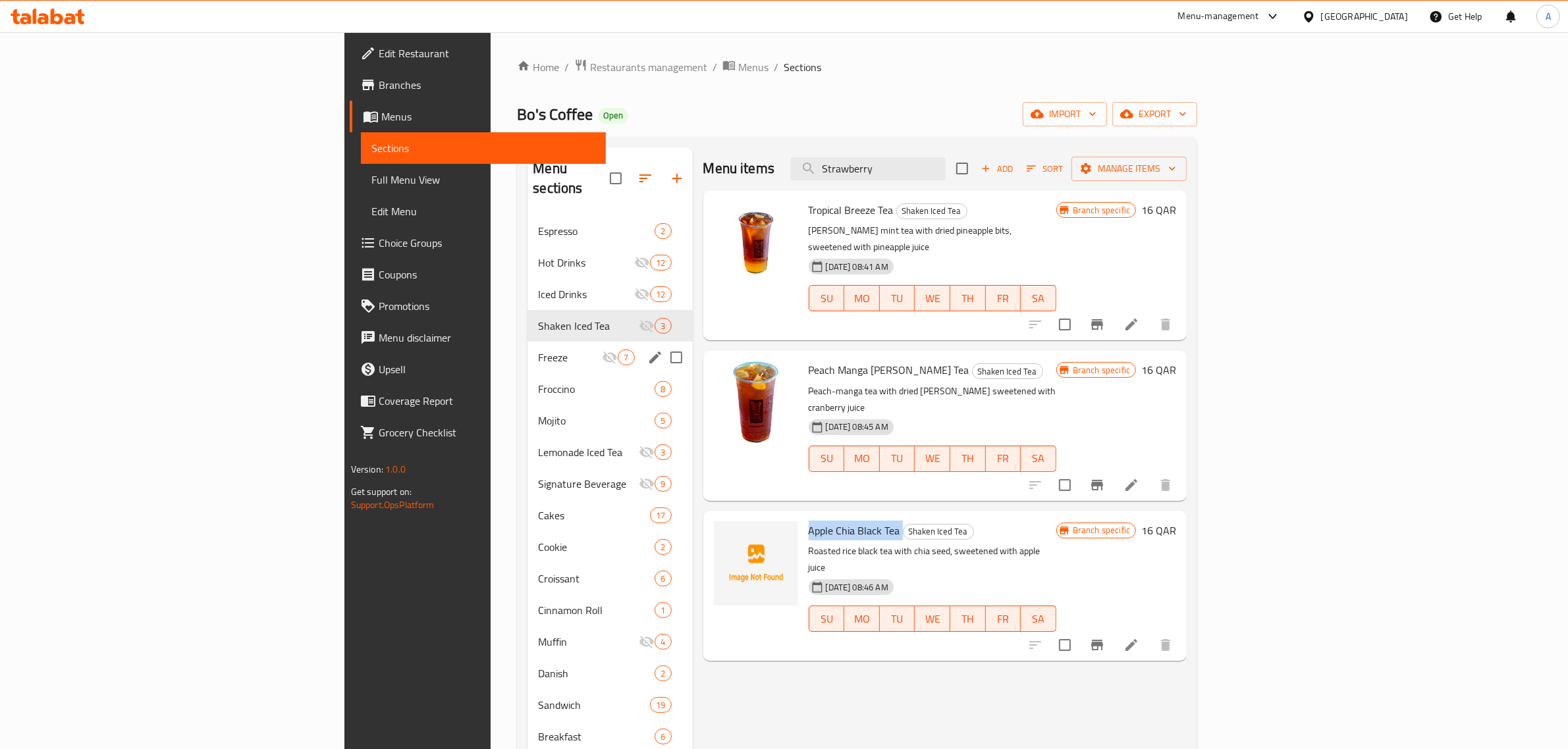
click at [538, 350] on span "Freeze" at bounding box center [570, 357] width 64 height 16
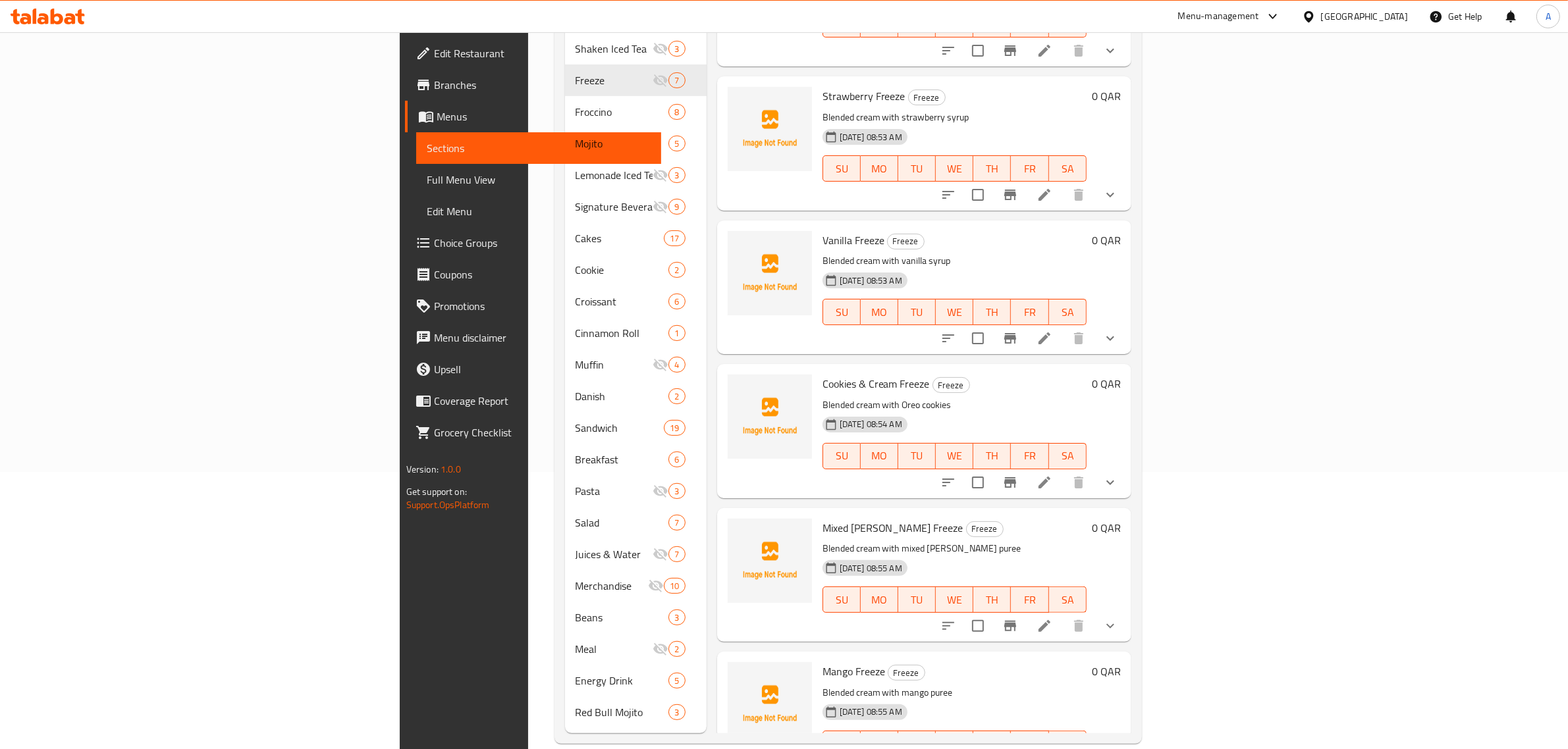
scroll to position [197, 0]
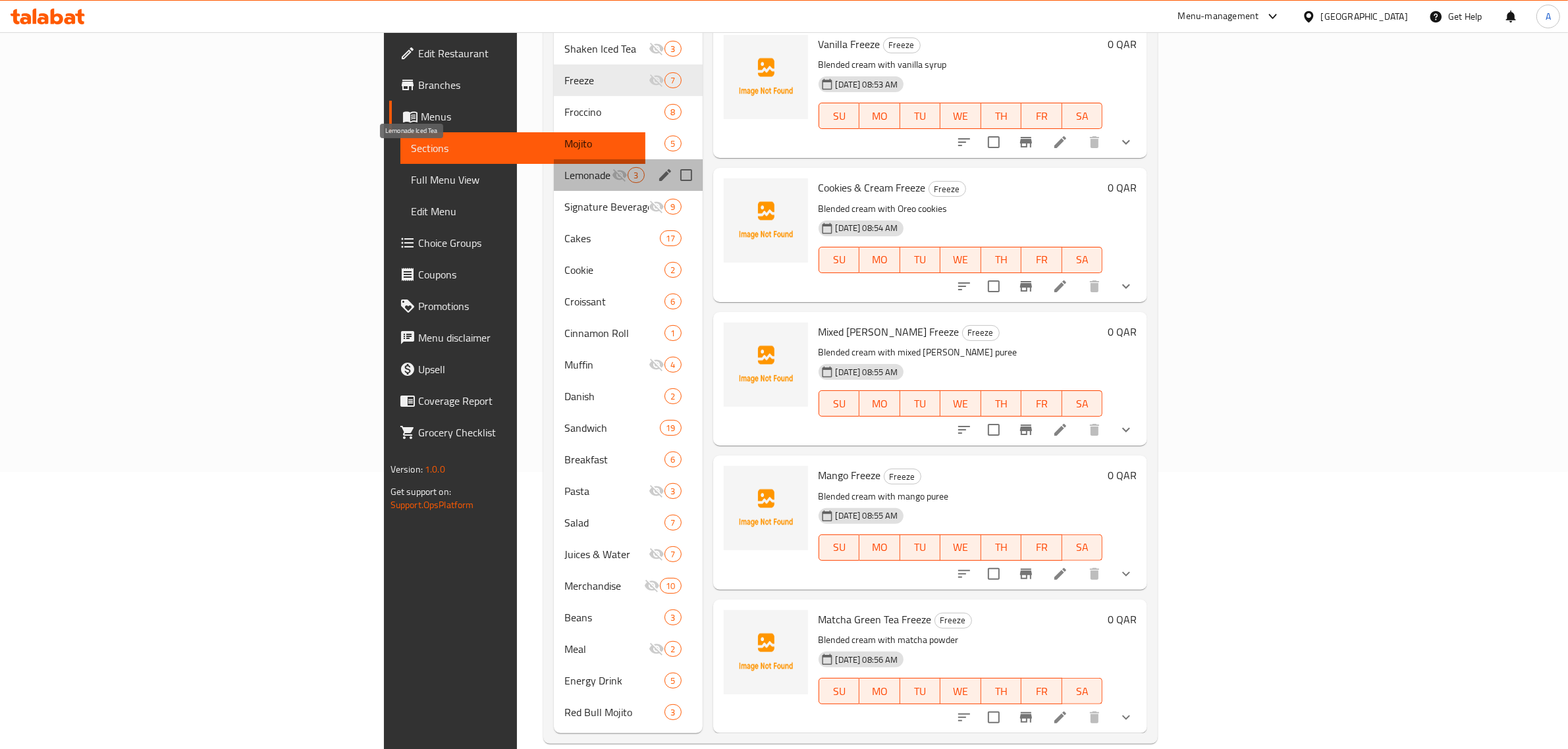
click at [564, 167] on span "Lemonade Iced Tea" at bounding box center [588, 174] width 48 height 16
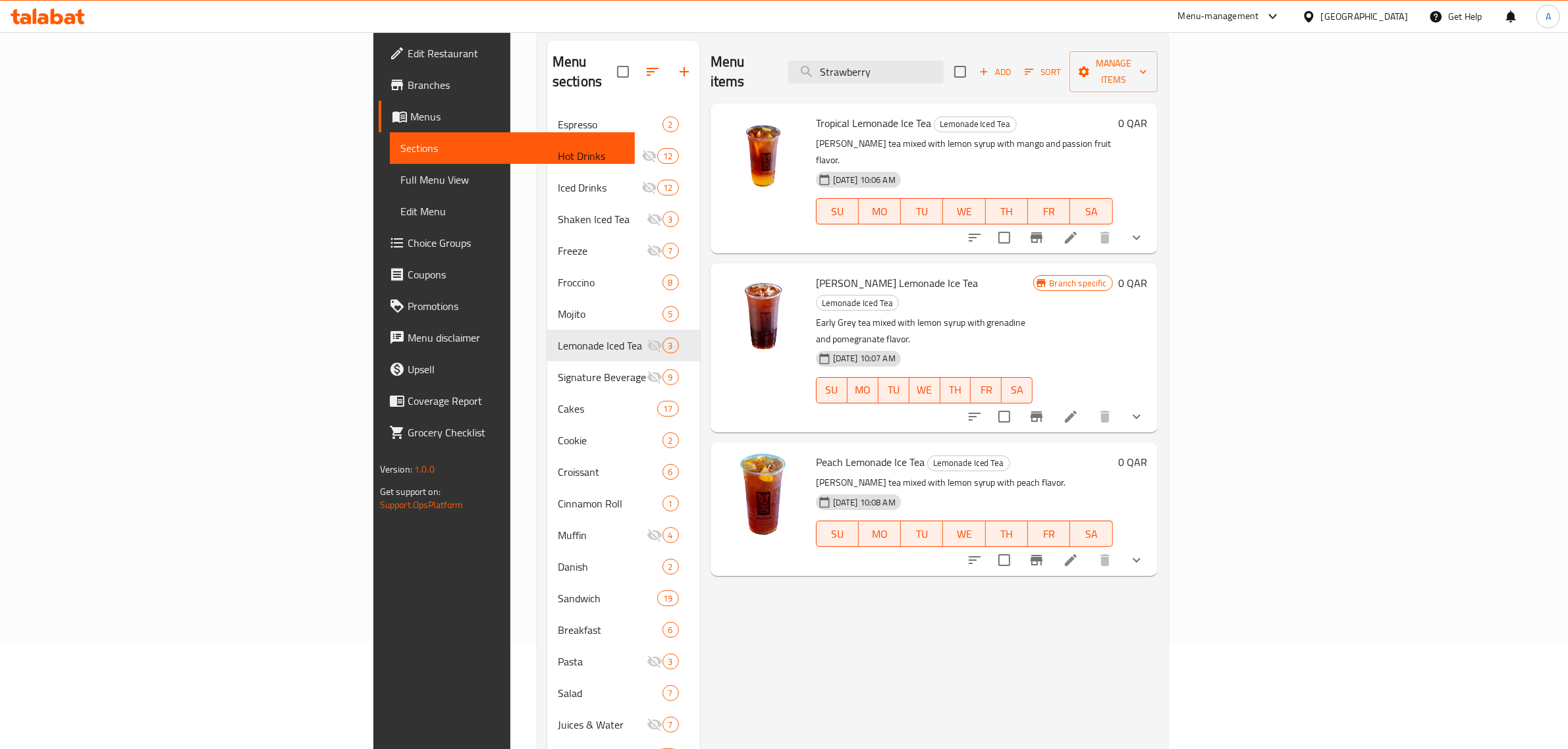
scroll to position [31, 0]
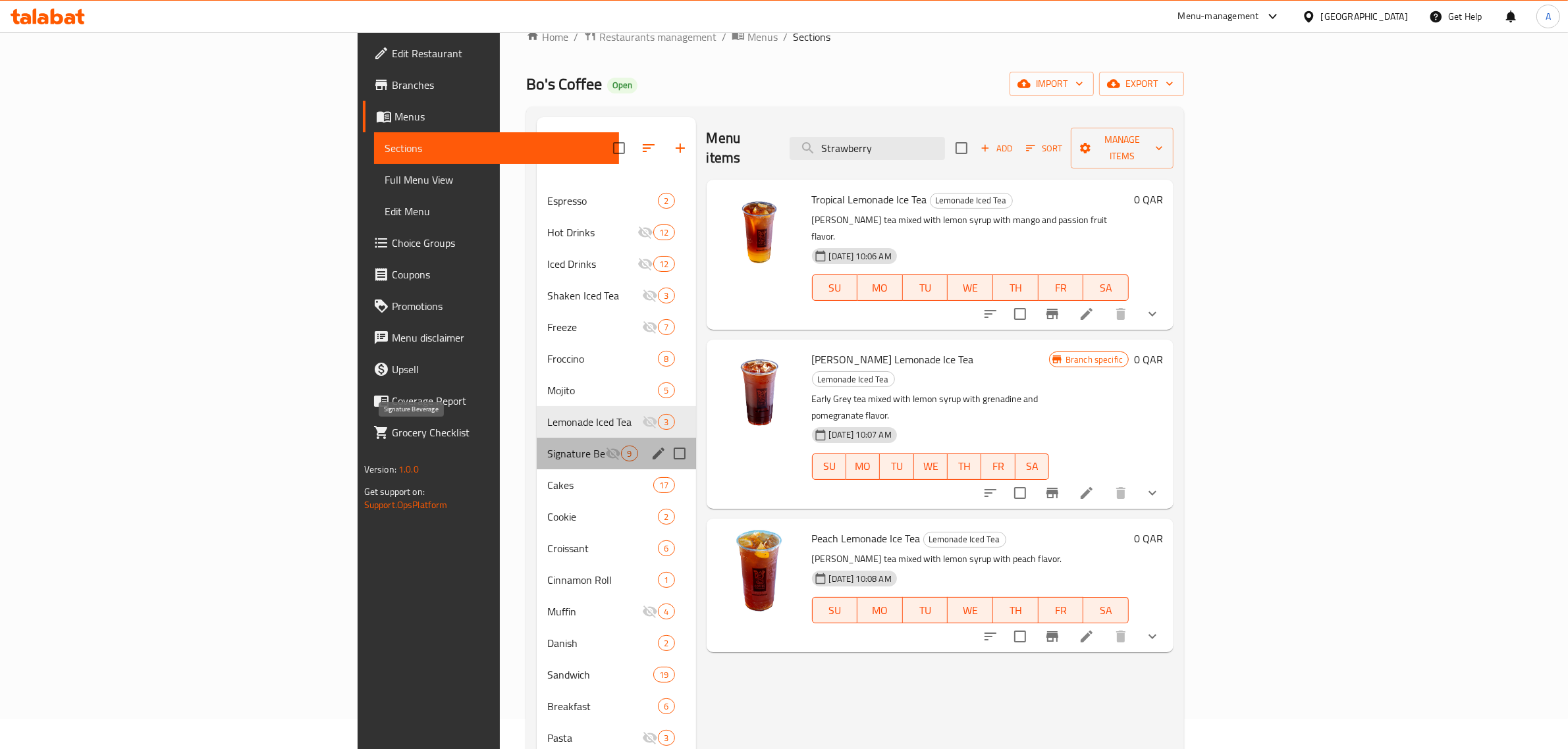
click at [547, 446] on span "Signature Beverage" at bounding box center [576, 453] width 59 height 16
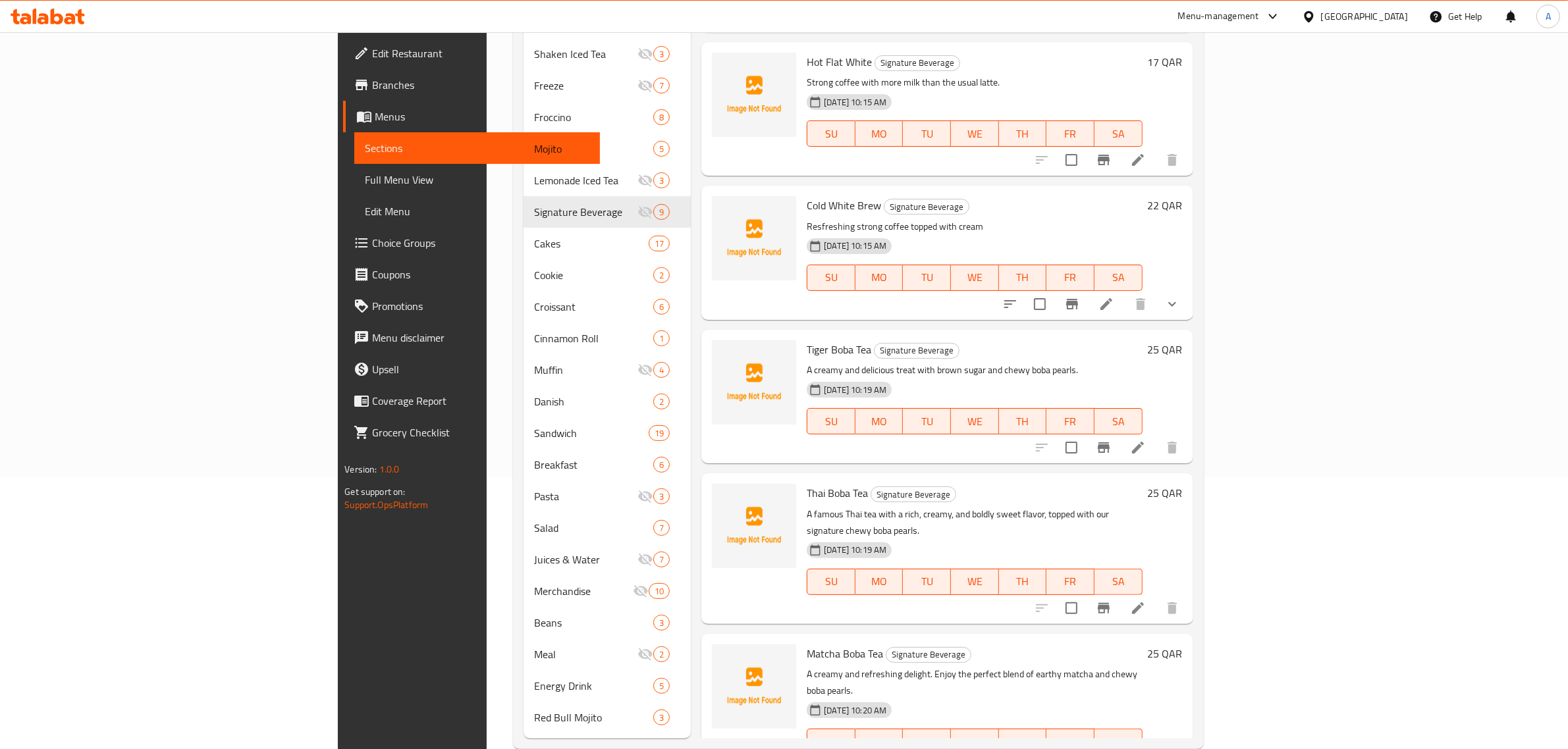
scroll to position [277, 0]
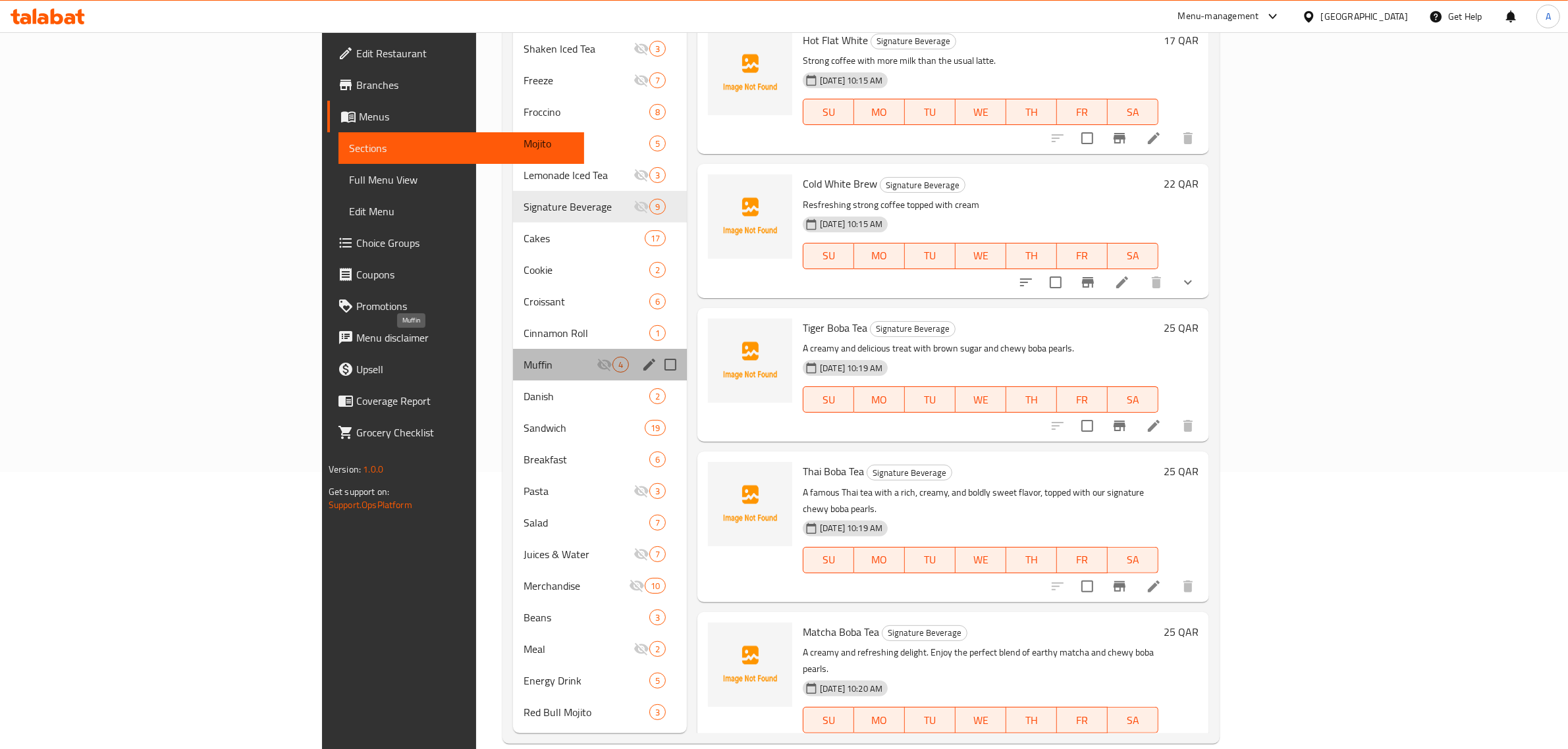
click at [523, 357] on span "Muffin" at bounding box center [560, 364] width 73 height 16
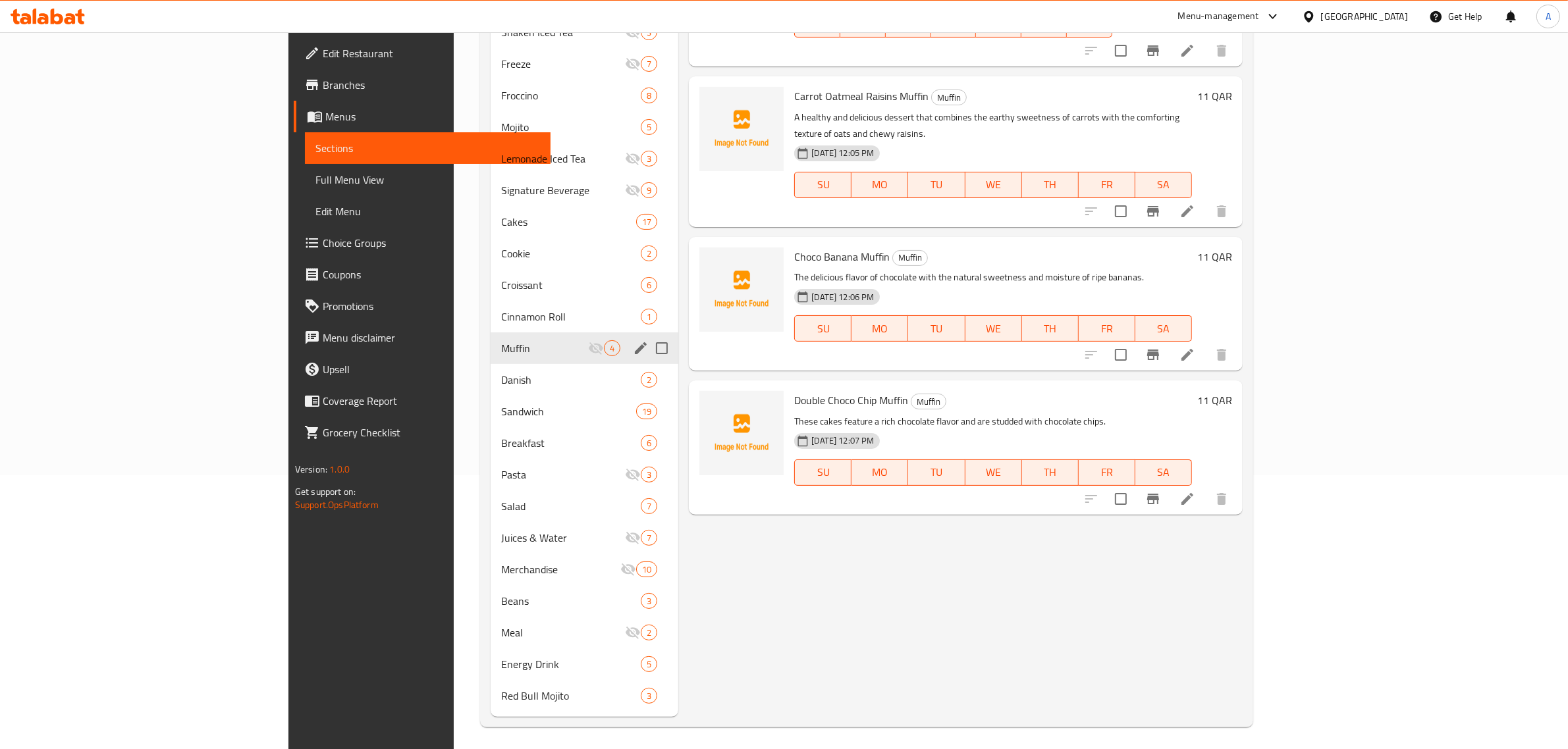
scroll to position [277, 0]
click at [494, 458] on div "Pasta 3" at bounding box center [585, 471] width 189 height 31
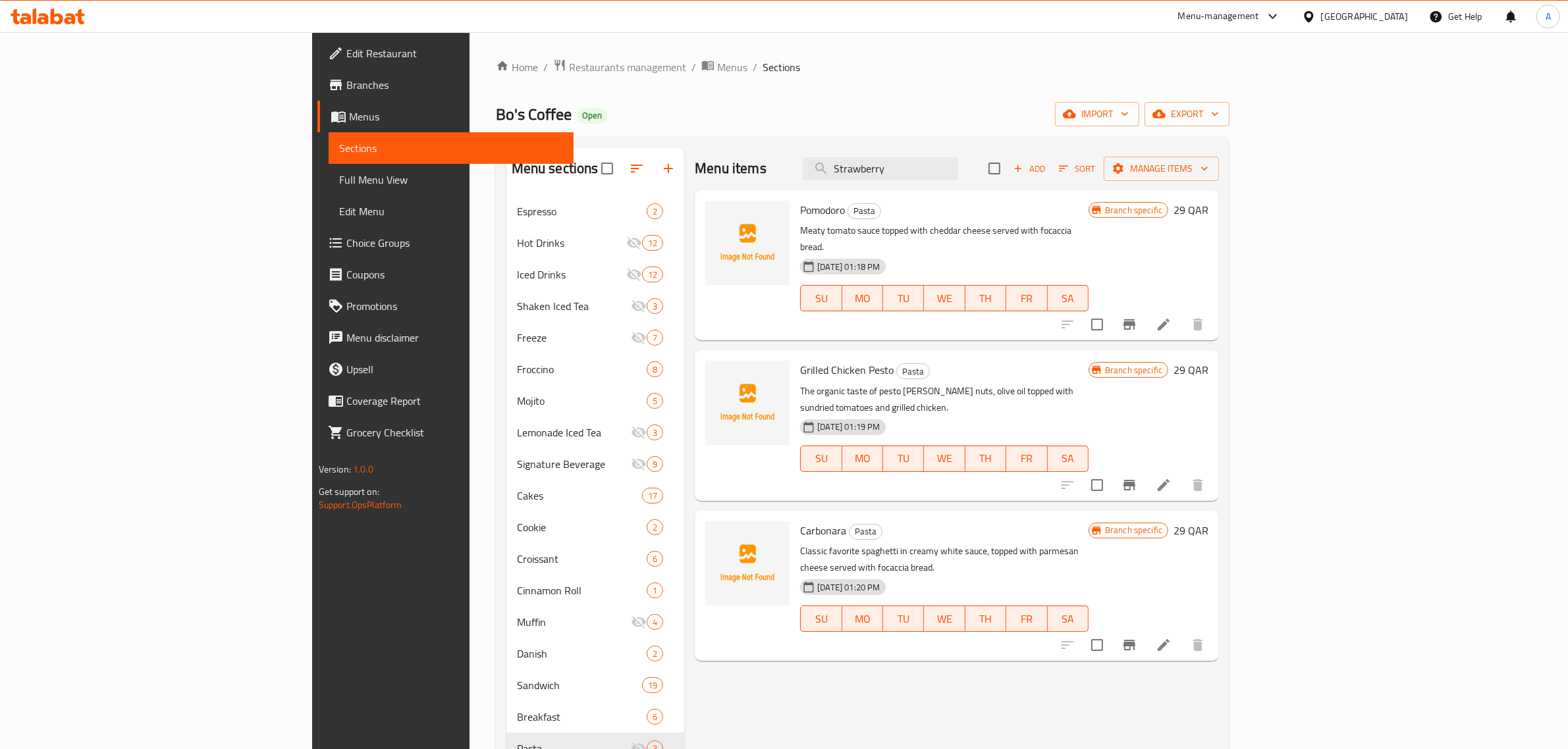
scroll to position [277, 0]
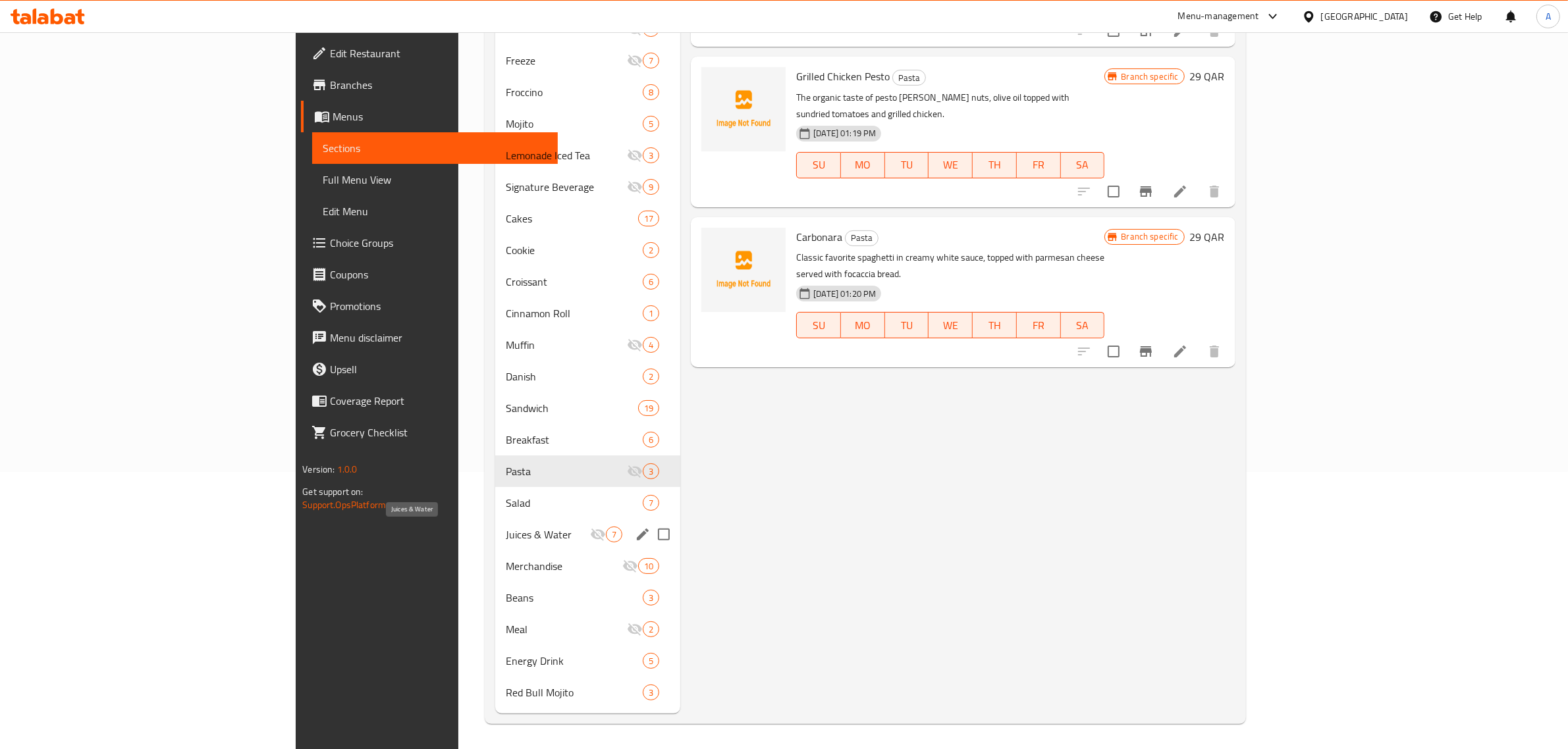
click at [506, 531] on span "Juices & Water" at bounding box center [547, 534] width 84 height 16
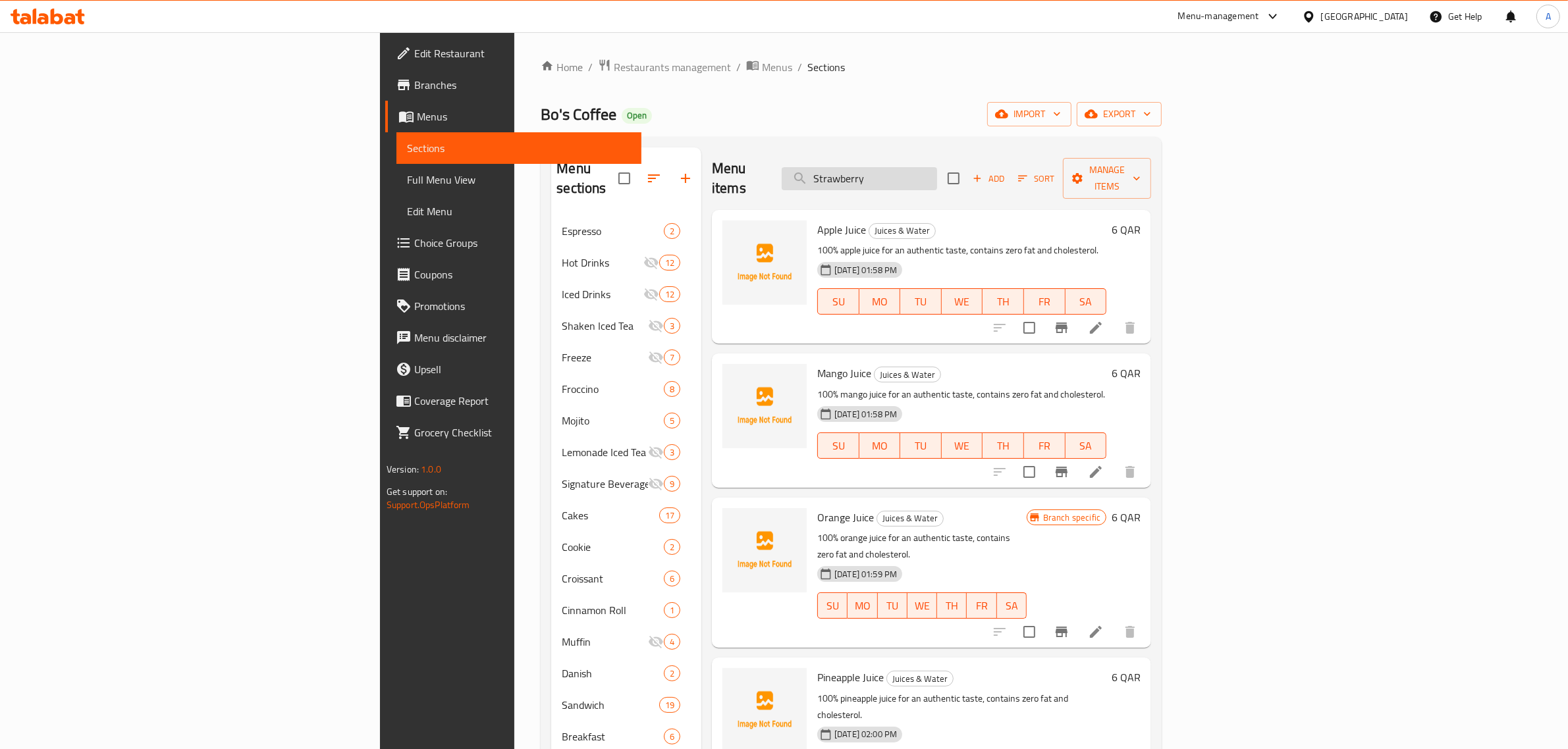
click at [937, 168] on input "Strawberry" at bounding box center [859, 178] width 155 height 23
paste input "- whole section"
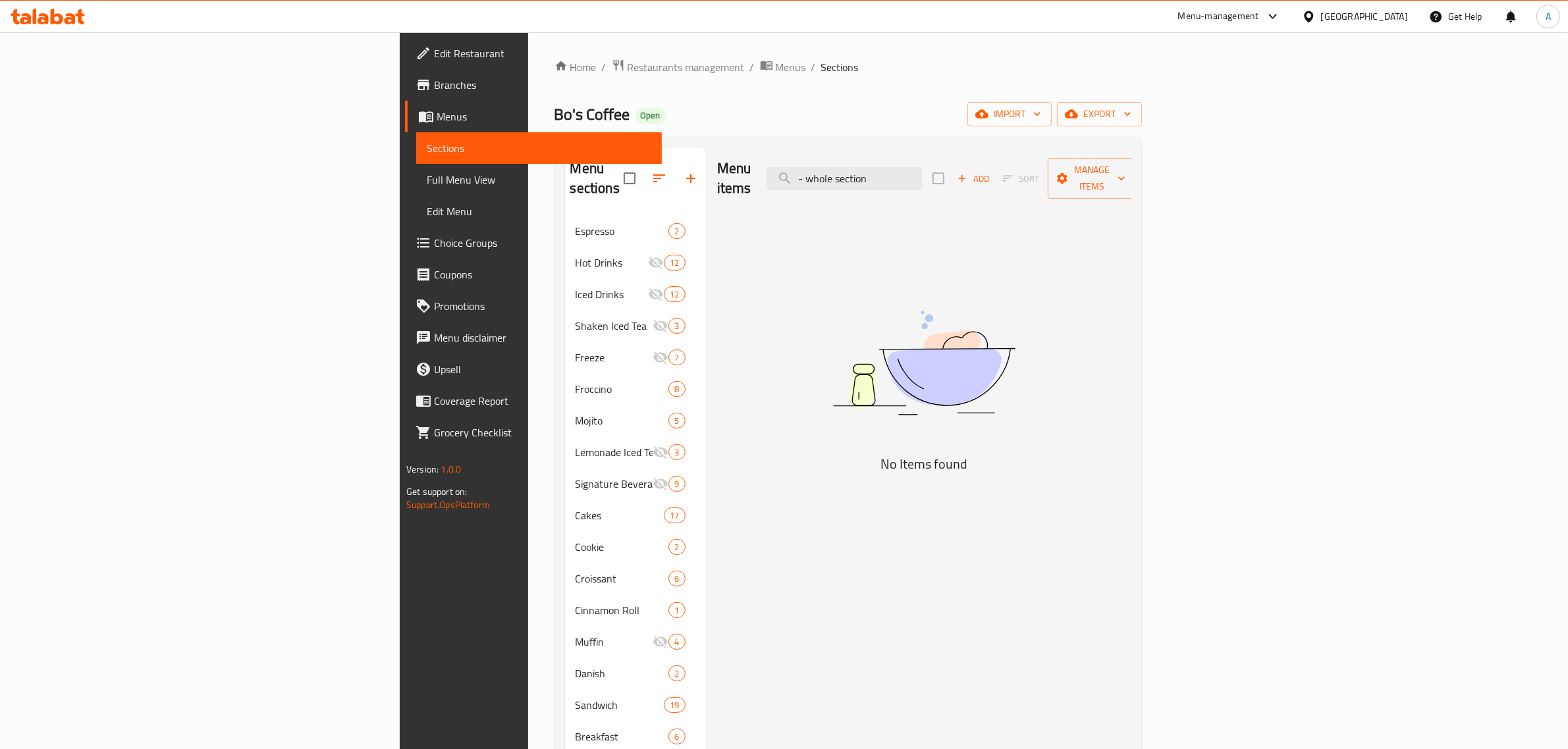
paste input "Bo's Coffee Big Platters"
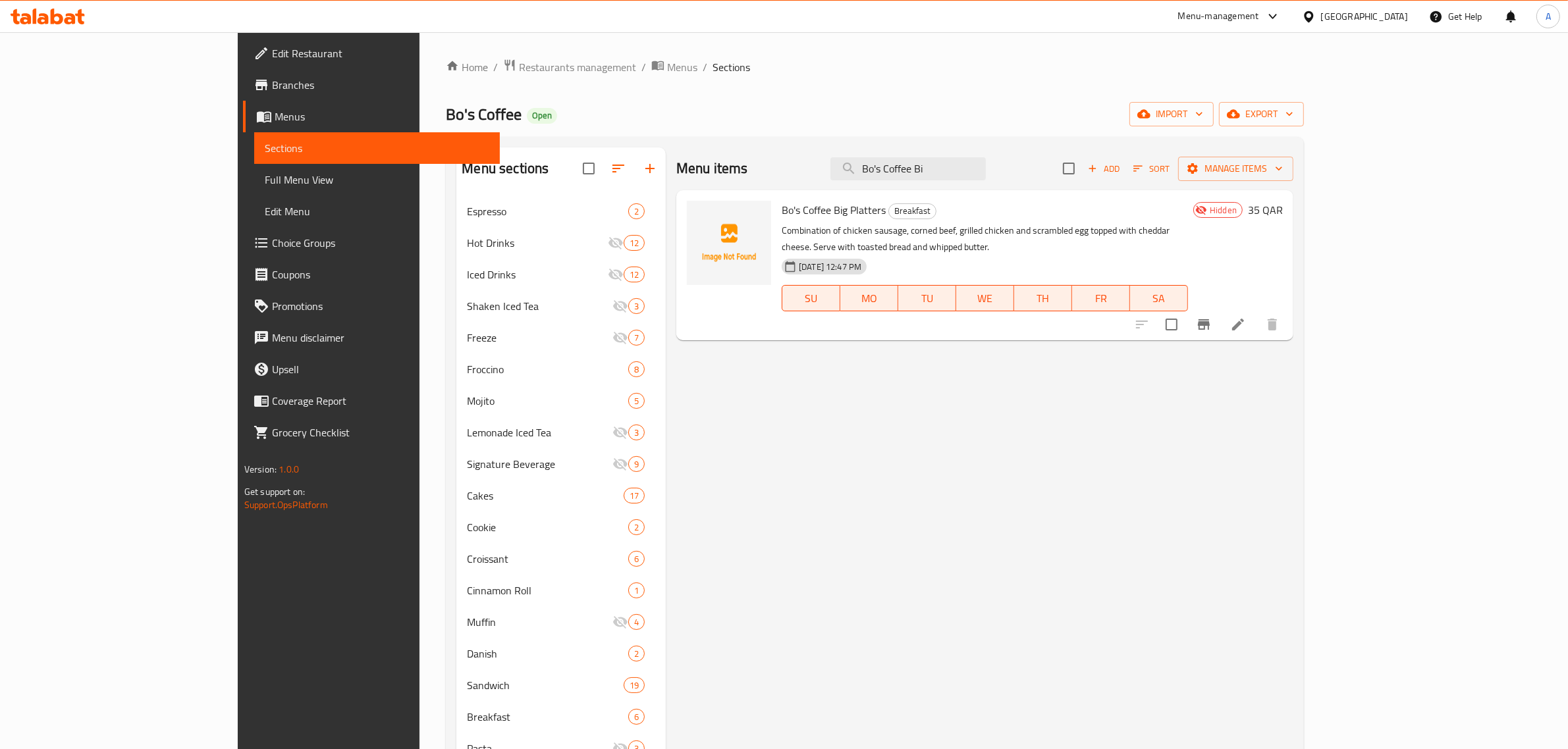
type input "Bo's Coffee Bi"
click at [763, 104] on div "Bo's Coffee Open import export" at bounding box center [875, 114] width 858 height 25
click at [1293, 110] on span "export" at bounding box center [1262, 114] width 64 height 16
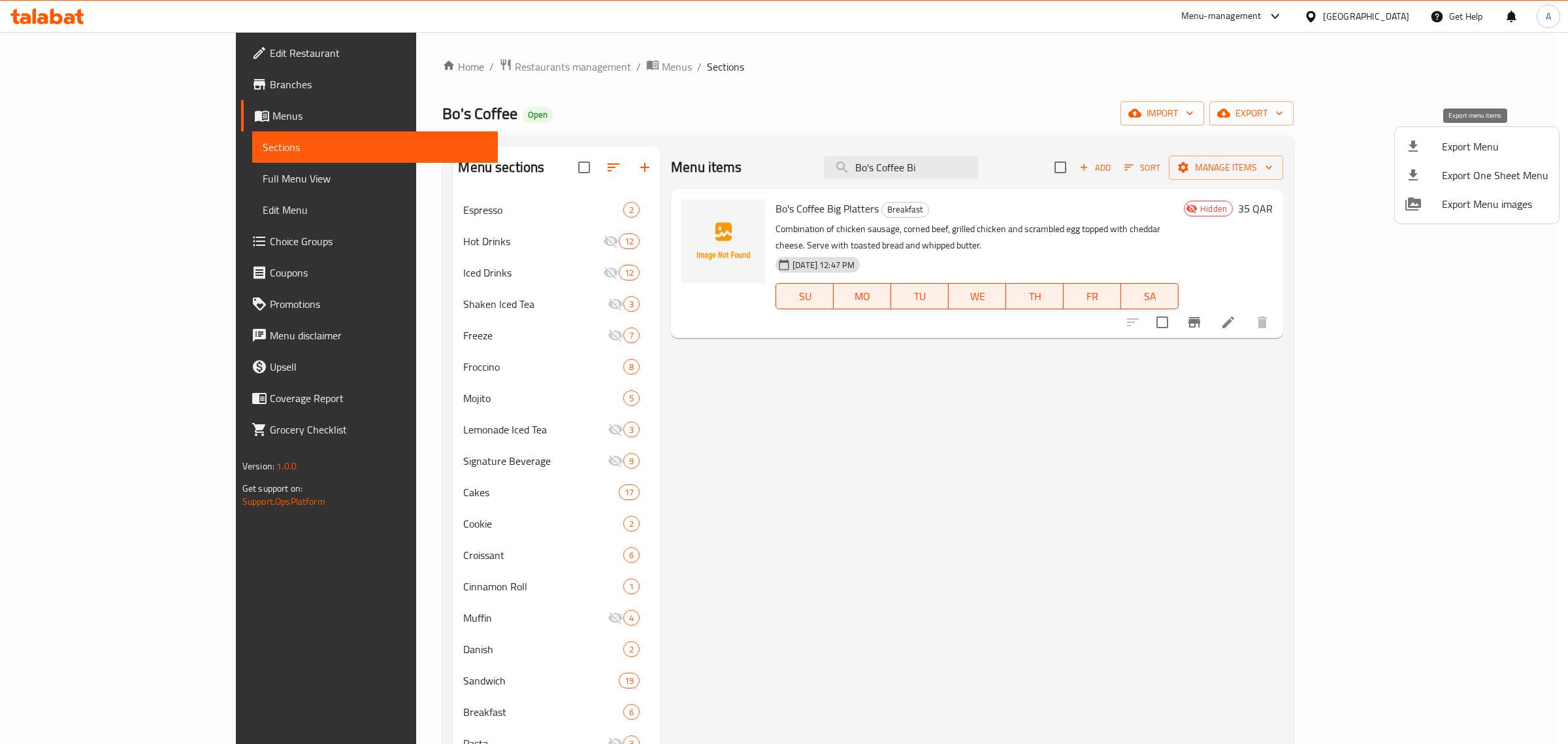
click at [1448, 151] on span "Export Menu" at bounding box center [1495, 146] width 107 height 16
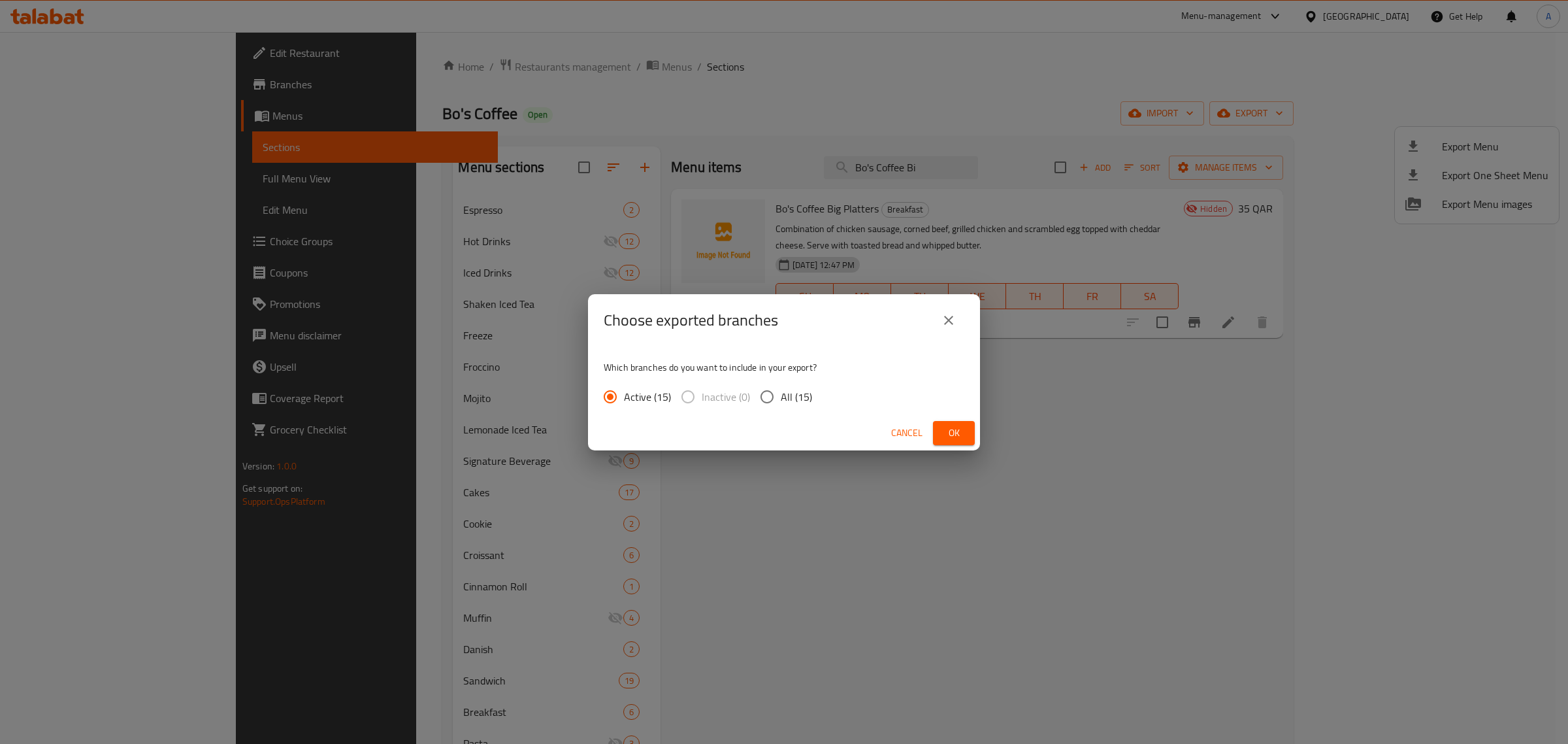
click at [944, 425] on span "Ok" at bounding box center [954, 433] width 21 height 16
